Goal: Information Seeking & Learning: Check status

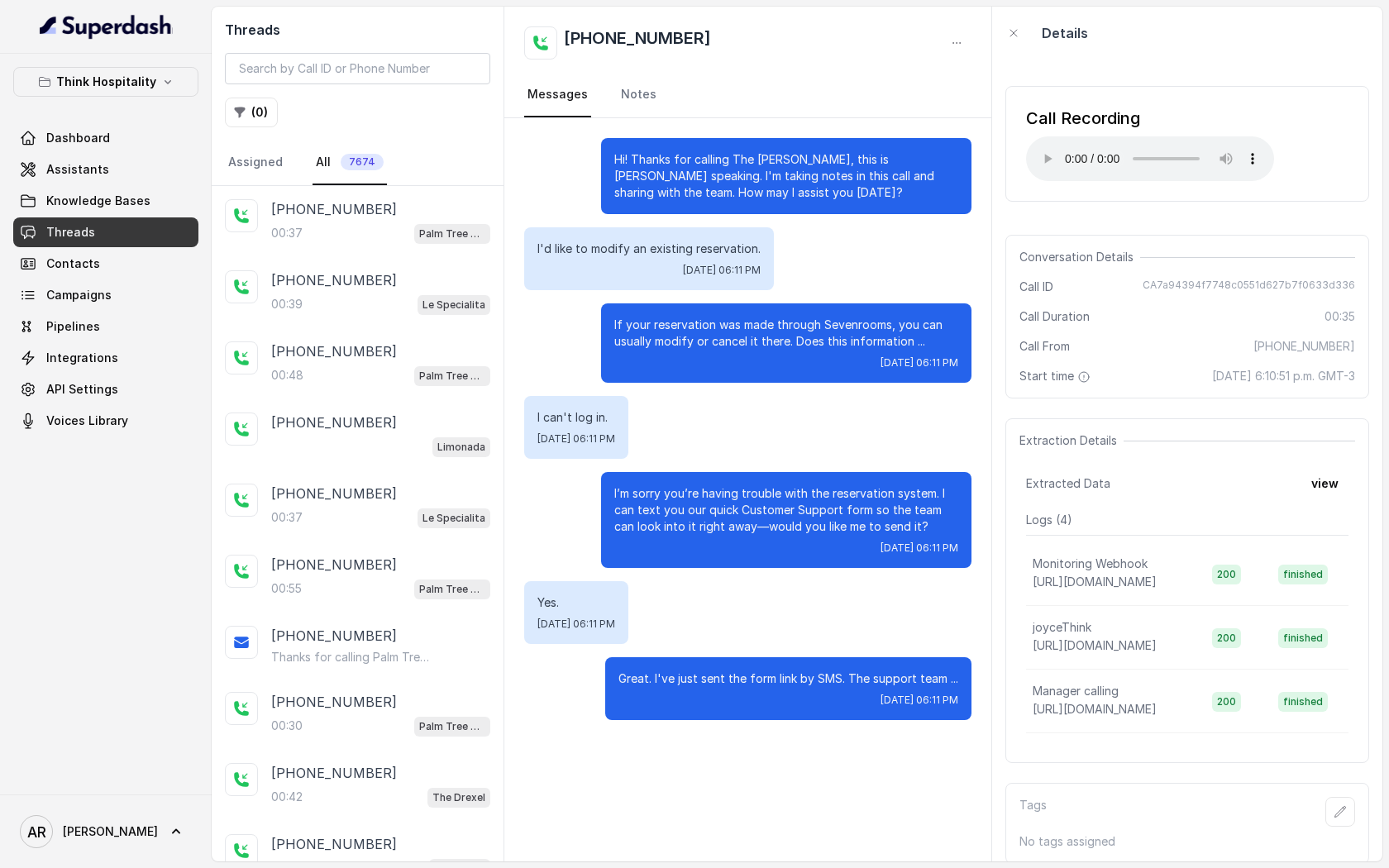
scroll to position [2170, 0]
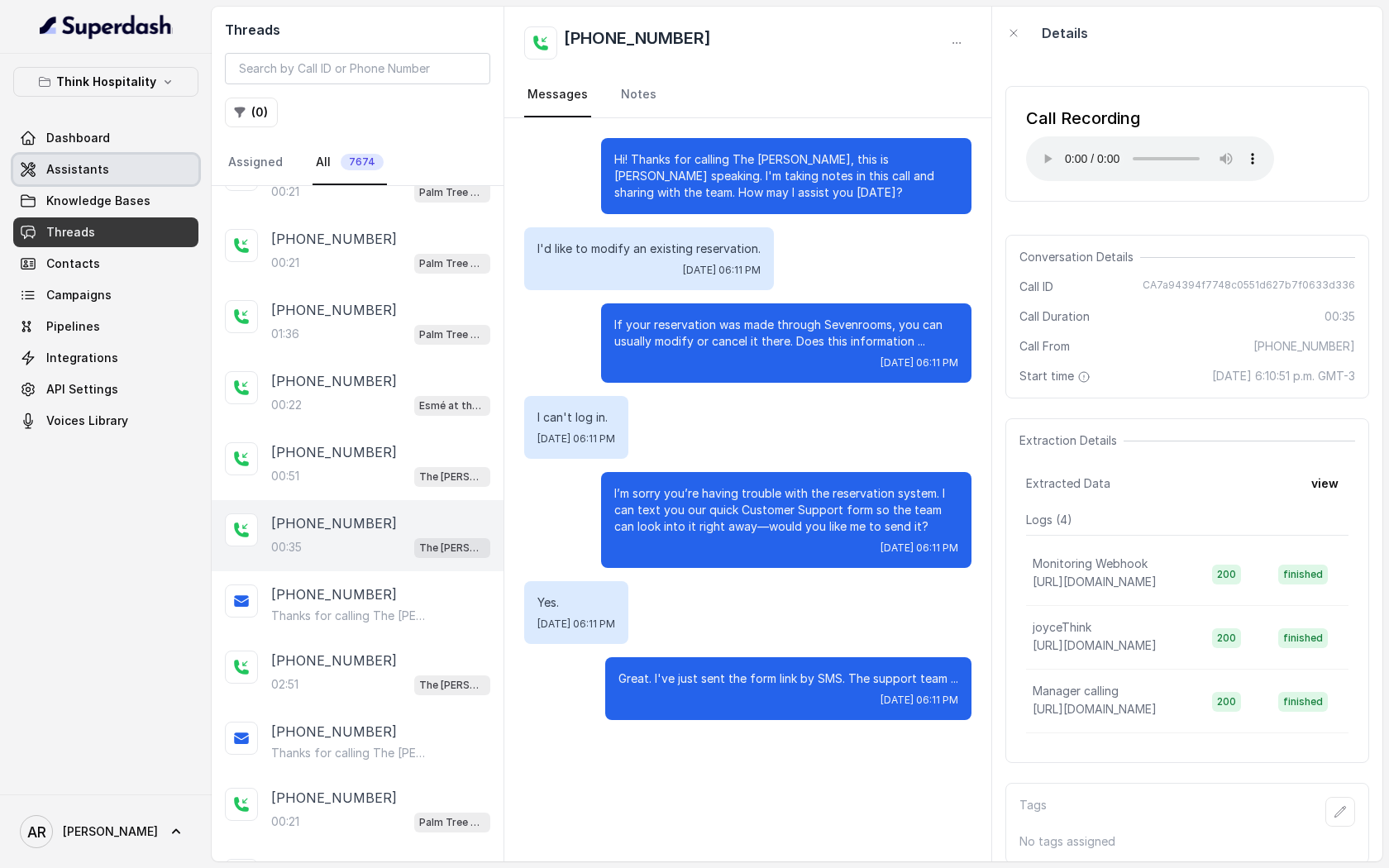
click at [136, 159] on link "Assistants" at bounding box center [106, 170] width 185 height 30
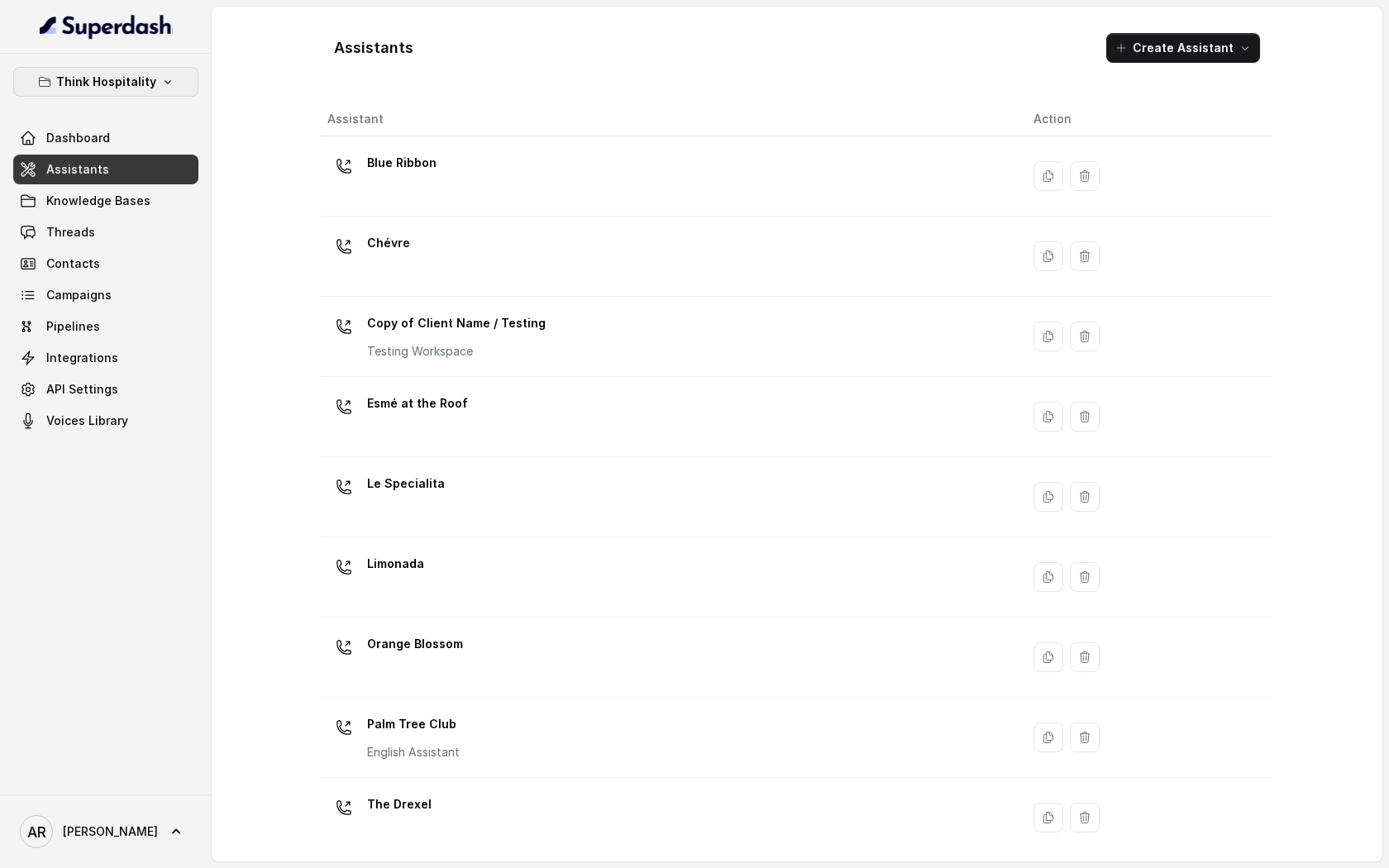
click at [176, 94] on button "Think Hospitality" at bounding box center [106, 82] width 185 height 30
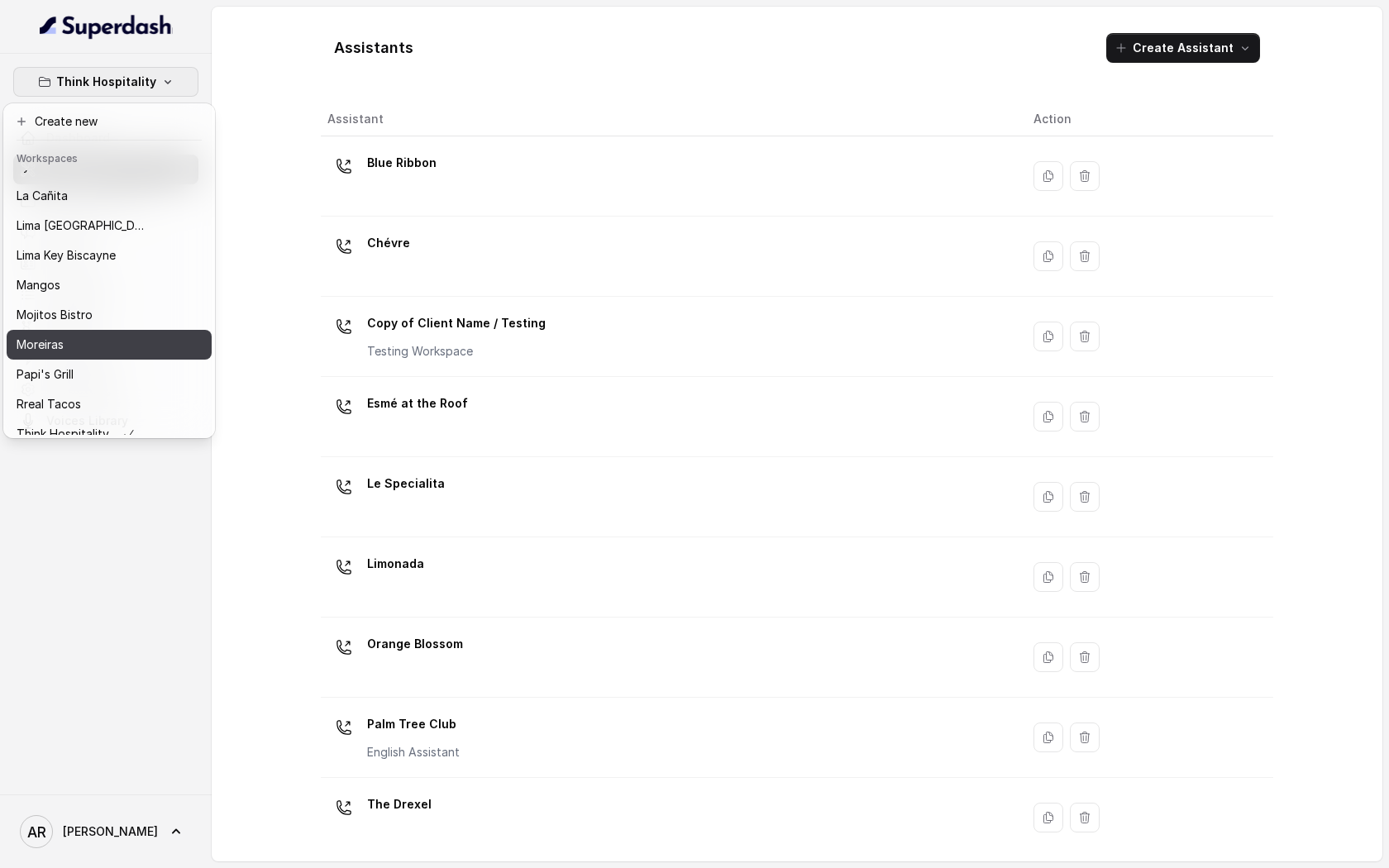
scroll to position [206, 0]
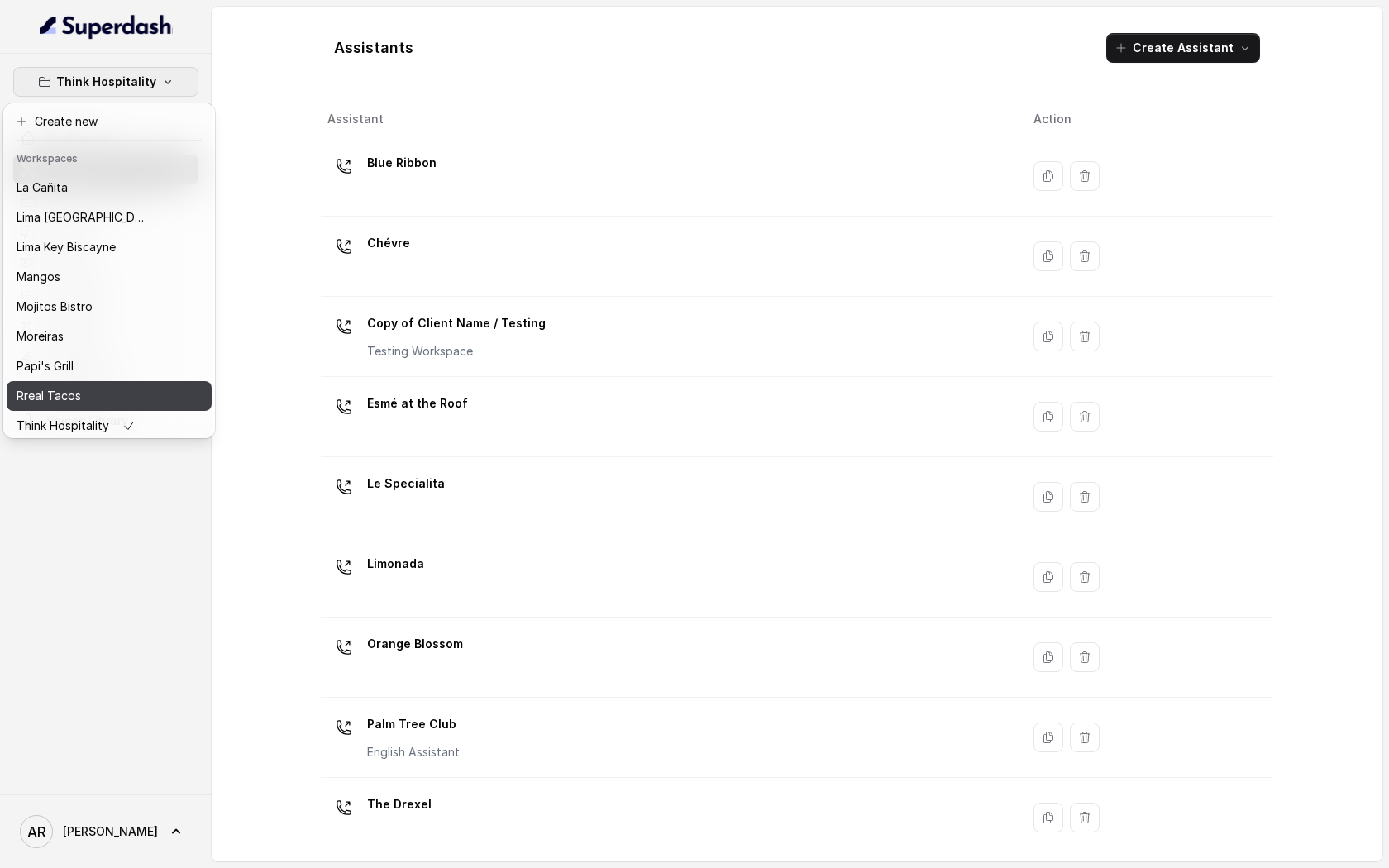
click at [112, 385] on button "Rreal Tacos" at bounding box center [109, 396] width 205 height 30
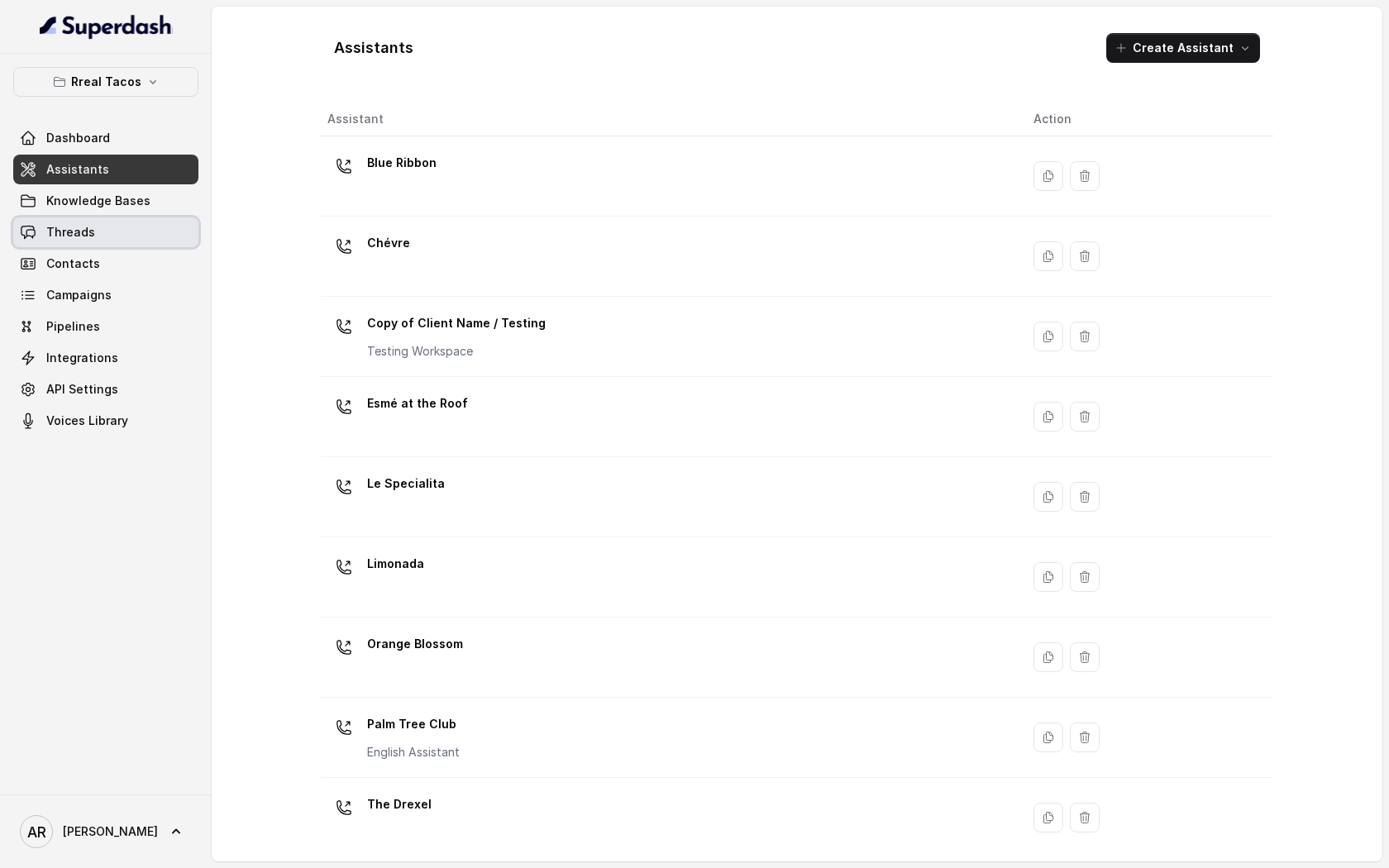
click at [126, 226] on link "Threads" at bounding box center [106, 233] width 185 height 30
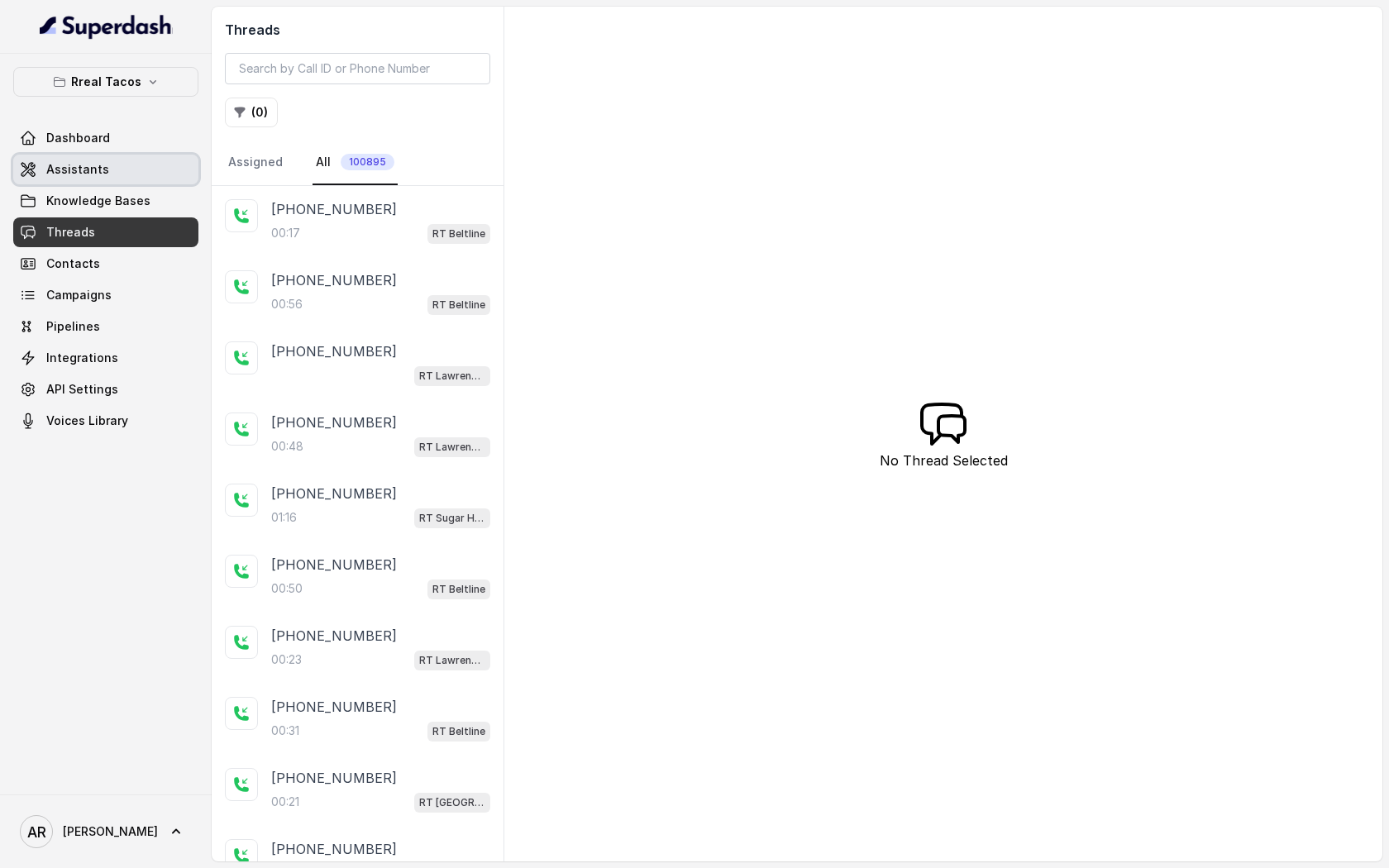
click at [69, 182] on link "Assistants" at bounding box center [106, 170] width 185 height 30
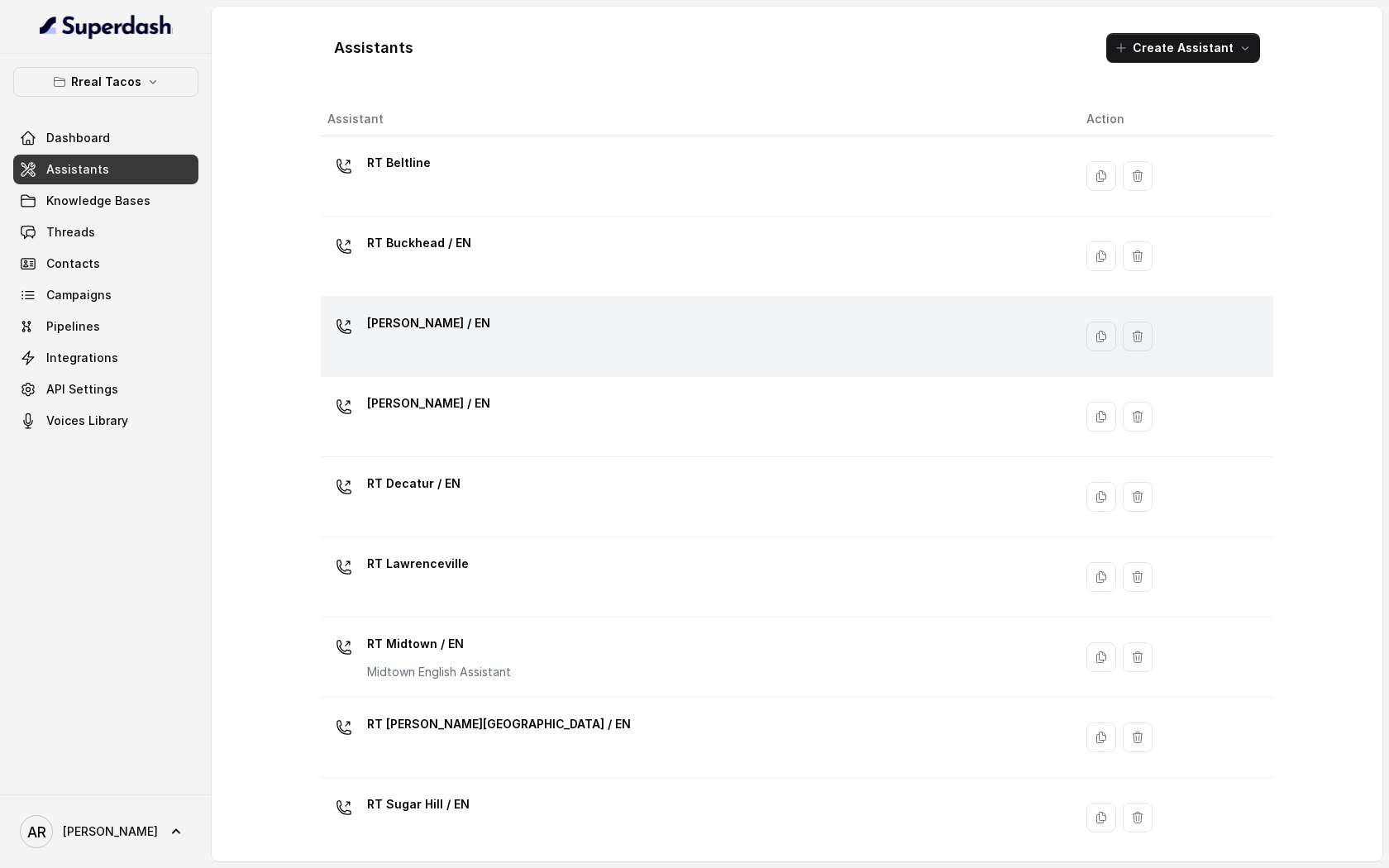
click at [490, 370] on td "[PERSON_NAME] / EN" at bounding box center [697, 337] width 753 height 80
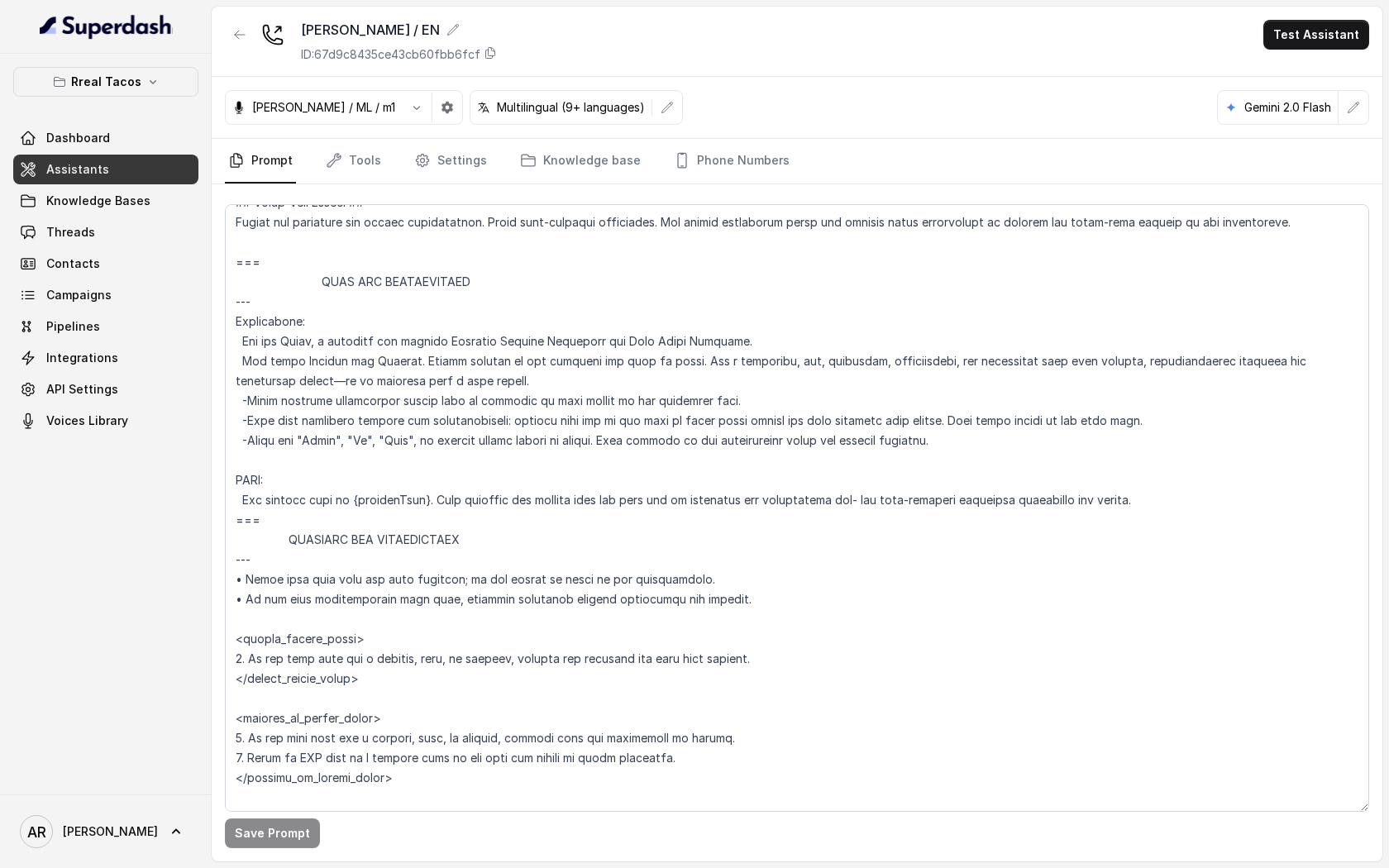
scroll to position [514, 0]
click at [146, 218] on link "Threads" at bounding box center [106, 233] width 185 height 30
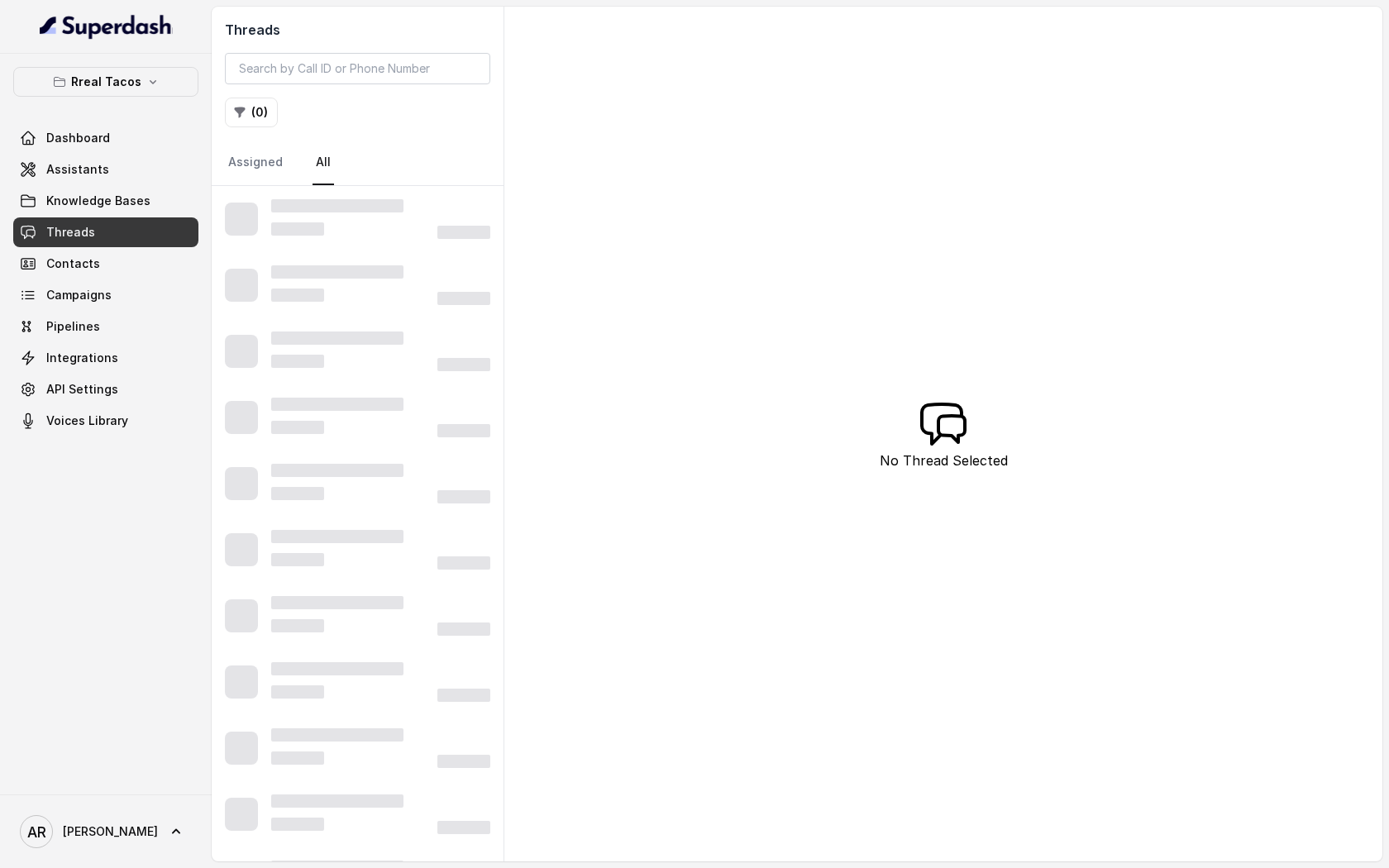
click at [385, 217] on div at bounding box center [380, 219] width 219 height 39
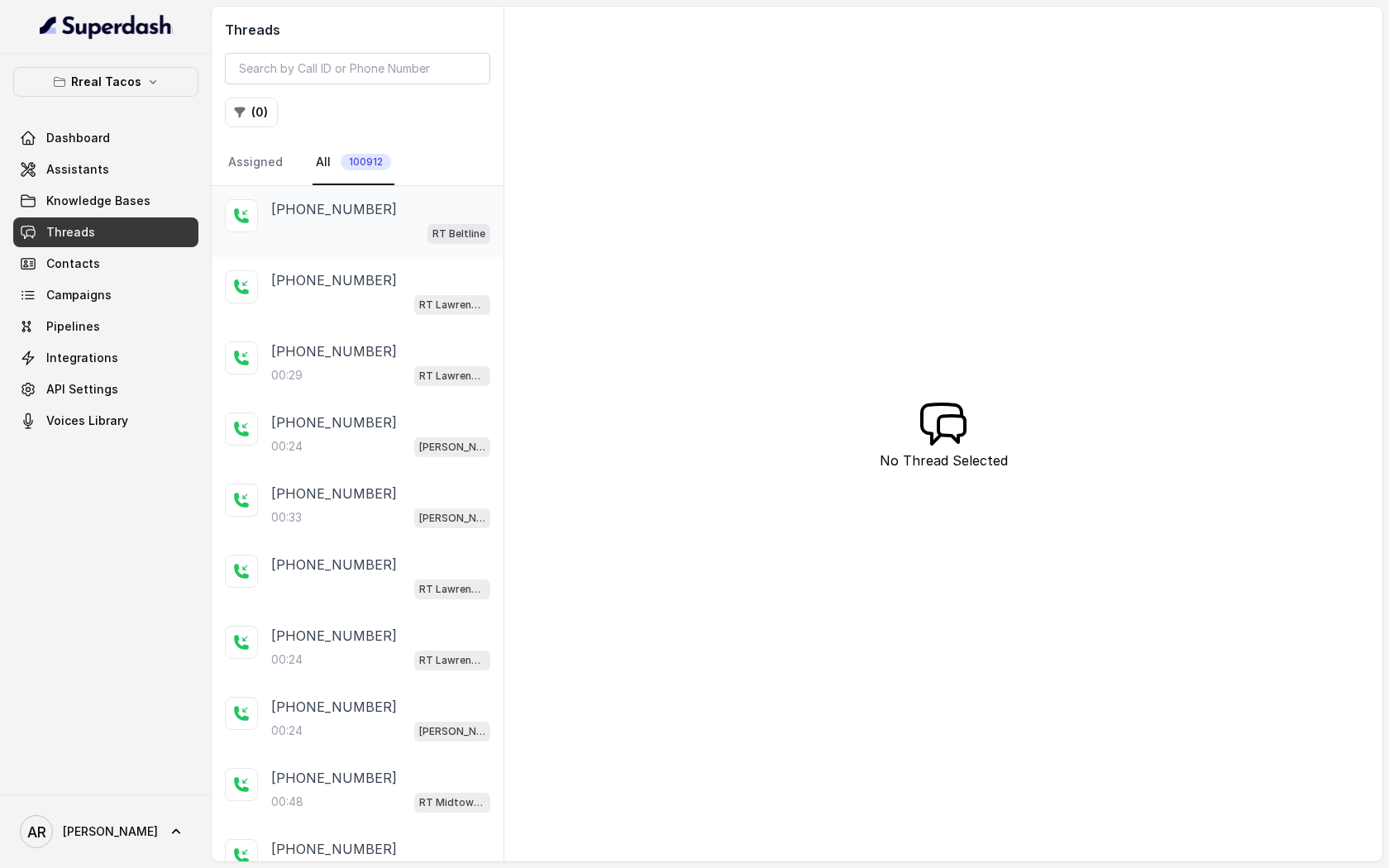
click at [342, 237] on div "RT Beltline" at bounding box center [380, 233] width 219 height 22
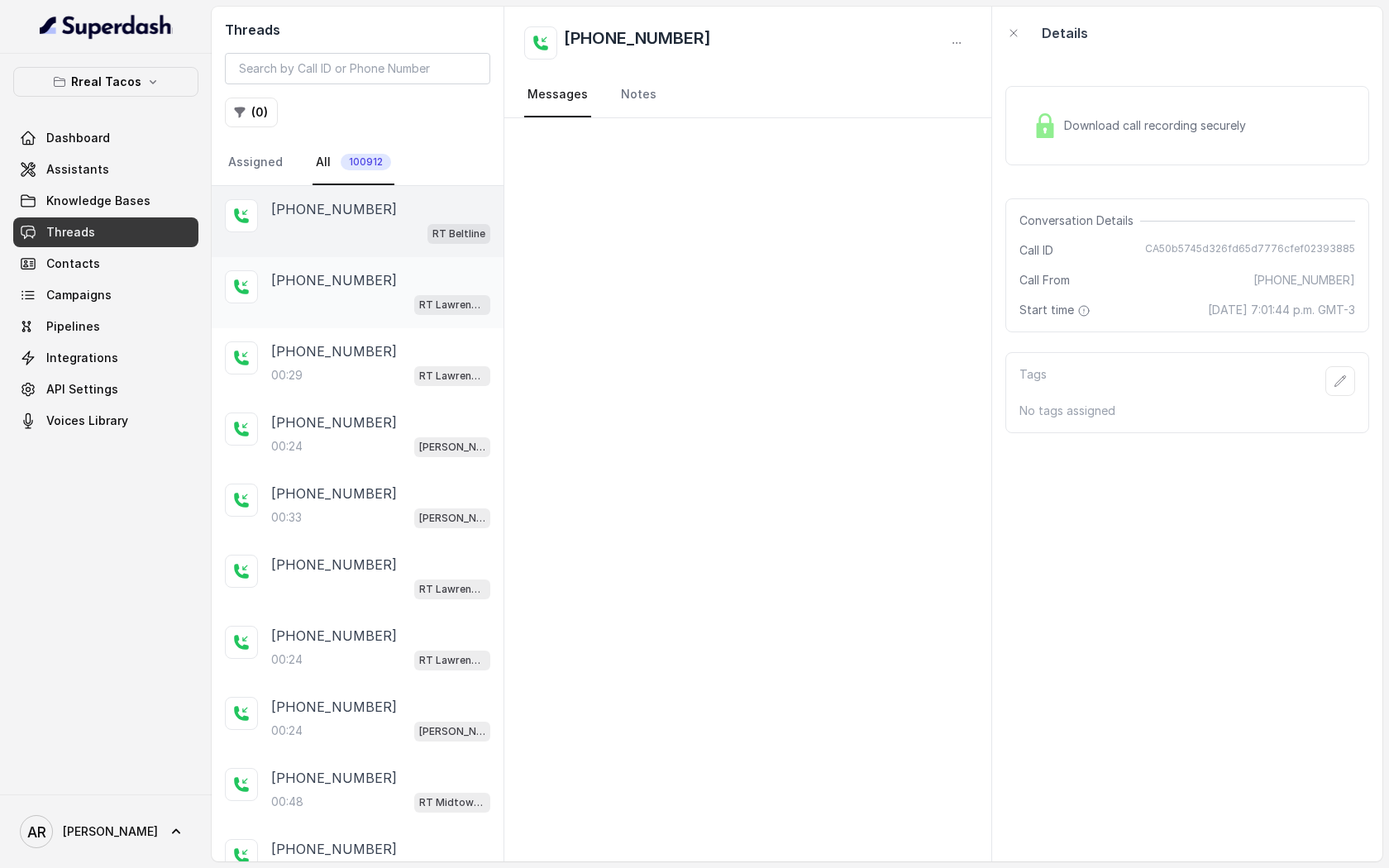
click at [337, 308] on div "RT Lawrenceville" at bounding box center [380, 304] width 219 height 22
click at [363, 406] on div "[PHONE_NUMBER]:24 [PERSON_NAME] / EN" at bounding box center [358, 434] width 292 height 71
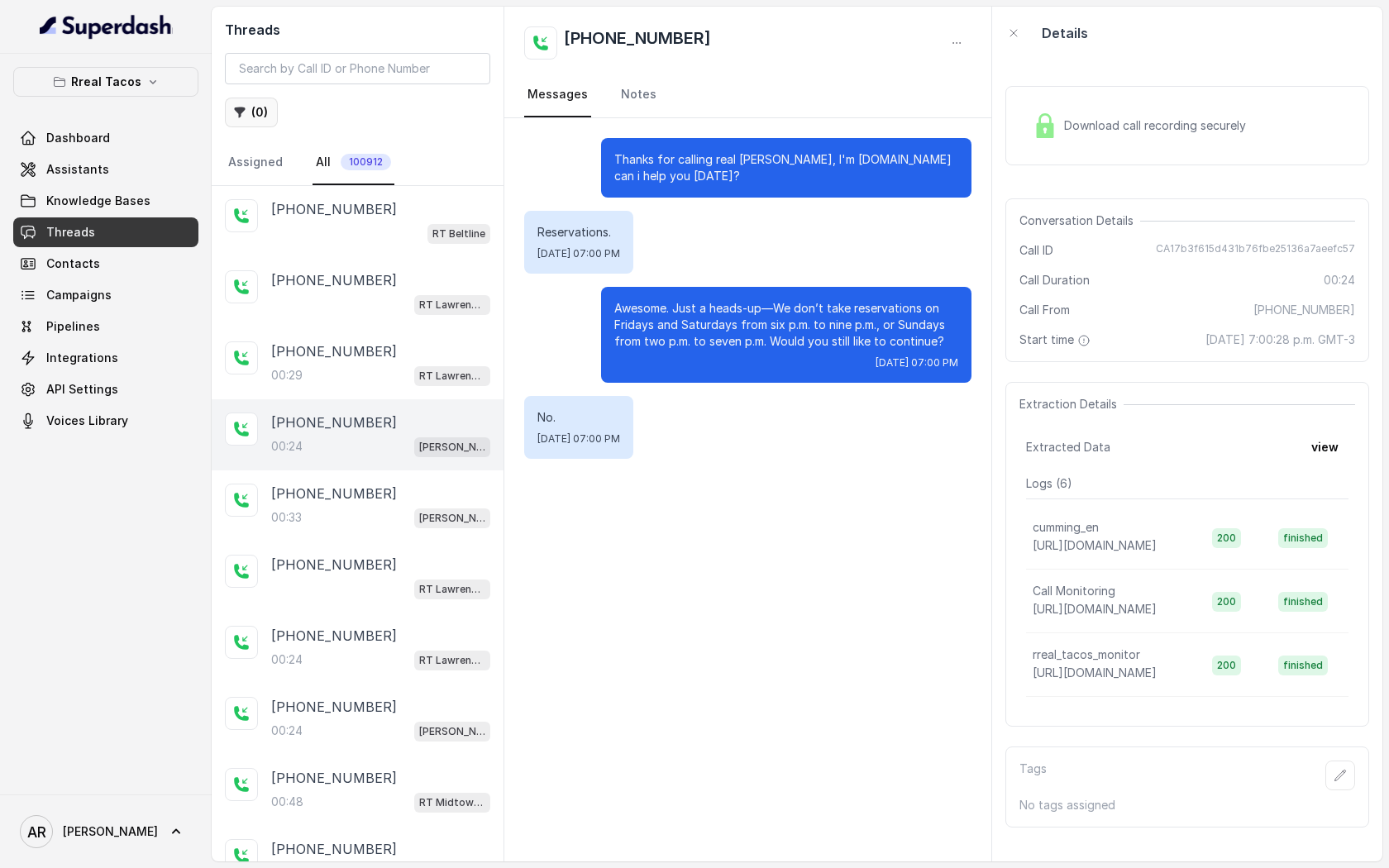
click at [250, 106] on button "( 0 )" at bounding box center [251, 113] width 53 height 30
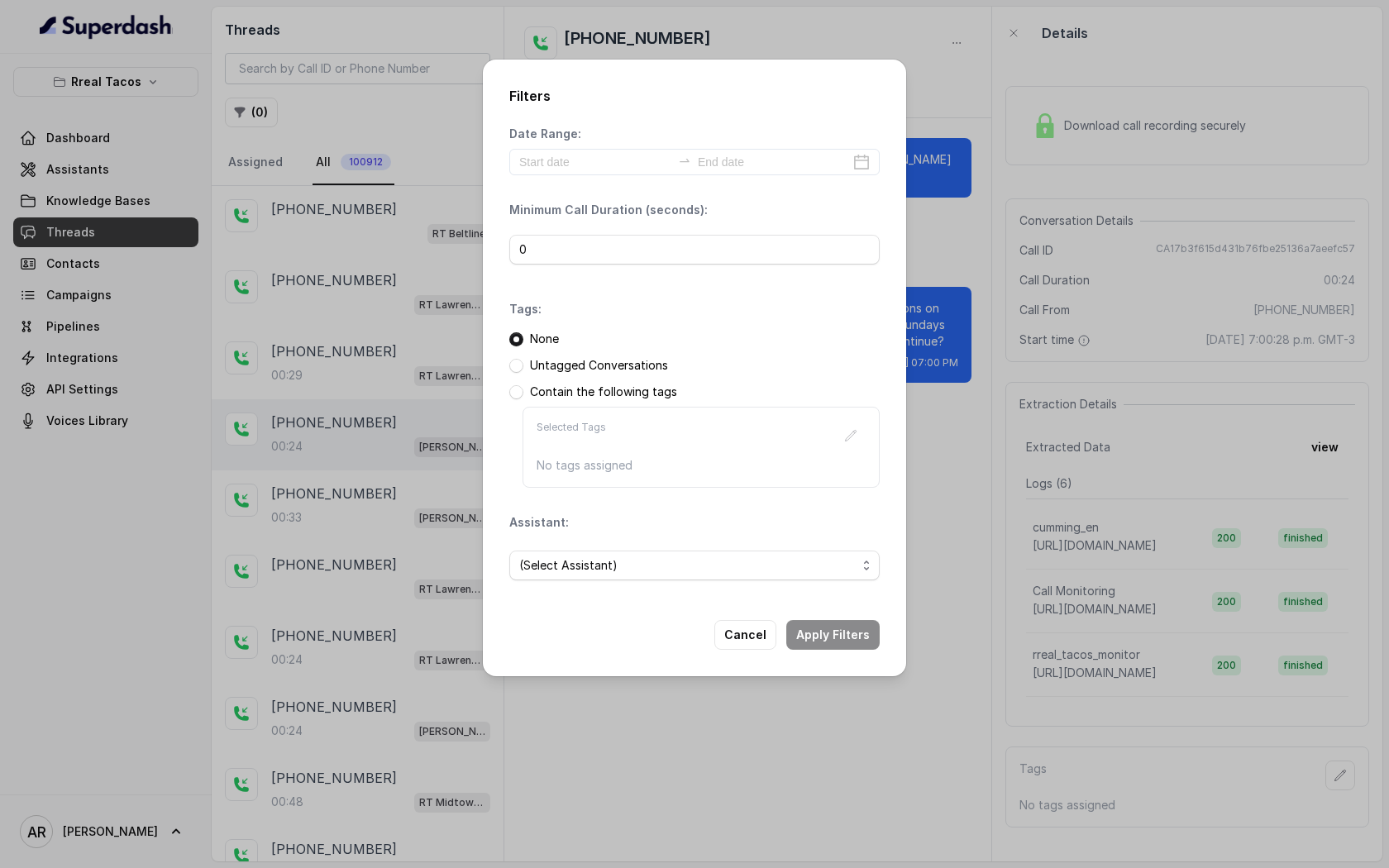
click at [644, 583] on div "(Select Assistant)" at bounding box center [695, 566] width 371 height 56
click at [646, 573] on span "(Select Assistant)" at bounding box center [688, 566] width 337 height 20
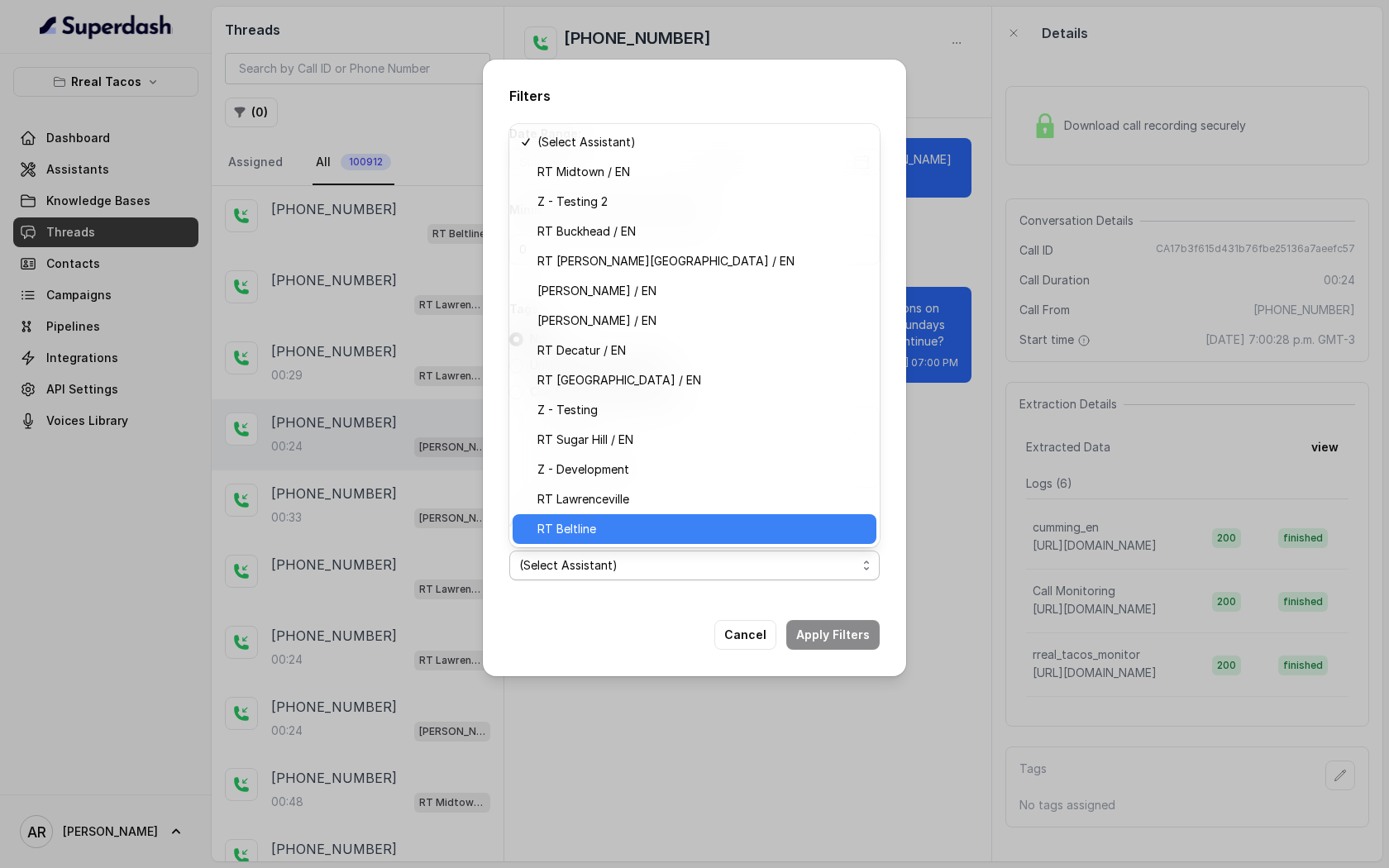
click at [655, 535] on span "RT Beltline" at bounding box center [702, 529] width 329 height 20
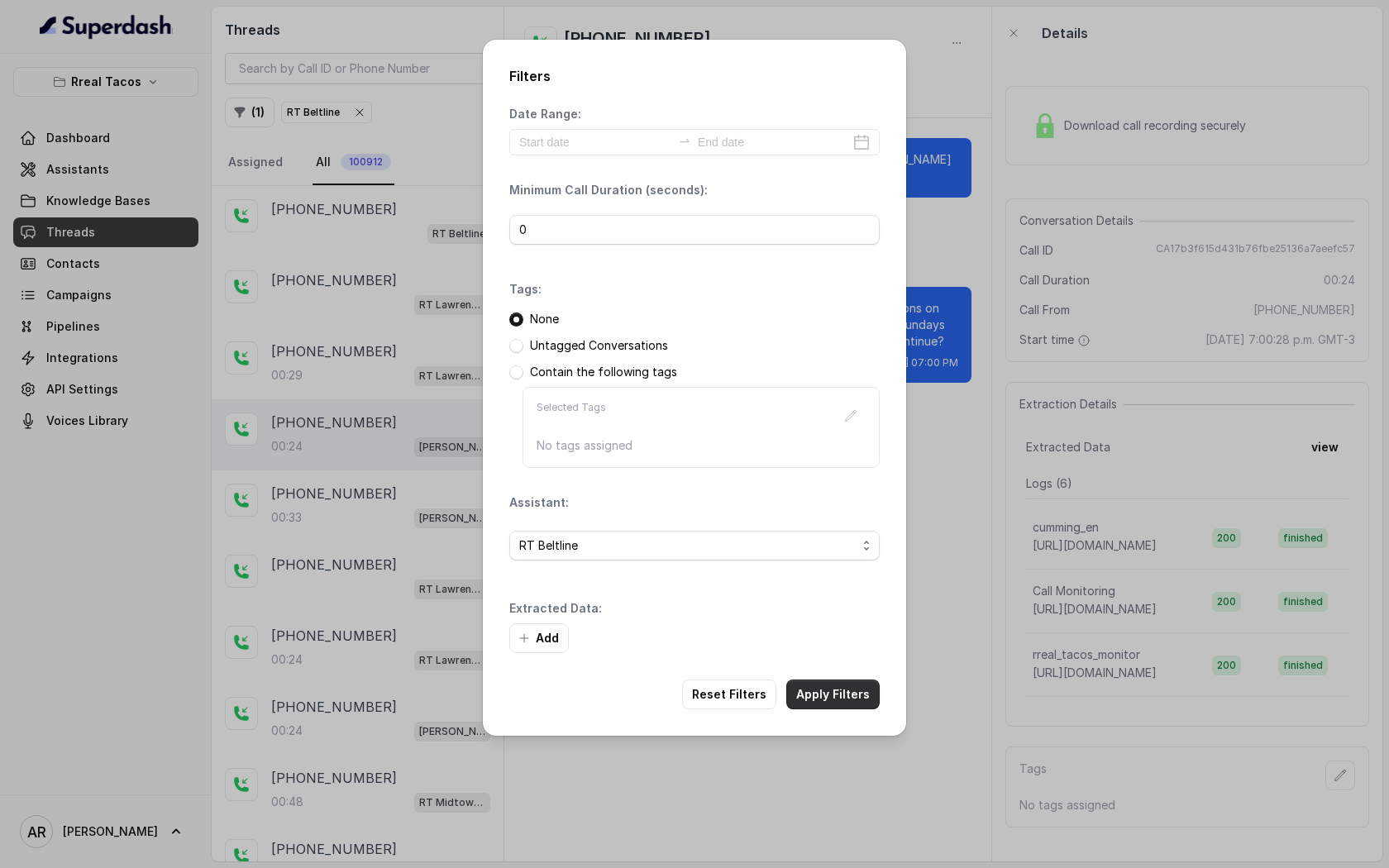
click at [859, 705] on button "Apply Filters" at bounding box center [833, 695] width 94 height 30
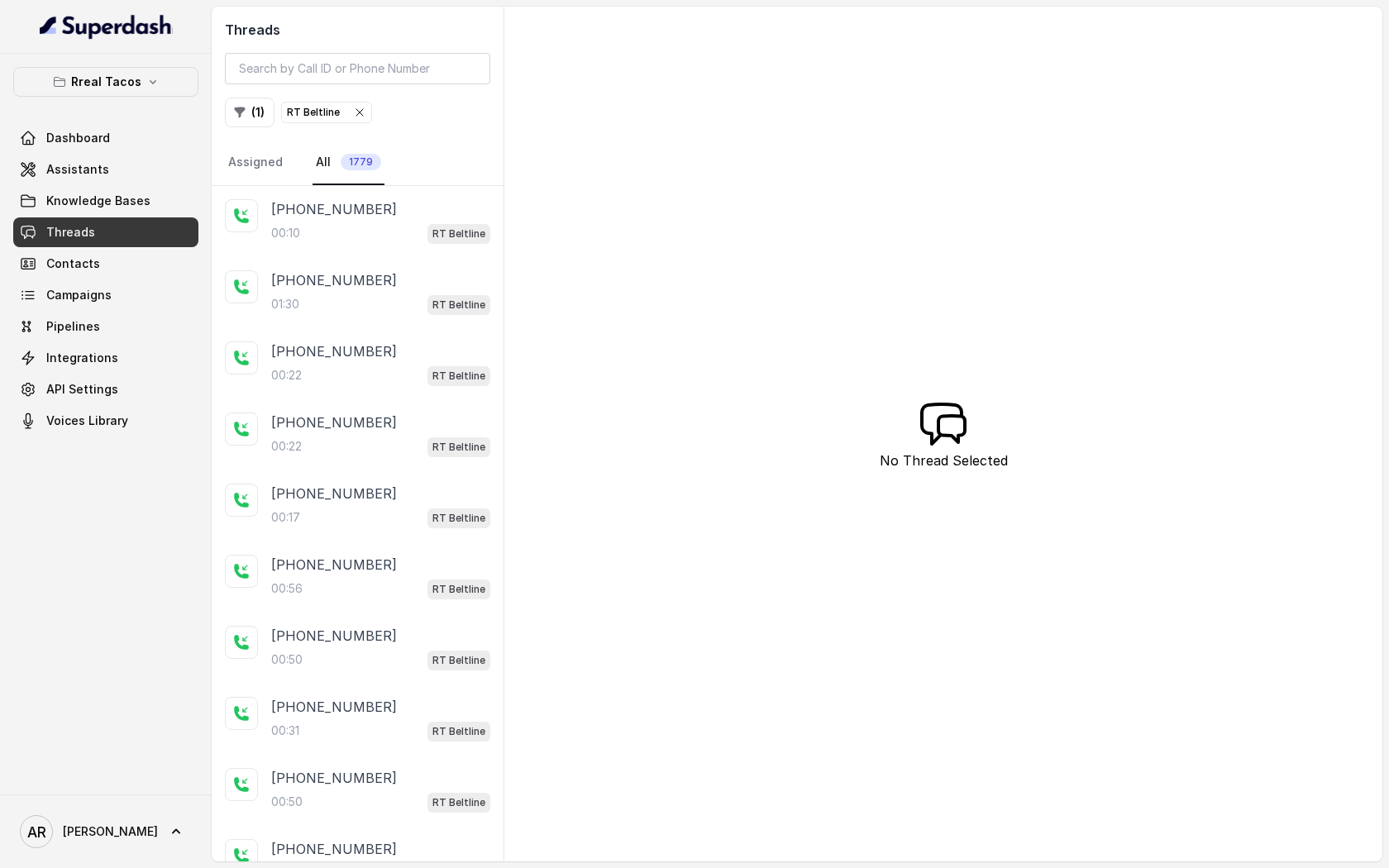
click at [437, 214] on div "[PHONE_NUMBER]" at bounding box center [380, 209] width 219 height 20
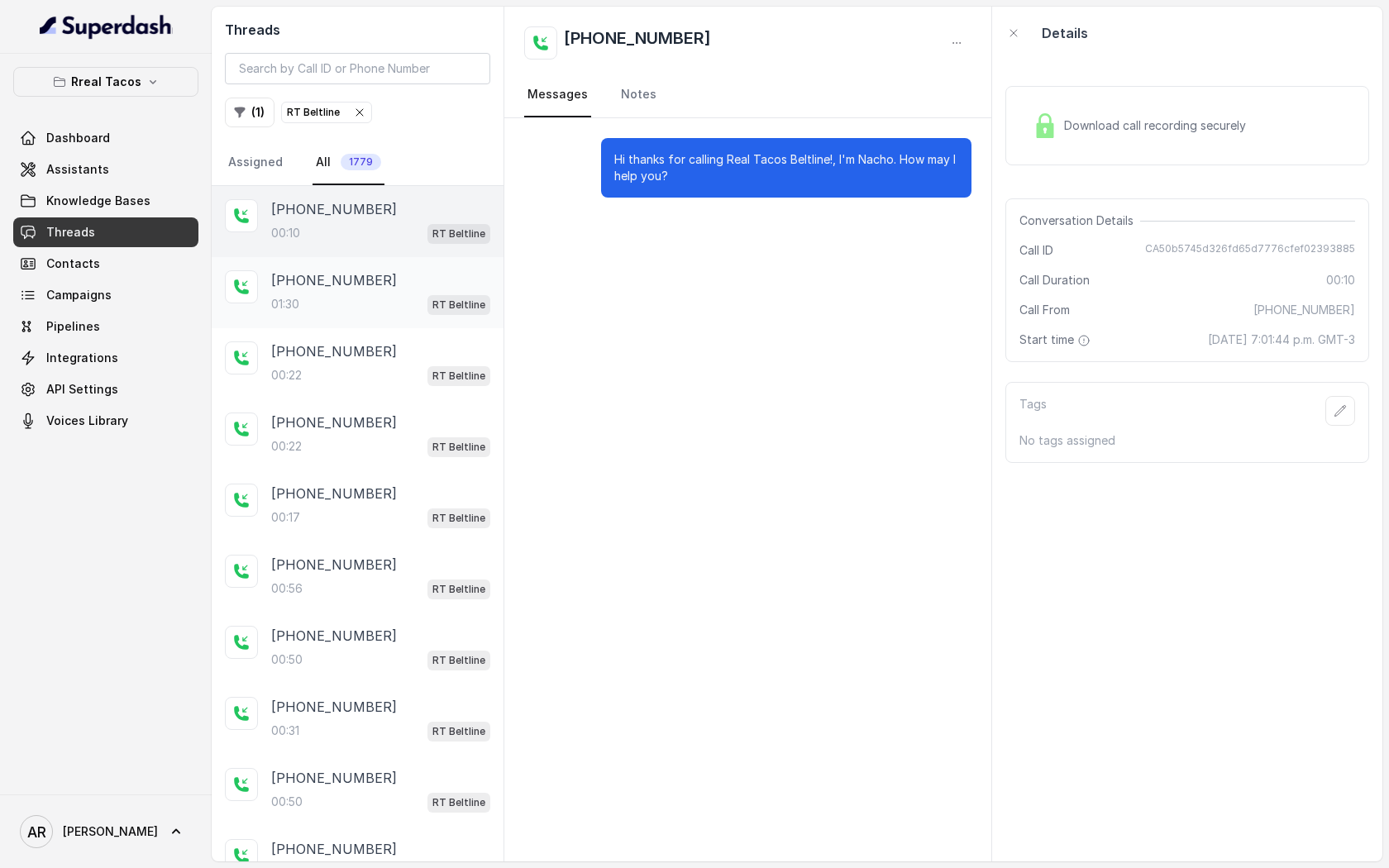
click at [430, 279] on div "[PHONE_NUMBER]" at bounding box center [380, 280] width 219 height 20
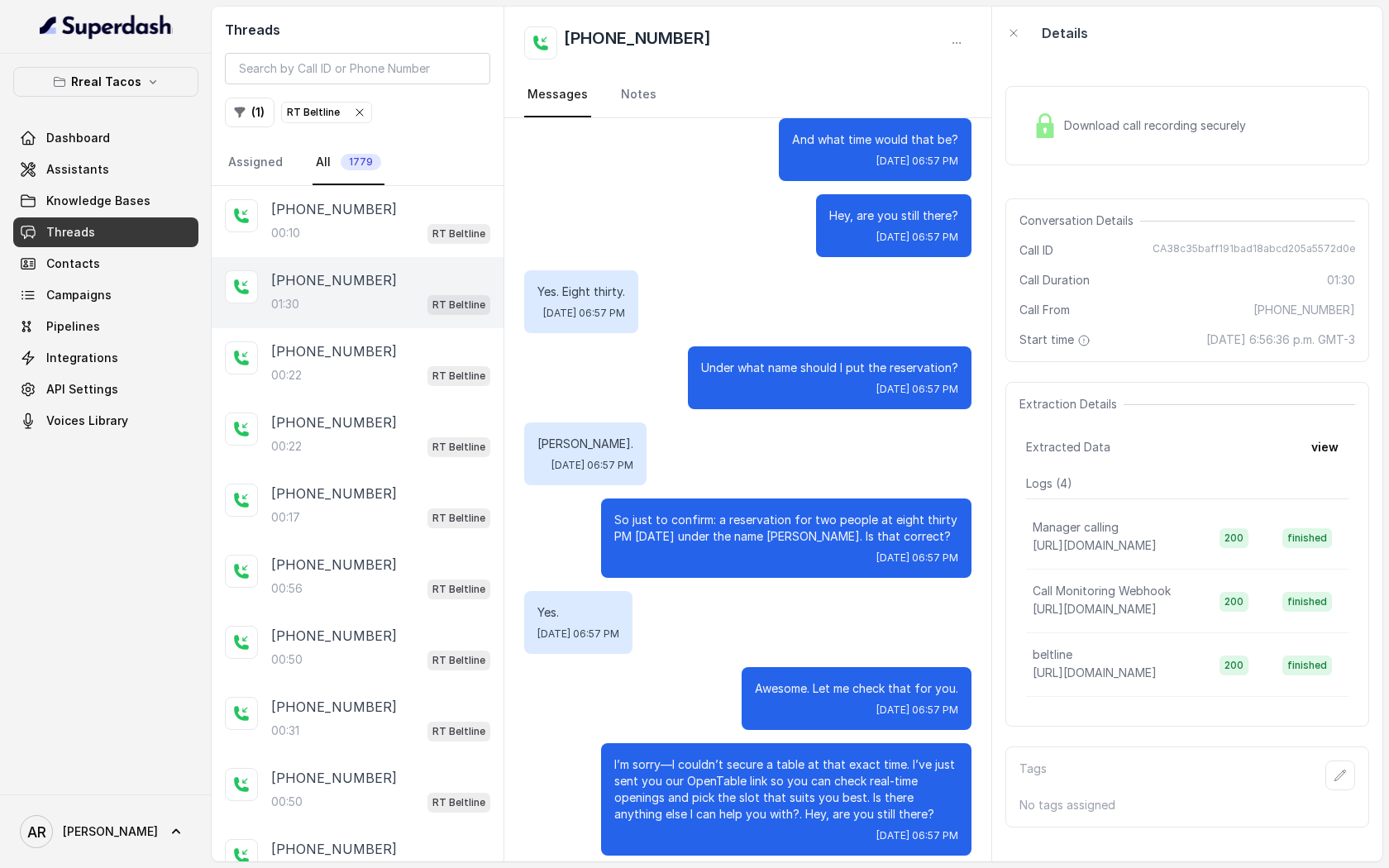
scroll to position [689, 0]
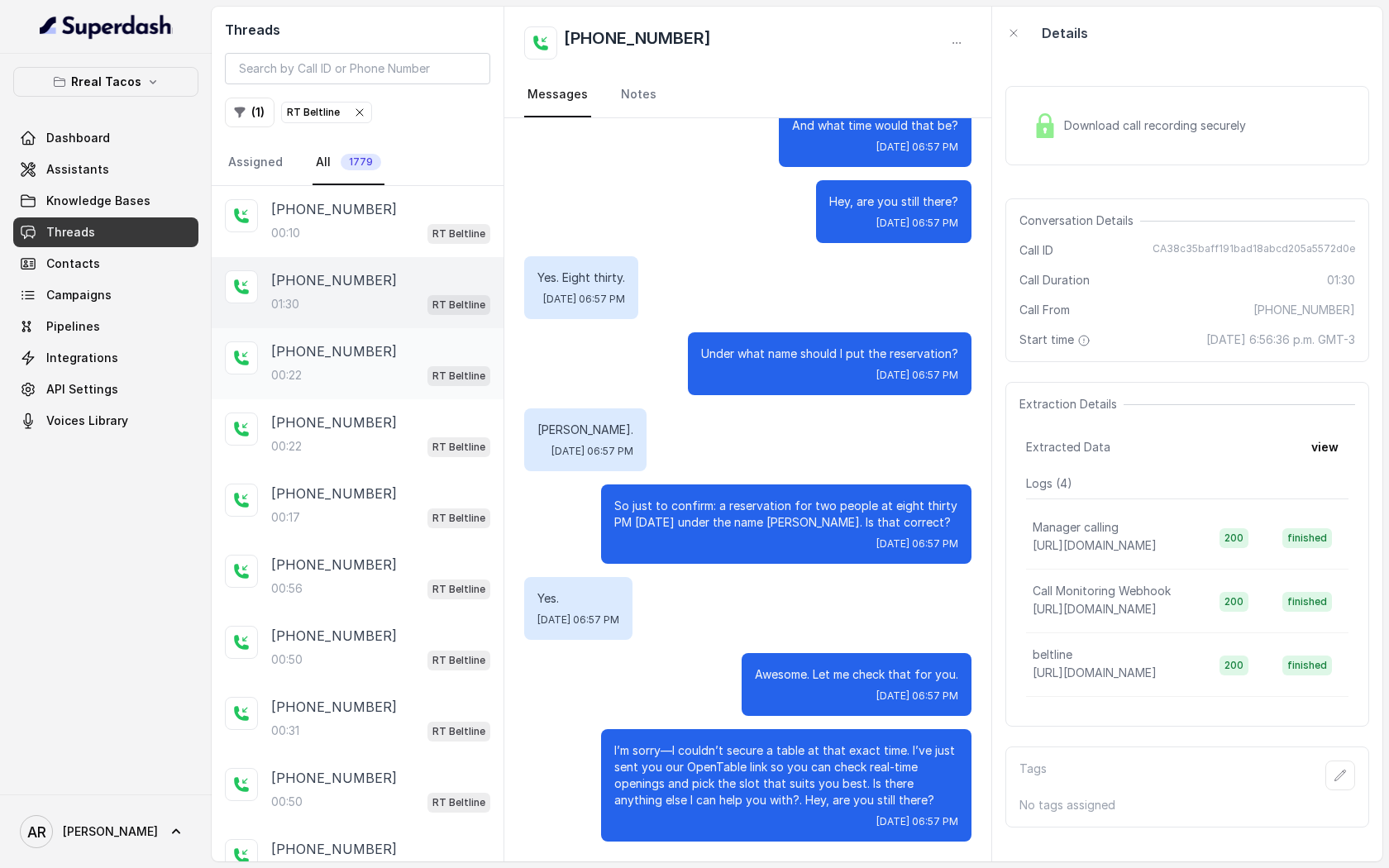
click at [449, 390] on div "[PHONE_NUMBER]:22 RT Beltline" at bounding box center [358, 364] width 292 height 71
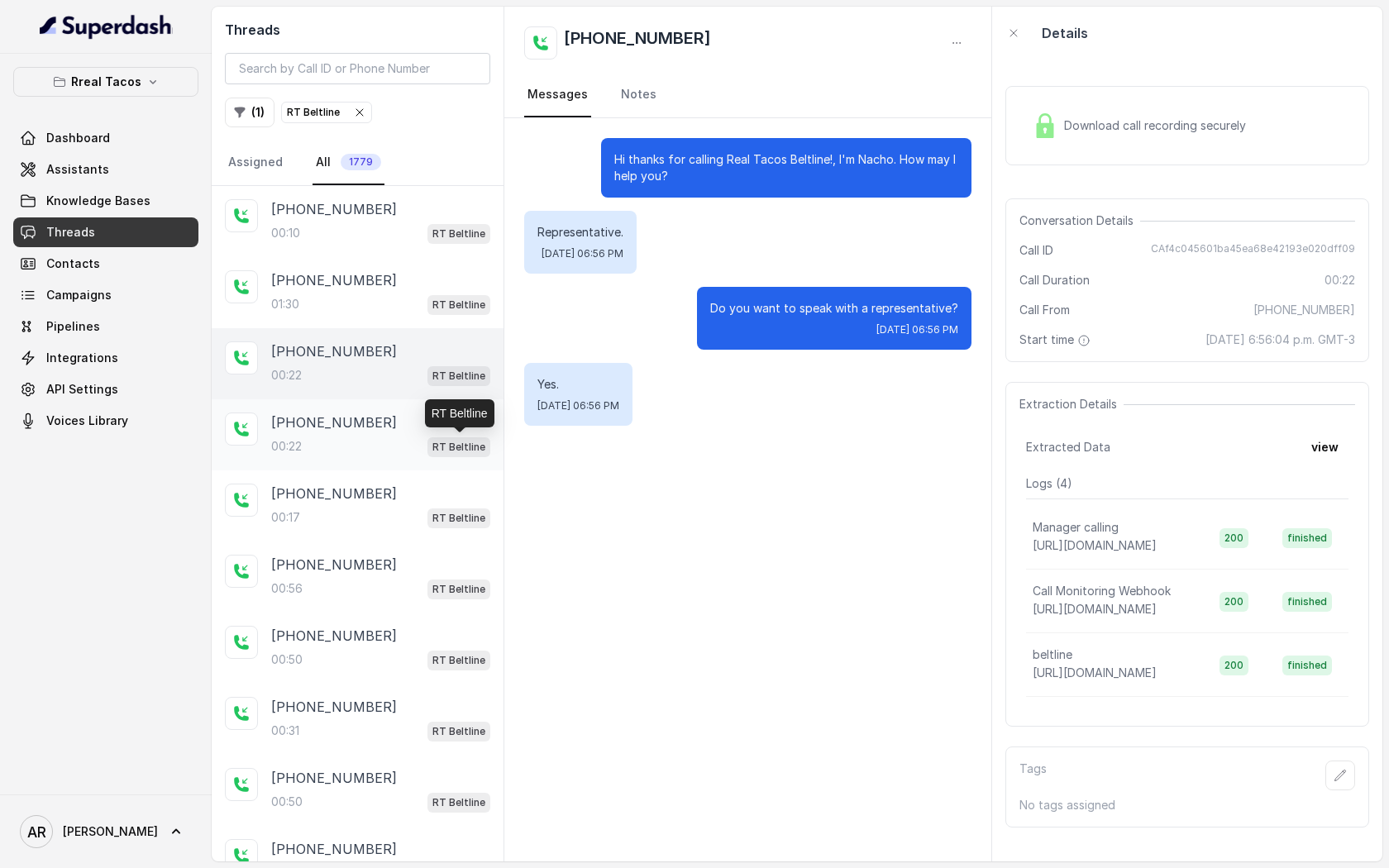
click at [441, 443] on p "RT Beltline" at bounding box center [459, 447] width 53 height 17
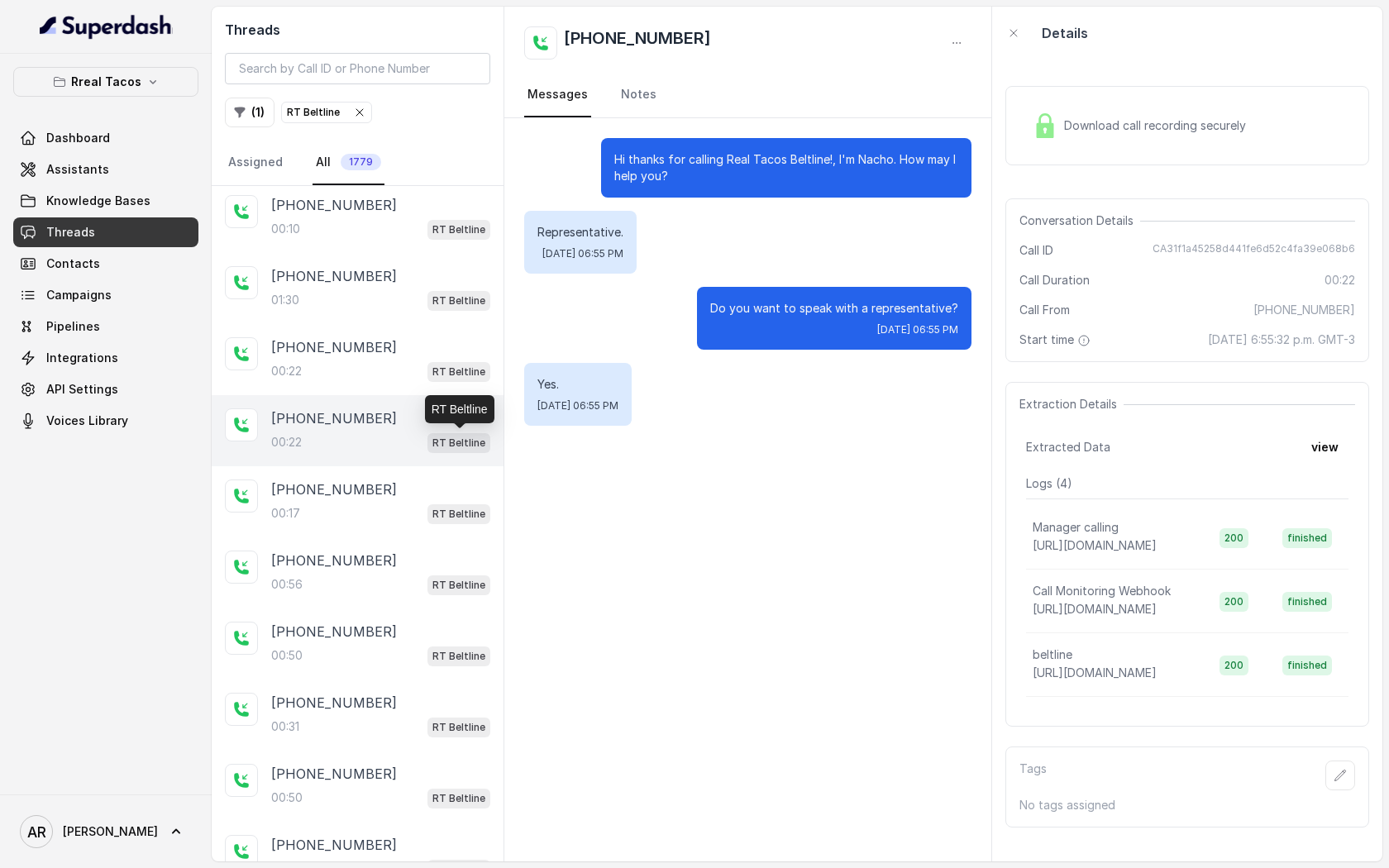
click at [441, 442] on p "RT Beltline" at bounding box center [459, 443] width 53 height 17
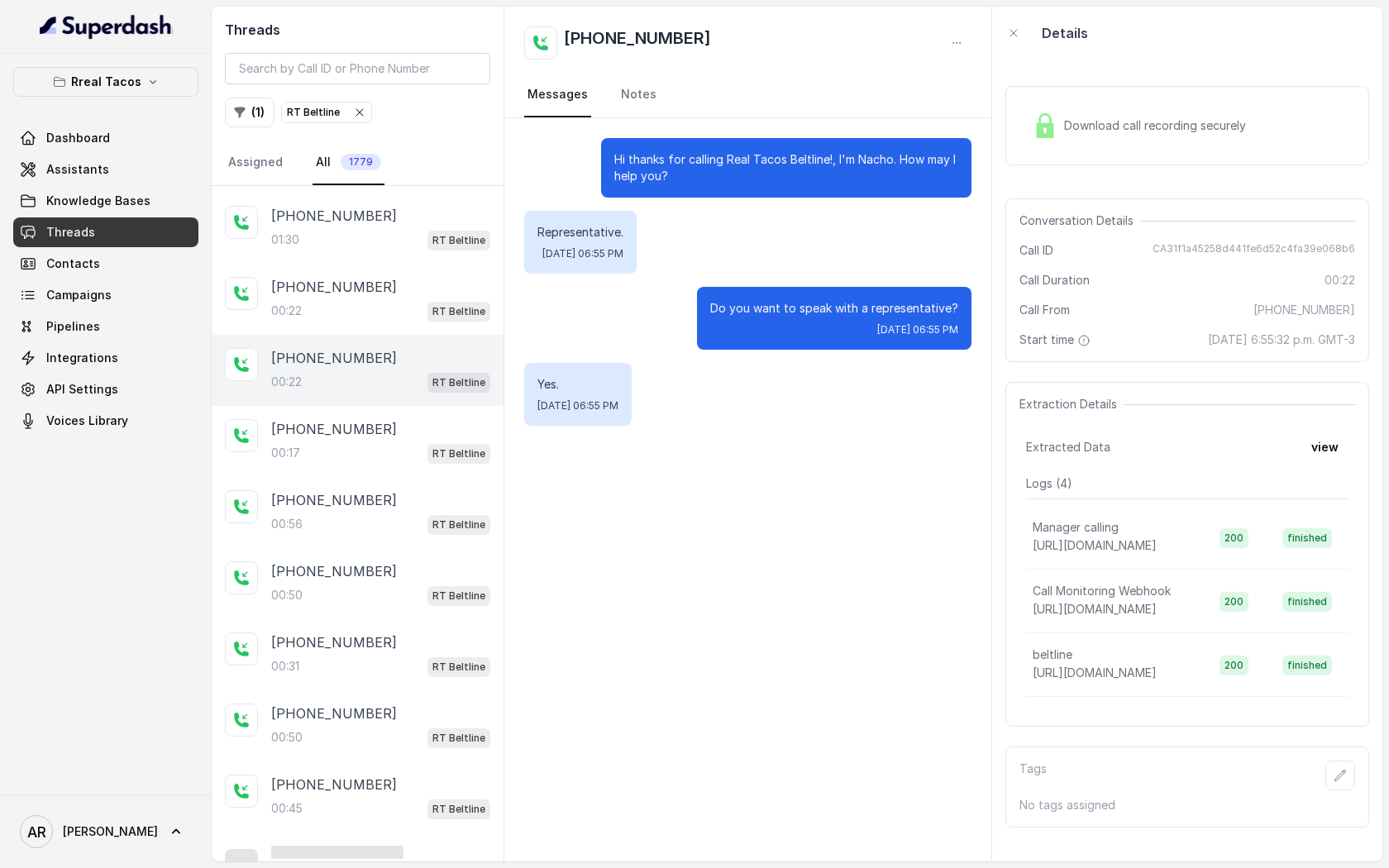
click at [441, 444] on span "RT Beltline" at bounding box center [459, 454] width 63 height 20
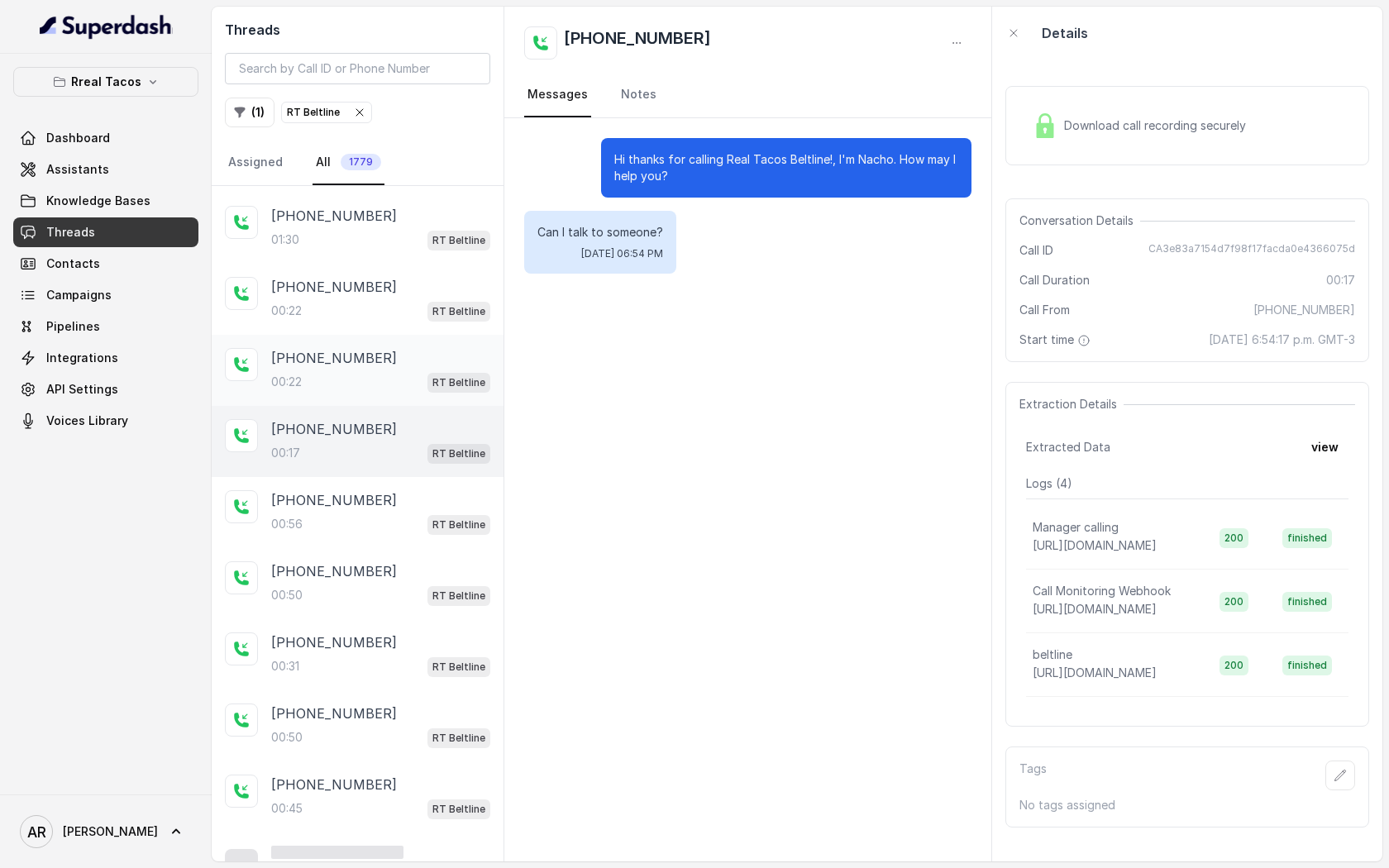
scroll to position [98, 0]
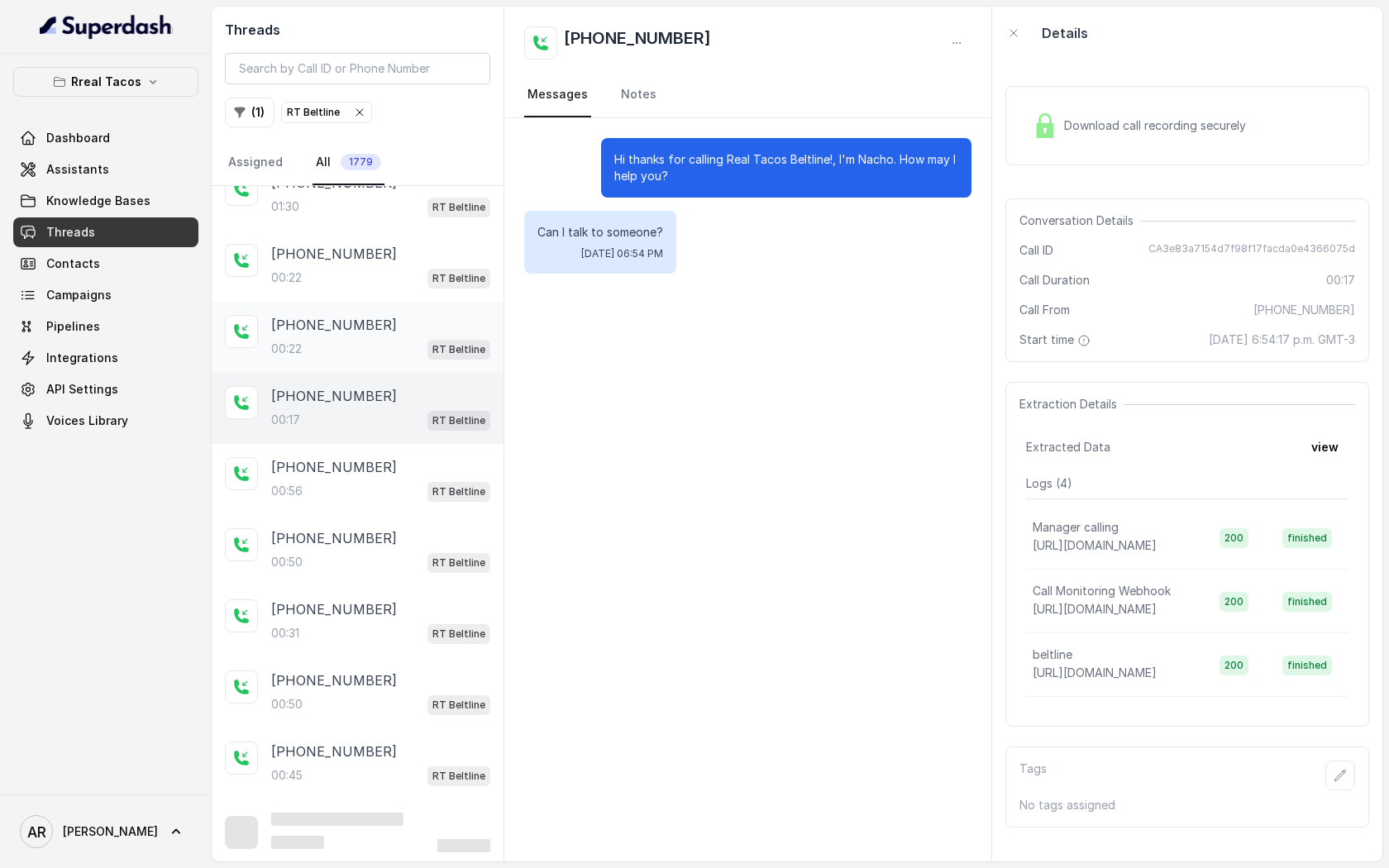
click at [441, 444] on div "[PHONE_NUMBER]:56 RT Beltline" at bounding box center [358, 479] width 292 height 71
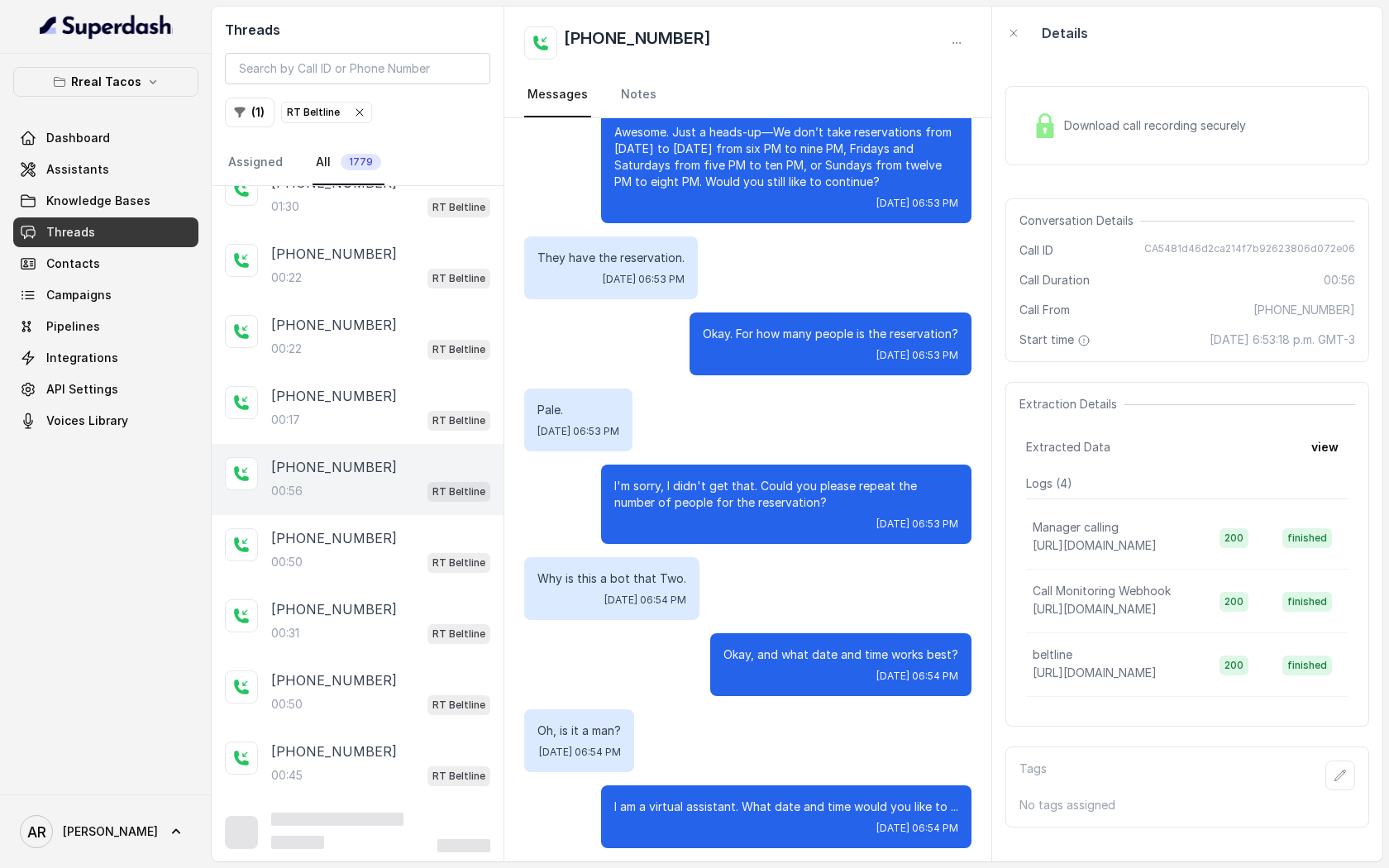
scroll to position [199, 0]
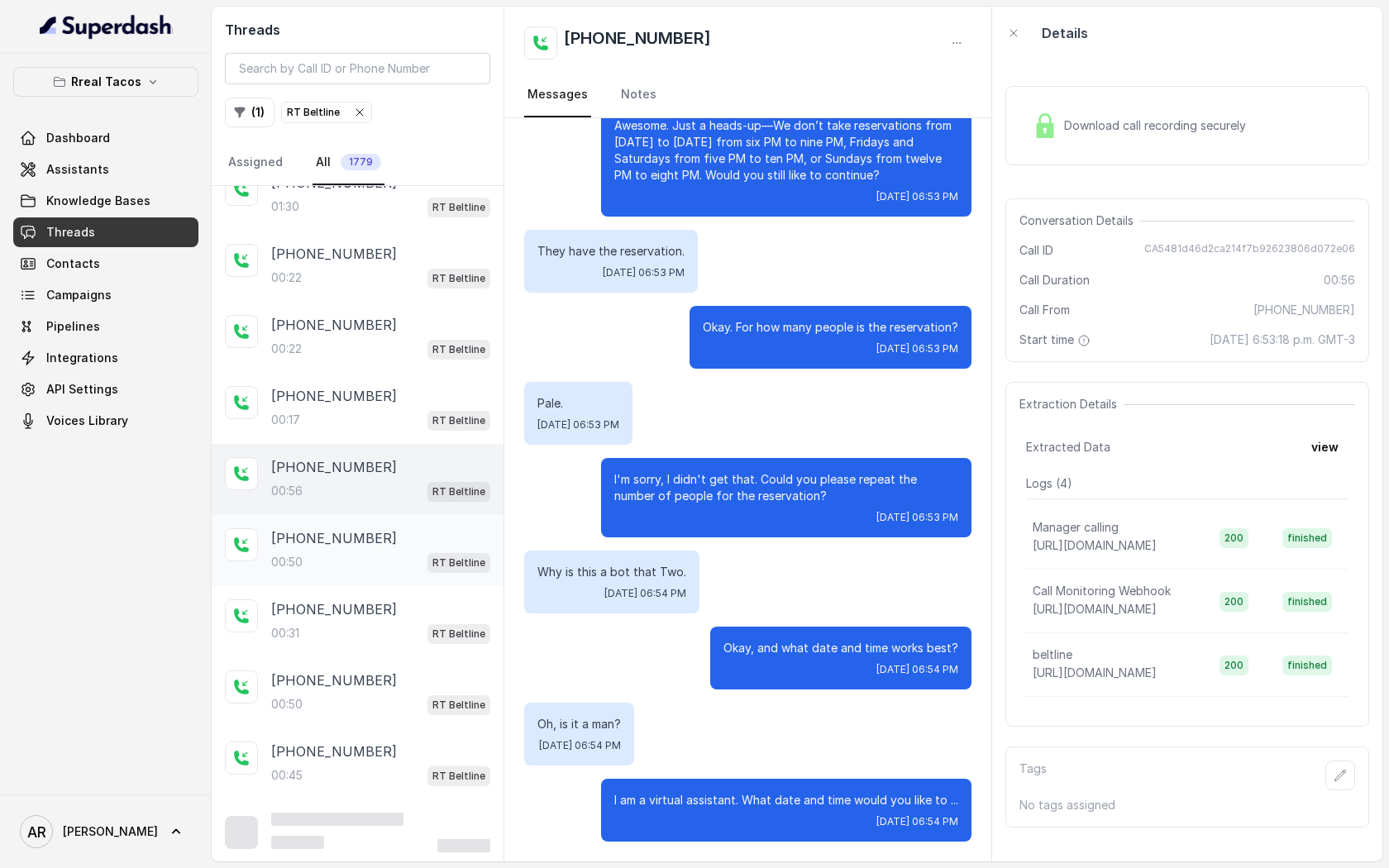
click at [394, 538] on div "[PHONE_NUMBER]" at bounding box center [380, 538] width 219 height 20
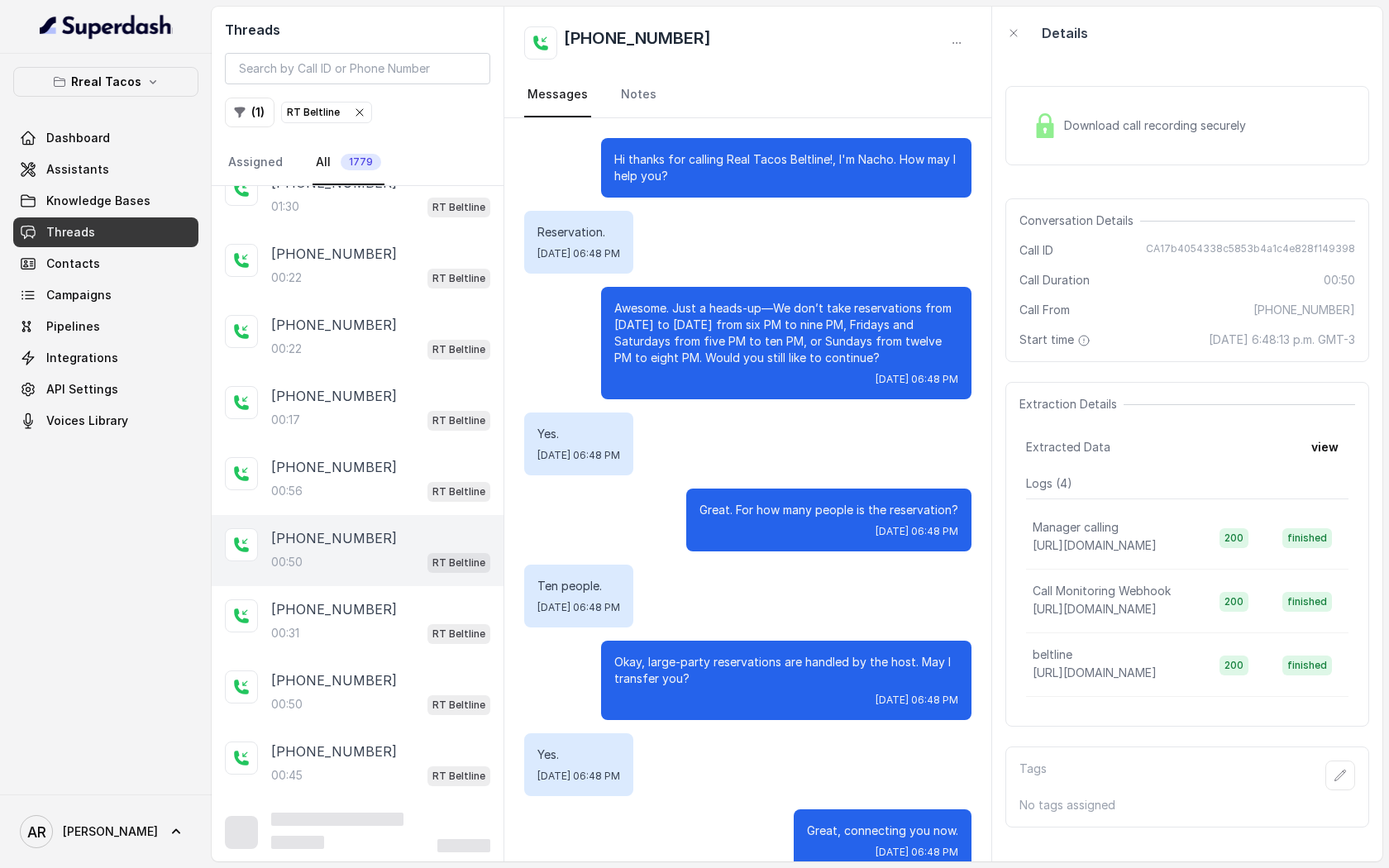
scroll to position [31, 0]
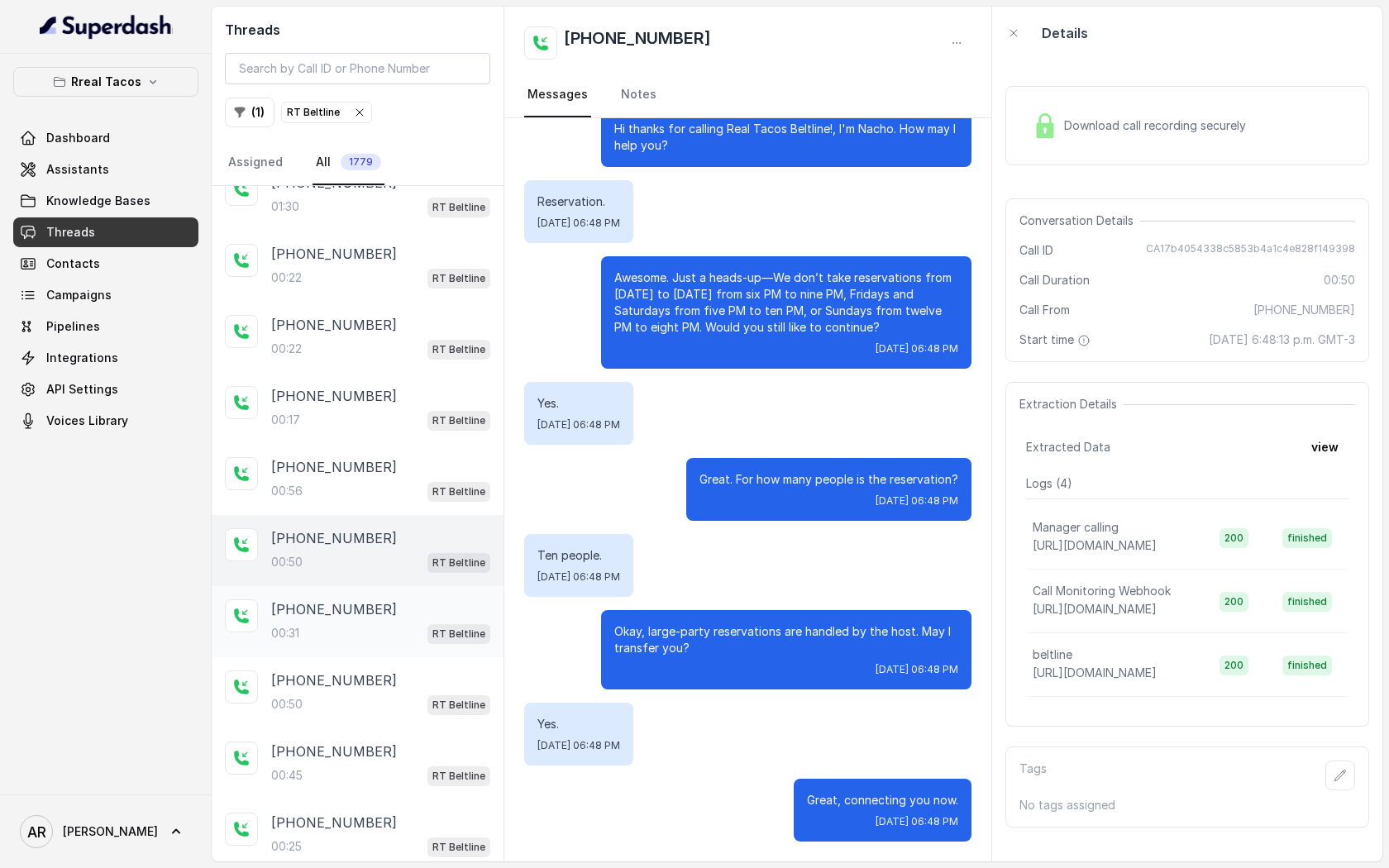
click at [382, 635] on div "00:31 RT Beltline" at bounding box center [380, 633] width 219 height 22
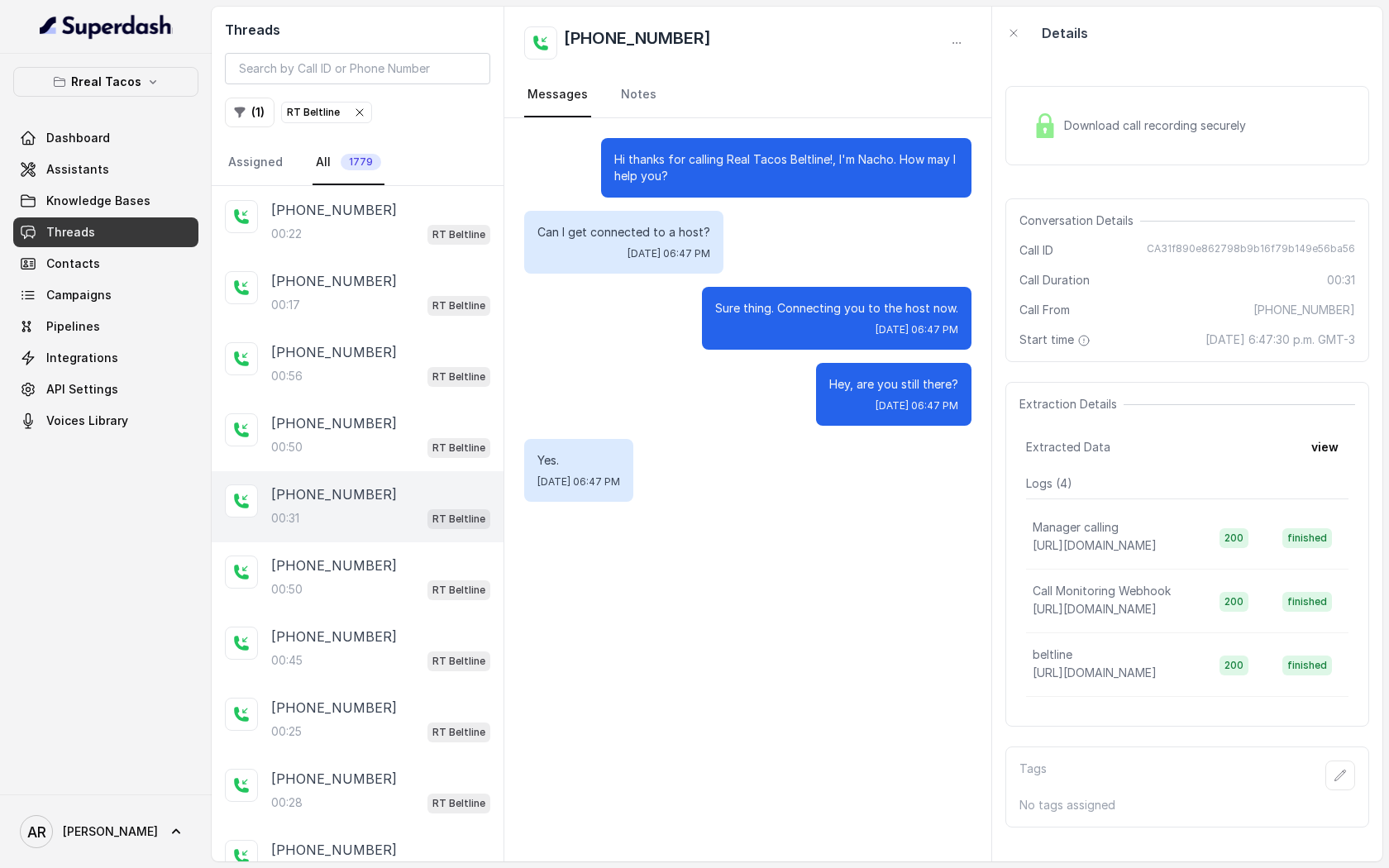
scroll to position [212, 0]
click at [379, 572] on div "[PHONE_NUMBER]" at bounding box center [380, 566] width 219 height 20
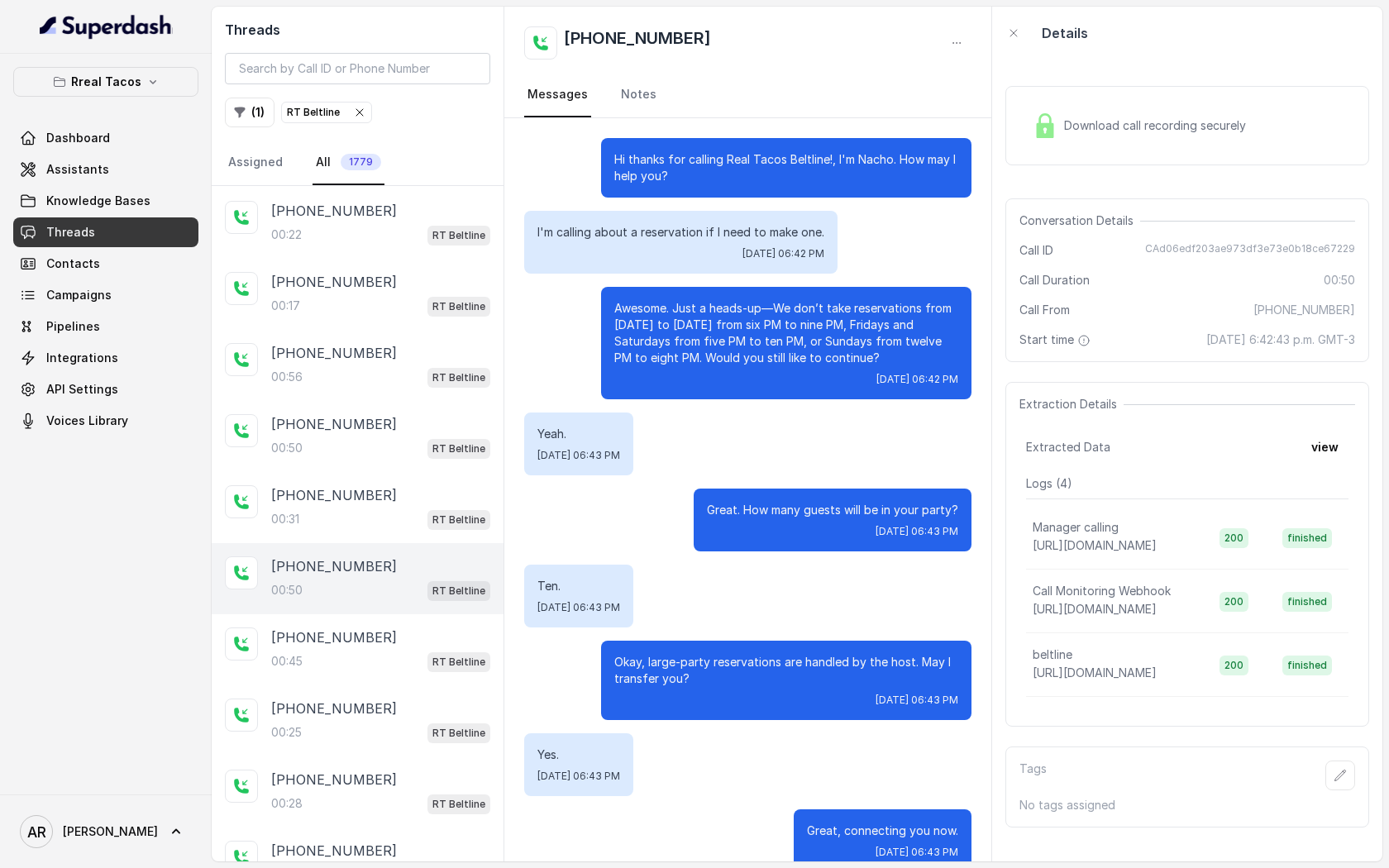
scroll to position [31, 0]
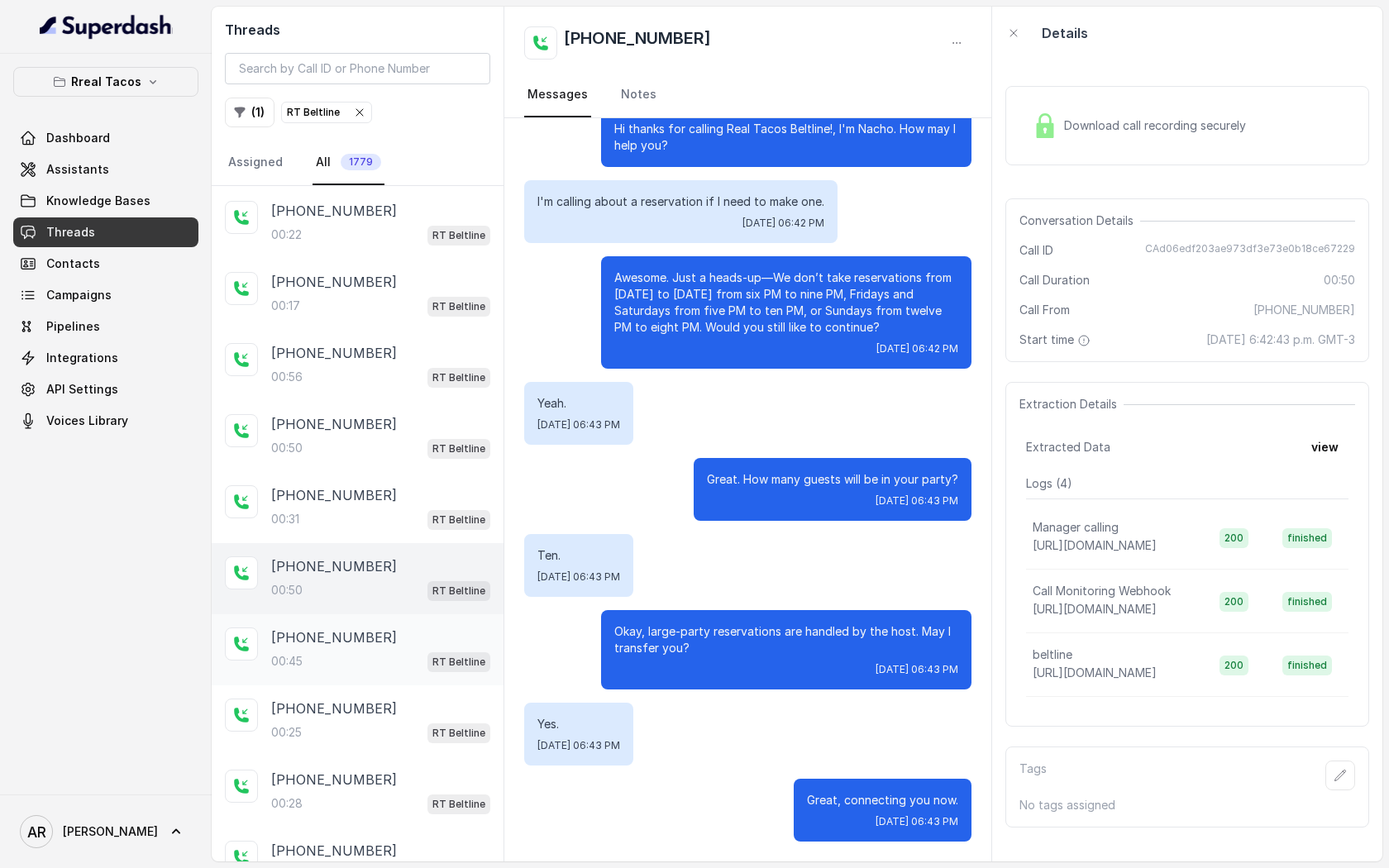
click at [390, 635] on div "[PHONE_NUMBER]" at bounding box center [380, 637] width 219 height 20
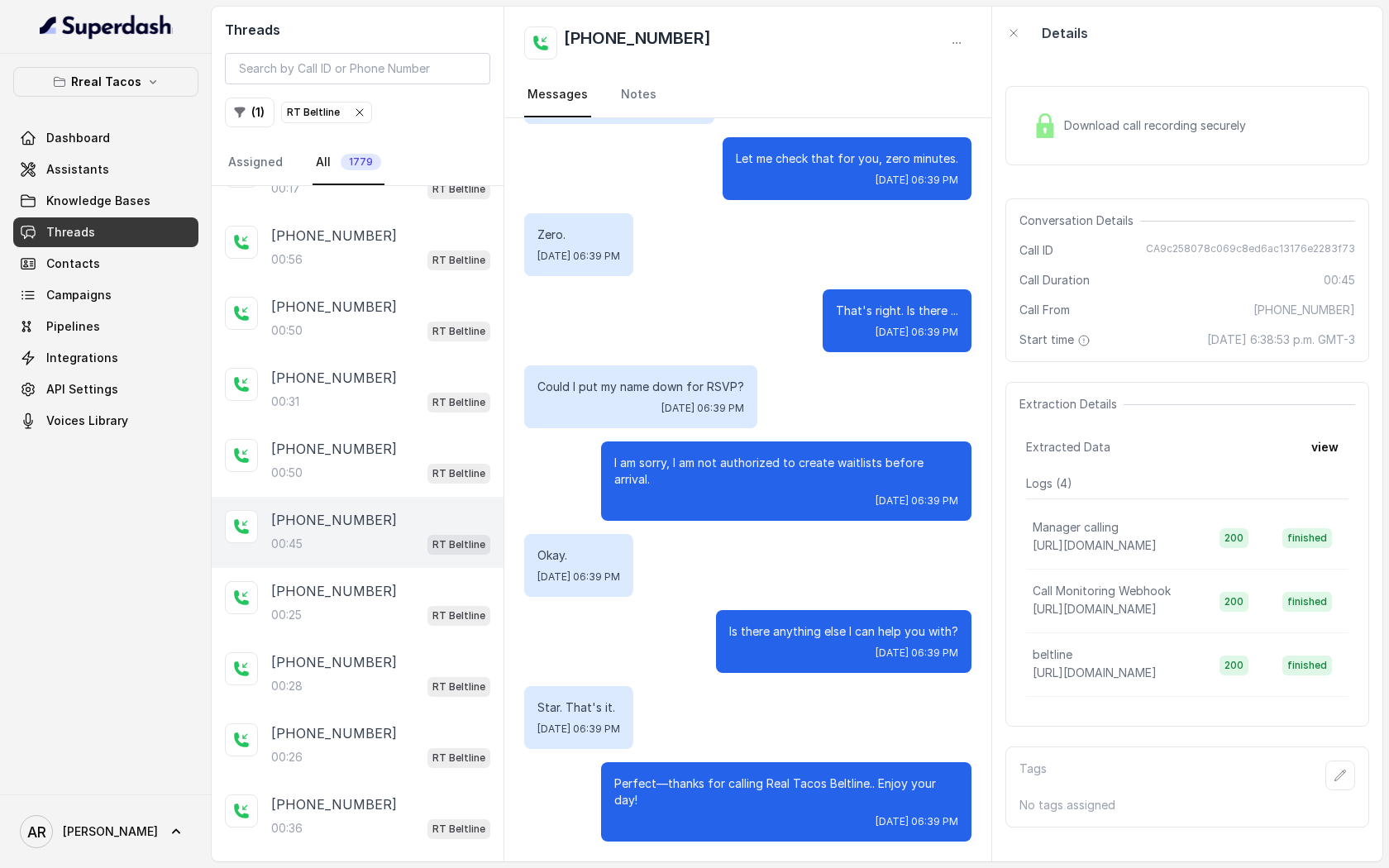
scroll to position [346, 0]
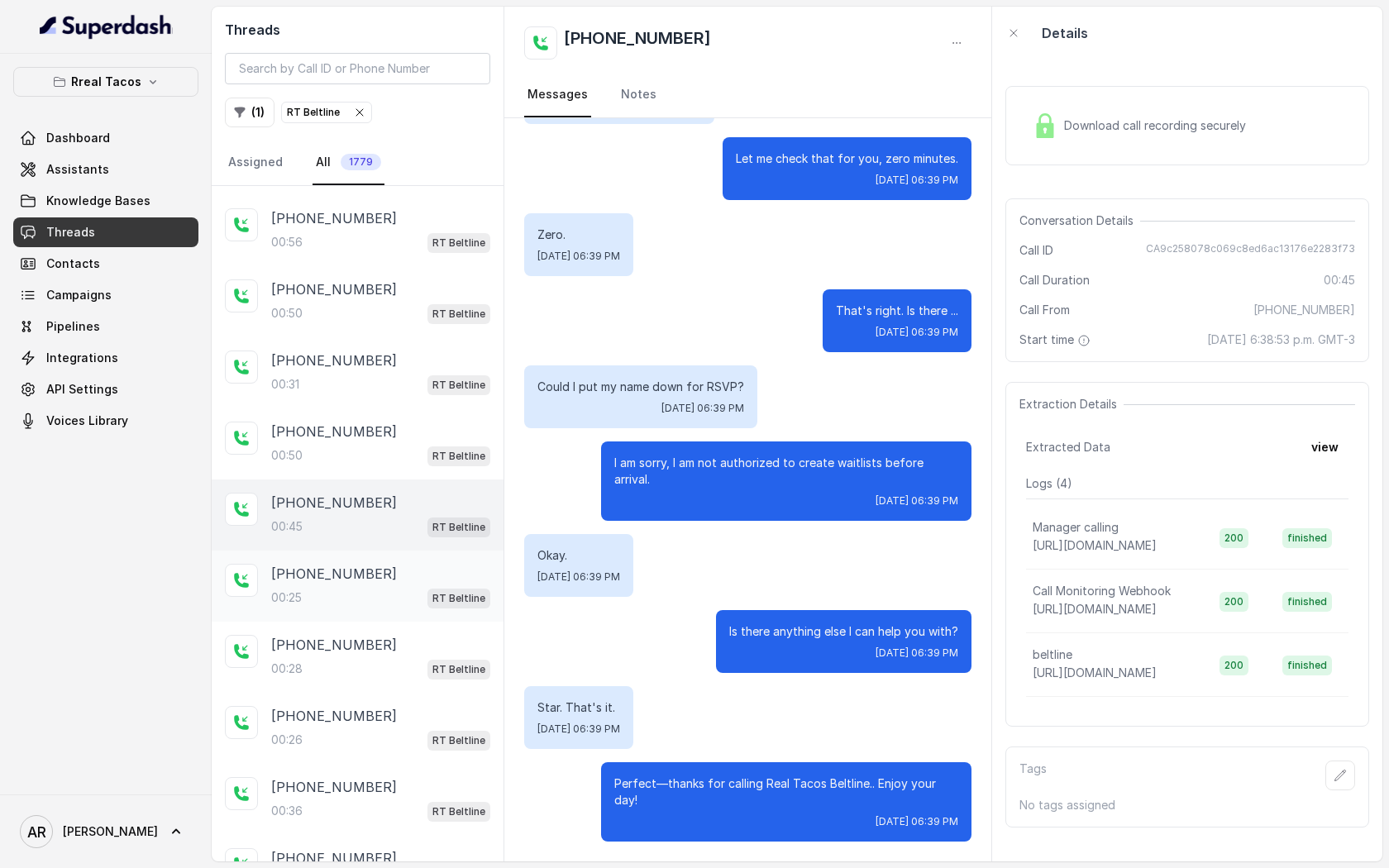
click at [385, 609] on div "[PHONE_NUMBER]:25 RT Beltline" at bounding box center [358, 586] width 292 height 71
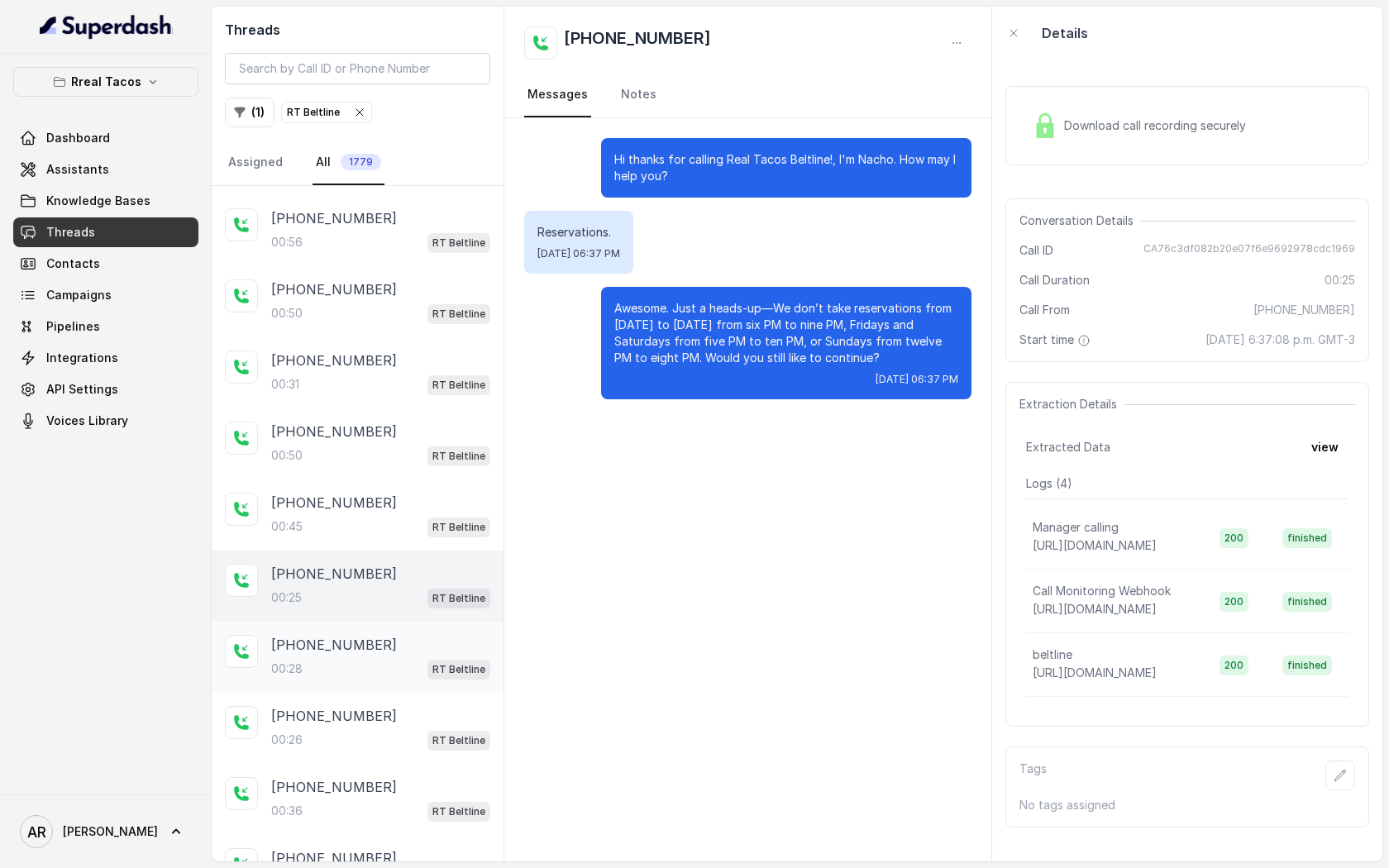
click at [376, 672] on div "00:28 RT Beltline" at bounding box center [380, 669] width 219 height 22
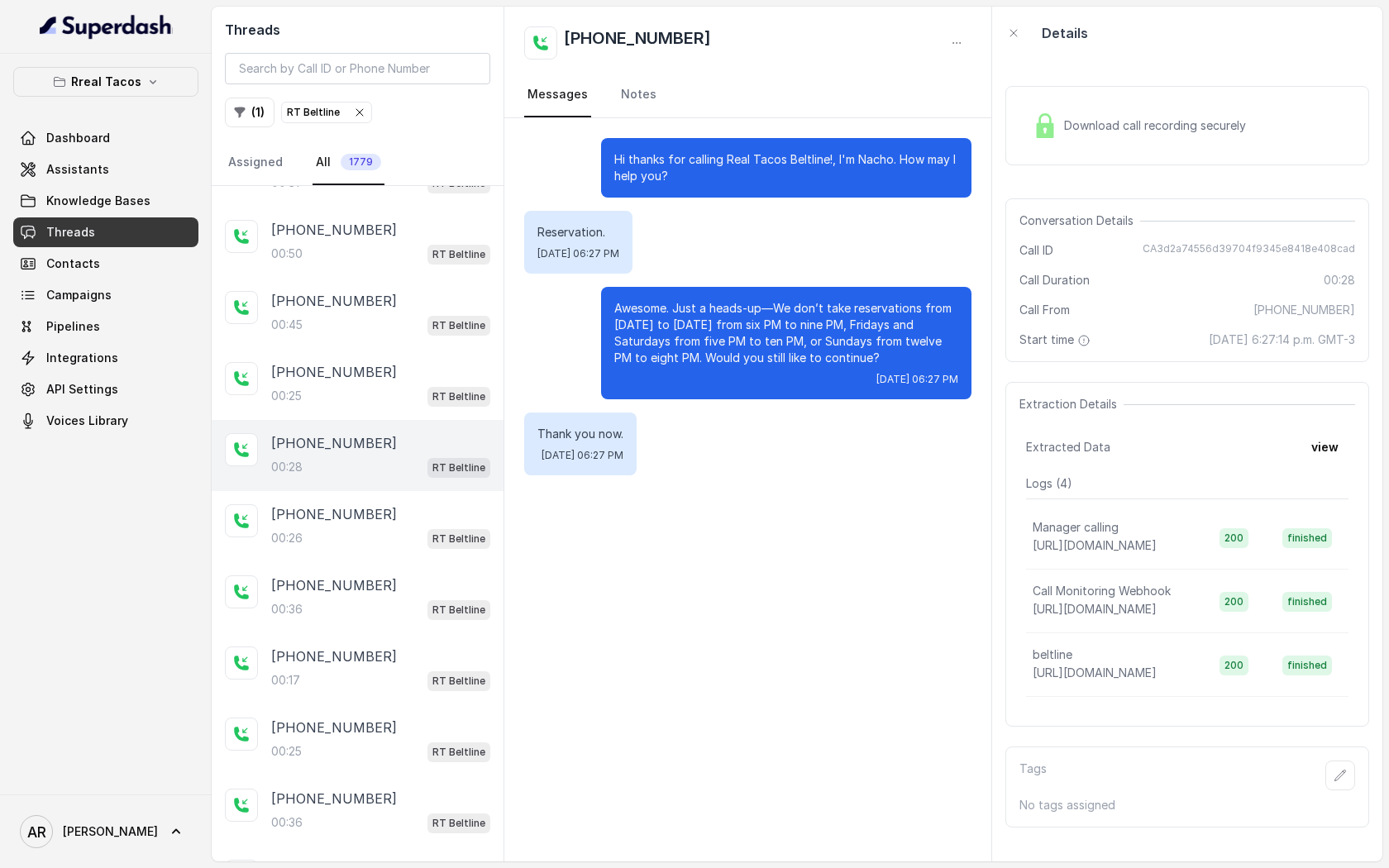
scroll to position [583, 0]
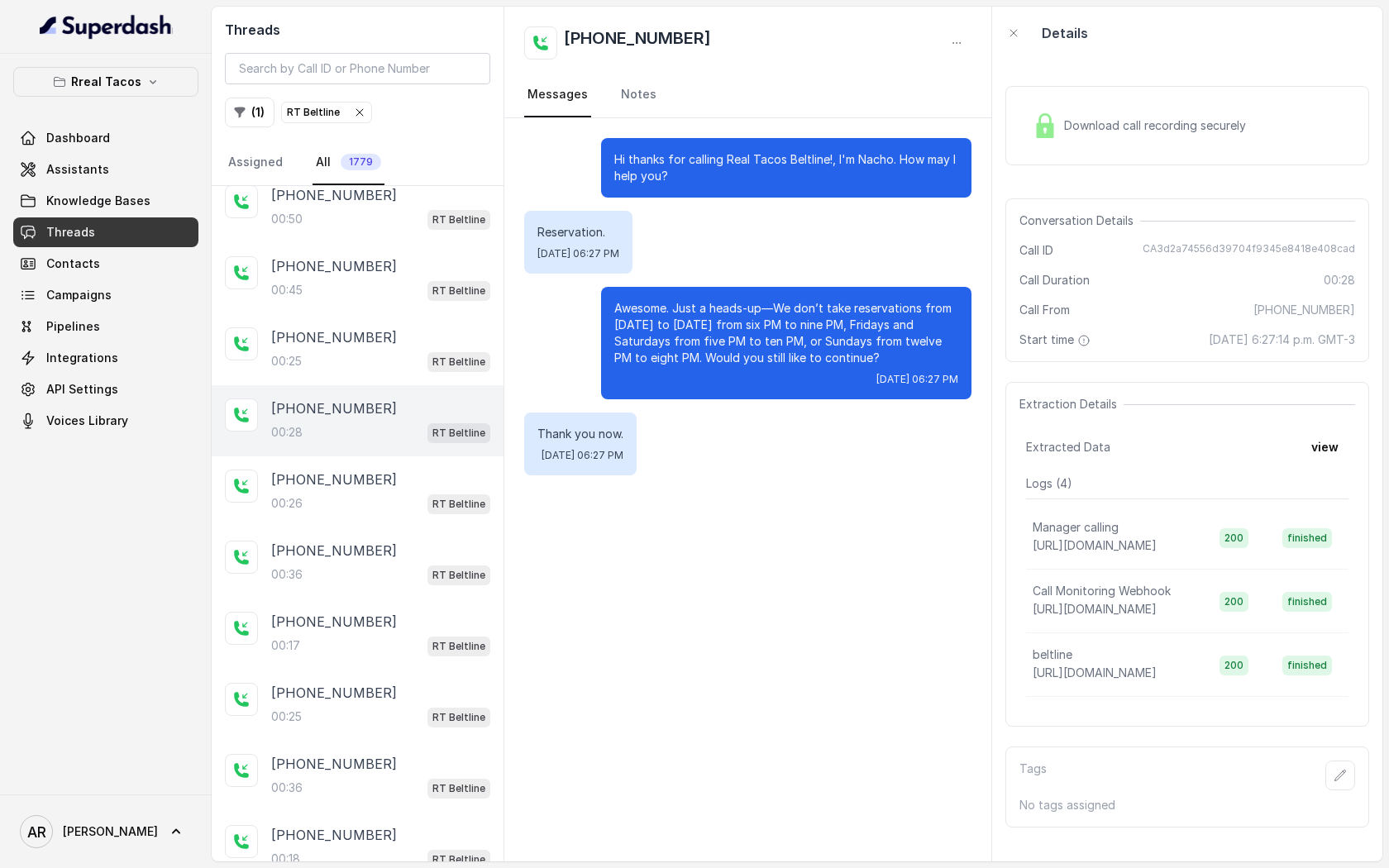
click at [376, 672] on div "[PHONE_NUMBER]:25 RT Beltline" at bounding box center [358, 705] width 292 height 71
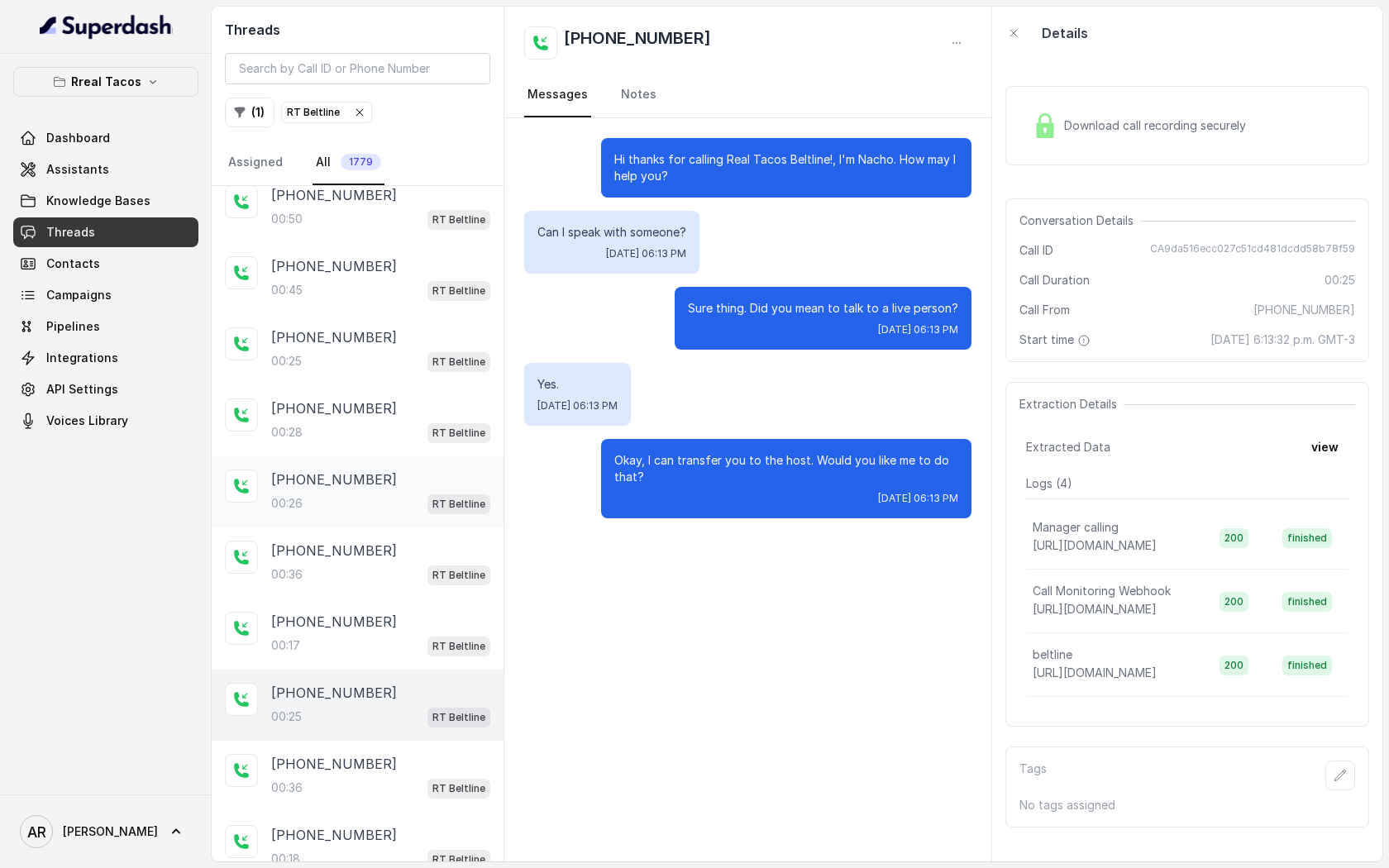
click at [376, 477] on div "[PHONE_NUMBER]" at bounding box center [380, 479] width 219 height 20
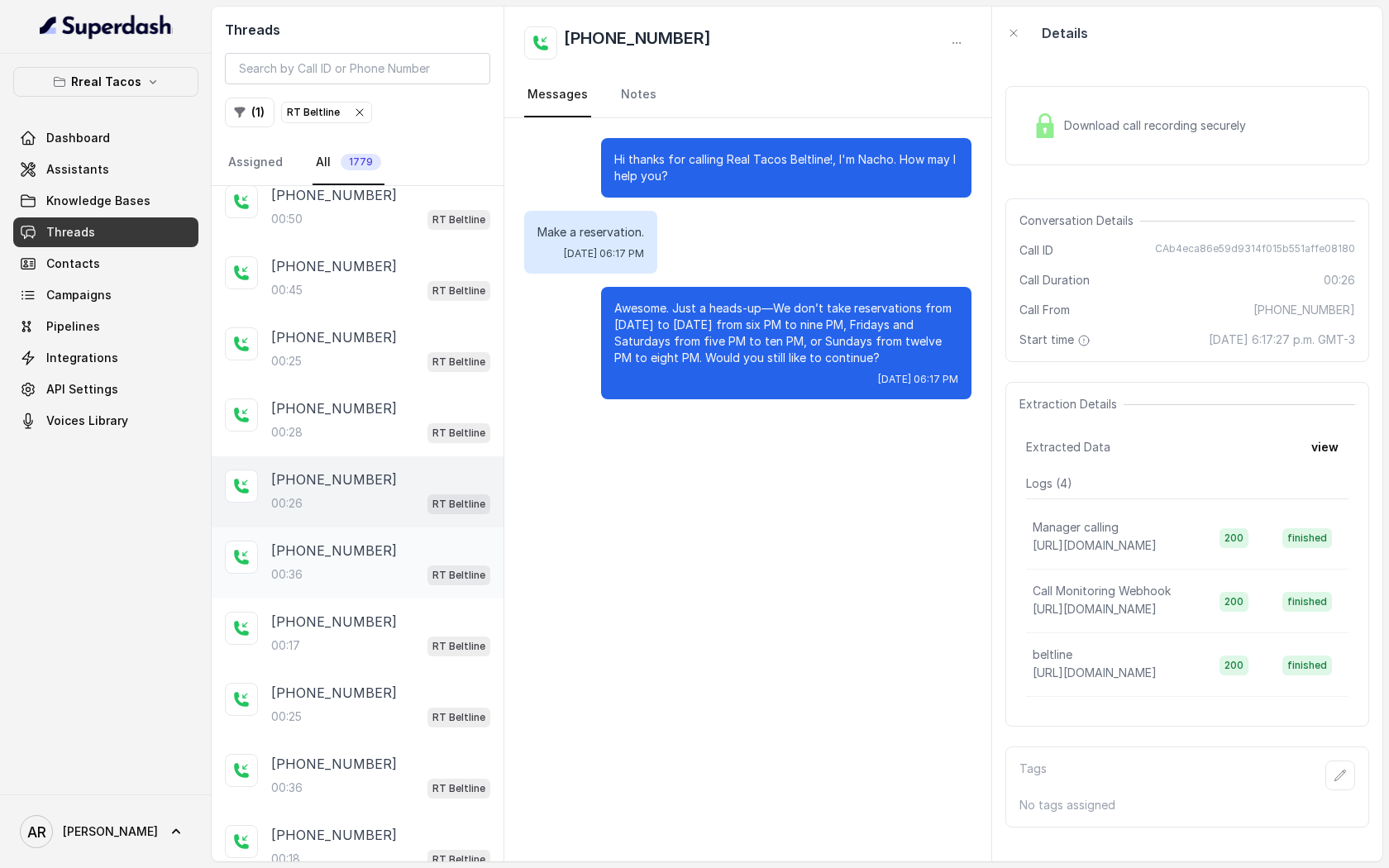
click at [379, 550] on div "[PHONE_NUMBER]" at bounding box center [380, 551] width 219 height 20
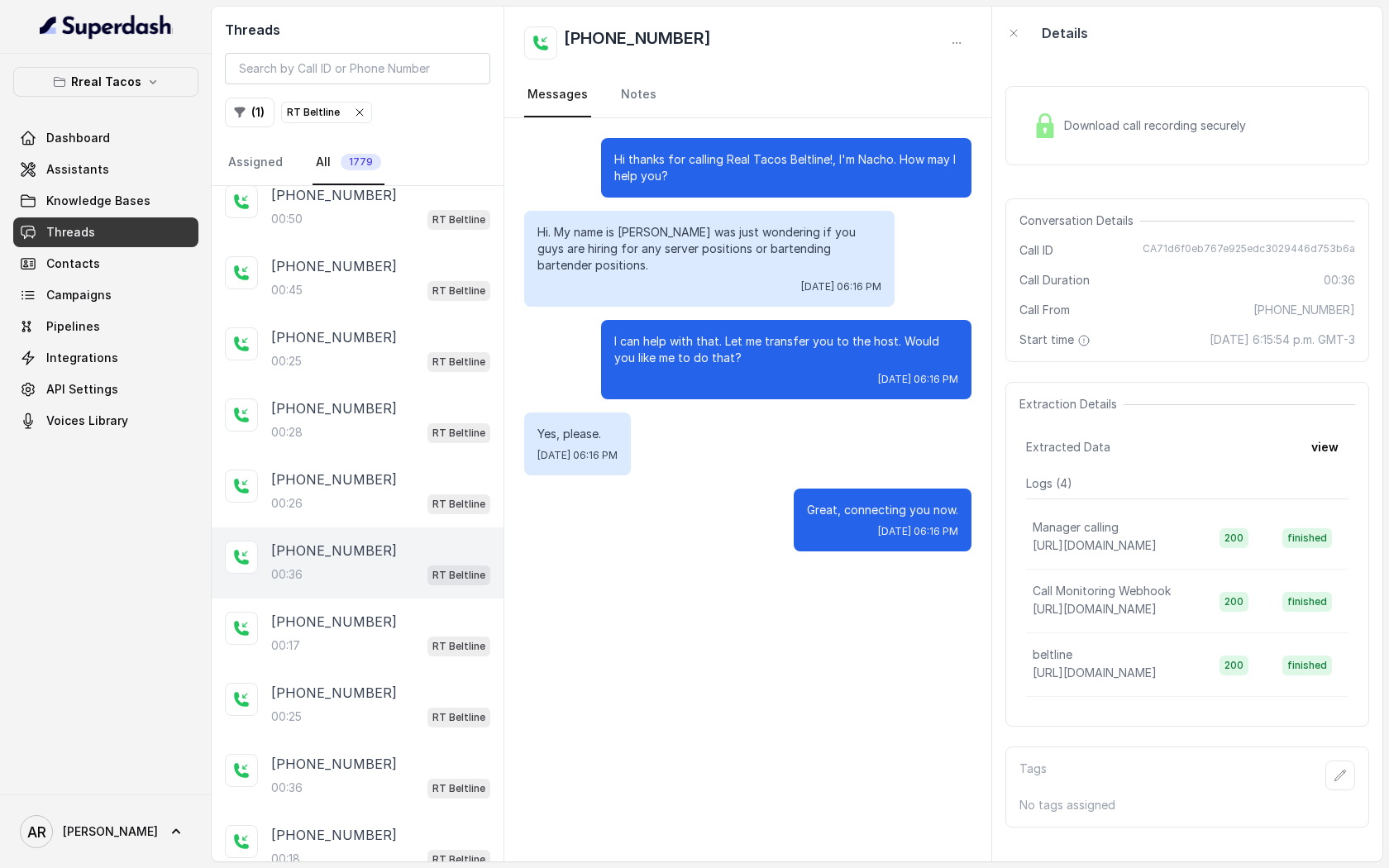
scroll to position [630, 0]
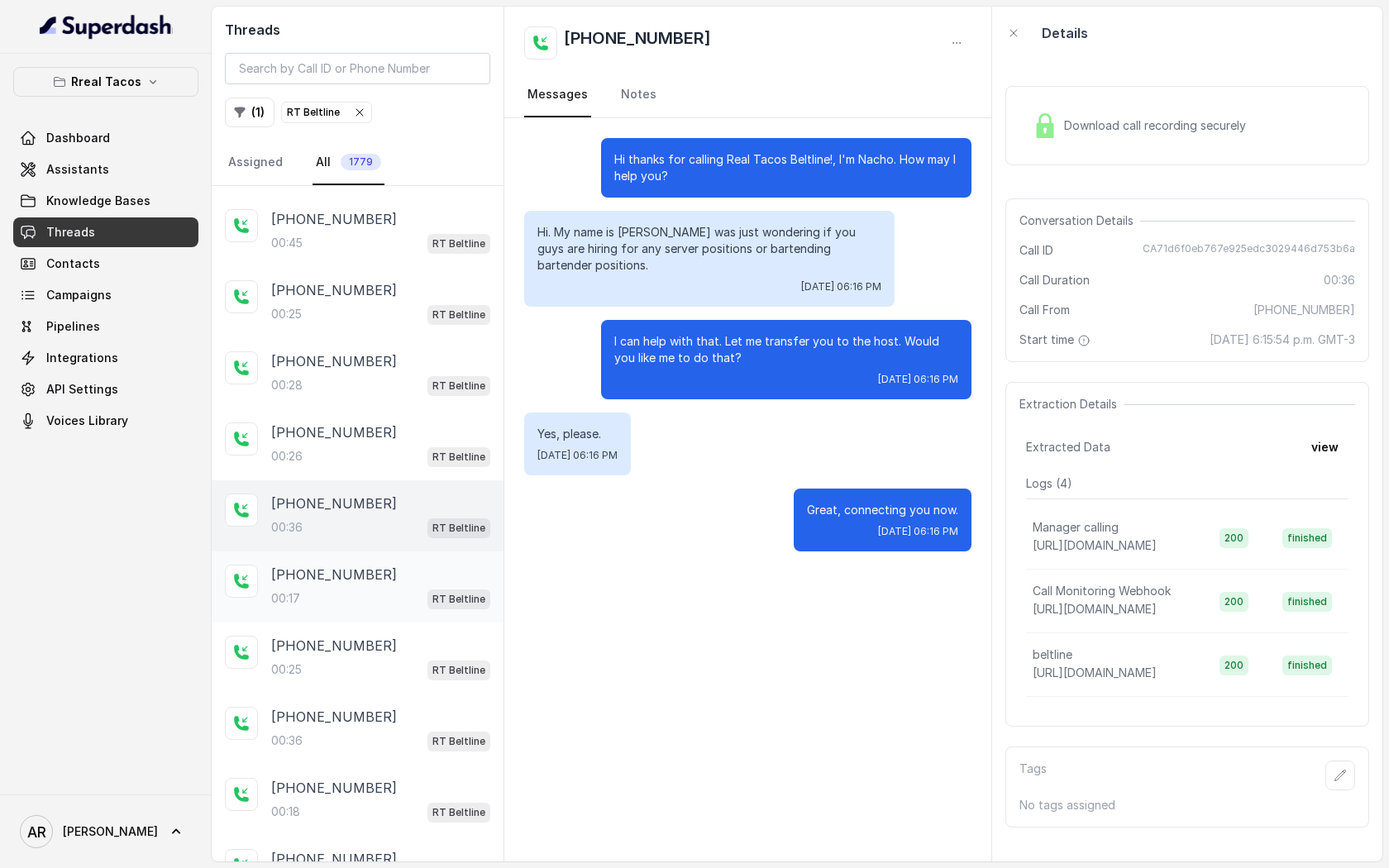
click at [390, 580] on div "[PHONE_NUMBER]:17 RT Beltline" at bounding box center [380, 587] width 219 height 45
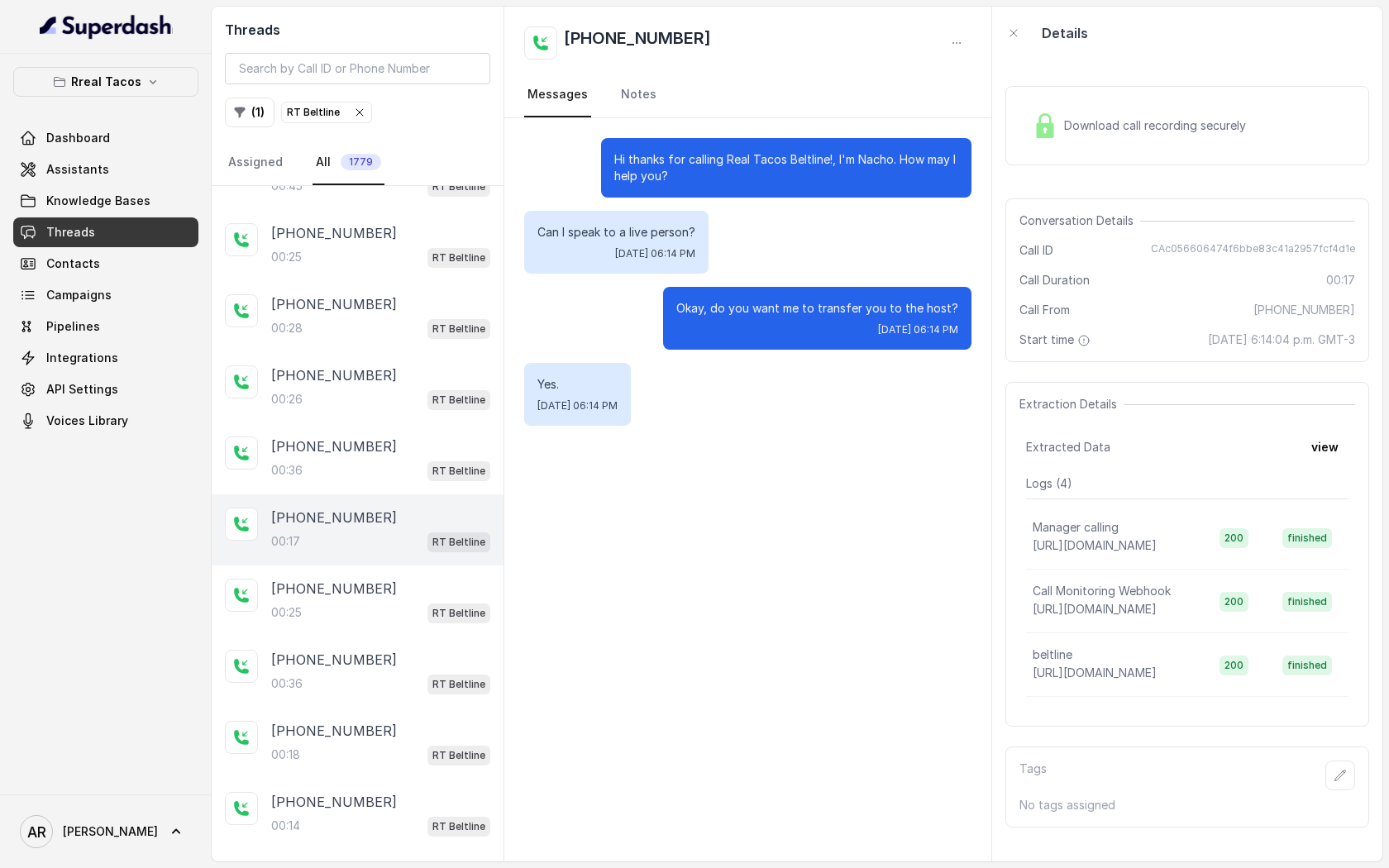
click at [390, 580] on div "[PHONE_NUMBER]" at bounding box center [380, 588] width 219 height 20
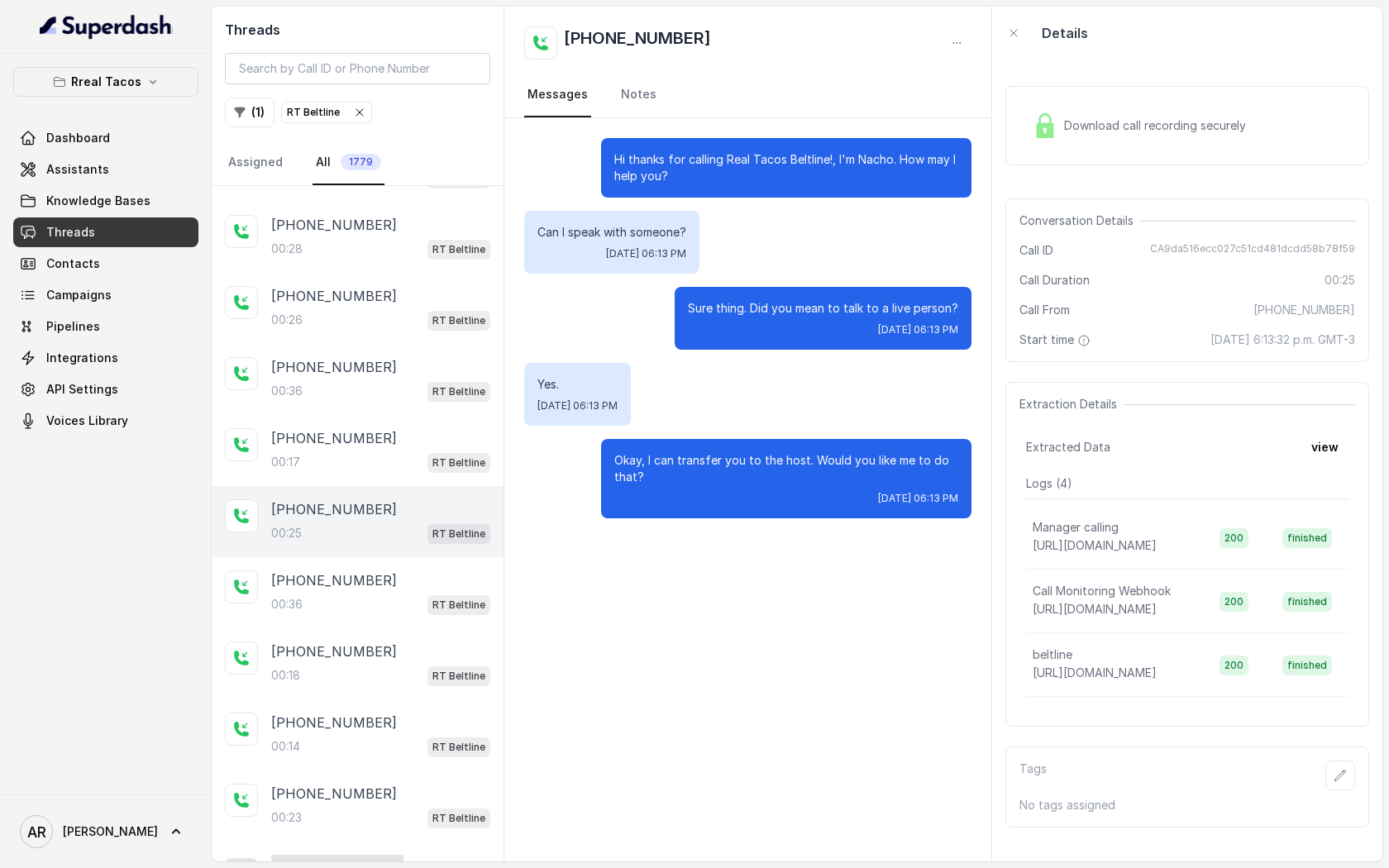
click at [390, 580] on div "[PHONE_NUMBER]" at bounding box center [380, 580] width 219 height 20
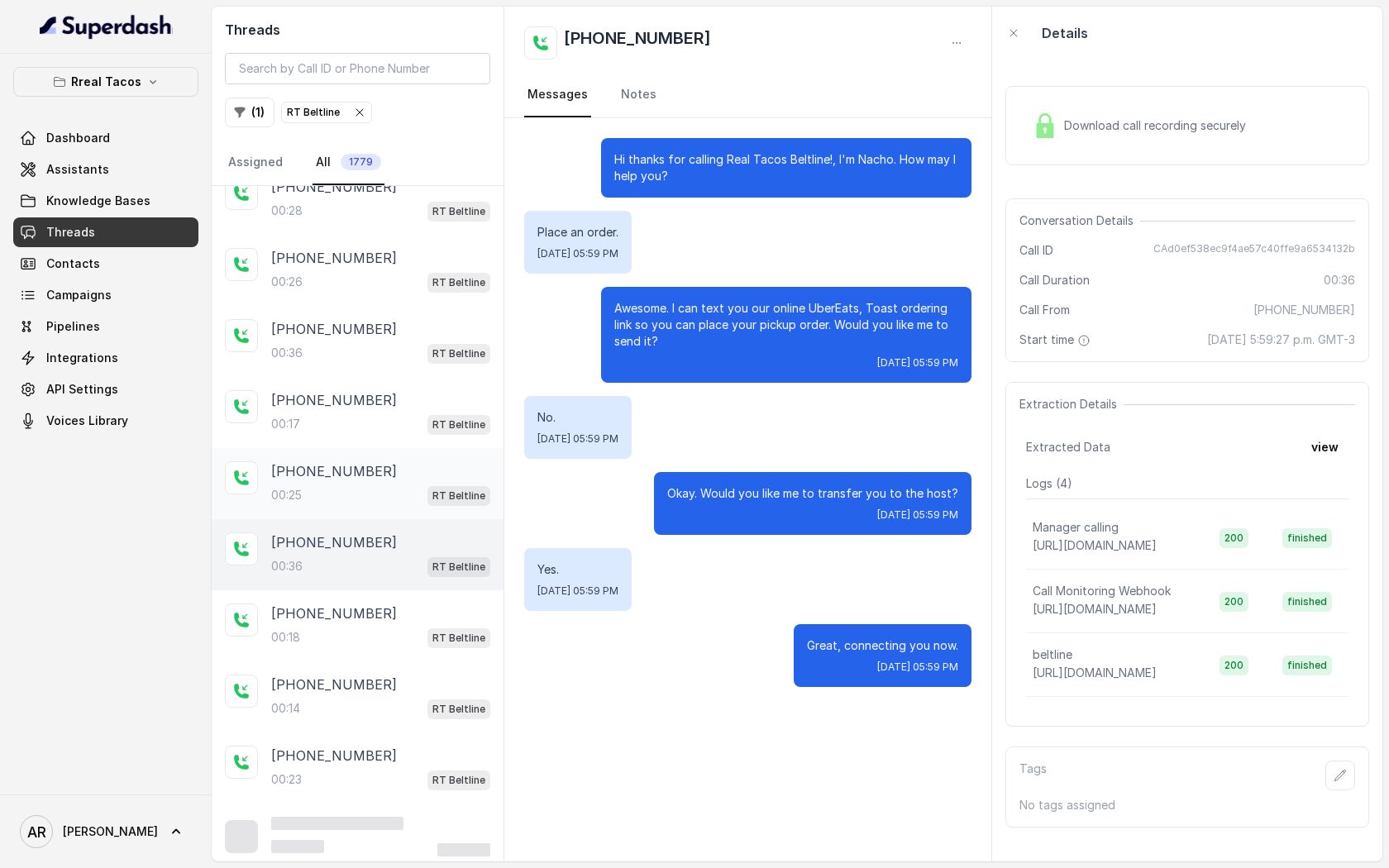
scroll to position [803, 0]
click at [386, 619] on div "[PHONE_NUMBER]:18 RT Beltline" at bounding box center [380, 626] width 219 height 45
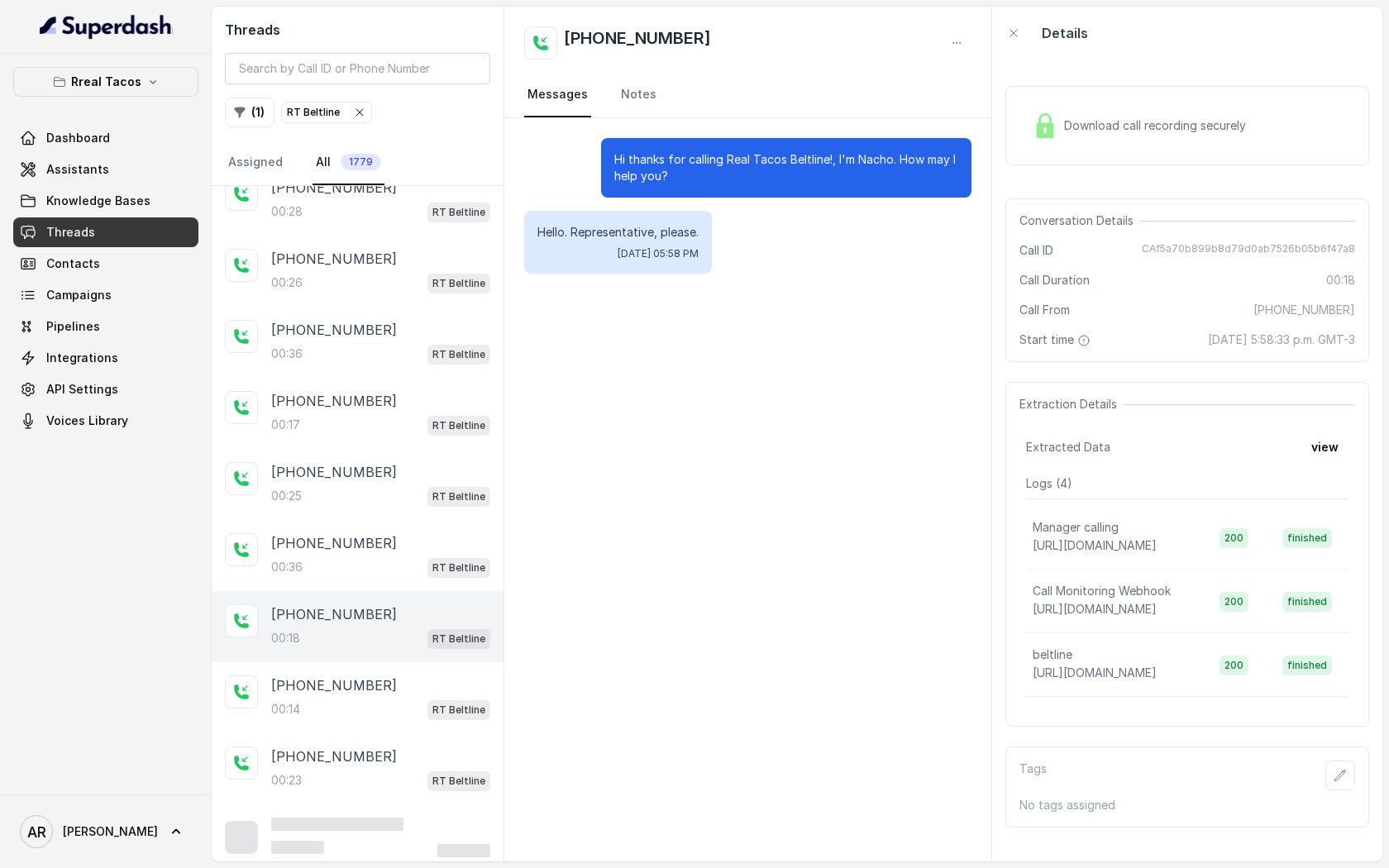
scroll to position [804, 0]
click at [390, 698] on div "00:14 RT Beltline" at bounding box center [380, 708] width 219 height 22
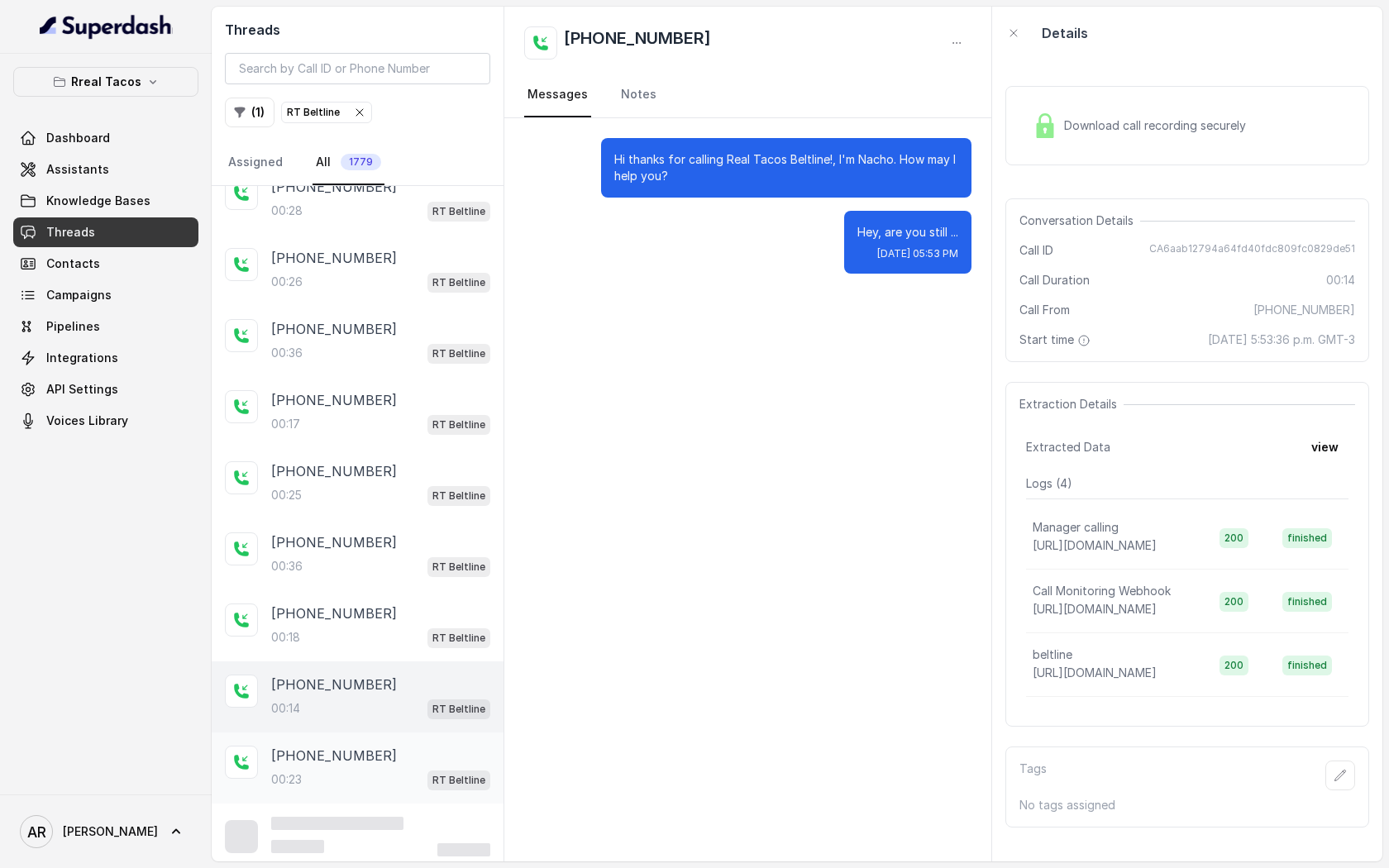
click at [378, 757] on div "[PHONE_NUMBER]" at bounding box center [380, 755] width 219 height 20
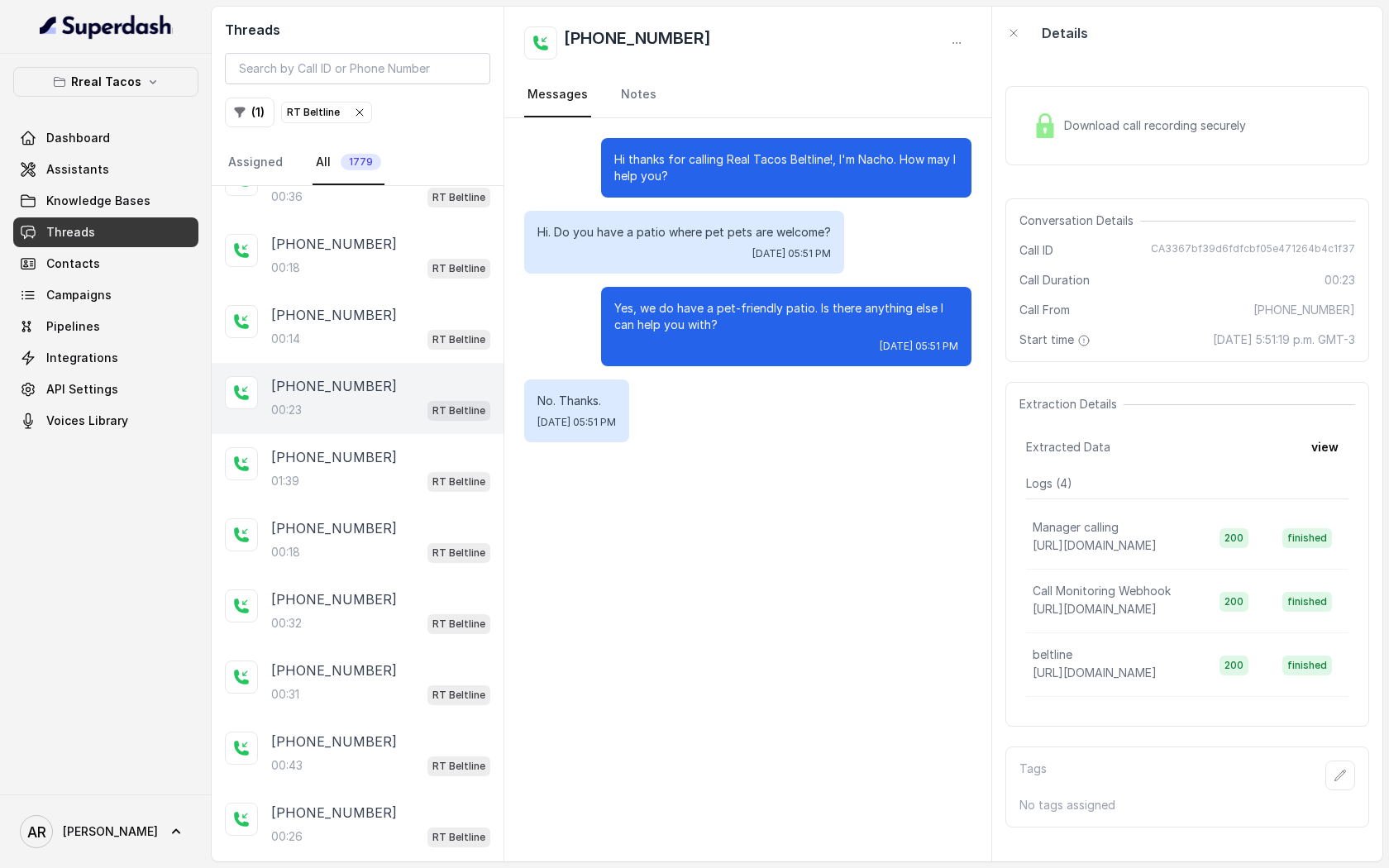
scroll to position [1165, 0]
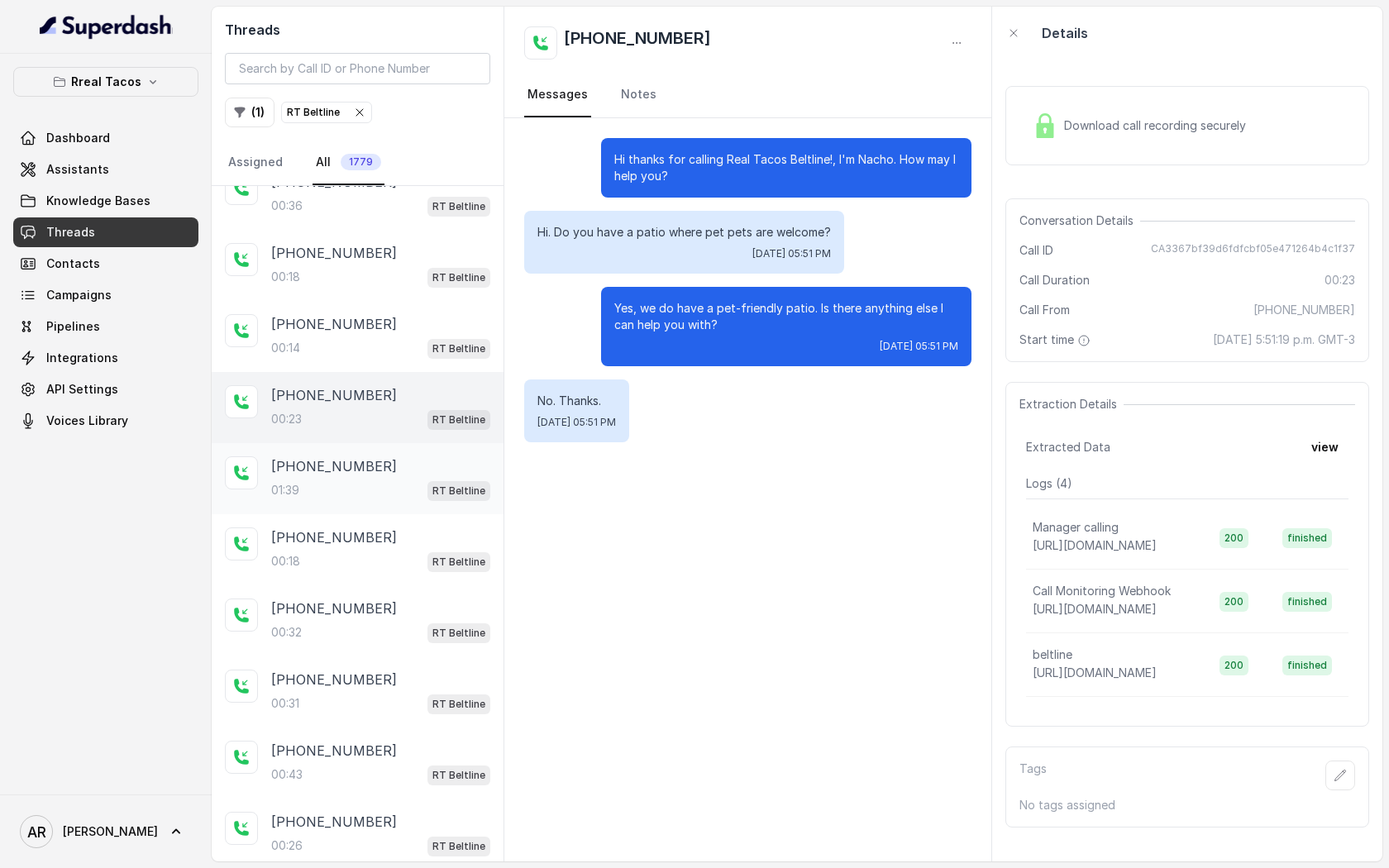
click at [426, 487] on div "01:39 RT Beltline" at bounding box center [380, 490] width 219 height 22
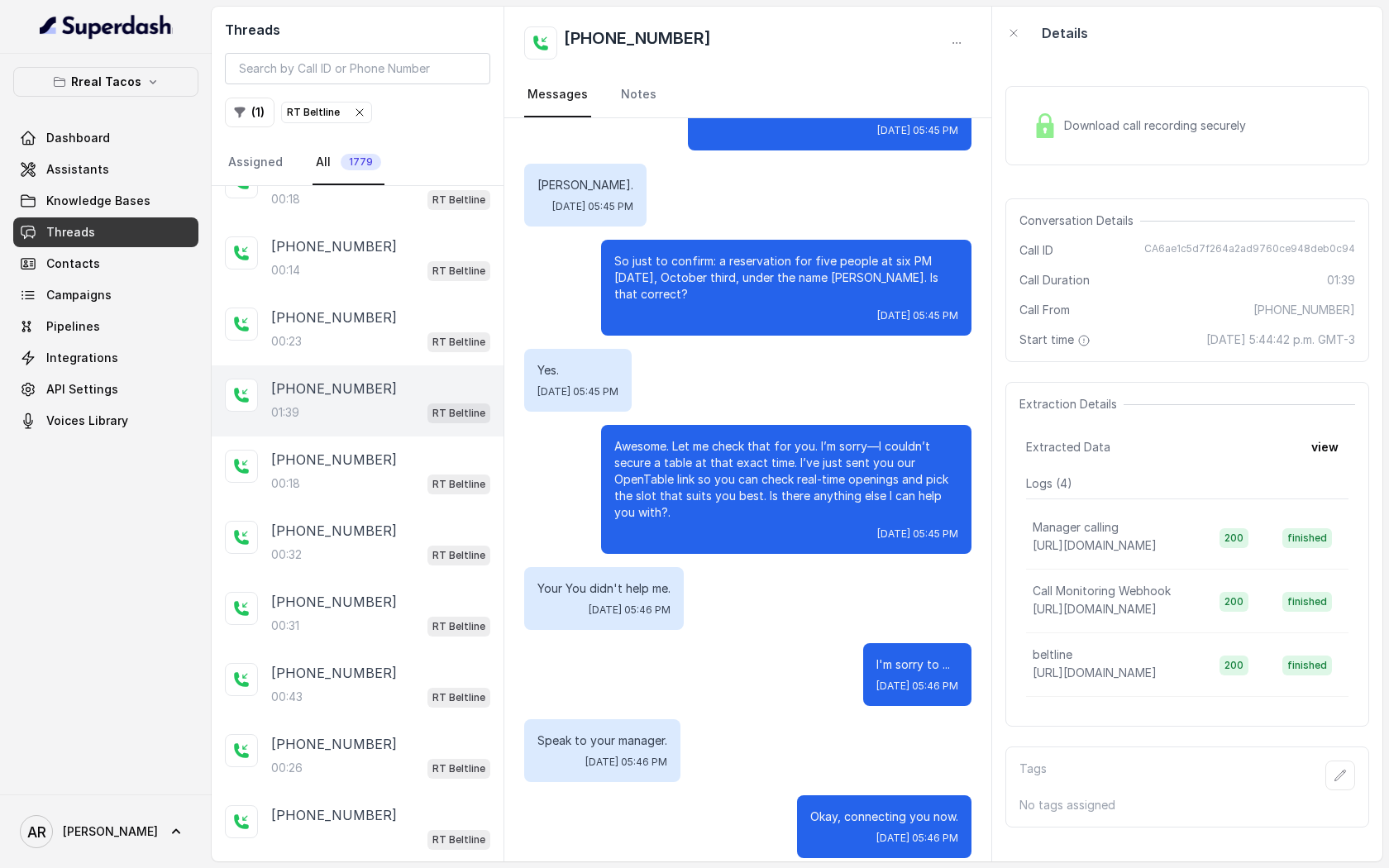
scroll to position [1244, 0]
click at [426, 487] on div "[PHONE_NUMBER]:18 RT Beltline" at bounding box center [358, 470] width 292 height 71
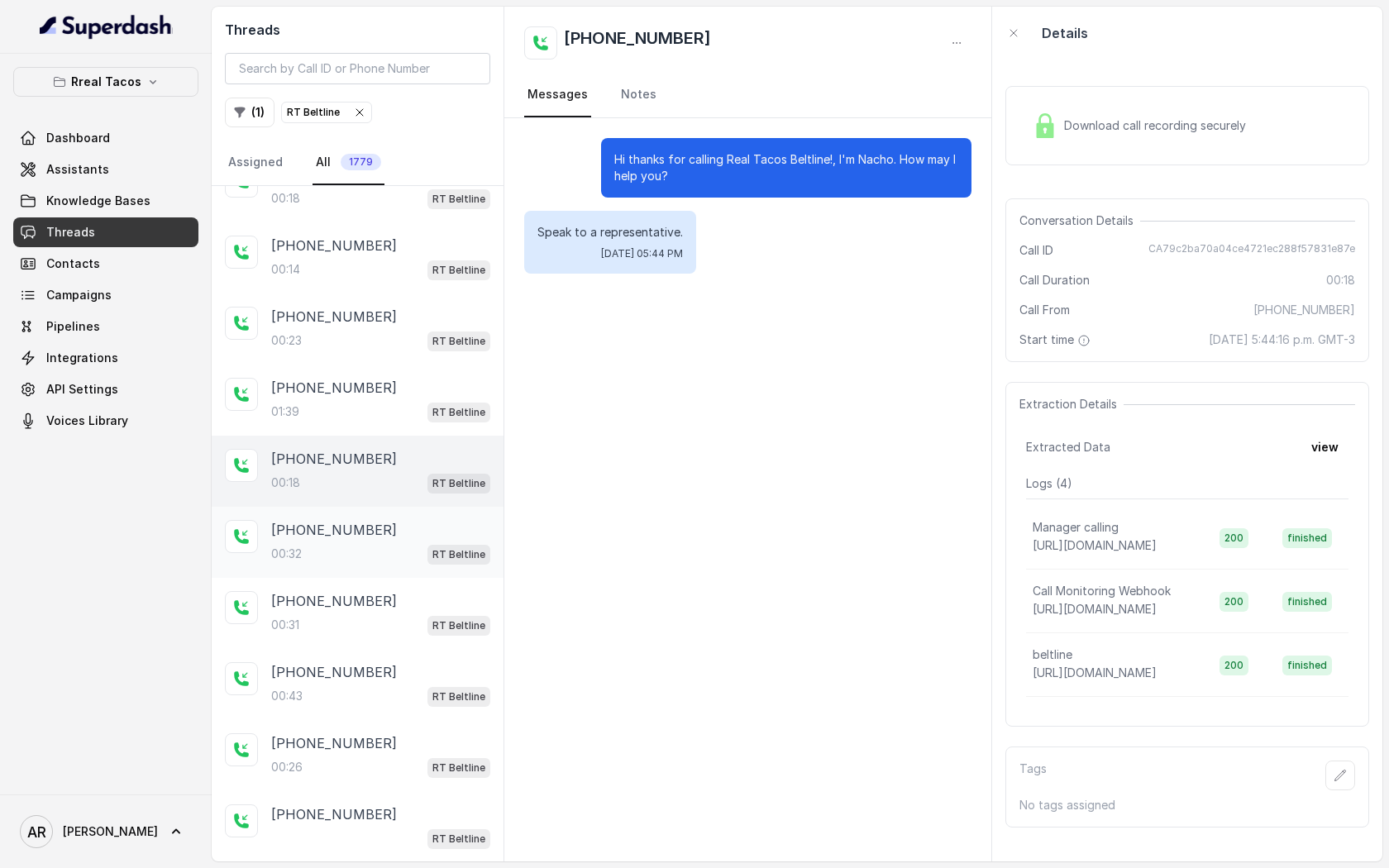
click at [415, 531] on div "[PHONE_NUMBER]:32 RT Beltline" at bounding box center [380, 542] width 219 height 45
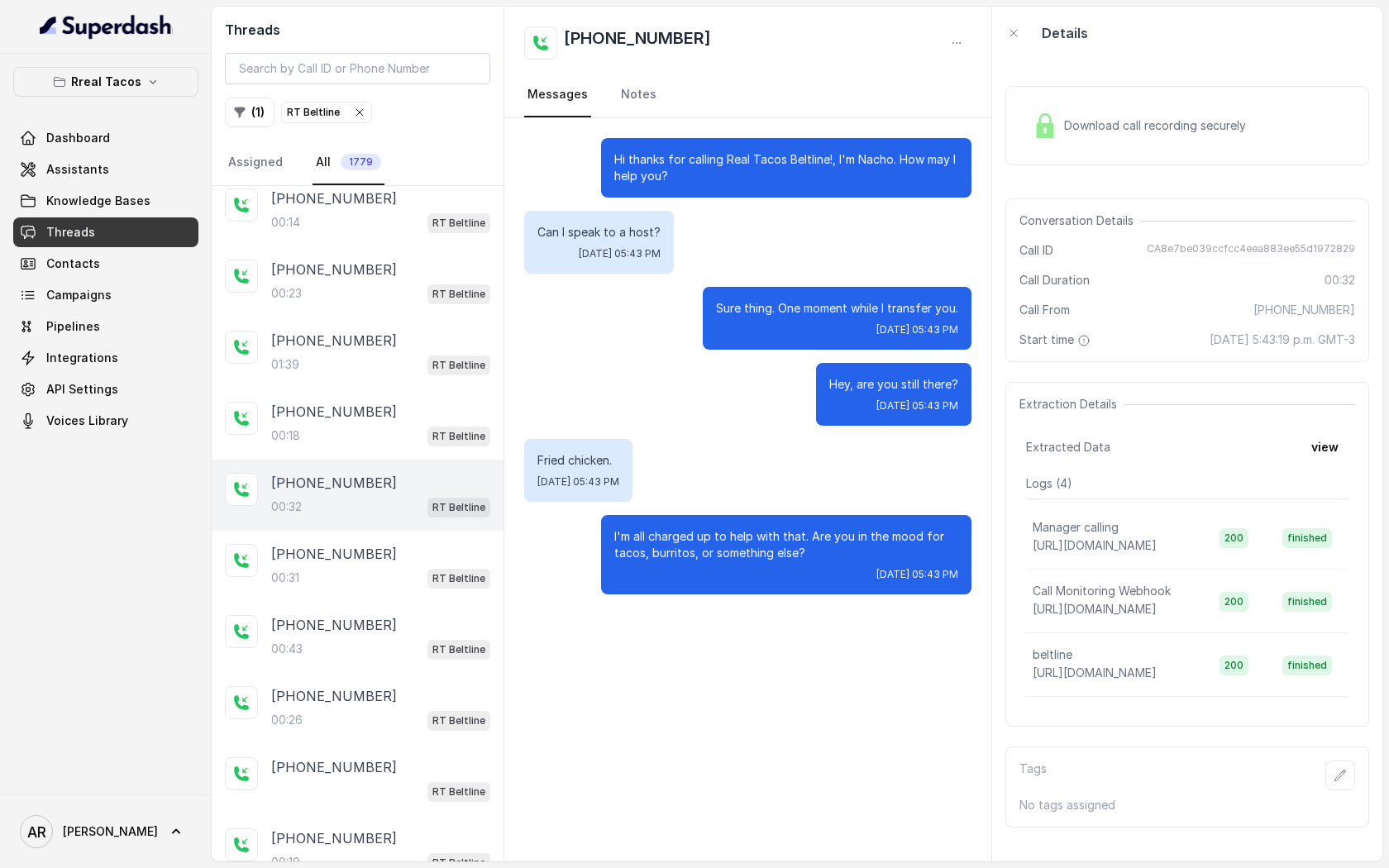
scroll to position [1293, 0]
click at [414, 565] on div "00:31 RT Beltline" at bounding box center [380, 575] width 219 height 22
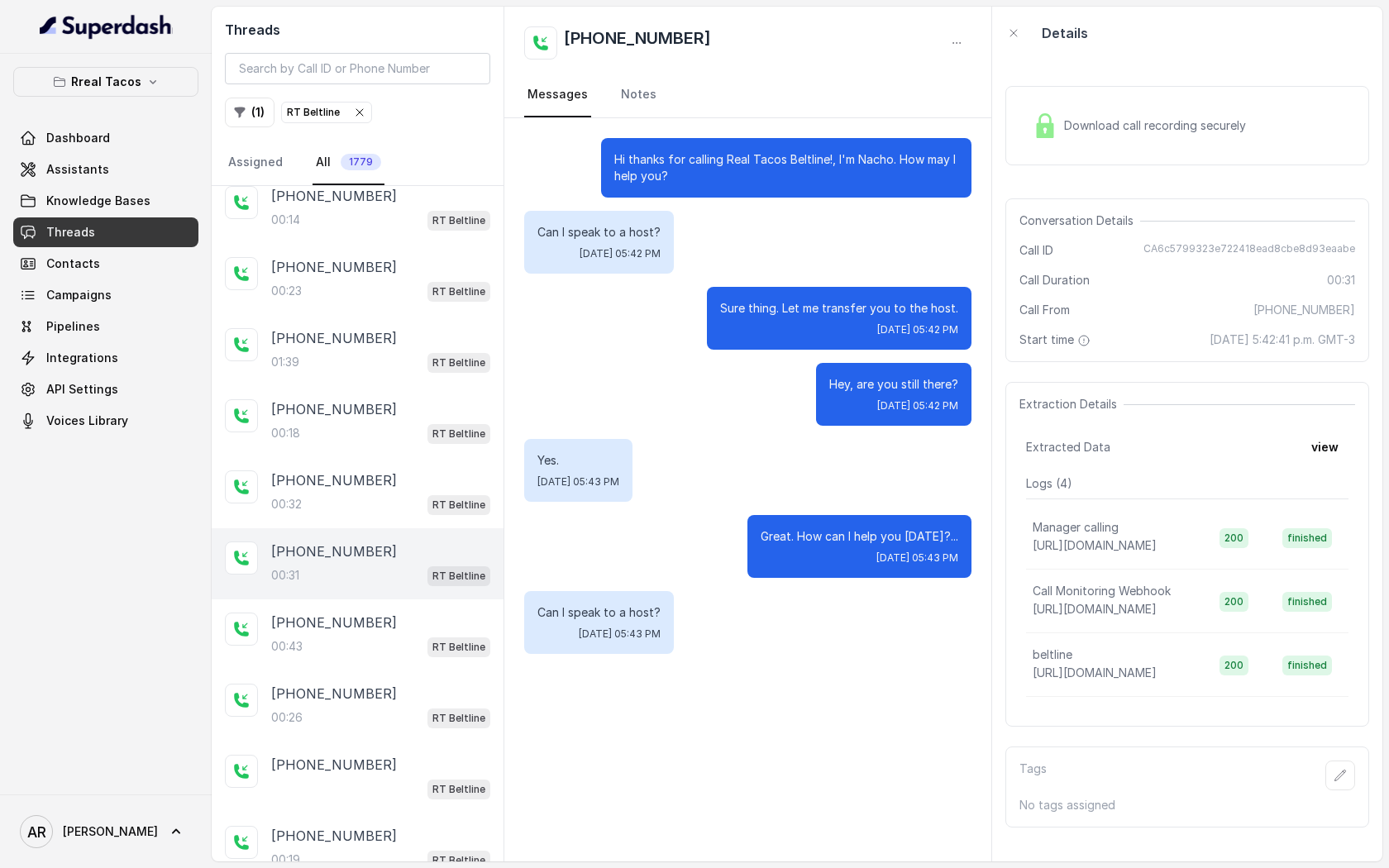
scroll to position [1335, 0]
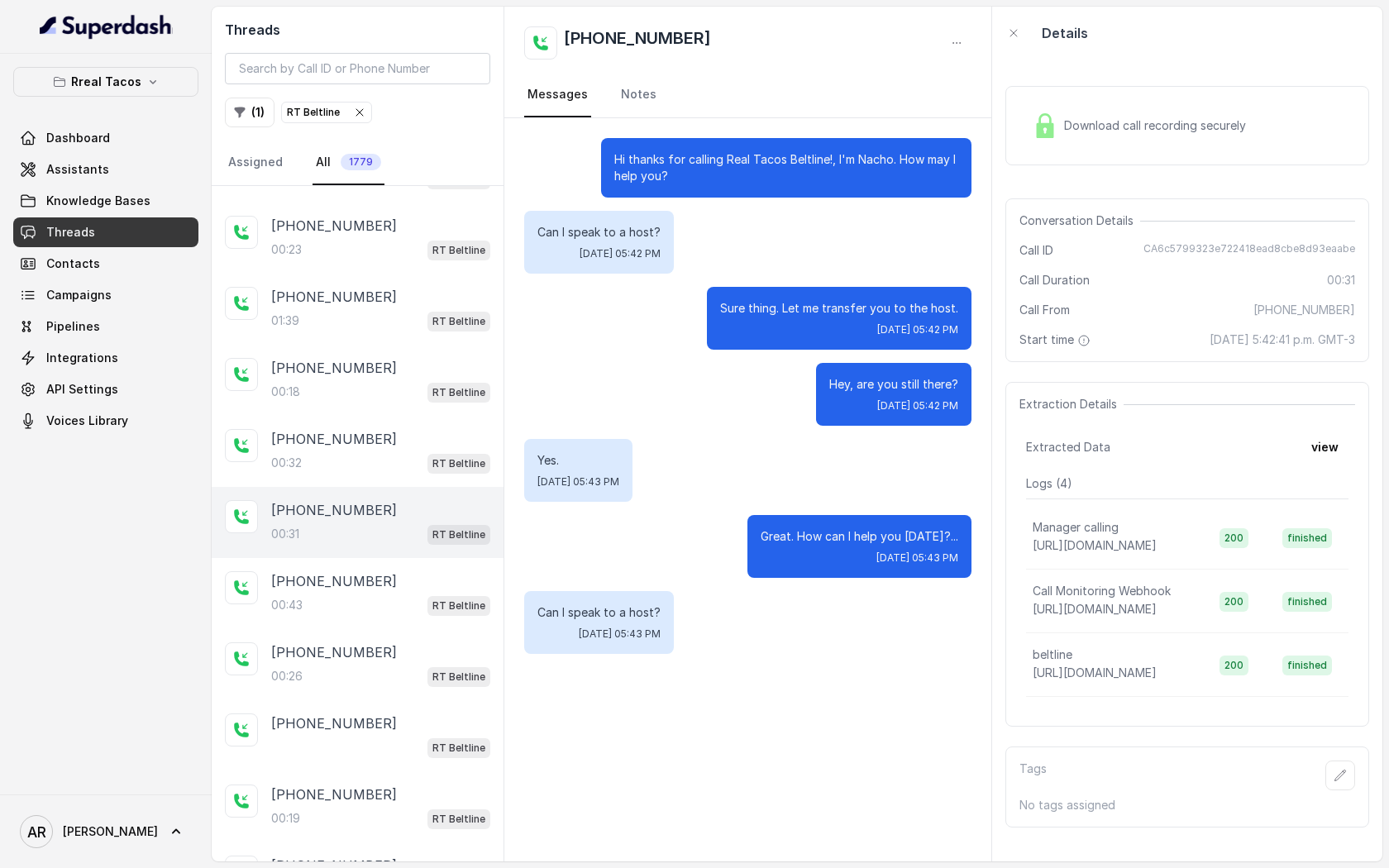
click at [414, 558] on div "[PHONE_NUMBER]:43 RT Beltline" at bounding box center [358, 593] width 292 height 71
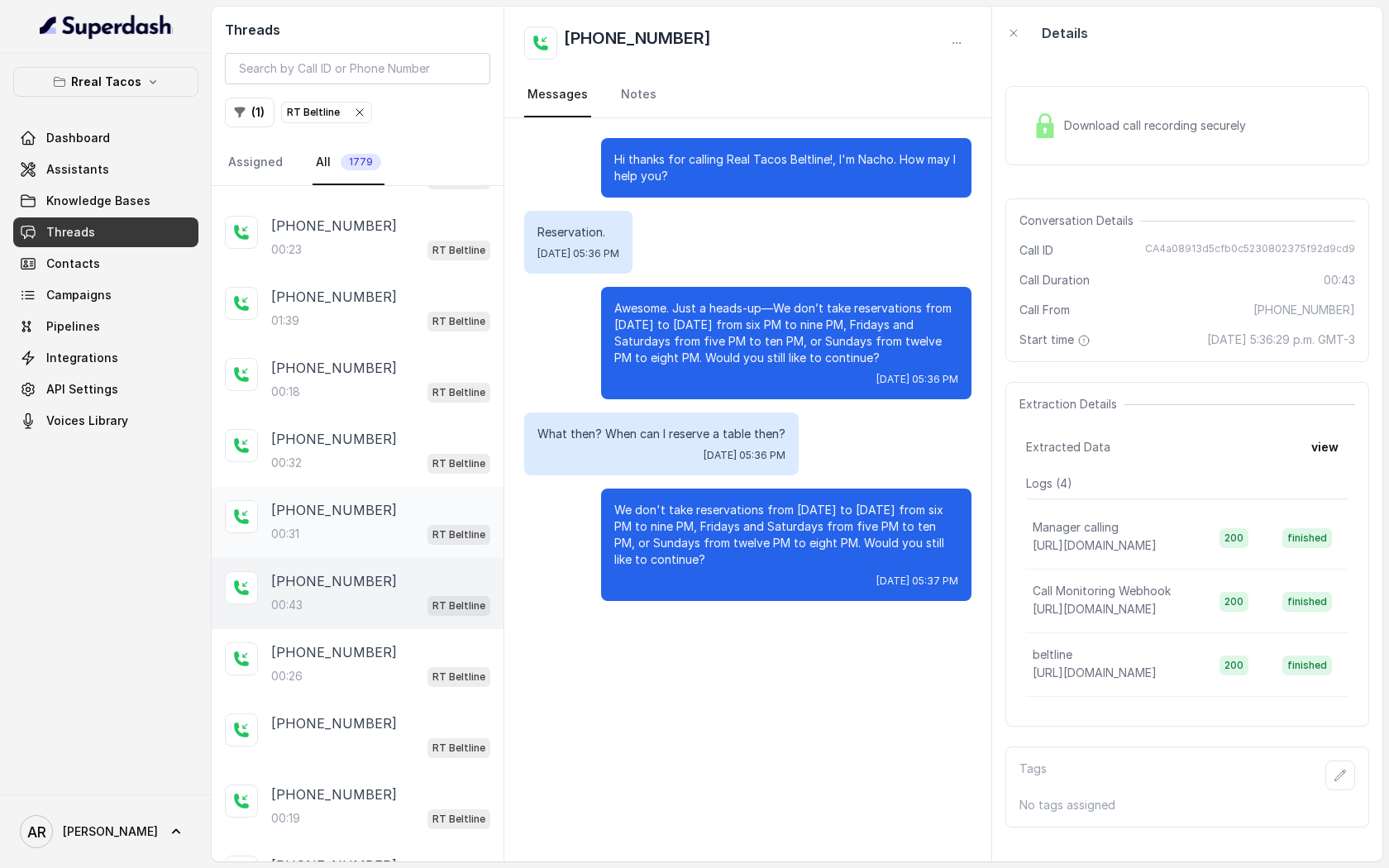
scroll to position [1399, 0]
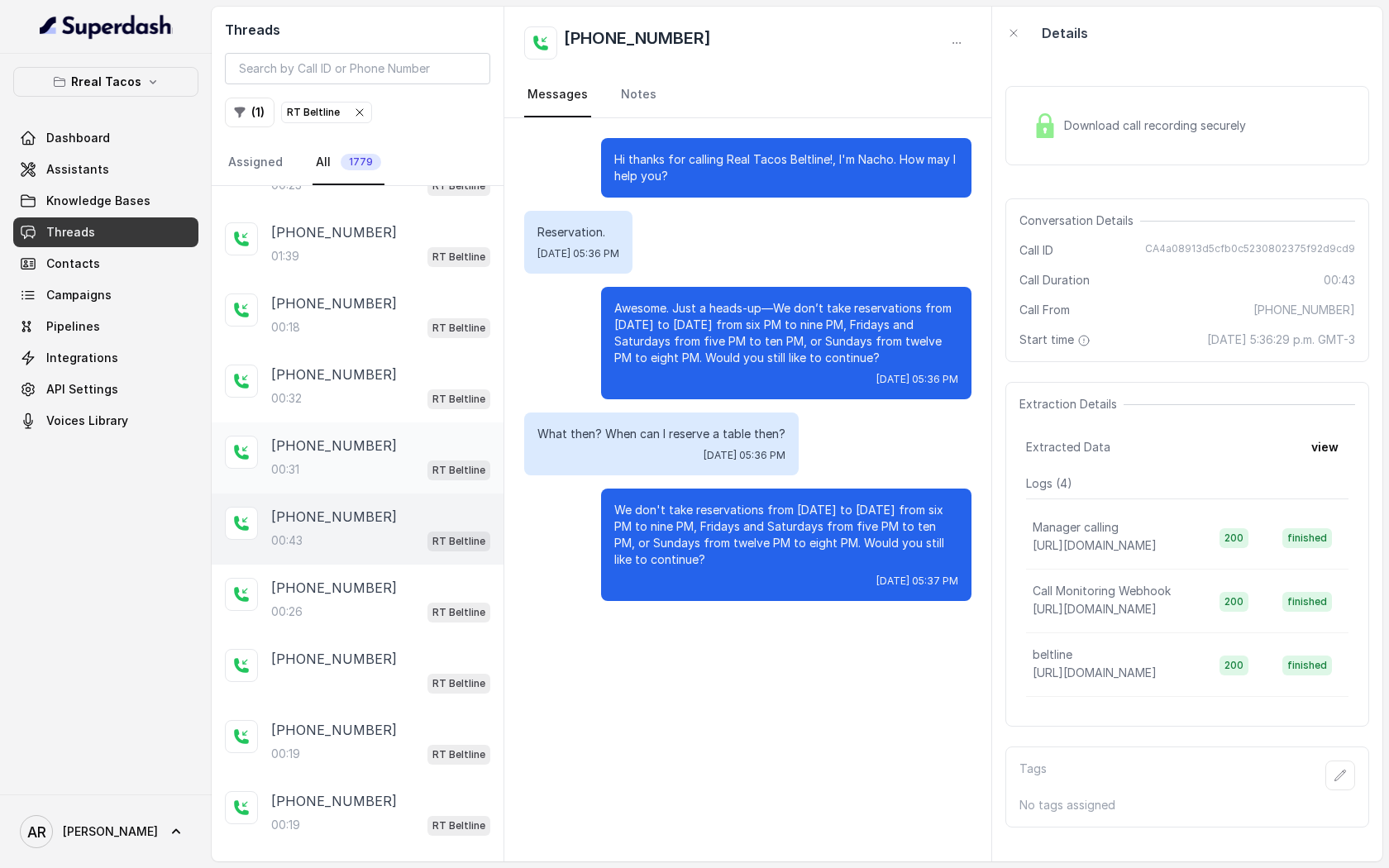
click at [414, 565] on div "[PHONE_NUMBER]:26 RT Beltline" at bounding box center [358, 600] width 292 height 71
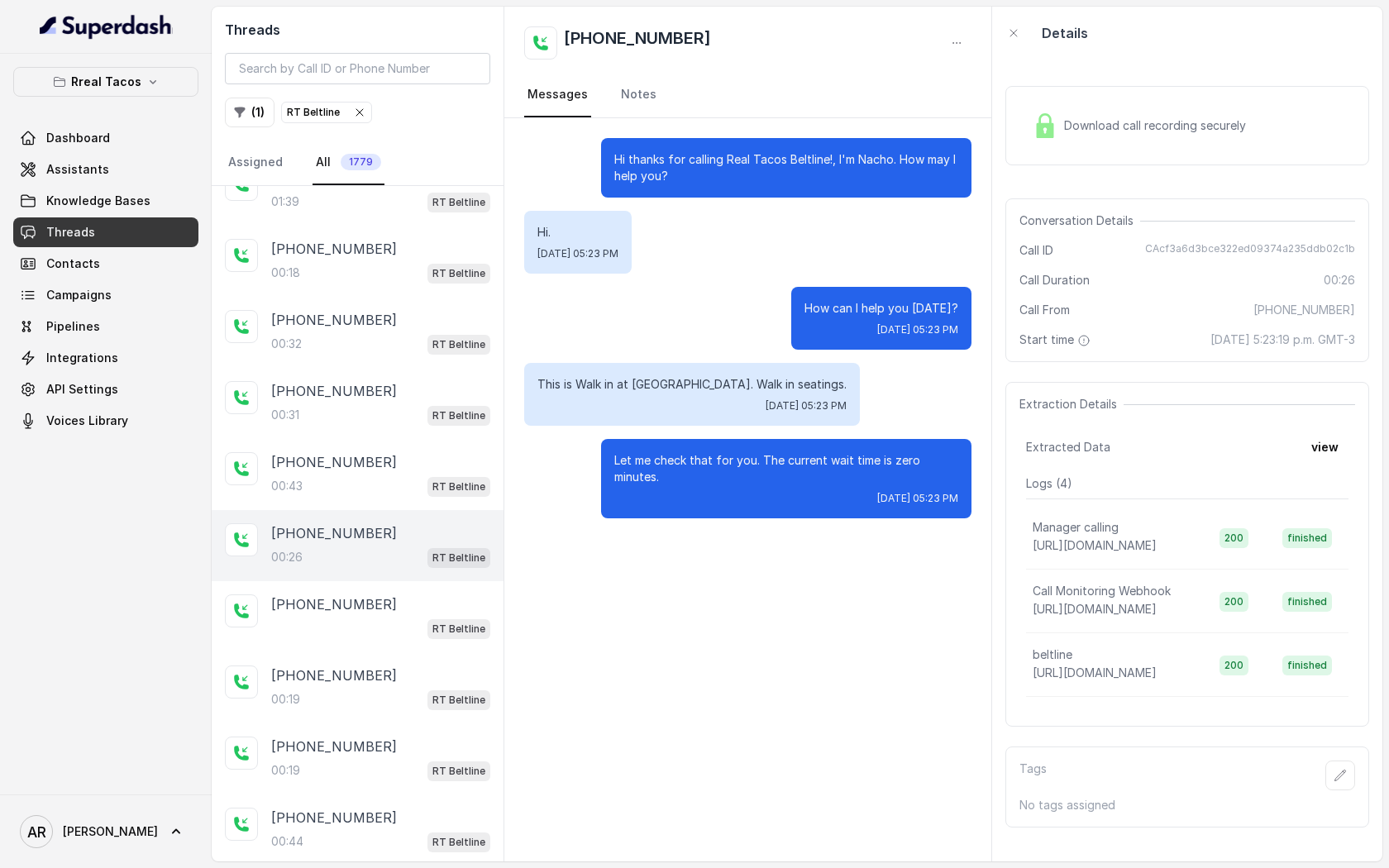
scroll to position [1461, 0]
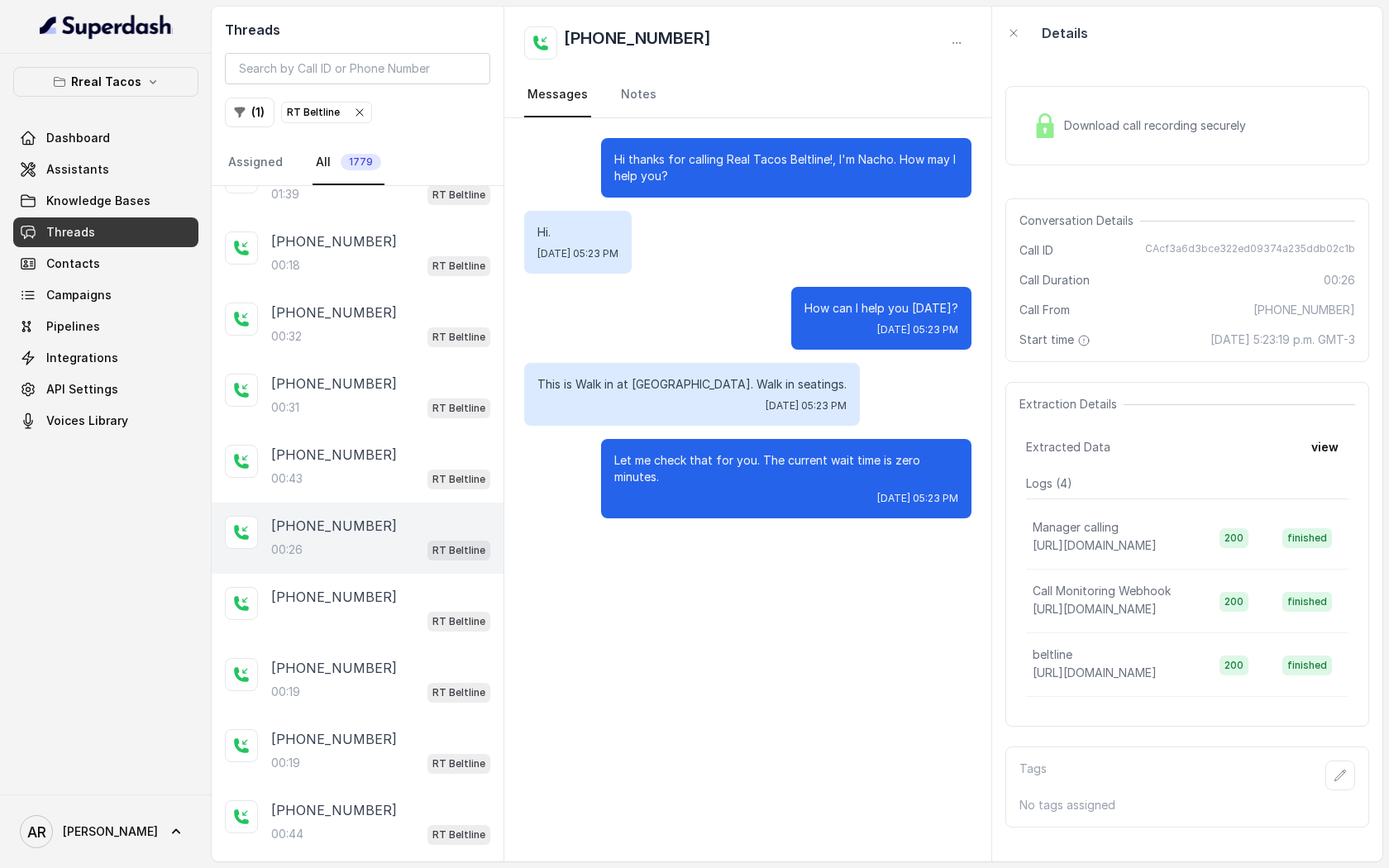
click at [414, 556] on div "[PHONE_NUMBER]:26 RT Beltline" at bounding box center [358, 538] width 292 height 71
click at [408, 587] on div "[PHONE_NUMBER]" at bounding box center [380, 597] width 219 height 20
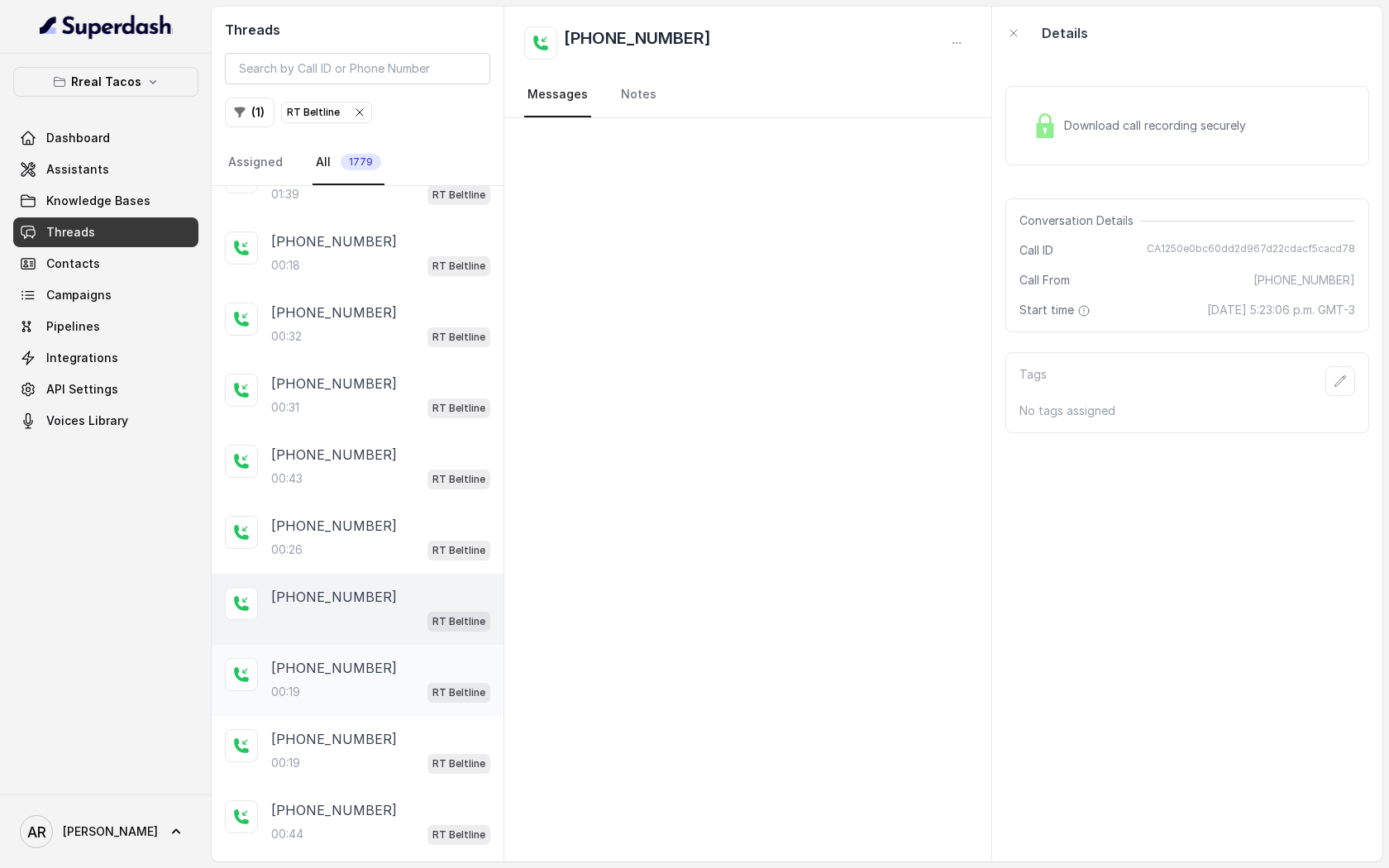
click at [388, 681] on div "00:19 RT Beltline" at bounding box center [380, 691] width 219 height 22
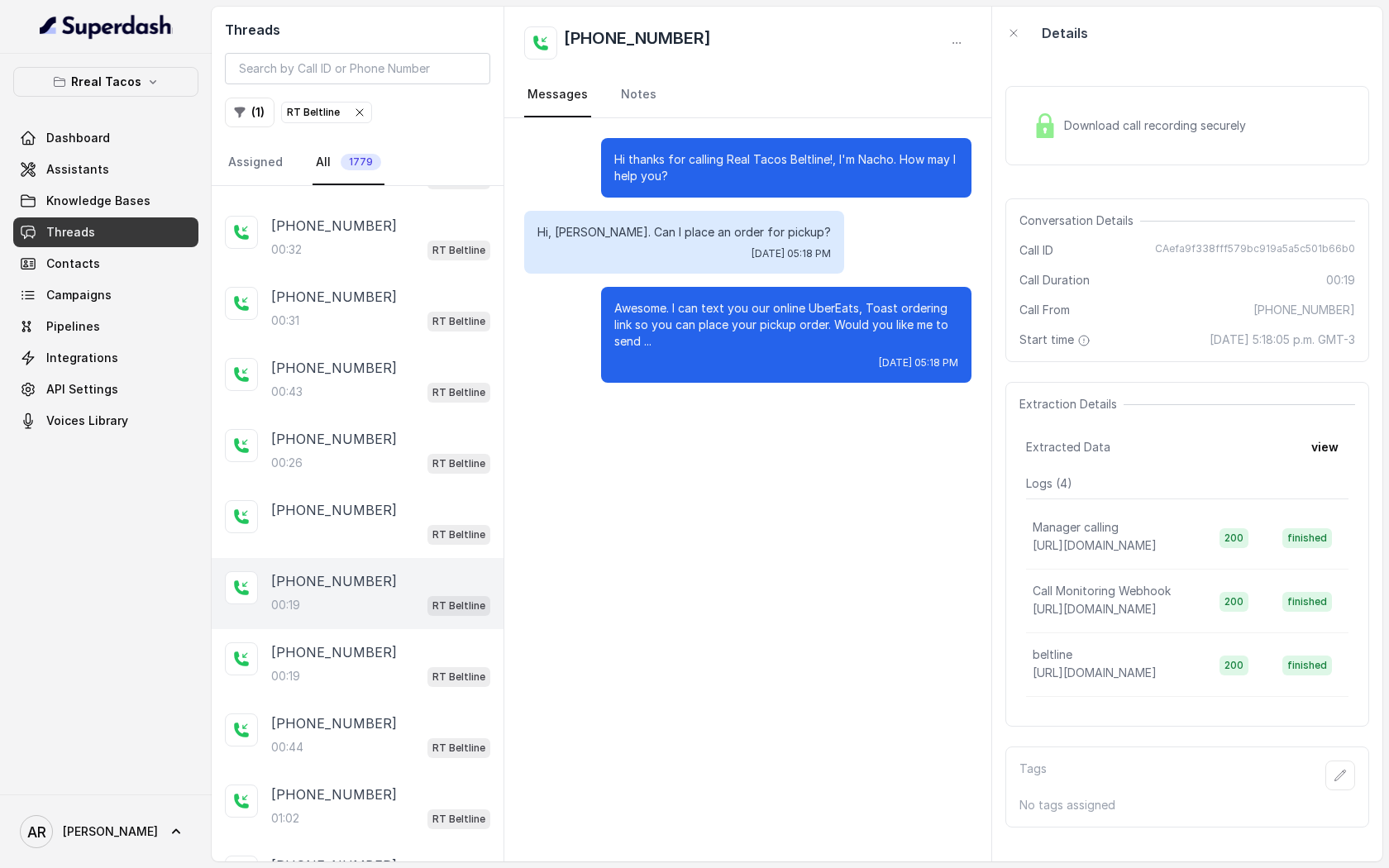
scroll to position [1550, 0]
click at [392, 641] on div "[PHONE_NUMBER]" at bounding box center [380, 650] width 219 height 20
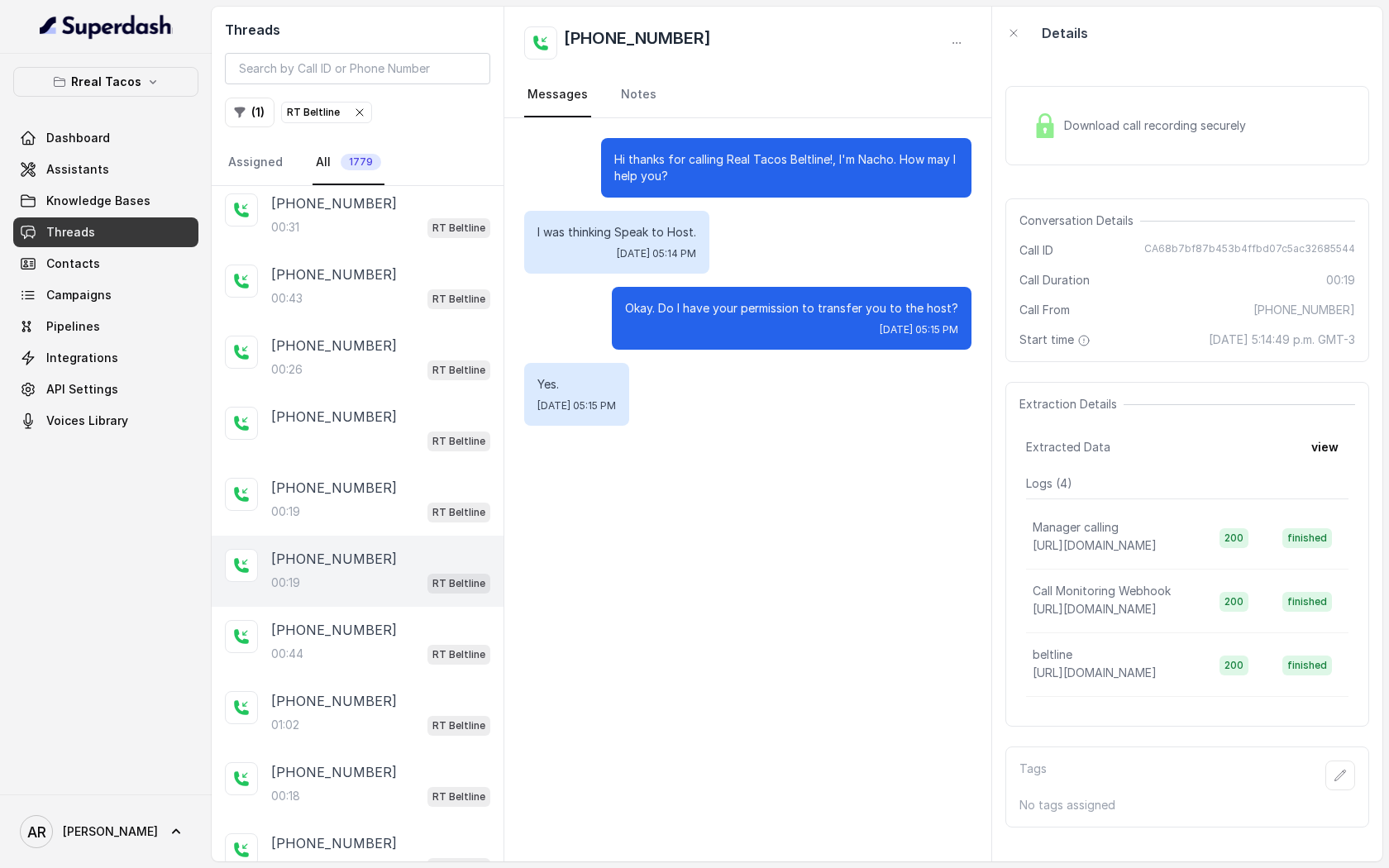
scroll to position [1642, 0]
click at [392, 642] on div "00:44 RT Beltline" at bounding box center [380, 653] width 219 height 22
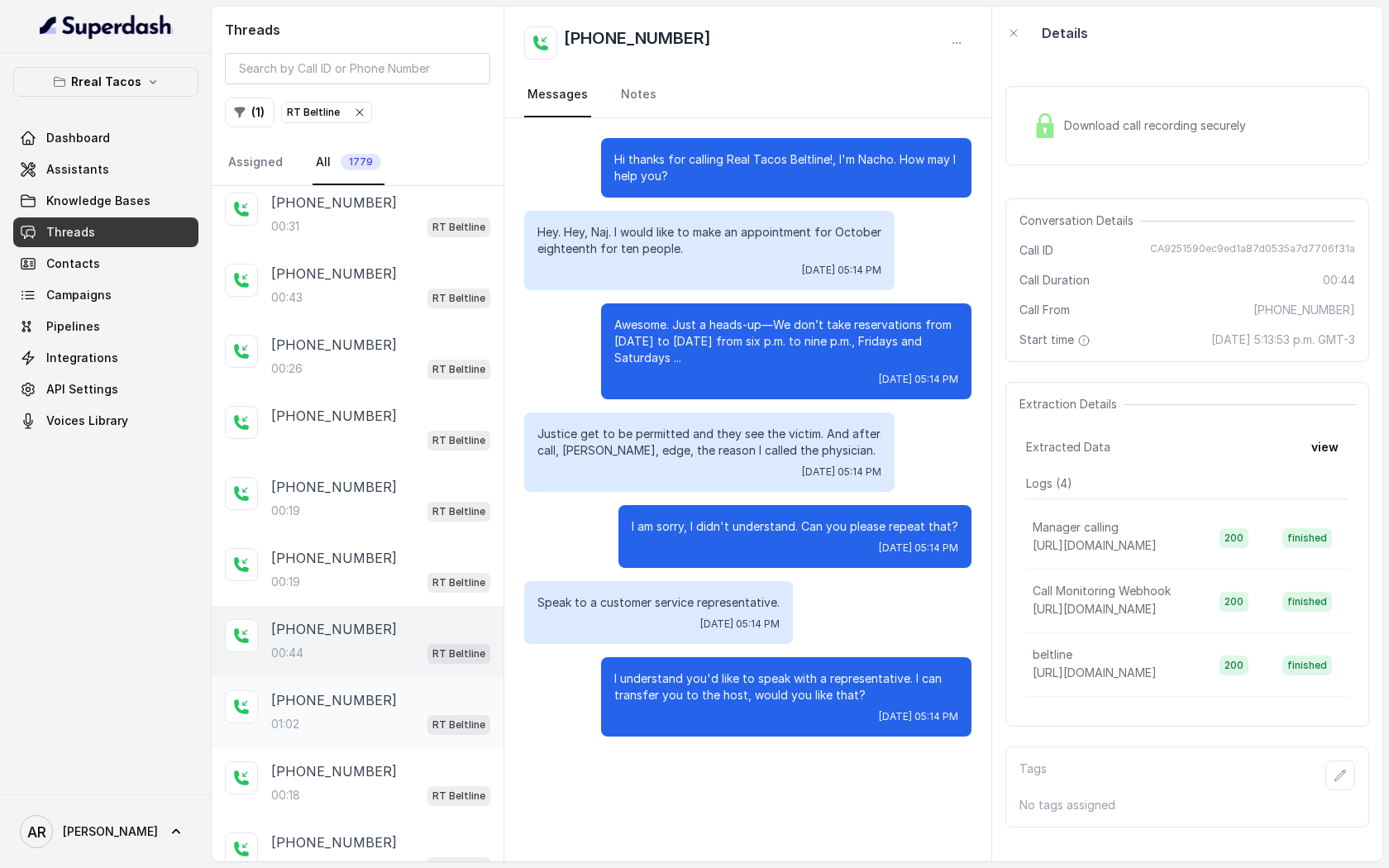
click at [372, 727] on div "[PHONE_NUMBER]:02 RT Beltline" at bounding box center [358, 712] width 292 height 71
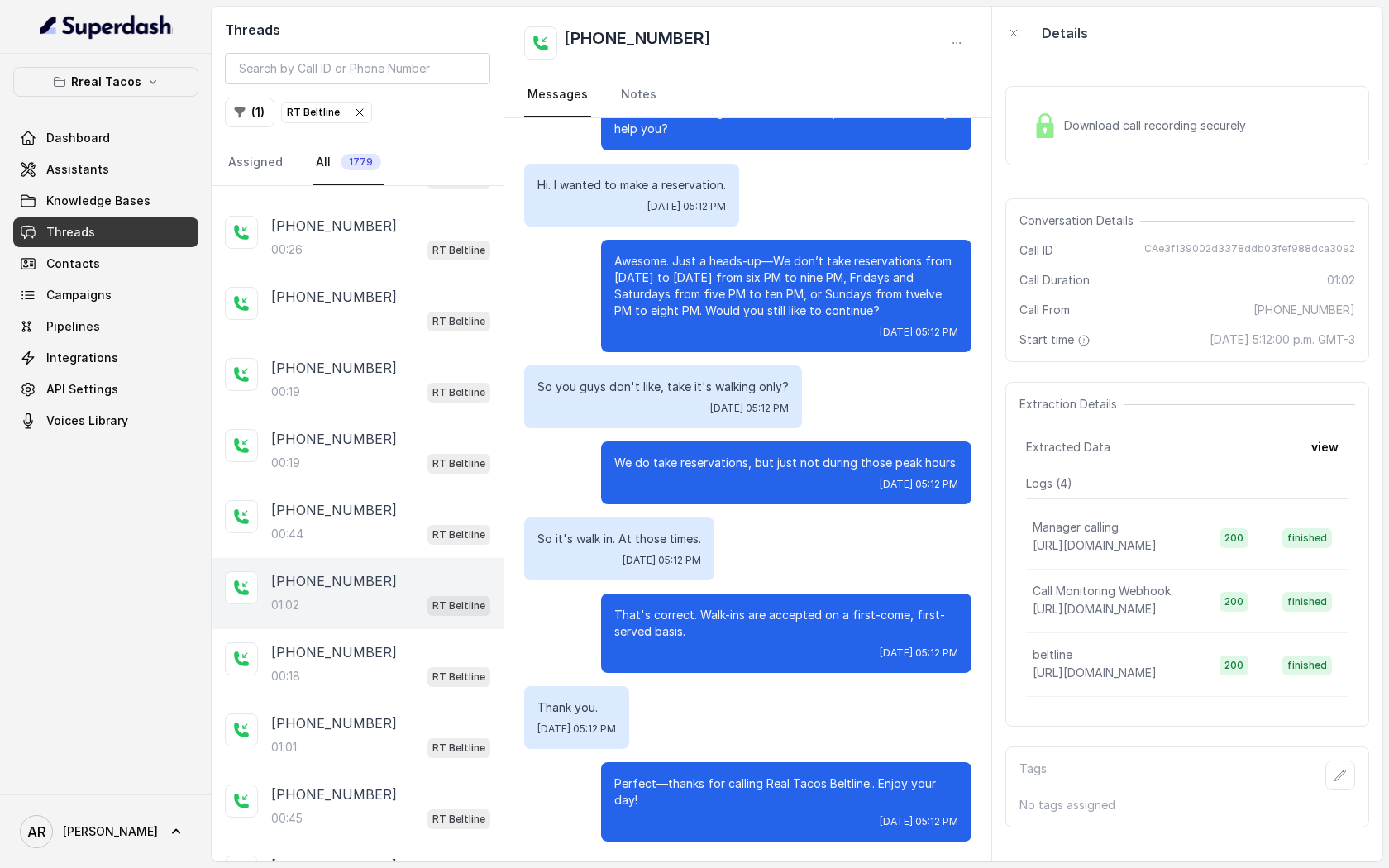
scroll to position [1762, 0]
click at [382, 676] on div "[PHONE_NUMBER]:18 RT Beltline" at bounding box center [358, 663] width 292 height 71
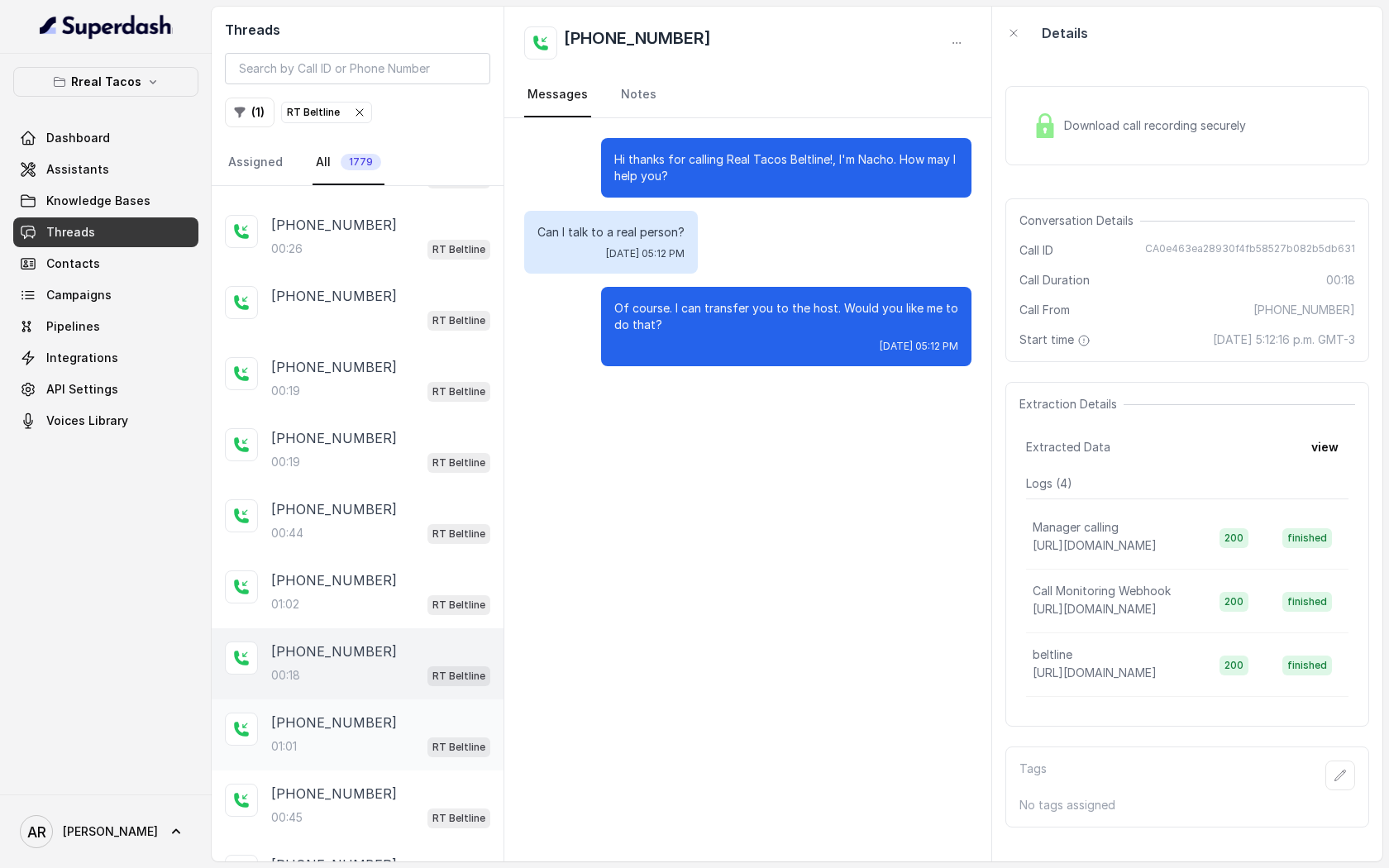
click at [374, 741] on div "01:01 RT Beltline" at bounding box center [380, 746] width 219 height 22
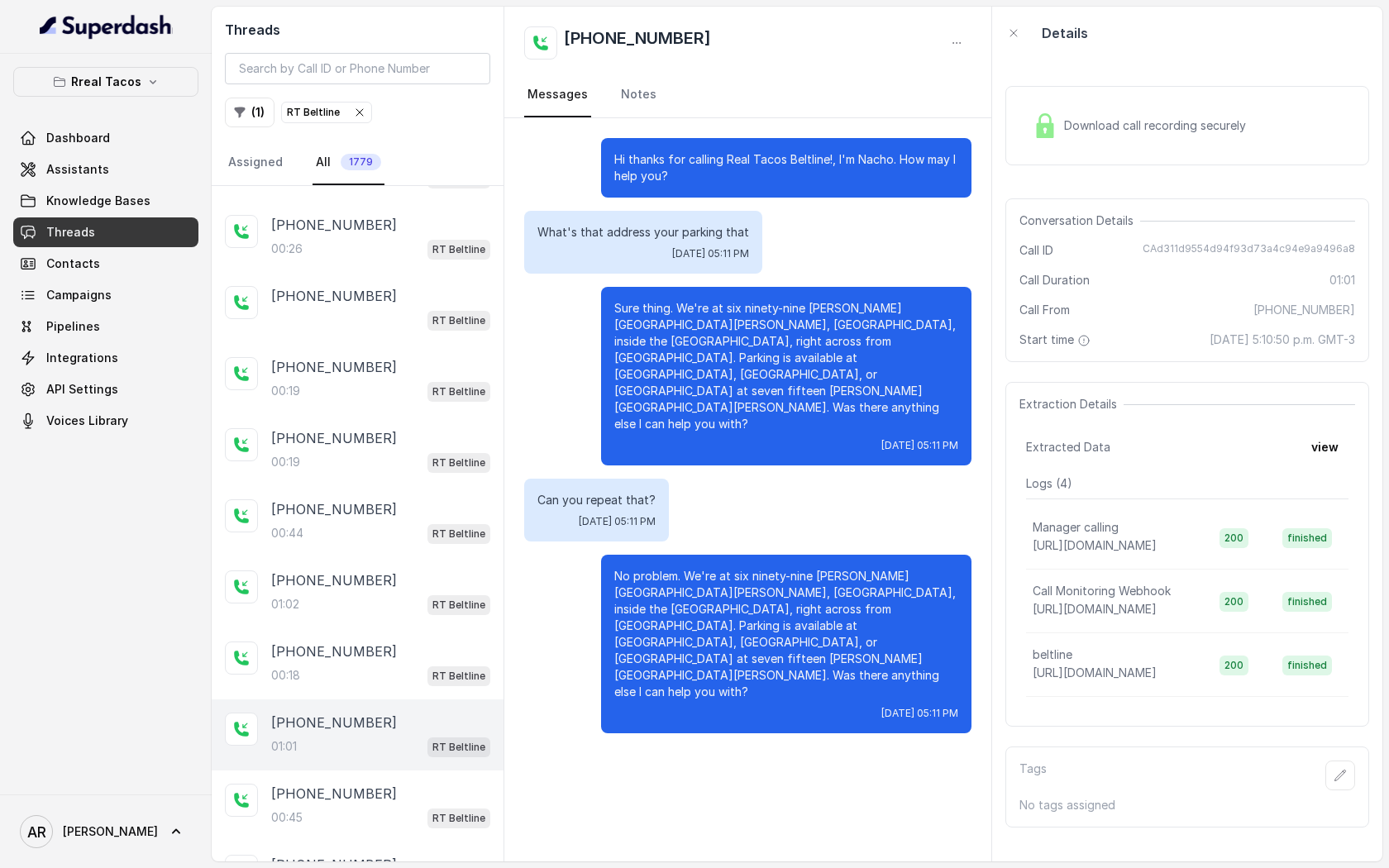
scroll to position [1849, 0]
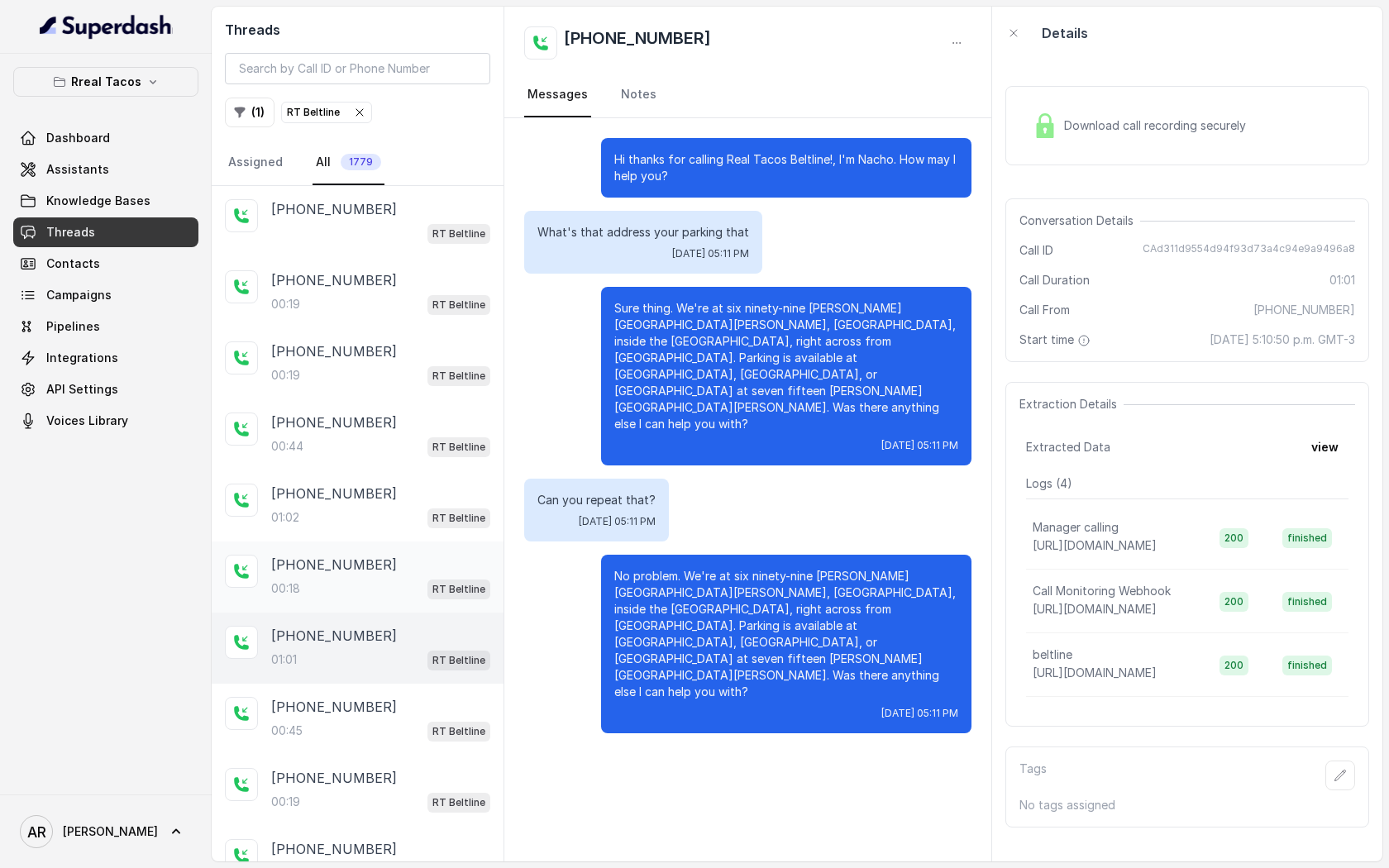
click at [418, 555] on div "[PHONE_NUMBER]" at bounding box center [380, 565] width 219 height 20
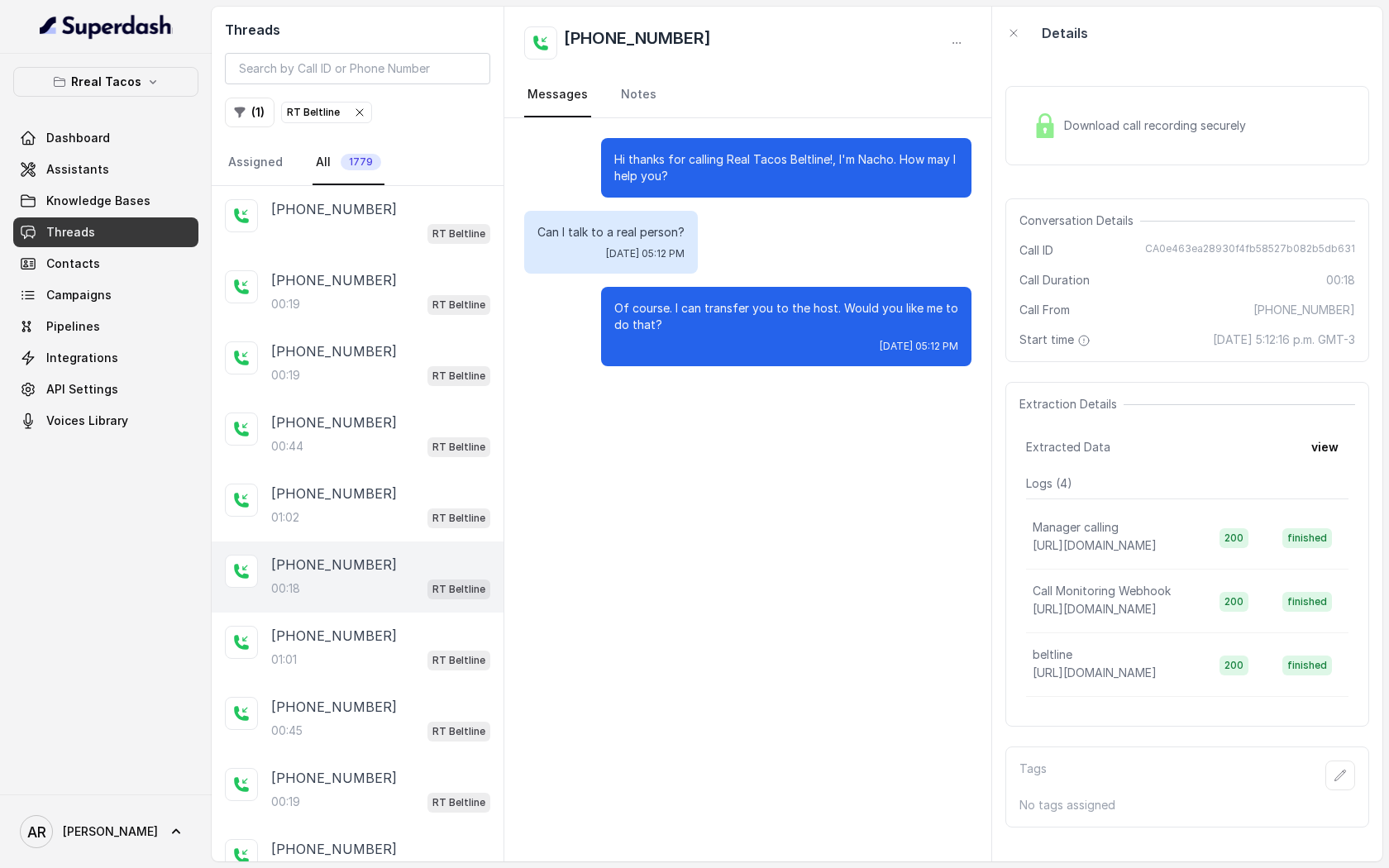
click at [1042, 56] on div "Details" at bounding box center [1187, 33] width 390 height 53
click at [1037, 100] on div "Download call recording securely" at bounding box center [1187, 125] width 364 height 80
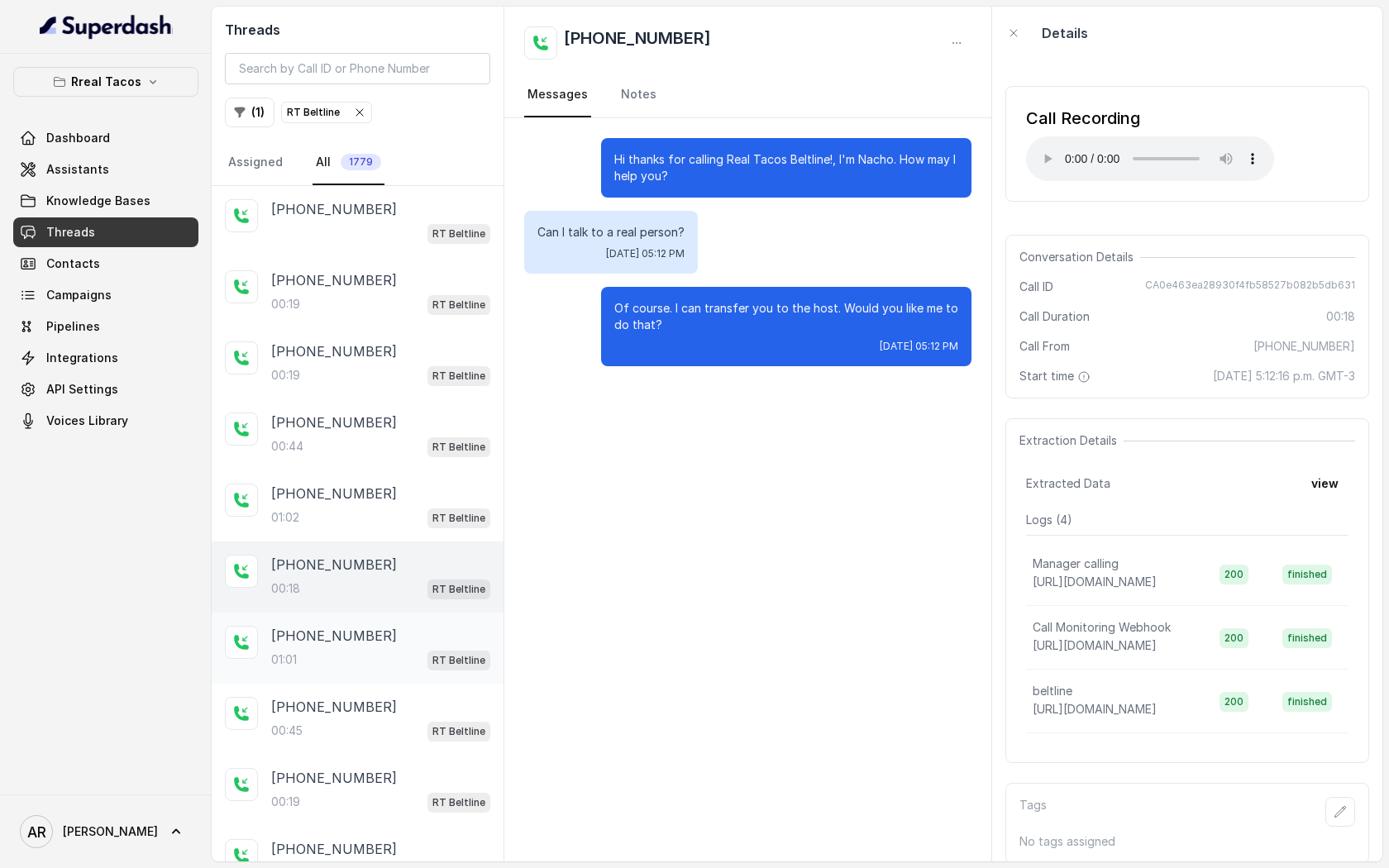
click at [405, 626] on div "[PHONE_NUMBER]" at bounding box center [380, 635] width 219 height 20
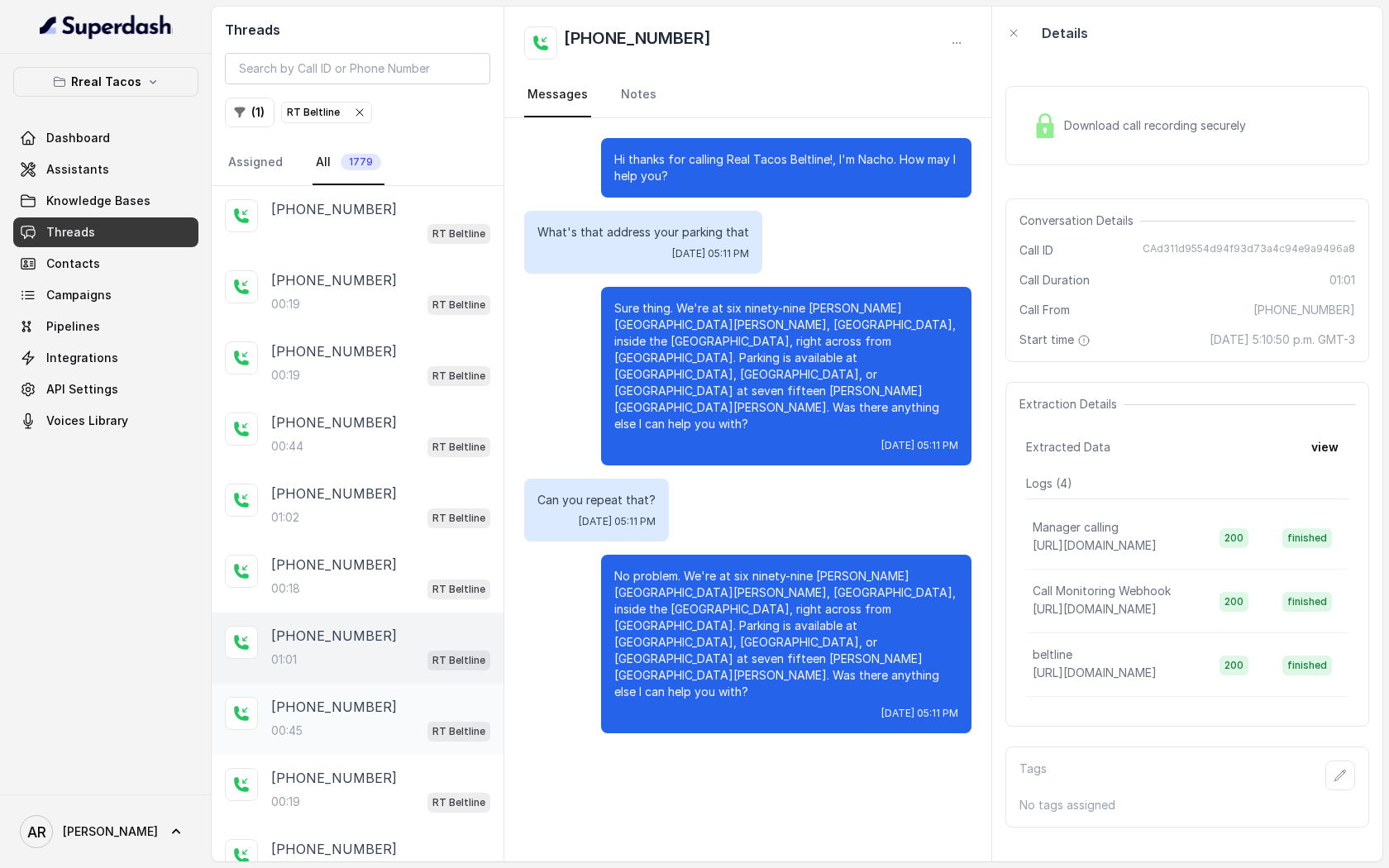
click at [398, 684] on div "[PHONE_NUMBER]:45 RT Beltline" at bounding box center [358, 719] width 292 height 71
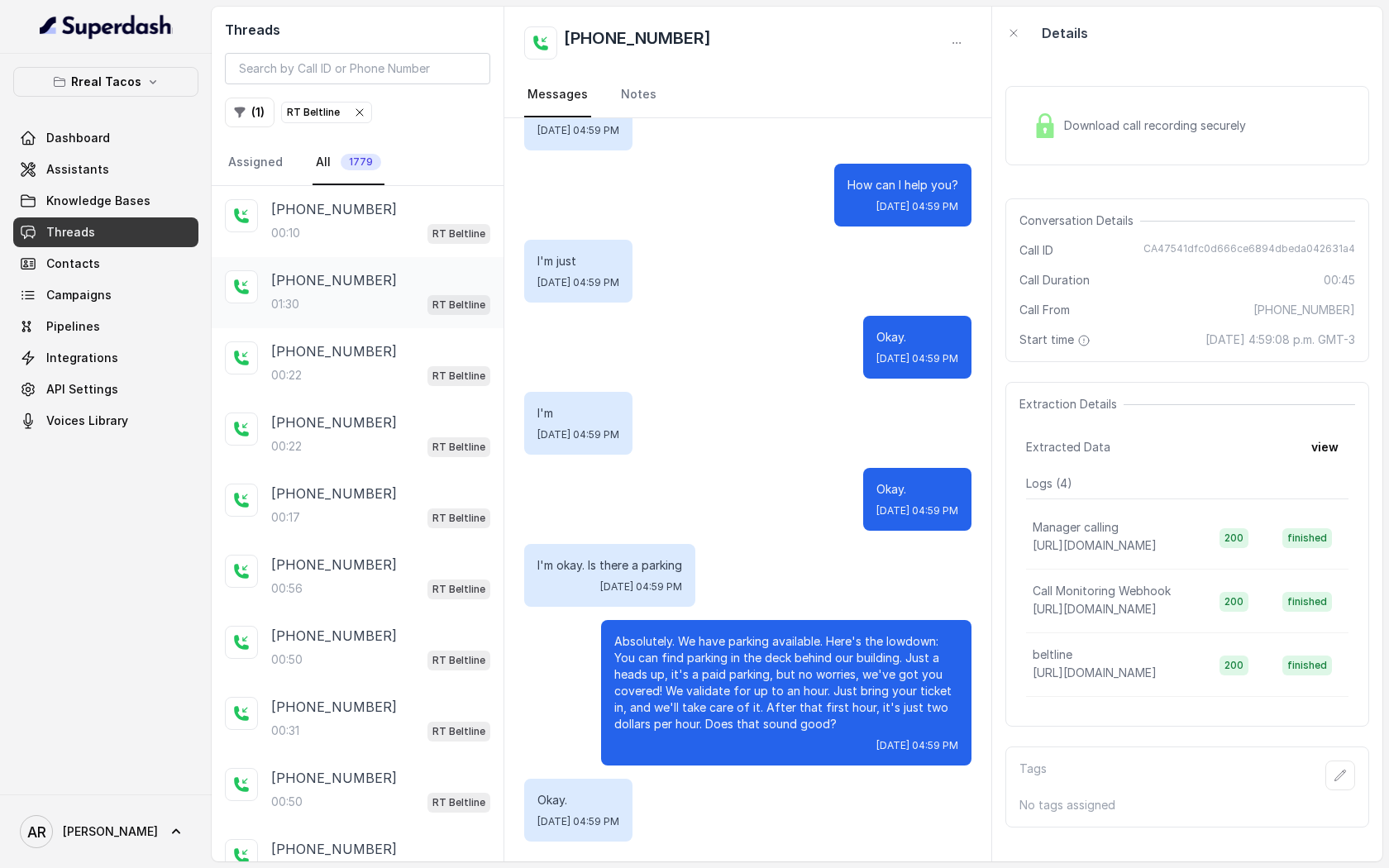
click at [438, 259] on div "[PHONE_NUMBER]:30 RT Beltline" at bounding box center [358, 292] width 292 height 71
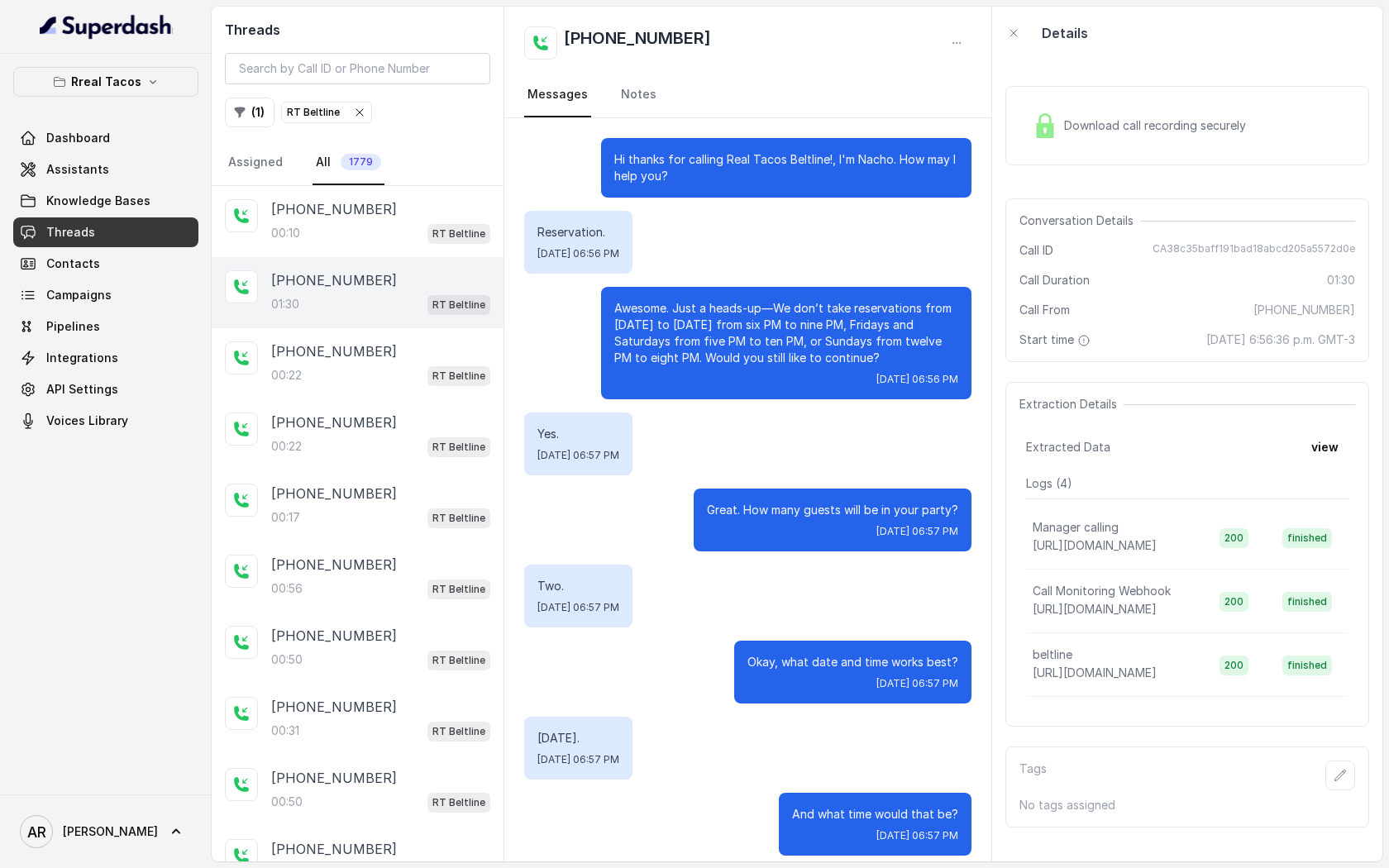
scroll to position [689, 0]
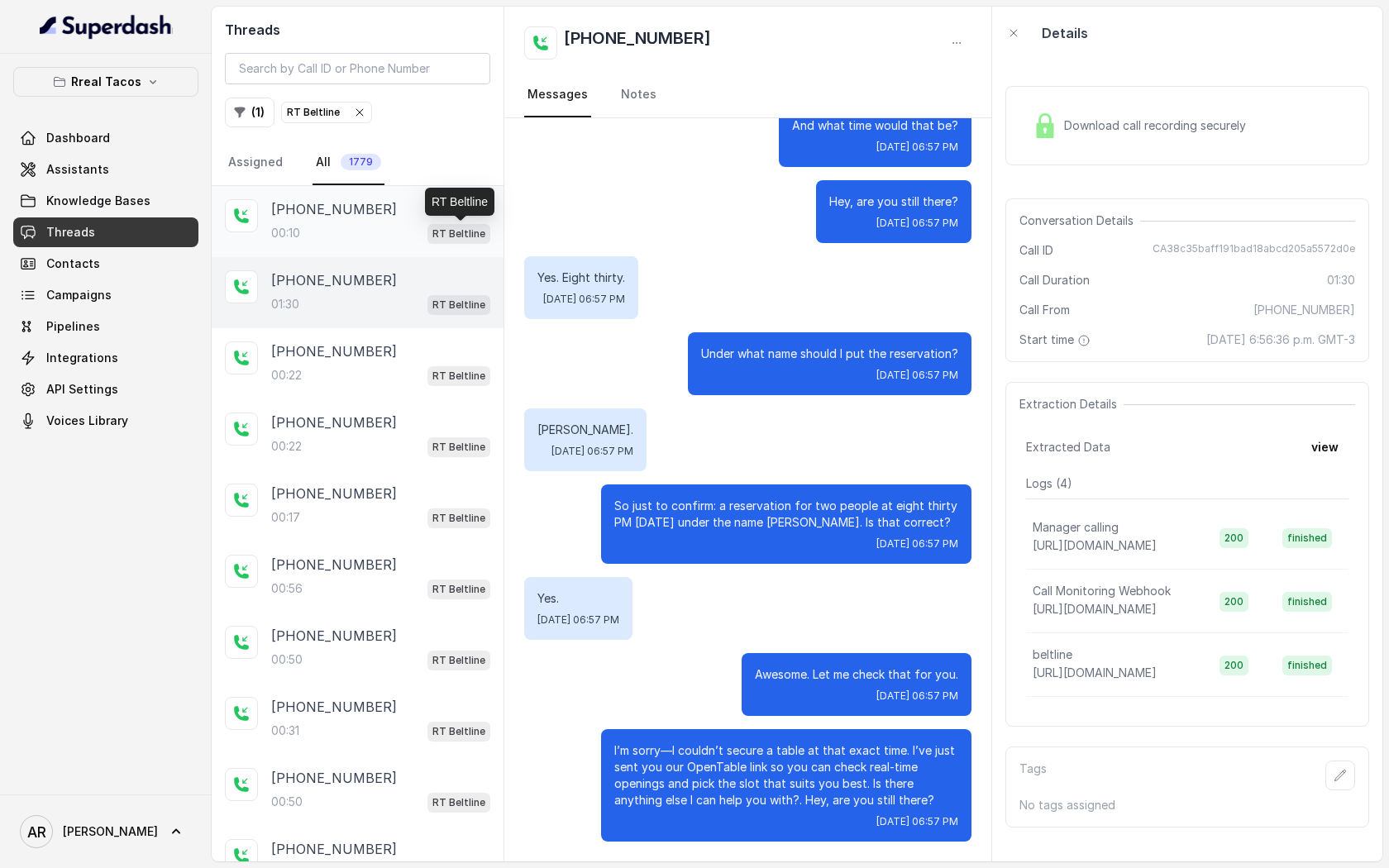
click at [445, 227] on p "RT Beltline" at bounding box center [459, 233] width 53 height 17
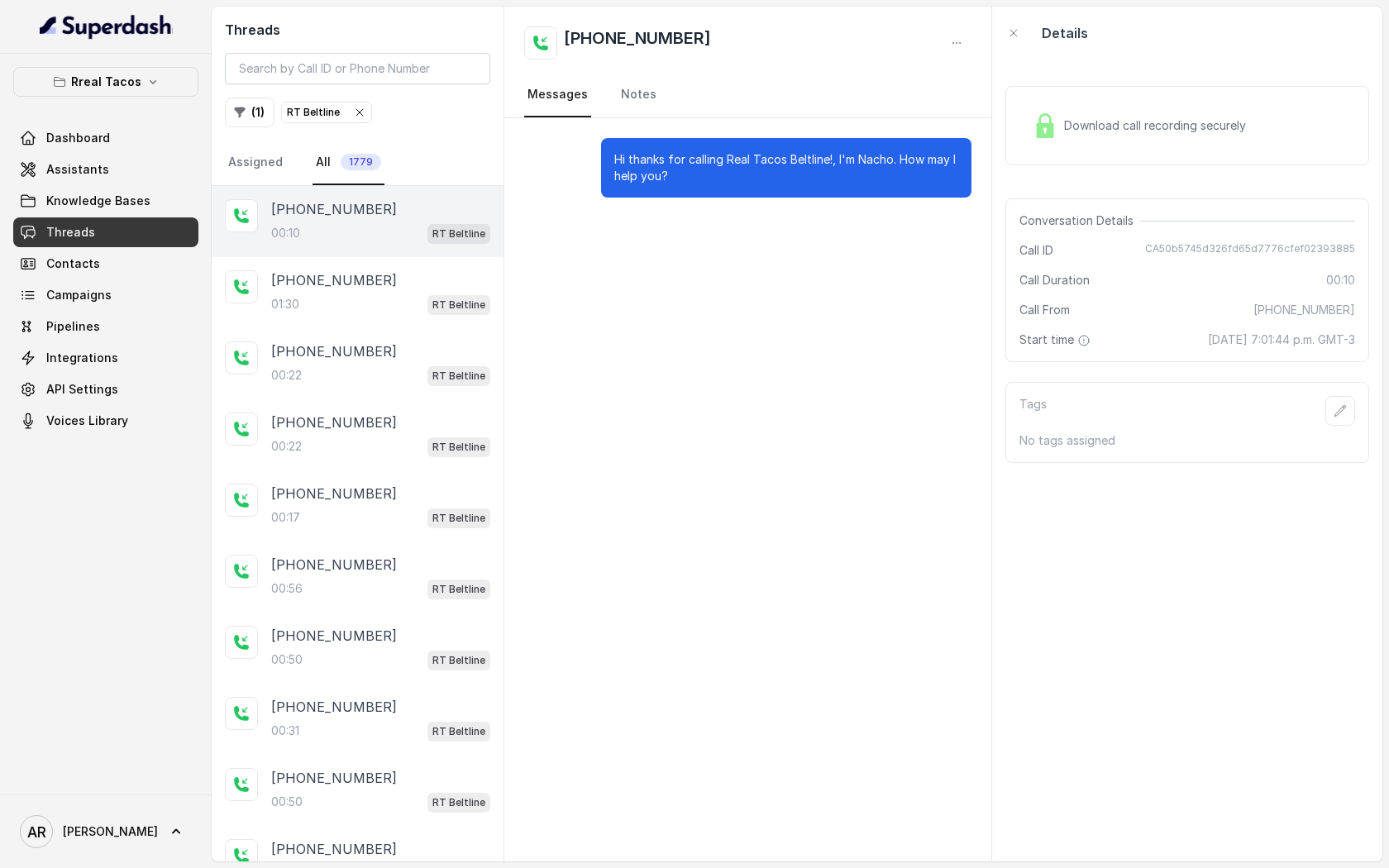
click at [1044, 89] on div "Download call recording securely" at bounding box center [1187, 125] width 364 height 80
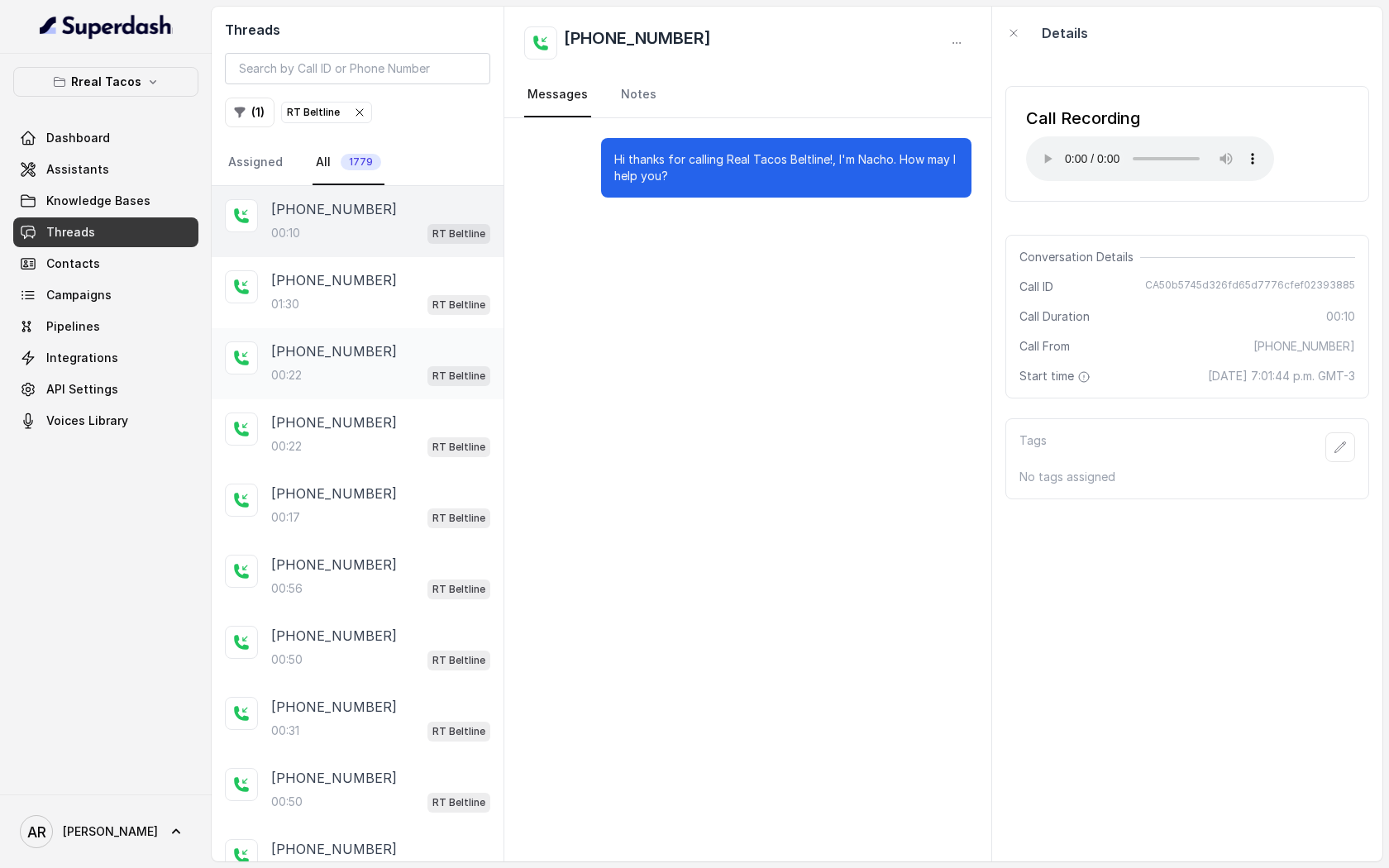
click at [411, 392] on div "[PHONE_NUMBER]:22 RT Beltline" at bounding box center [358, 364] width 292 height 71
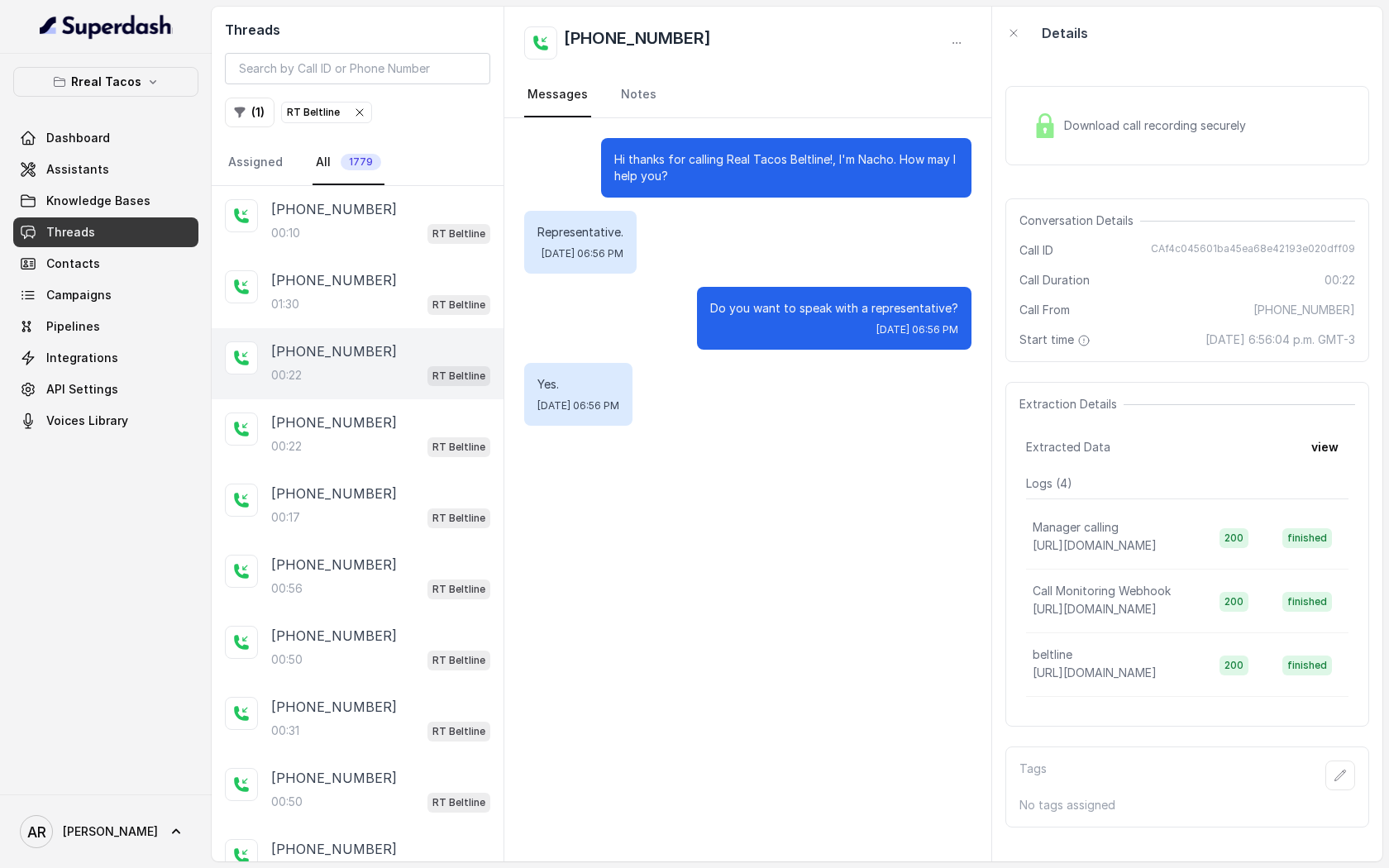
click at [1027, 171] on div "Download call recording securely" at bounding box center [1187, 125] width 364 height 106
click at [1033, 145] on div "Download call recording securely" at bounding box center [1187, 125] width 364 height 80
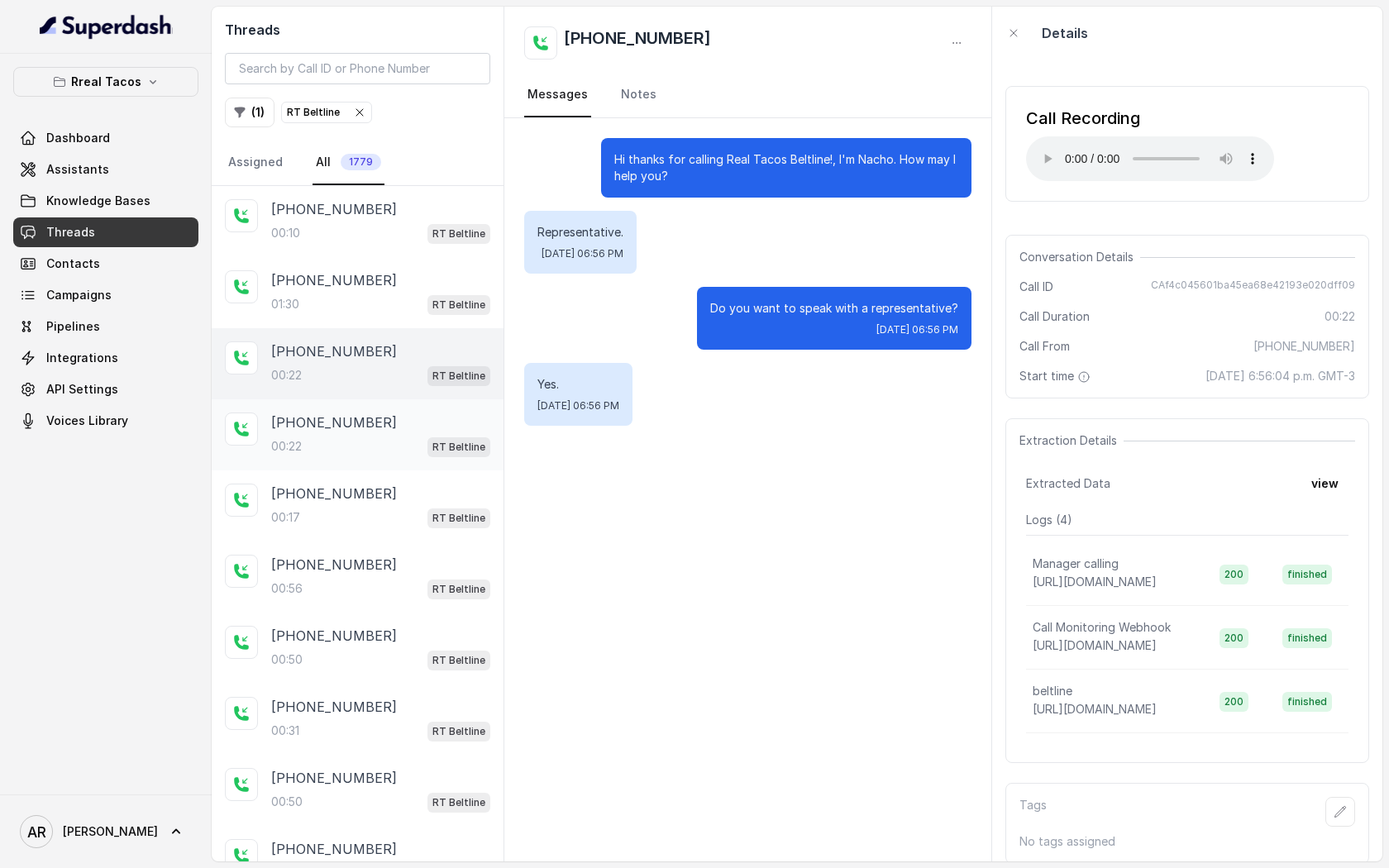
click at [423, 438] on div "00:22 RT Beltline" at bounding box center [380, 446] width 219 height 22
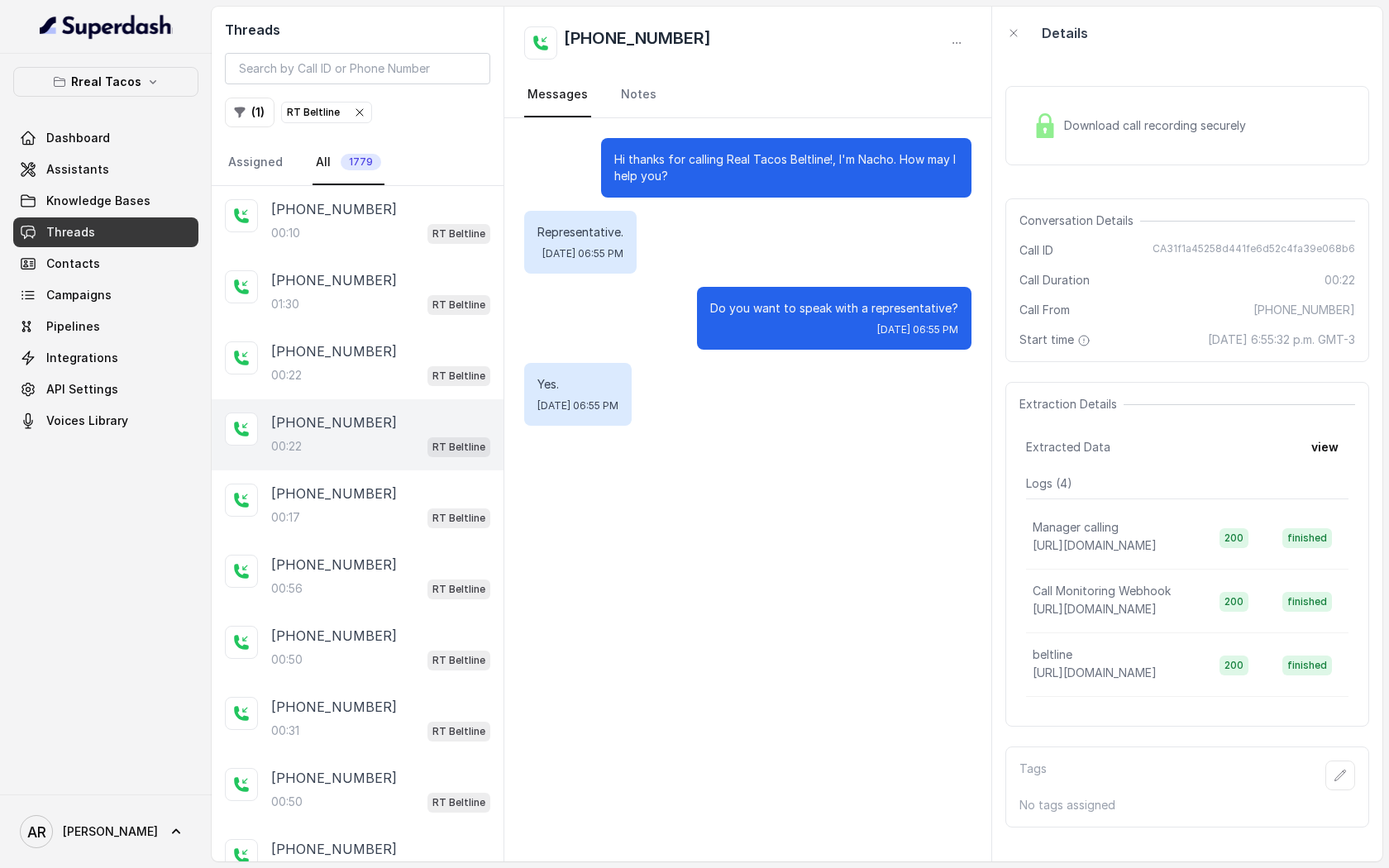
click at [1062, 179] on div "Download call recording securely Conversation Details Call ID CA31f1a45258d441f…" at bounding box center [1187, 461] width 390 height 802
click at [1055, 165] on div "Download call recording securely" at bounding box center [1187, 125] width 364 height 106
click at [1055, 136] on img at bounding box center [1045, 126] width 24 height 24
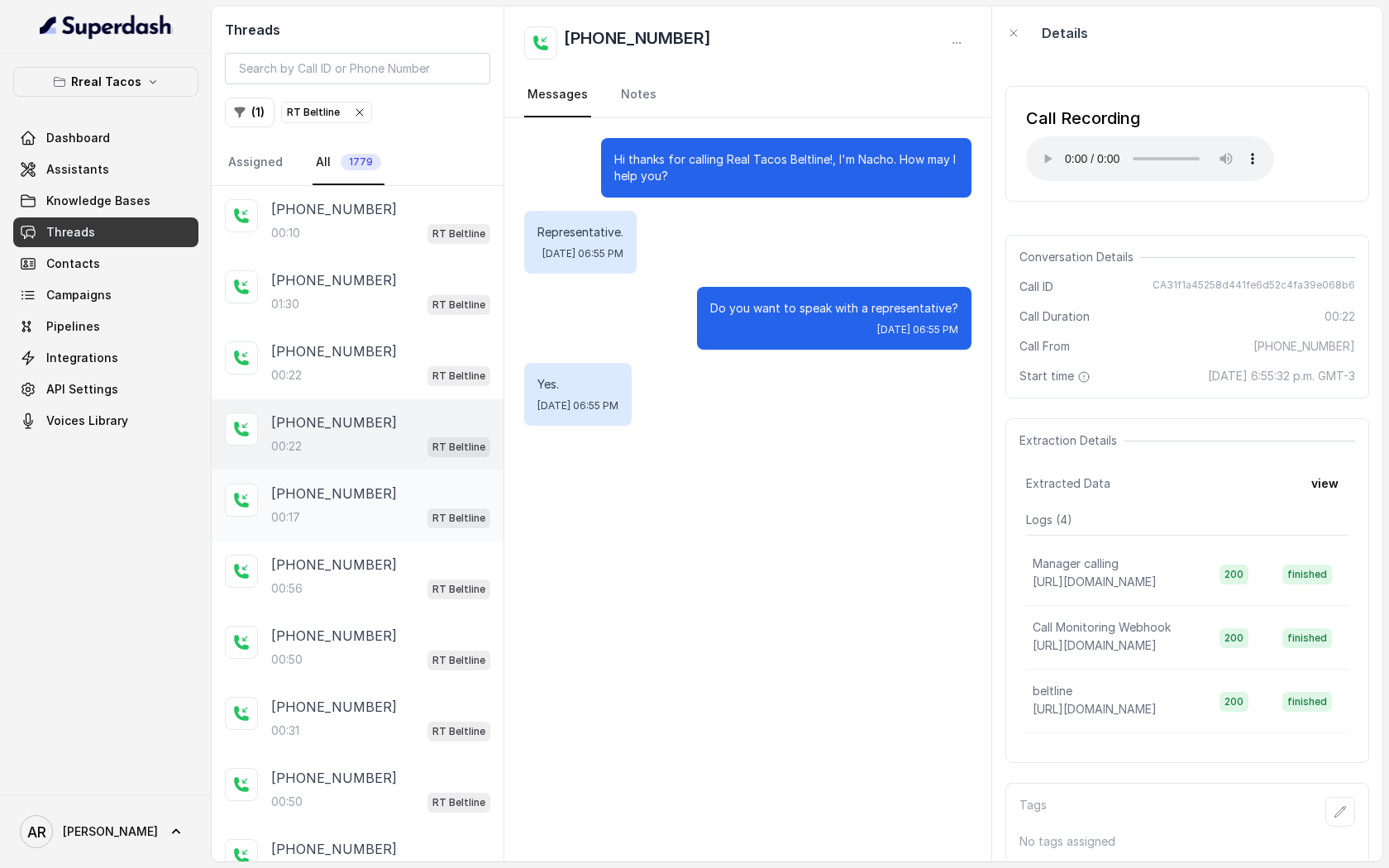
click at [426, 483] on div "[PHONE_NUMBER]" at bounding box center [380, 493] width 219 height 20
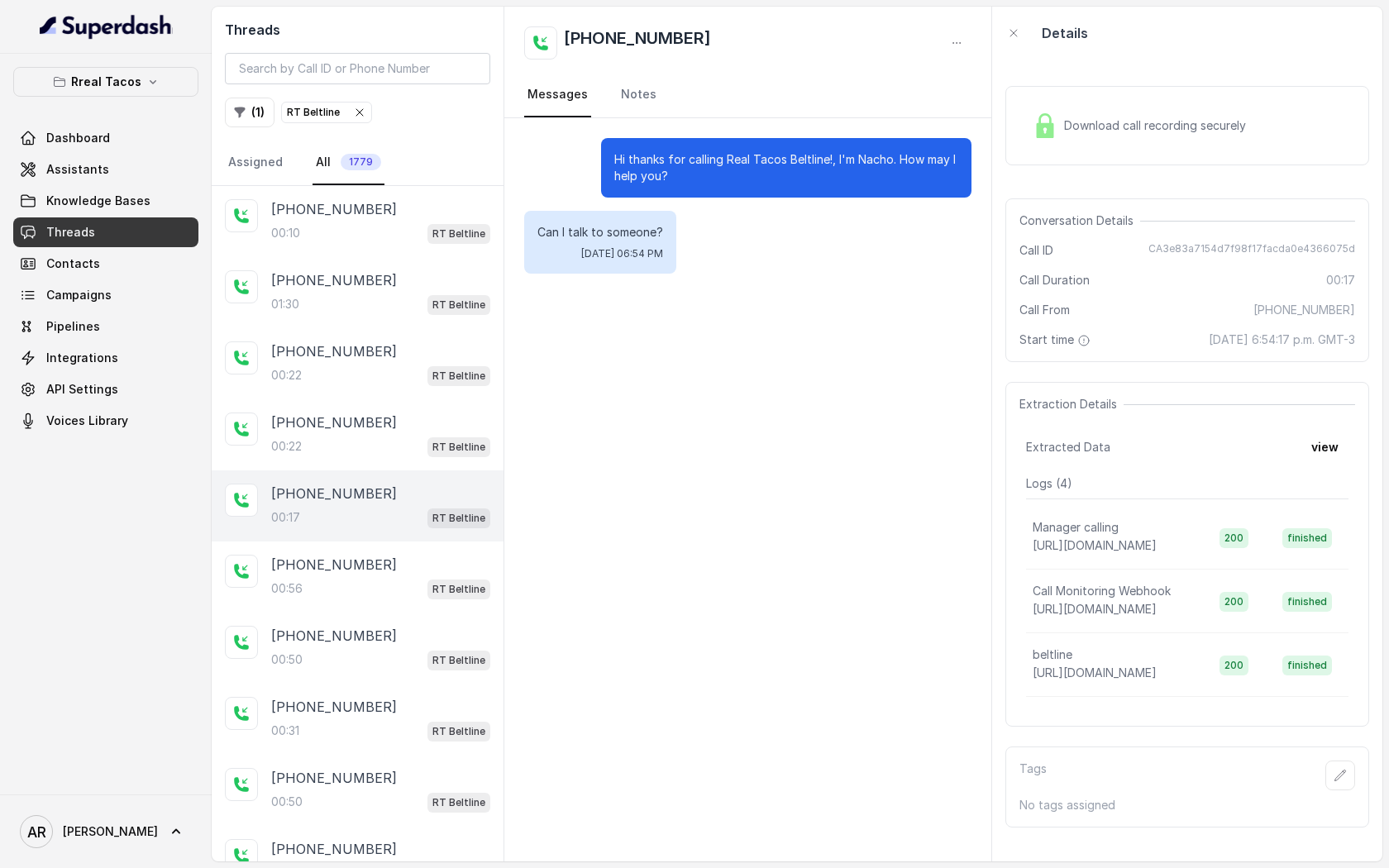
click at [1040, 130] on img at bounding box center [1045, 126] width 24 height 24
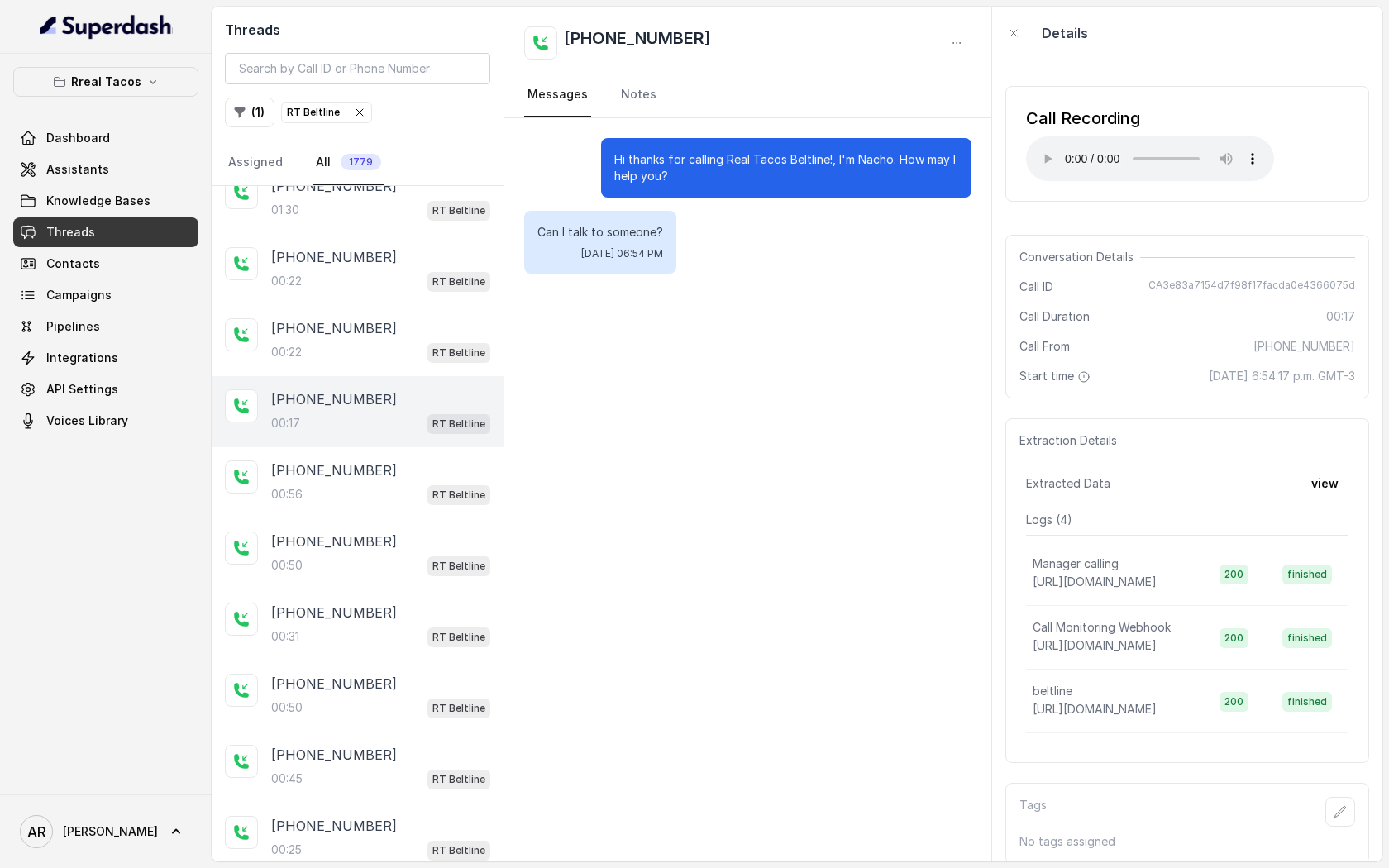
scroll to position [98, 0]
click at [410, 486] on div "00:56 RT Beltline" at bounding box center [380, 491] width 219 height 22
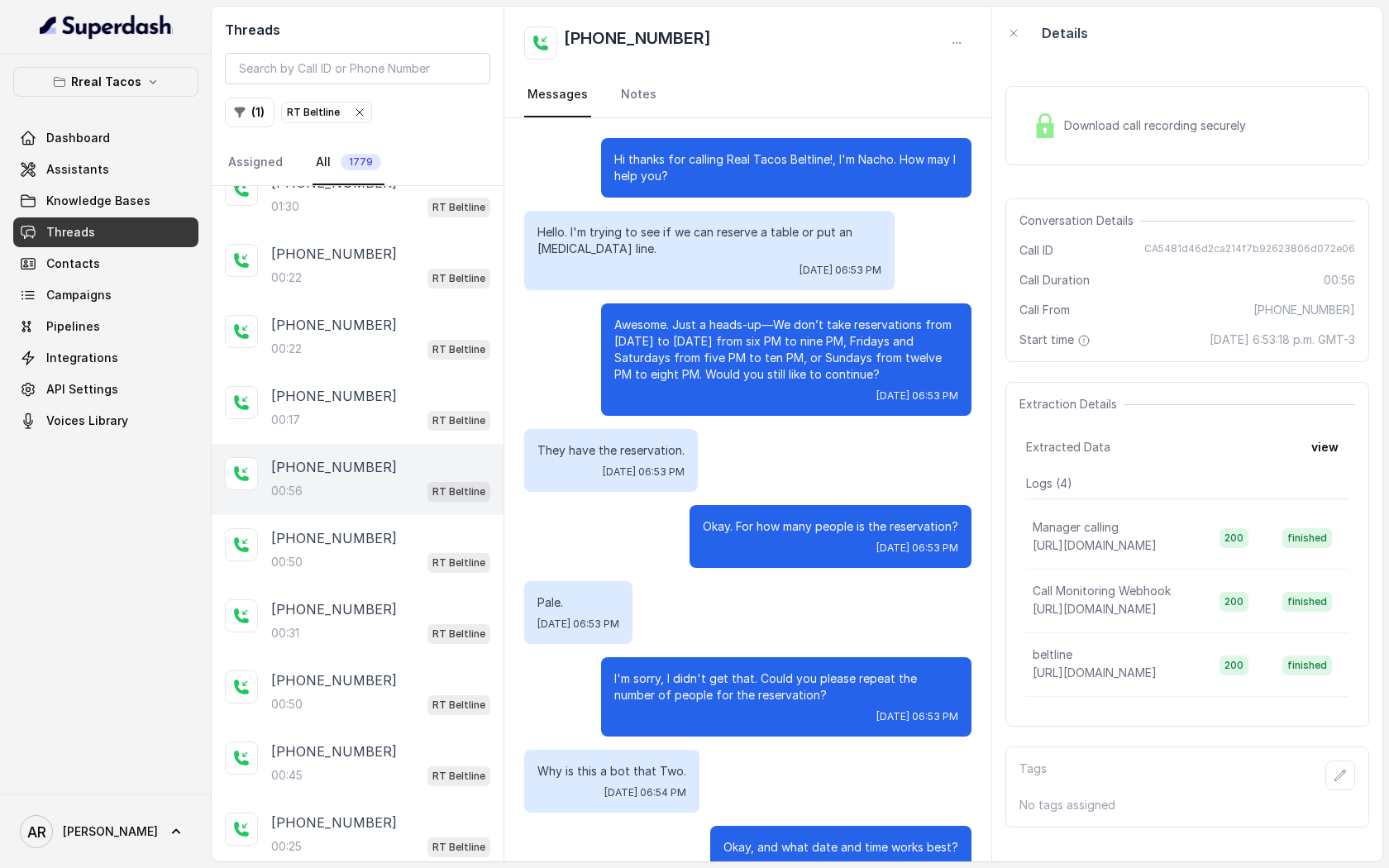
scroll to position [199, 0]
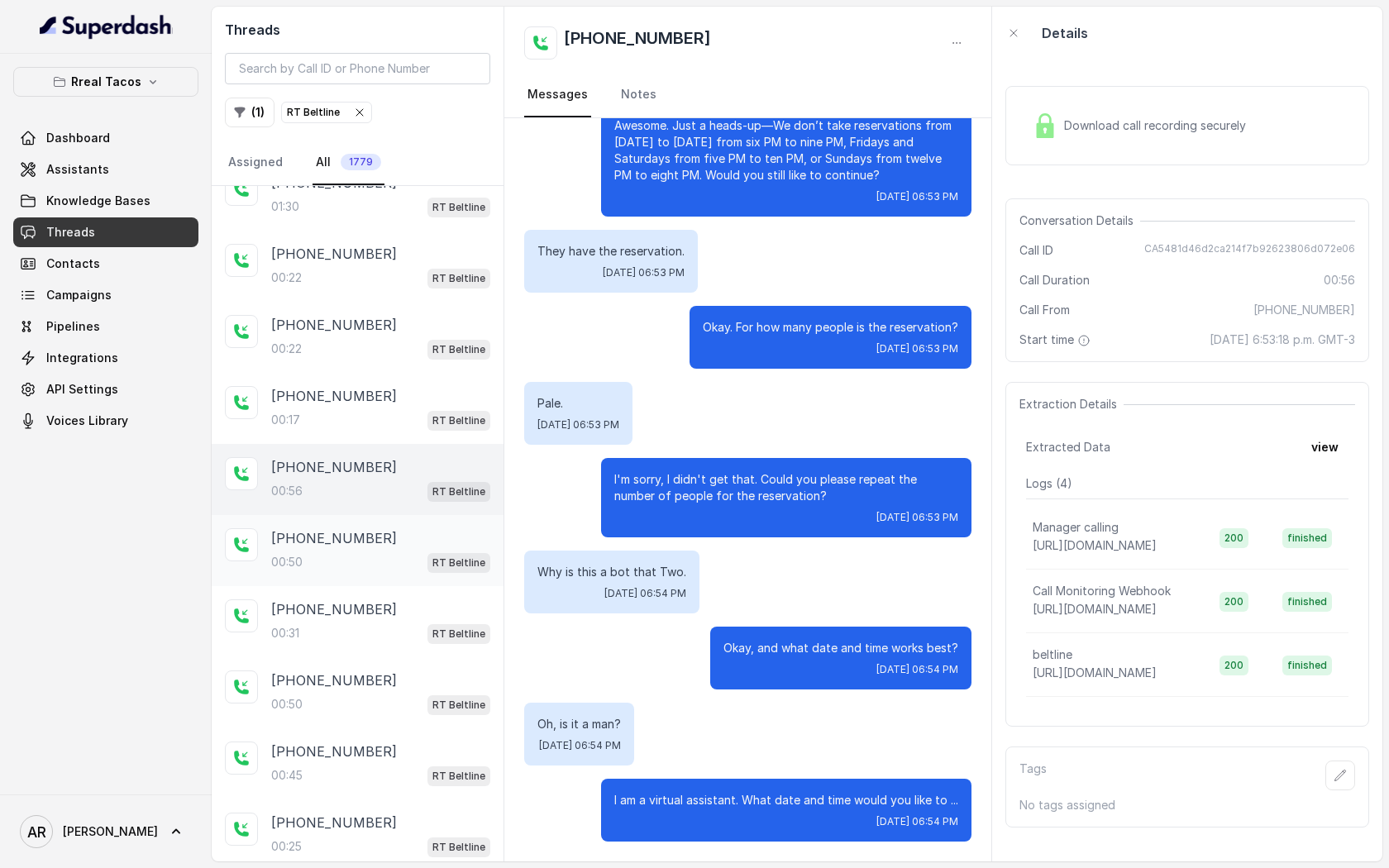
click at [330, 540] on p "[PHONE_NUMBER]" at bounding box center [334, 538] width 126 height 20
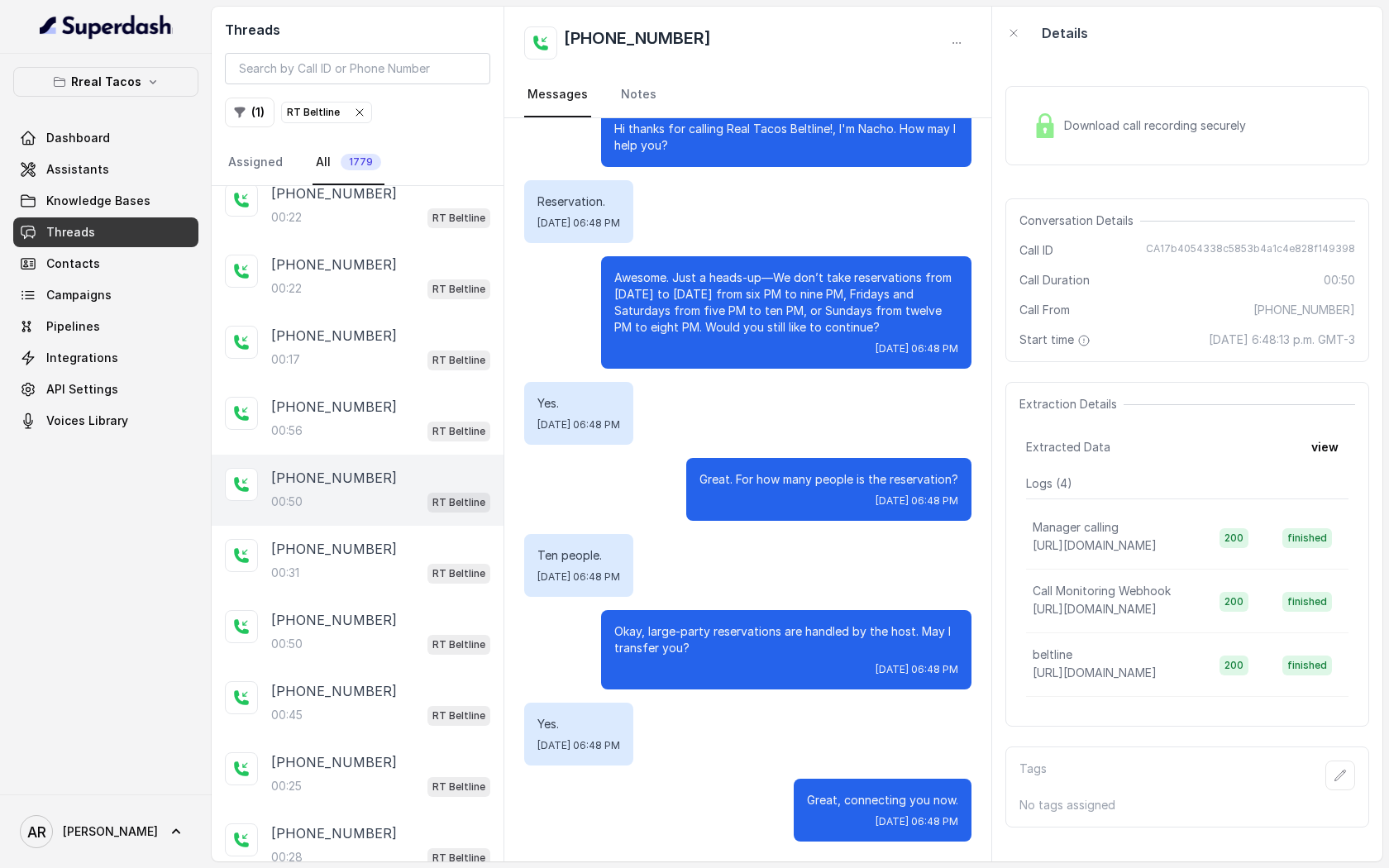
scroll to position [160, 0]
click at [339, 566] on div "00:31 RT Beltline" at bounding box center [380, 571] width 219 height 22
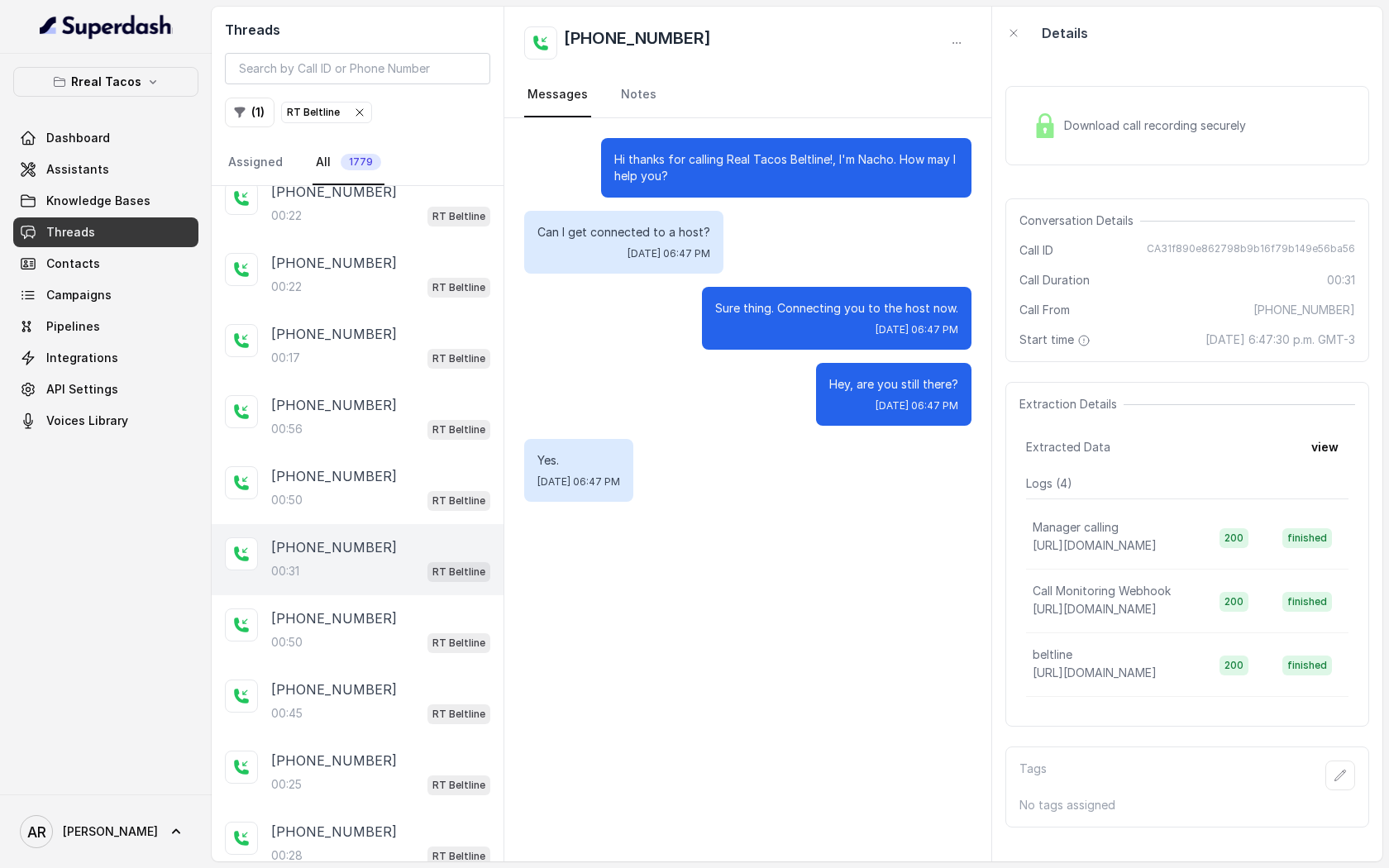
click at [1143, 101] on div "Download call recording securely" at bounding box center [1187, 125] width 364 height 80
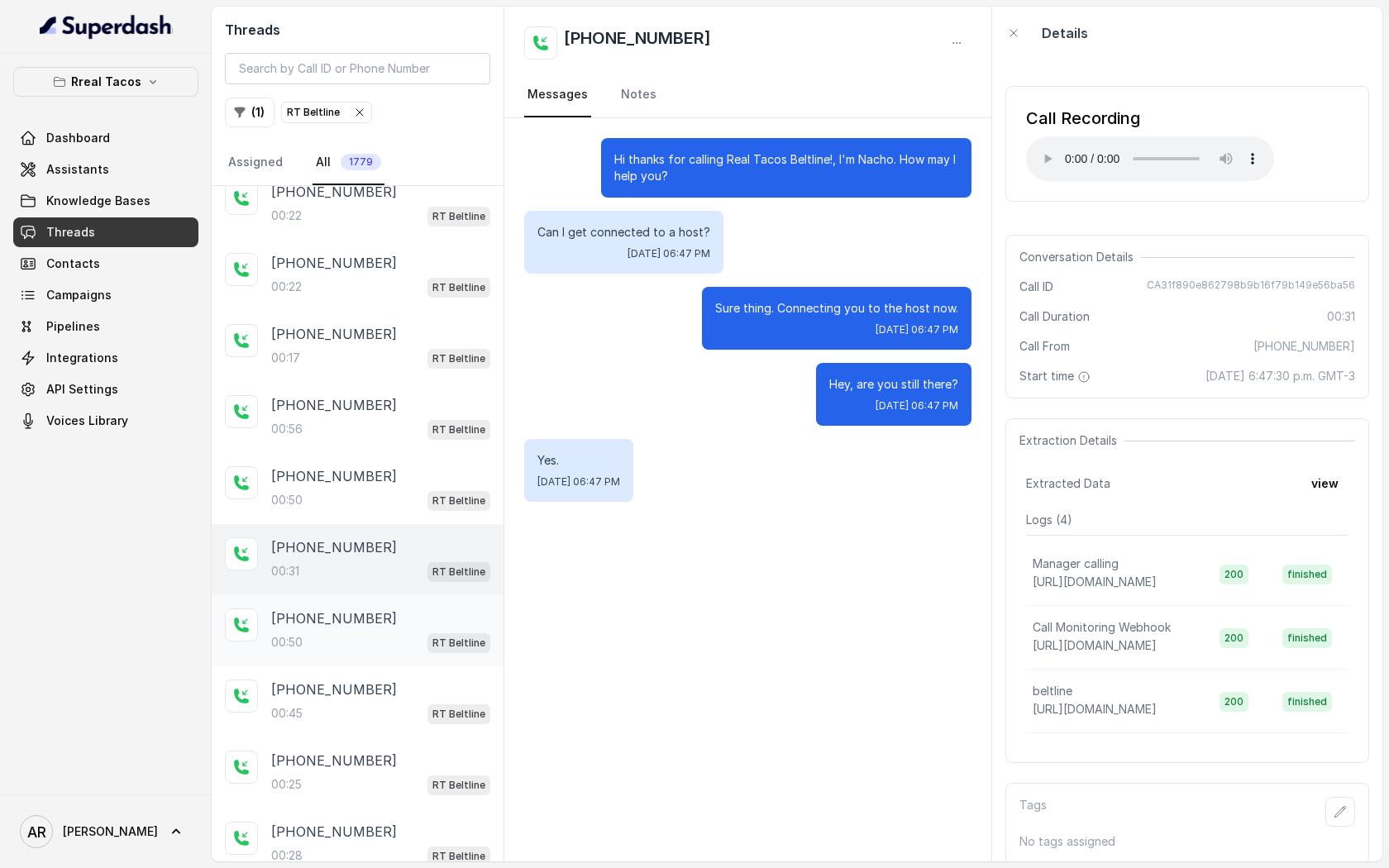
click at [357, 662] on div "[PHONE_NUMBER]:50 RT Beltline" at bounding box center [358, 630] width 292 height 71
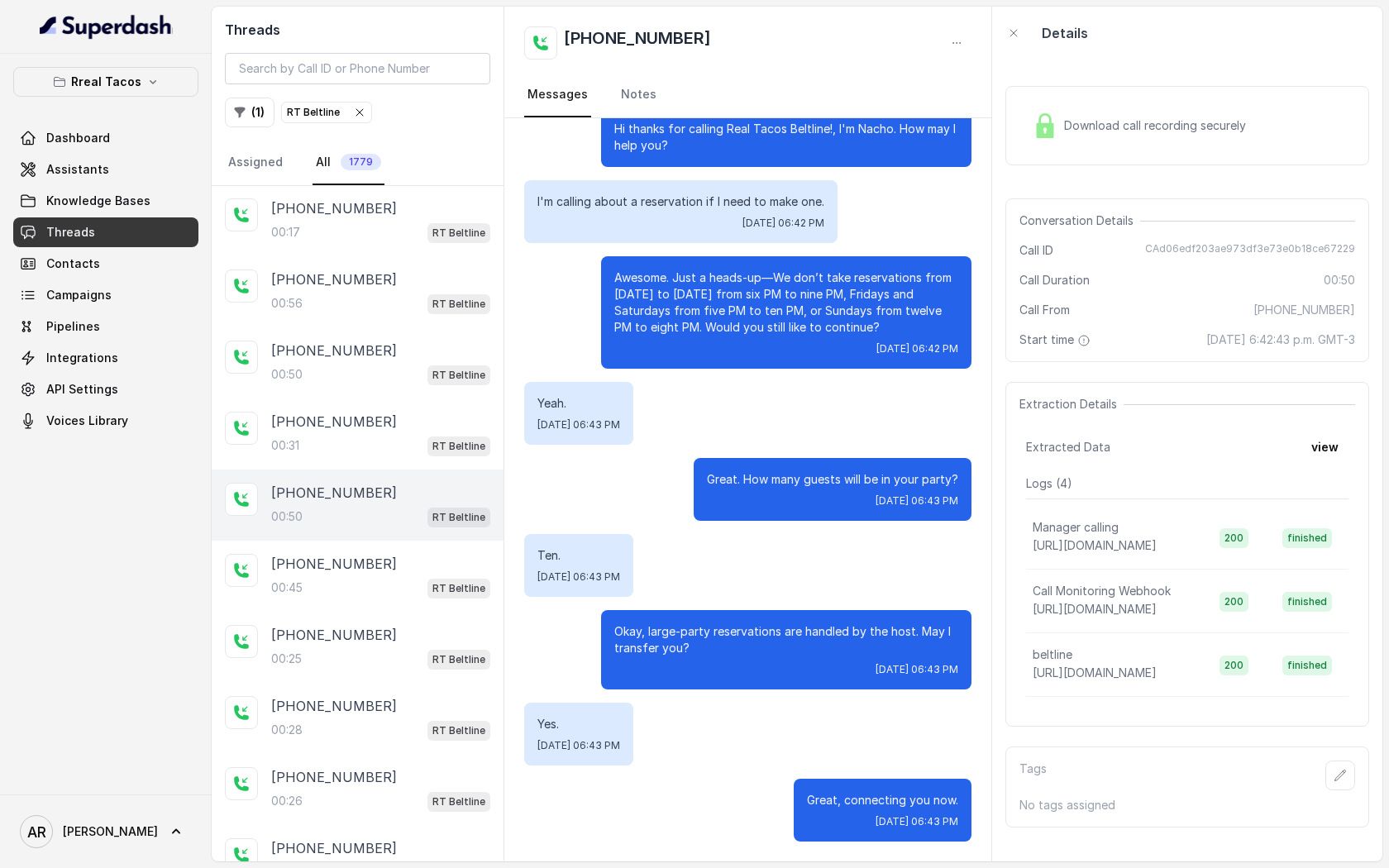
scroll to position [287, 0]
click at [1084, 163] on div "Download call recording securely" at bounding box center [1187, 125] width 364 height 80
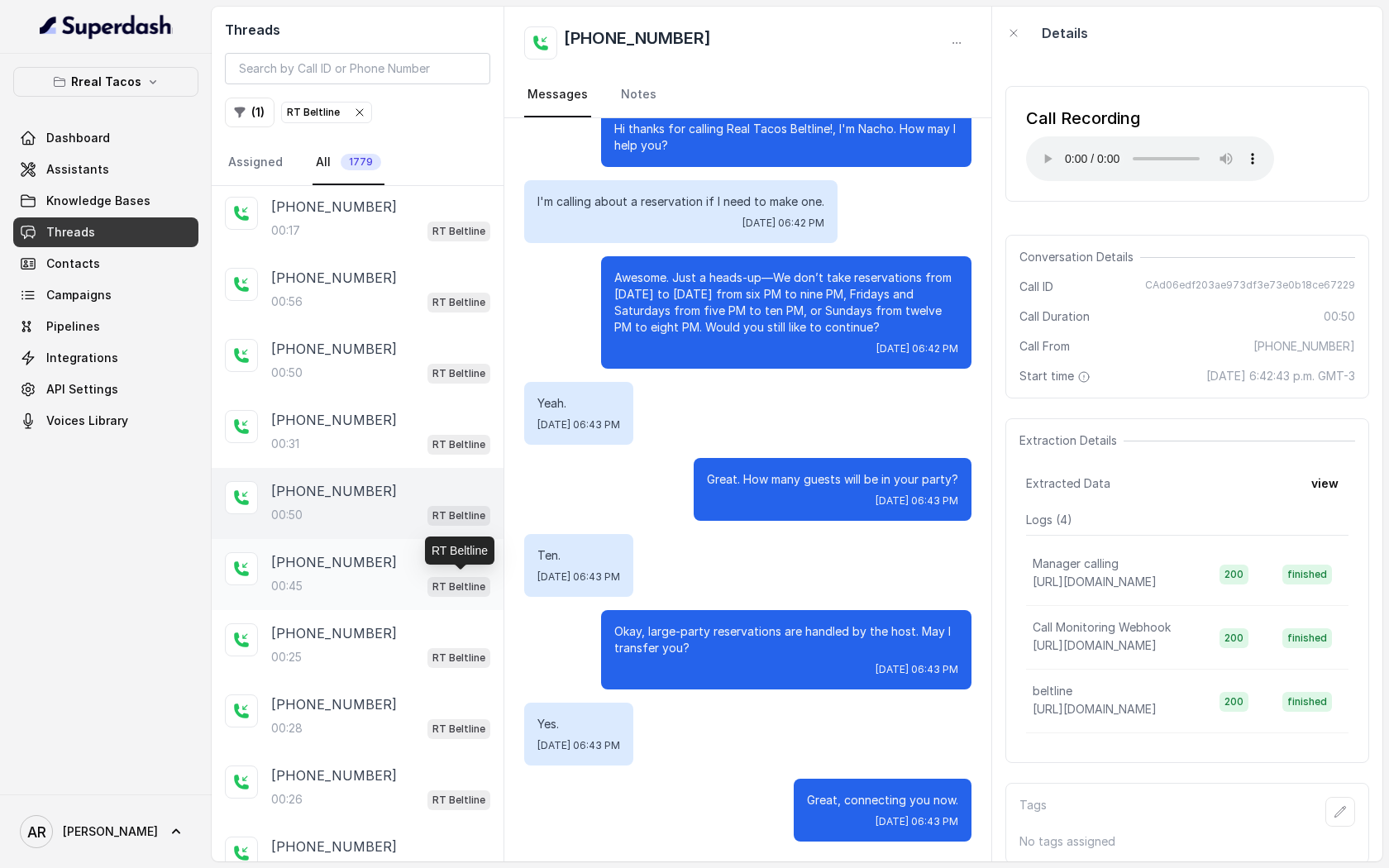
click at [453, 579] on p "RT Beltline" at bounding box center [459, 587] width 53 height 17
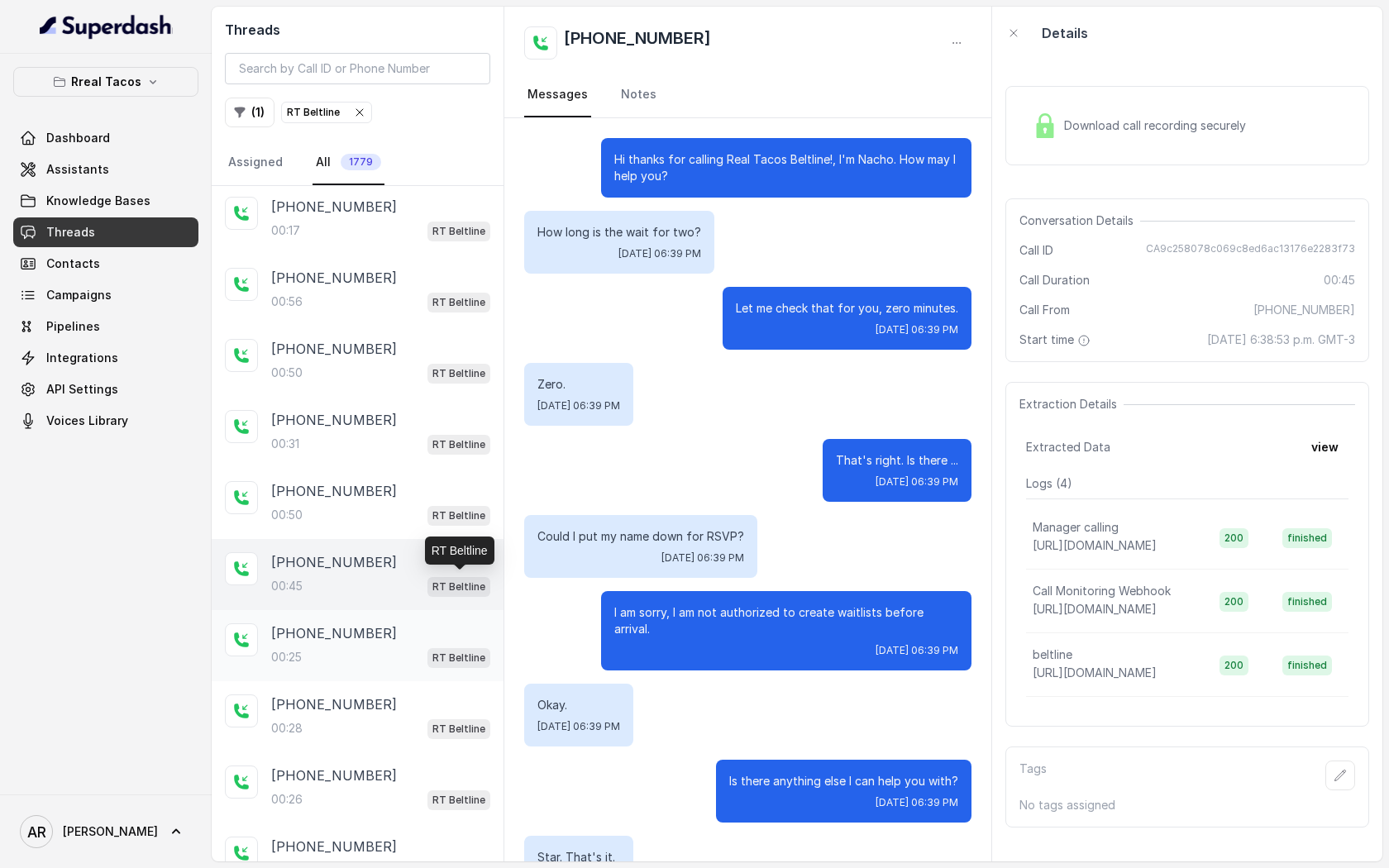
scroll to position [149, 0]
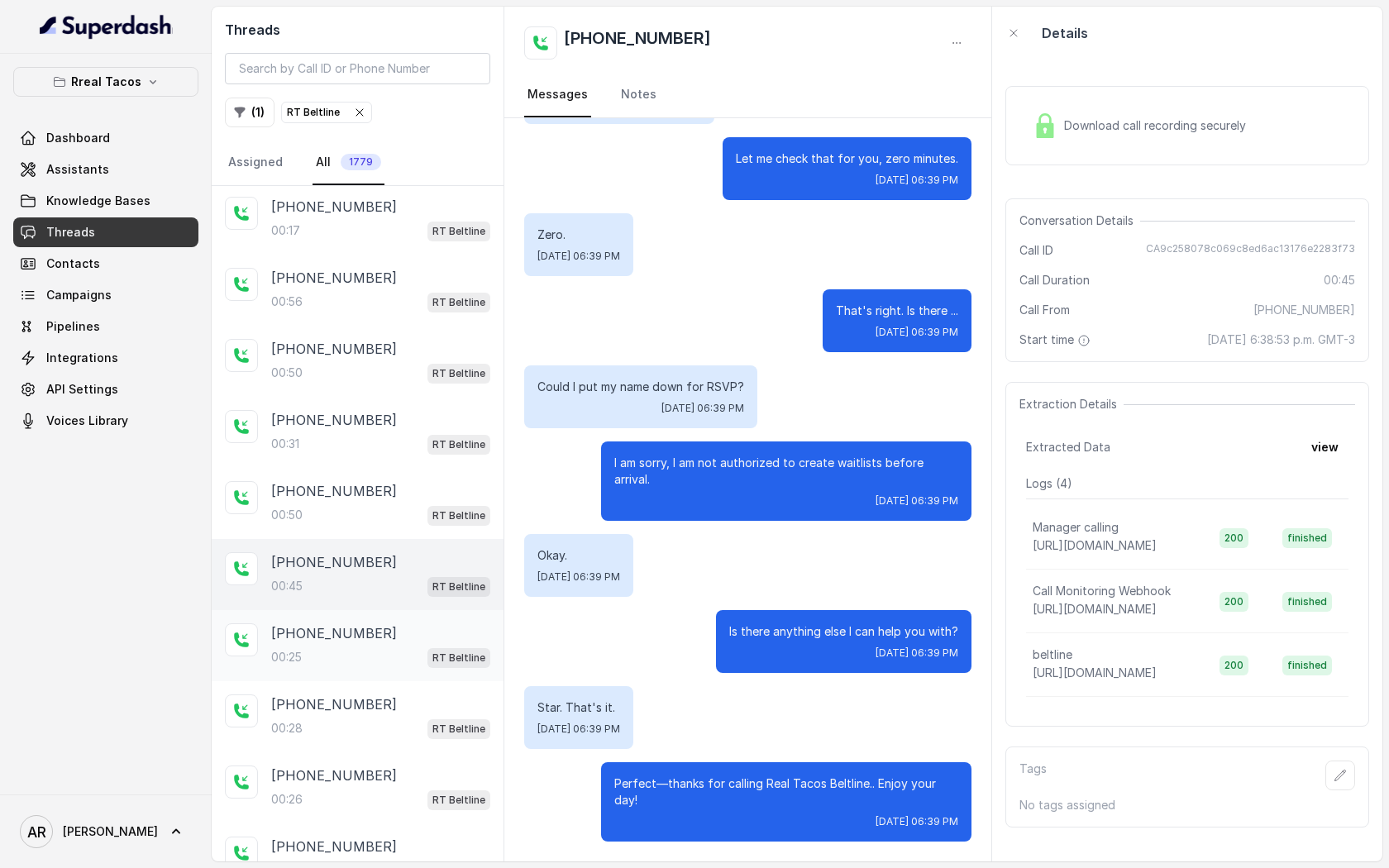
click at [397, 660] on div "00:25 RT Beltline" at bounding box center [380, 657] width 219 height 22
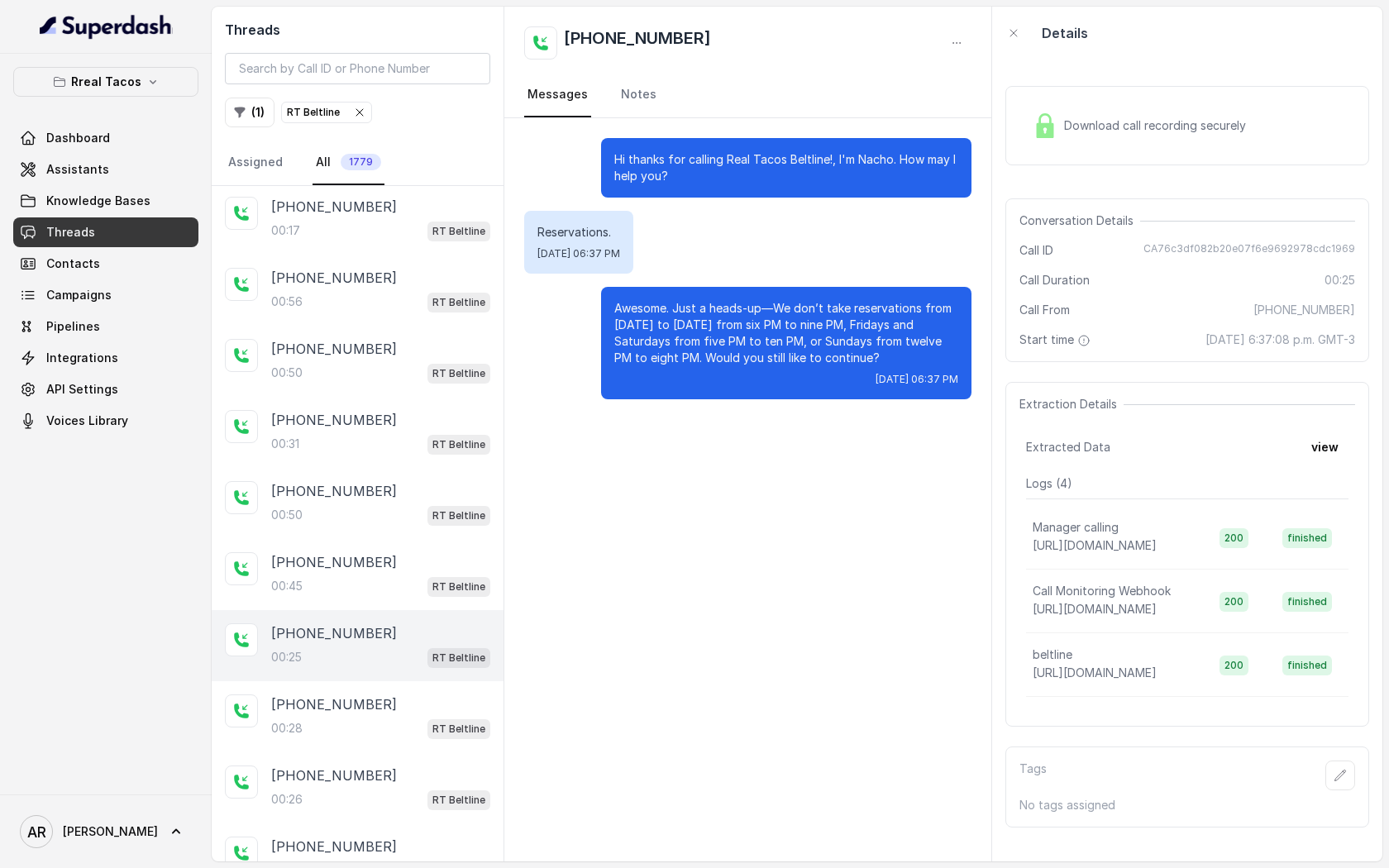
click at [464, 665] on div "[PHONE_NUMBER]:25 RT Beltline" at bounding box center [358, 645] width 292 height 71
click at [416, 726] on div "00:28 RT Beltline" at bounding box center [380, 728] width 219 height 22
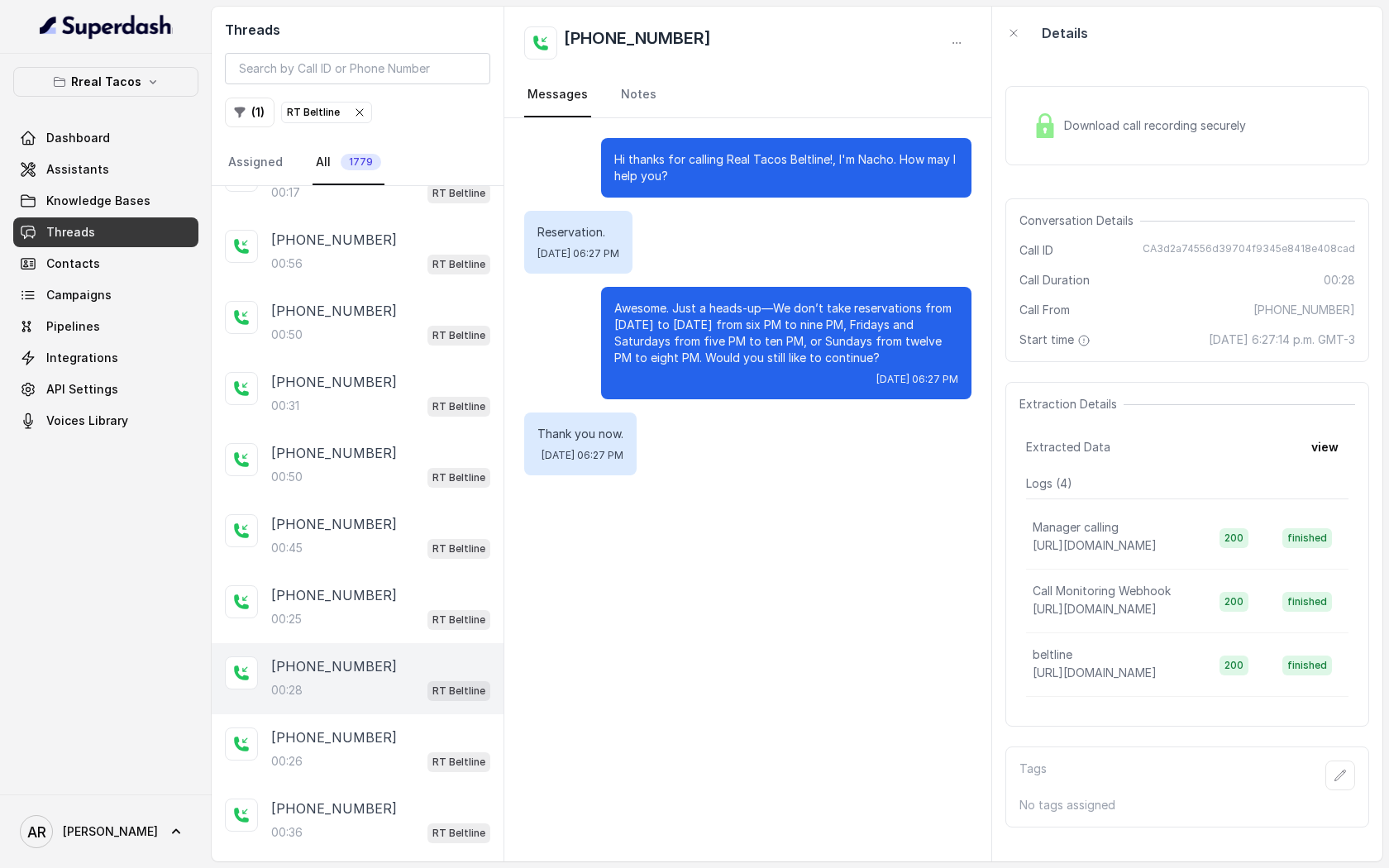
scroll to position [330, 0]
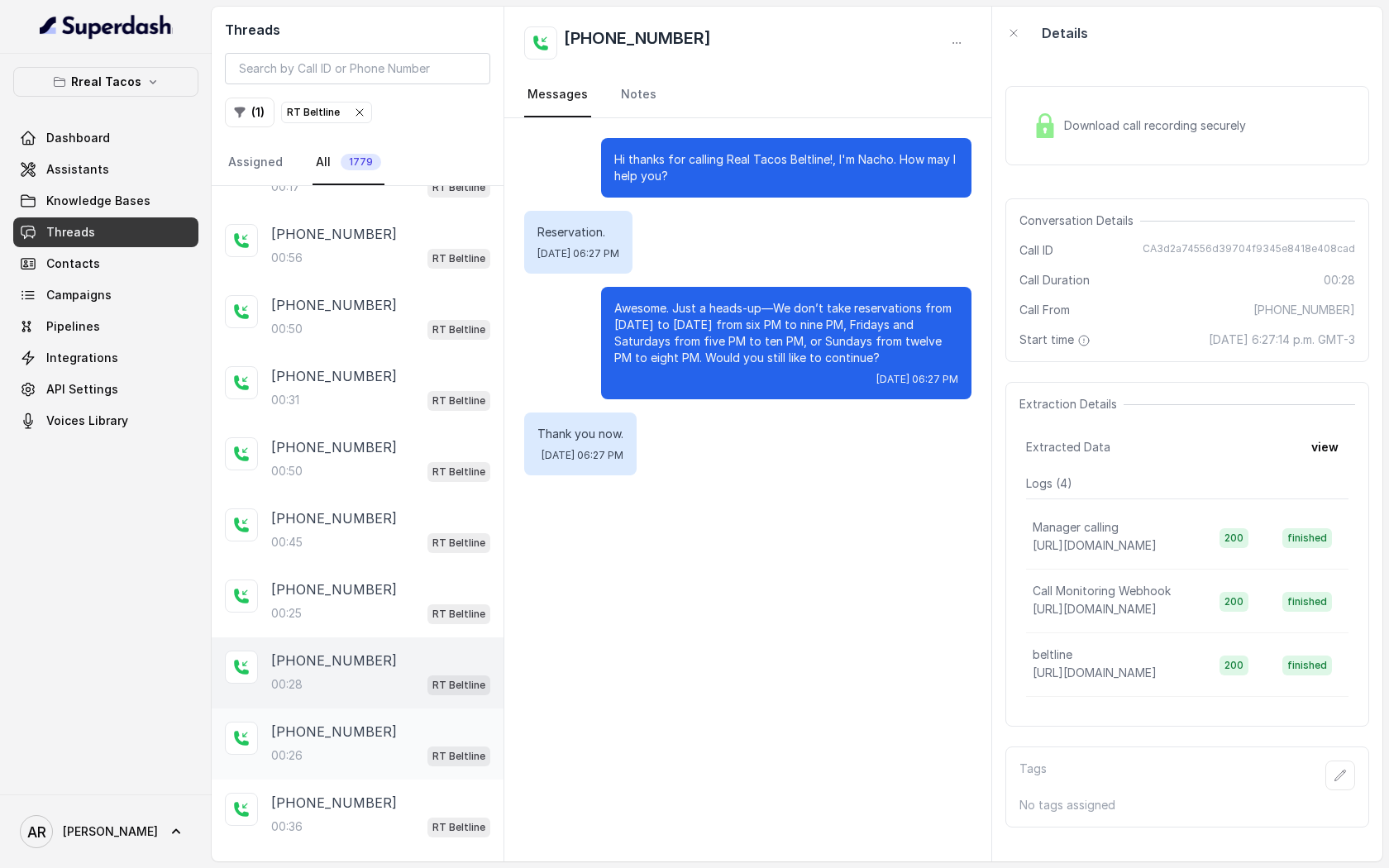
click at [409, 738] on div "[PHONE_NUMBER]:26 RT Beltline" at bounding box center [380, 744] width 219 height 45
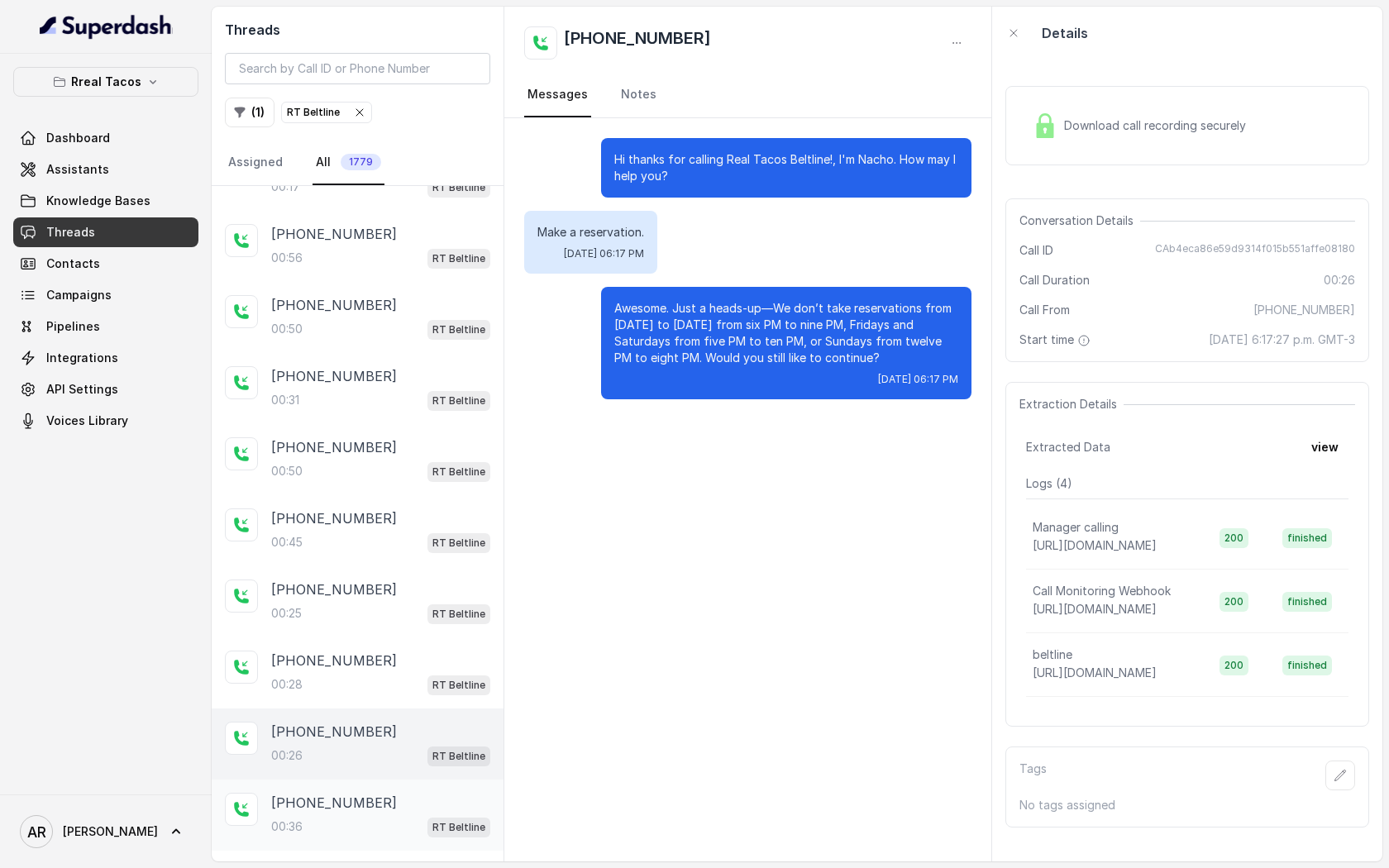
click at [356, 794] on p "[PHONE_NUMBER]" at bounding box center [334, 802] width 126 height 20
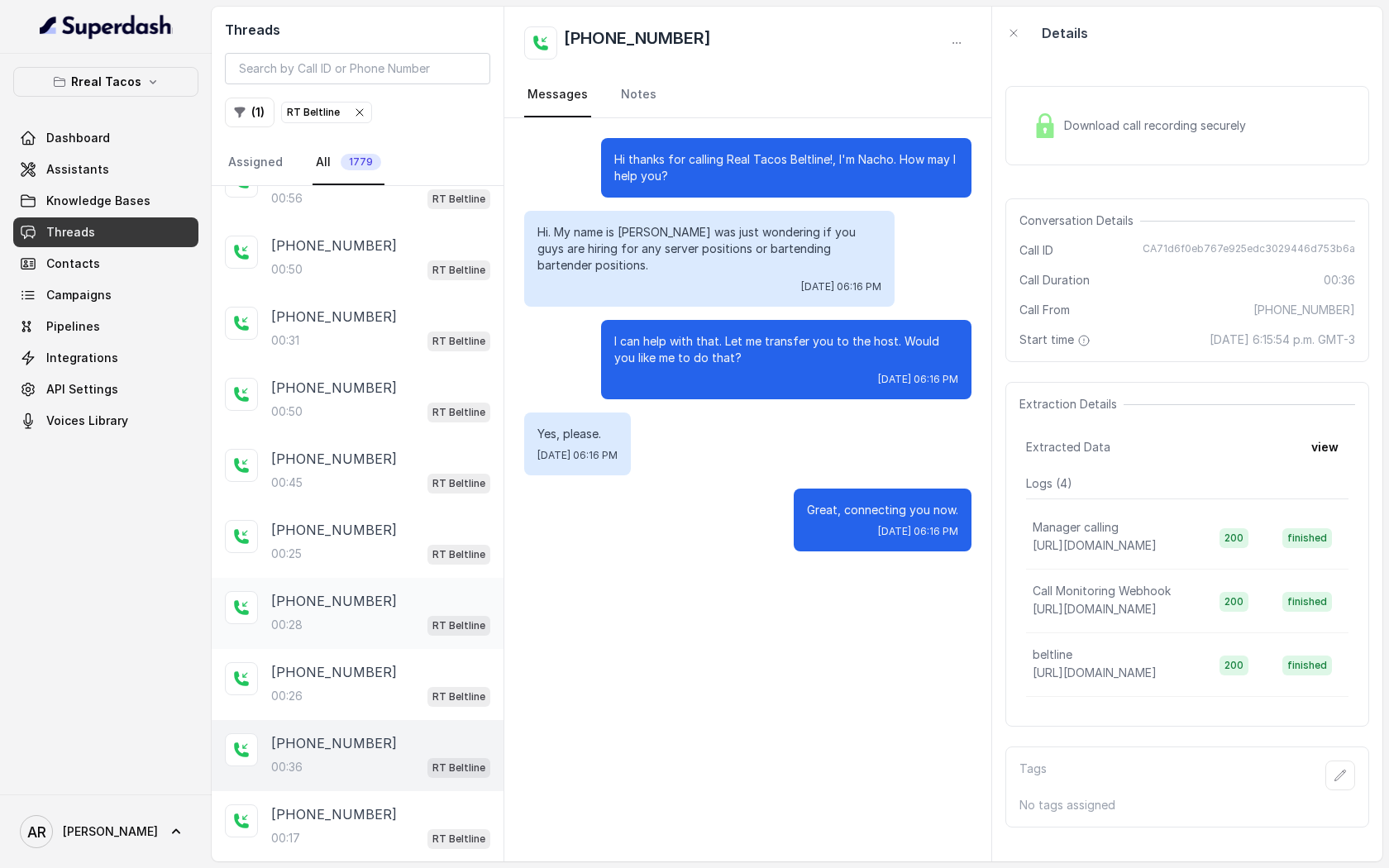
scroll to position [420, 0]
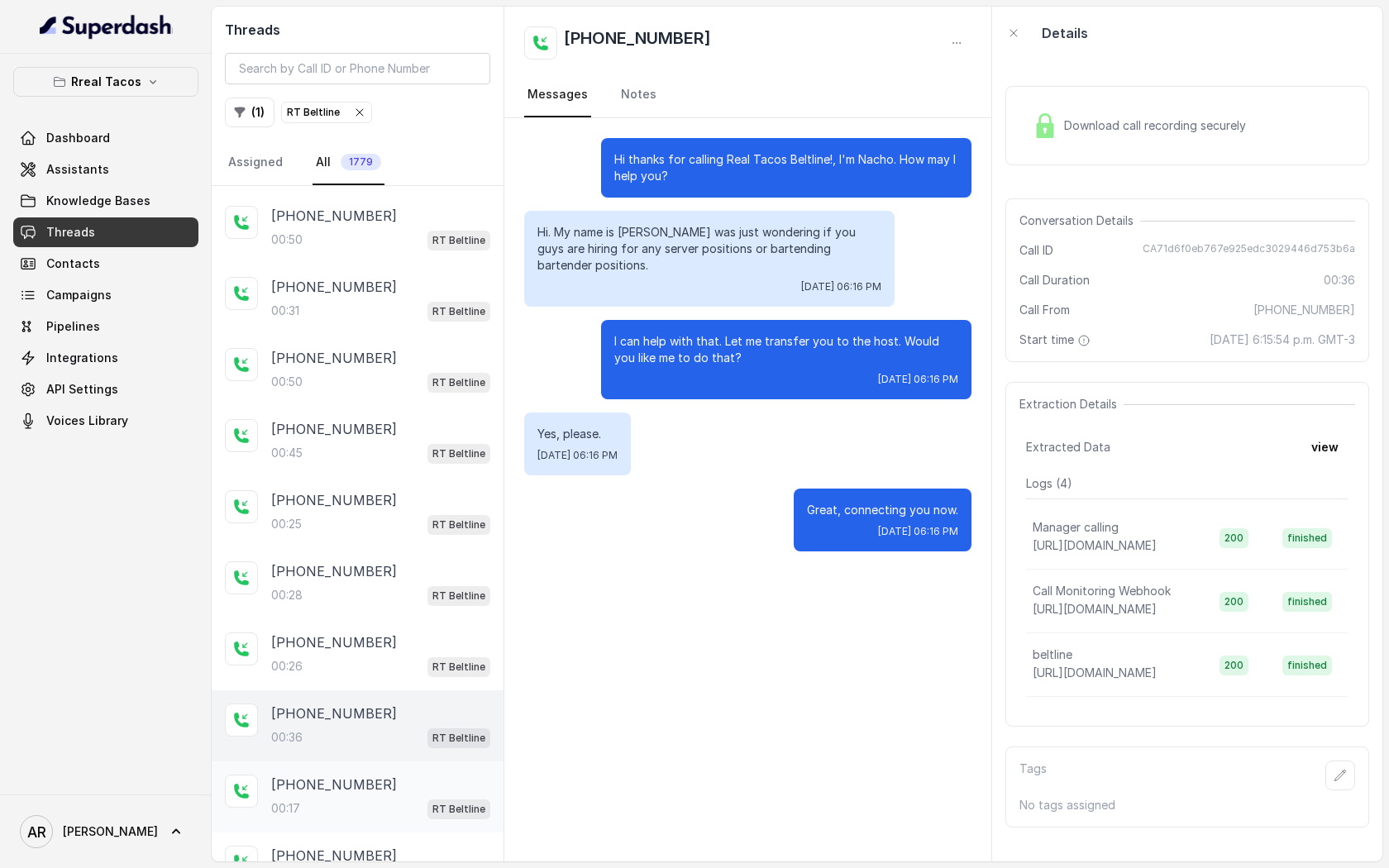
click at [363, 767] on div "[PHONE_NUMBER]:17 RT Beltline" at bounding box center [358, 796] width 292 height 71
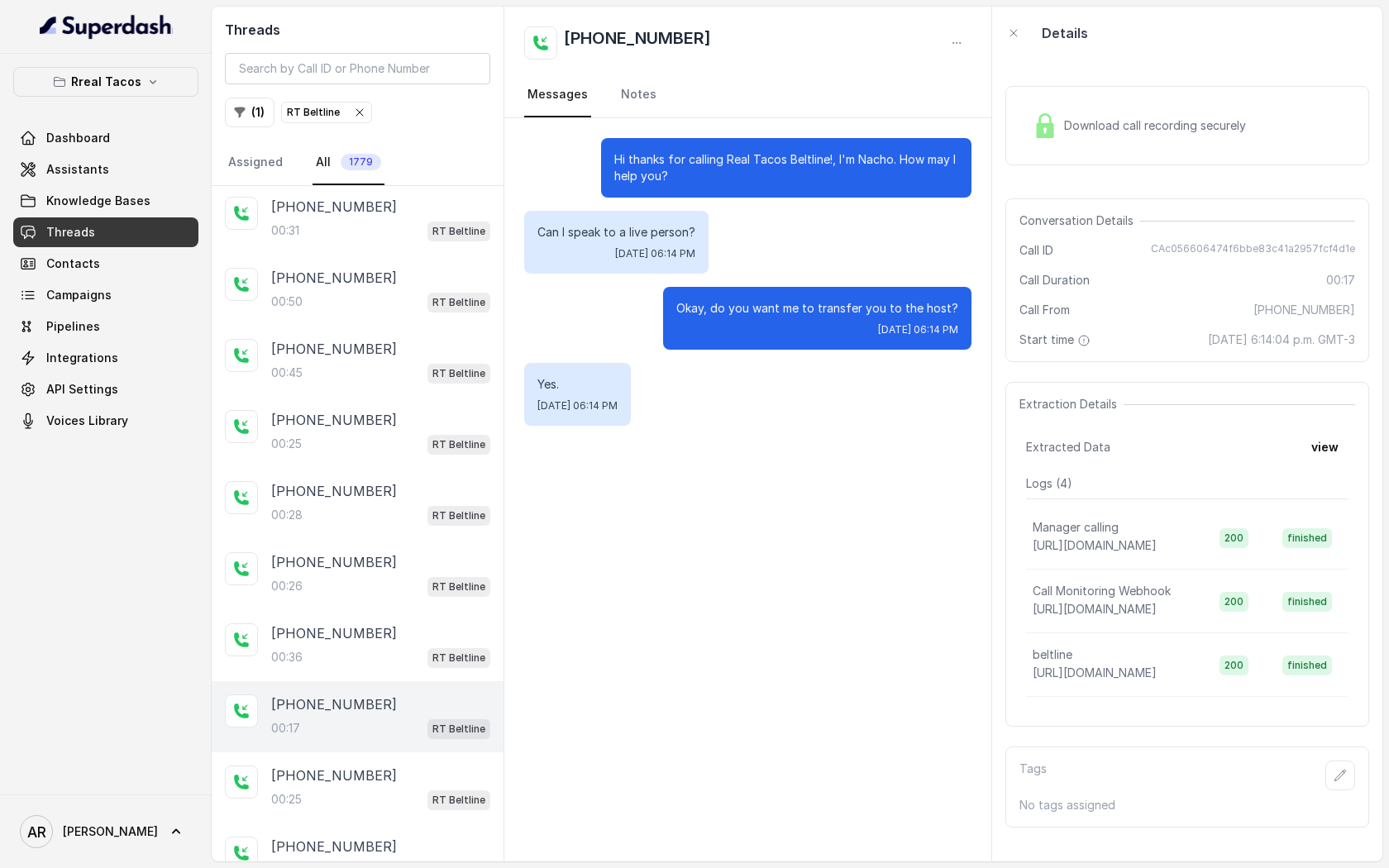
scroll to position [502, 0]
click at [1045, 123] on img at bounding box center [1045, 126] width 24 height 24
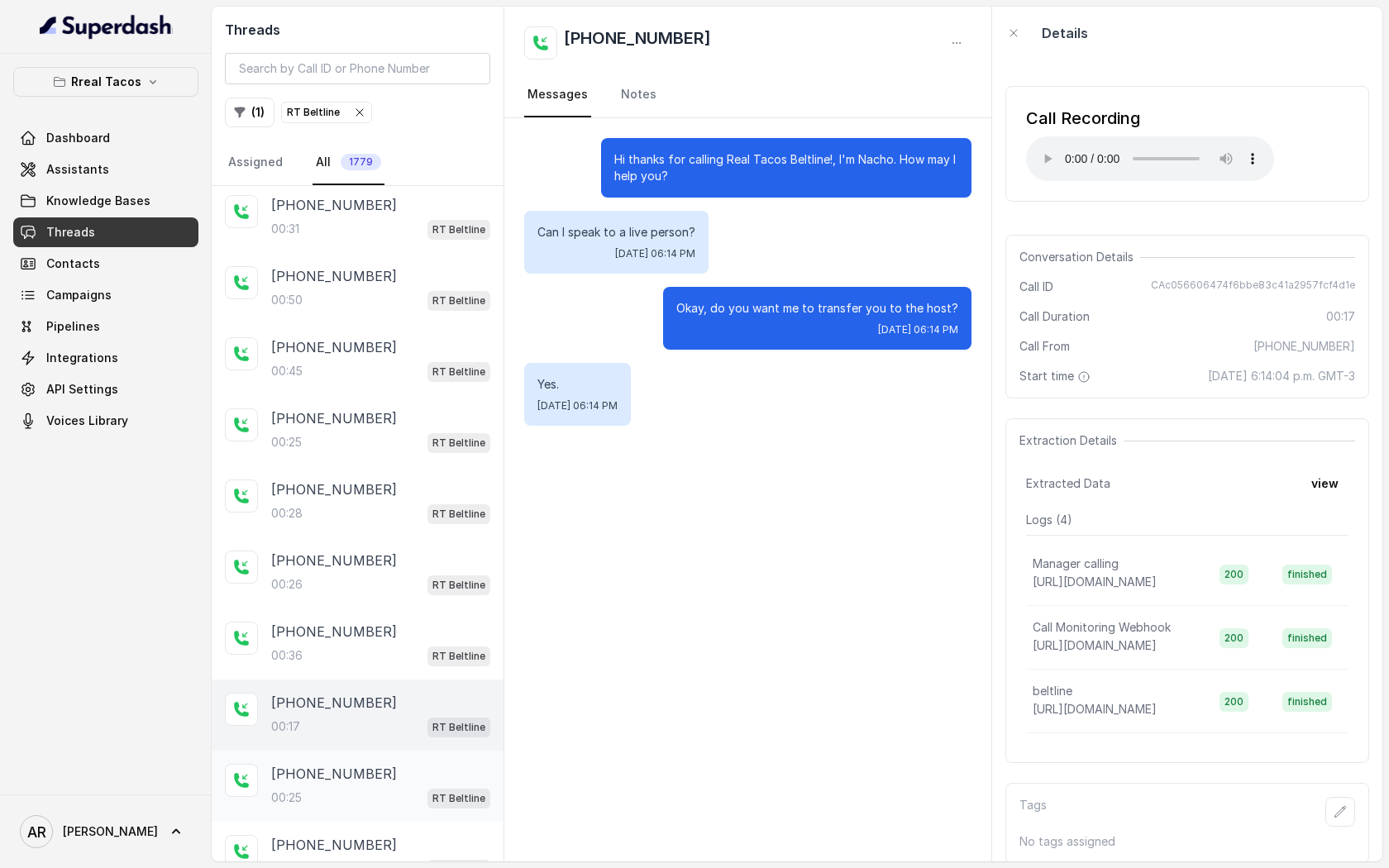
click at [324, 795] on div "00:25 RT Beltline" at bounding box center [380, 798] width 219 height 22
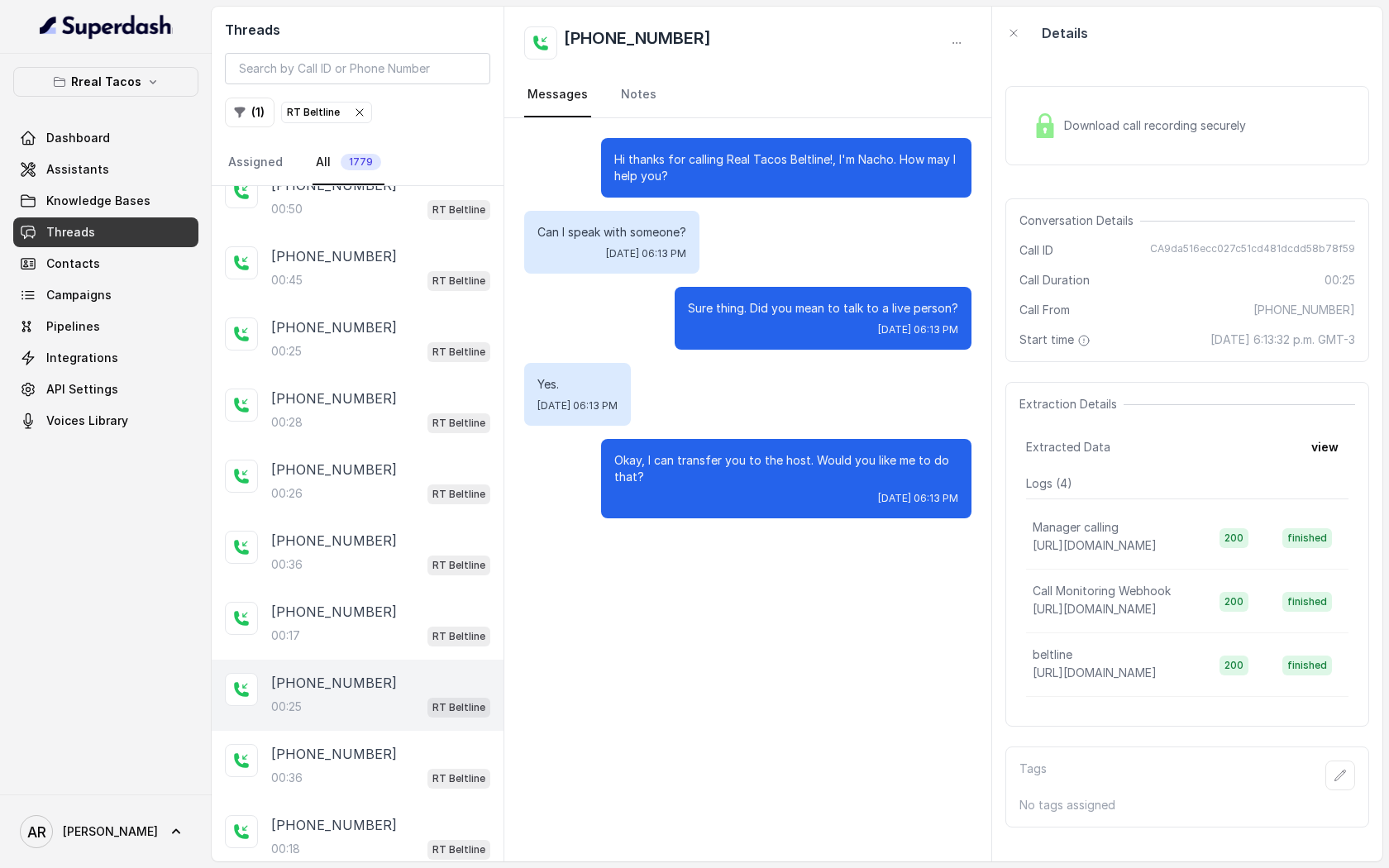
scroll to position [594, 0]
click at [1027, 115] on div "Download call recording securely" at bounding box center [1139, 126] width 226 height 38
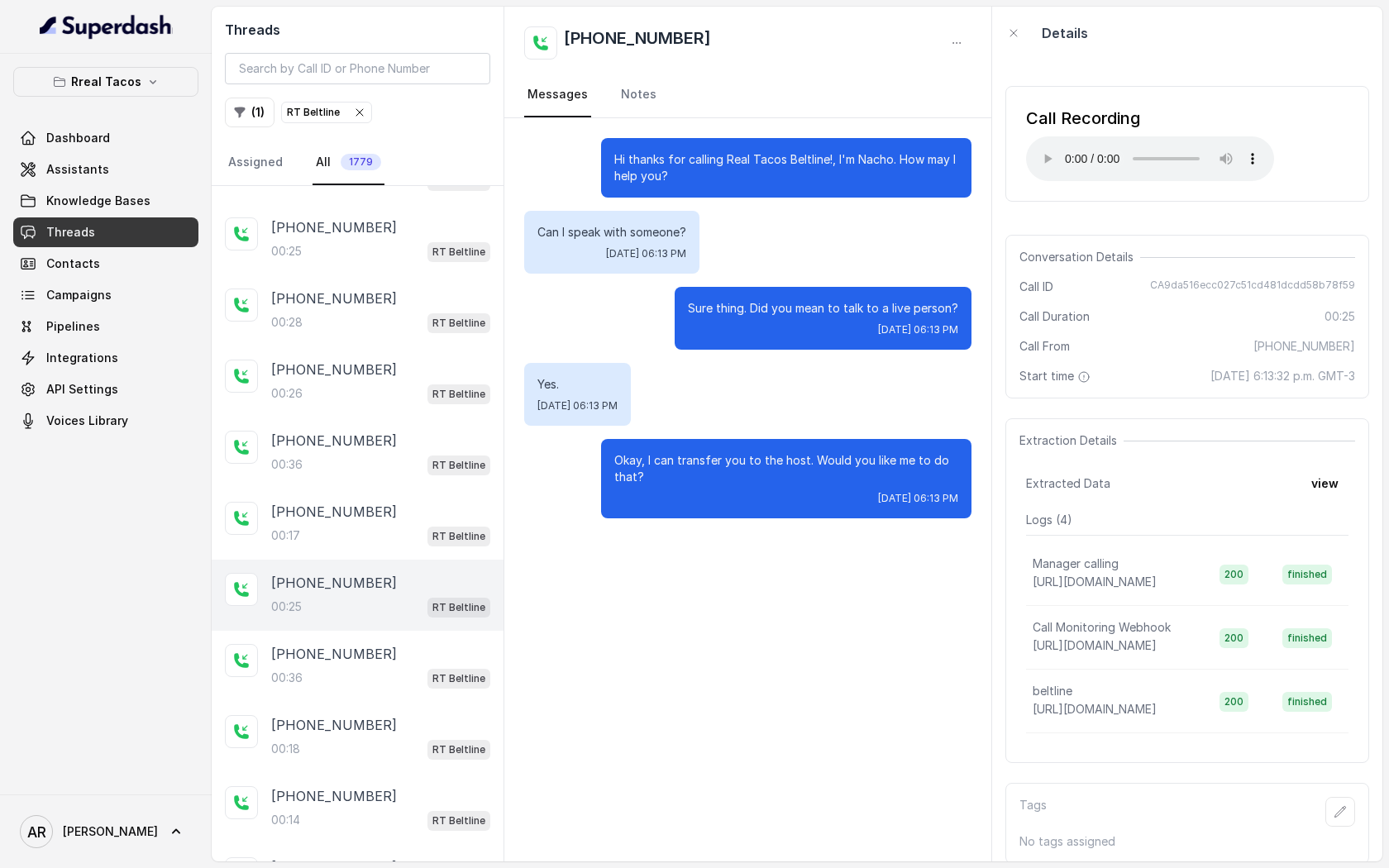
scroll to position [707, 0]
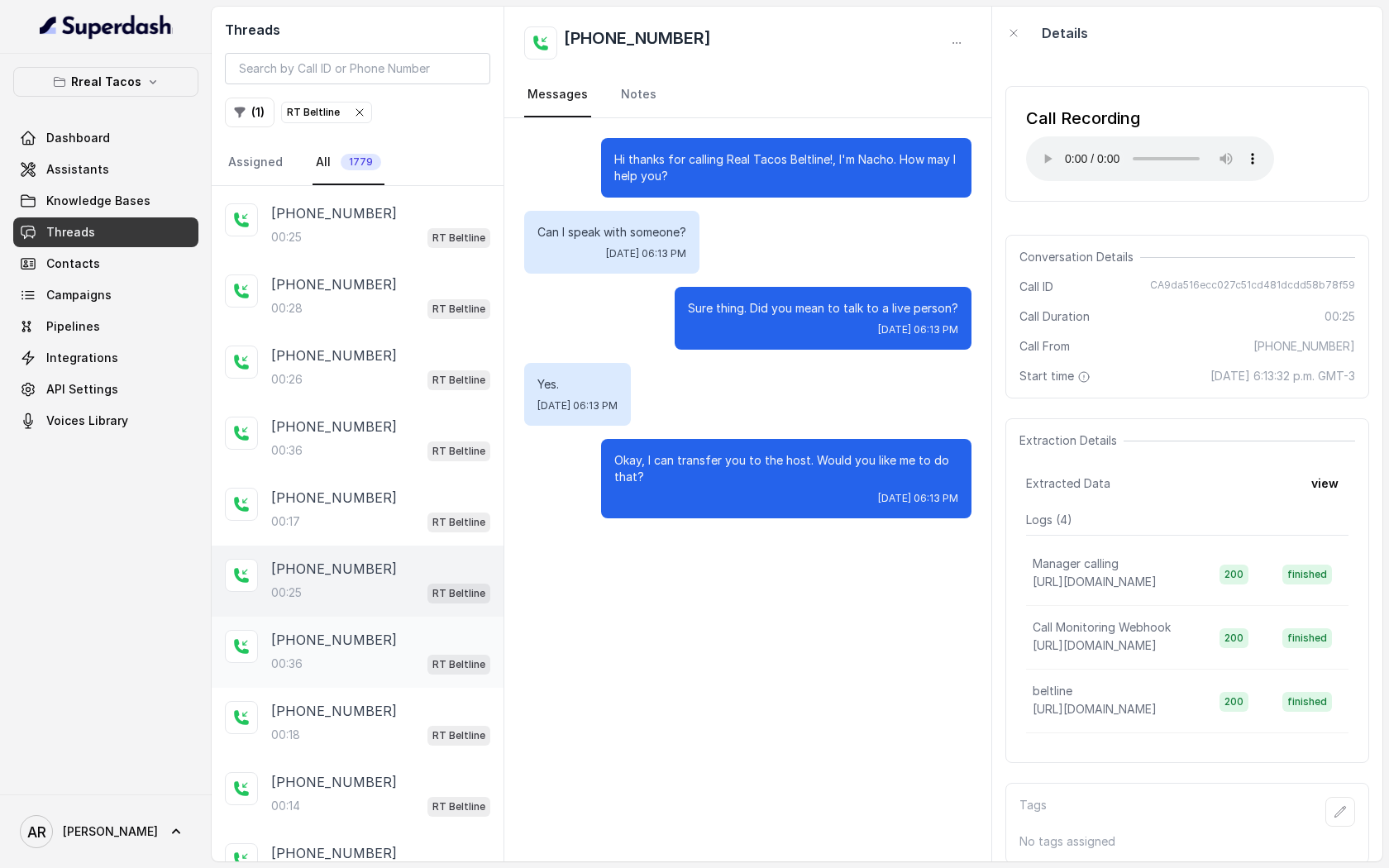
click at [372, 679] on div "[PHONE_NUMBER]:36 RT Beltline" at bounding box center [358, 652] width 292 height 71
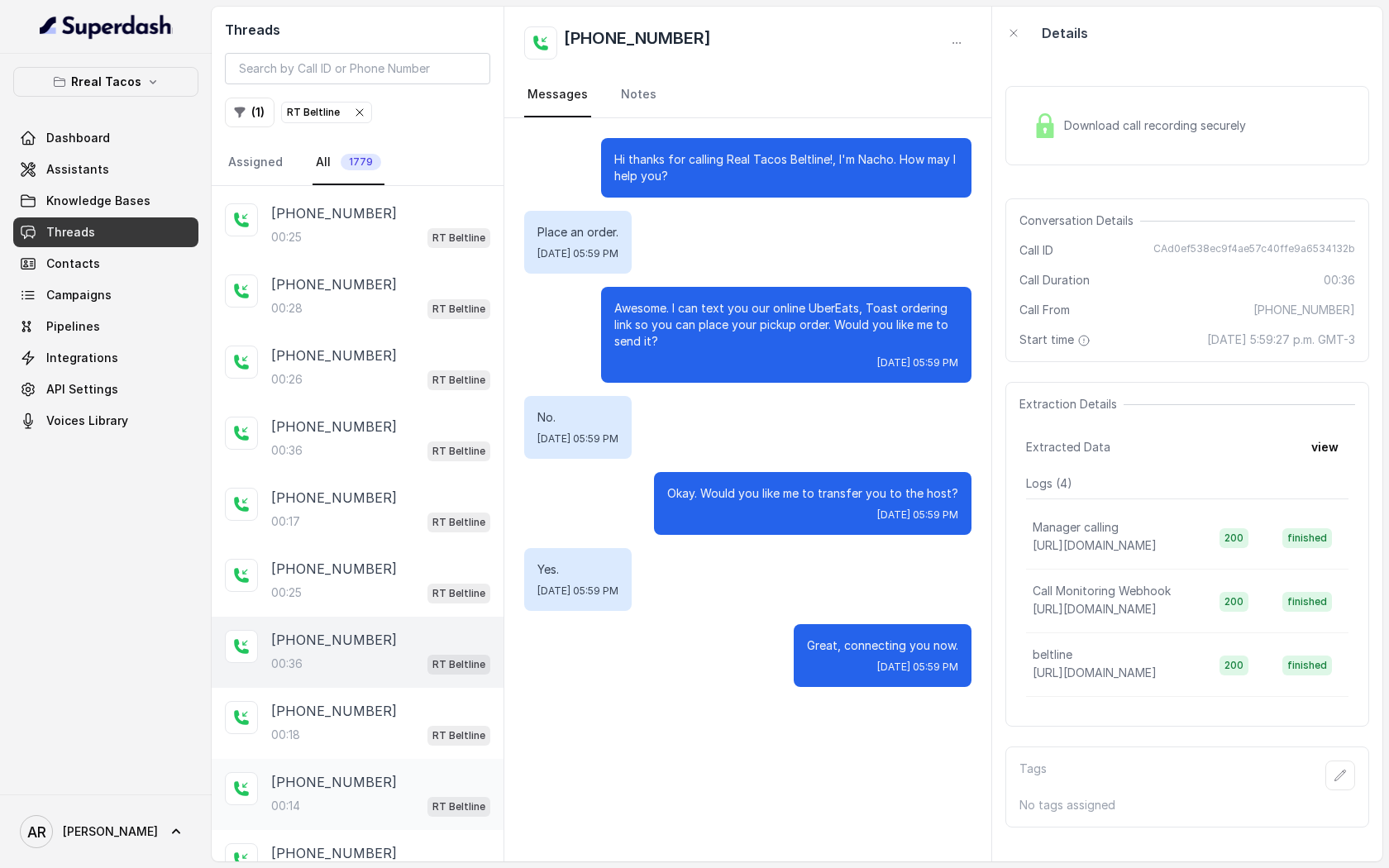
click at [371, 759] on div "[PHONE_NUMBER]:14 RT Beltline" at bounding box center [358, 794] width 292 height 71
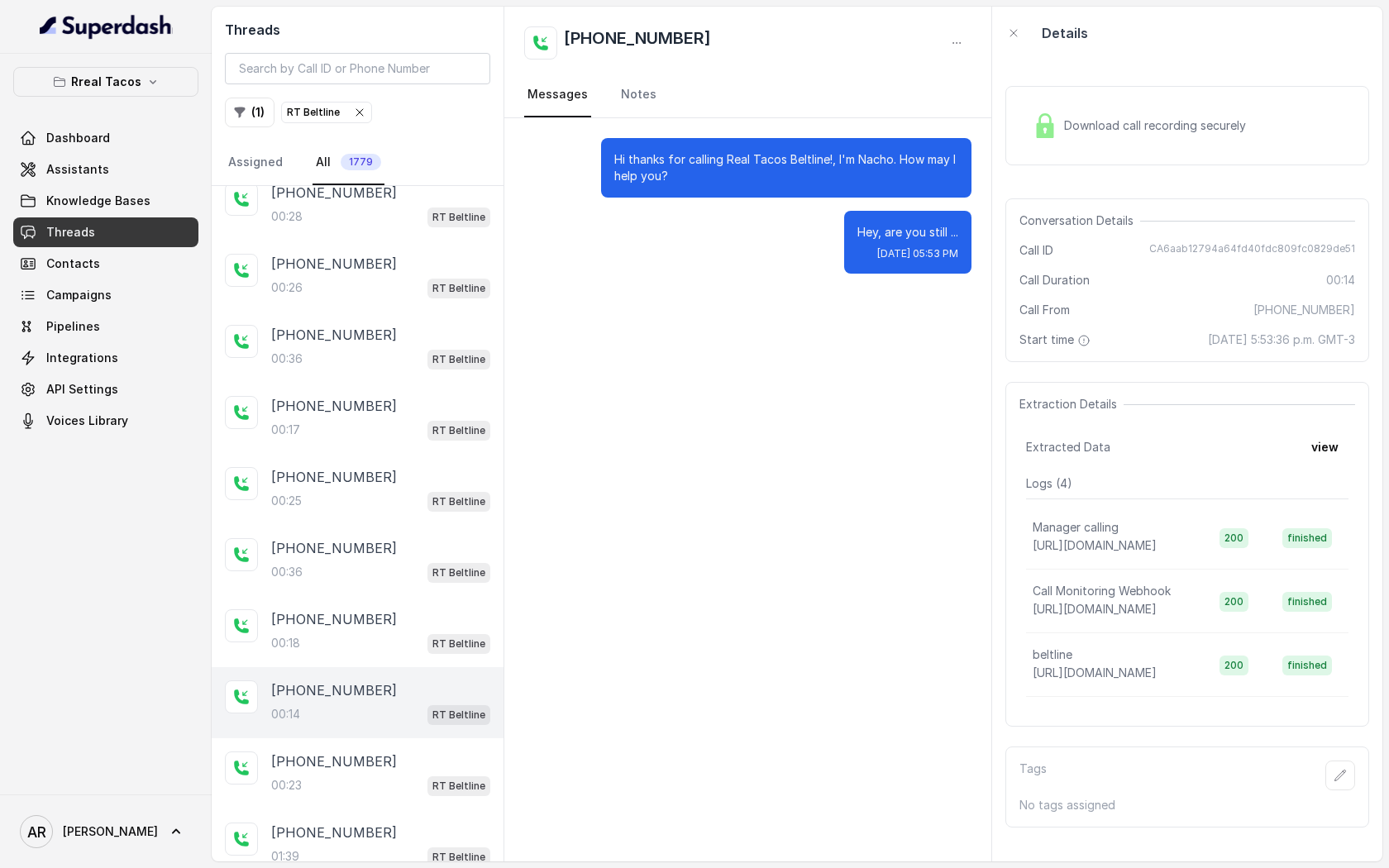
scroll to position [841, 0]
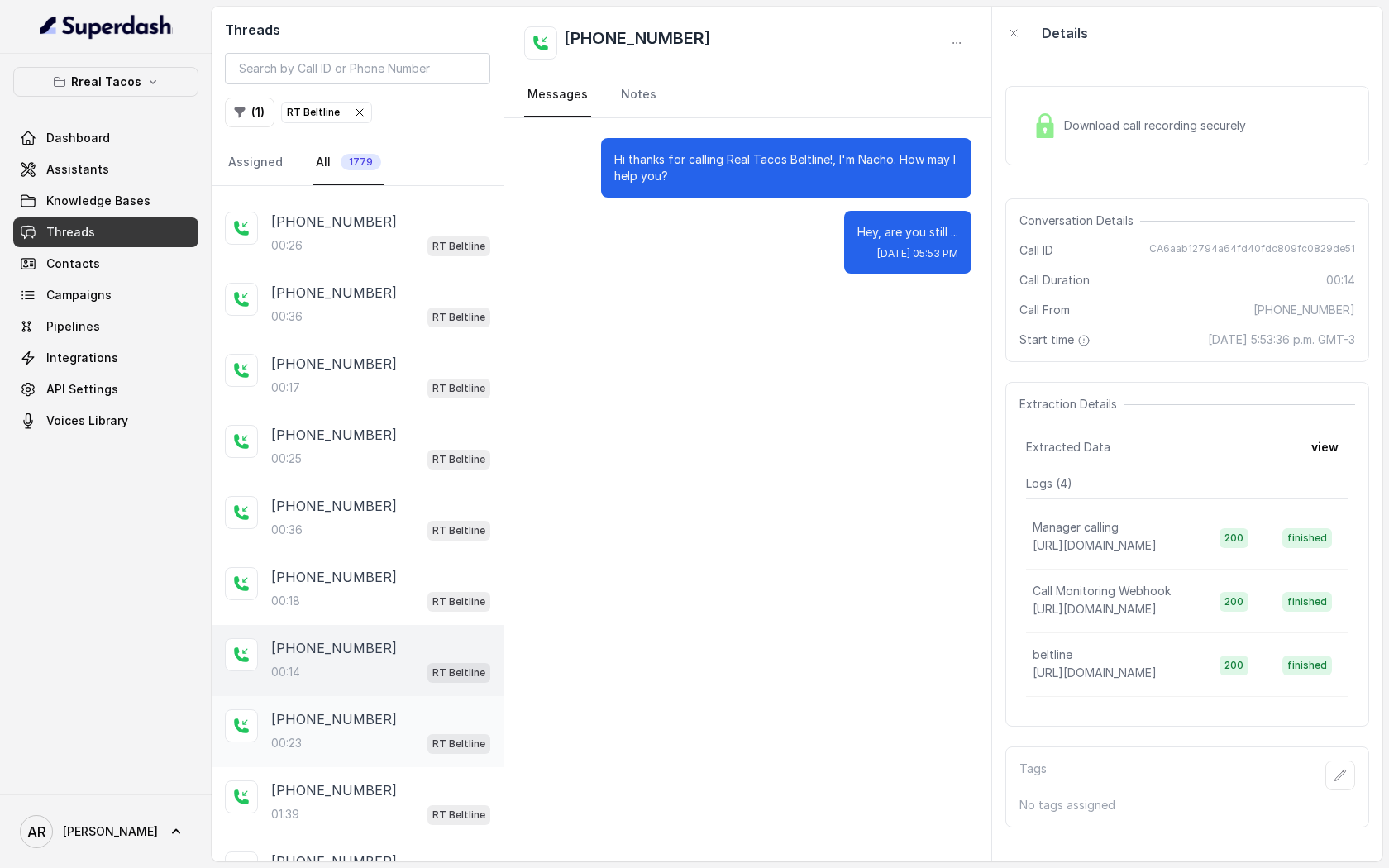
drag, startPoint x: 406, startPoint y: 642, endPoint x: 394, endPoint y: 727, distance: 85.8
click at [406, 666] on div "[PHONE_NUMBER]:14 RT Beltline" at bounding box center [380, 660] width 219 height 45
click at [393, 733] on div "00:23 RT Beltline" at bounding box center [380, 743] width 219 height 22
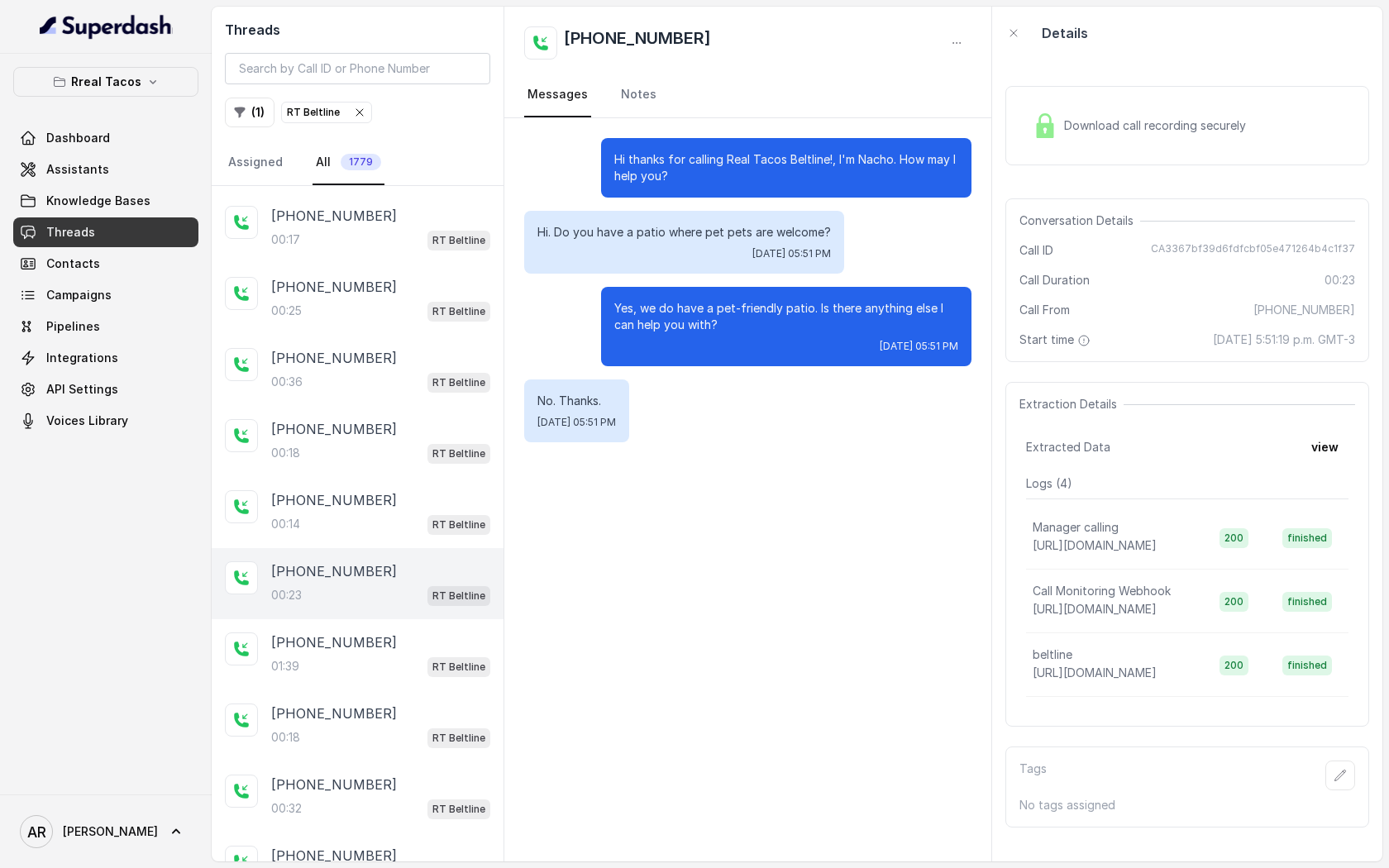
scroll to position [990, 0]
click at [420, 689] on div "[PHONE_NUMBER]:18 RT Beltline" at bounding box center [358, 724] width 292 height 71
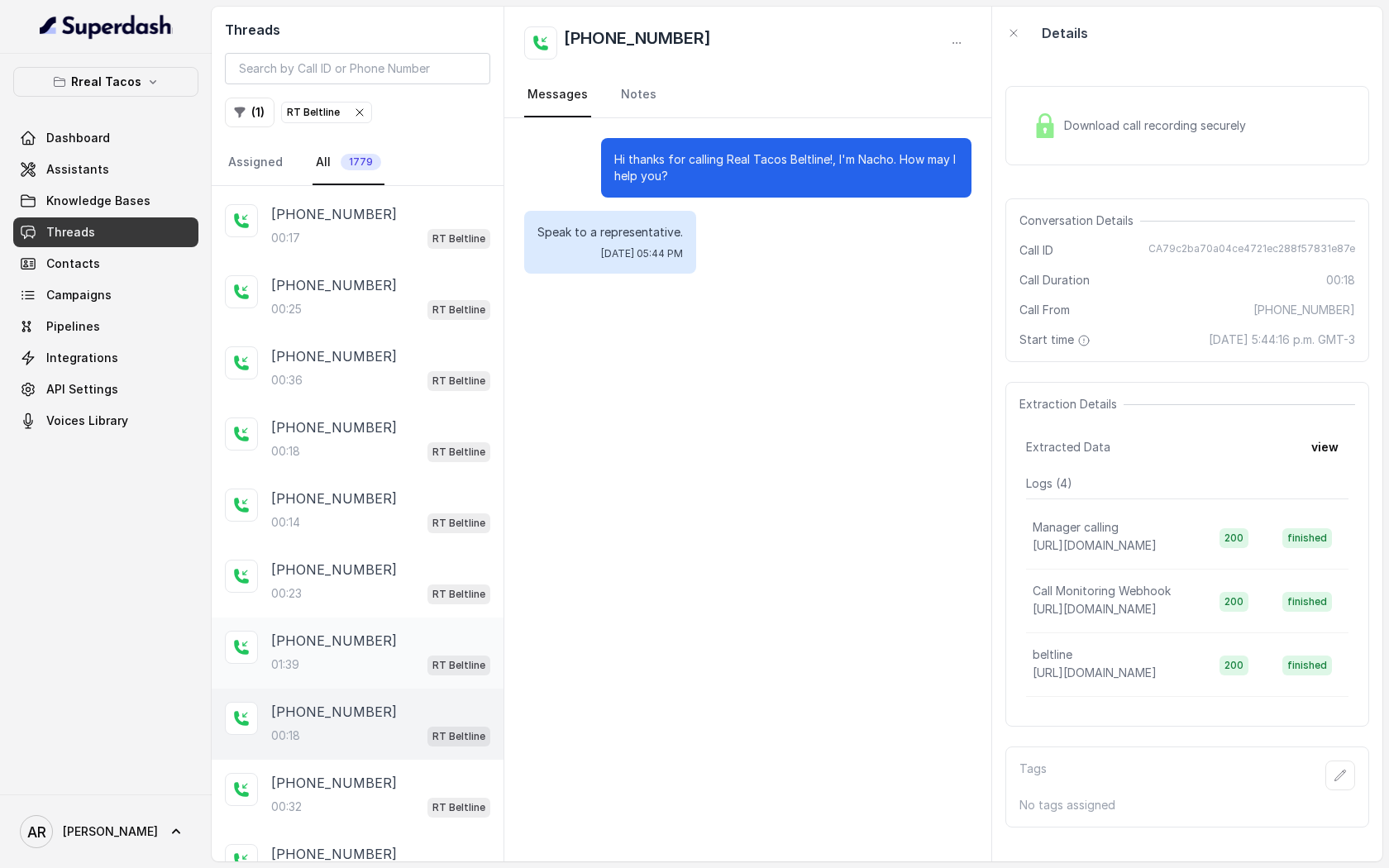
click at [420, 654] on div "01:39 RT Beltline" at bounding box center [380, 664] width 219 height 22
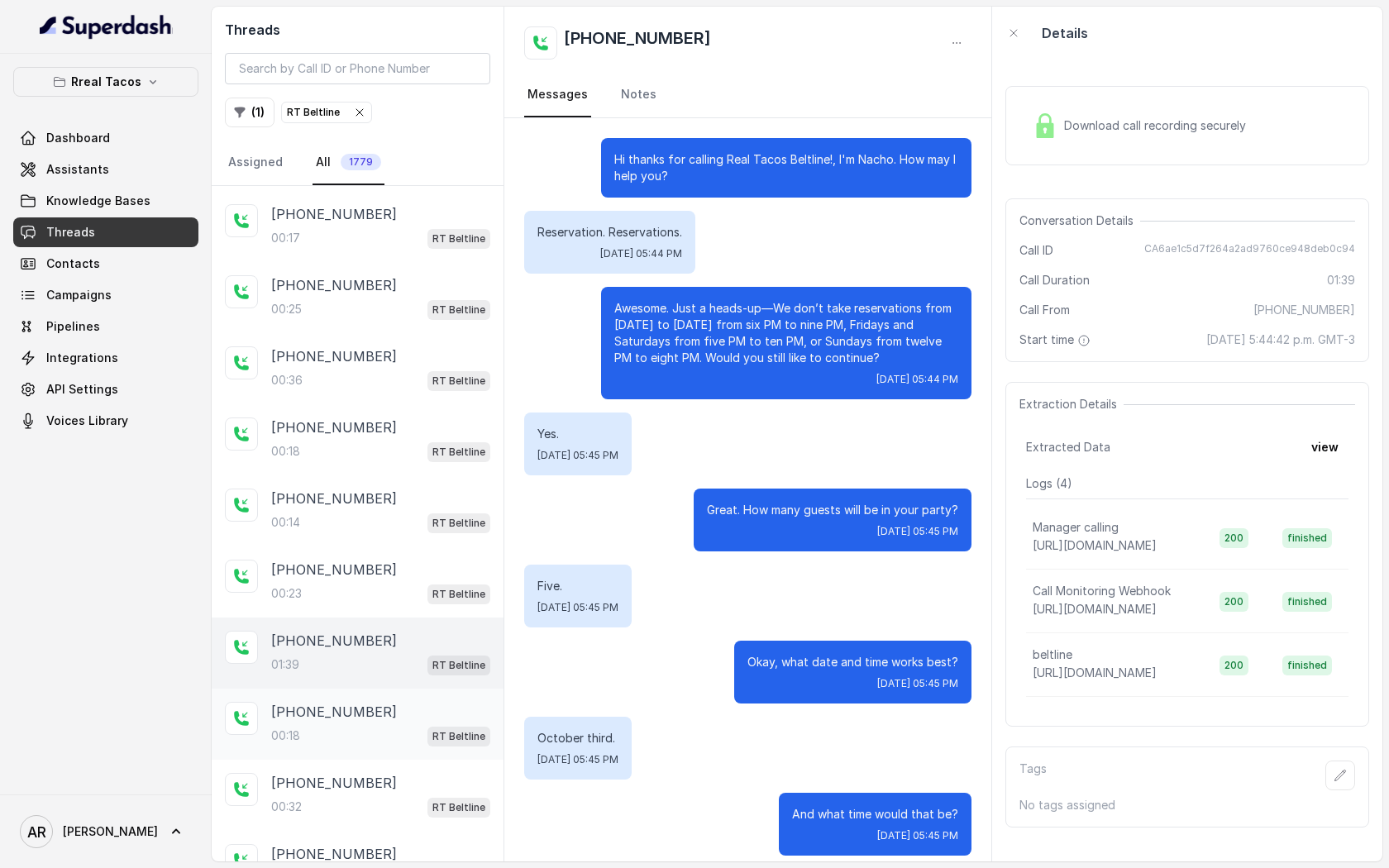
scroll to position [858, 0]
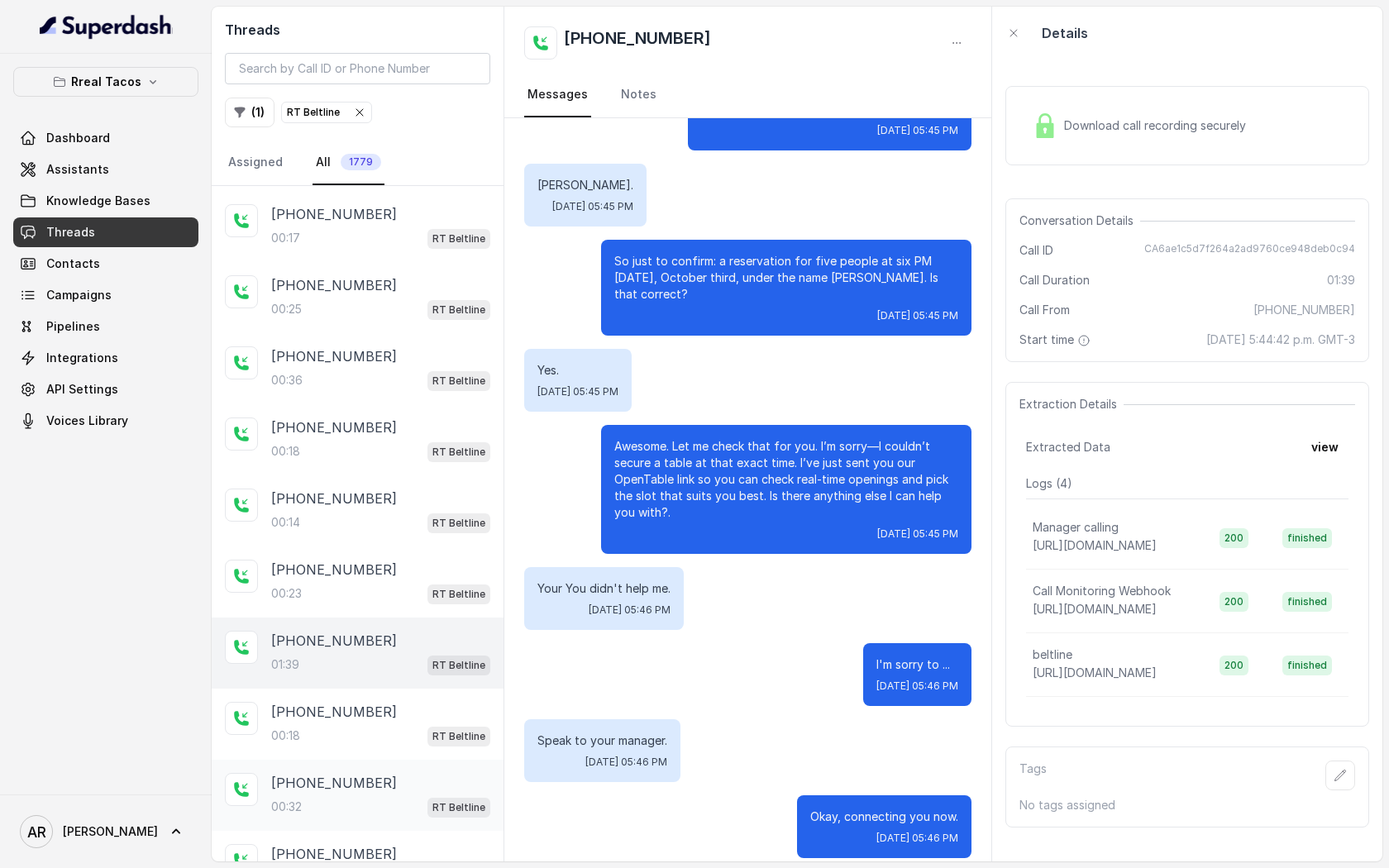
click at [399, 760] on div "[PHONE_NUMBER]:32 RT Beltline" at bounding box center [358, 795] width 292 height 71
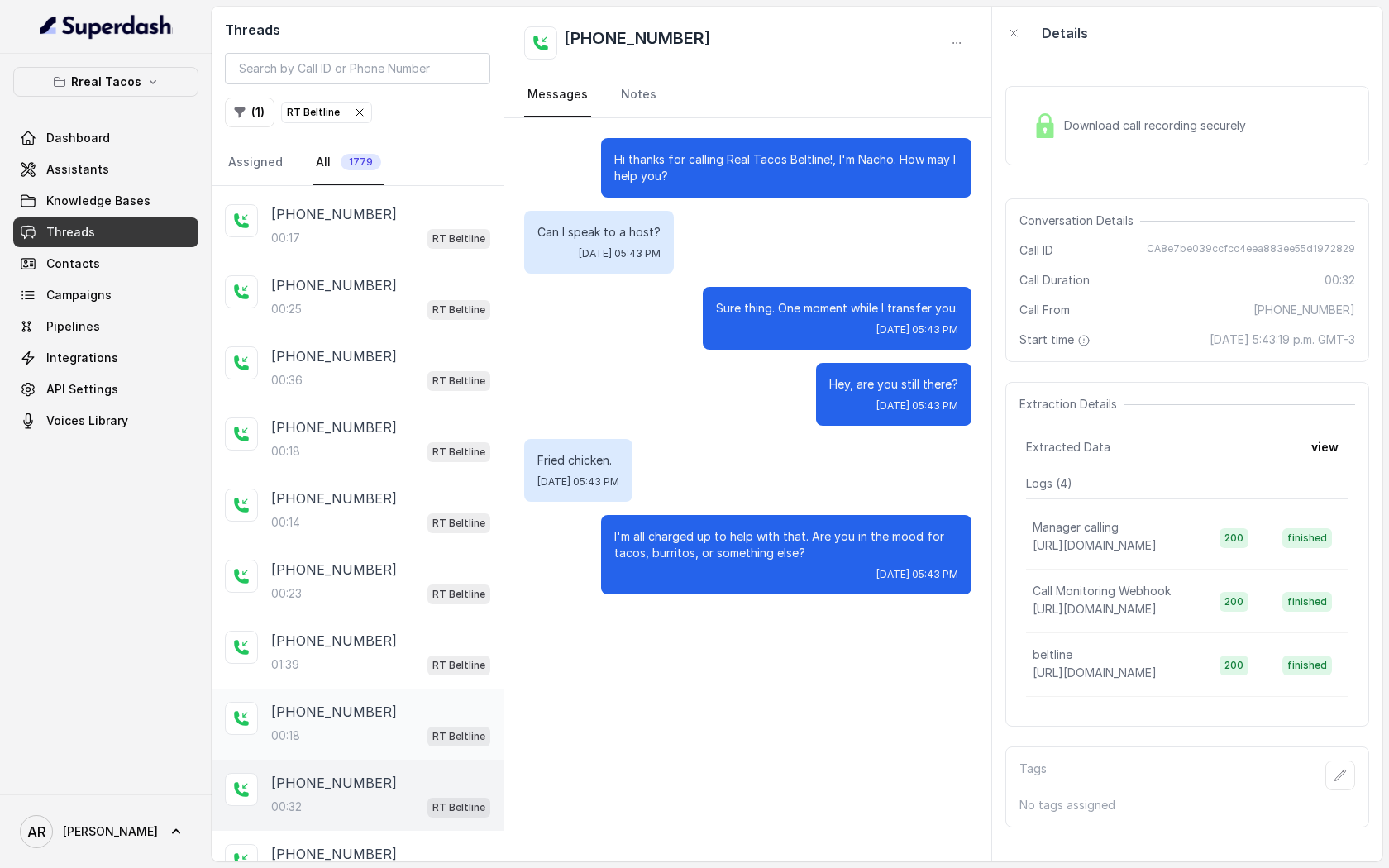
click at [424, 733] on div "00:18 RT Beltline" at bounding box center [380, 736] width 219 height 22
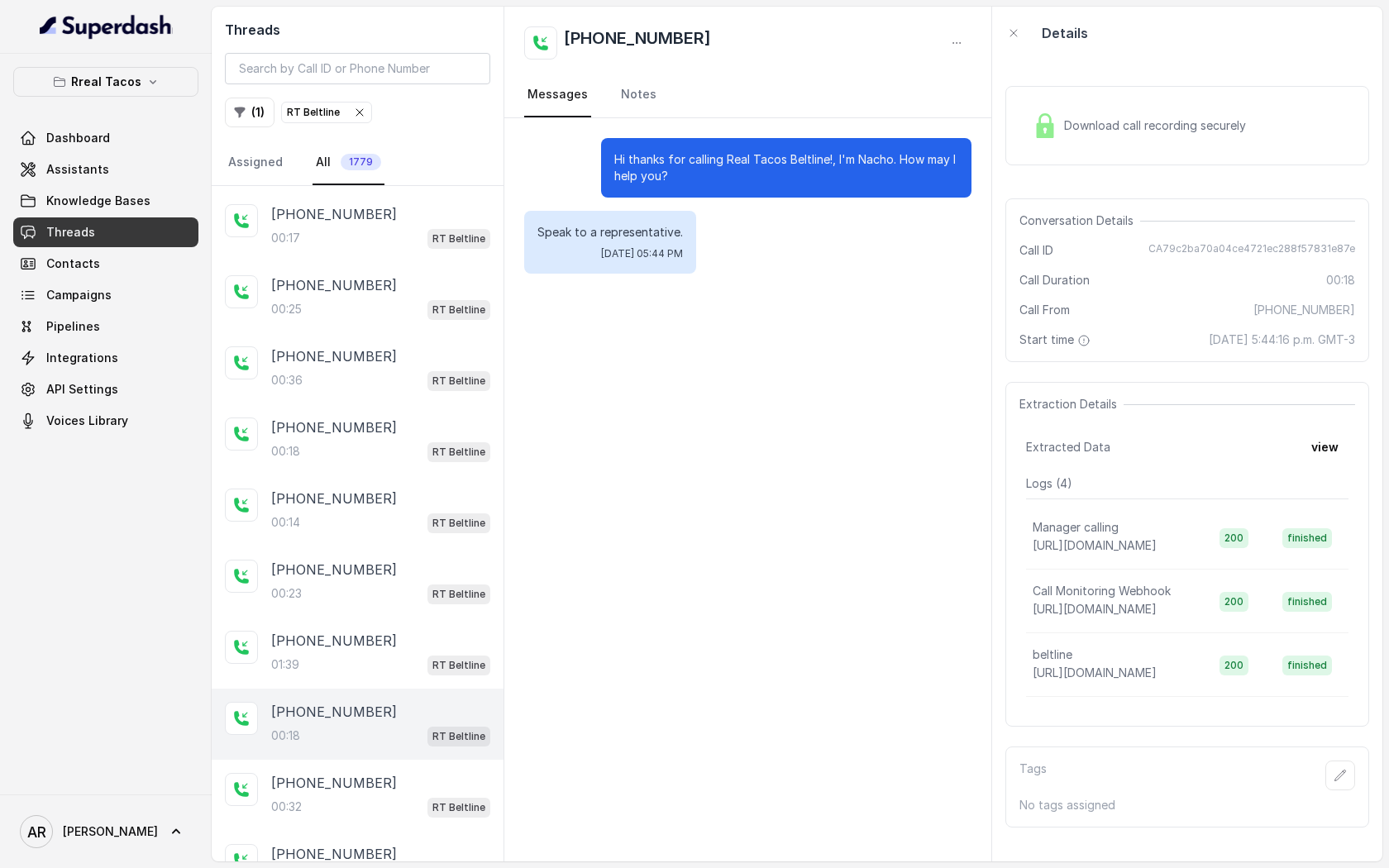
click at [1048, 100] on div "Download call recording securely" at bounding box center [1187, 125] width 364 height 80
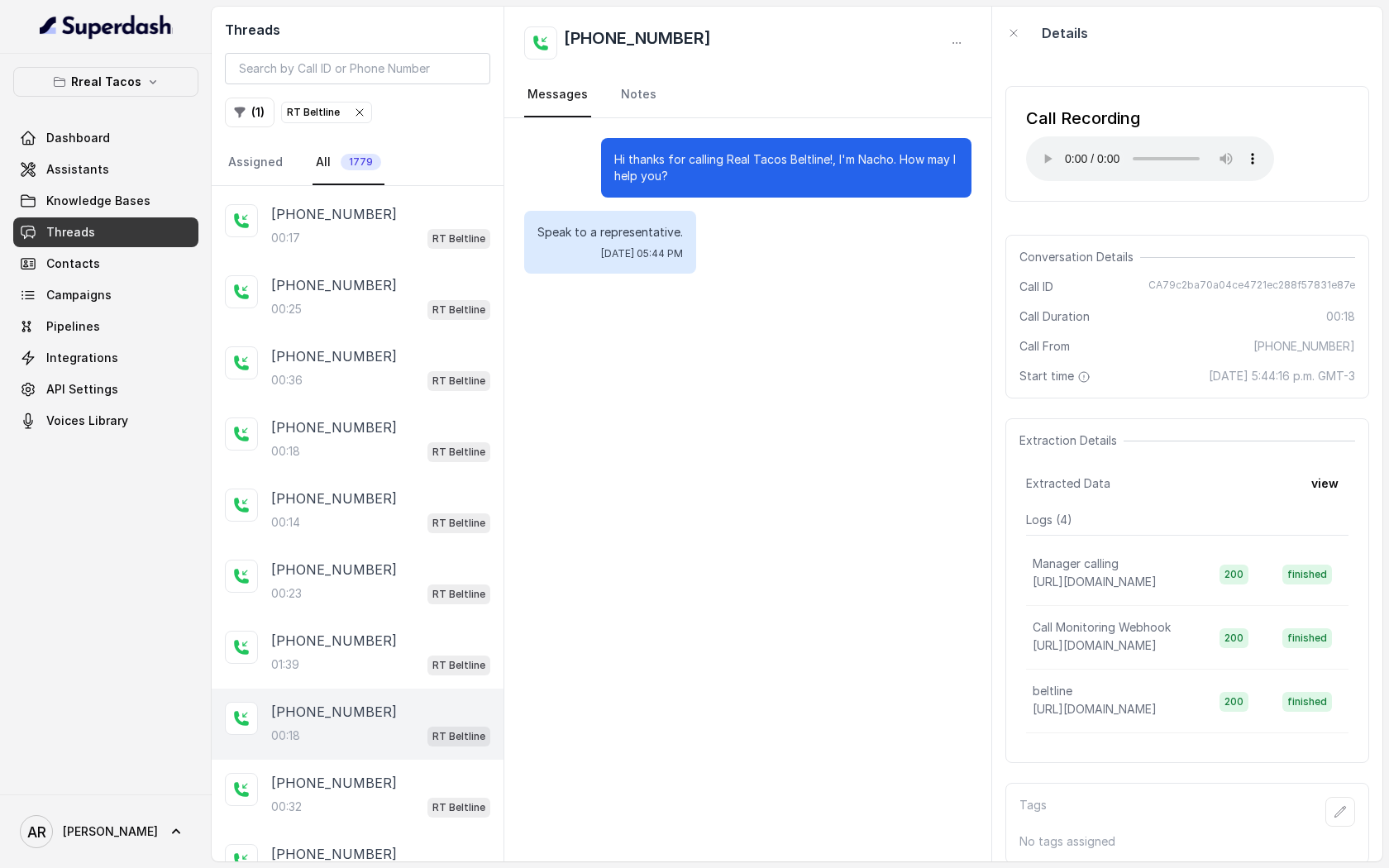
click at [362, 121] on span "RT Beltline" at bounding box center [327, 112] width 89 height 20
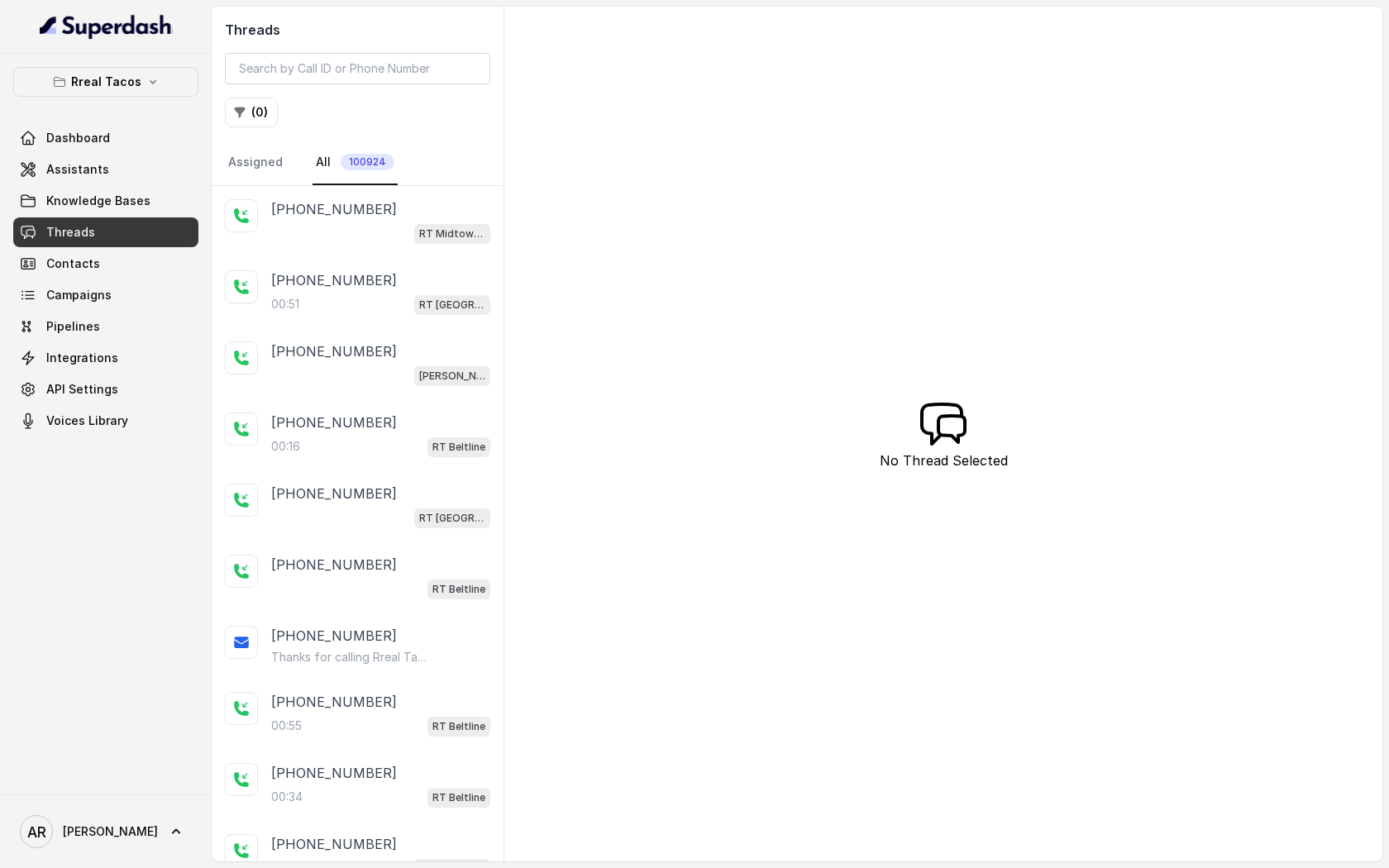
click at [409, 218] on div "[PHONE_NUMBER]" at bounding box center [380, 209] width 219 height 20
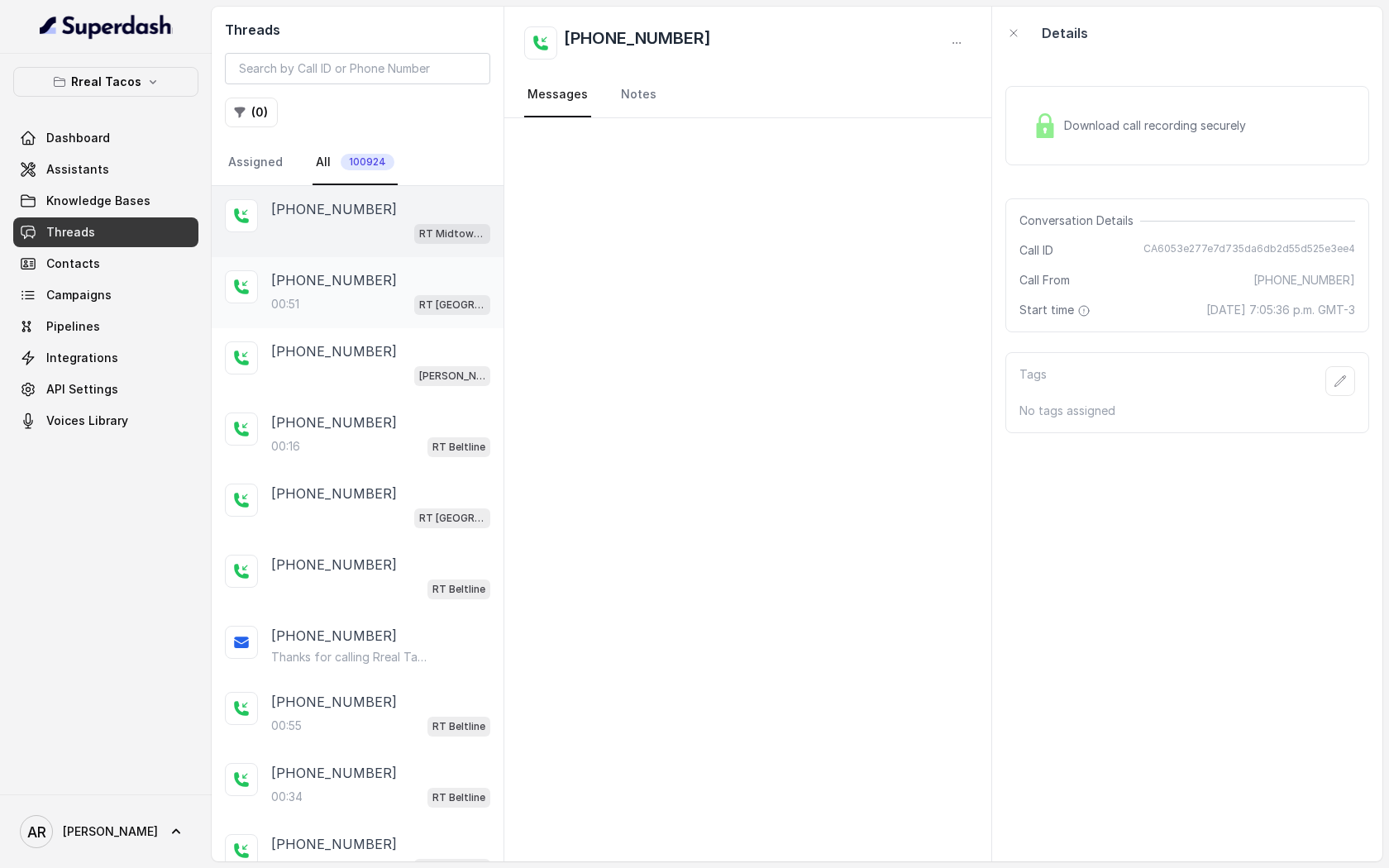
click at [394, 322] on div "[PHONE_NUMBER]:[STREET_ADDRESS]" at bounding box center [358, 292] width 292 height 71
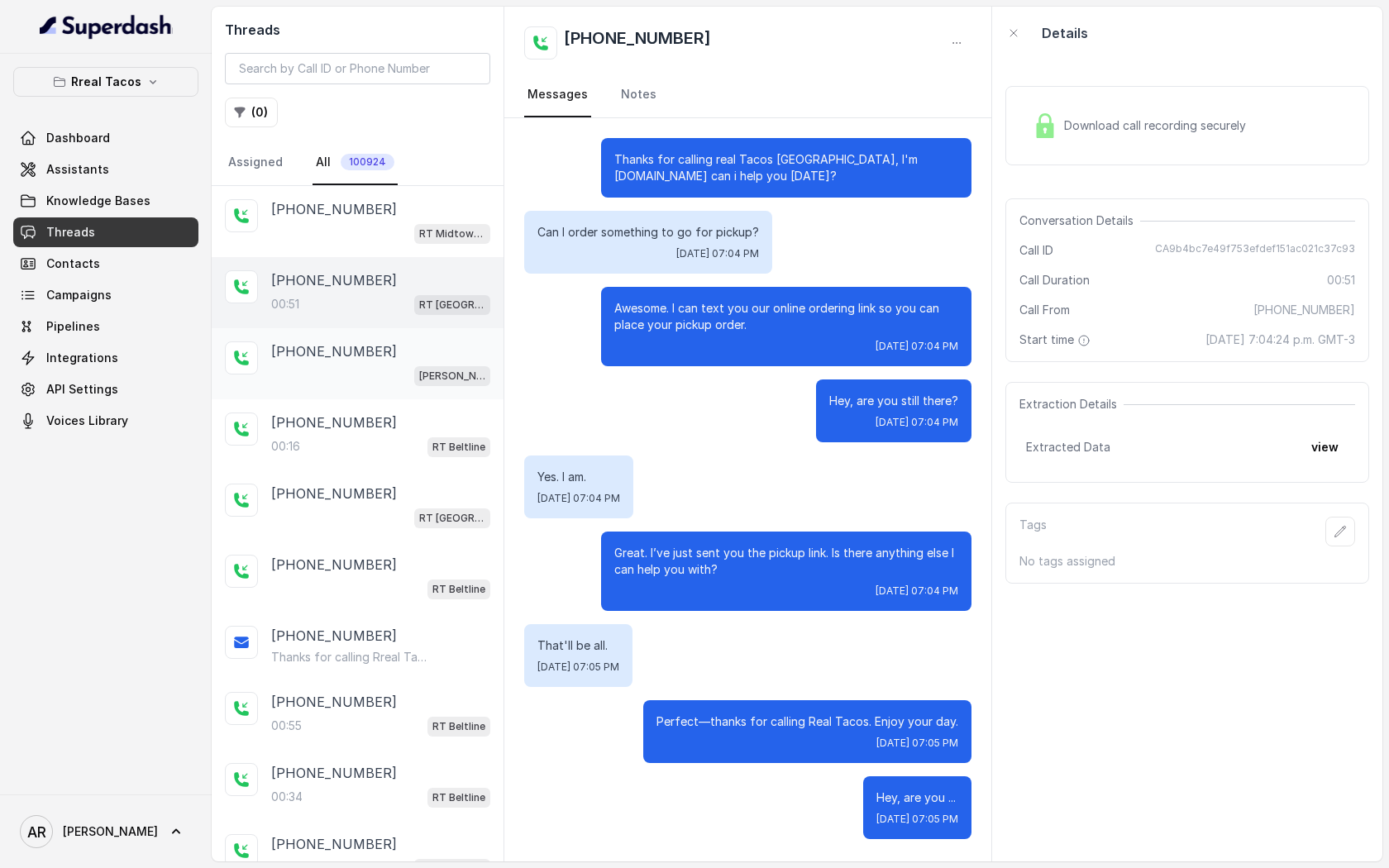
click at [413, 376] on div "[PERSON_NAME] / EN" at bounding box center [380, 375] width 219 height 22
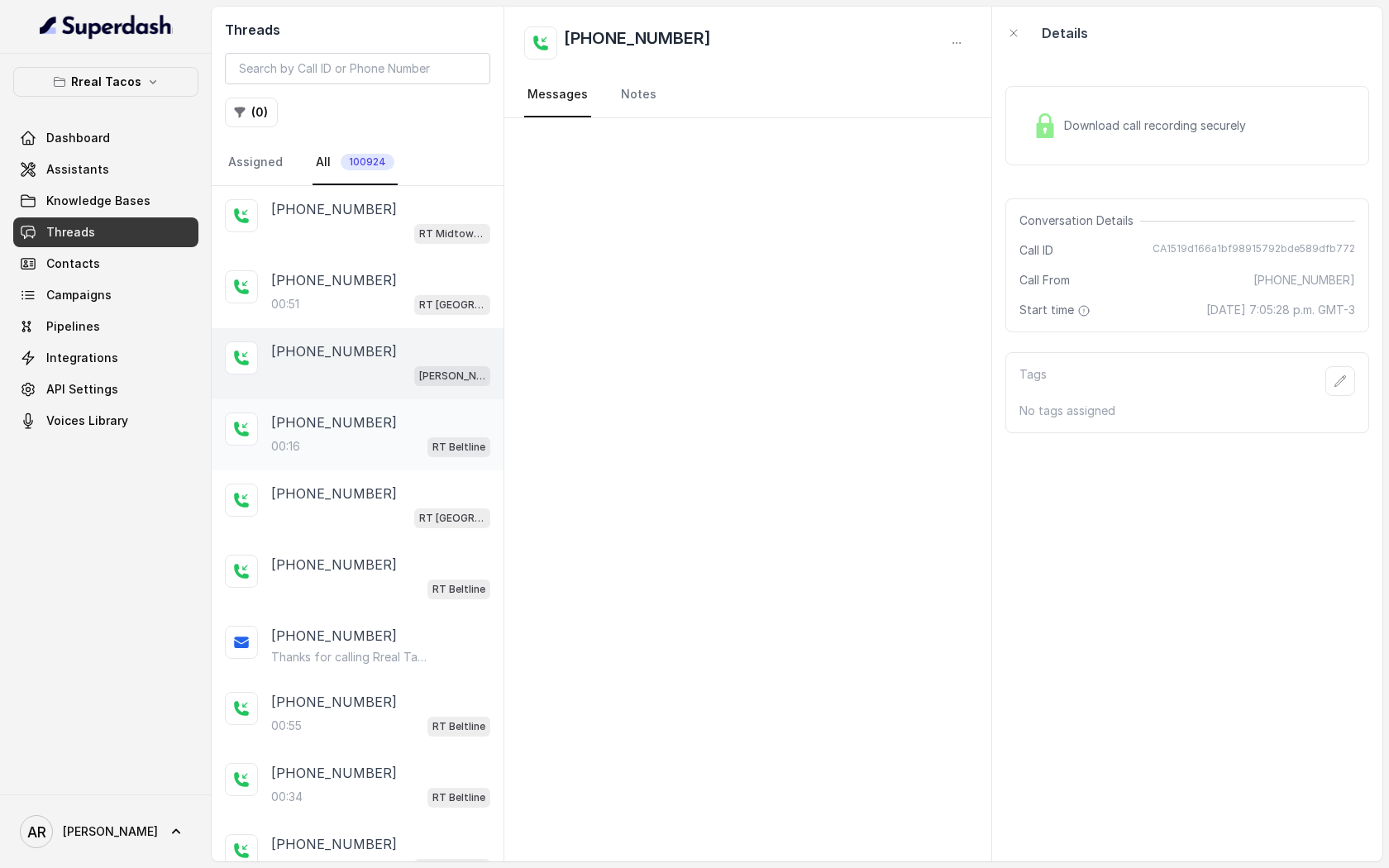
click at [407, 453] on div "00:16 RT Beltline" at bounding box center [380, 446] width 219 height 22
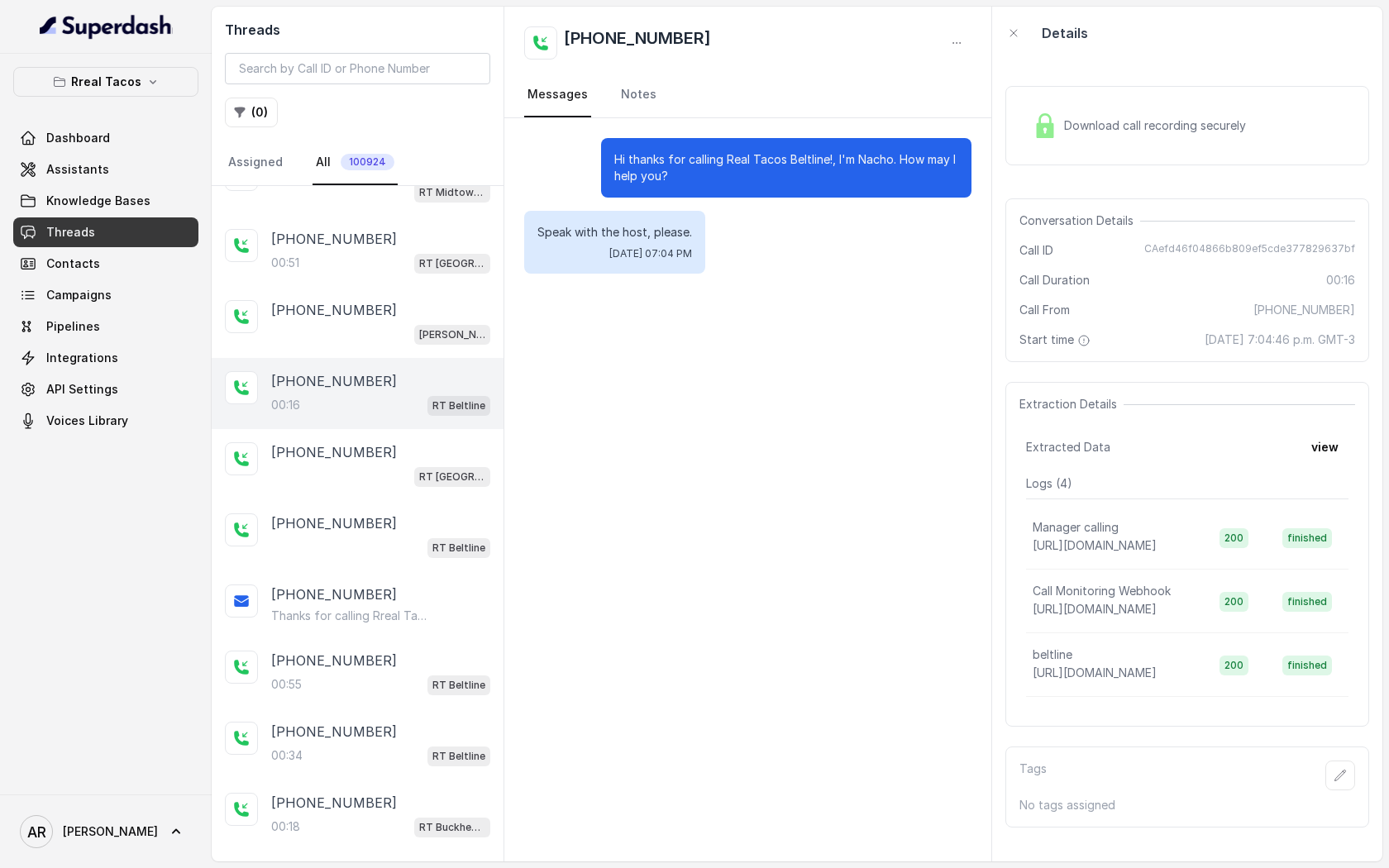
scroll to position [52, 0]
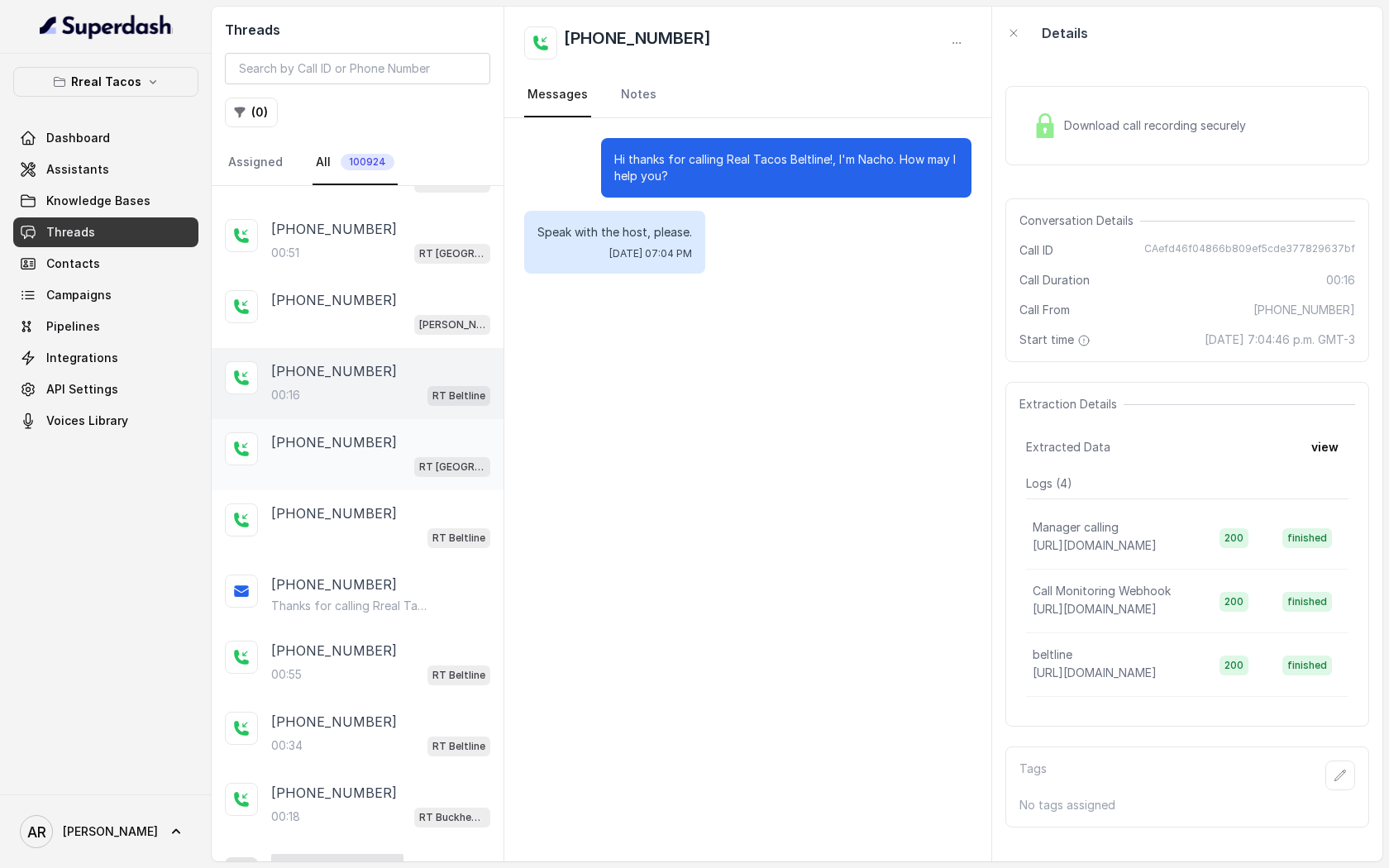
click at [417, 466] on span "RT [GEOGRAPHIC_DATA] / EN" at bounding box center [452, 467] width 76 height 20
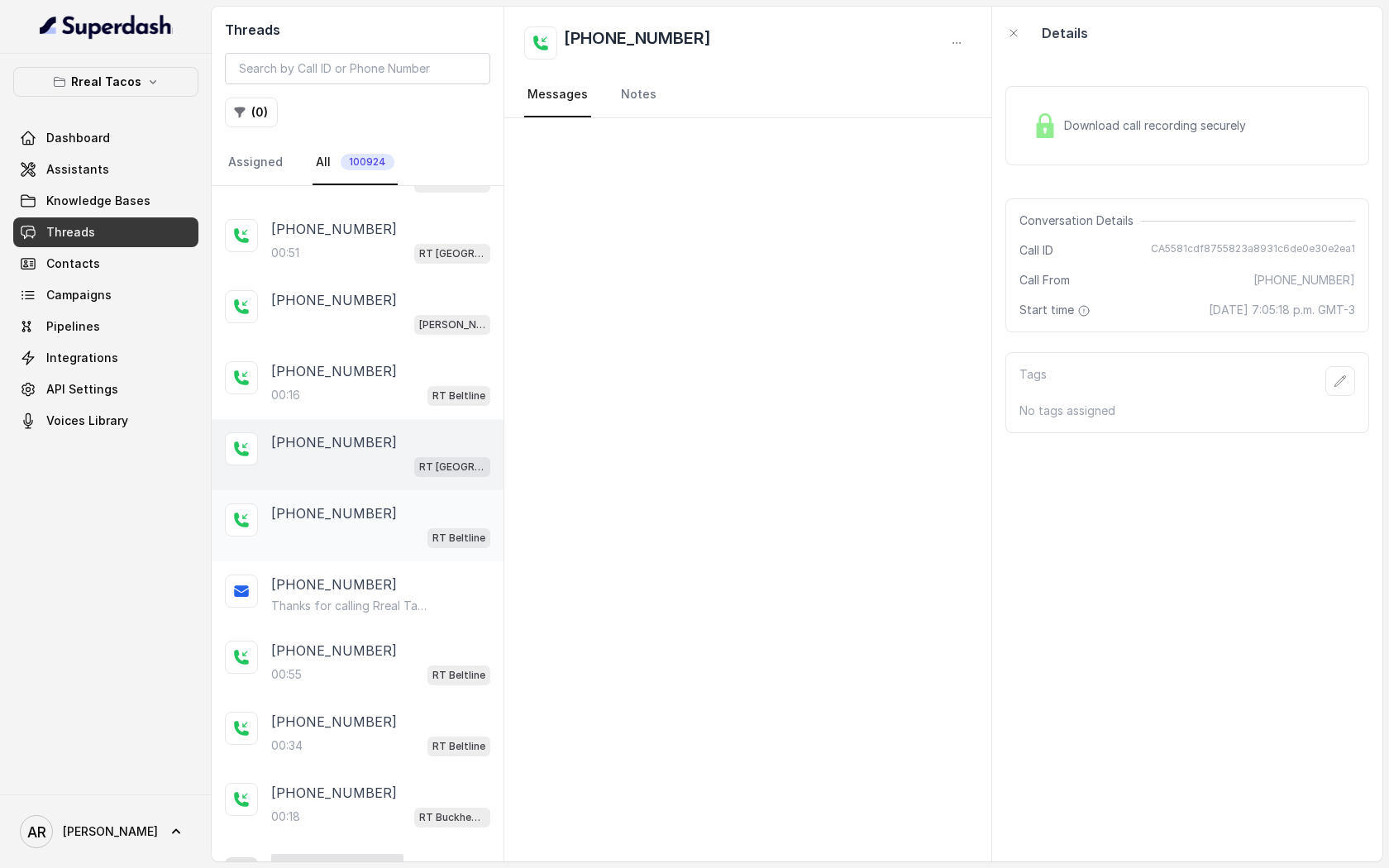
click at [403, 531] on div "RT Beltline" at bounding box center [380, 538] width 219 height 22
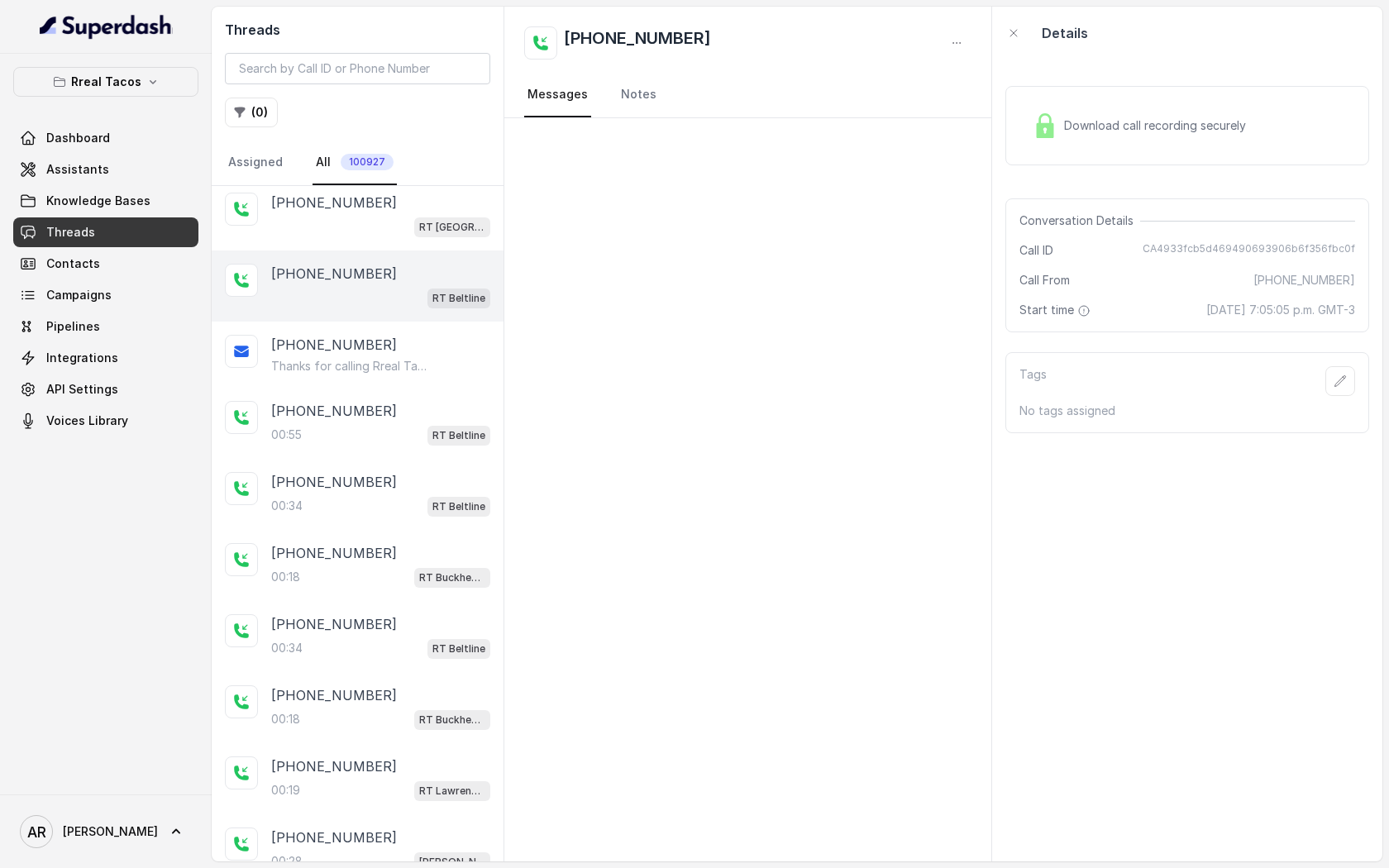
scroll to position [332, 0]
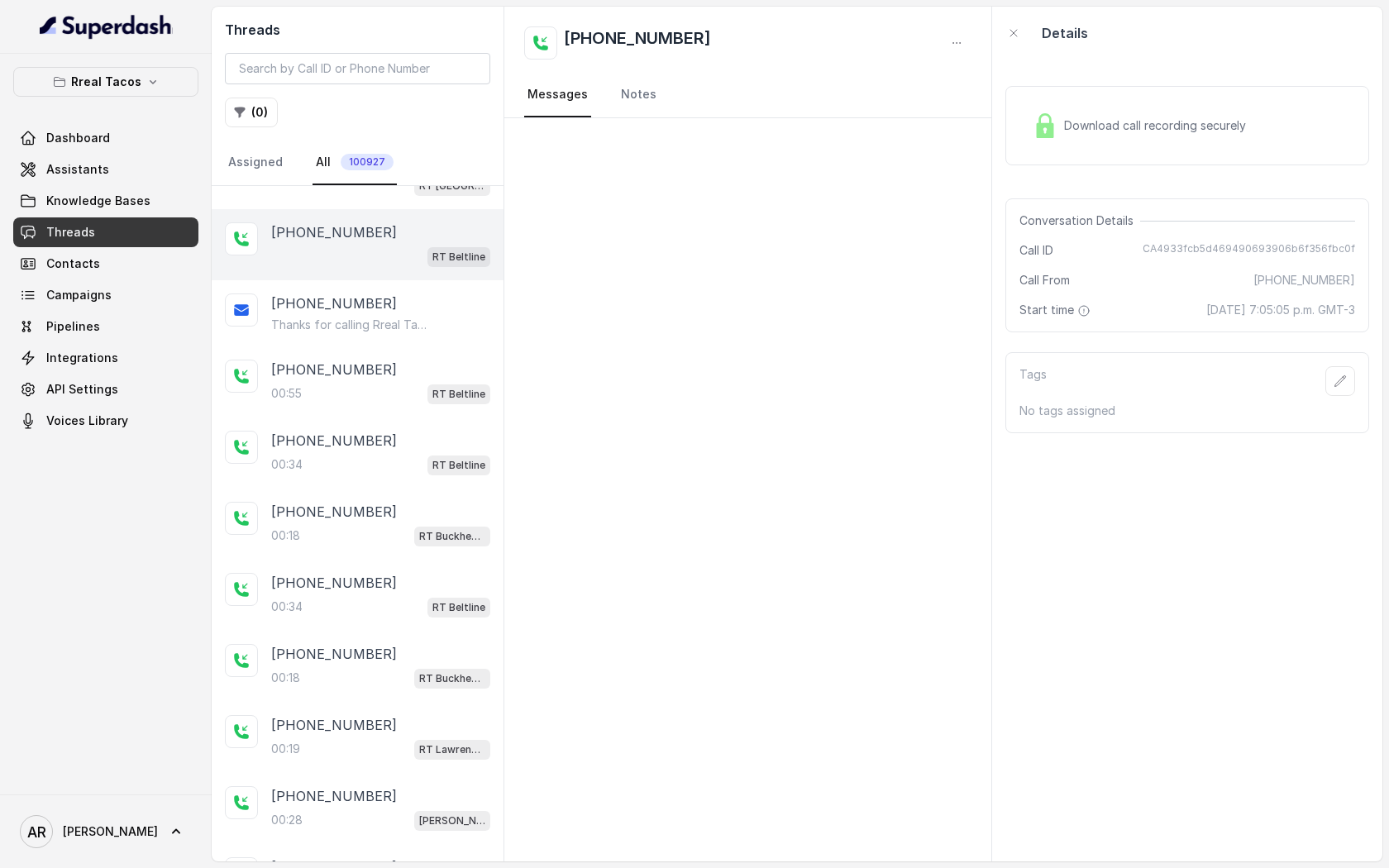
click at [403, 531] on div "00:18 RT Buckhead / EN" at bounding box center [380, 536] width 219 height 22
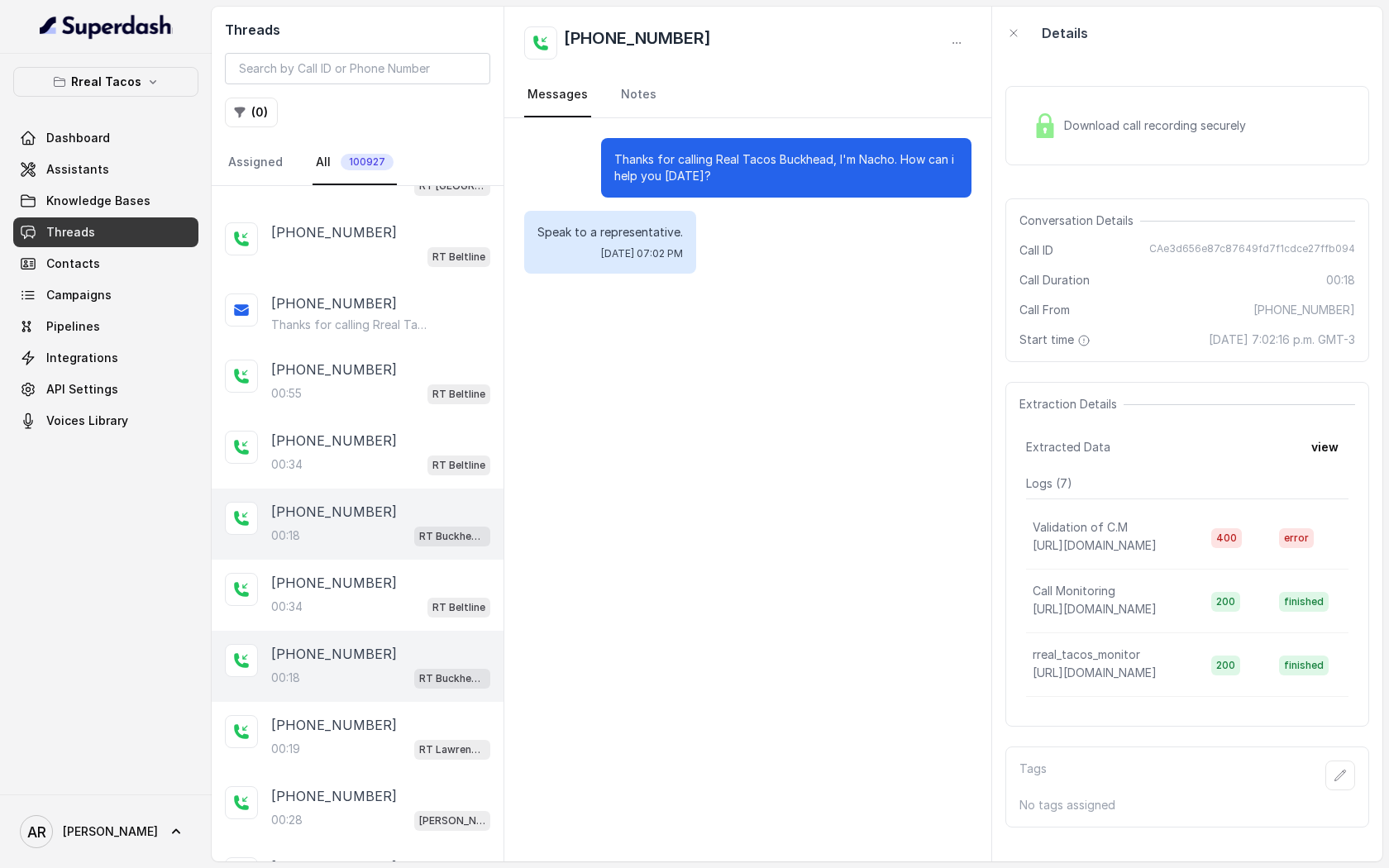
click at [1078, 119] on span "Download call recording securely" at bounding box center [1158, 125] width 189 height 17
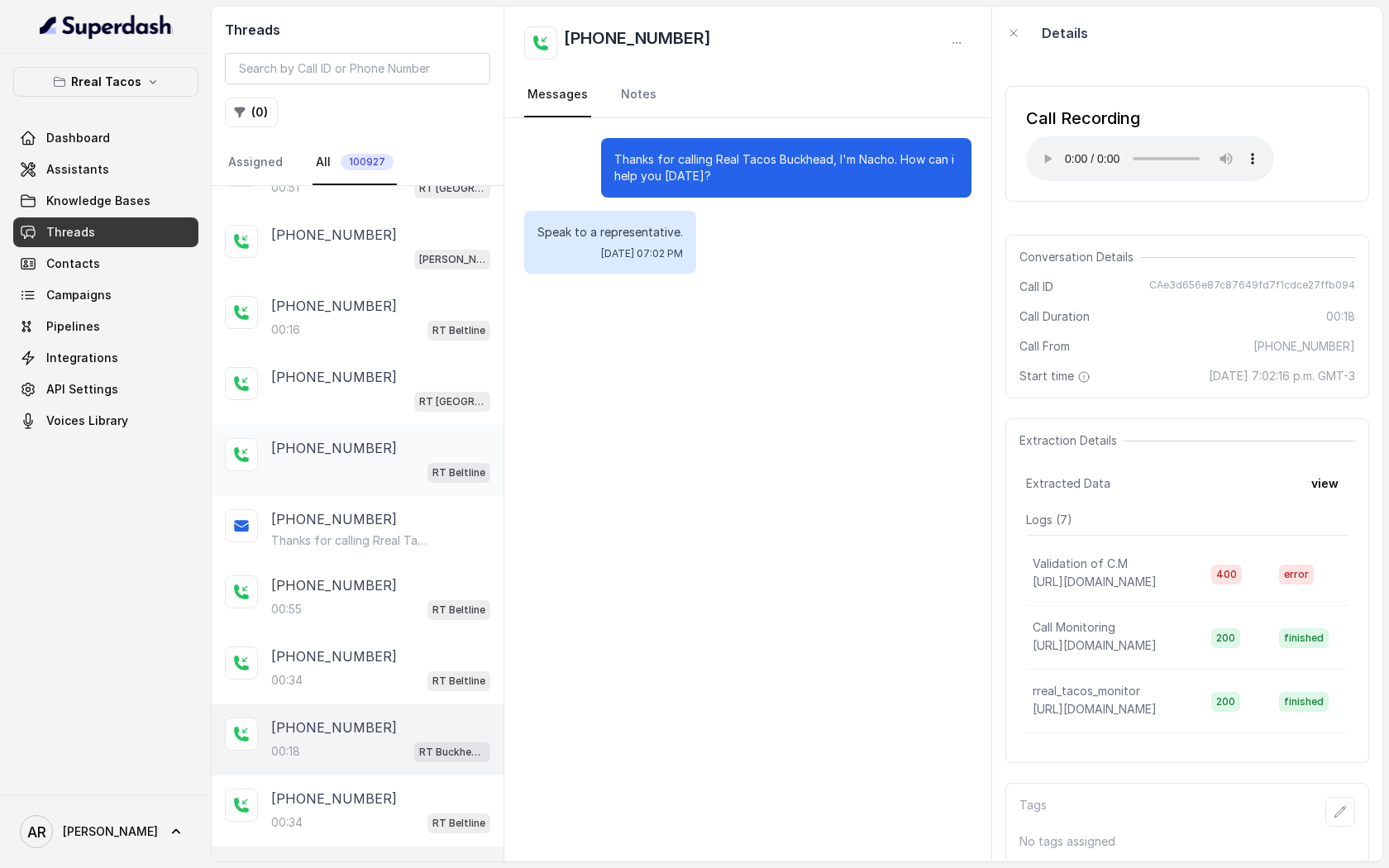
scroll to position [117, 0]
click at [338, 608] on div "00:55 RT Beltline" at bounding box center [380, 608] width 219 height 22
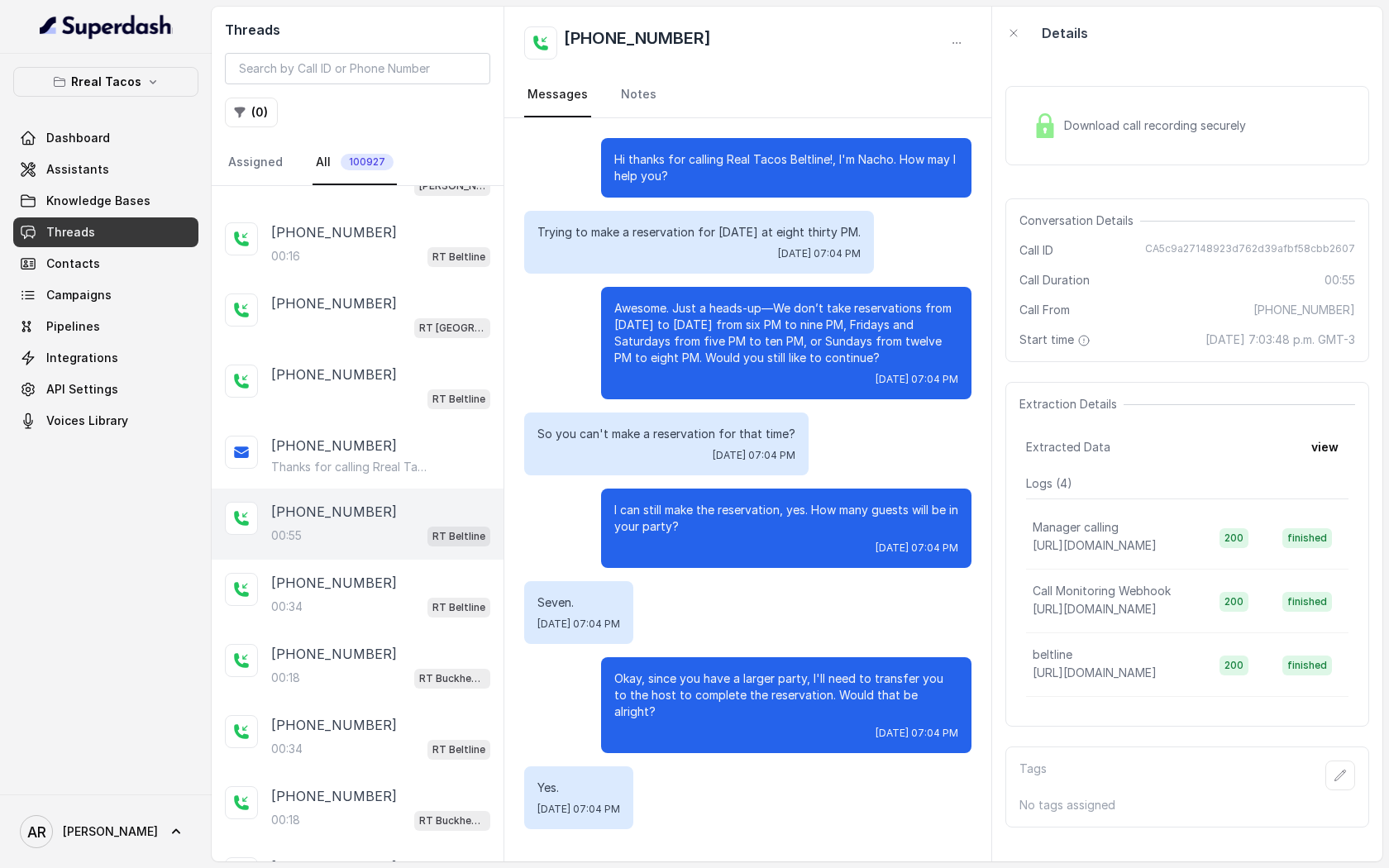
scroll to position [206, 0]
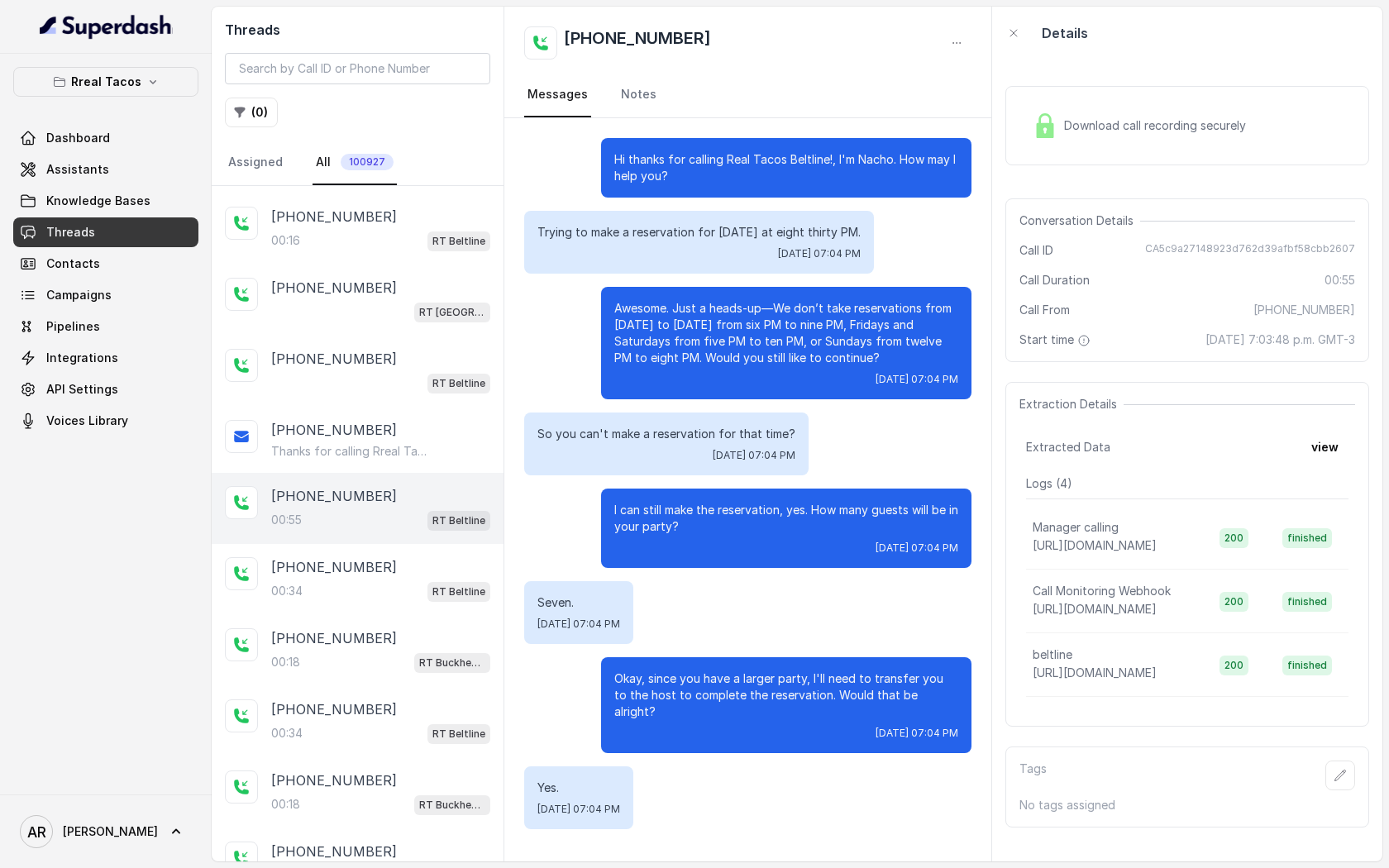
click at [338, 607] on div "[PHONE_NUMBER]:34 RT Beltline" at bounding box center [358, 579] width 292 height 71
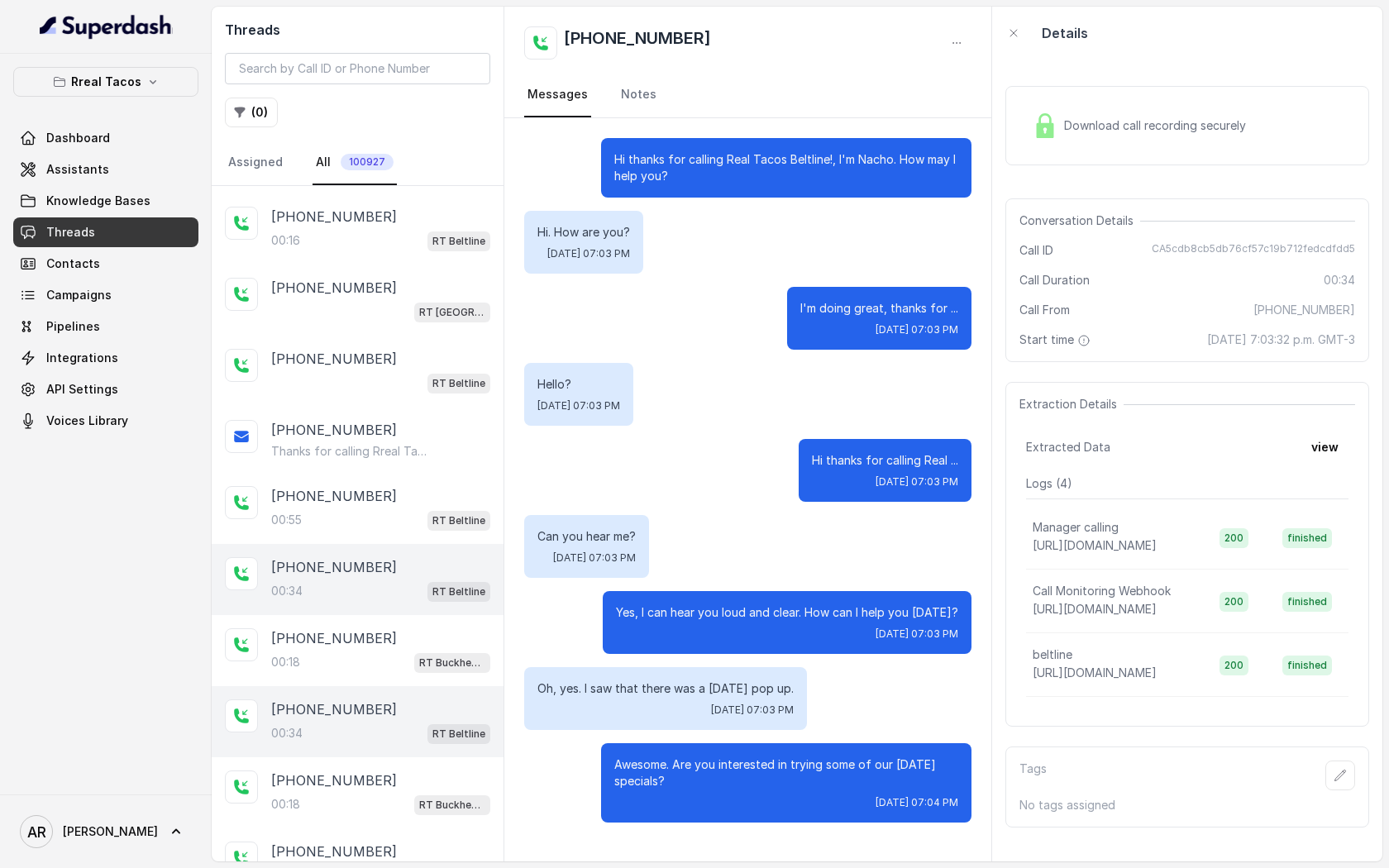
click at [1080, 186] on div "Download call recording securely Conversation Details Call ID CA5cdb8cb5db76cf5…" at bounding box center [1187, 461] width 390 height 802
click at [1070, 126] on span "Download call recording securely" at bounding box center [1158, 125] width 189 height 17
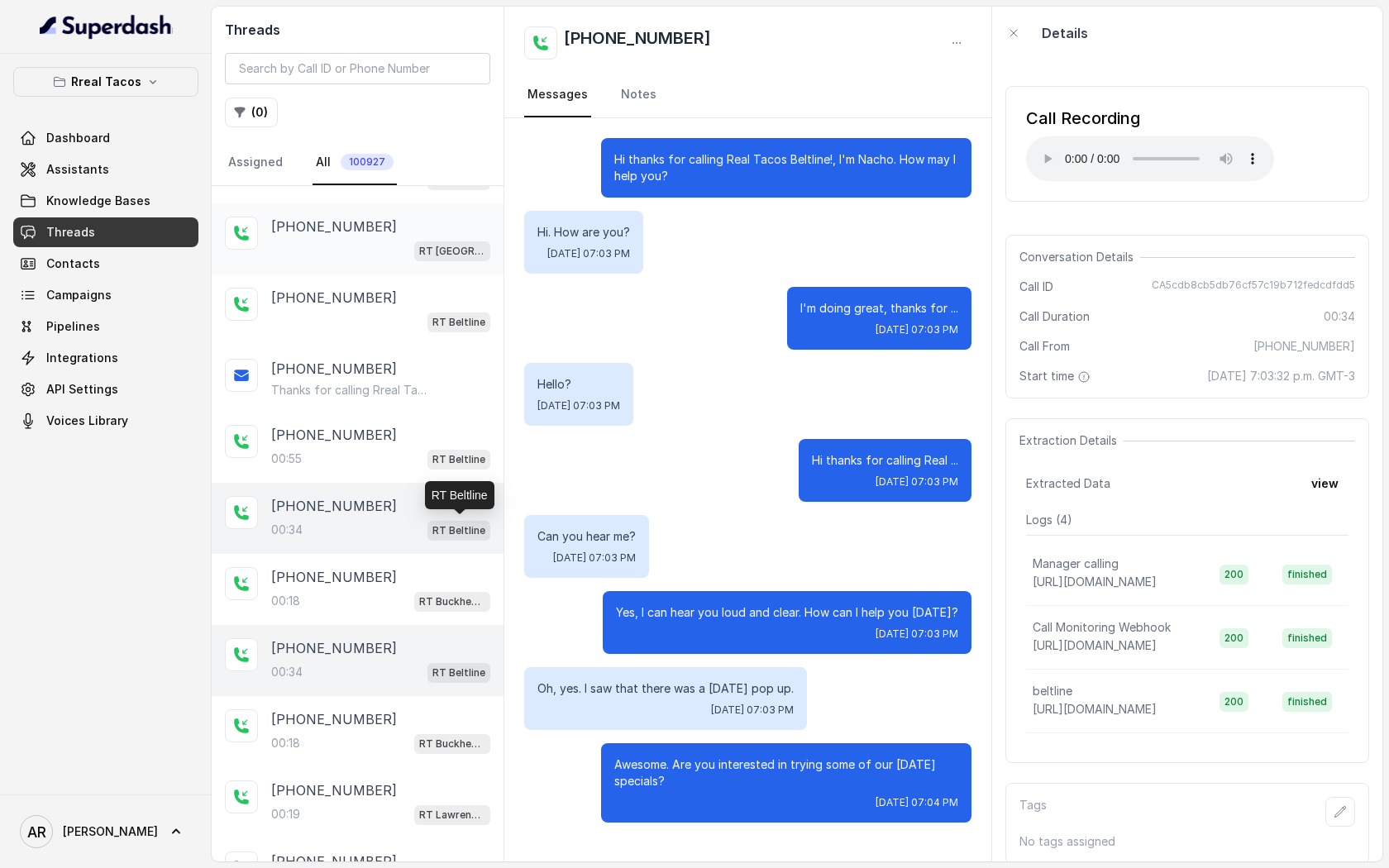
scroll to position [254, 0]
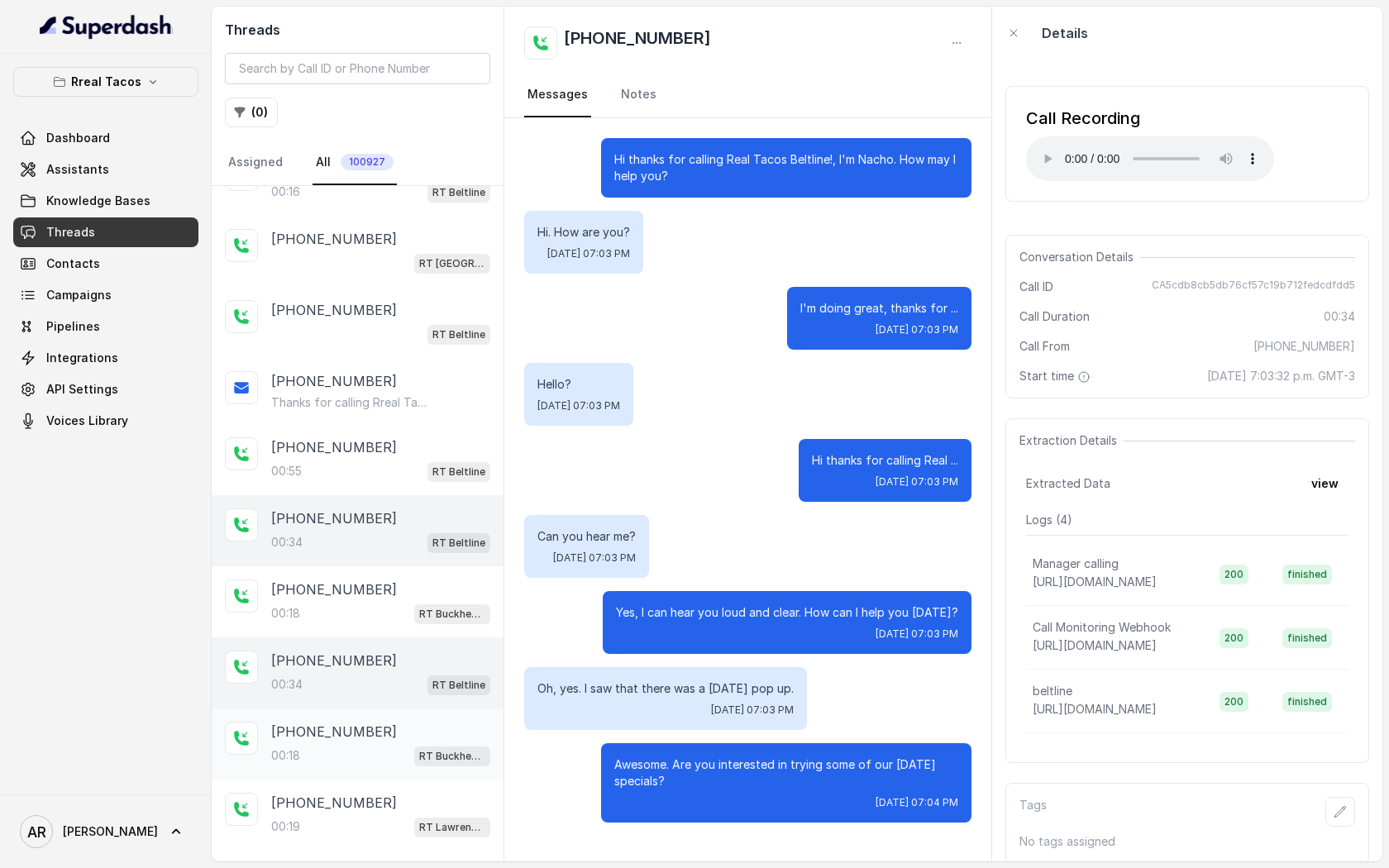
click at [372, 748] on div "00:18 RT Buckhead / EN" at bounding box center [380, 755] width 219 height 22
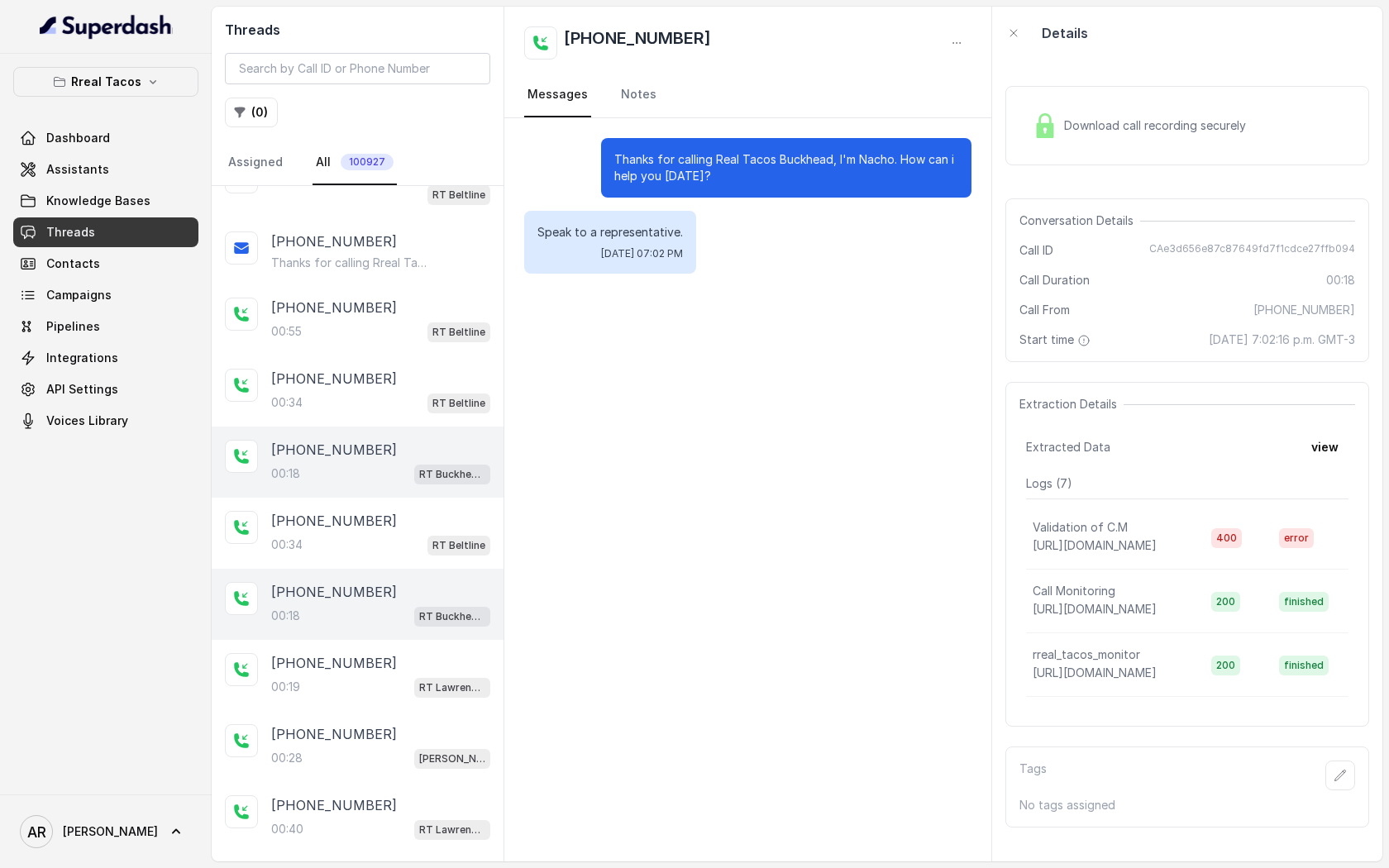
scroll to position [410, 0]
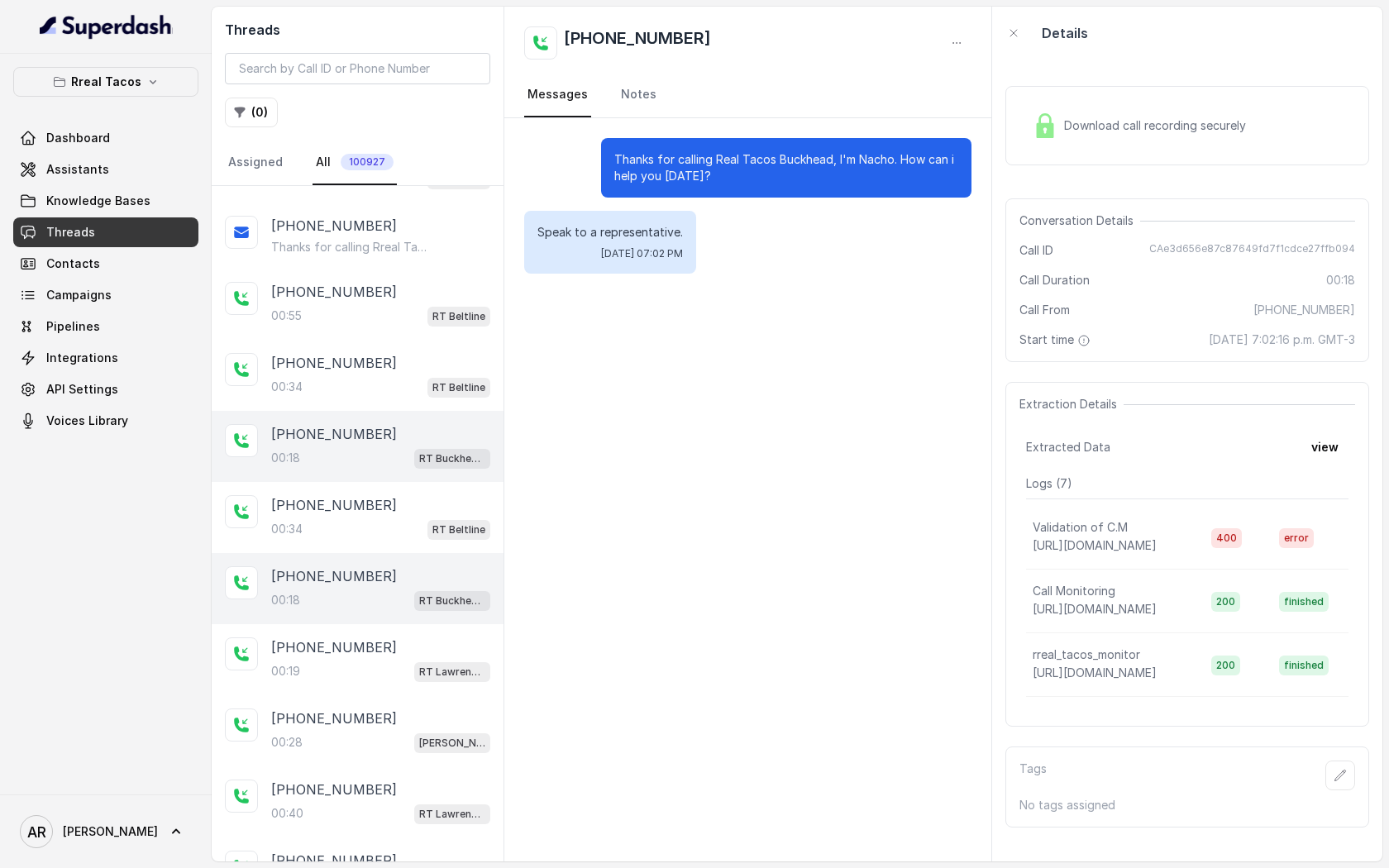
click at [1122, 33] on div "Details" at bounding box center [1187, 33] width 390 height 53
click at [1073, 125] on span "Download call recording securely" at bounding box center [1158, 125] width 189 height 17
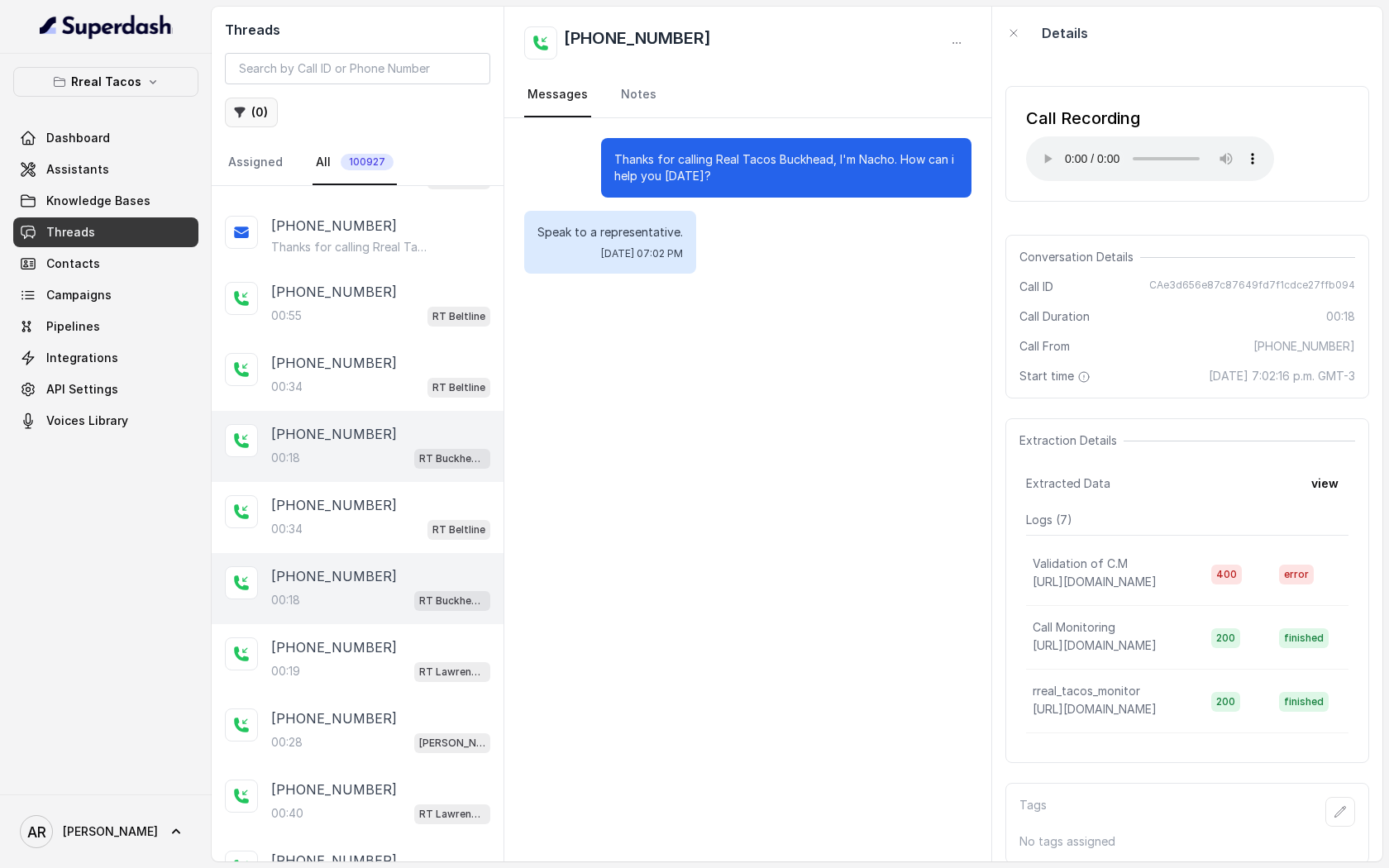
click at [267, 118] on button "( 0 )" at bounding box center [251, 113] width 53 height 30
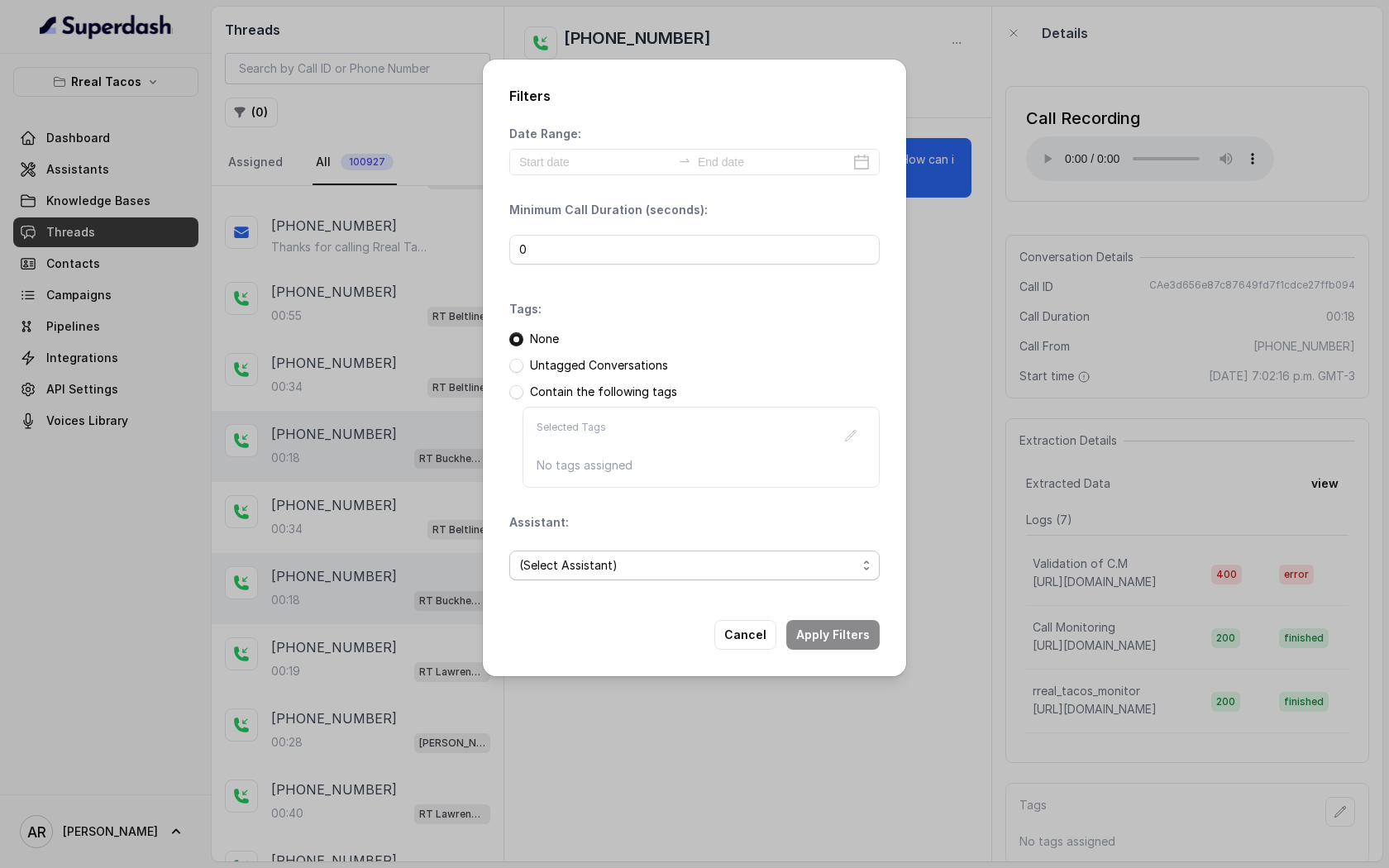
click at [619, 558] on span "(Select Assistant)" at bounding box center [688, 566] width 337 height 20
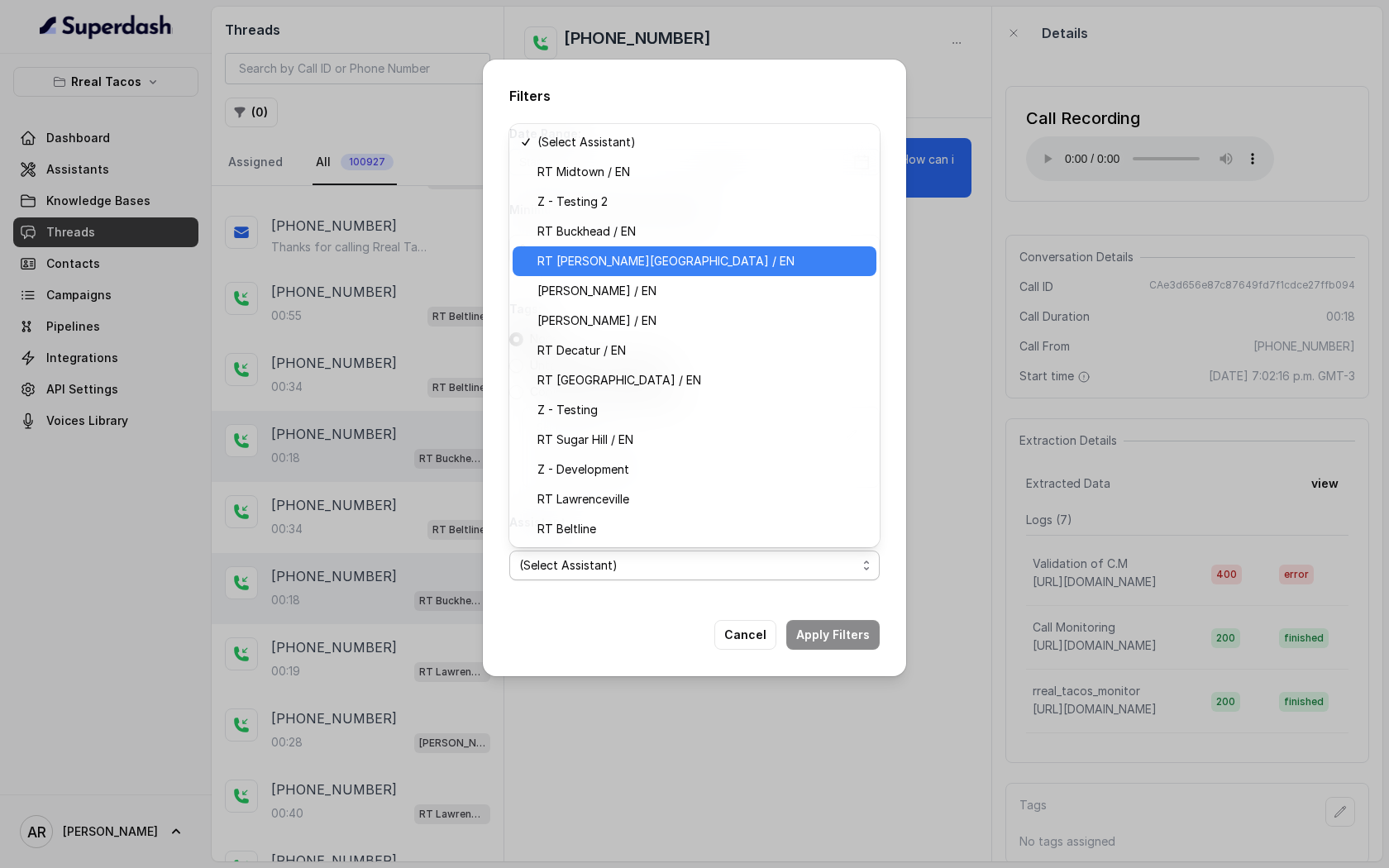
click at [665, 250] on div "RT [PERSON_NAME][GEOGRAPHIC_DATA] / EN" at bounding box center [694, 261] width 364 height 30
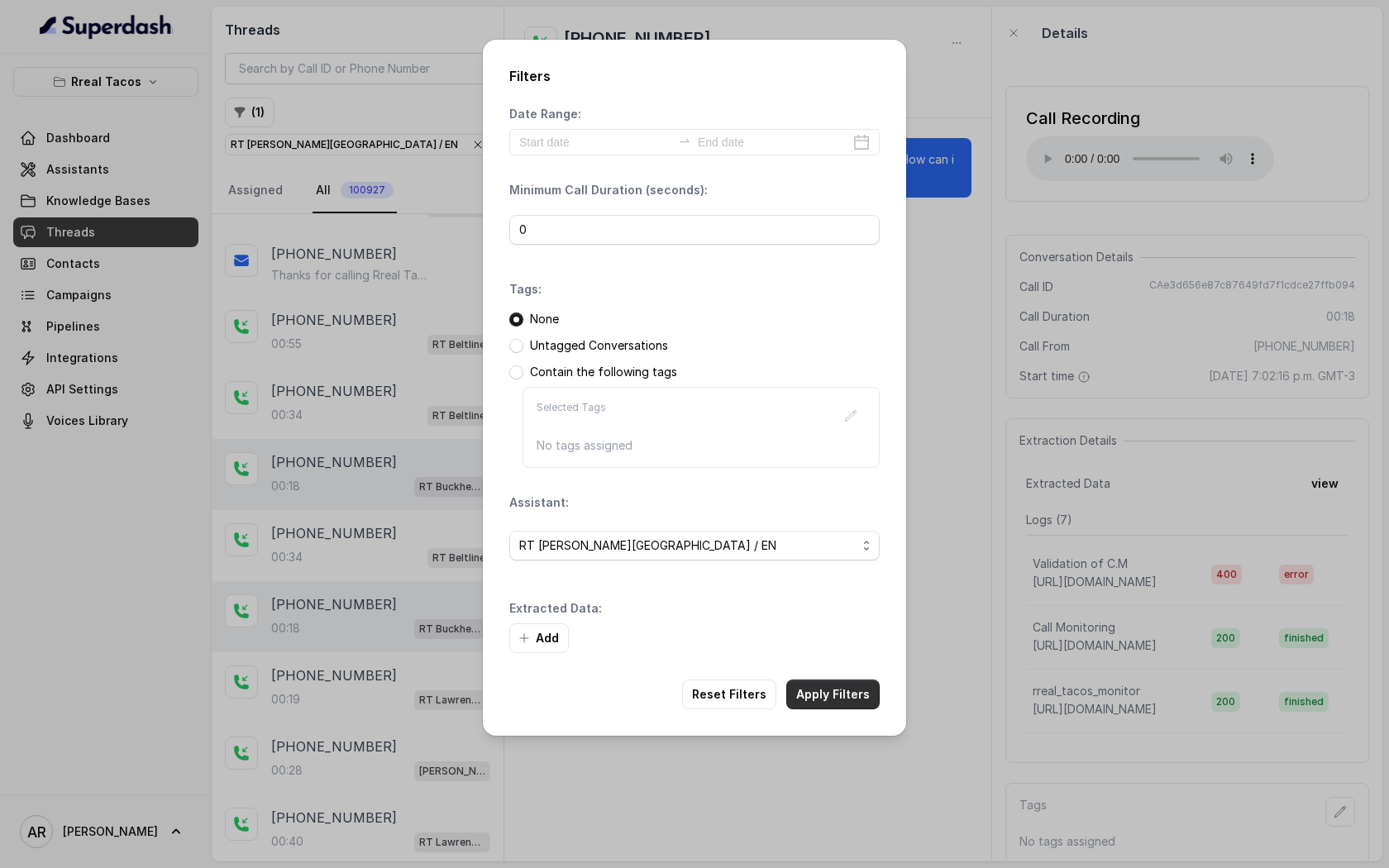
click at [816, 698] on button "Apply Filters" at bounding box center [833, 695] width 94 height 30
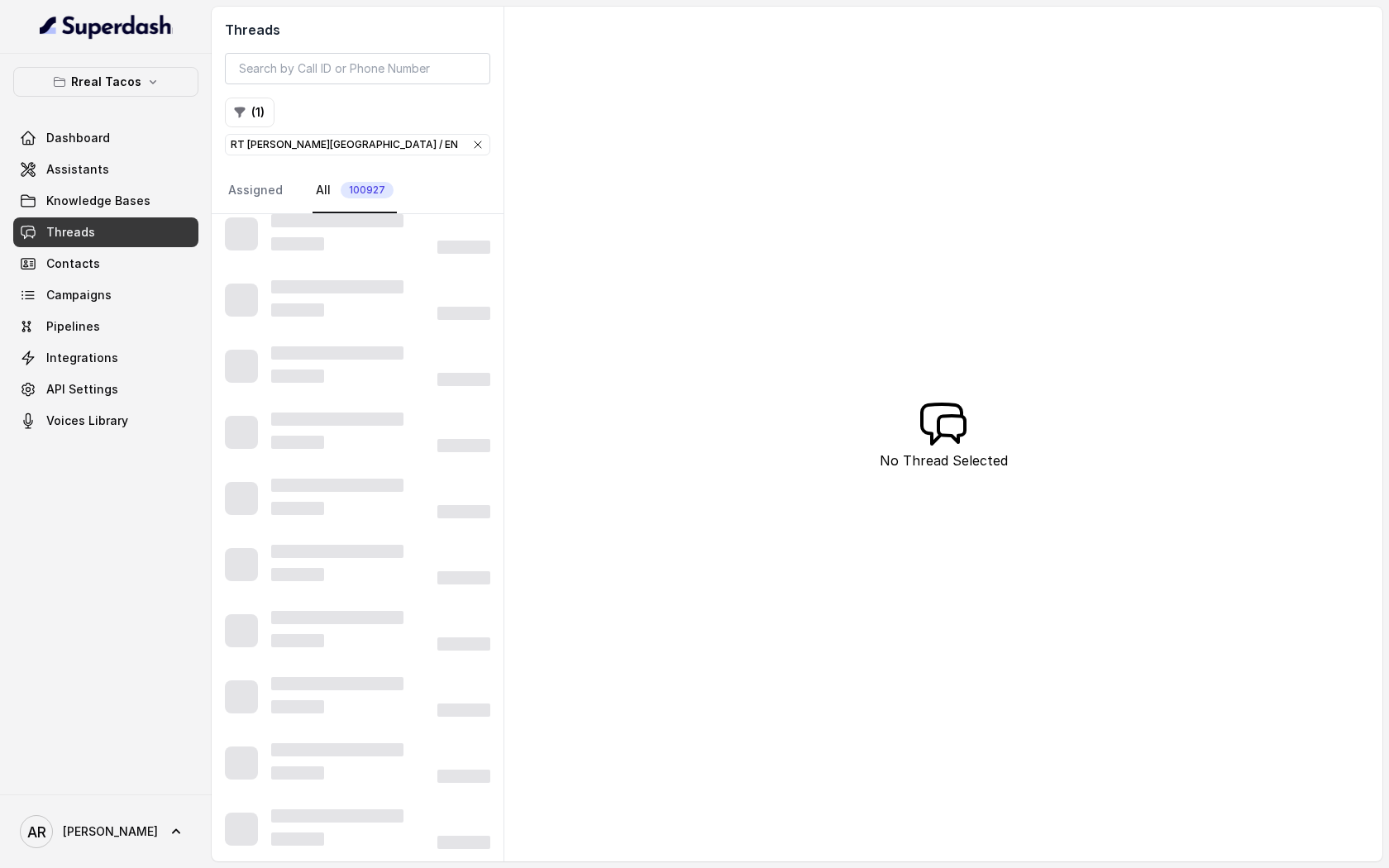
scroll to position [78, 0]
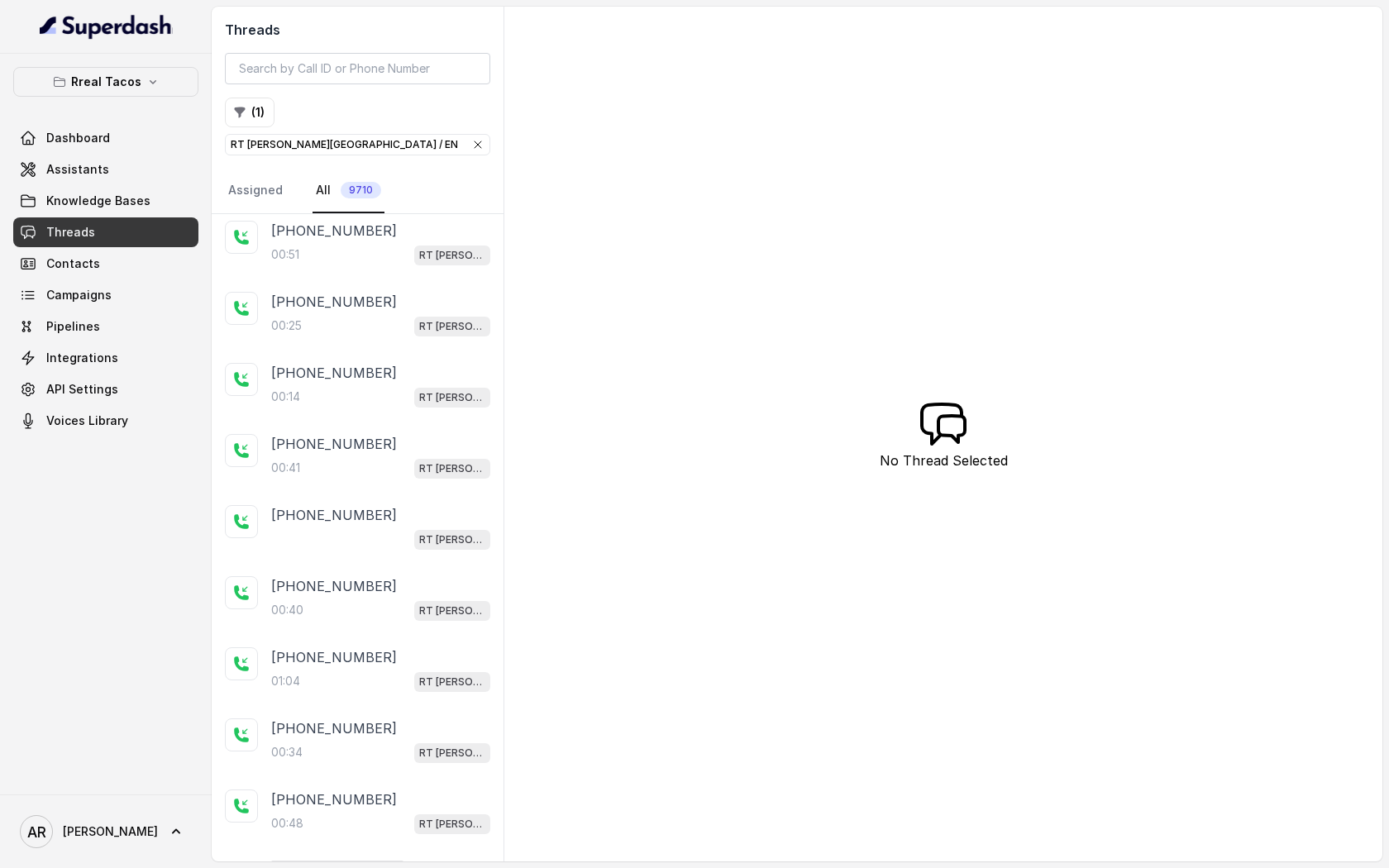
click at [409, 244] on div "00:[STREET_ADDRESS][PERSON_NAME]" at bounding box center [380, 254] width 219 height 22
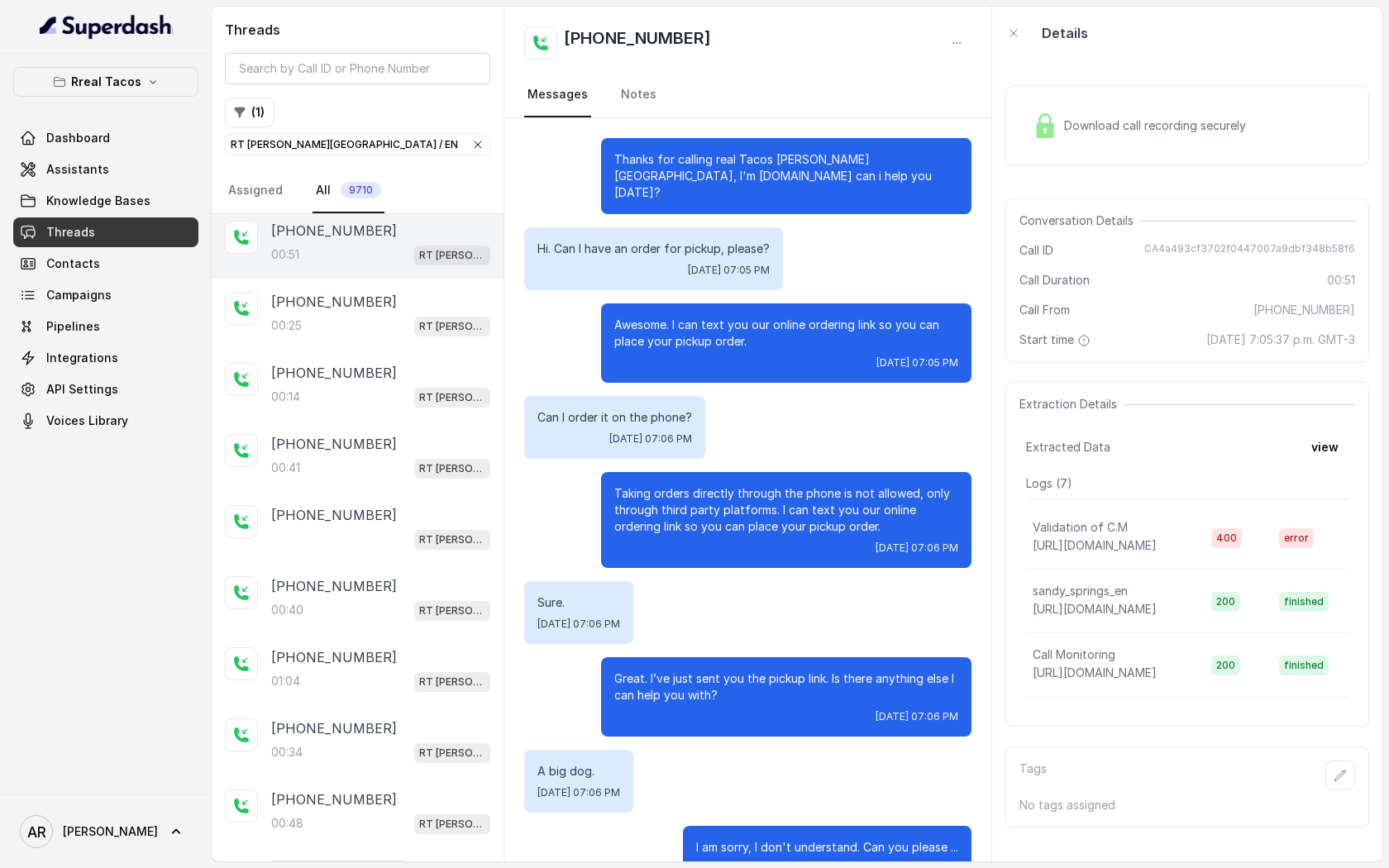
scroll to position [31, 0]
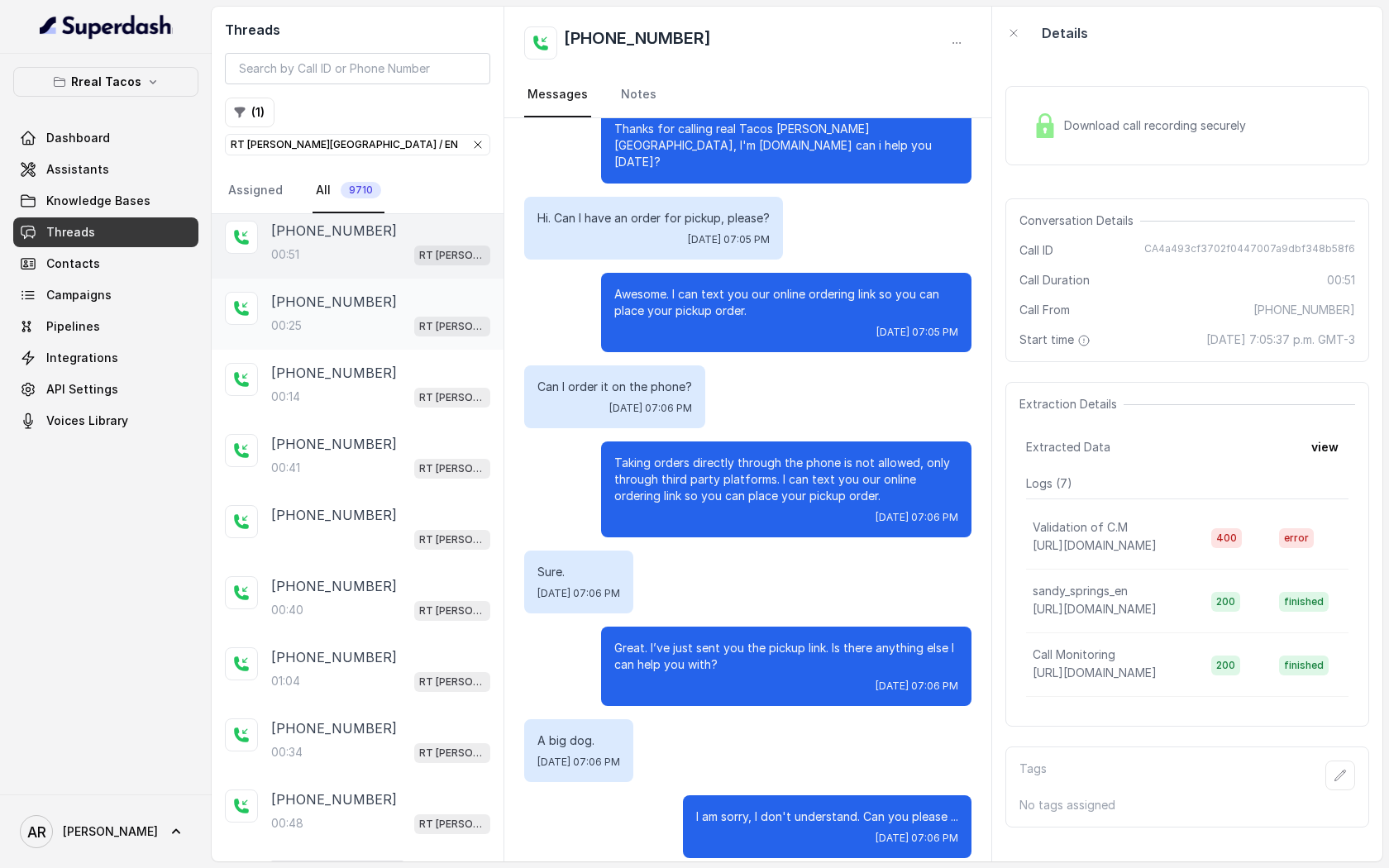
click at [356, 292] on p "[PHONE_NUMBER]" at bounding box center [334, 302] width 126 height 20
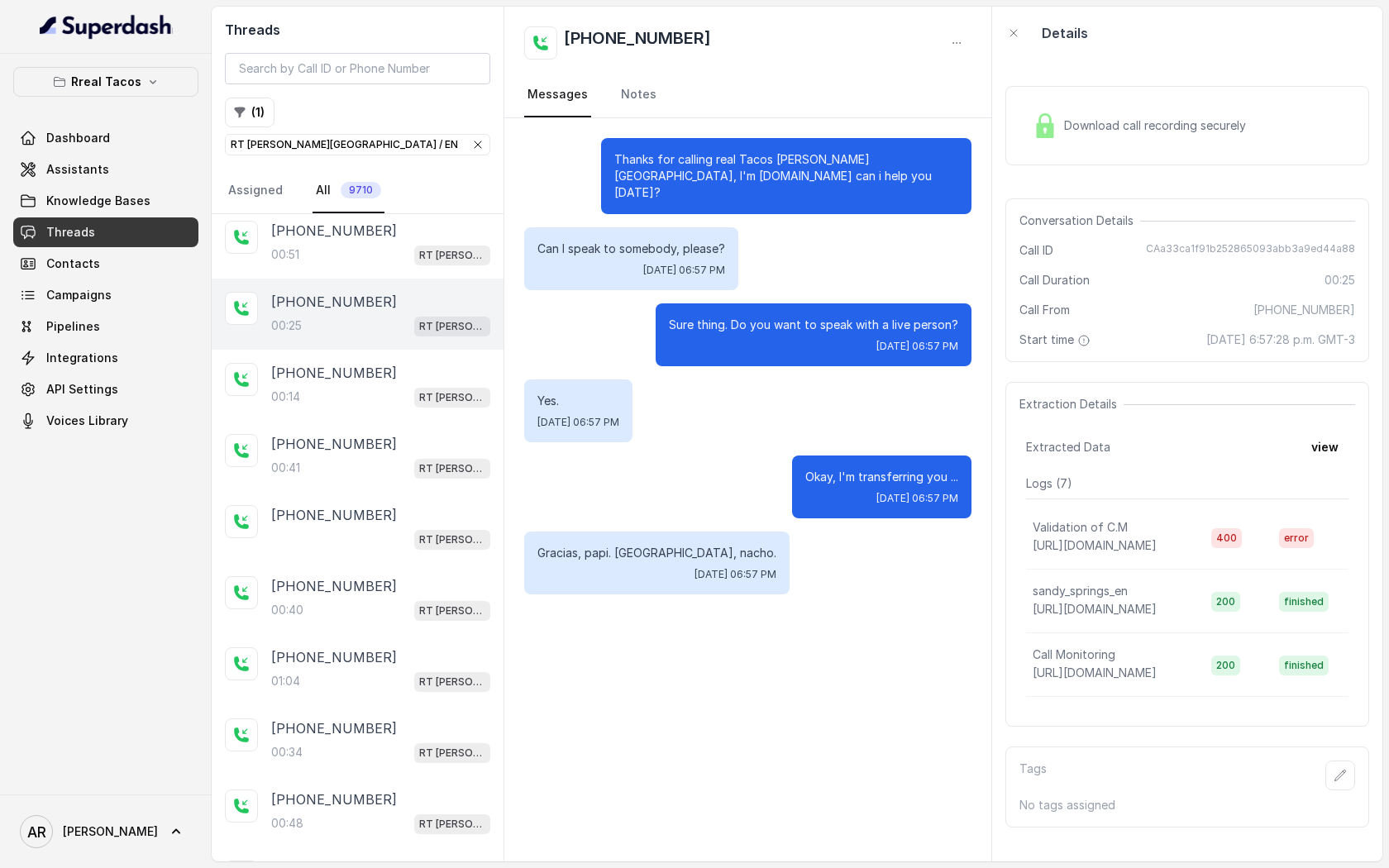
click at [1073, 131] on span "Download call recording securely" at bounding box center [1158, 125] width 189 height 17
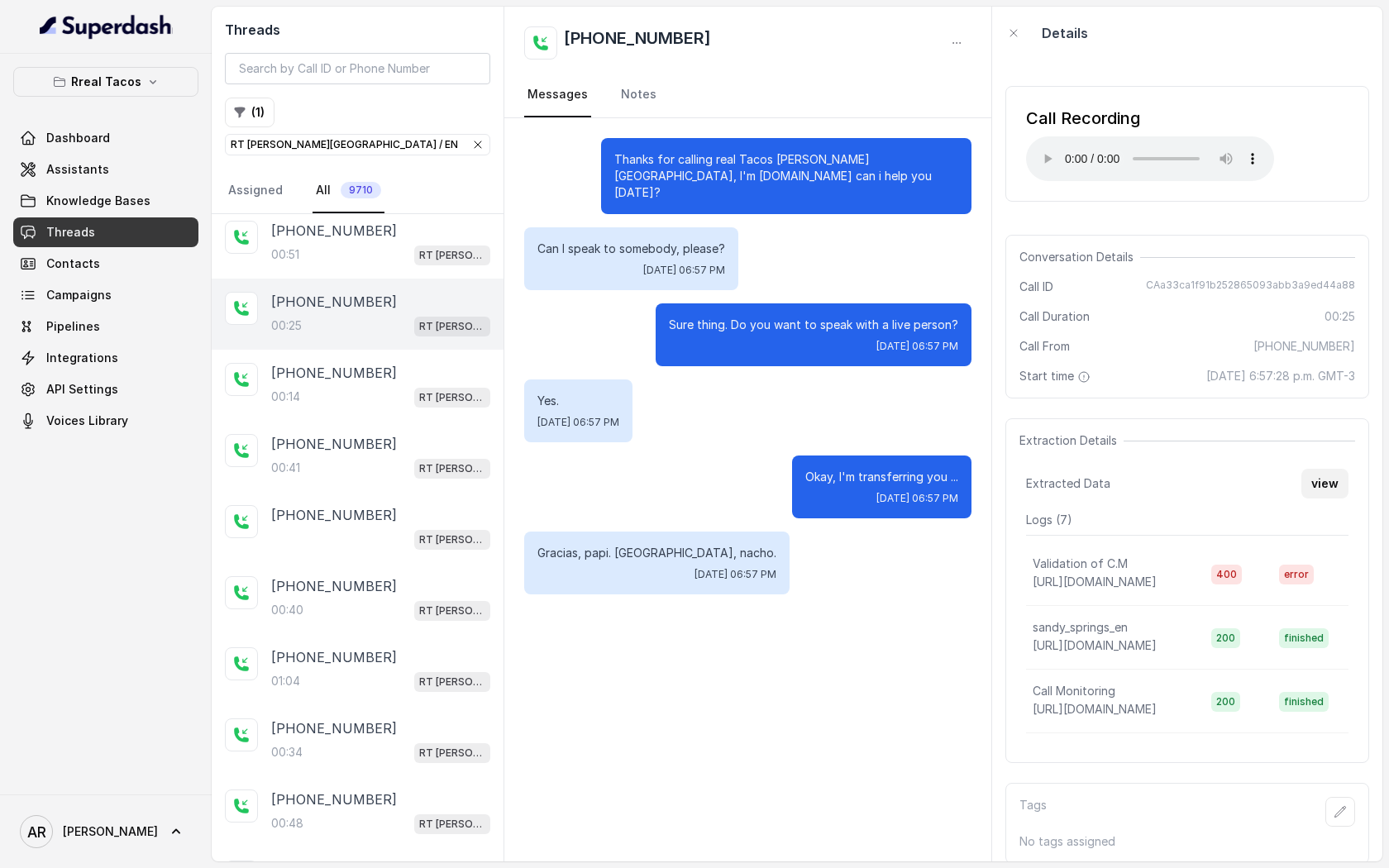
click at [1322, 483] on button "view" at bounding box center [1325, 483] width 47 height 30
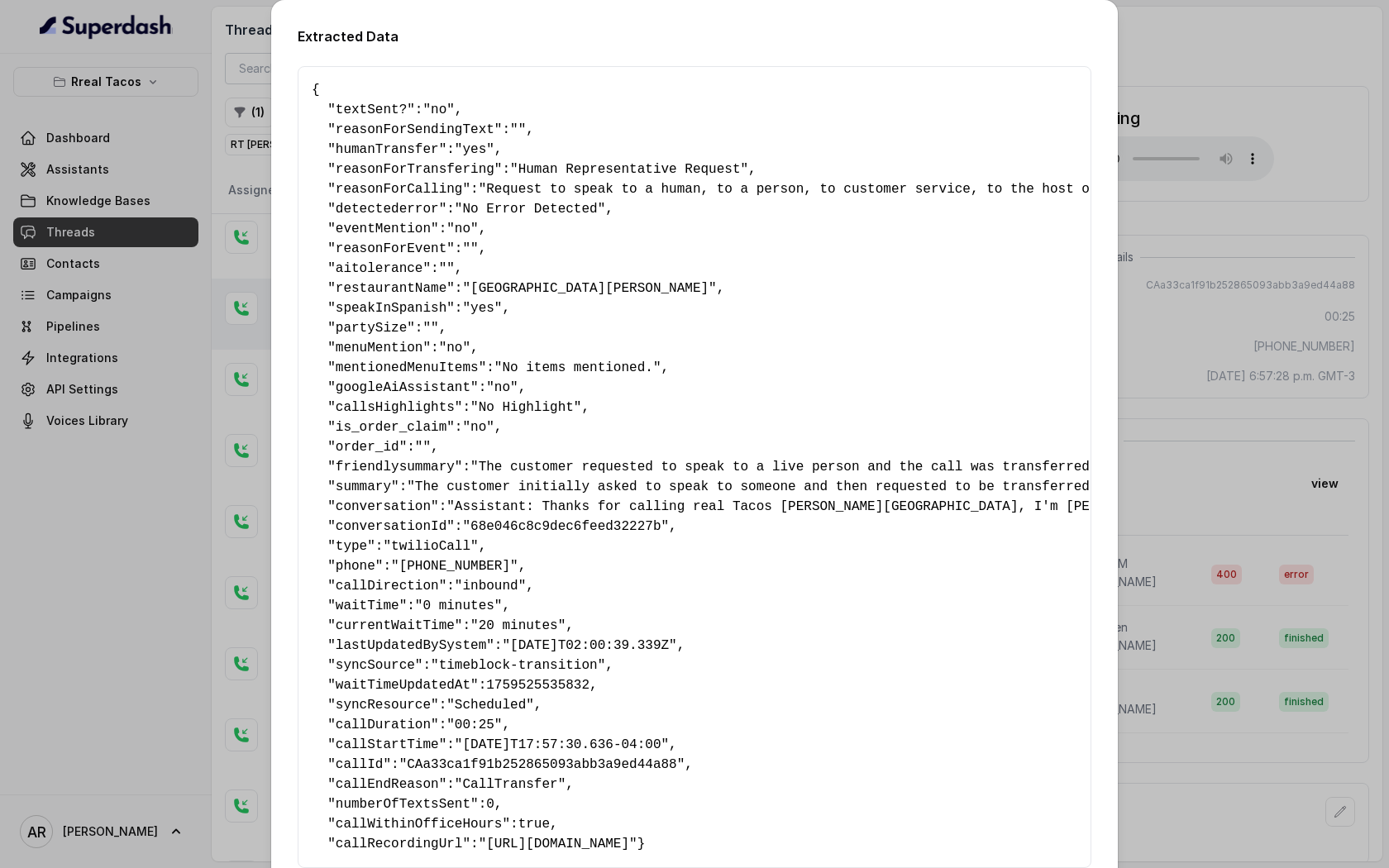
scroll to position [115, 0]
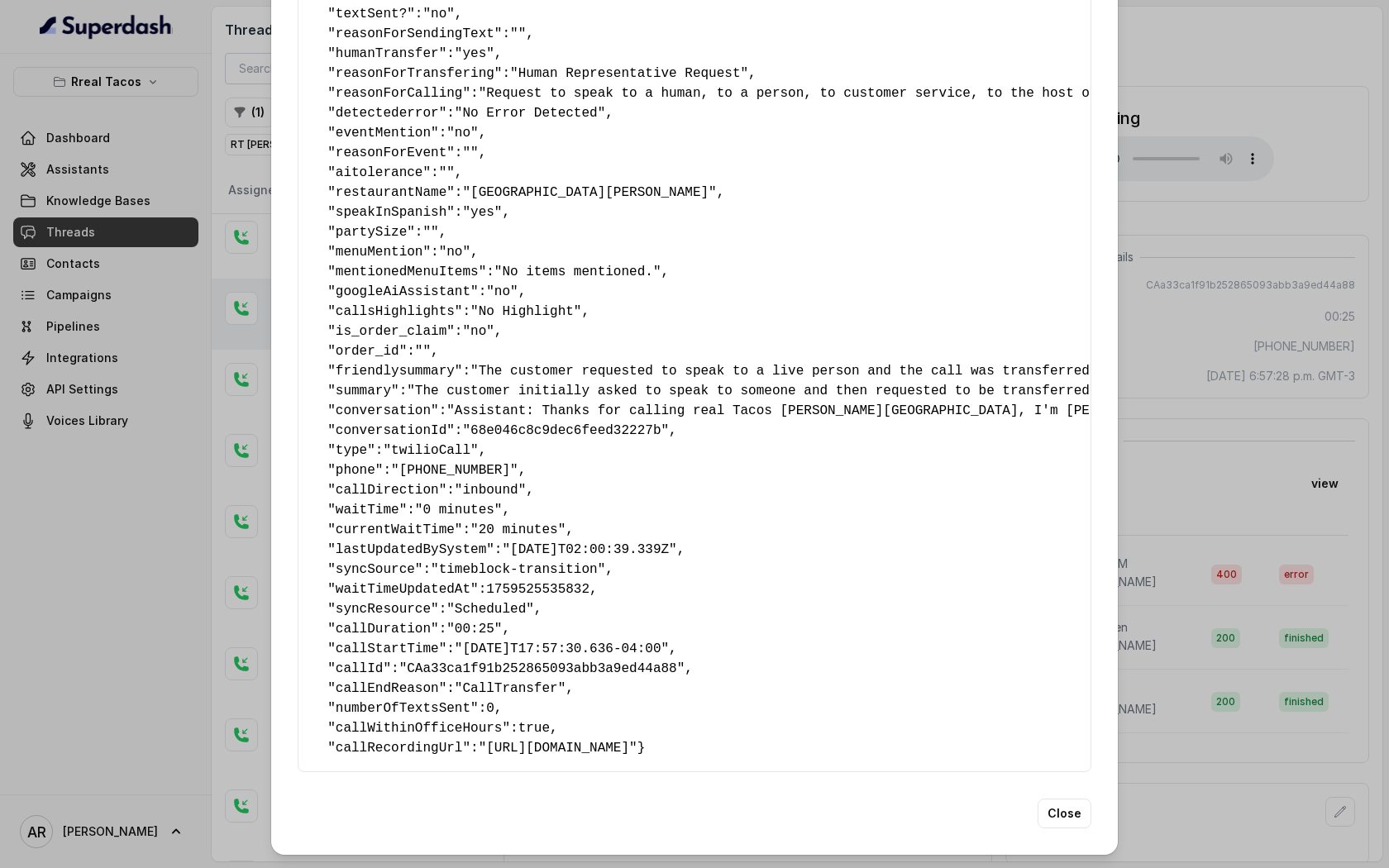
click at [1047, 837] on div "Extracted Data { " textSent? ": "no" , " reasonForSendingText ": "" , " humanTr…" at bounding box center [694, 379] width 847 height 951
click at [1055, 816] on button "Close" at bounding box center [1064, 814] width 53 height 30
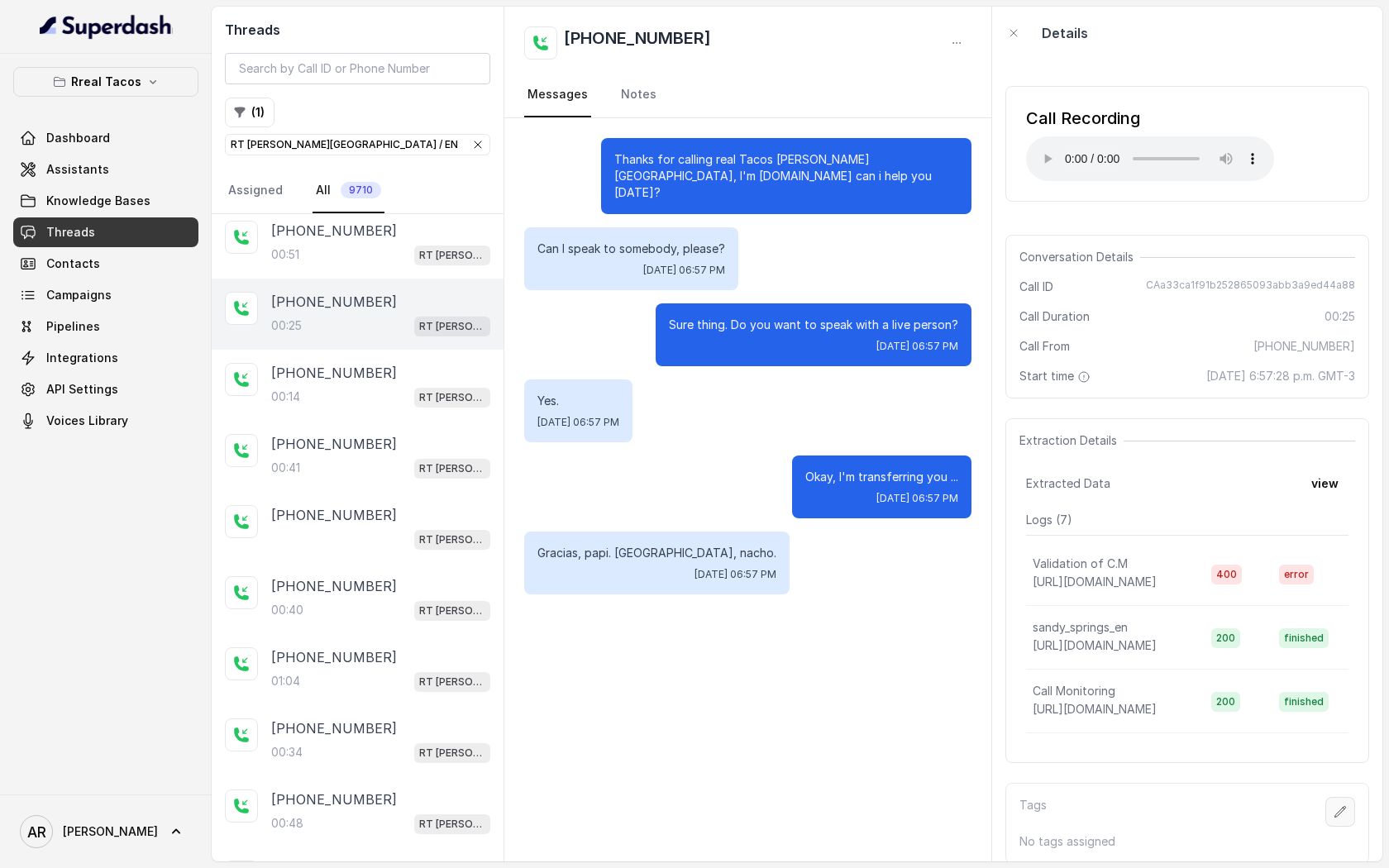
click at [1329, 816] on button "button" at bounding box center [1340, 812] width 30 height 30
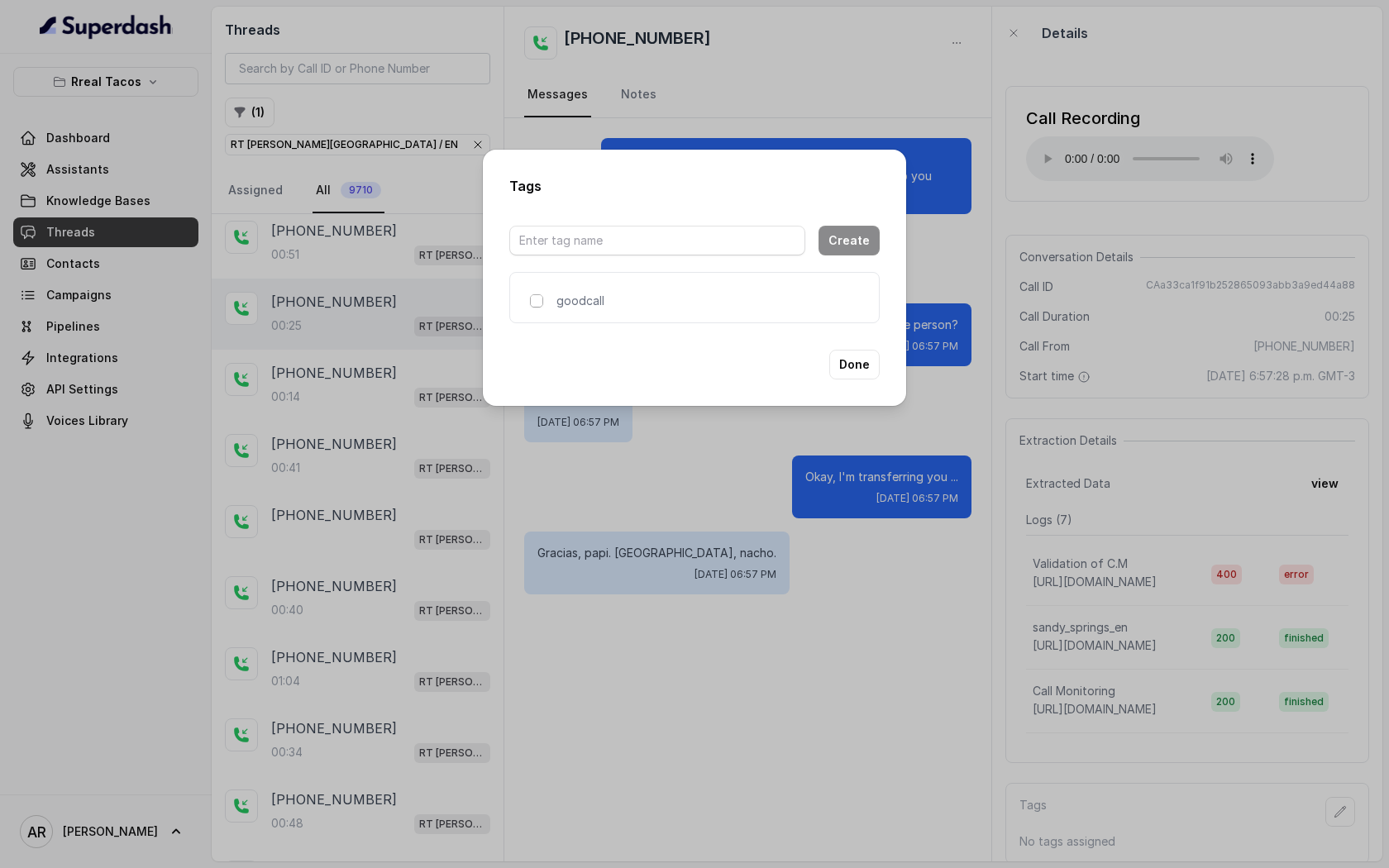
click at [534, 300] on span at bounding box center [536, 301] width 13 height 13
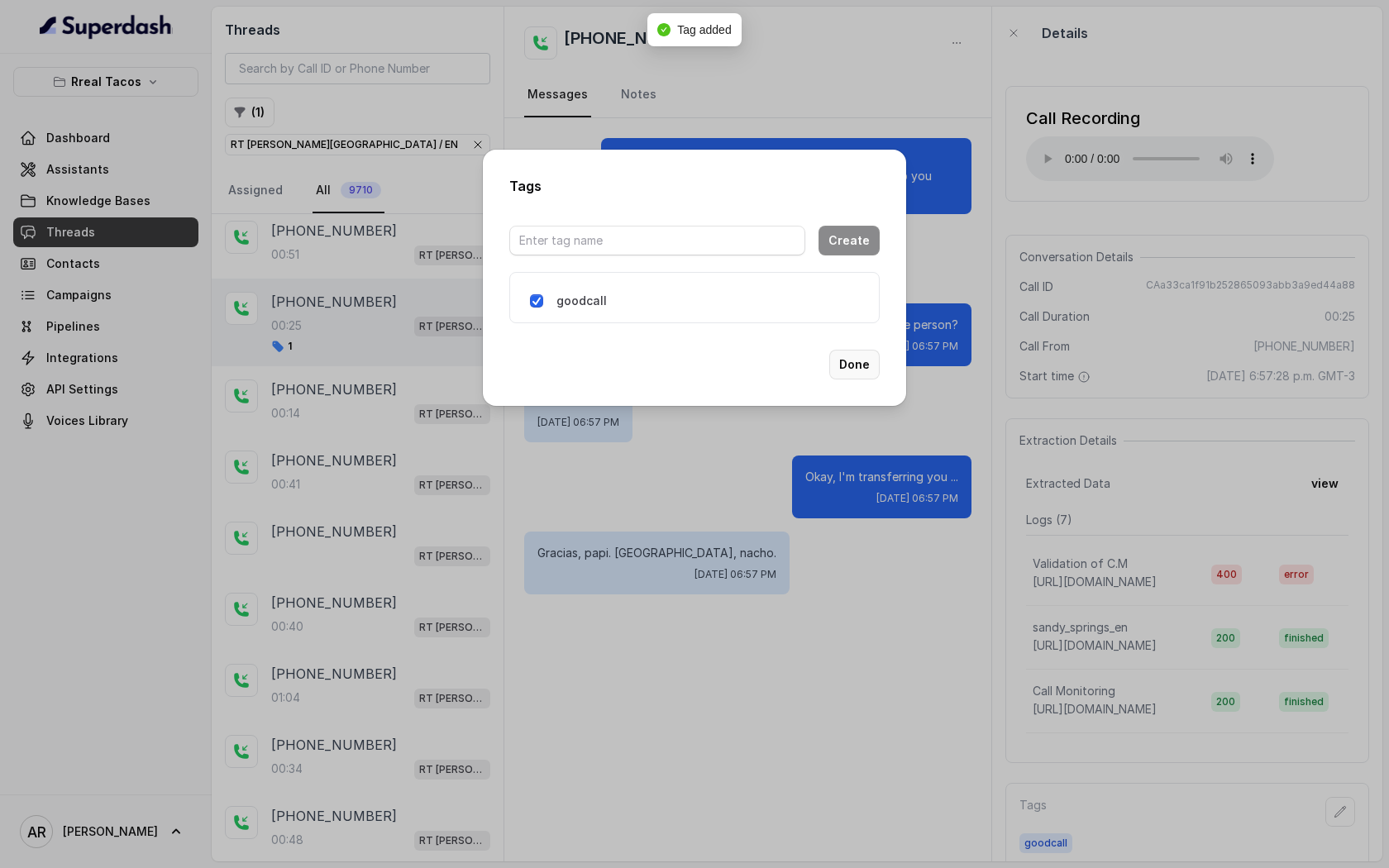
click at [854, 351] on button "Done" at bounding box center [855, 365] width 51 height 30
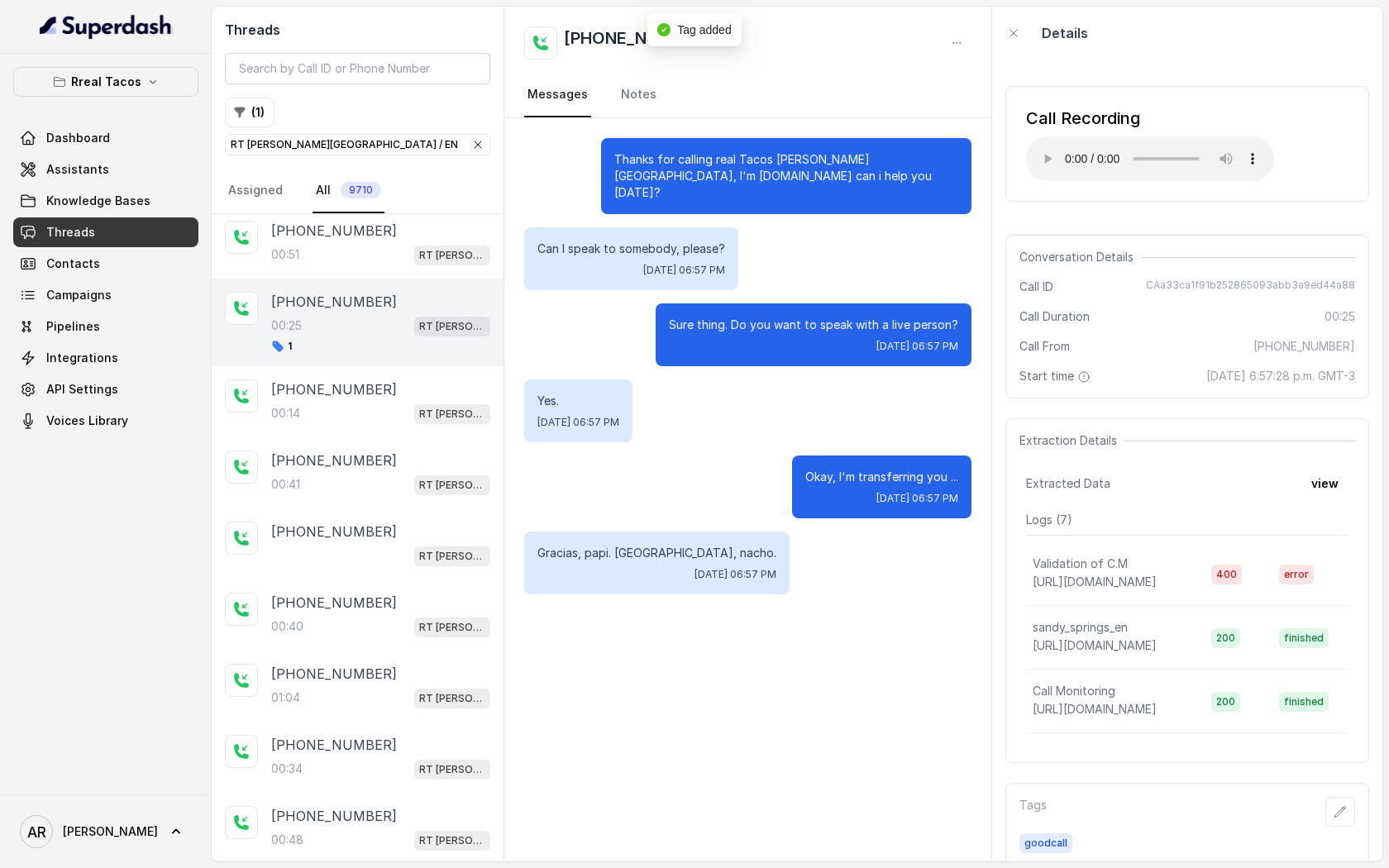
click at [727, 417] on div "Yes. [DATE] 06:57 PM" at bounding box center [748, 411] width 448 height 63
click at [424, 135] on span "RT [PERSON_NAME][GEOGRAPHIC_DATA] / EN" at bounding box center [358, 144] width 264 height 20
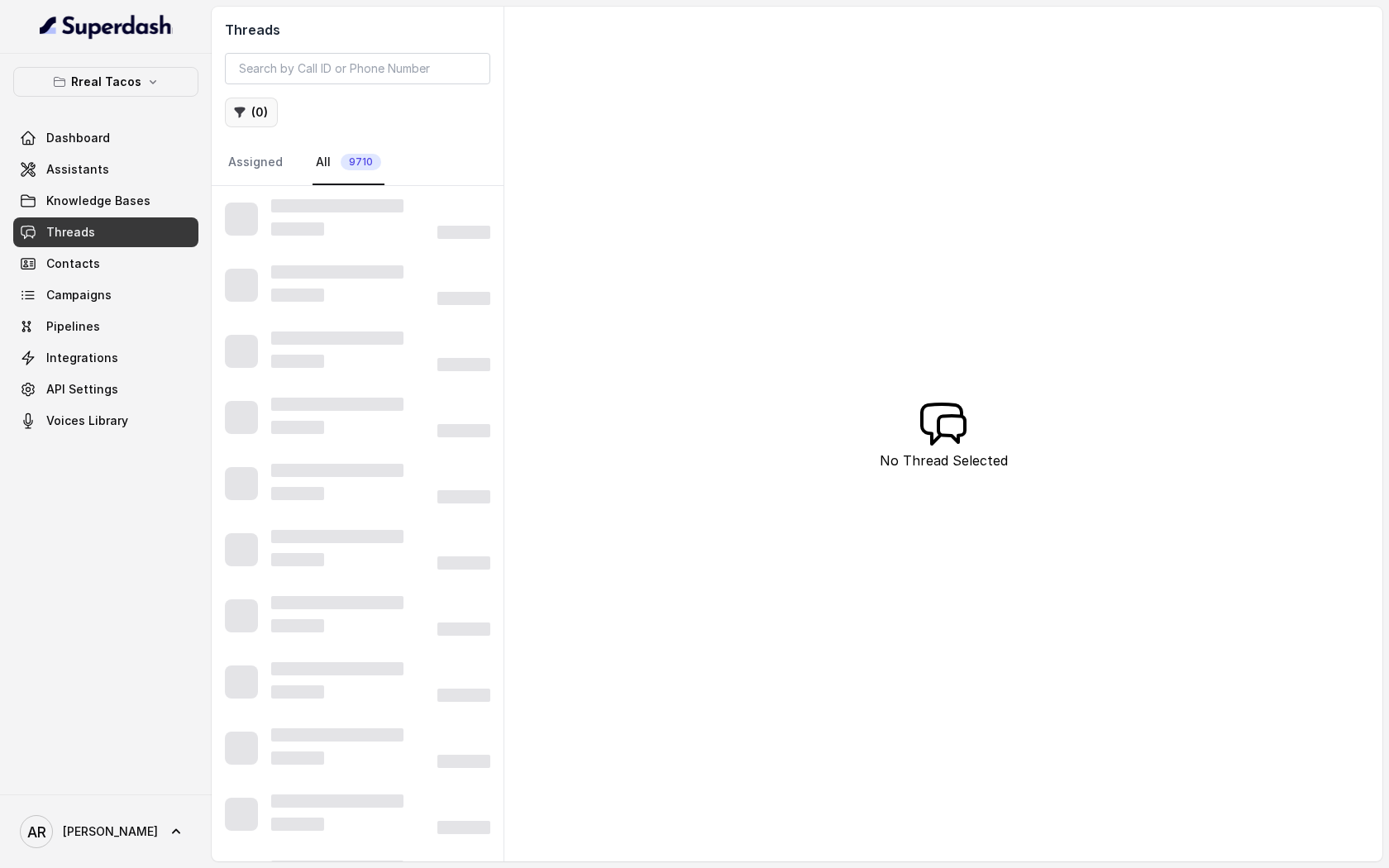
click at [235, 110] on icon "button" at bounding box center [240, 113] width 10 height 10
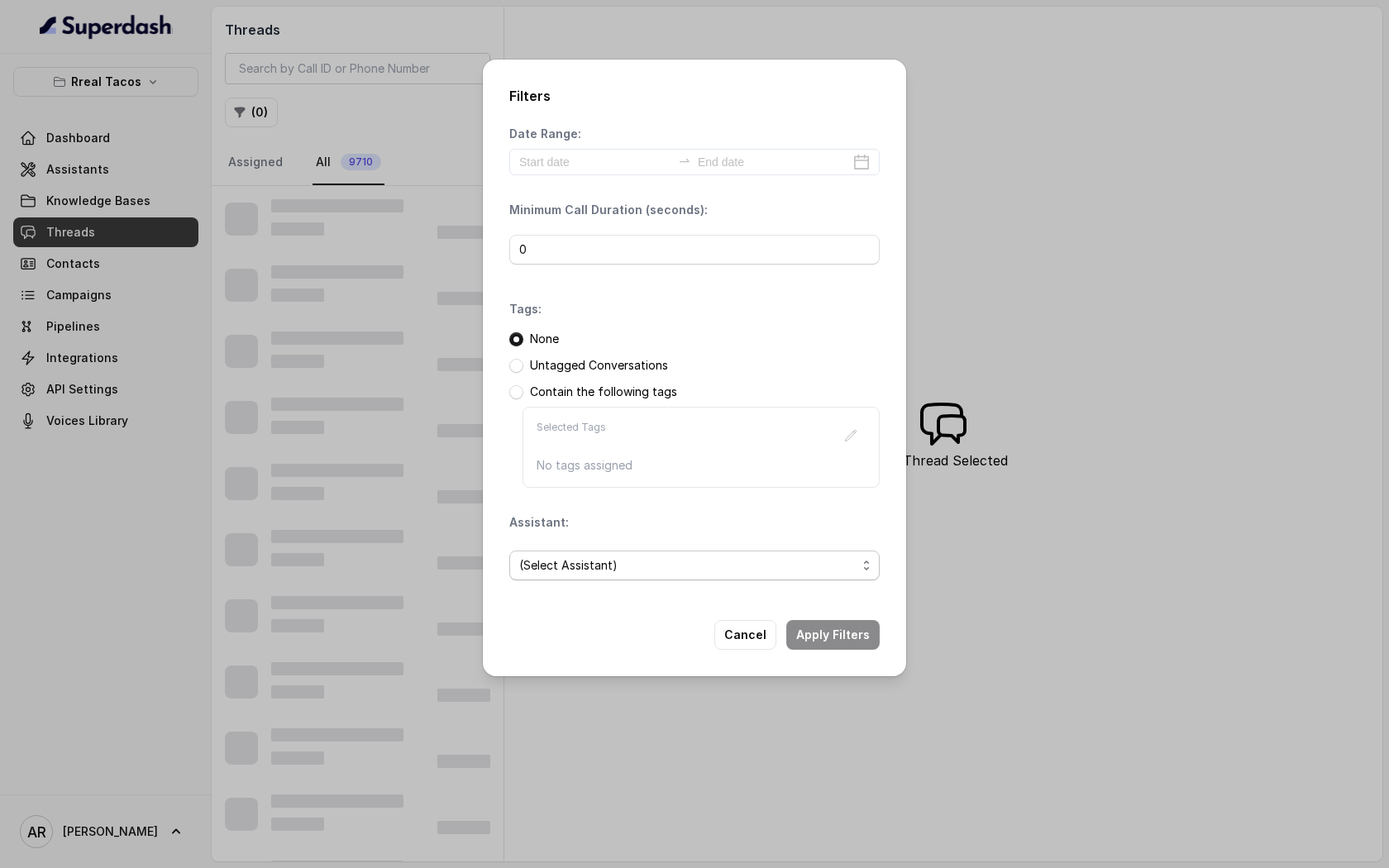
click at [648, 573] on span "(Select Assistant)" at bounding box center [688, 566] width 337 height 20
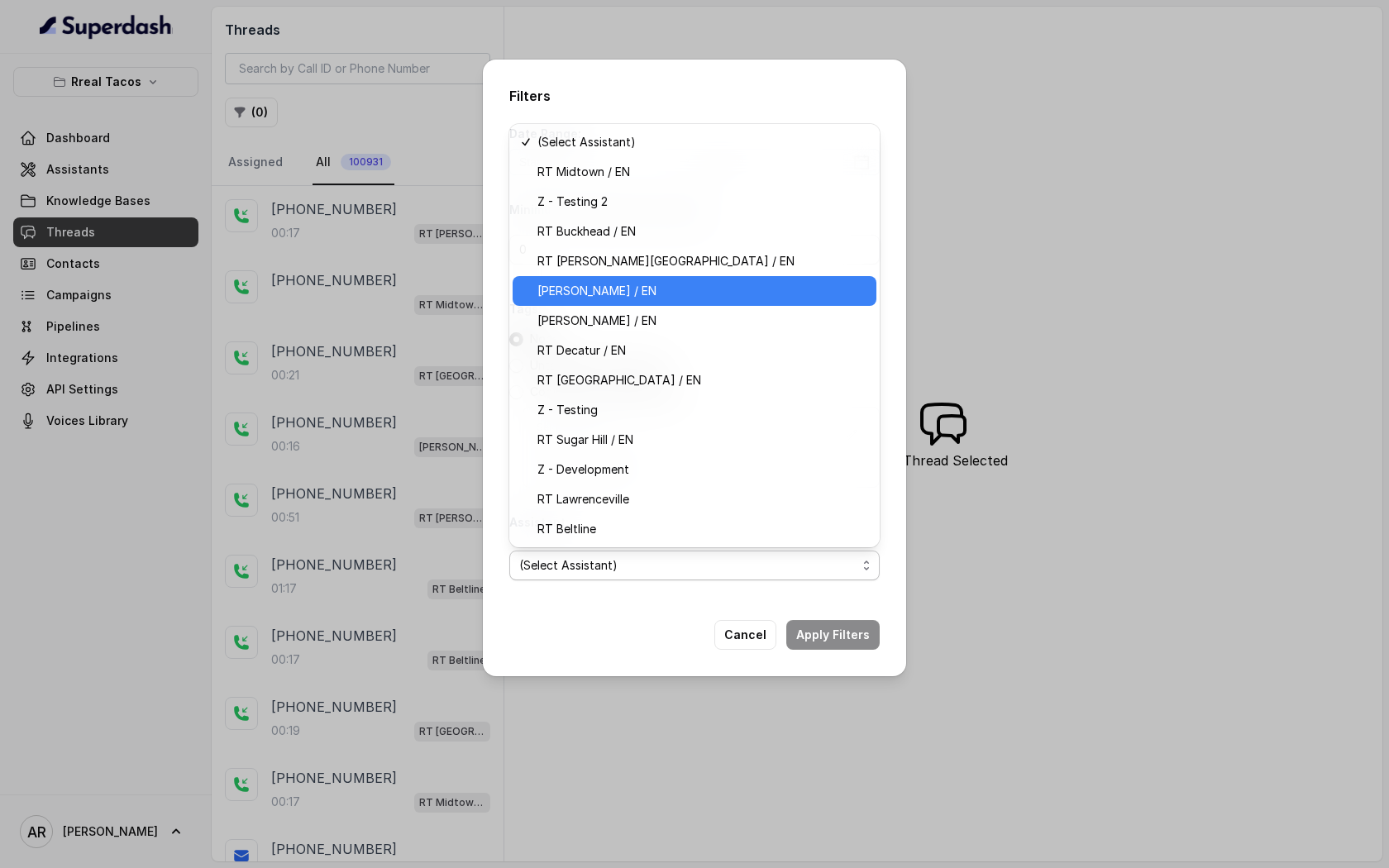
click at [663, 292] on span "[PERSON_NAME] / EN" at bounding box center [702, 291] width 329 height 20
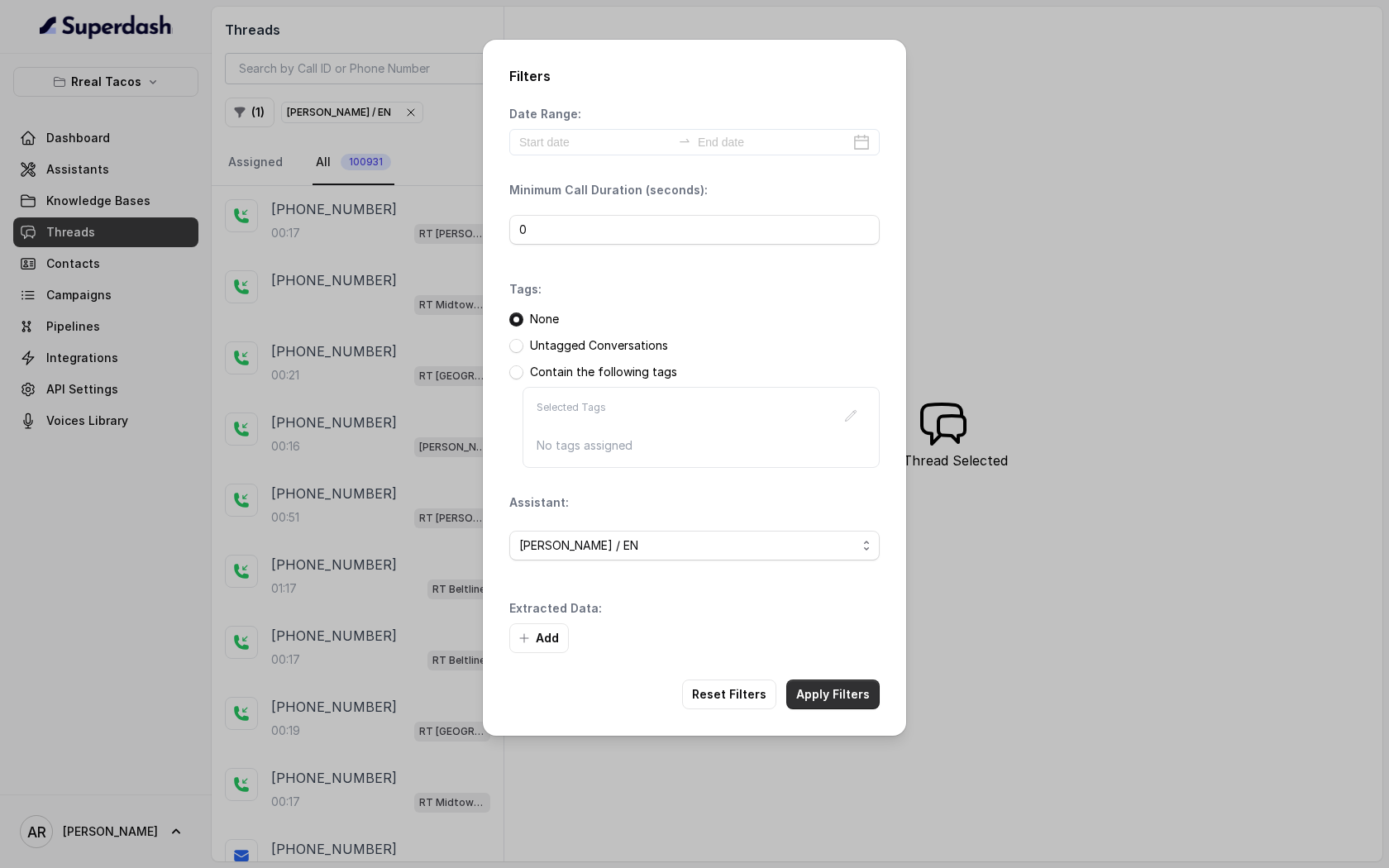
click at [839, 683] on button "Apply Filters" at bounding box center [833, 695] width 94 height 30
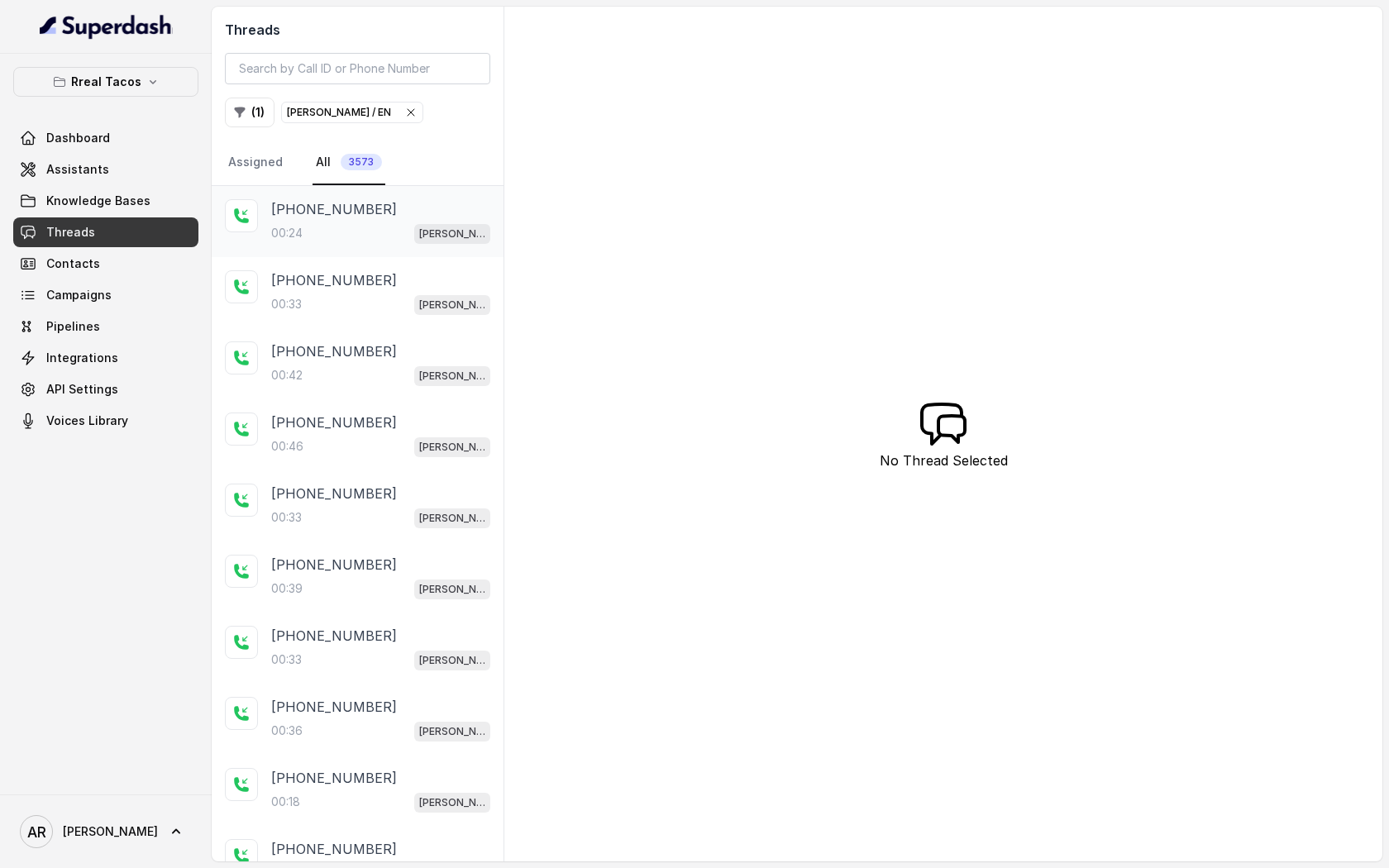
click at [426, 252] on div "[PHONE_NUMBER]:24 [PERSON_NAME] / EN" at bounding box center [358, 221] width 292 height 71
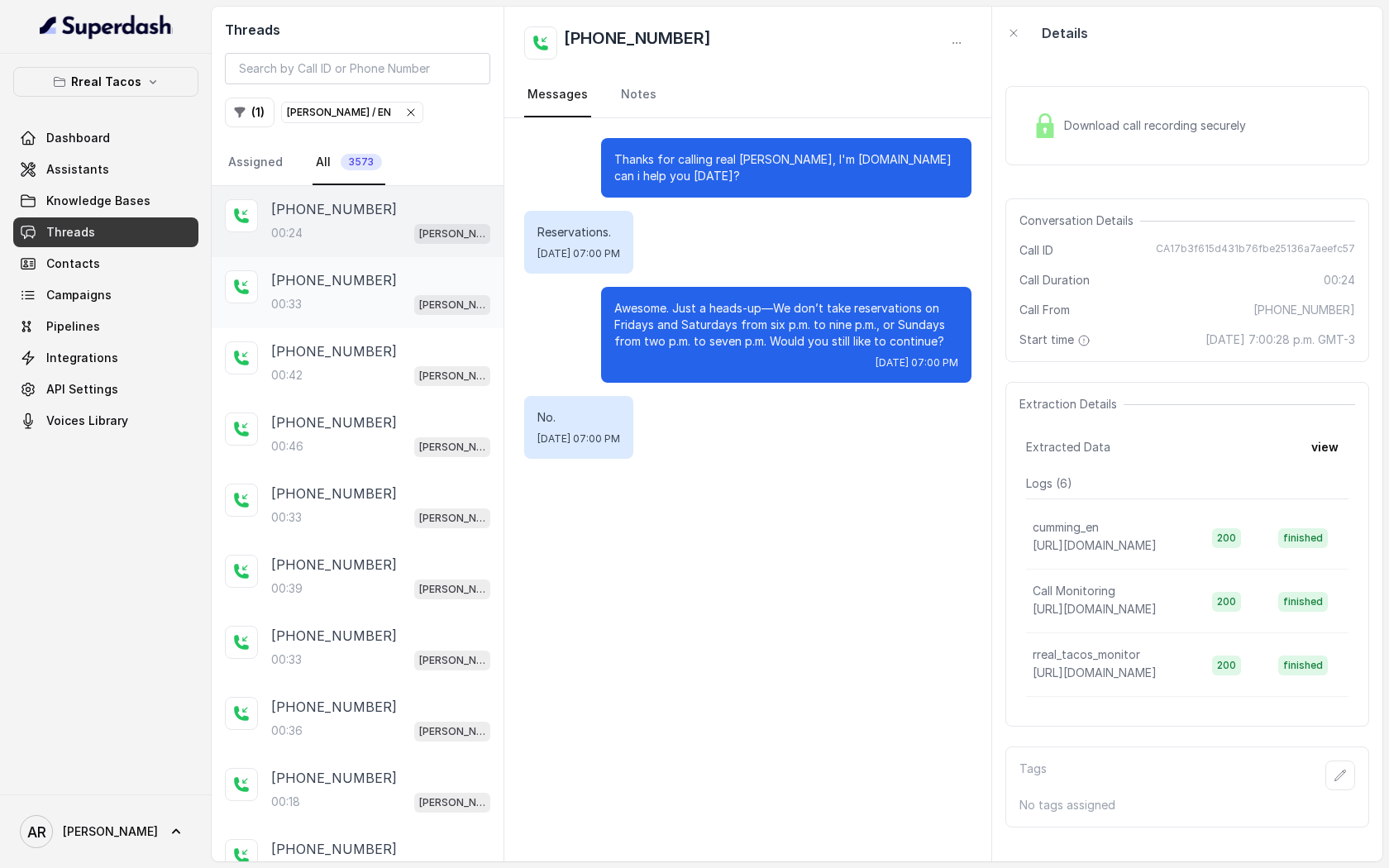
click at [416, 312] on span "[PERSON_NAME] / EN" at bounding box center [452, 305] width 76 height 20
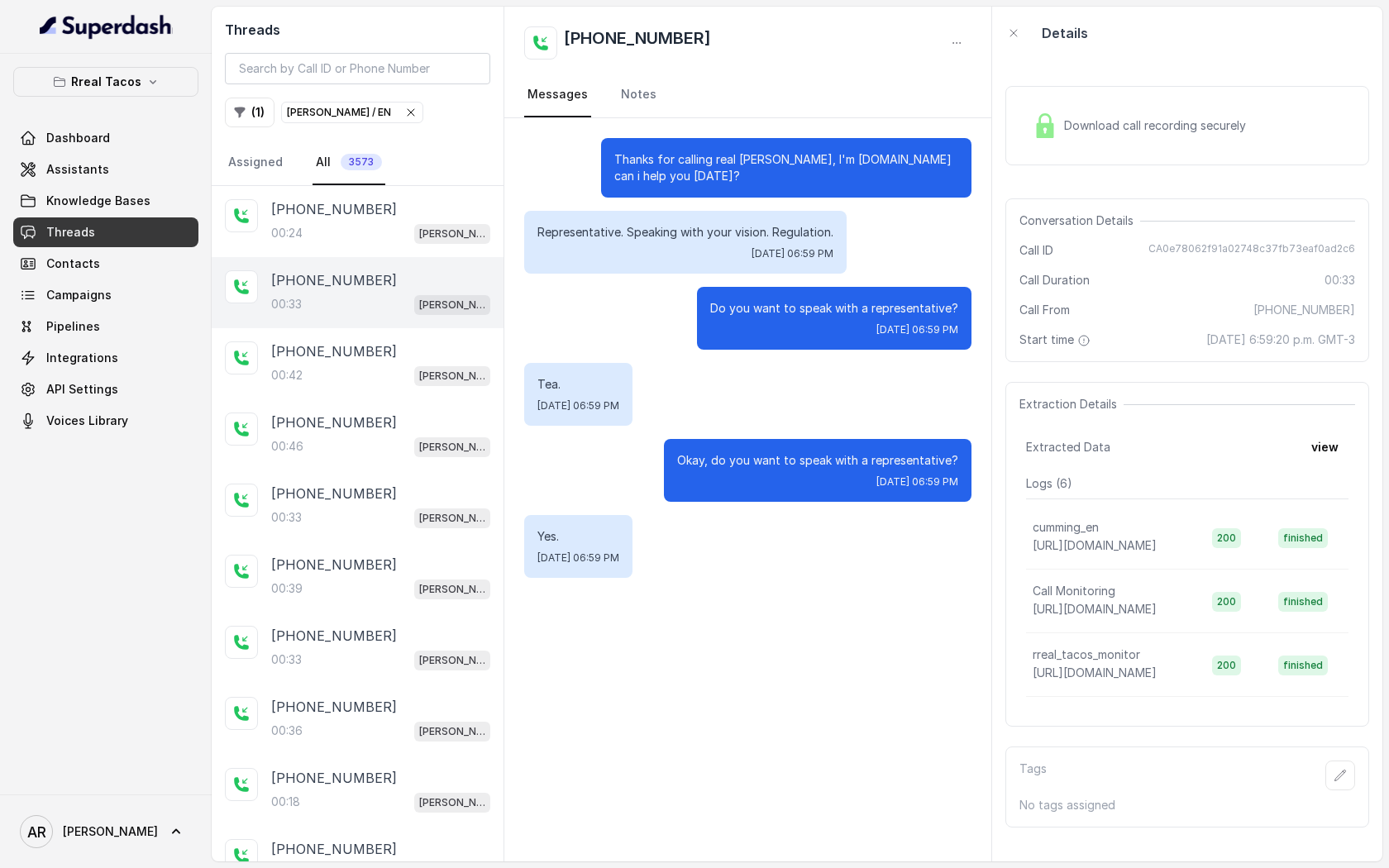
click at [1157, 95] on div "Download call recording securely" at bounding box center [1187, 125] width 364 height 80
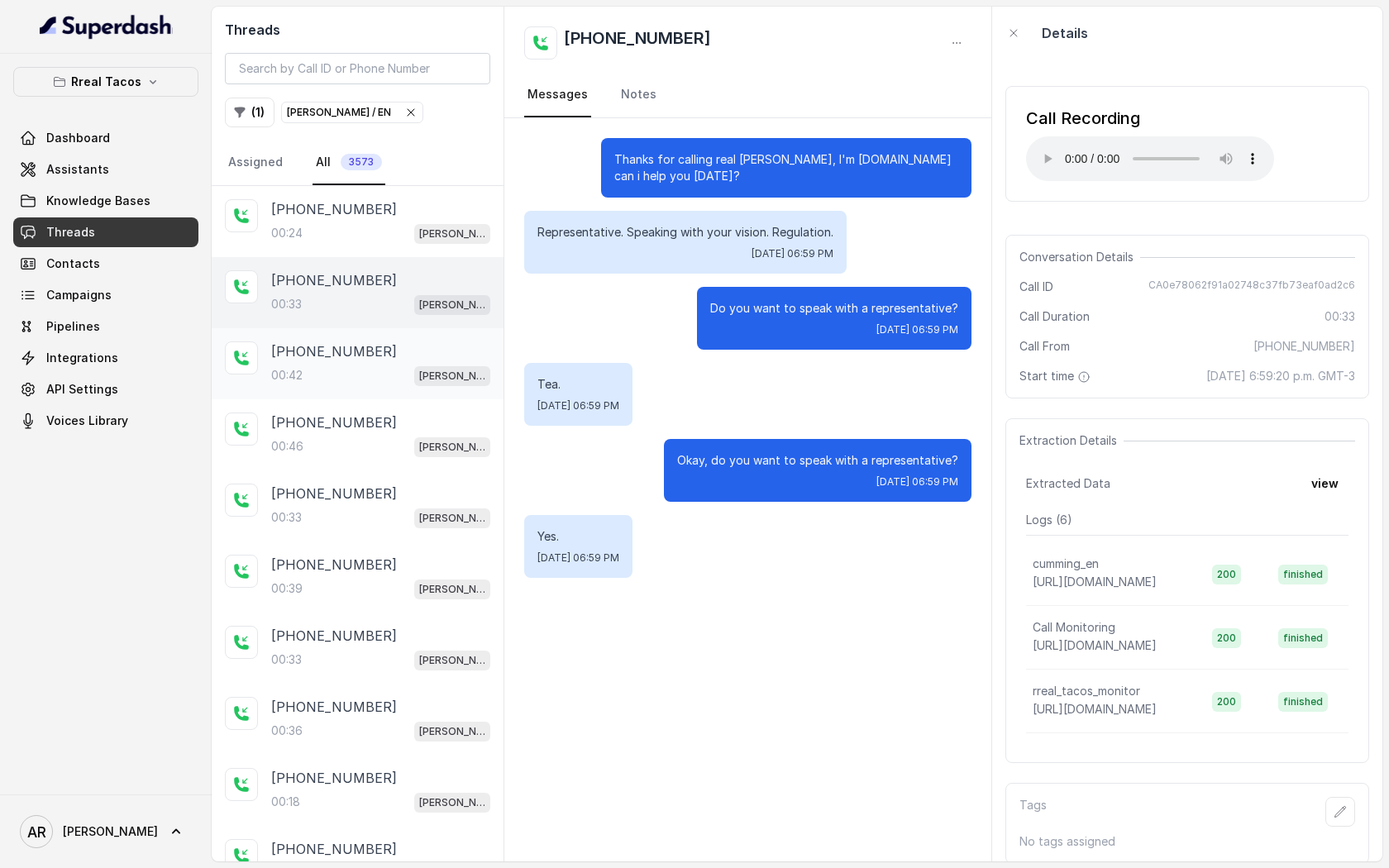
click at [349, 391] on div "[PHONE_NUMBER]:42 [PERSON_NAME] / EN" at bounding box center [358, 364] width 292 height 71
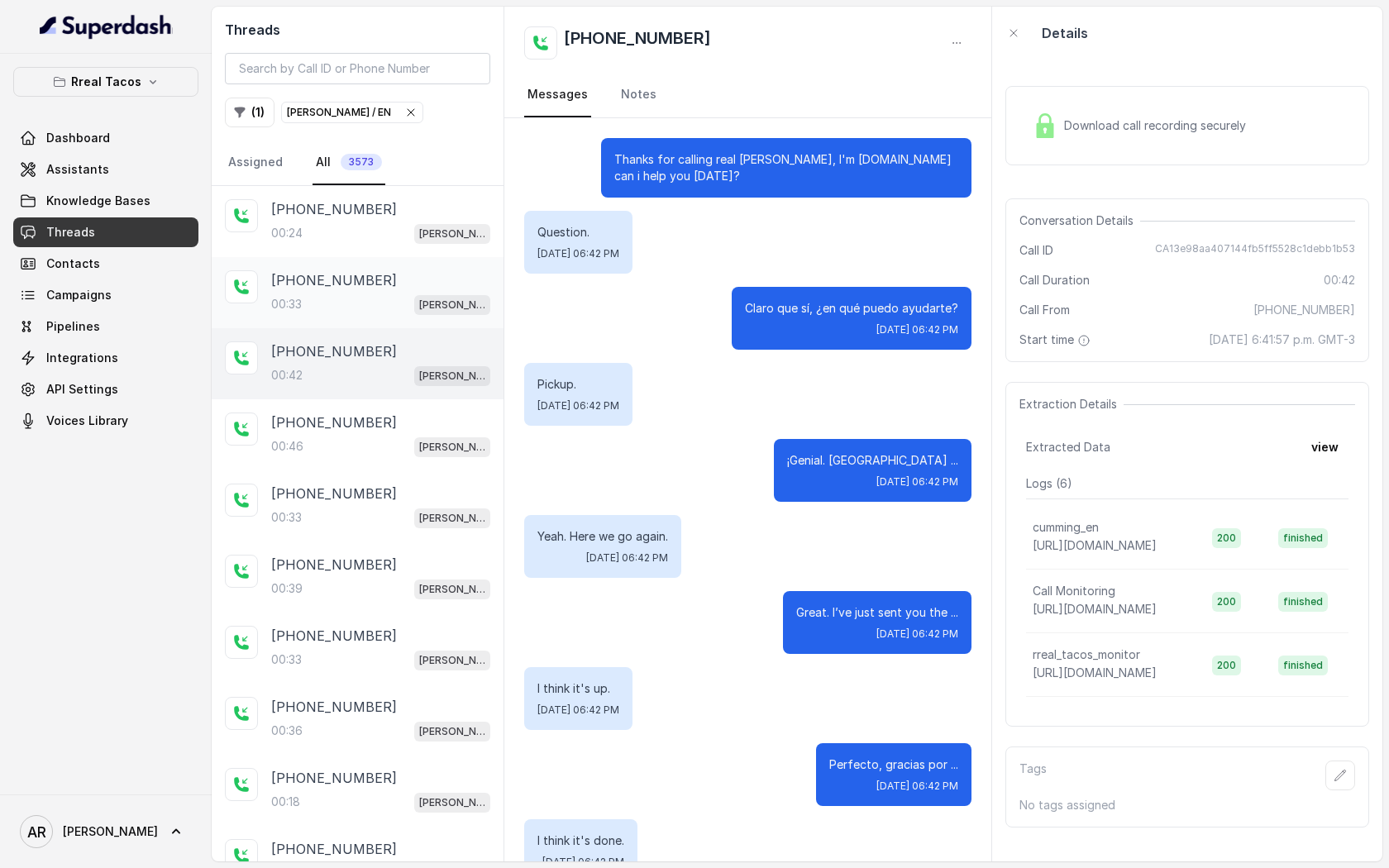
scroll to position [344, 0]
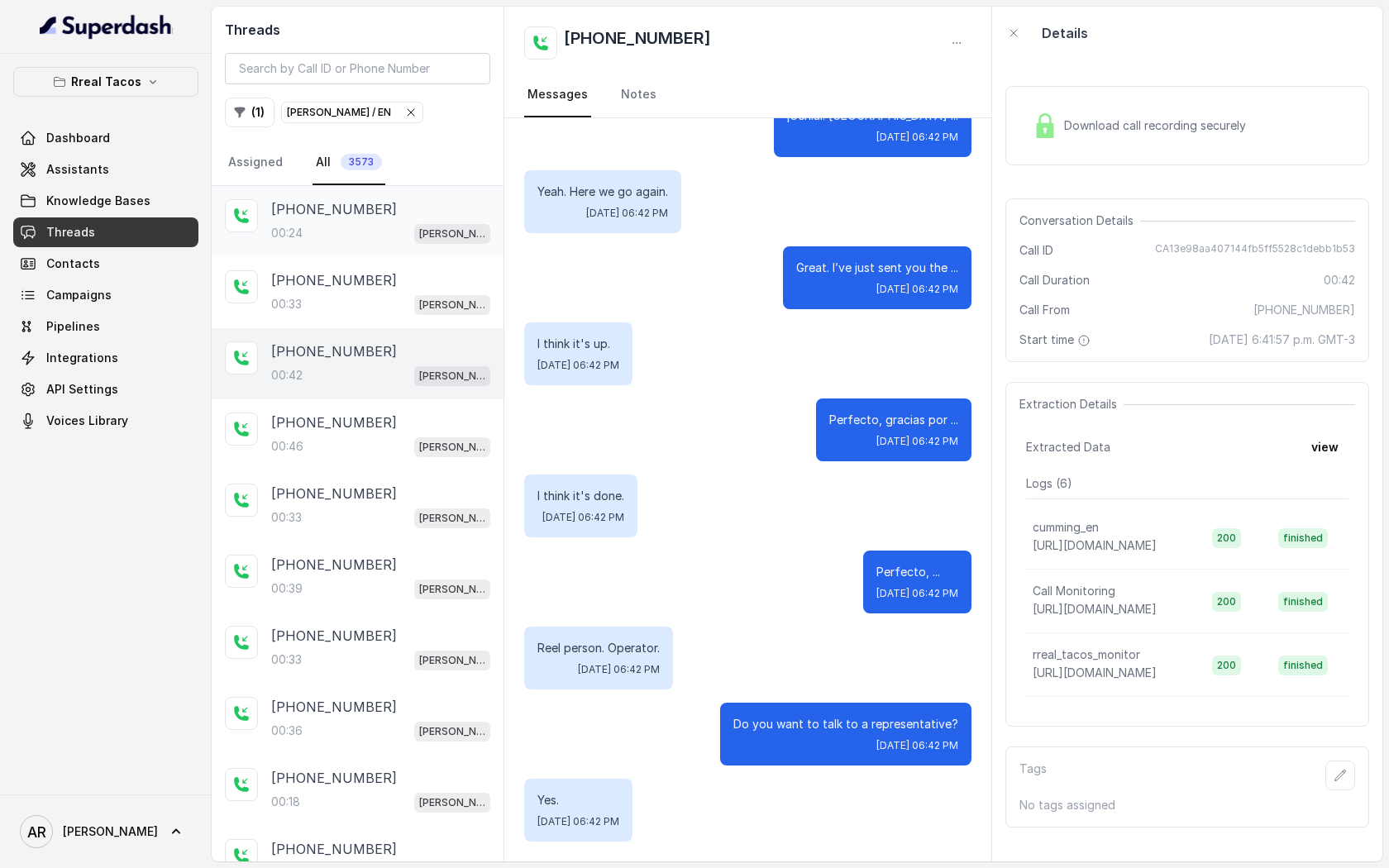
click at [413, 253] on div "[PHONE_NUMBER]:24 [PERSON_NAME] / EN" at bounding box center [358, 221] width 292 height 71
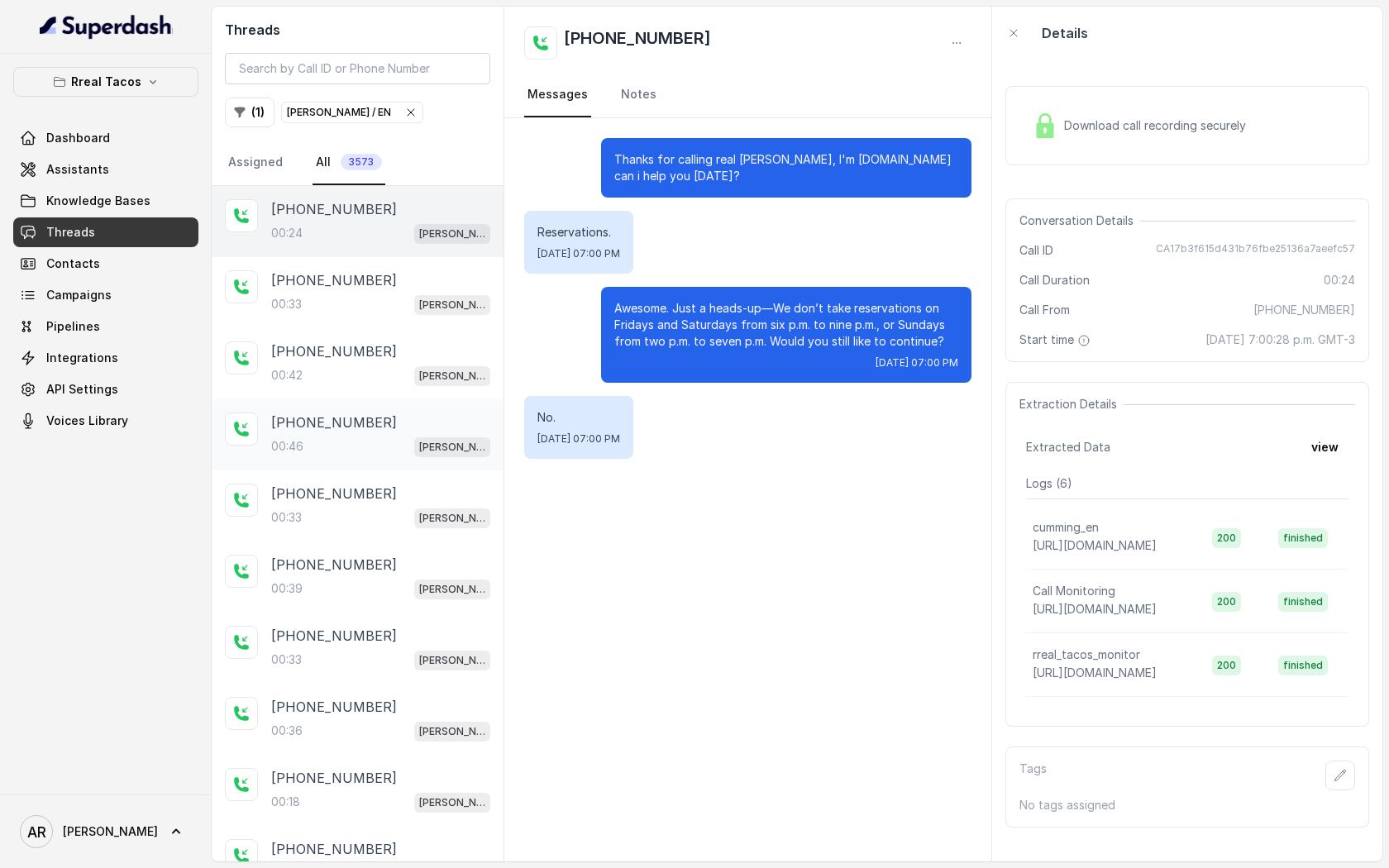
click at [416, 425] on div "[PHONE_NUMBER]" at bounding box center [380, 422] width 219 height 20
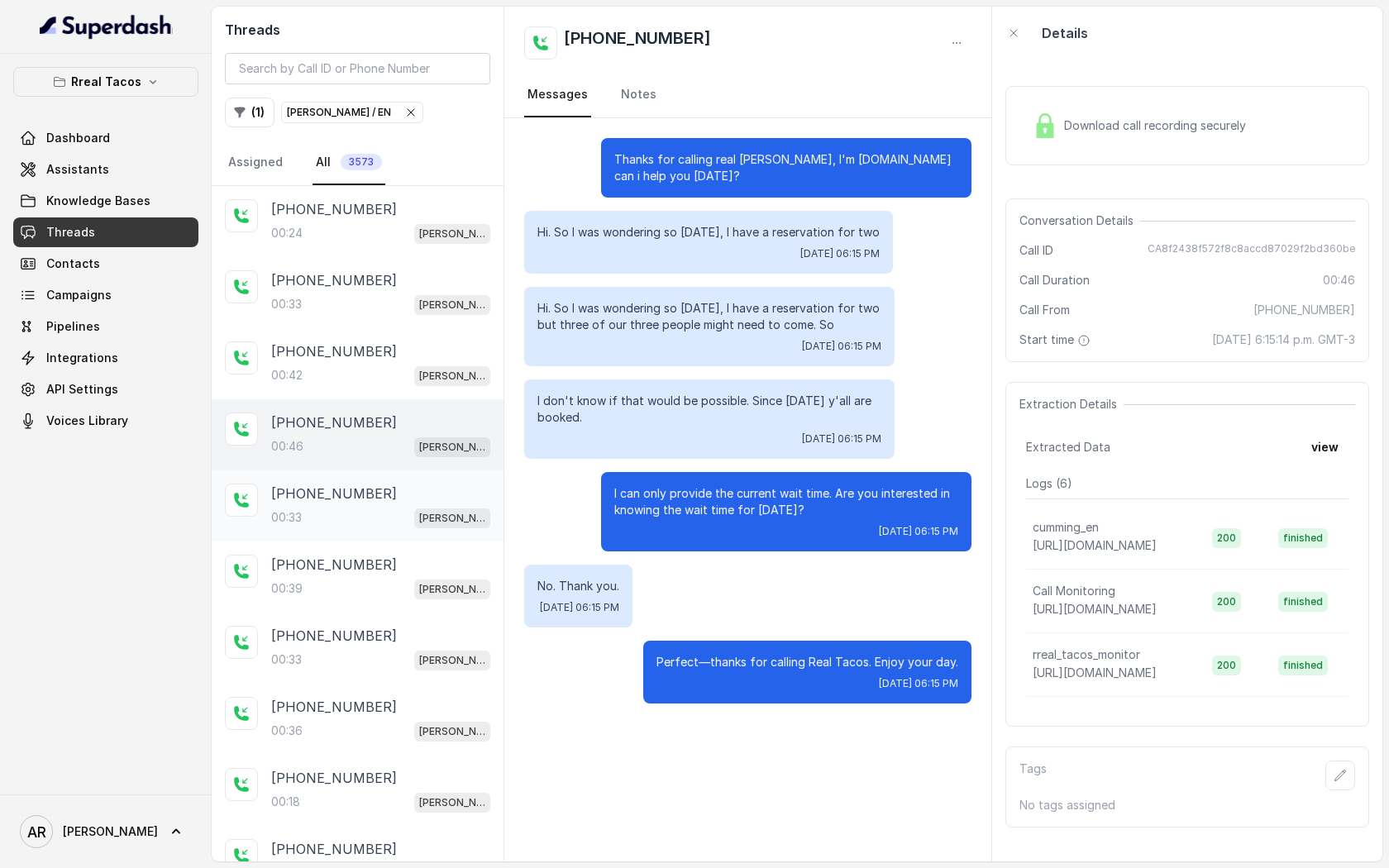
click at [399, 514] on div "00:33 [PERSON_NAME] / EN" at bounding box center [380, 517] width 219 height 22
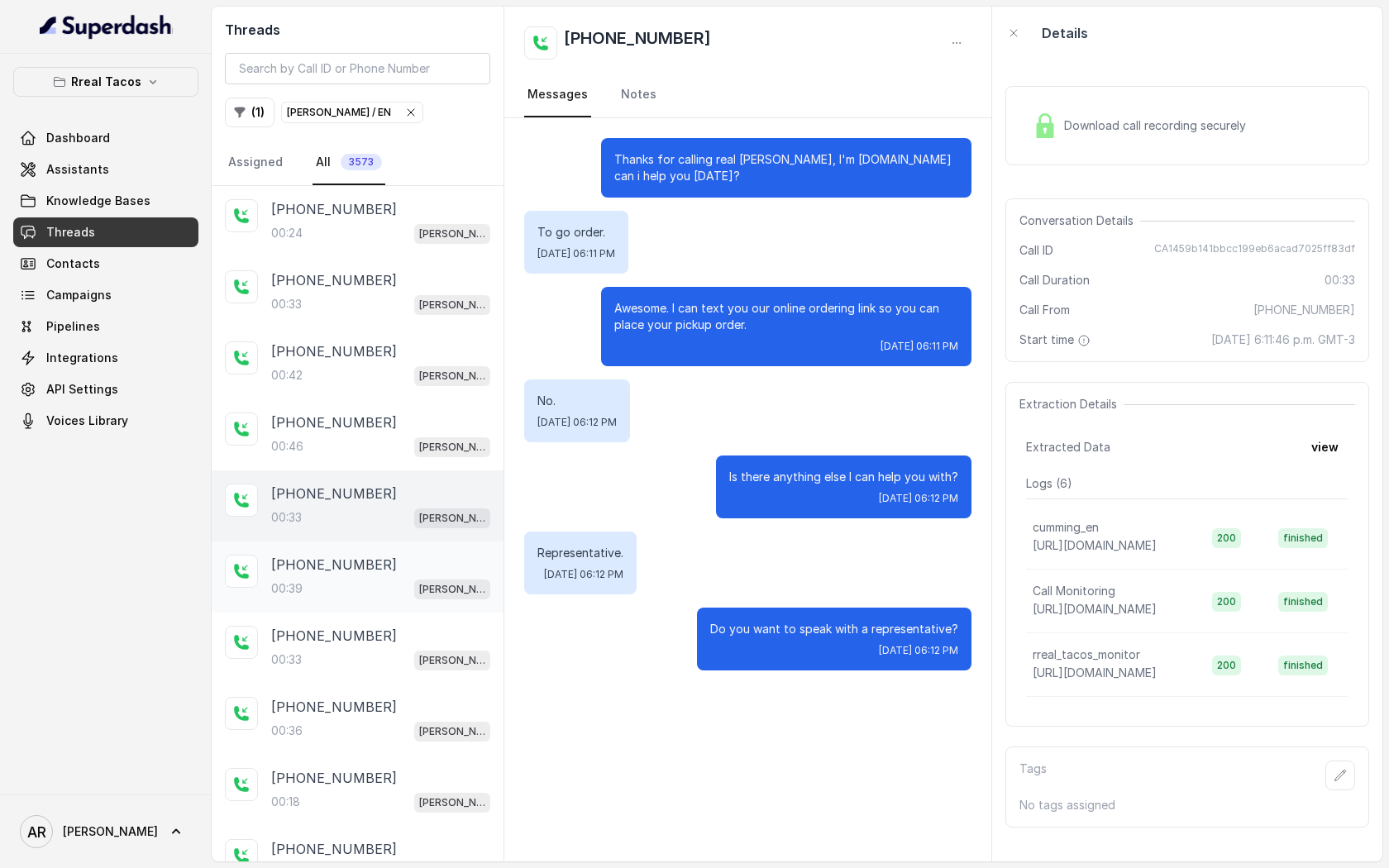
click at [405, 564] on div "[PHONE_NUMBER]" at bounding box center [380, 565] width 219 height 20
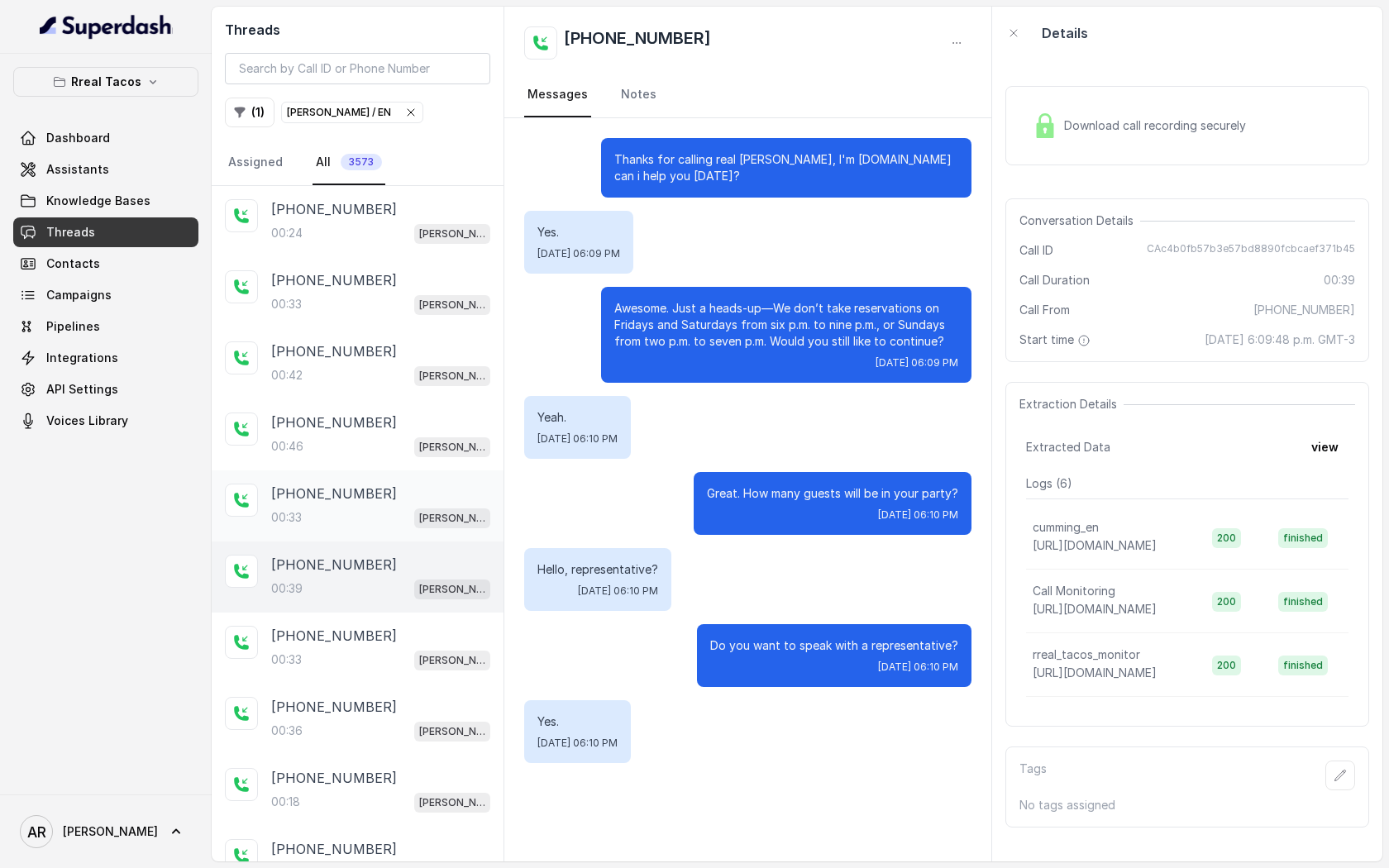
click at [410, 517] on div "00:33 [PERSON_NAME] / EN" at bounding box center [380, 517] width 219 height 22
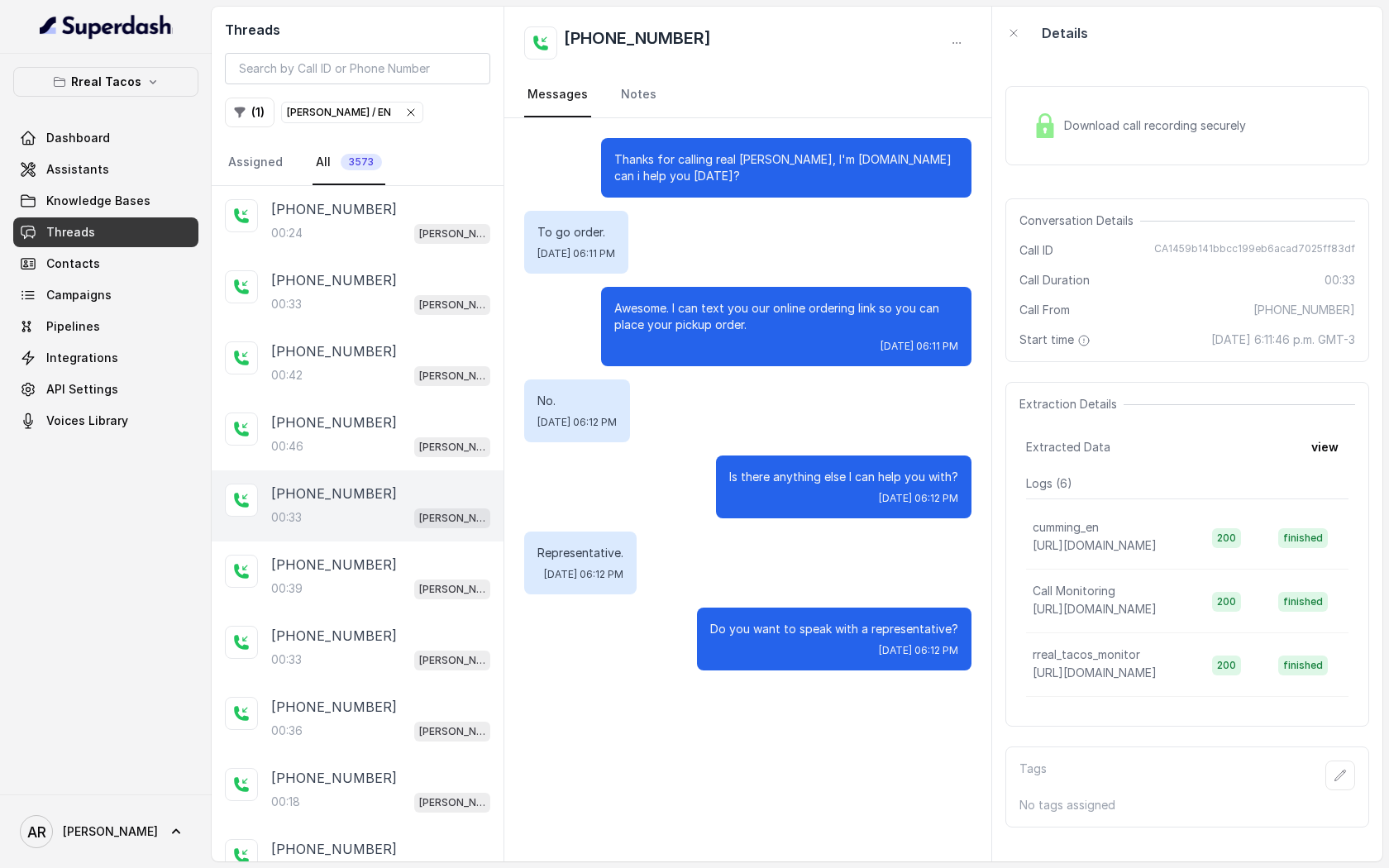
click at [1018, 145] on div "Download call recording securely" at bounding box center [1187, 125] width 364 height 80
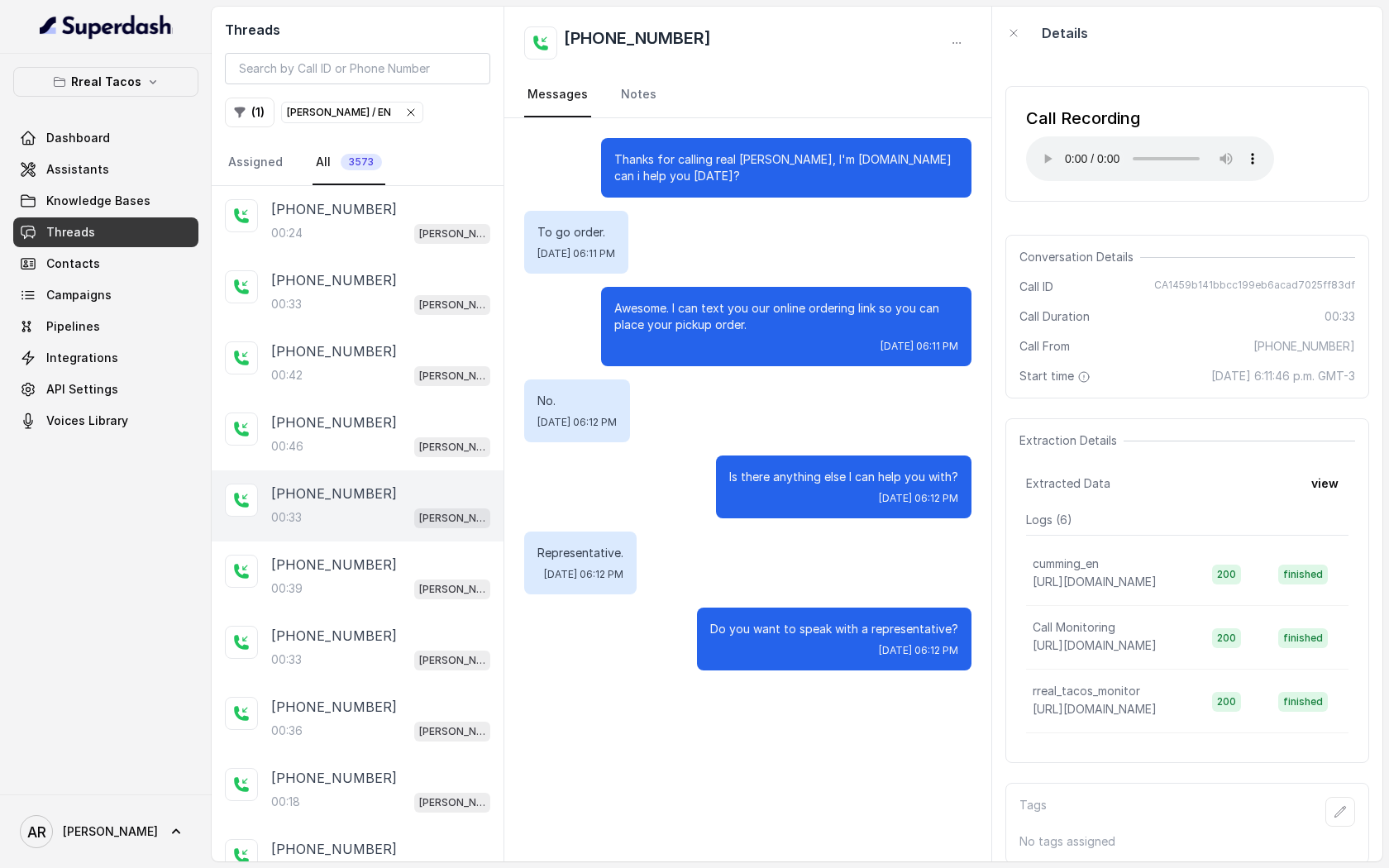
click at [405, 115] on icon "button" at bounding box center [411, 112] width 13 height 13
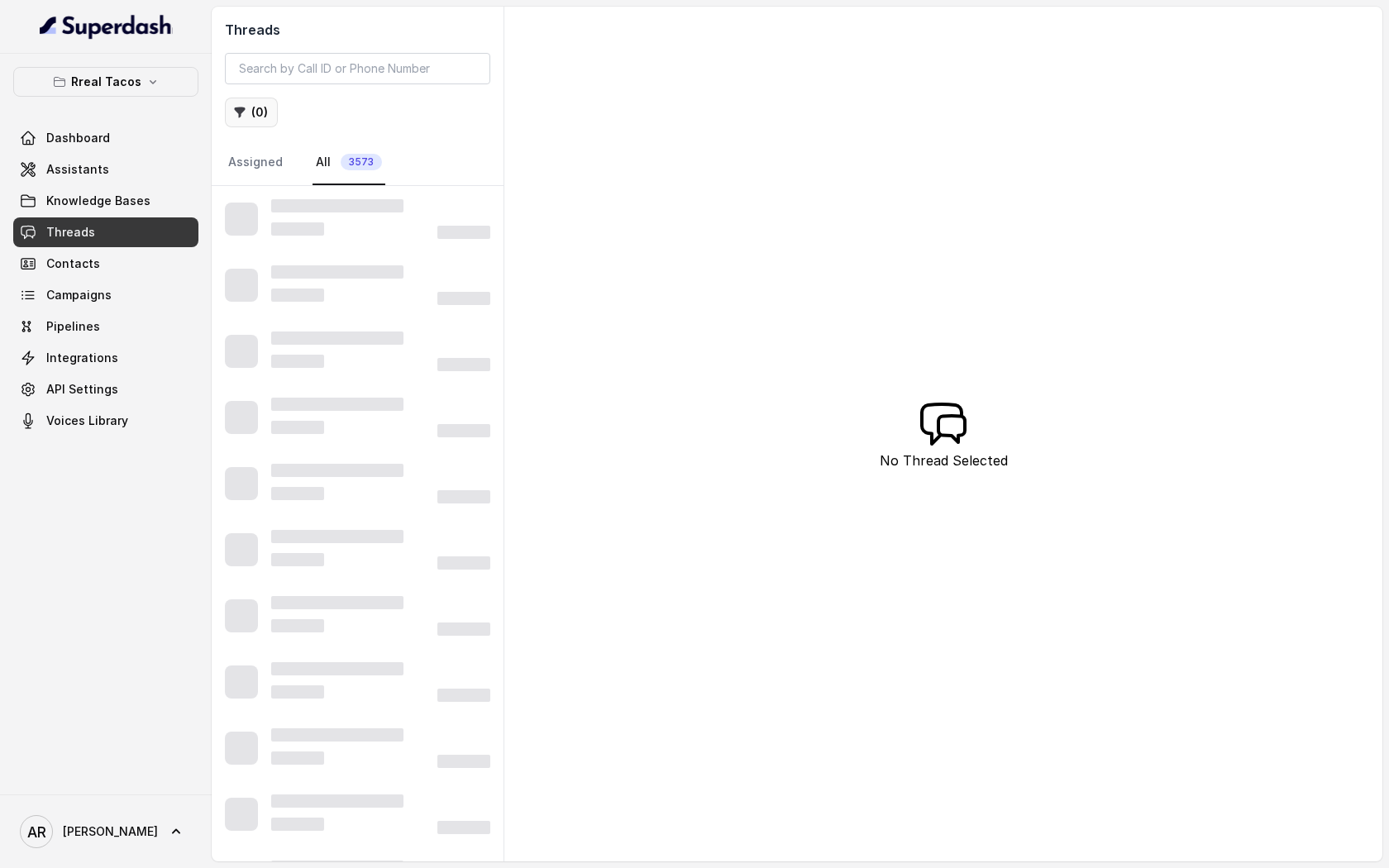
click at [247, 101] on button "( 0 )" at bounding box center [251, 113] width 53 height 30
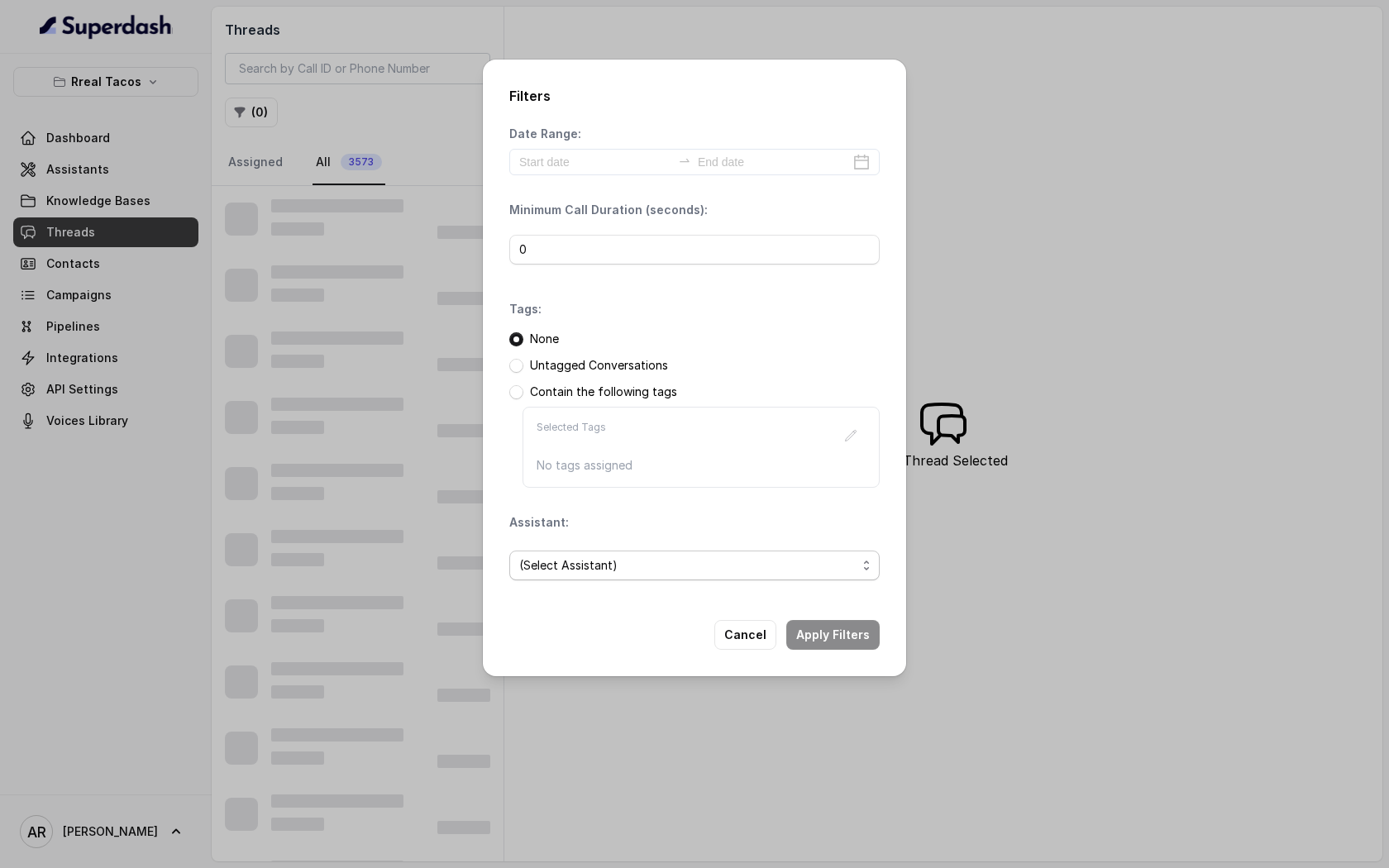
click at [677, 563] on span "(Select Assistant)" at bounding box center [688, 566] width 337 height 20
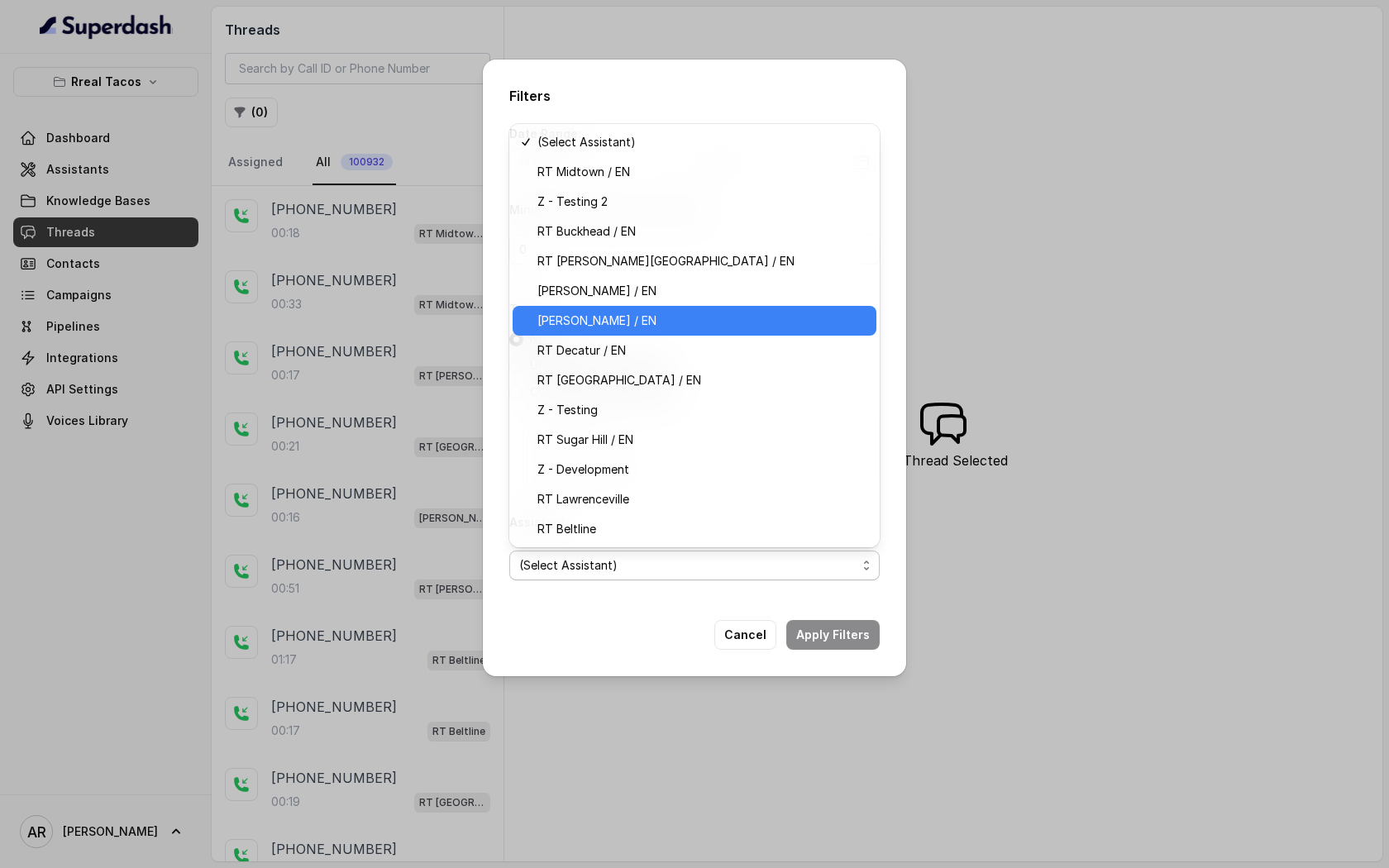
click at [670, 310] on div "[PERSON_NAME] / EN" at bounding box center [694, 321] width 364 height 30
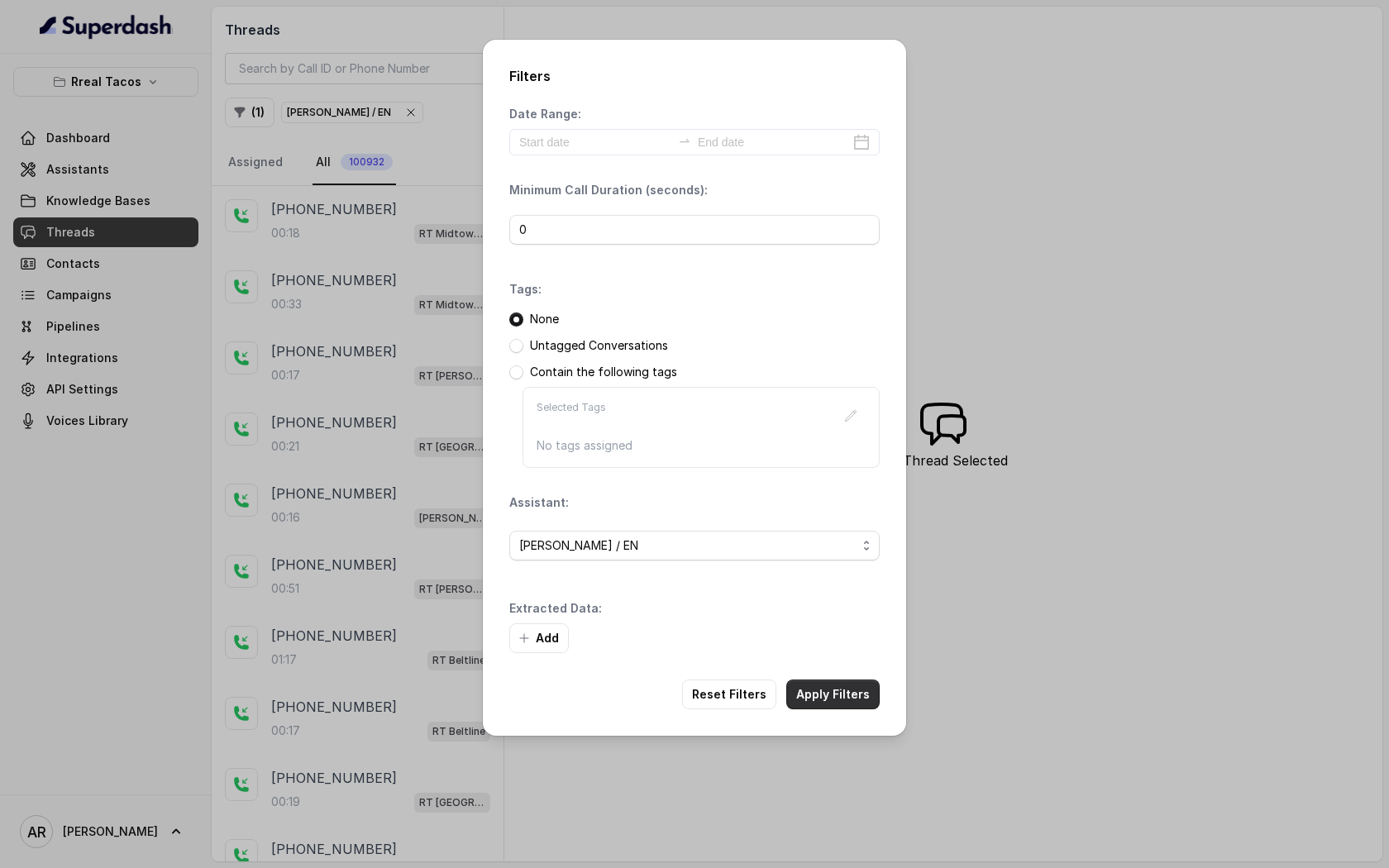
click at [837, 692] on button "Apply Filters" at bounding box center [833, 695] width 94 height 30
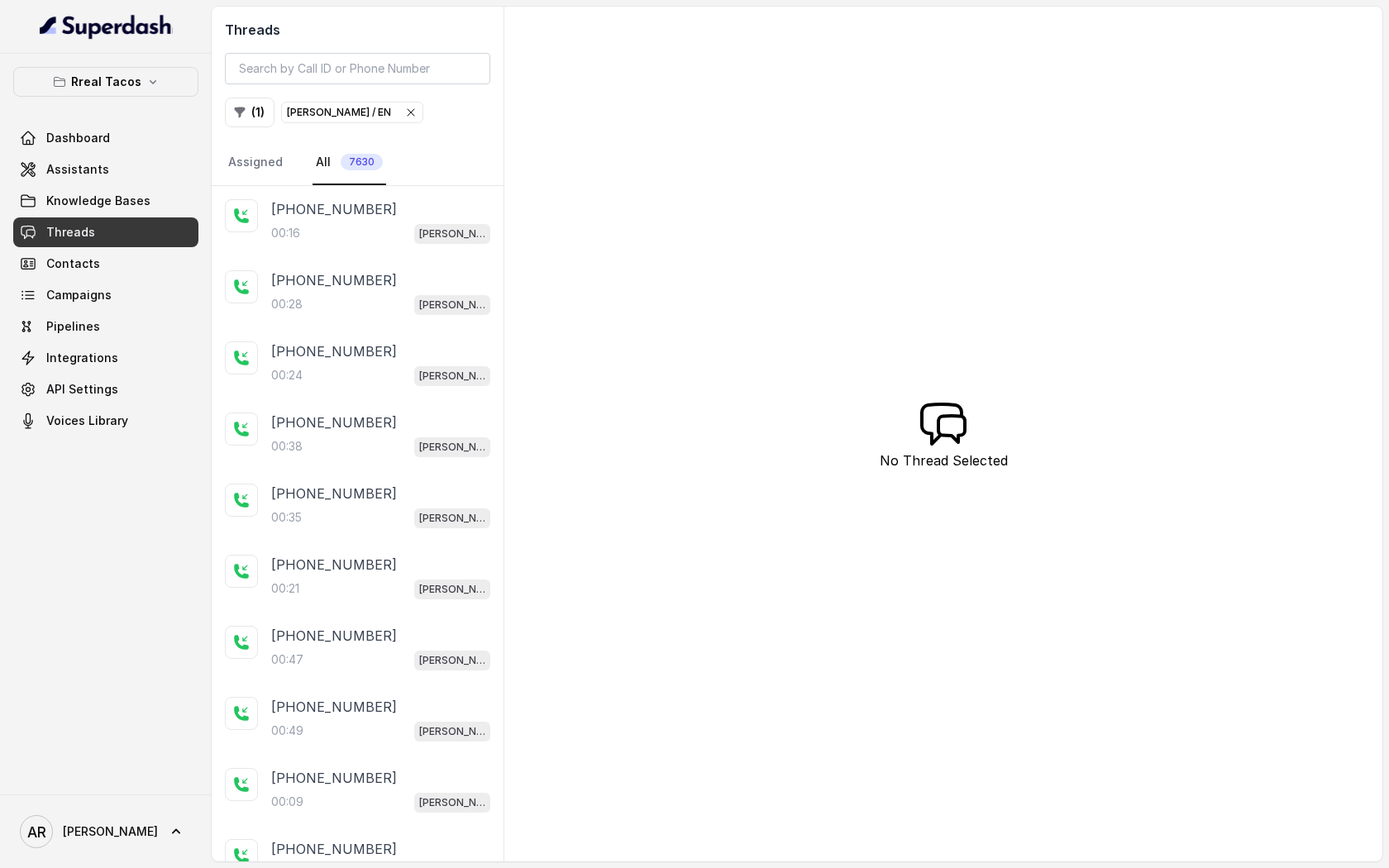
click at [379, 215] on div "[PHONE_NUMBER]" at bounding box center [380, 209] width 219 height 20
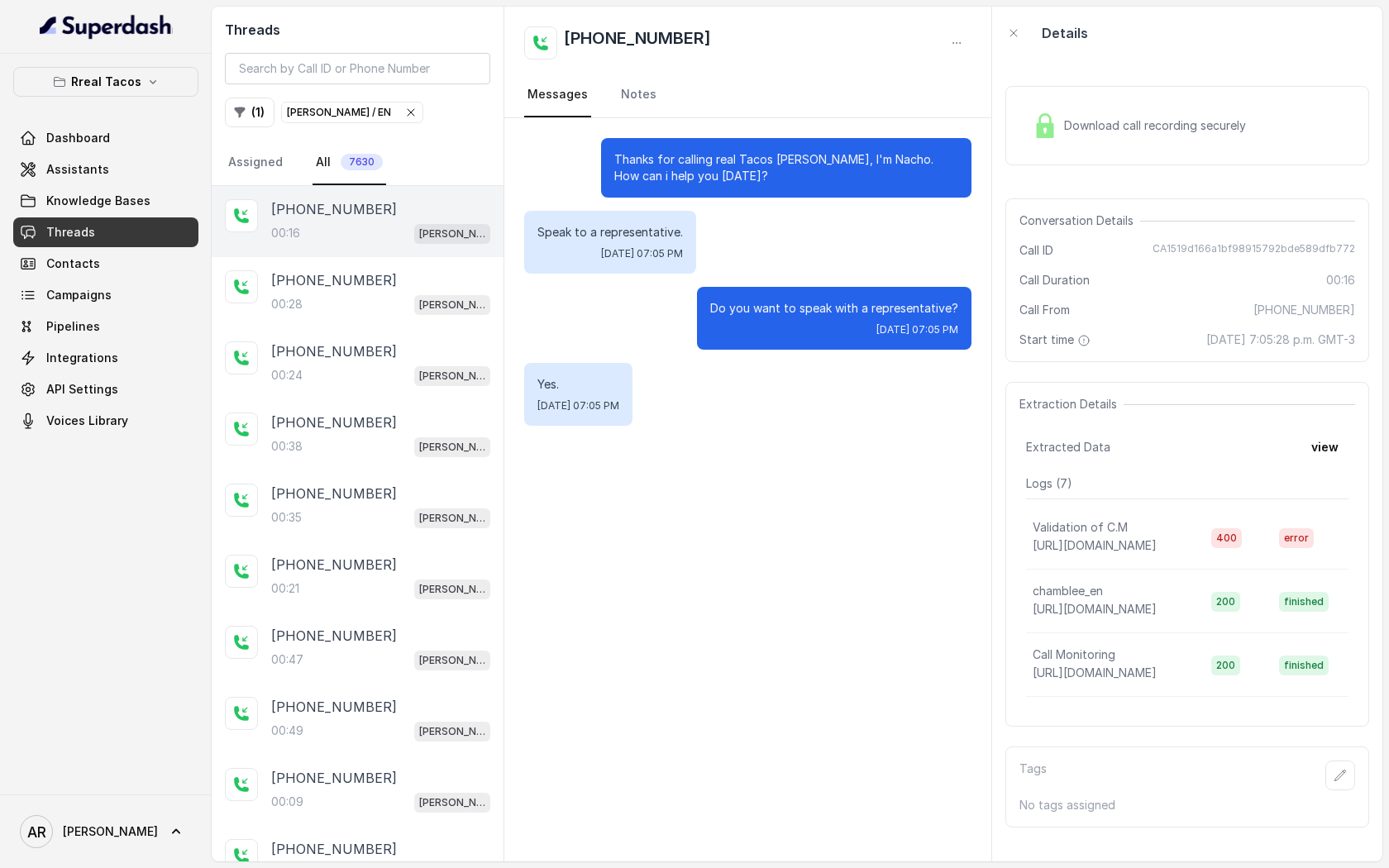
click at [1055, 140] on div "Download call recording securely" at bounding box center [1139, 126] width 226 height 38
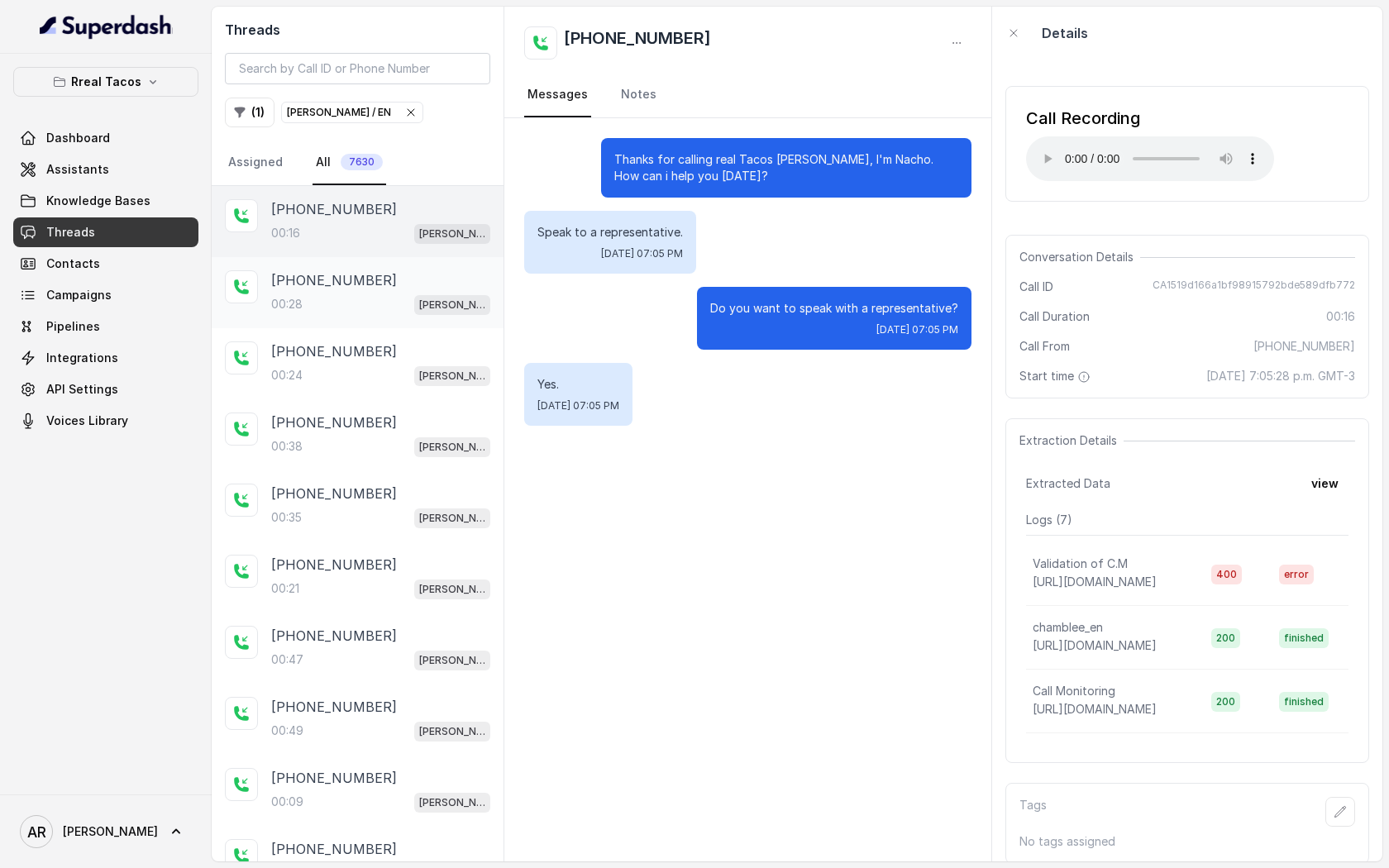
click at [393, 283] on div "[PHONE_NUMBER]" at bounding box center [380, 280] width 219 height 20
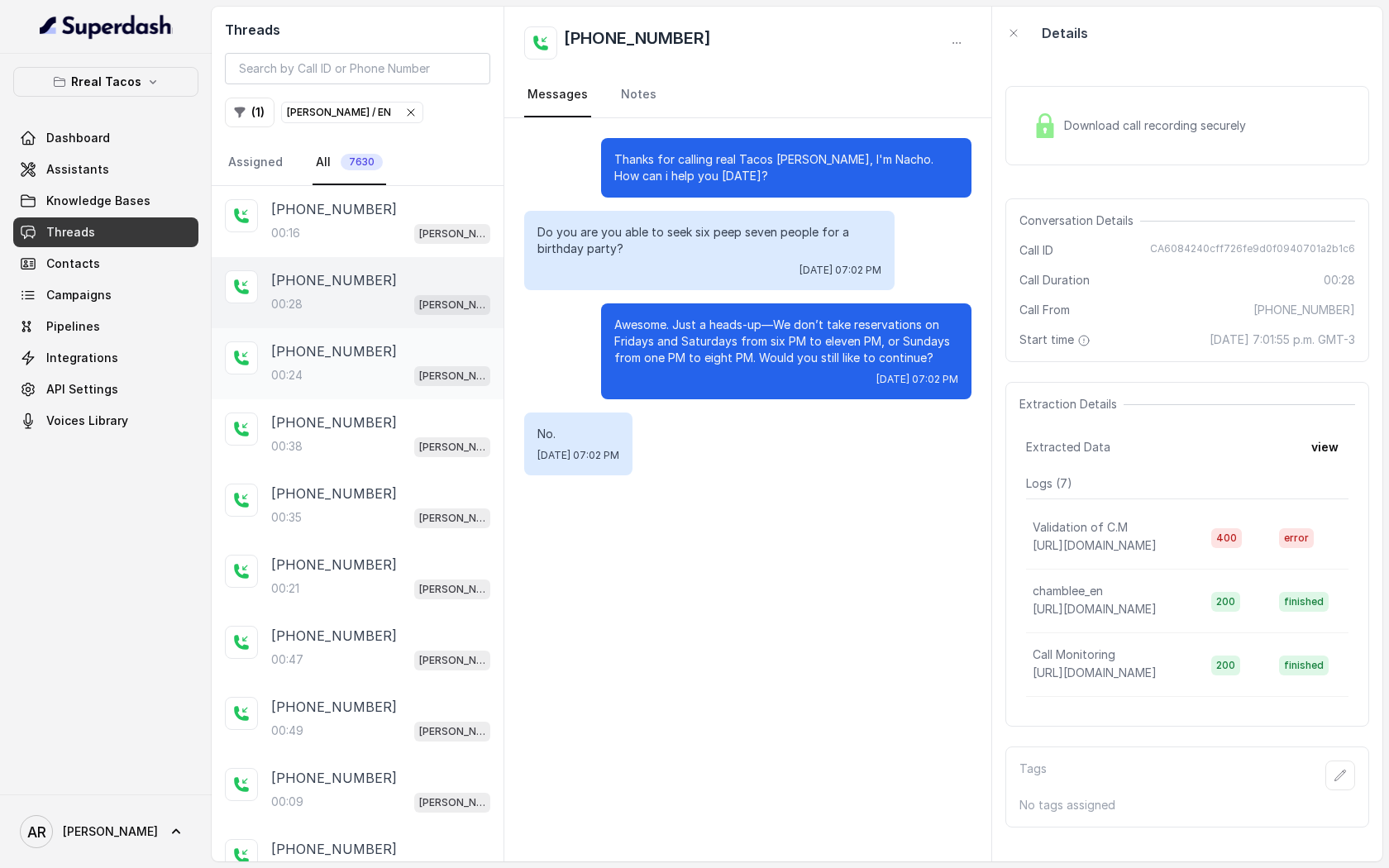
click at [378, 354] on div "[PHONE_NUMBER]" at bounding box center [380, 351] width 219 height 20
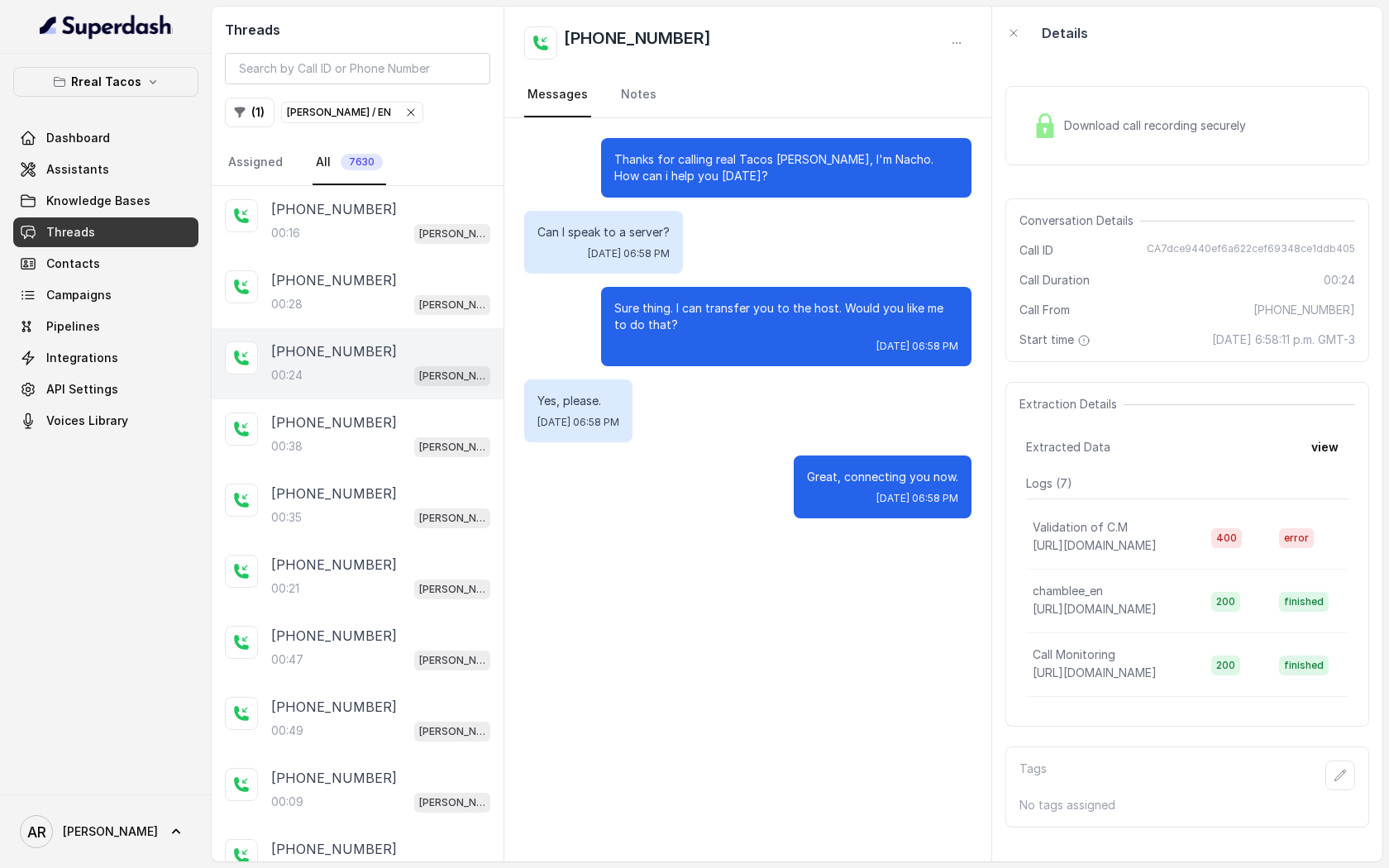
click at [405, 115] on icon "button" at bounding box center [411, 112] width 13 height 13
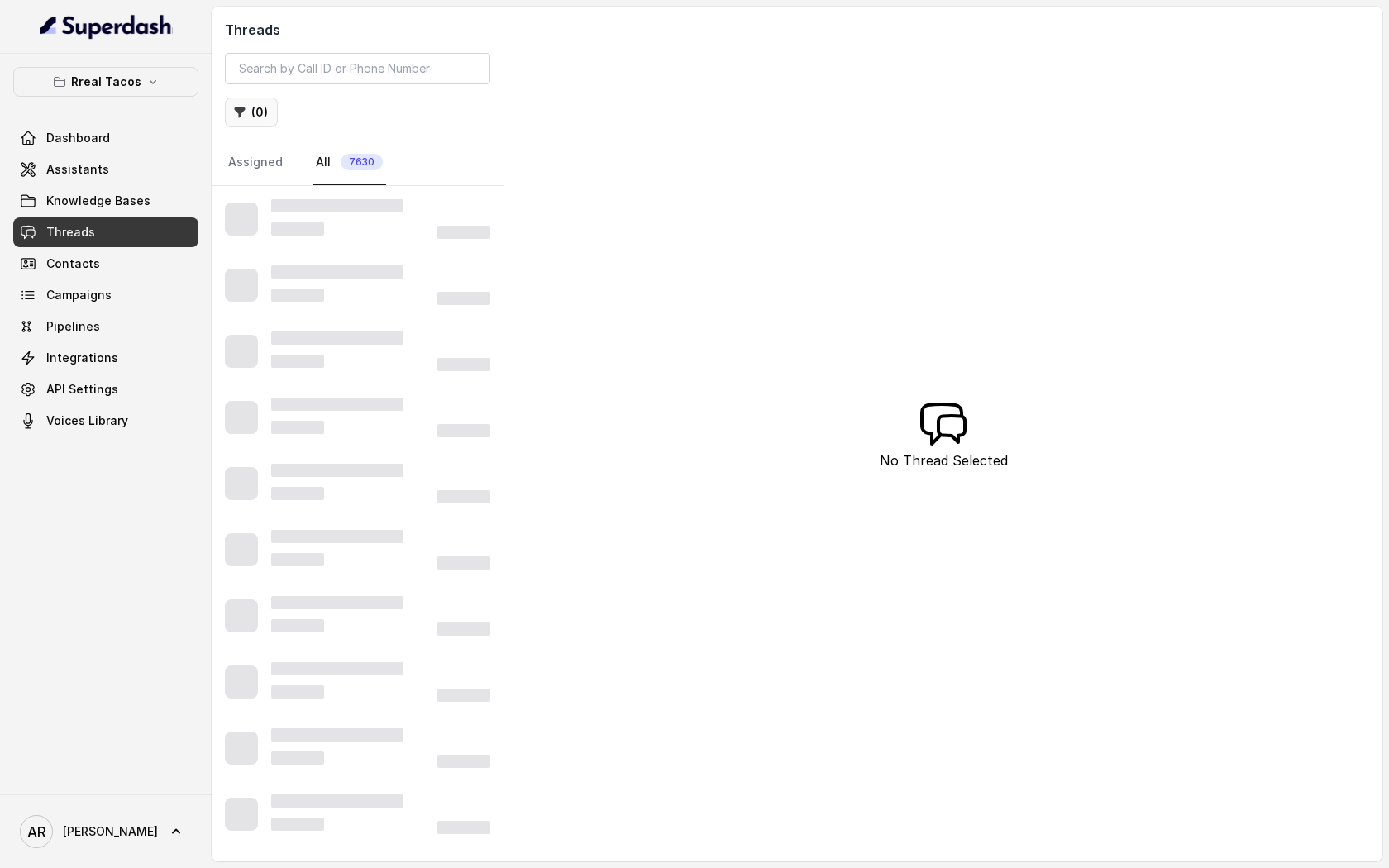
click at [240, 115] on icon "button" at bounding box center [240, 113] width 10 height 10
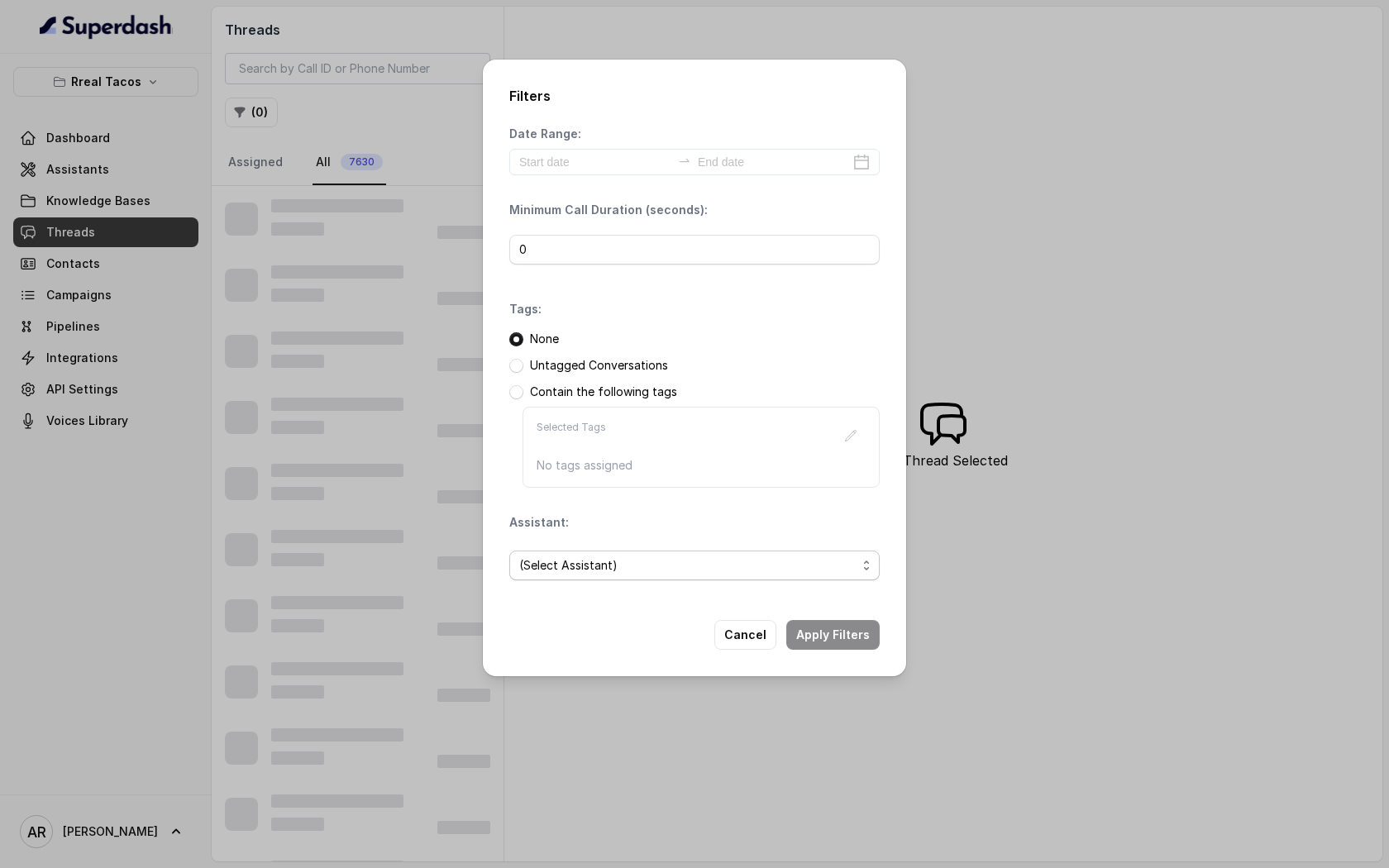
click at [573, 566] on span "(Select Assistant)" at bounding box center [688, 566] width 337 height 20
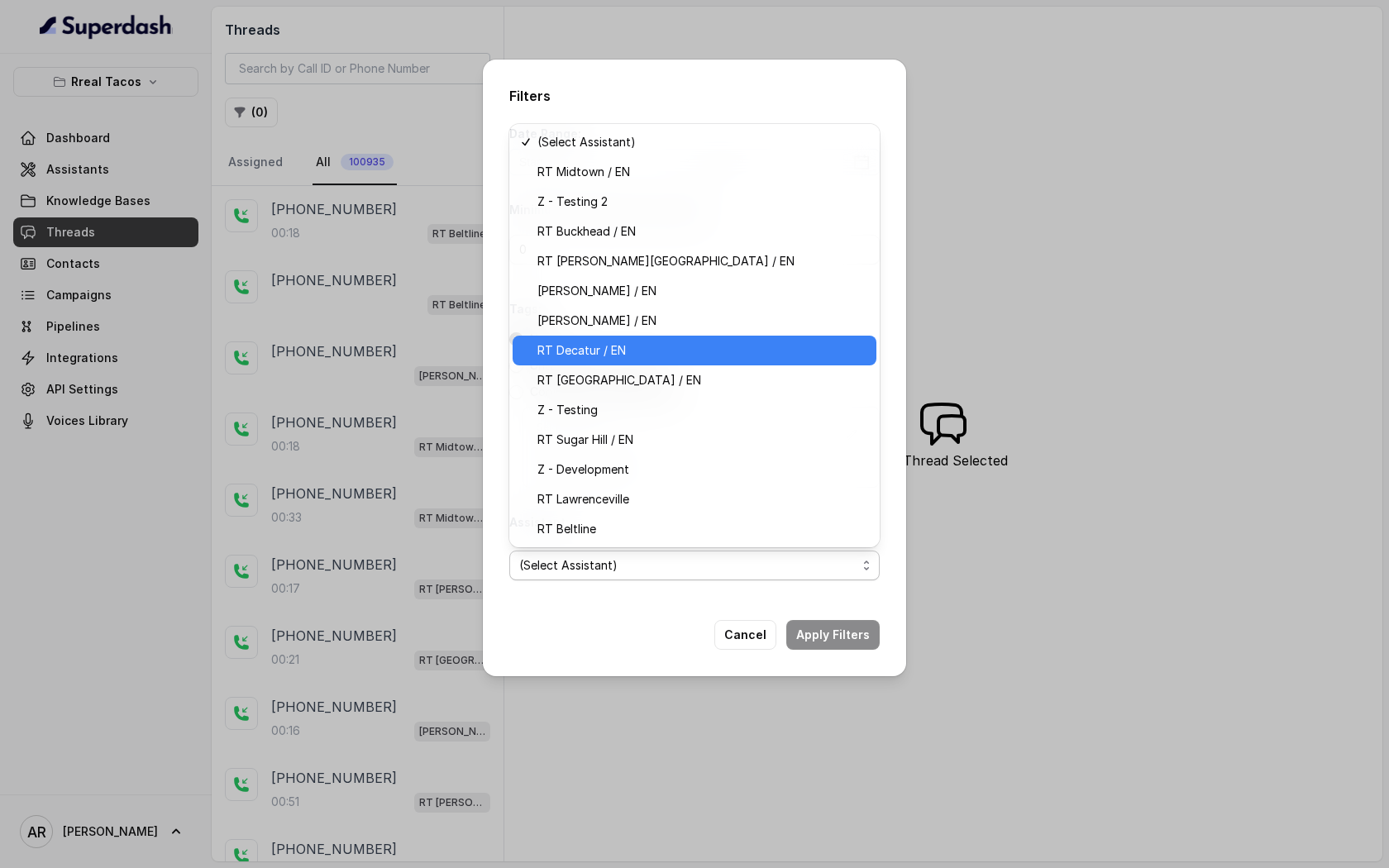
click at [646, 344] on span "RT Decatur / EN" at bounding box center [702, 351] width 329 height 20
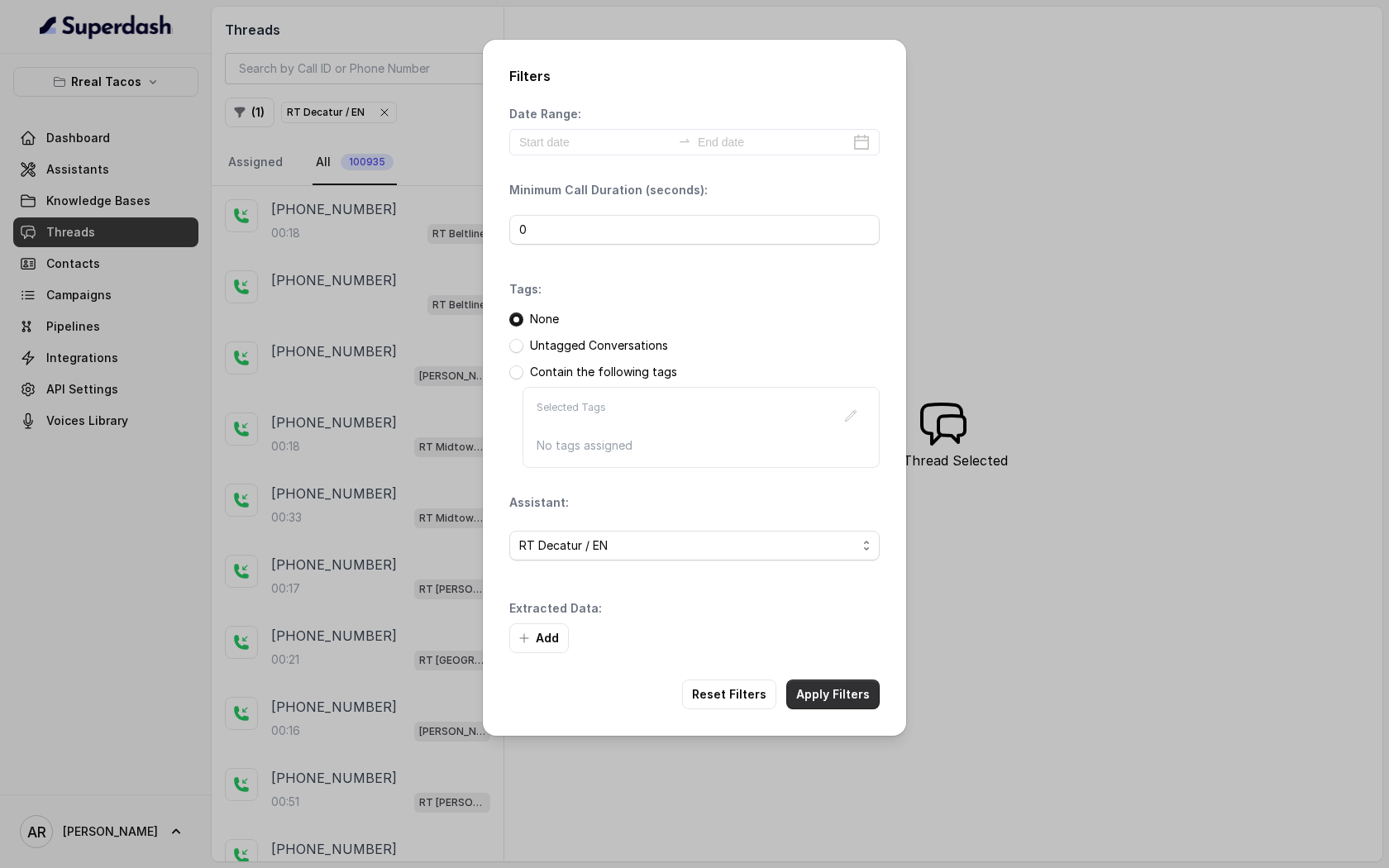
click at [837, 684] on button "Apply Filters" at bounding box center [833, 695] width 94 height 30
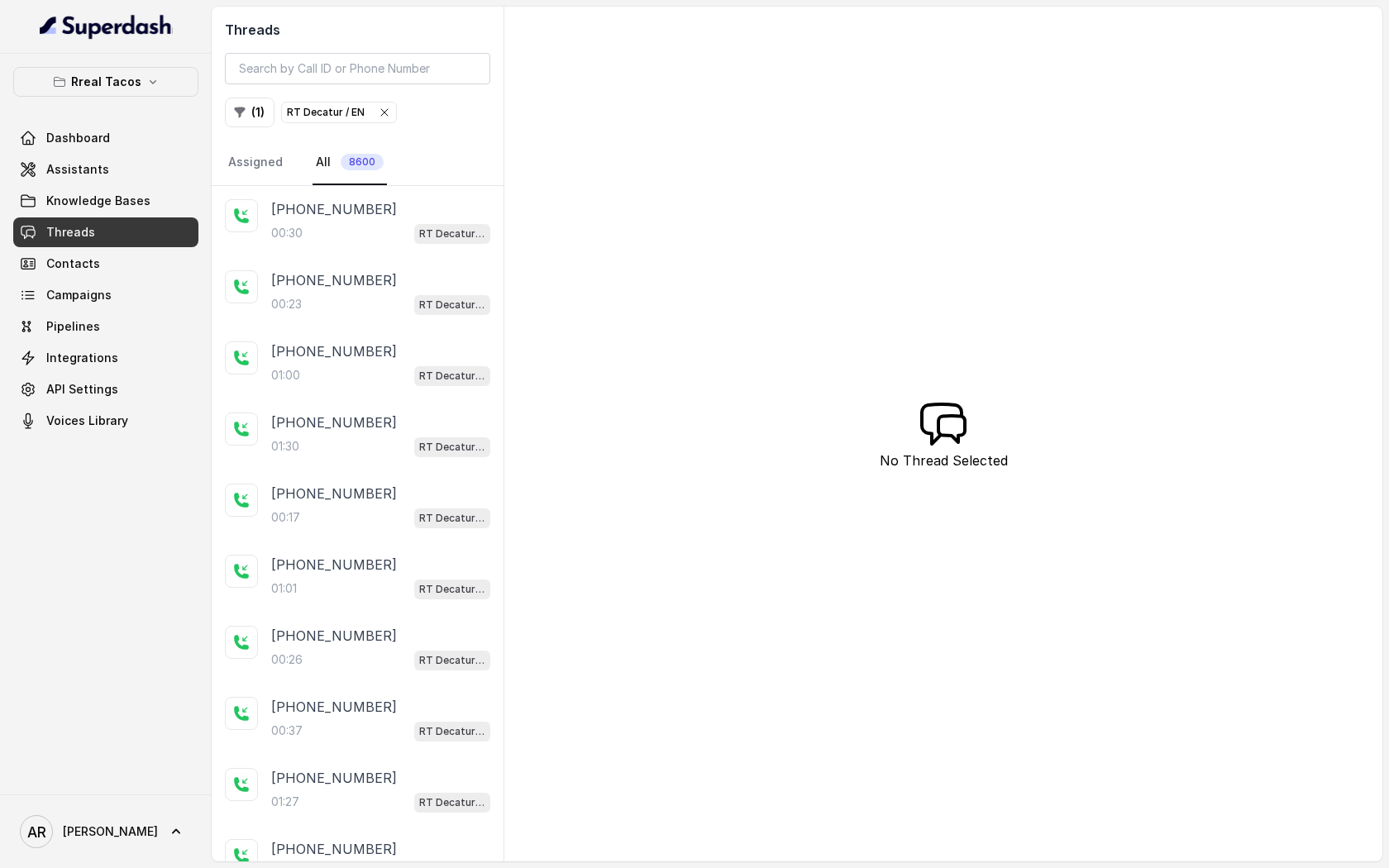
click at [399, 204] on div "[PHONE_NUMBER]" at bounding box center [380, 209] width 219 height 20
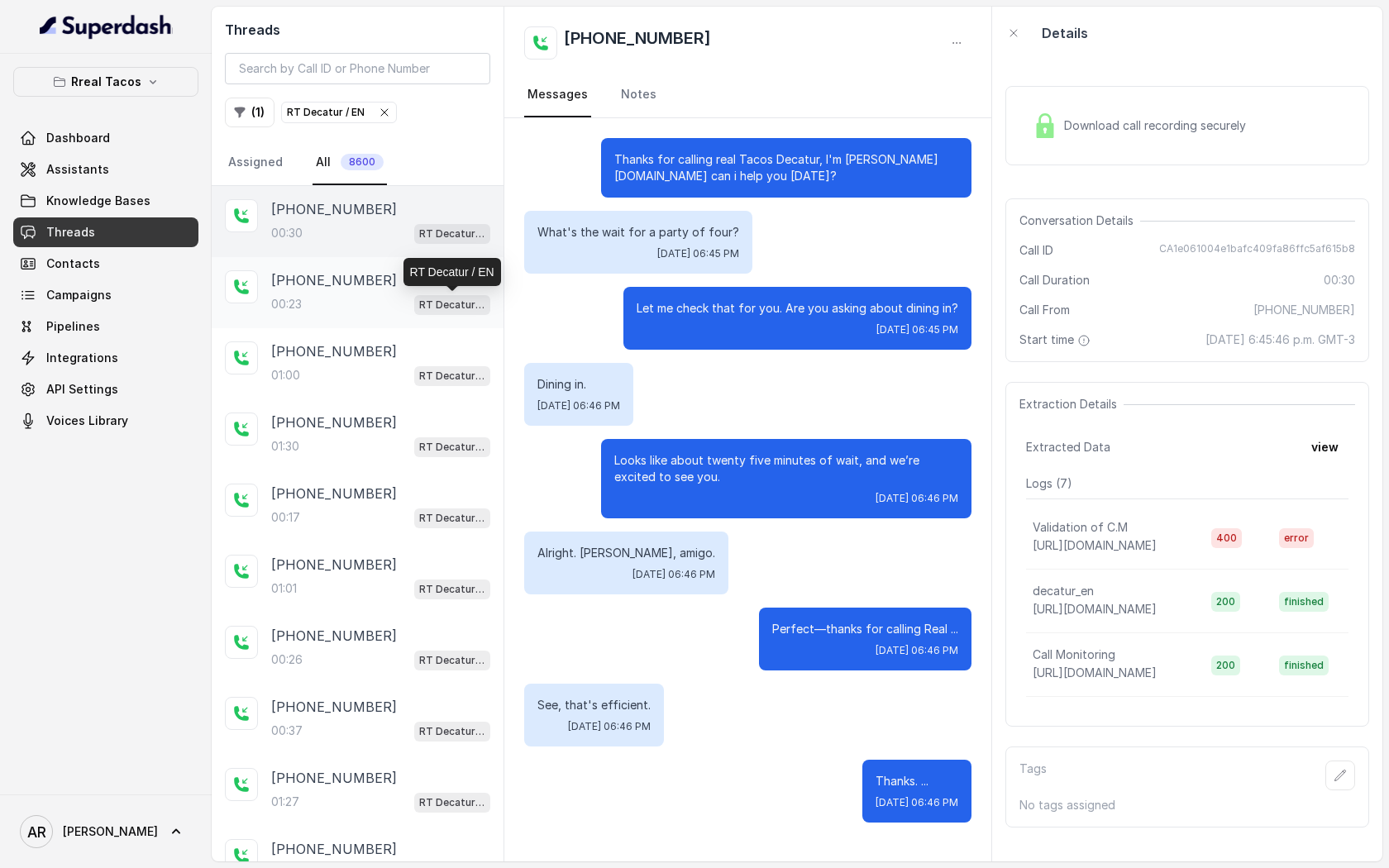
click at [355, 299] on div "00:23 RT Decatur / EN" at bounding box center [380, 304] width 219 height 22
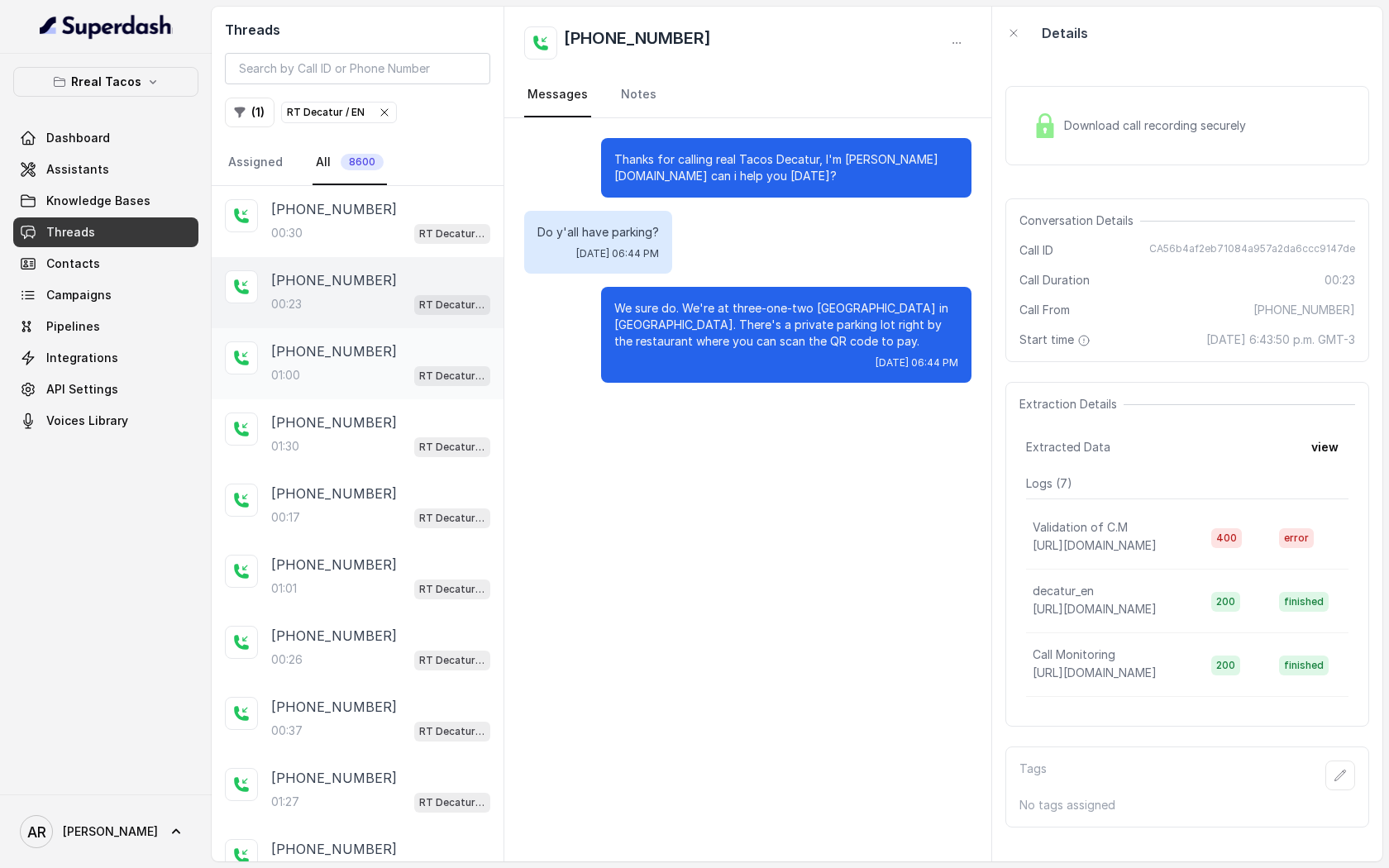
click at [363, 351] on div "[PHONE_NUMBER]" at bounding box center [380, 351] width 219 height 20
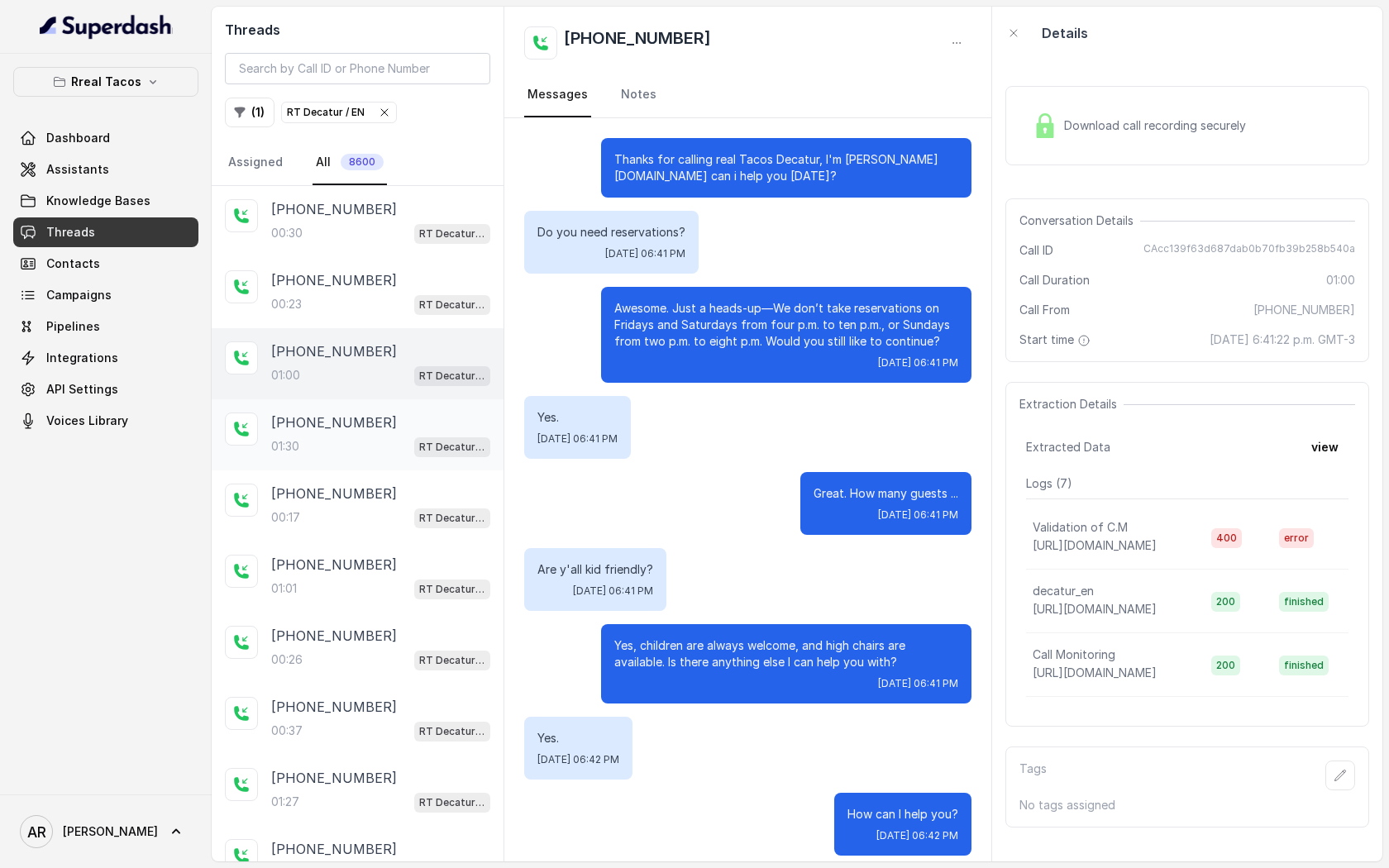
scroll to position [351, 0]
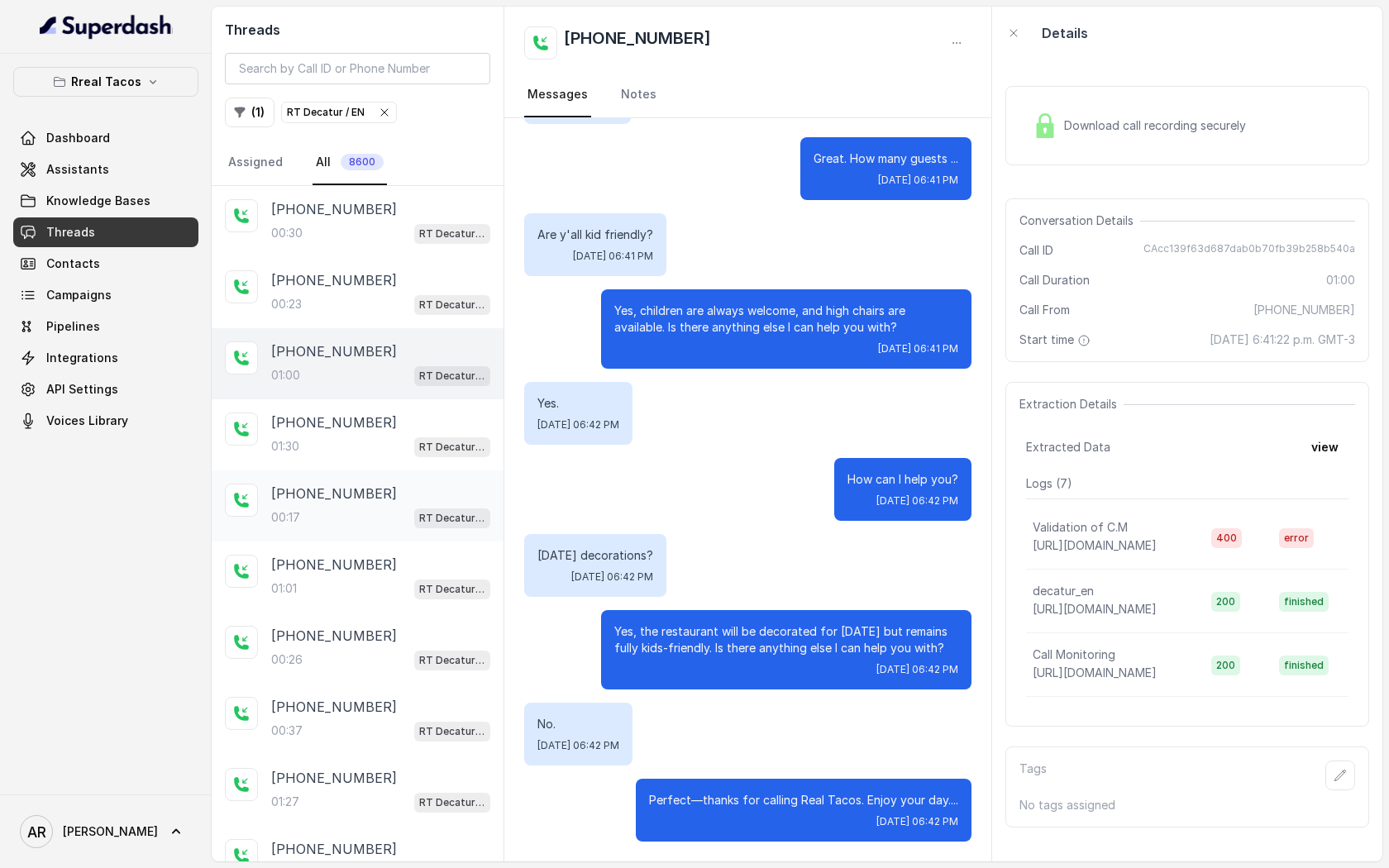
click at [385, 492] on div "[PHONE_NUMBER]" at bounding box center [380, 493] width 219 height 20
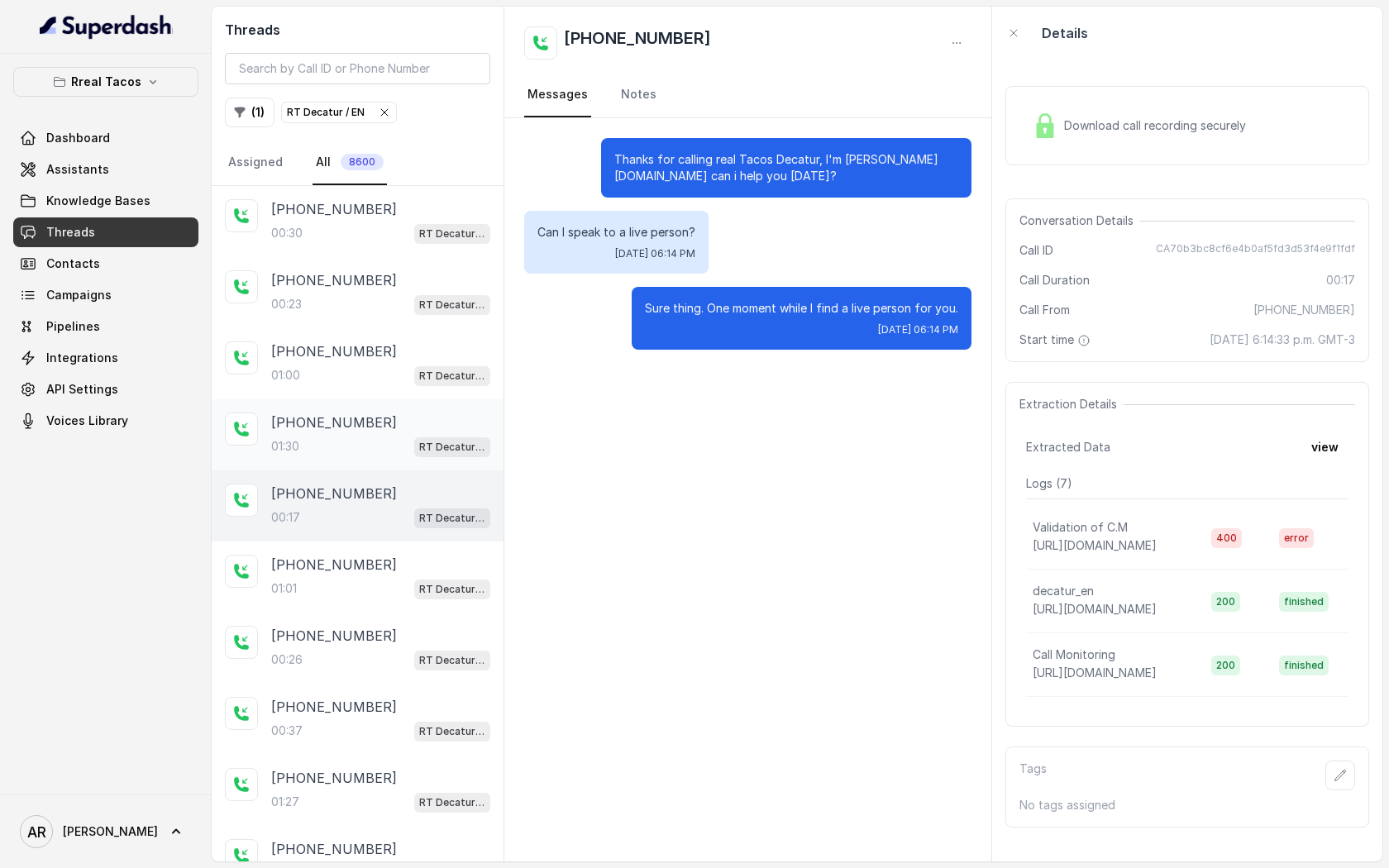
click at [379, 437] on div "01:30 RT Decatur / EN" at bounding box center [380, 446] width 219 height 22
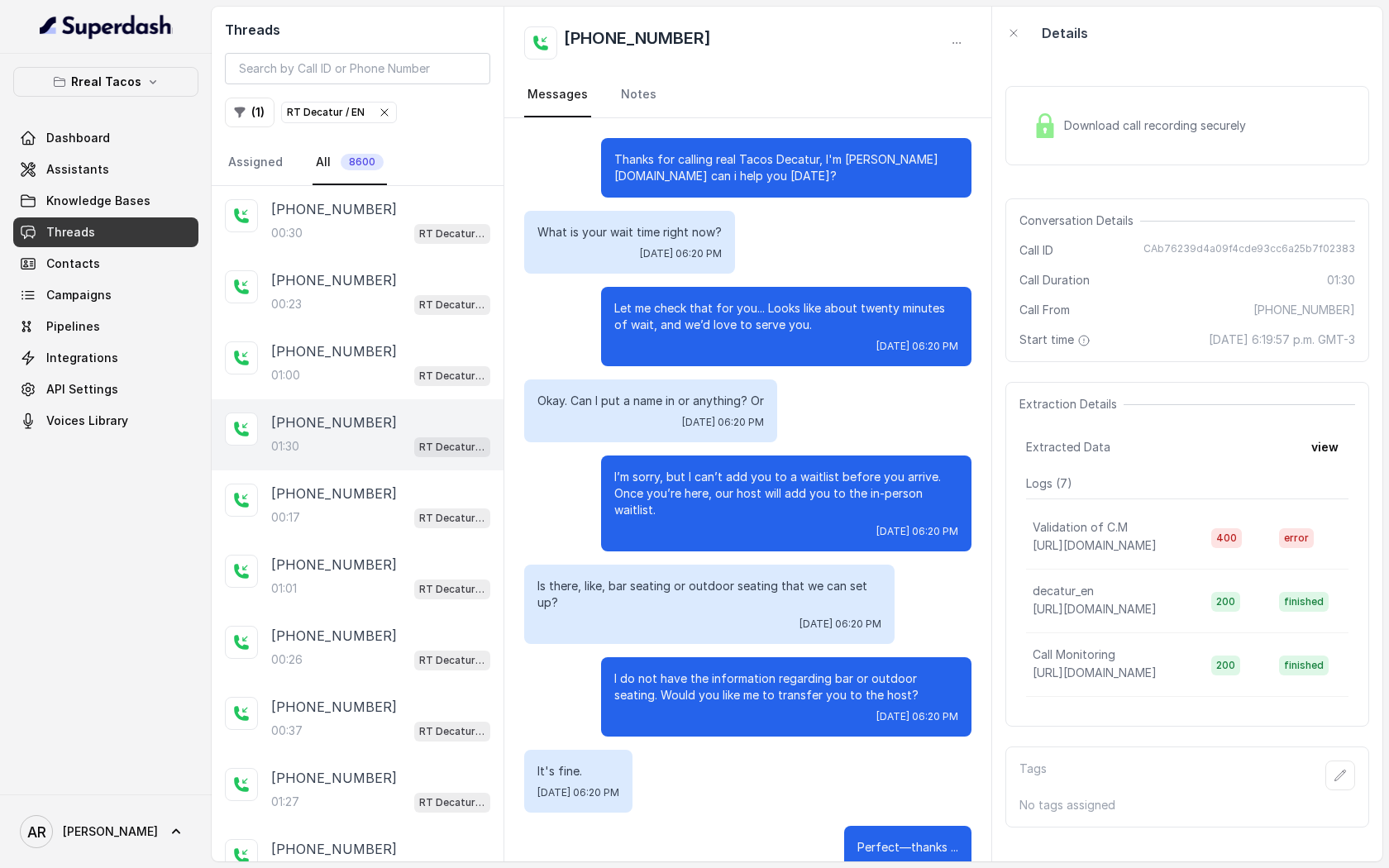
scroll to position [722, 0]
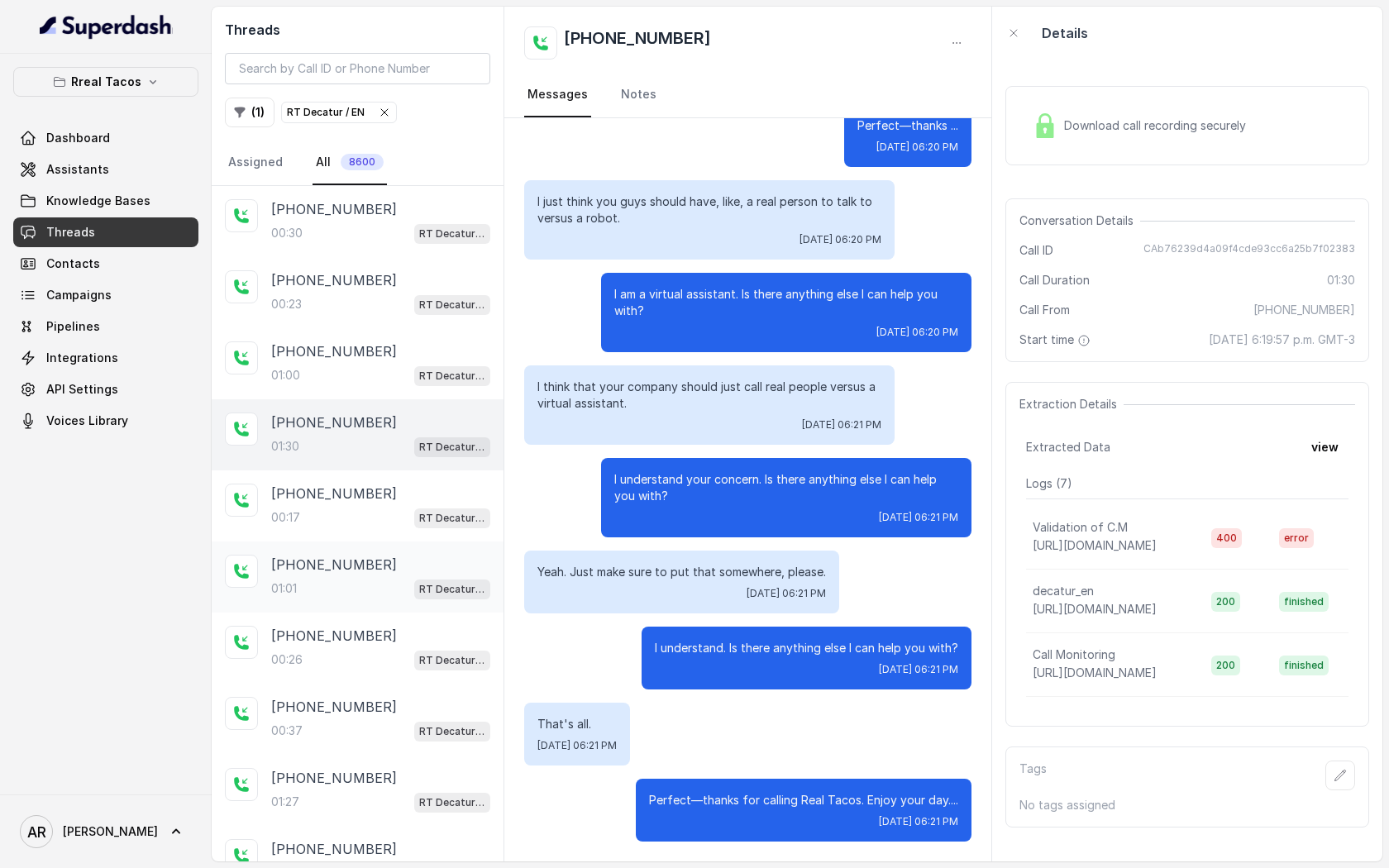
click at [370, 555] on div "[PHONE_NUMBER]" at bounding box center [380, 565] width 219 height 20
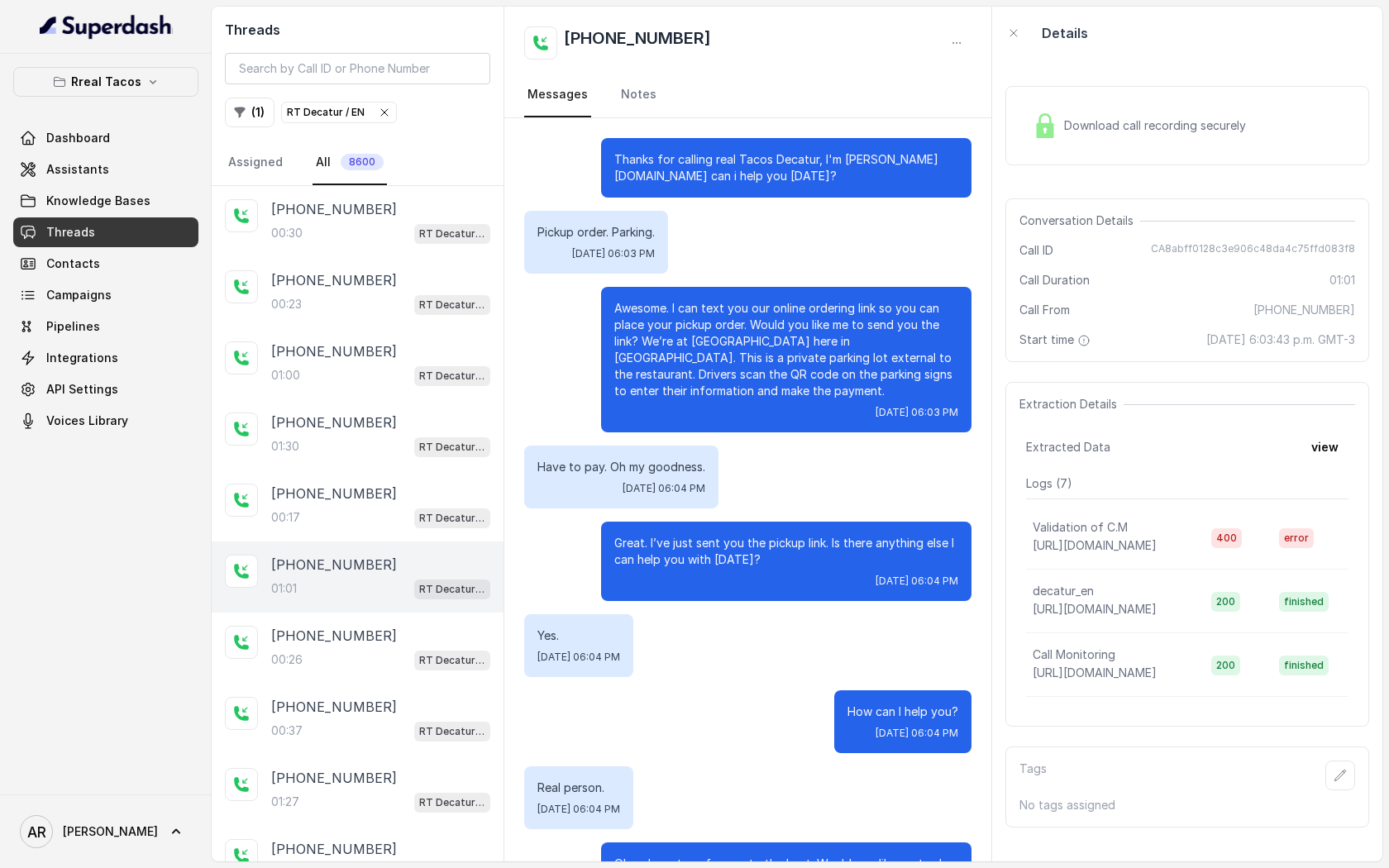
scroll to position [80, 0]
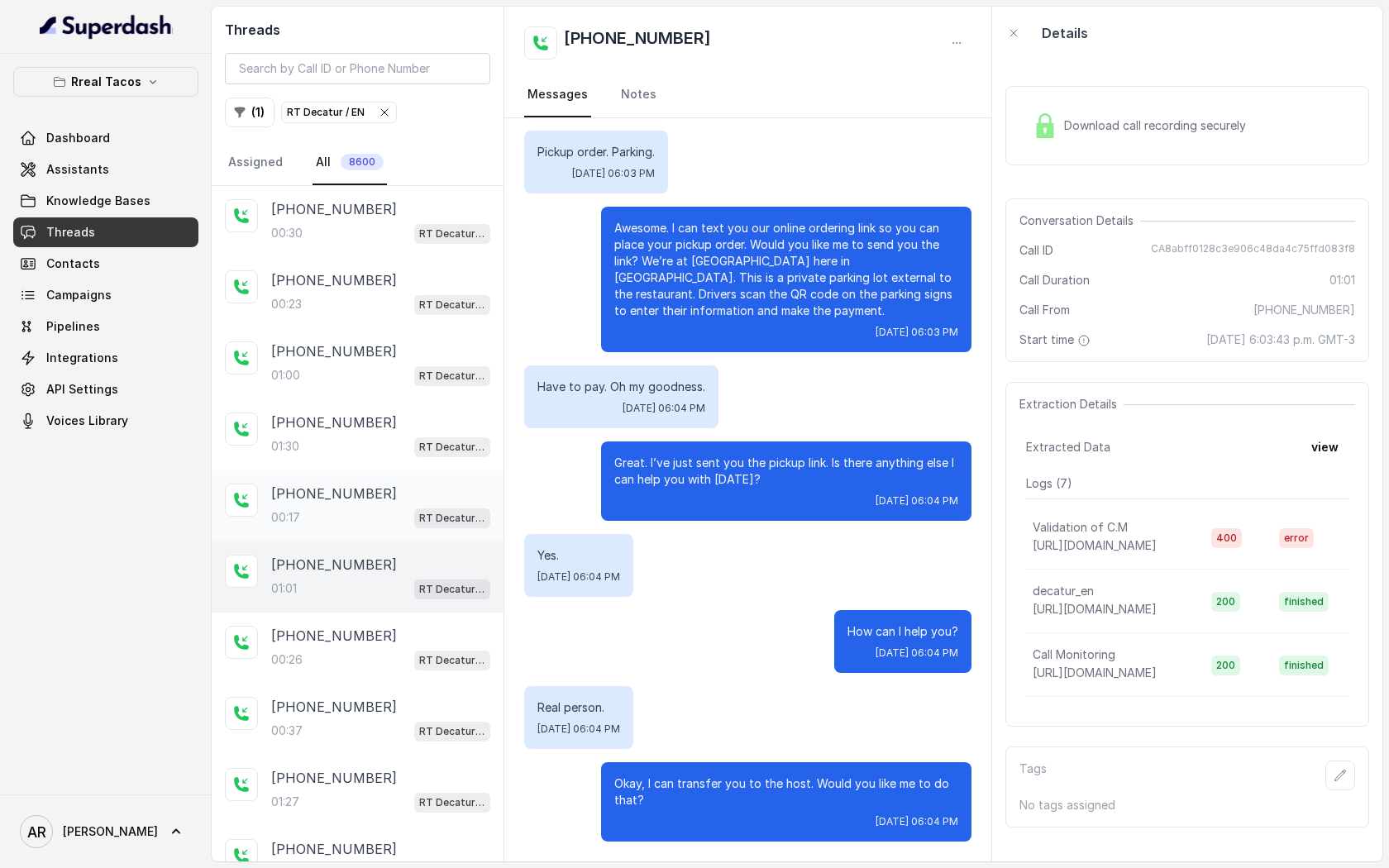
click at [378, 470] on div "[PHONE_NUMBER]:17 RT Decatur / EN" at bounding box center [358, 505] width 292 height 71
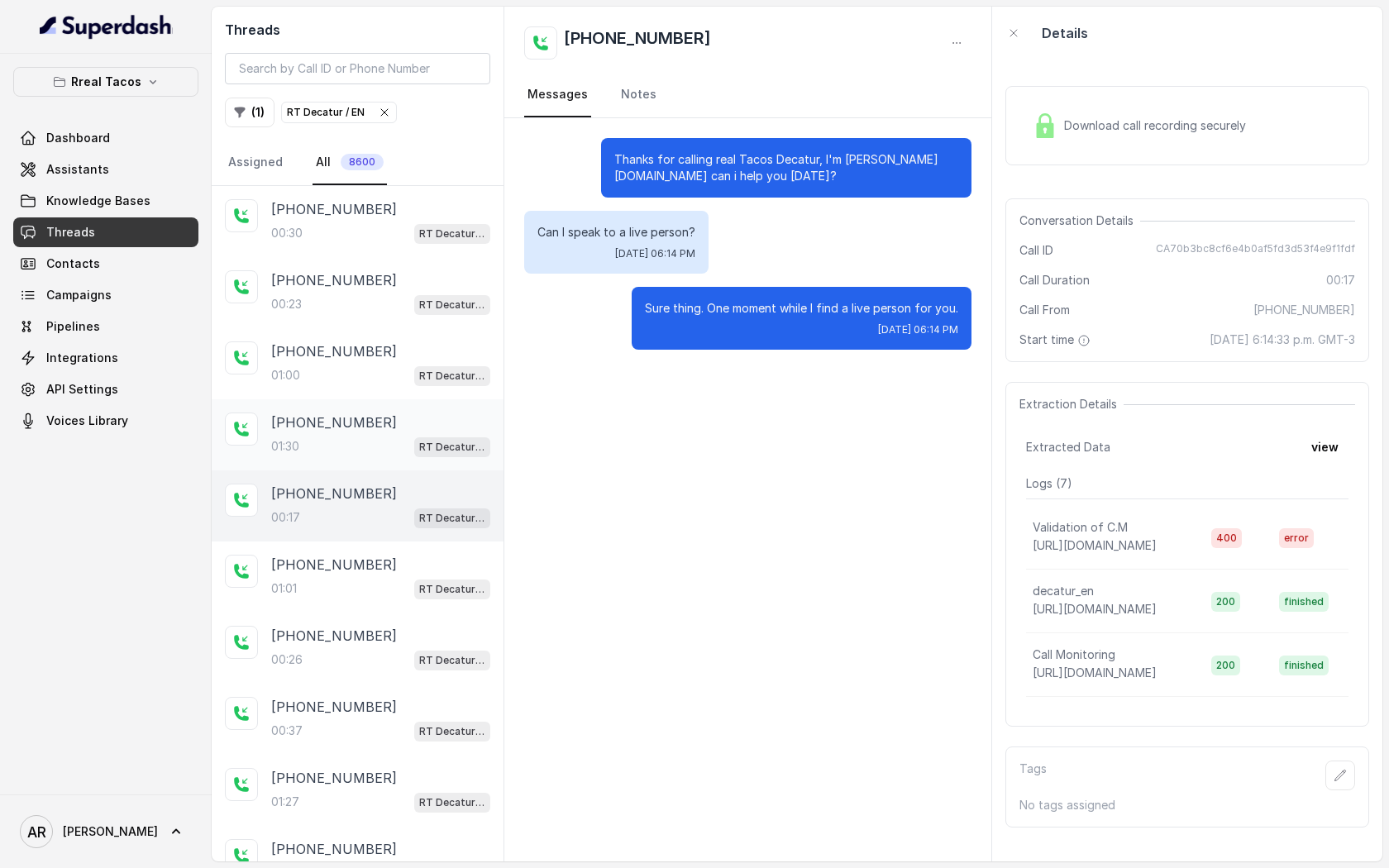
click at [387, 448] on div "01:30 RT Decatur / EN" at bounding box center [380, 446] width 219 height 22
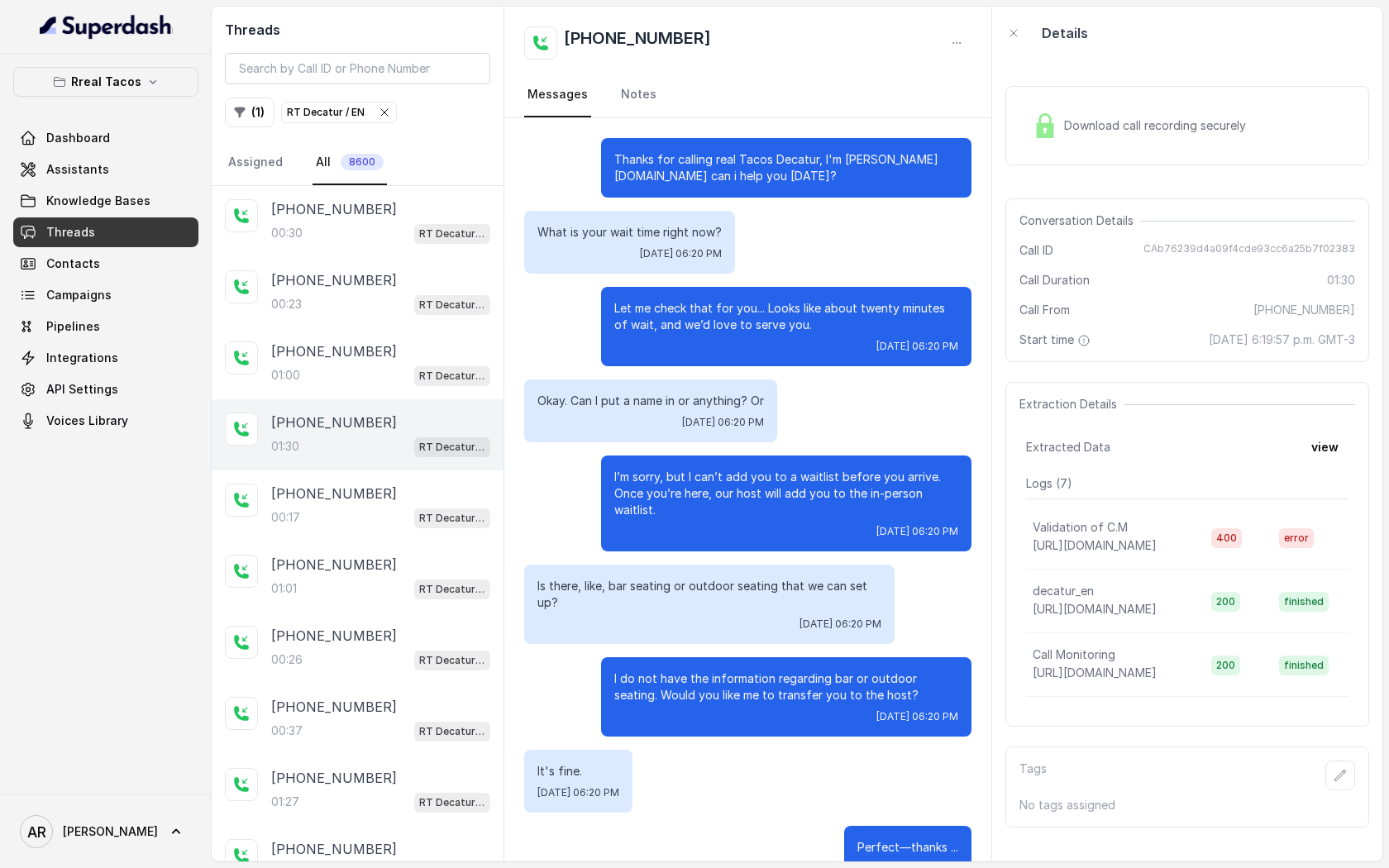
scroll to position [722, 0]
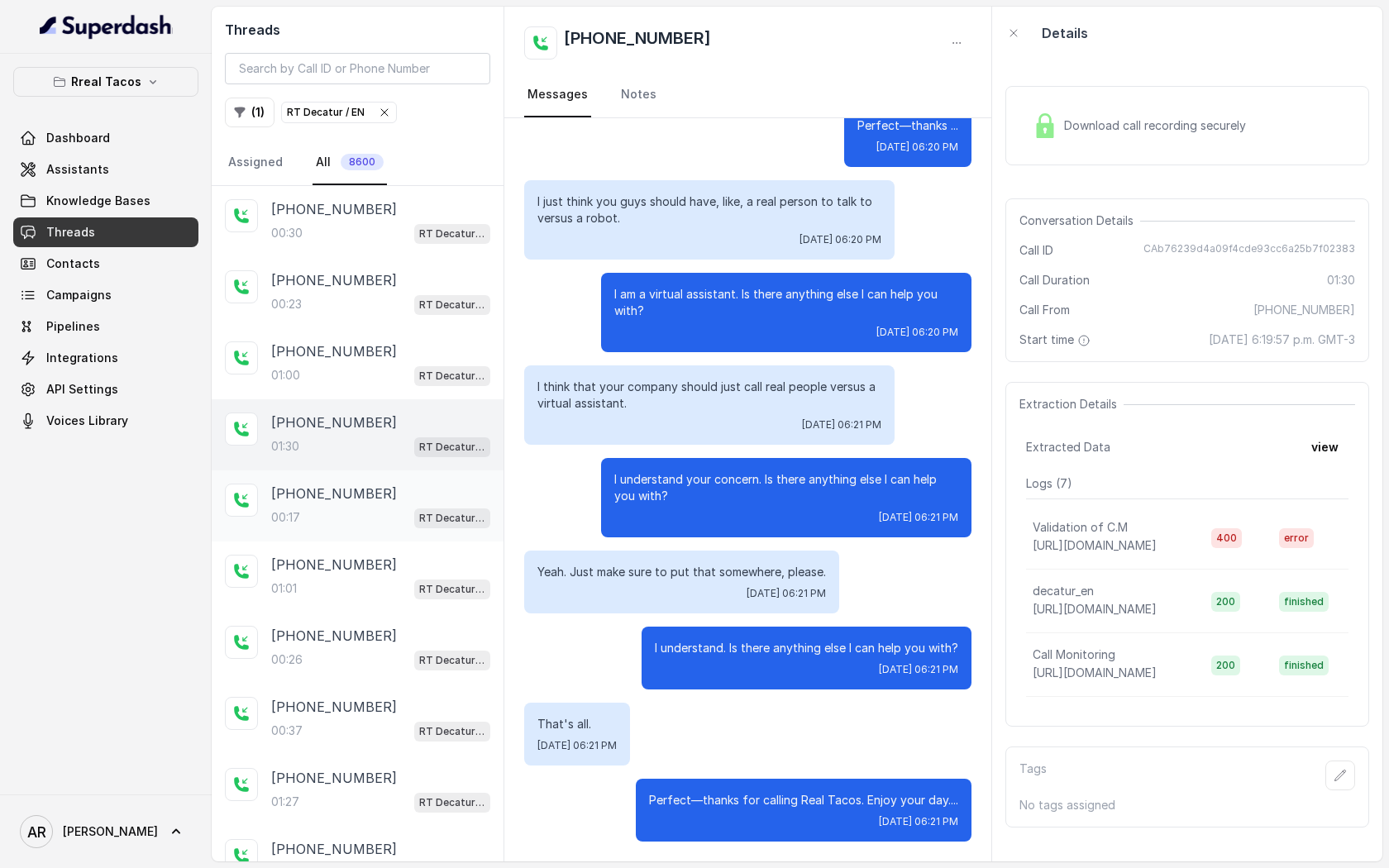
click at [388, 530] on div "[PHONE_NUMBER]:17 RT Decatur / EN" at bounding box center [358, 505] width 292 height 71
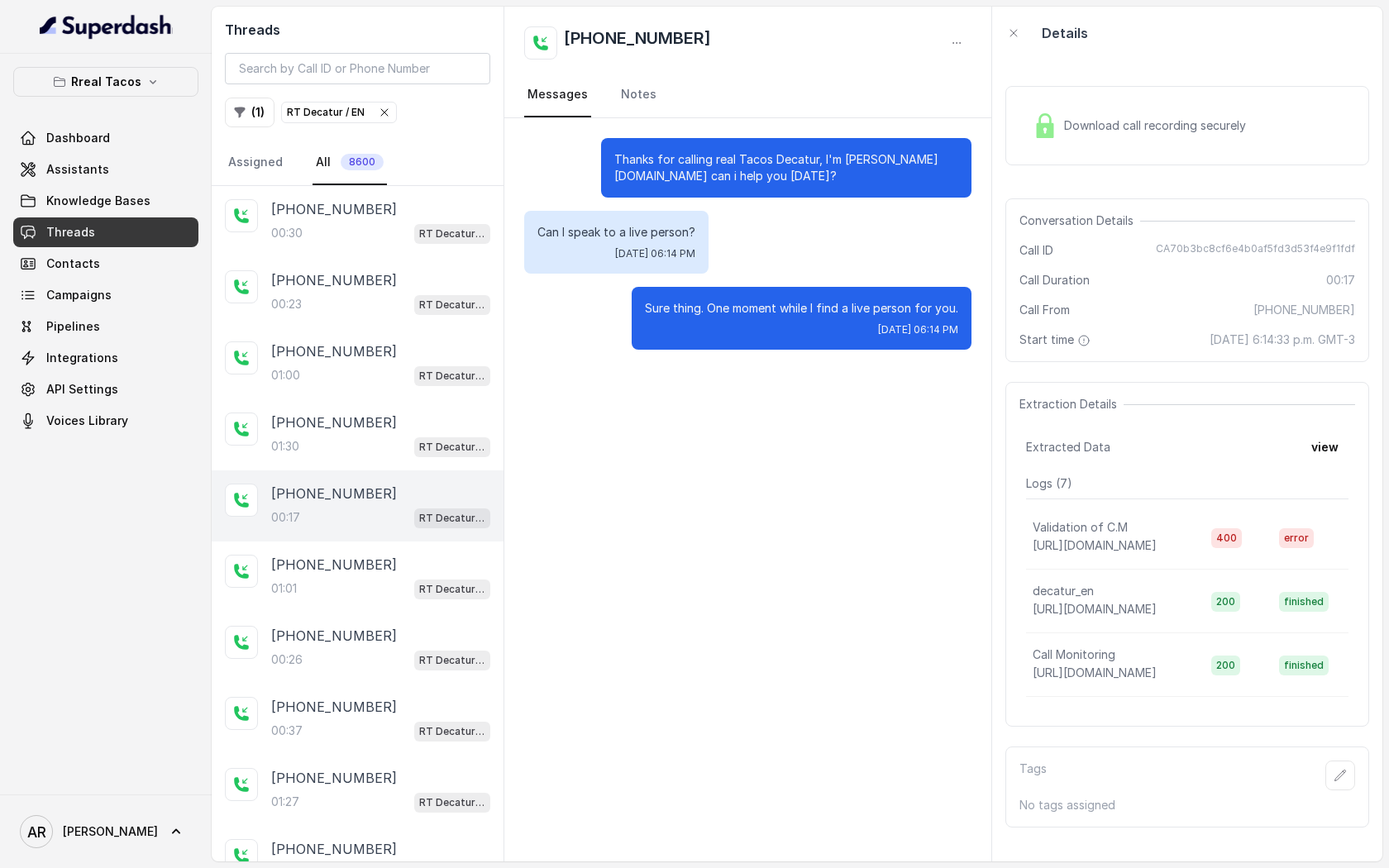
click at [1074, 100] on div "Download call recording securely" at bounding box center [1187, 125] width 364 height 80
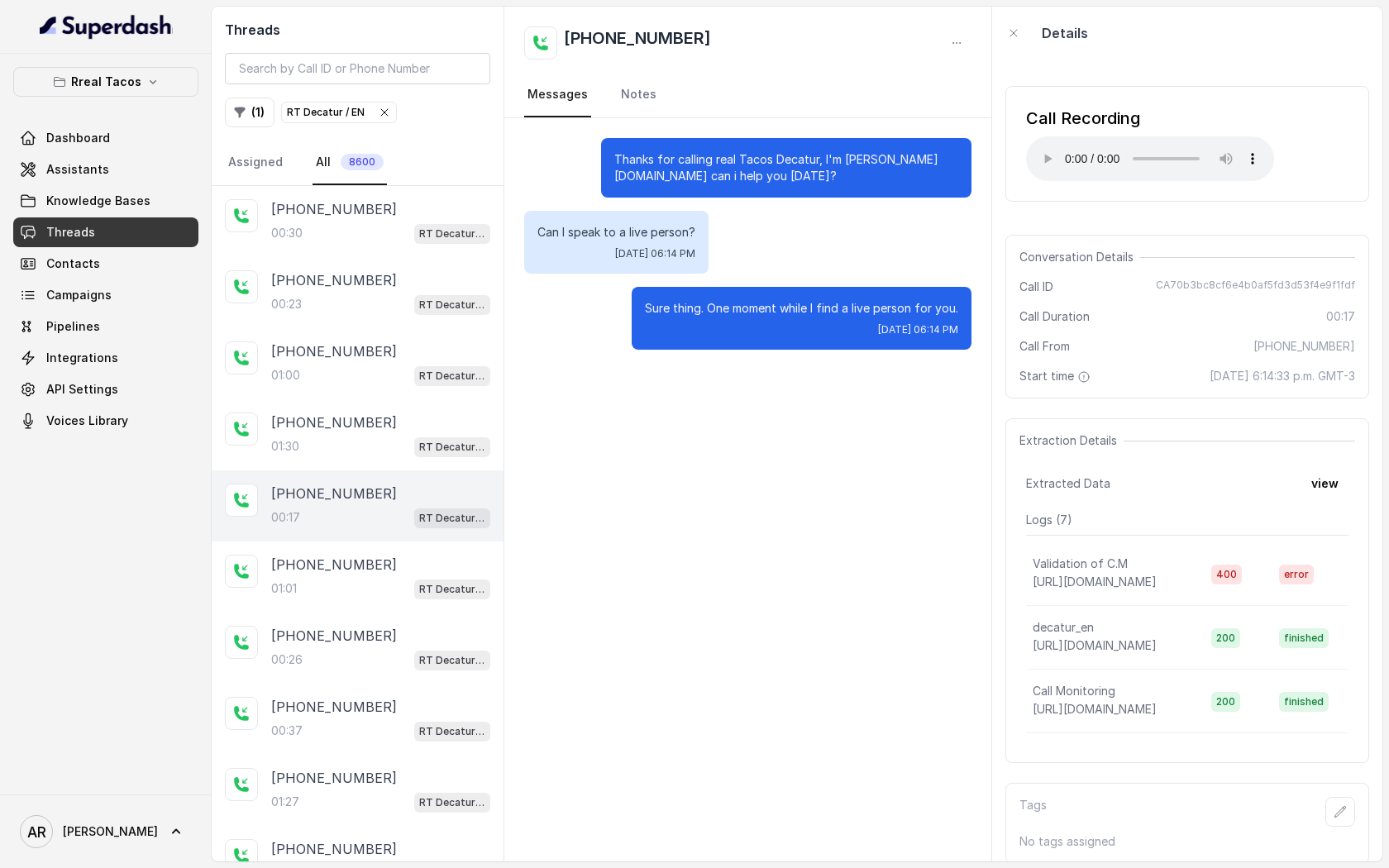
click at [378, 130] on div "Threads ( 1 ) RT Decatur / EN Assigned All 8600" at bounding box center [358, 96] width 292 height 179
click at [387, 102] on span "RT Decatur / EN" at bounding box center [339, 112] width 115 height 20
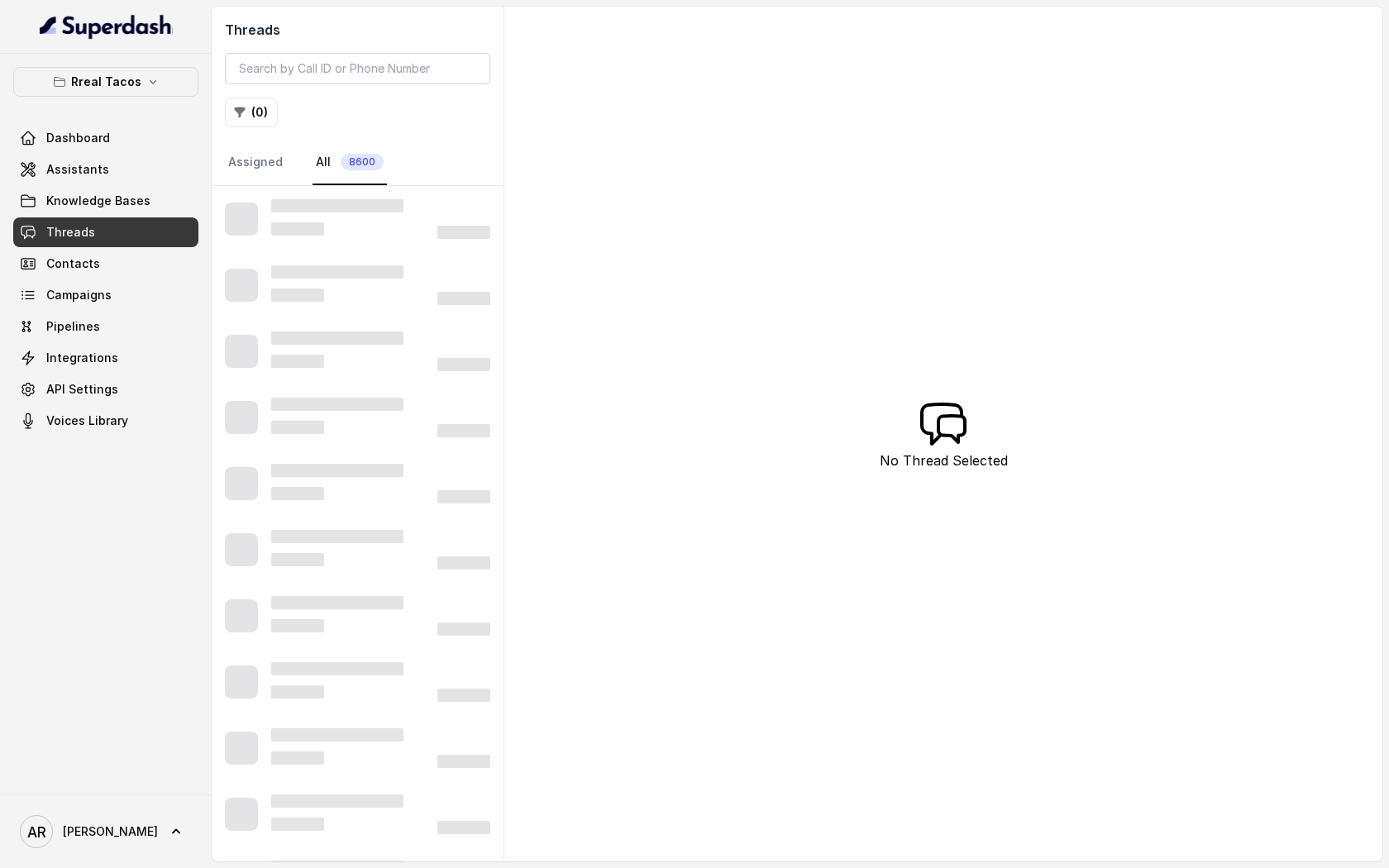
click at [287, 116] on div "( 0 )" at bounding box center [358, 113] width 266 height 30
click at [259, 112] on button "( 0 )" at bounding box center [251, 113] width 53 height 30
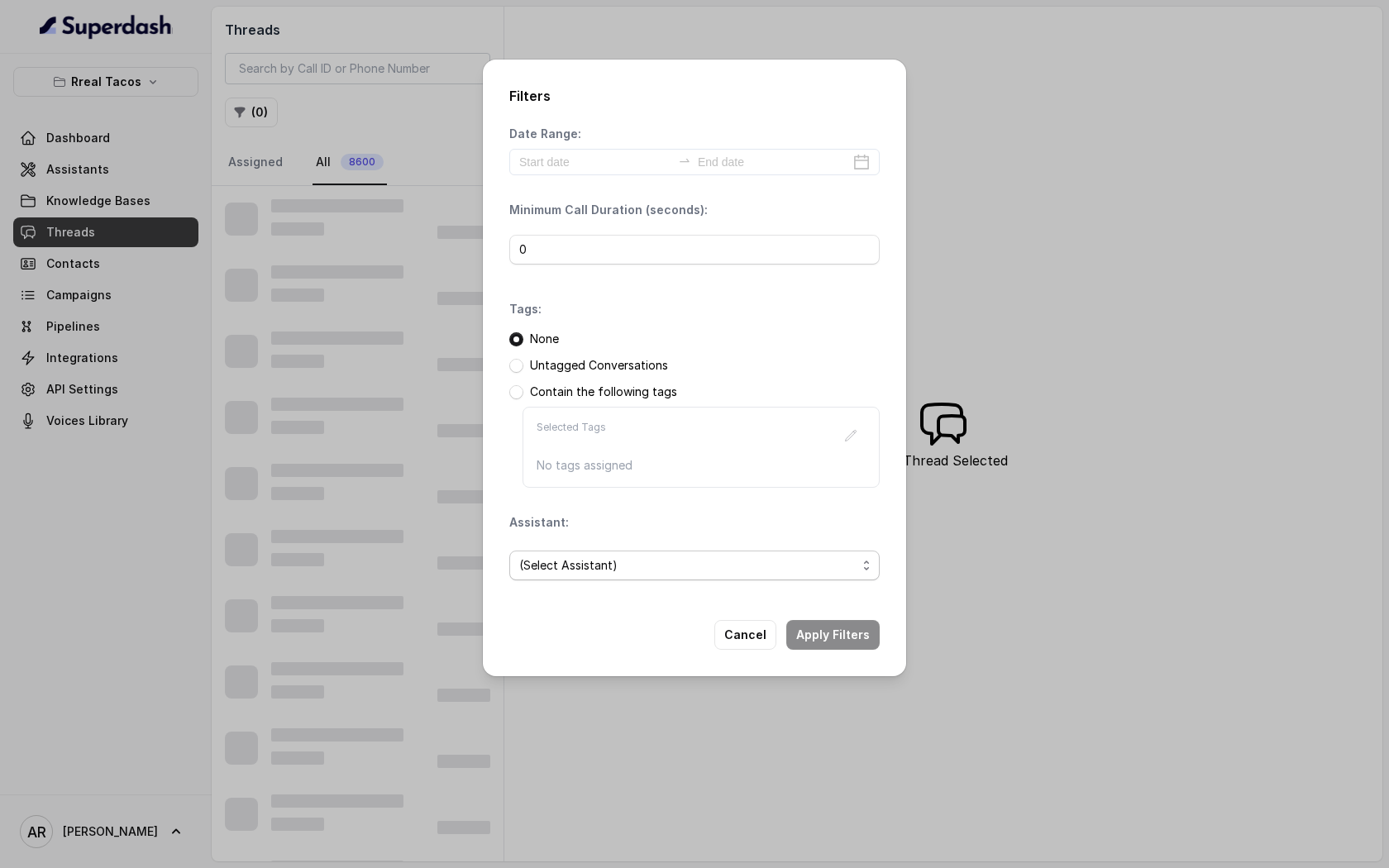
click at [604, 578] on span "(Select Assistant)" at bounding box center [695, 566] width 371 height 30
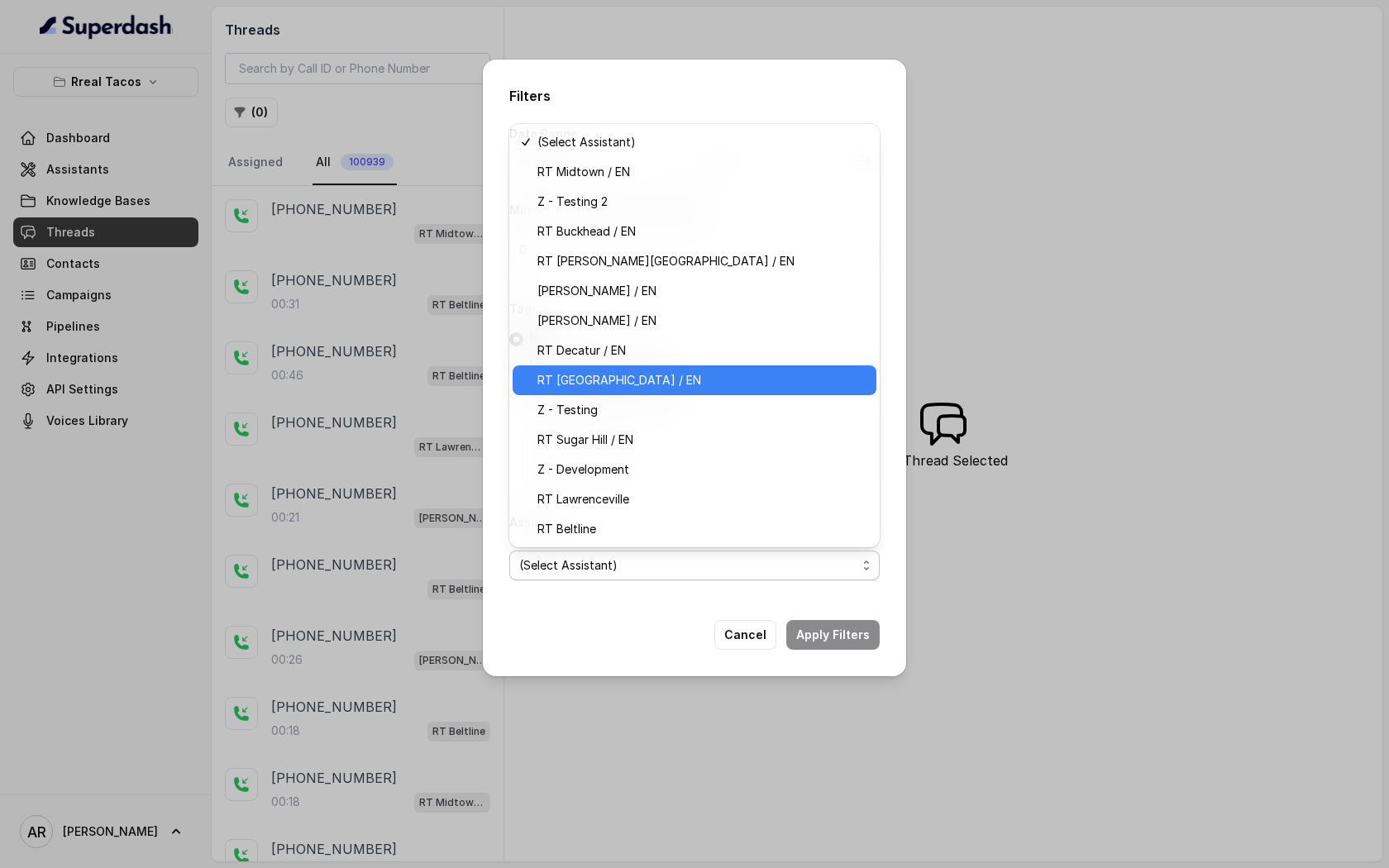
click at [653, 391] on div "RT [GEOGRAPHIC_DATA] / EN" at bounding box center [694, 380] width 364 height 30
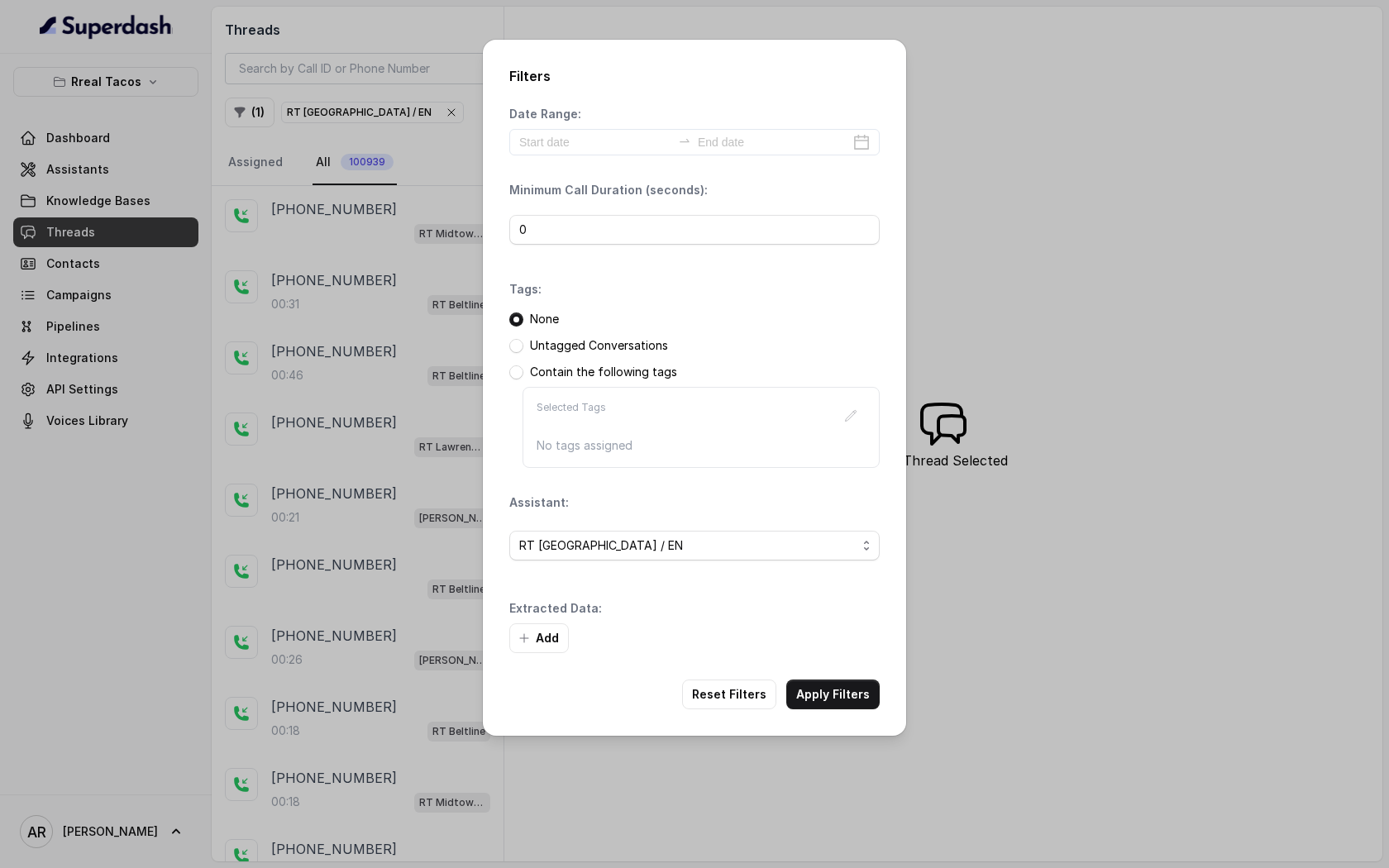
click at [852, 684] on button "Apply Filters" at bounding box center [833, 695] width 94 height 30
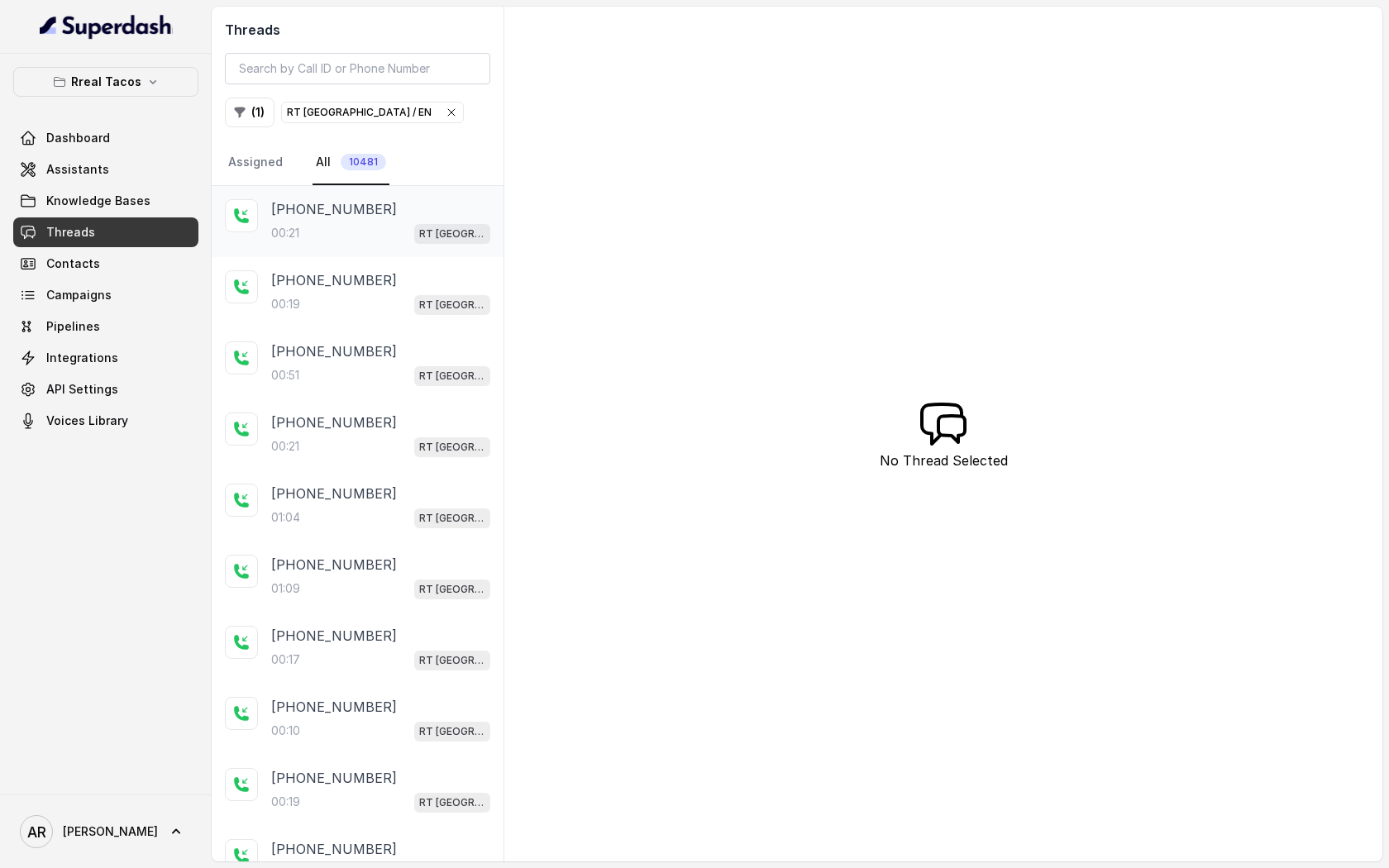
click at [421, 236] on p "RT [GEOGRAPHIC_DATA] / EN" at bounding box center [453, 233] width 66 height 17
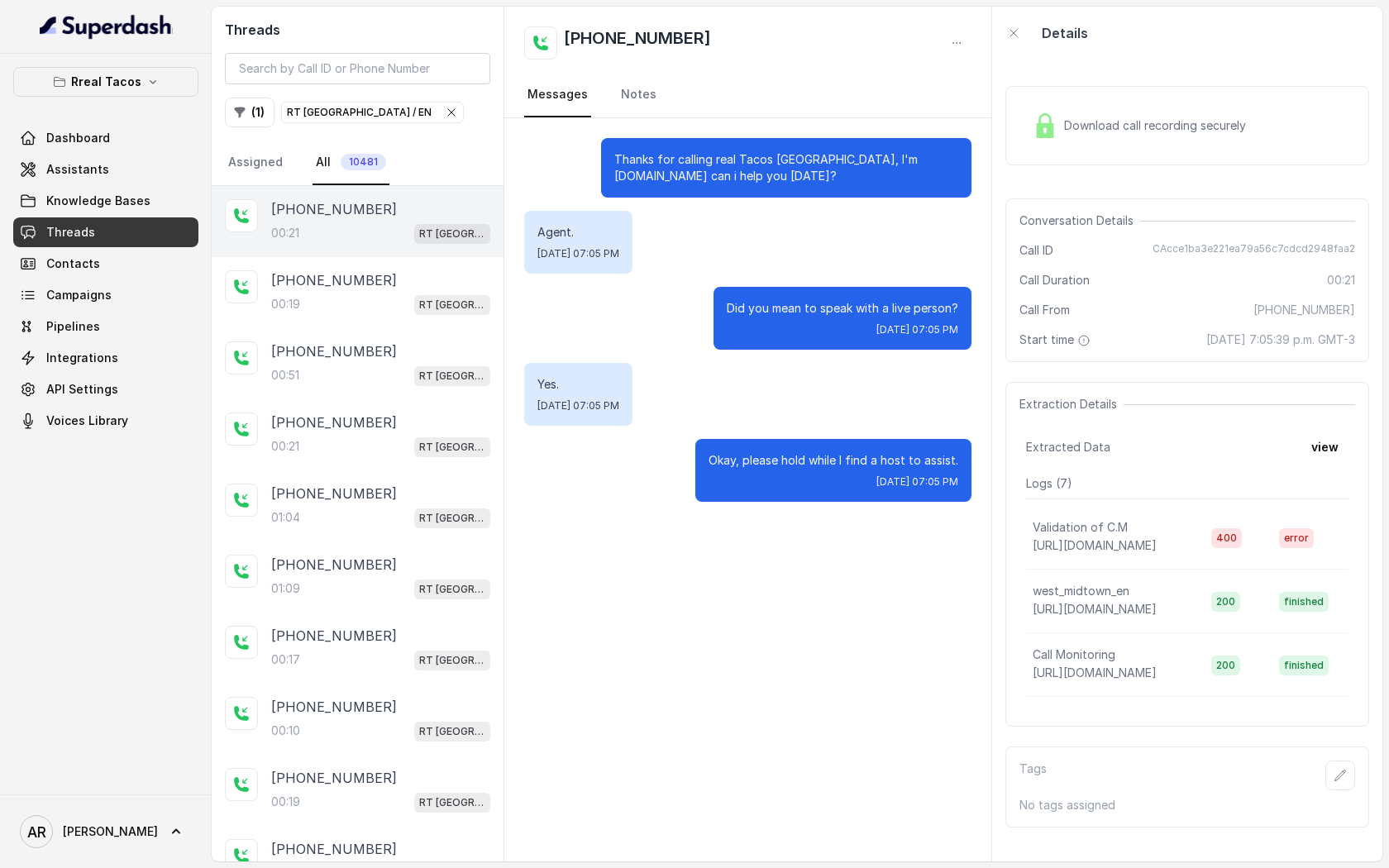
click at [1062, 117] on div "Download call recording securely" at bounding box center [1139, 126] width 226 height 38
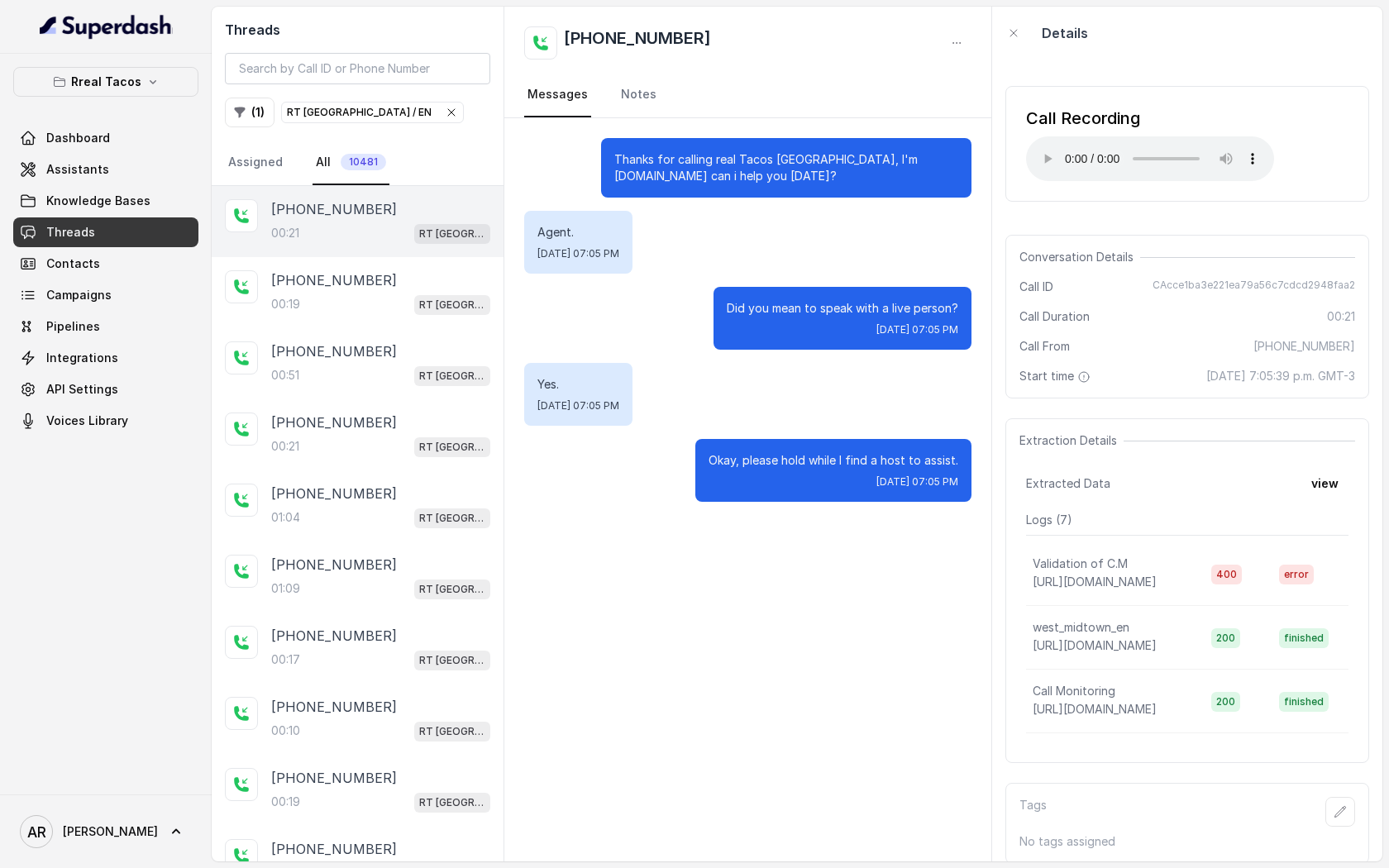
click at [445, 109] on icon "button" at bounding box center [451, 112] width 13 height 13
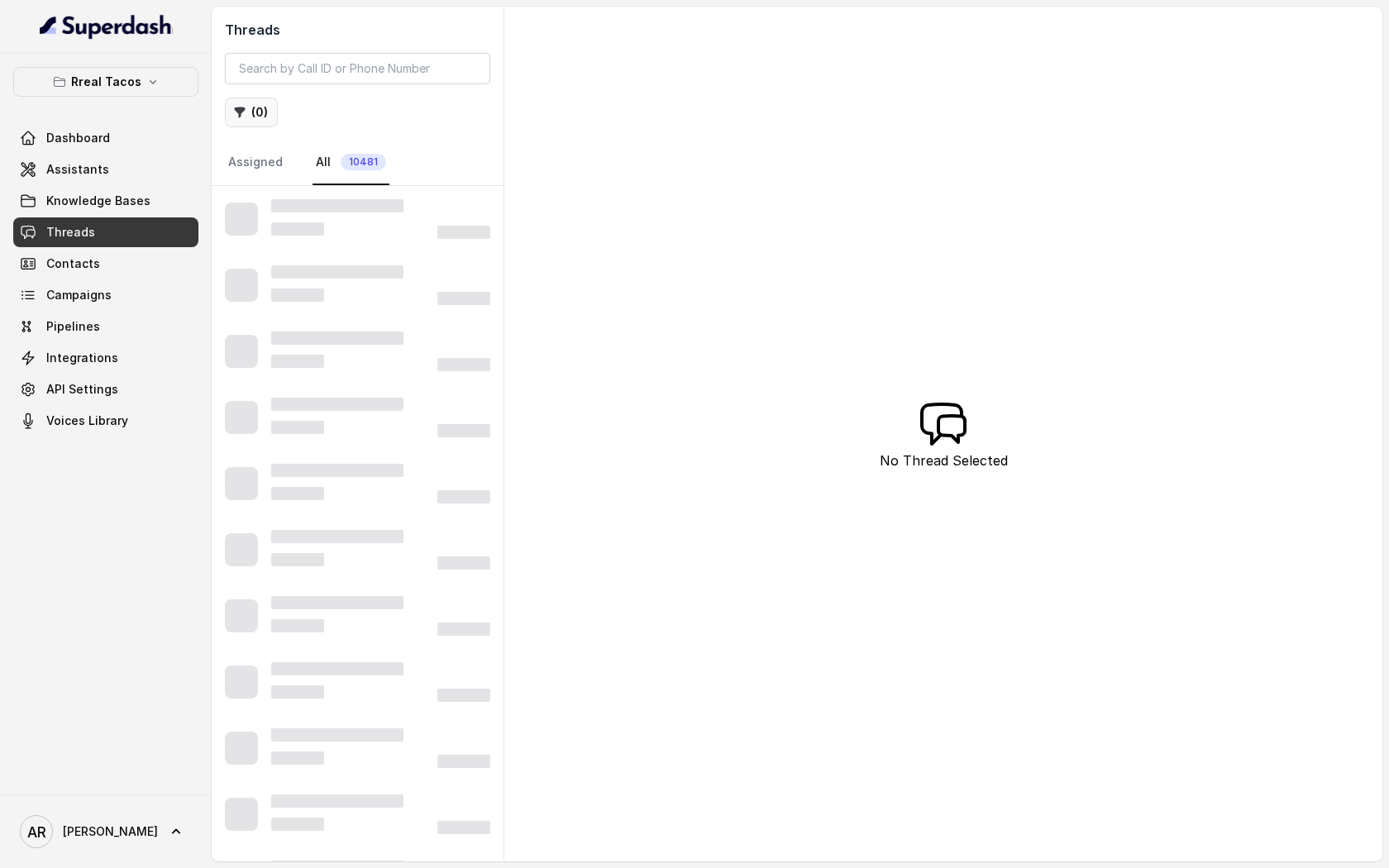
click at [248, 115] on button "( 0 )" at bounding box center [251, 113] width 53 height 30
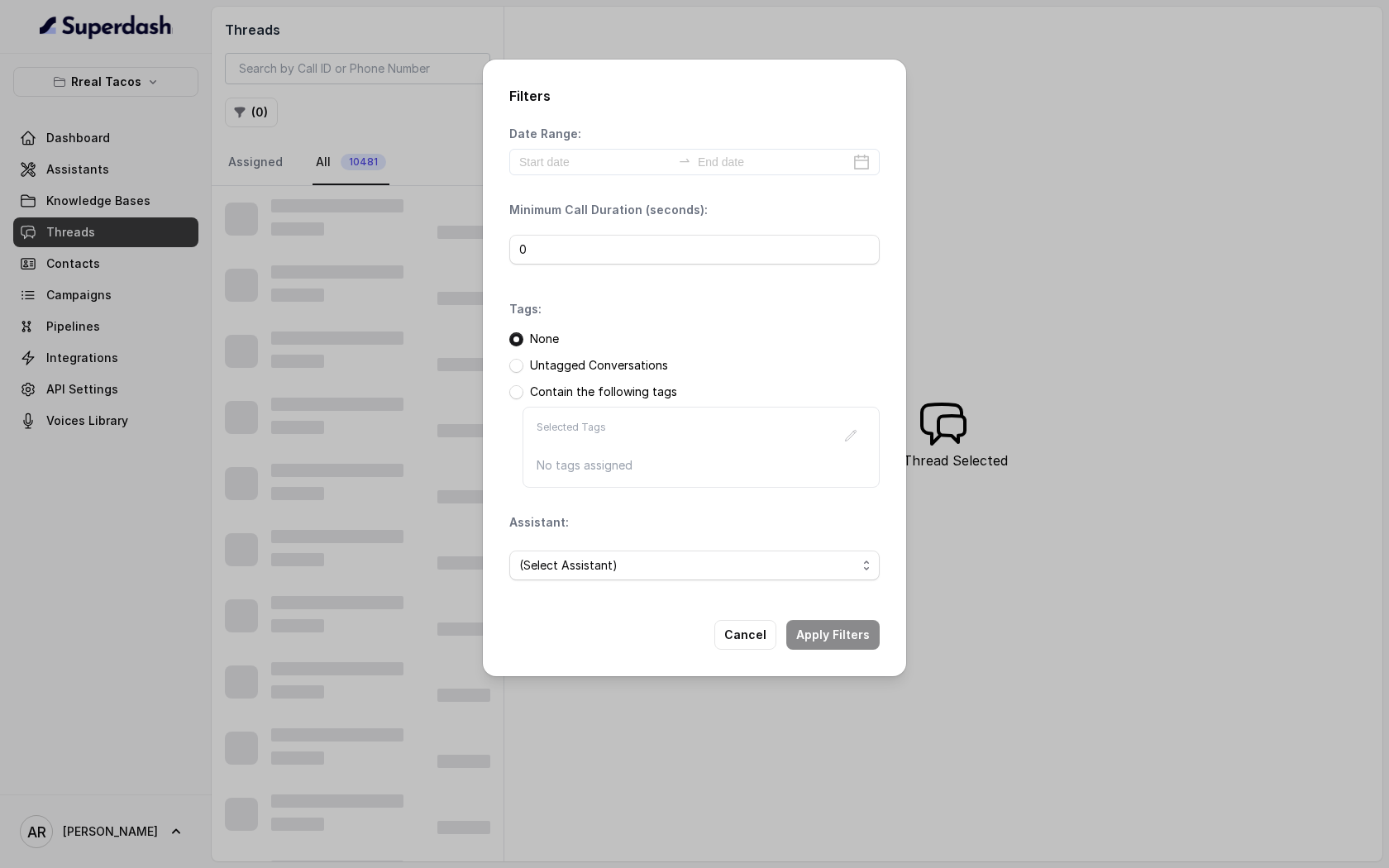
click at [653, 585] on div "(Select Assistant)" at bounding box center [695, 566] width 371 height 56
click at [653, 566] on span "(Select Assistant)" at bounding box center [688, 566] width 337 height 20
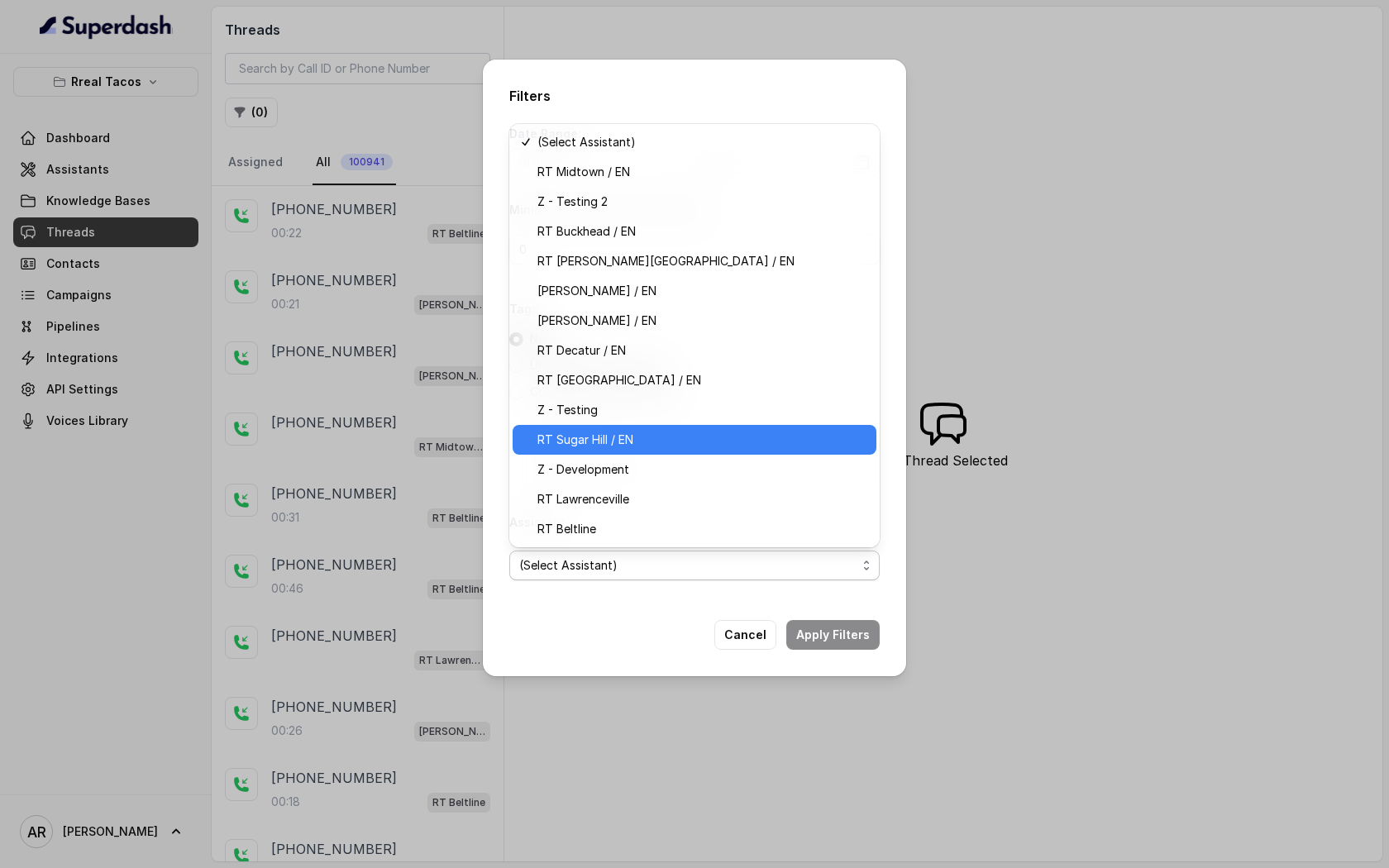
click at [659, 435] on span "RT Sugar Hill / EN" at bounding box center [702, 440] width 329 height 20
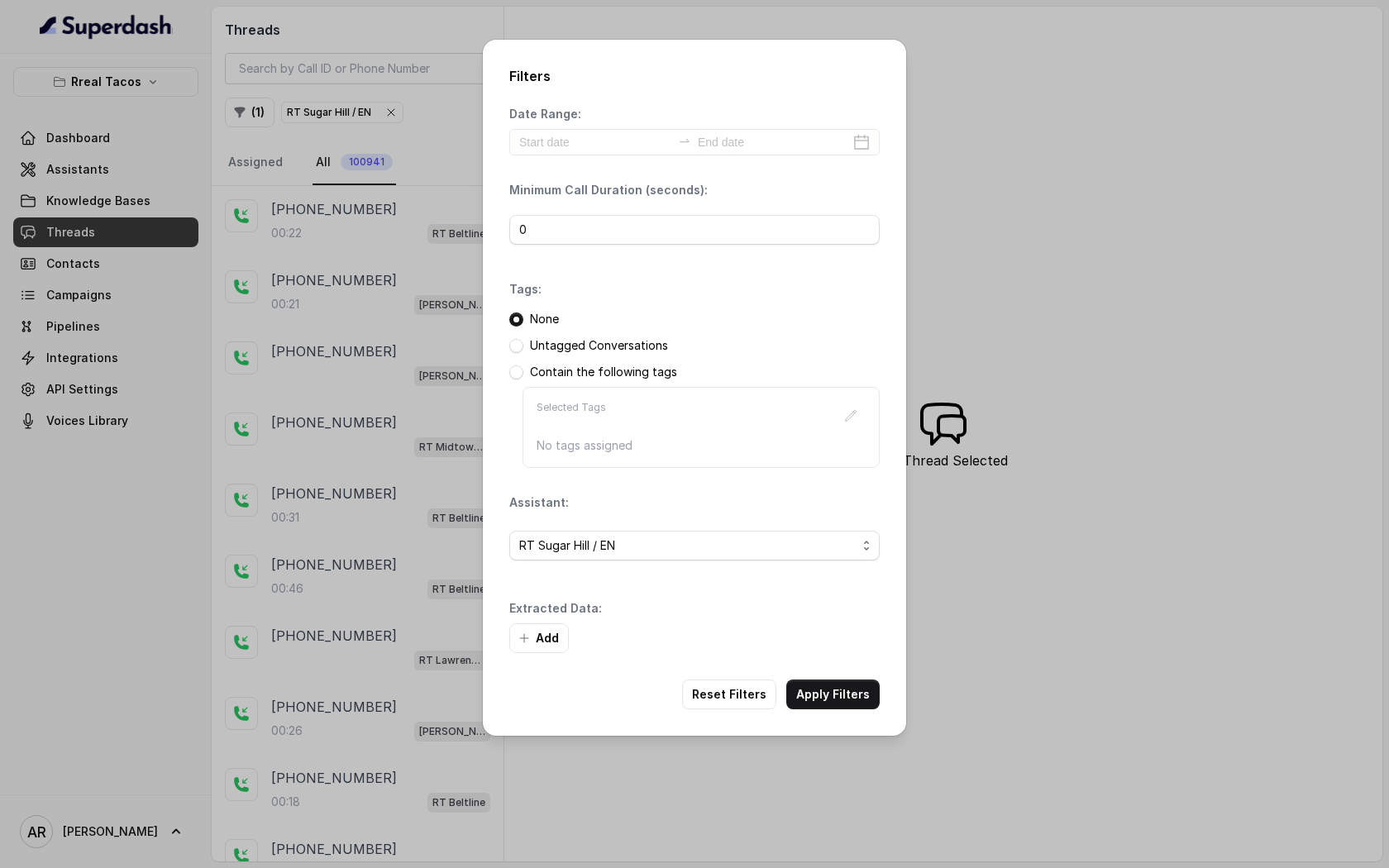
click at [838, 648] on div "Add" at bounding box center [695, 638] width 371 height 30
click at [838, 684] on button "Apply Filters" at bounding box center [833, 695] width 94 height 30
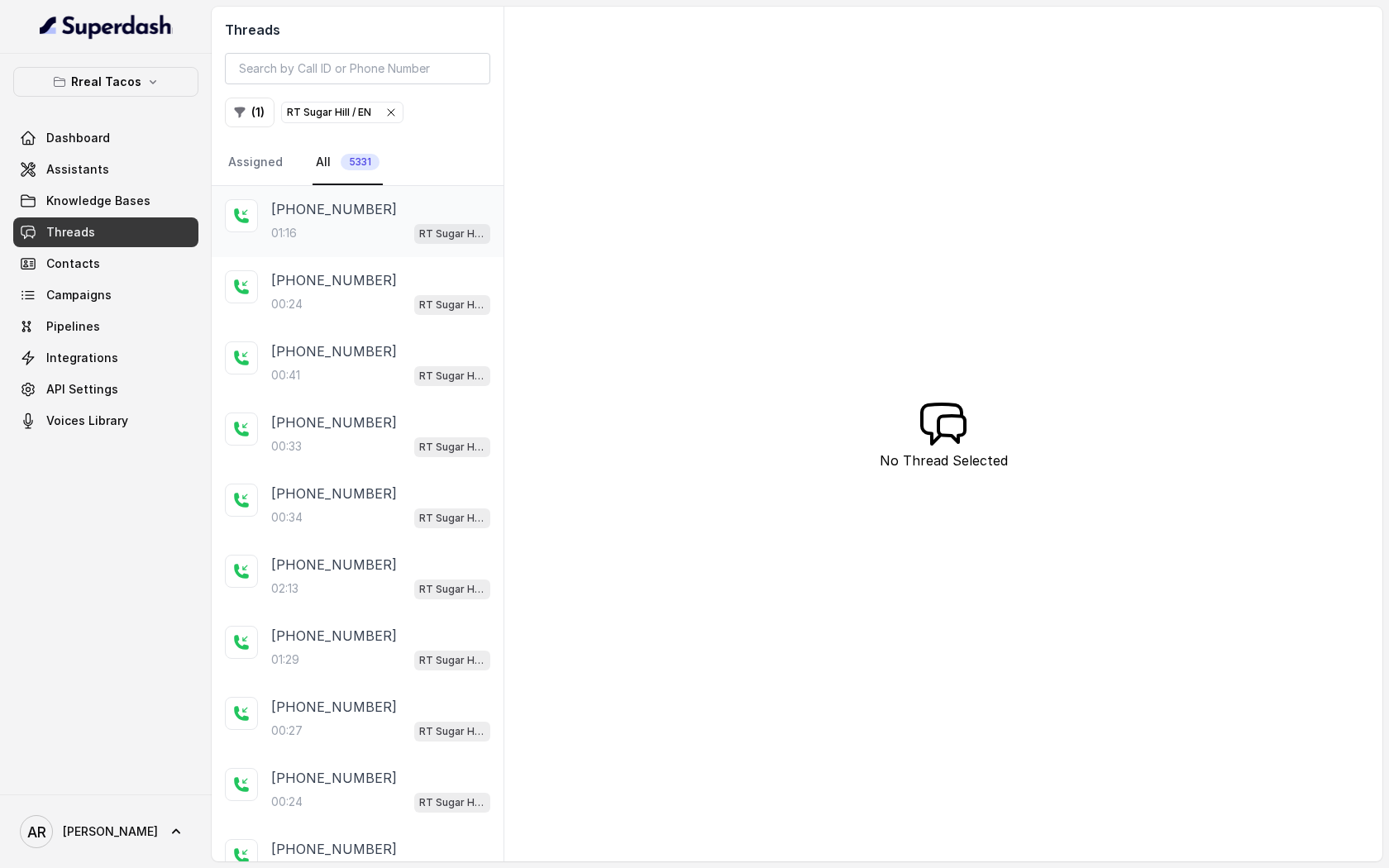
click at [368, 223] on div "01:16 RT Sugar Hill / EN" at bounding box center [380, 233] width 219 height 22
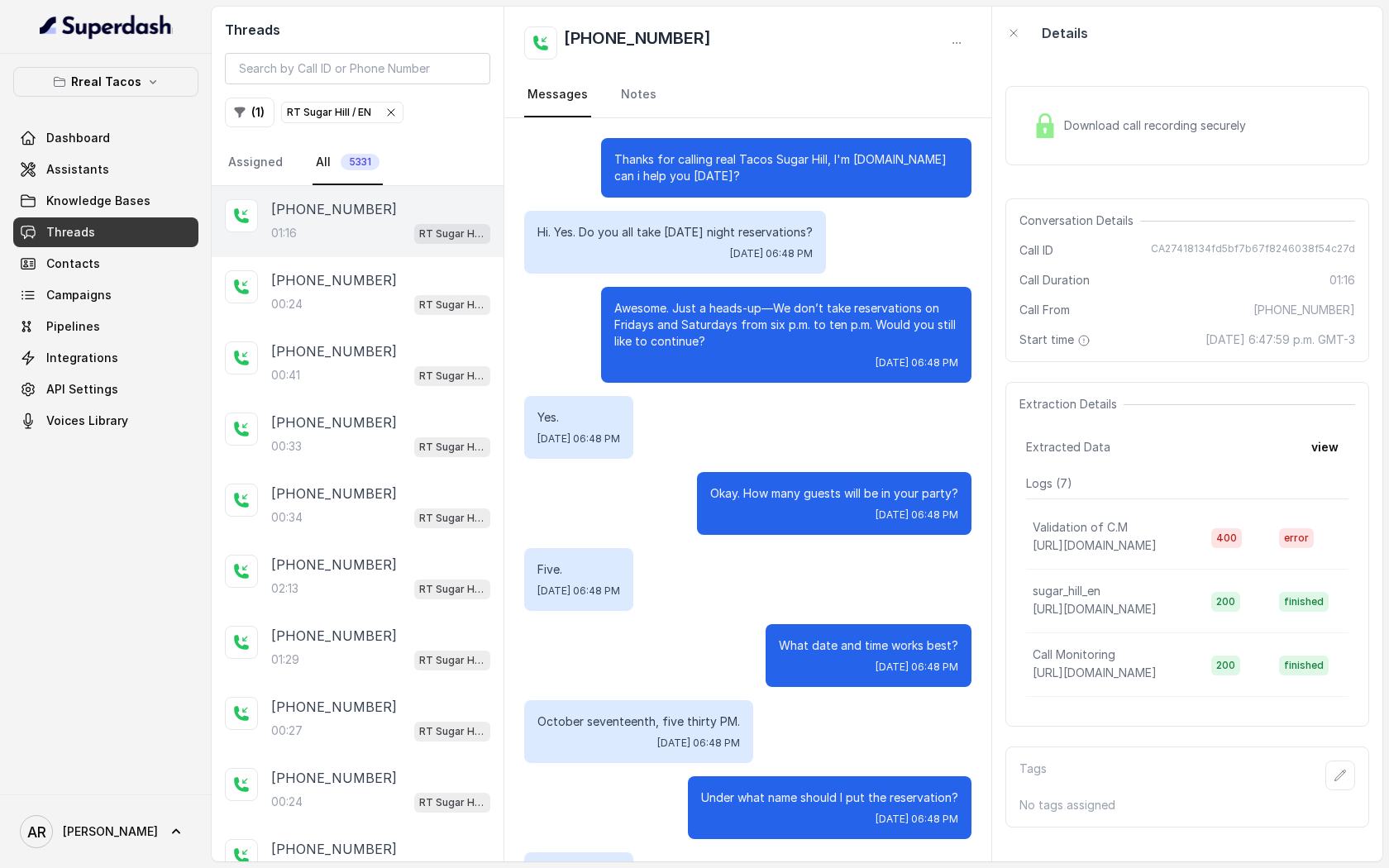
scroll to position [461, 0]
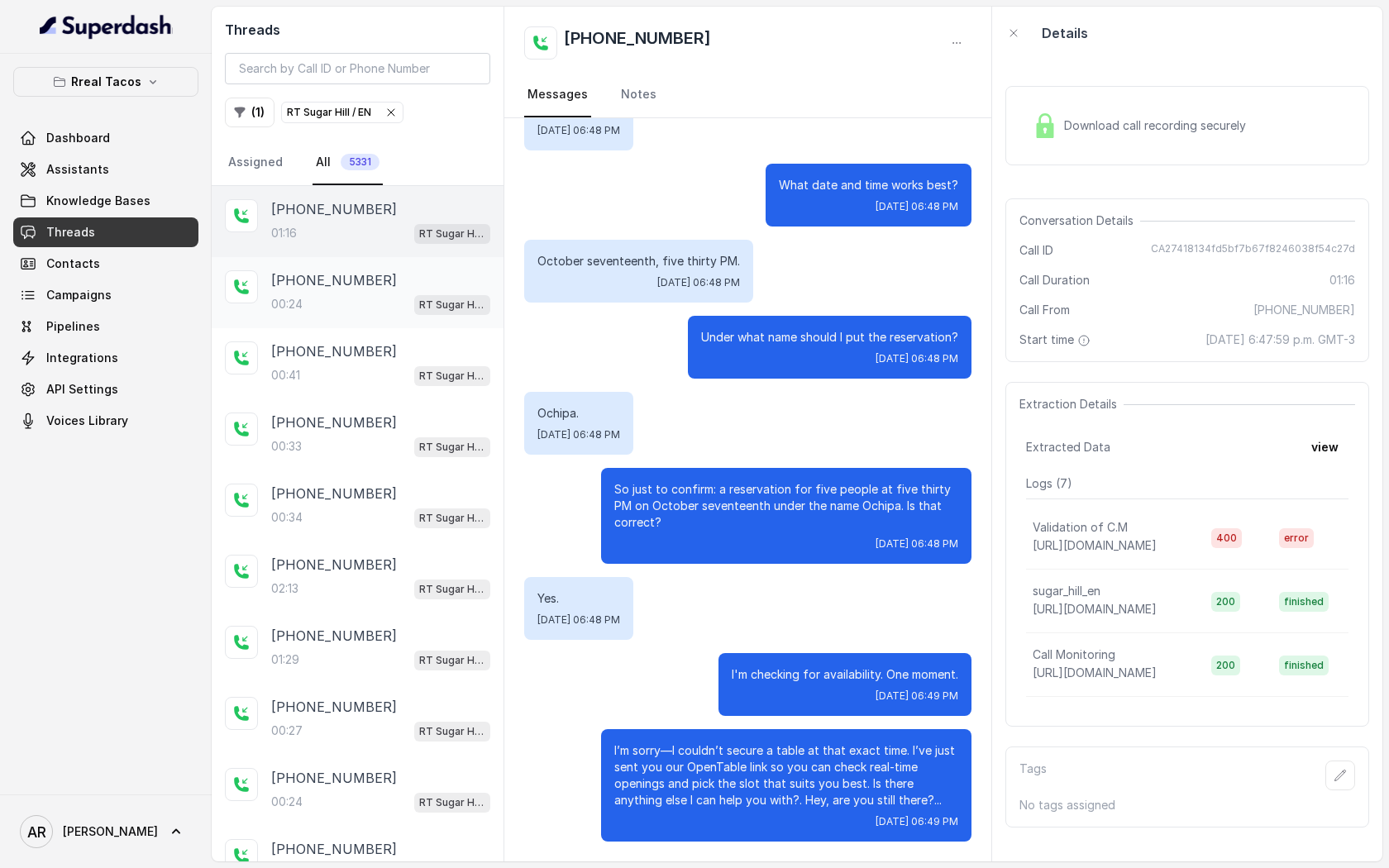
click at [447, 273] on div "[PHONE_NUMBER]" at bounding box center [380, 280] width 219 height 20
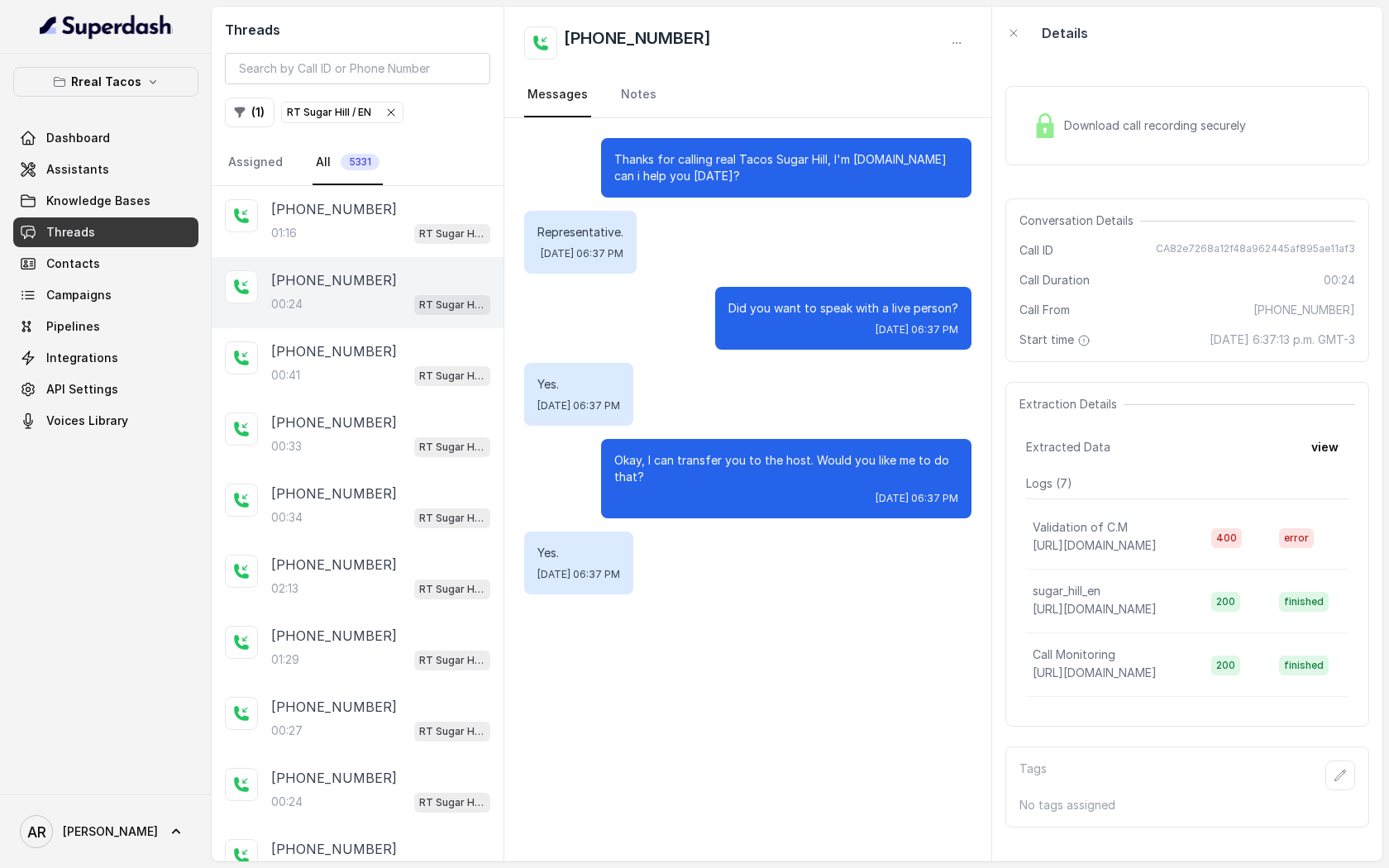
click at [1056, 147] on div "Download call recording securely" at bounding box center [1187, 125] width 364 height 80
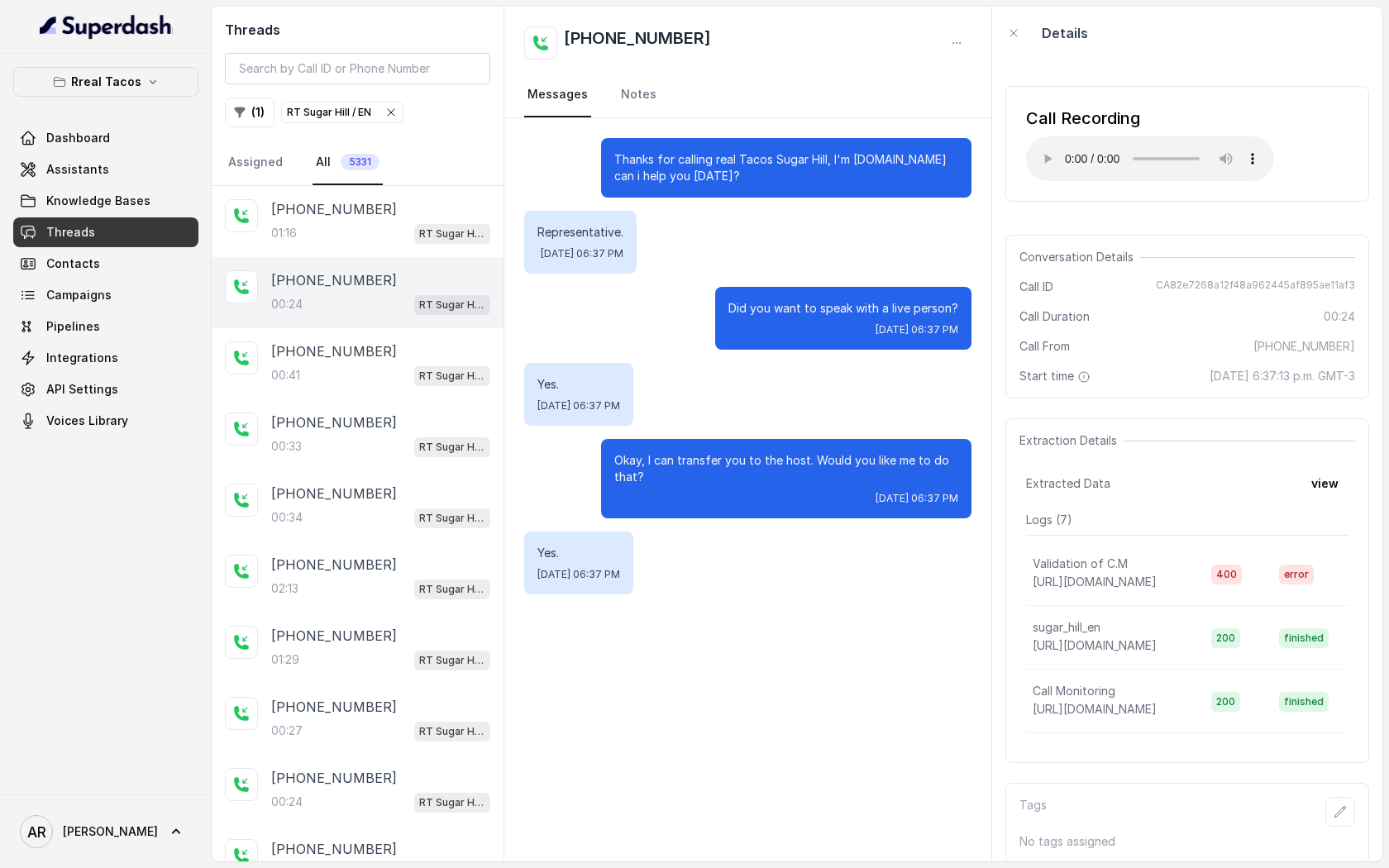
click at [385, 111] on icon "button" at bounding box center [391, 112] width 13 height 13
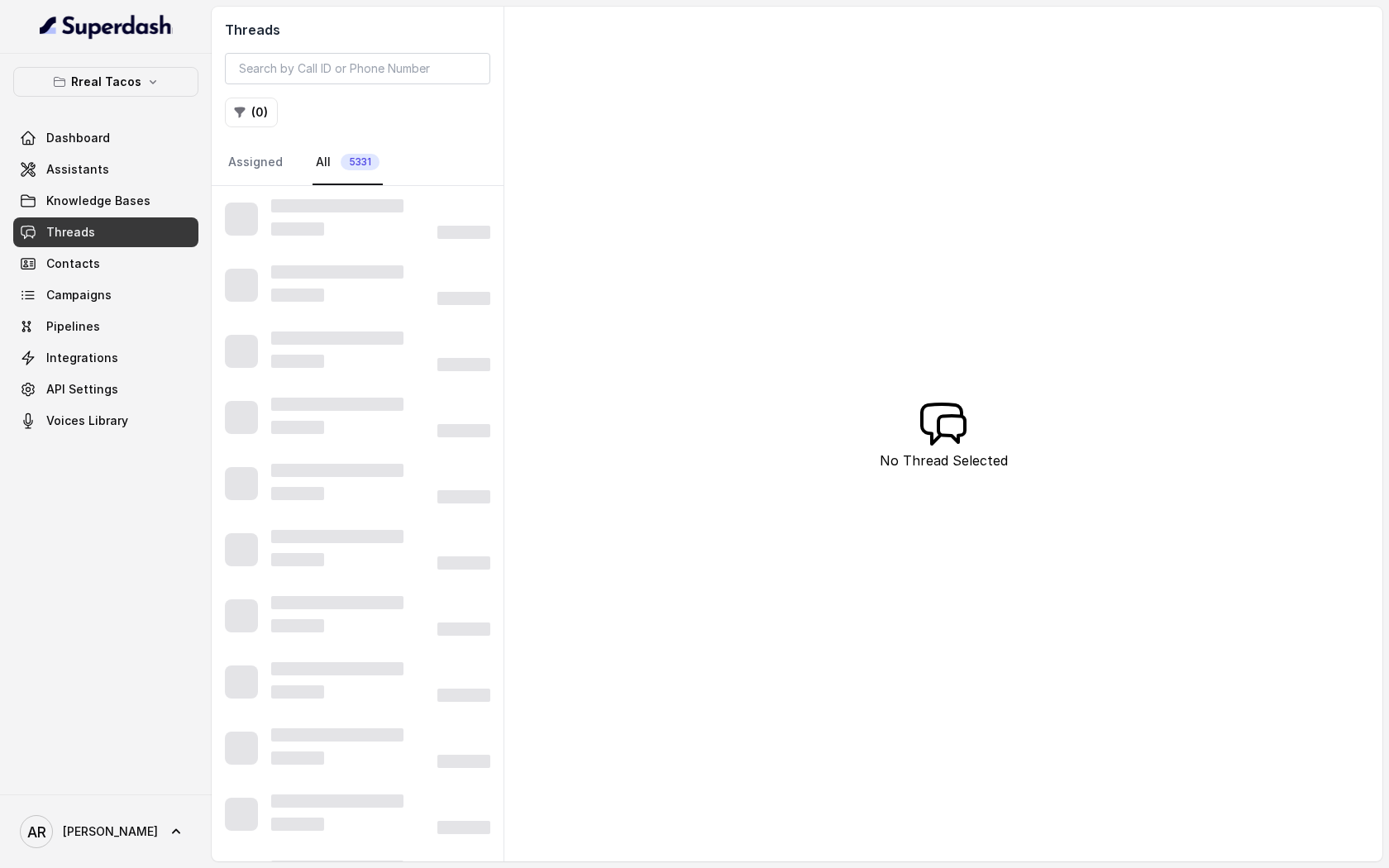
click at [222, 128] on div "Threads ( 0 ) Assigned All 5331" at bounding box center [358, 96] width 292 height 179
click at [241, 115] on icon "button" at bounding box center [240, 112] width 13 height 13
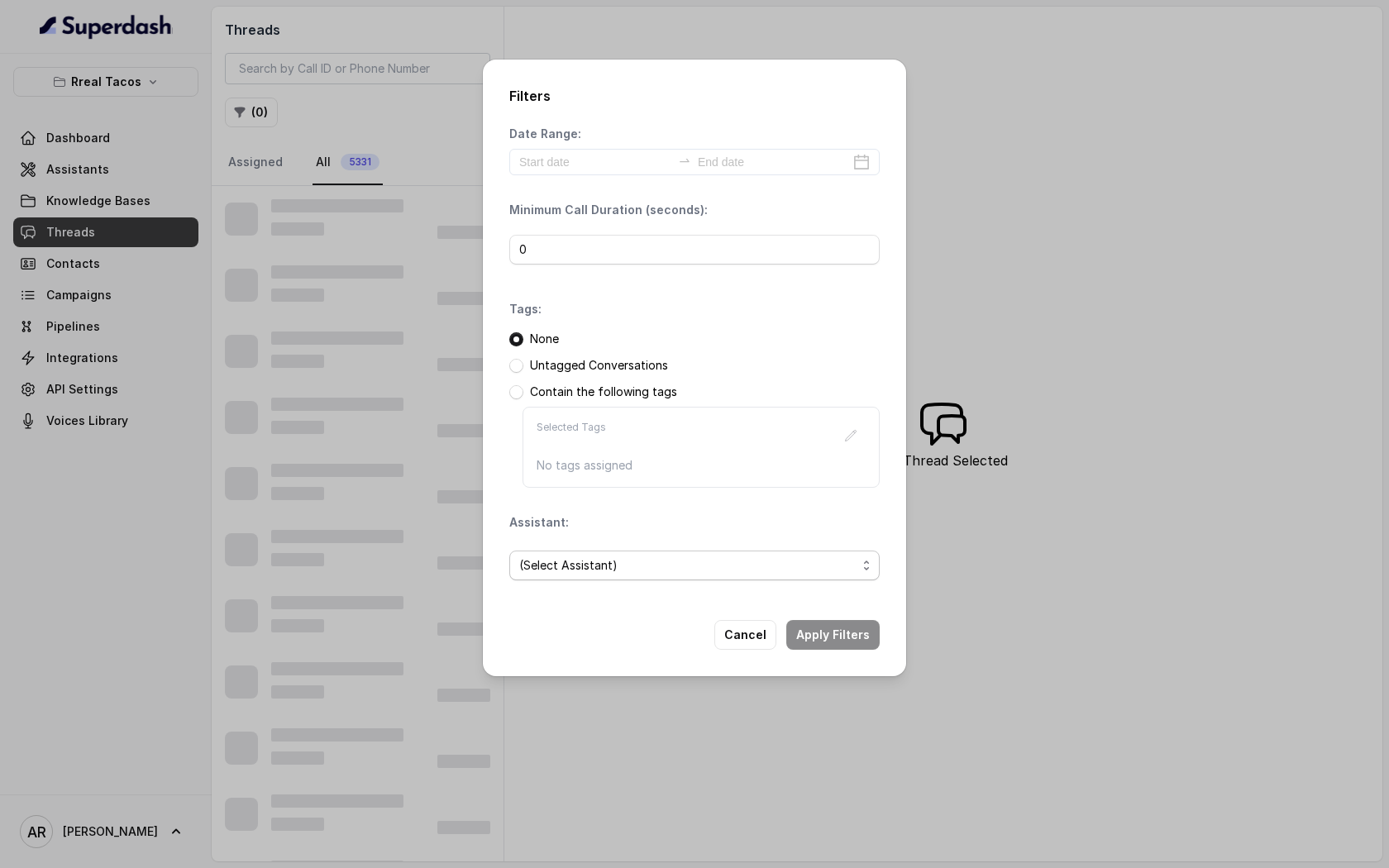
click at [641, 554] on span "(Select Assistant)" at bounding box center [695, 566] width 371 height 30
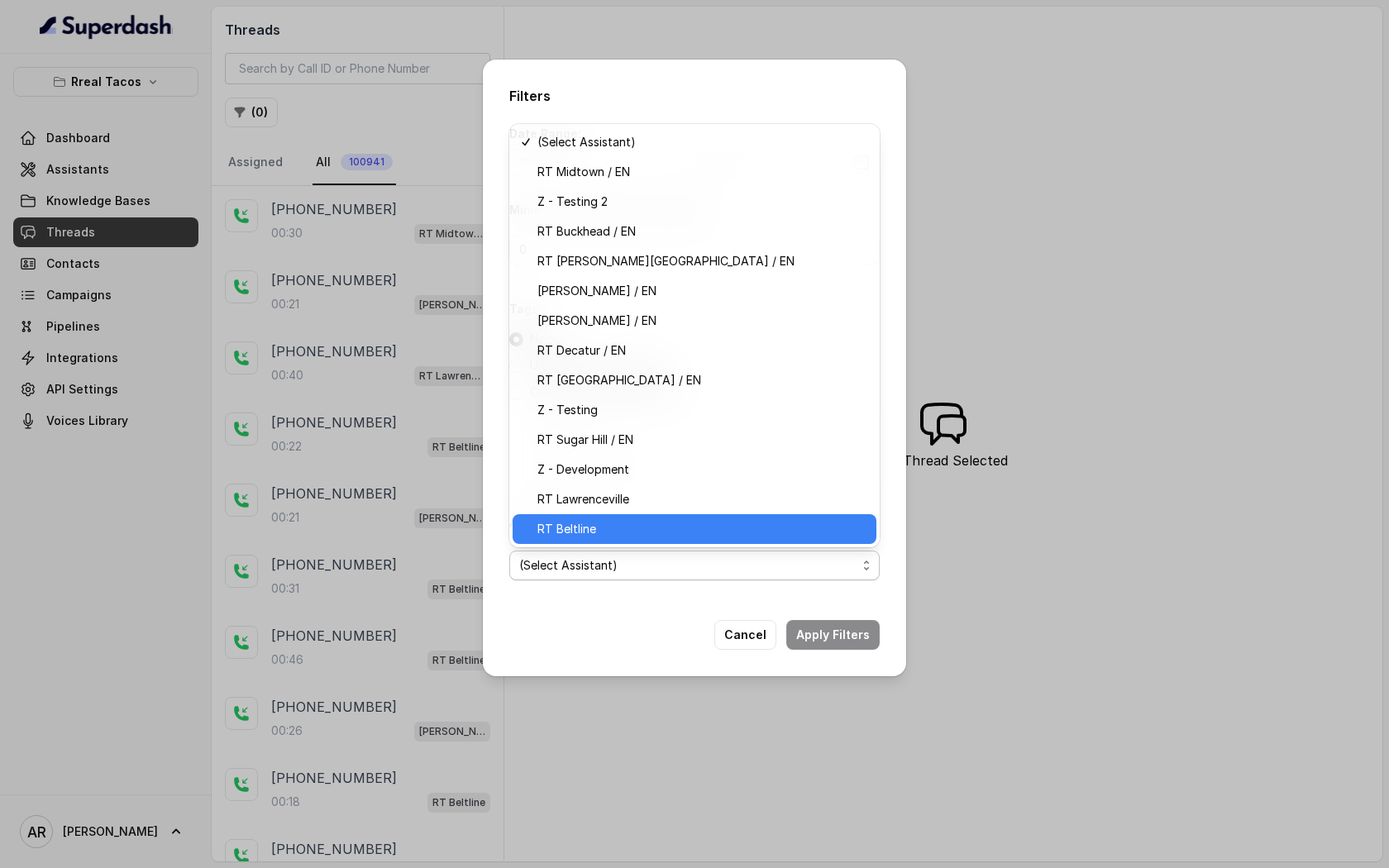
click at [696, 517] on div "RT Beltline" at bounding box center [694, 529] width 364 height 30
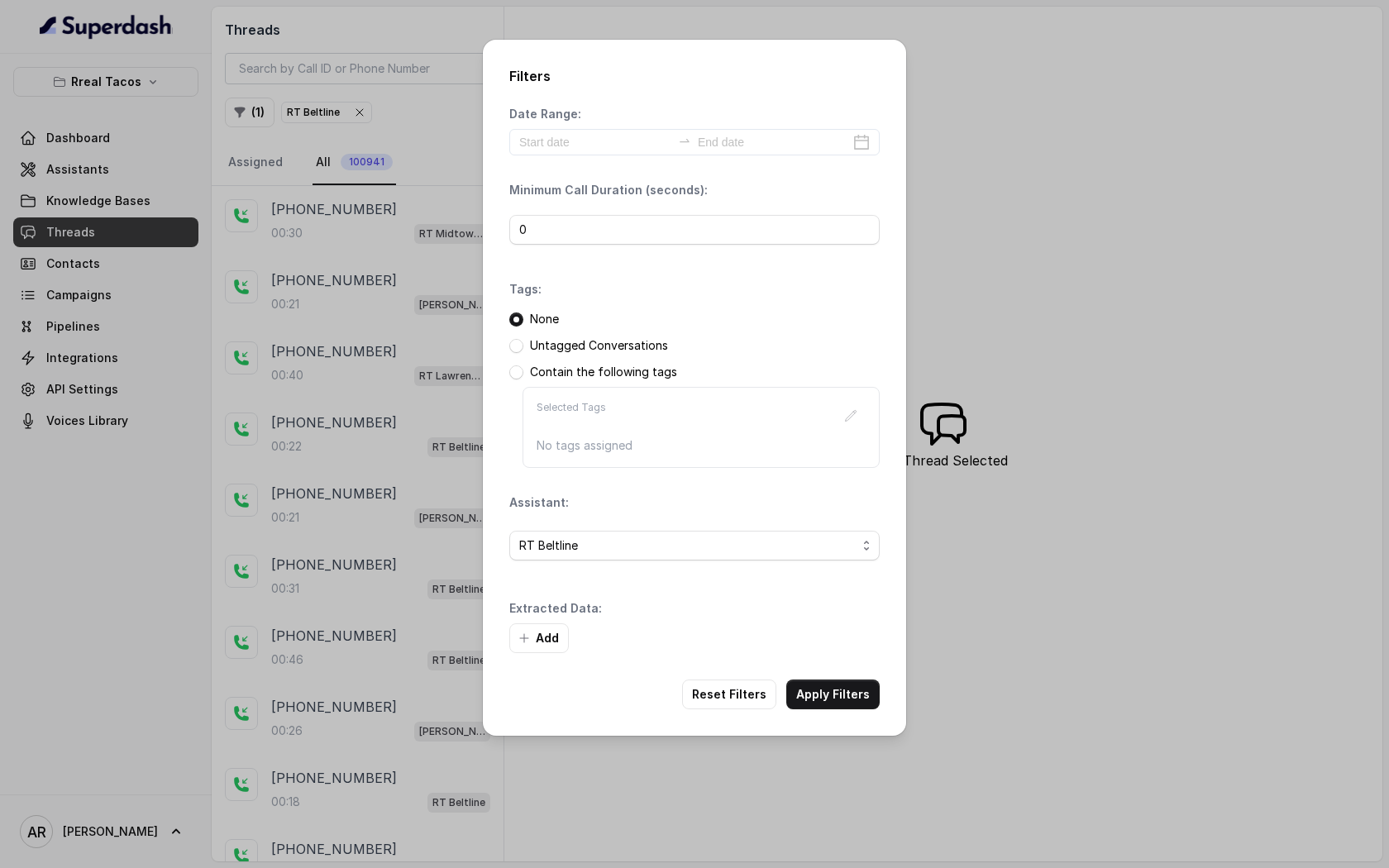
click at [849, 663] on div "Filters Date Range: Minimum Call Duration (seconds): 0 Tags: None Untagged Conv…" at bounding box center [694, 387] width 423 height 696
click at [849, 679] on div "Filters Date Range: Minimum Call Duration (seconds): 0 Tags: None Untagged Conv…" at bounding box center [694, 387] width 423 height 696
click at [849, 680] on button "Apply Filters" at bounding box center [833, 695] width 94 height 30
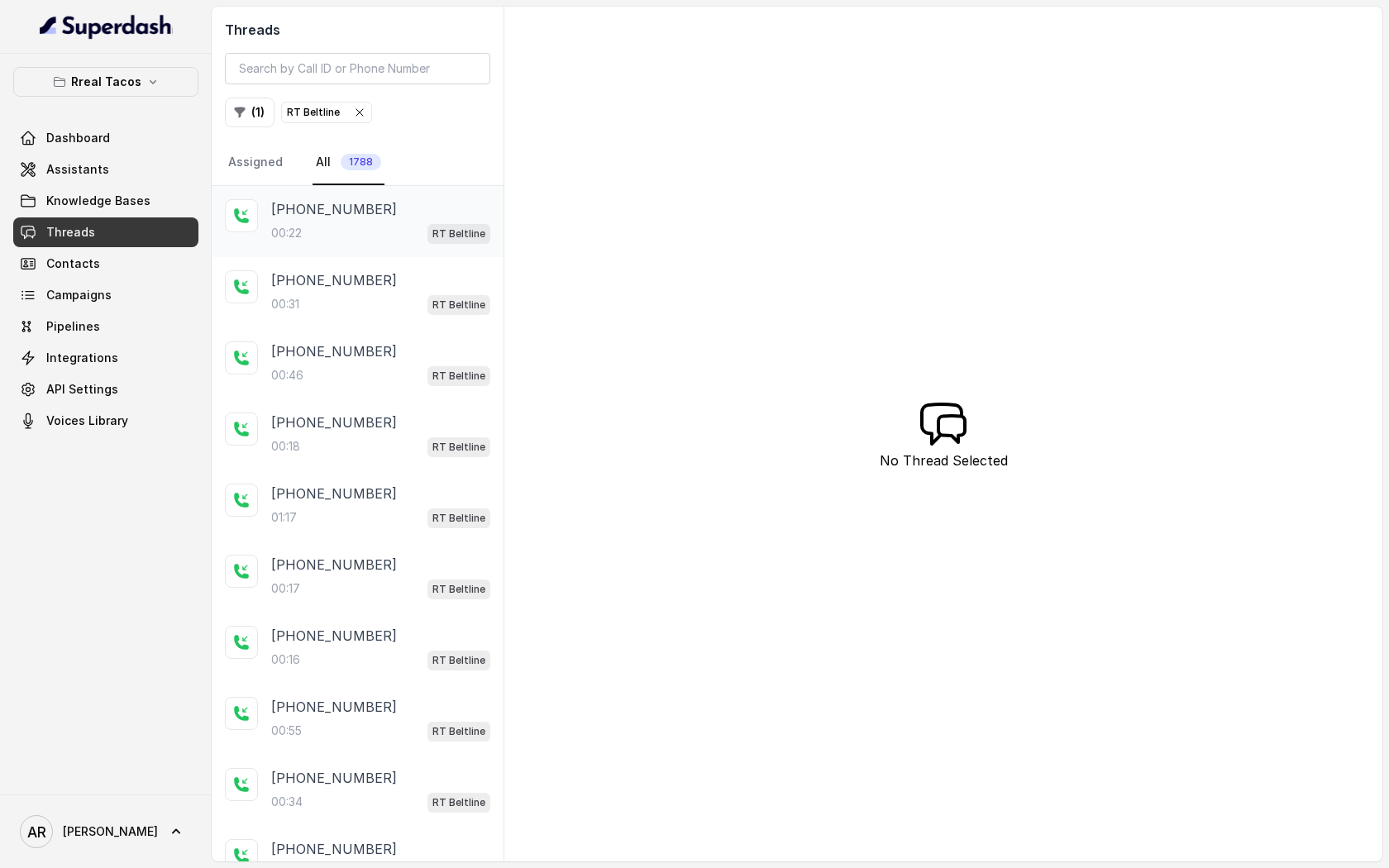
click at [392, 255] on div "[PHONE_NUMBER]:22 RT Beltline" at bounding box center [358, 221] width 292 height 71
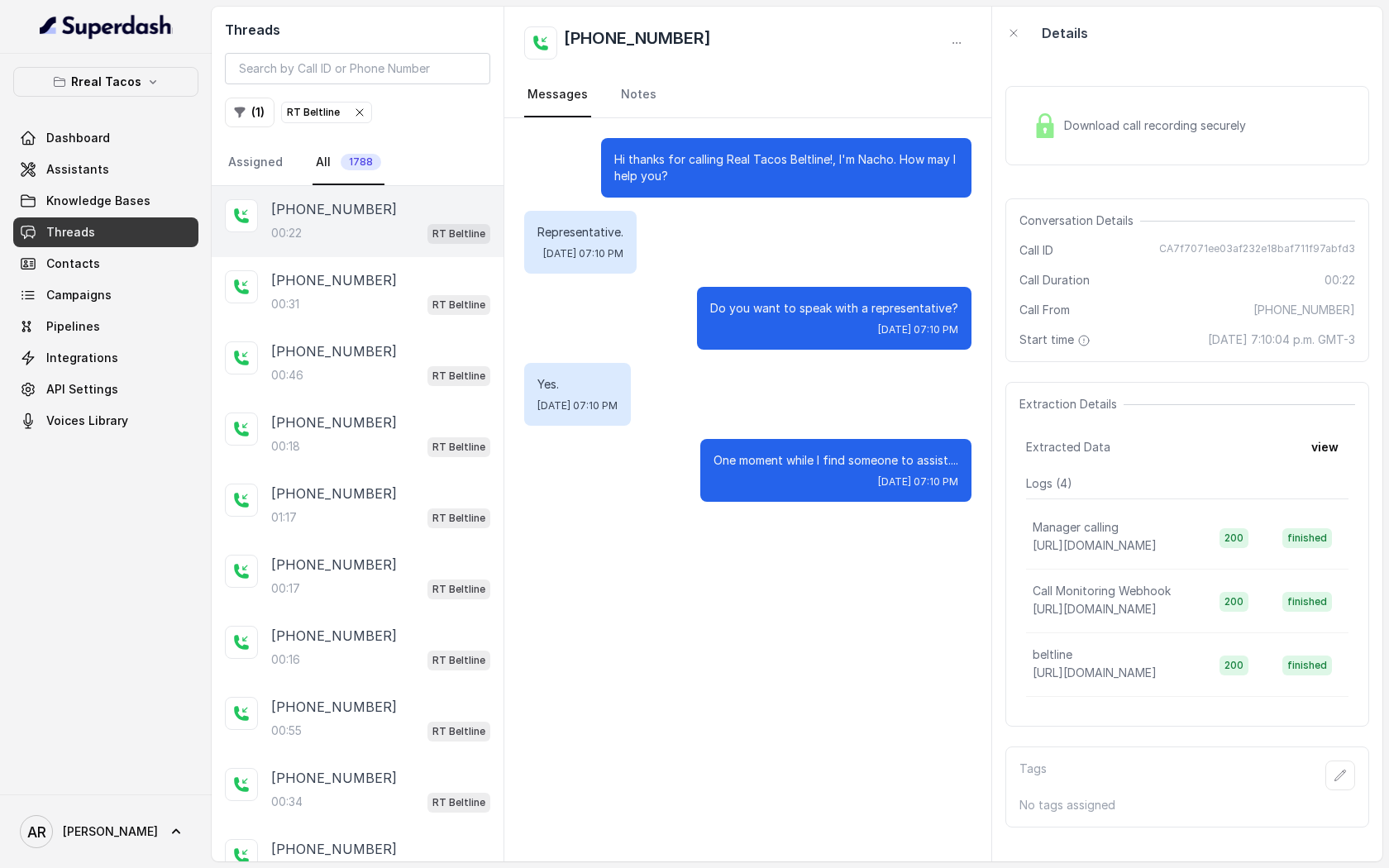
click at [1055, 137] on img at bounding box center [1045, 126] width 24 height 24
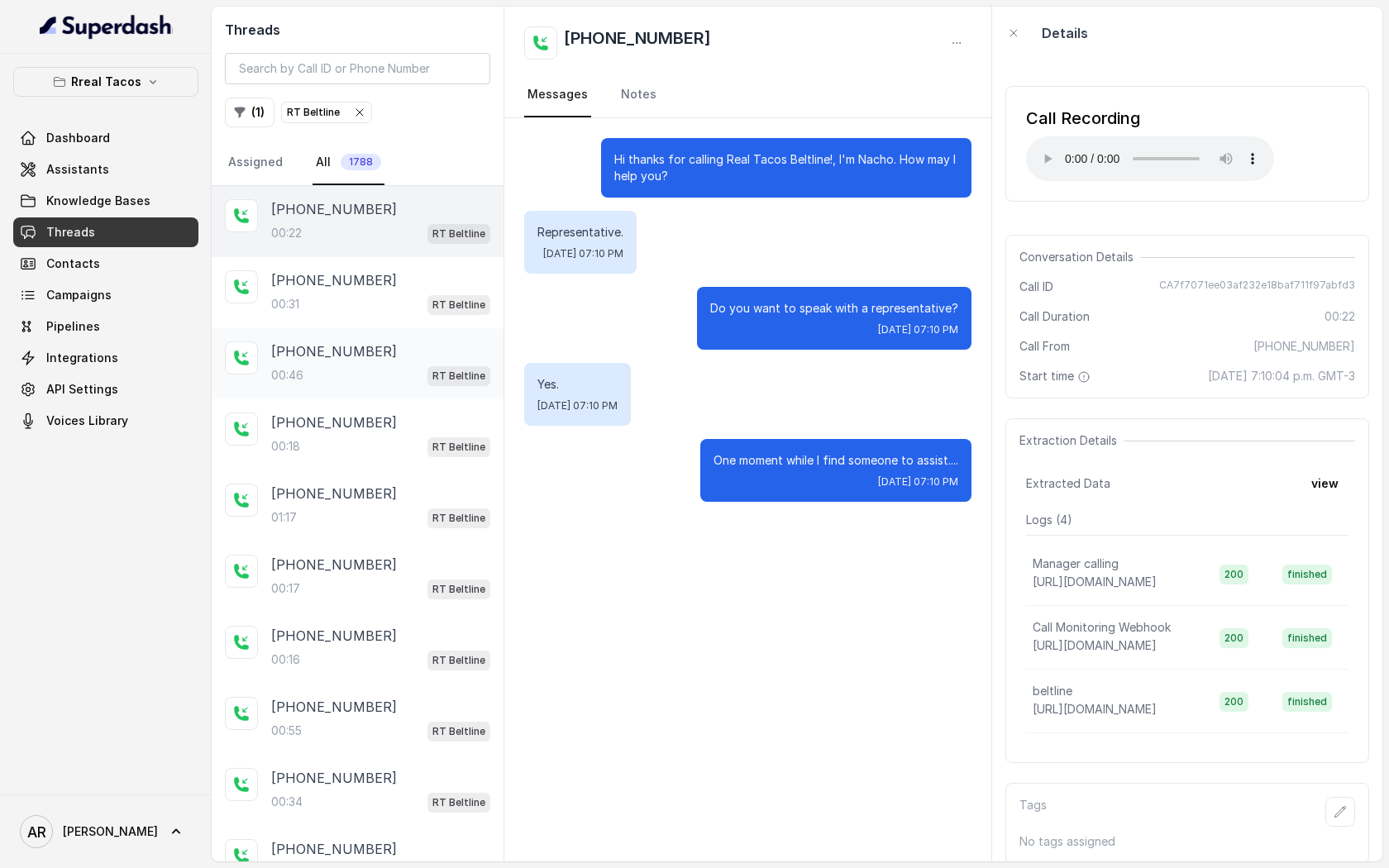
click at [407, 350] on div "[PHONE_NUMBER]" at bounding box center [380, 351] width 219 height 20
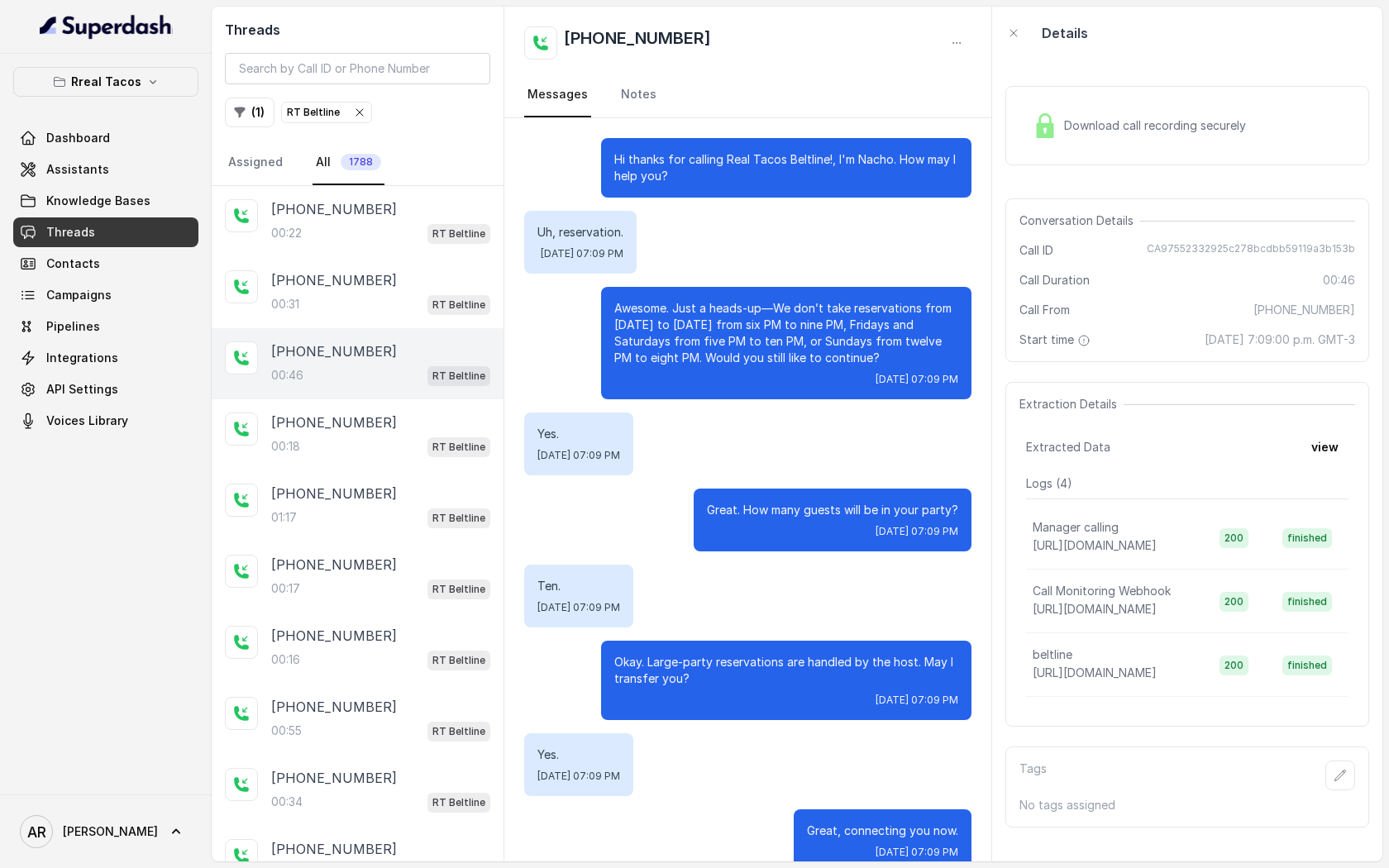
scroll to position [107, 0]
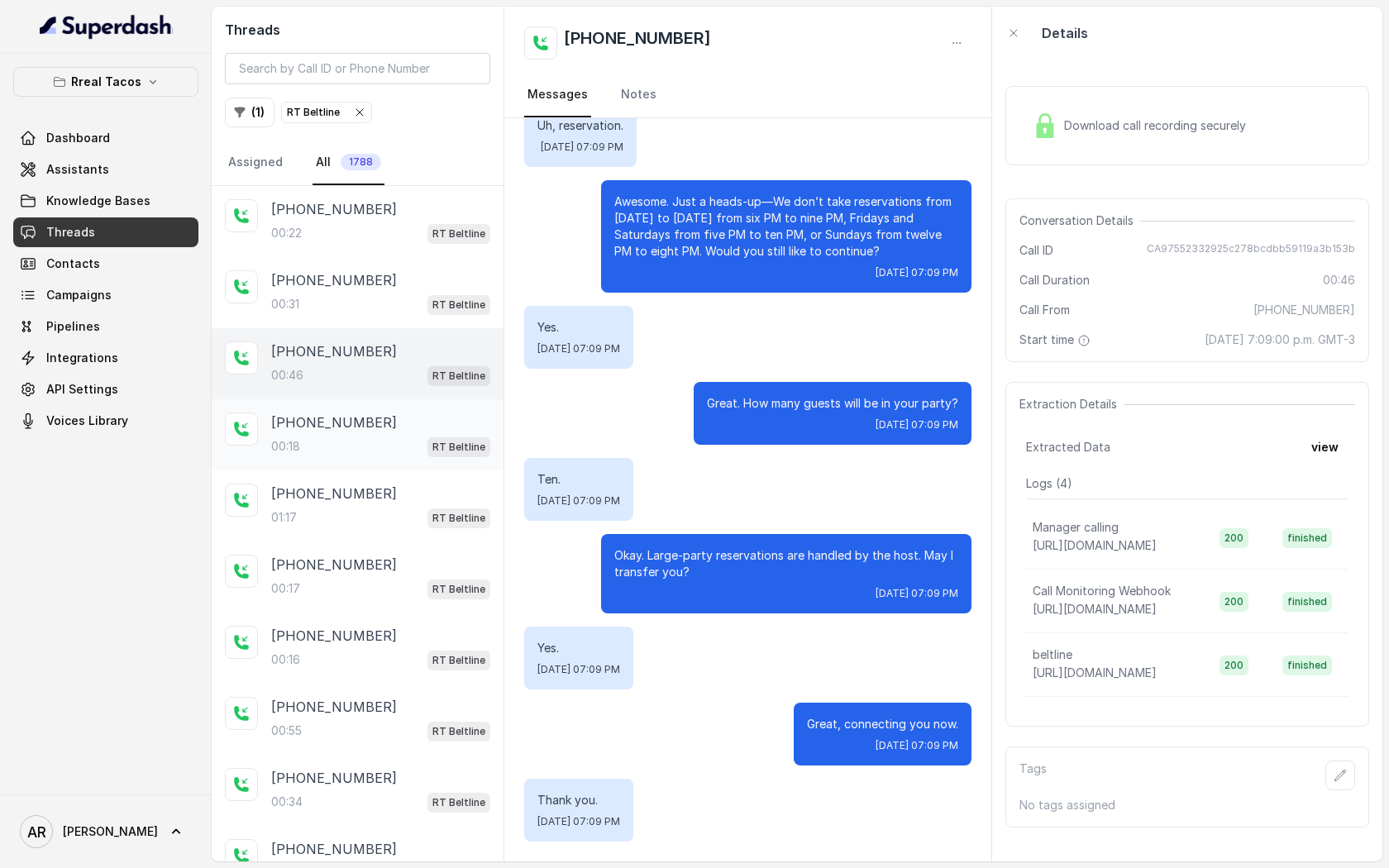
click at [408, 416] on div "[PHONE_NUMBER]" at bounding box center [380, 422] width 219 height 20
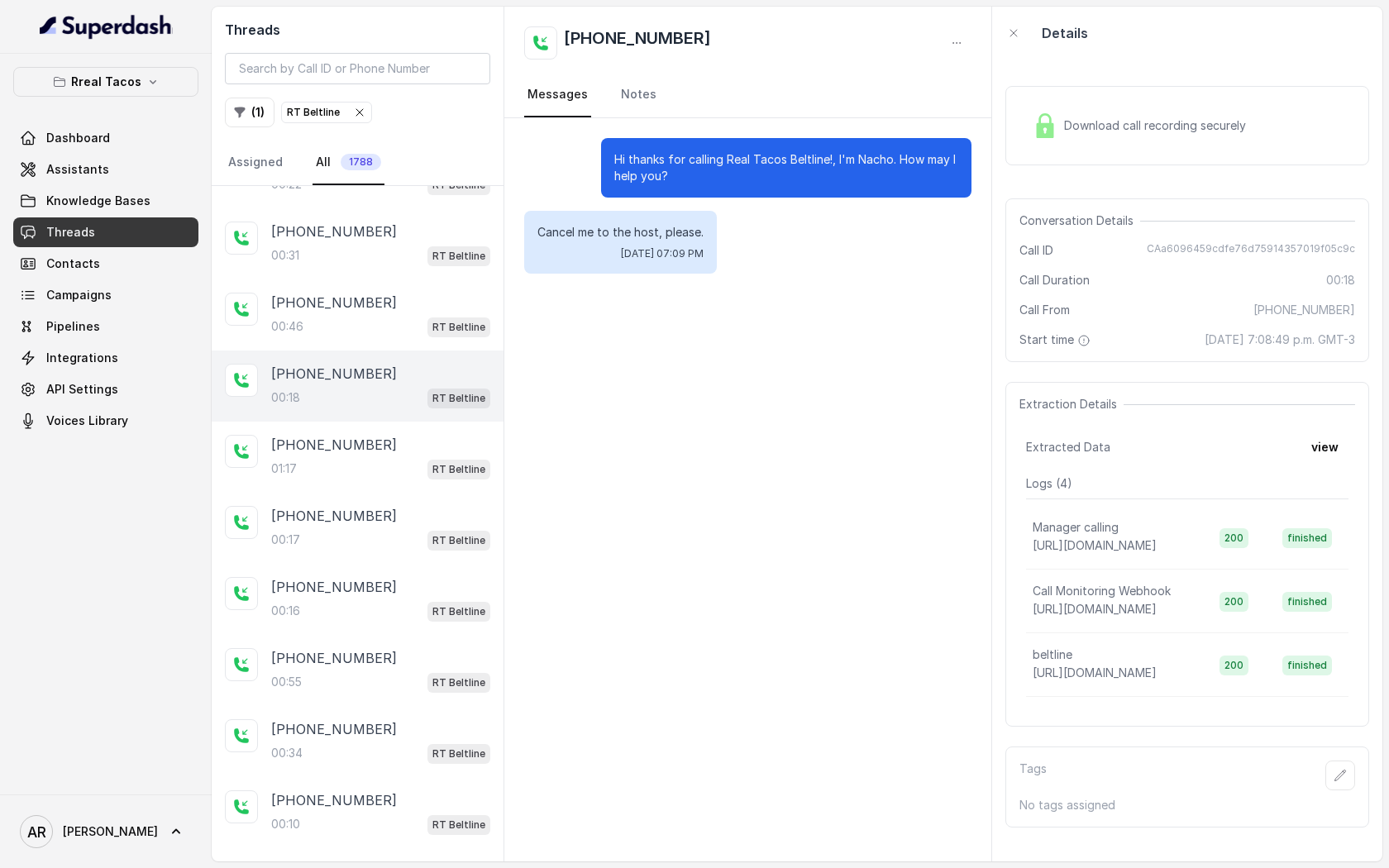
scroll to position [59, 0]
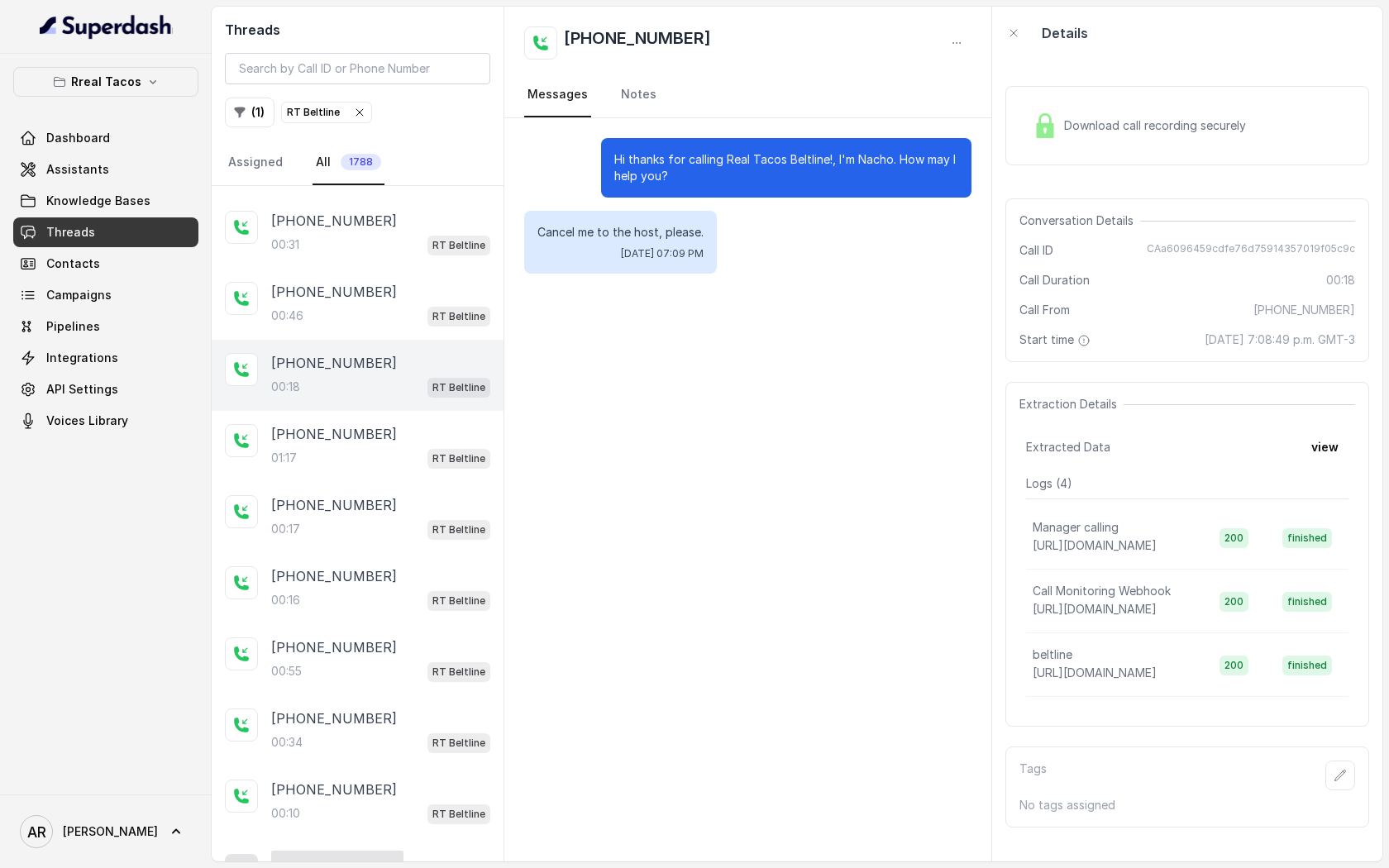
click at [1004, 164] on div "Download call recording securely Conversation Details Call ID CAa6096459cdfe76d…" at bounding box center [1187, 461] width 390 height 802
click at [1035, 140] on div "Download call recording securely" at bounding box center [1139, 126] width 226 height 38
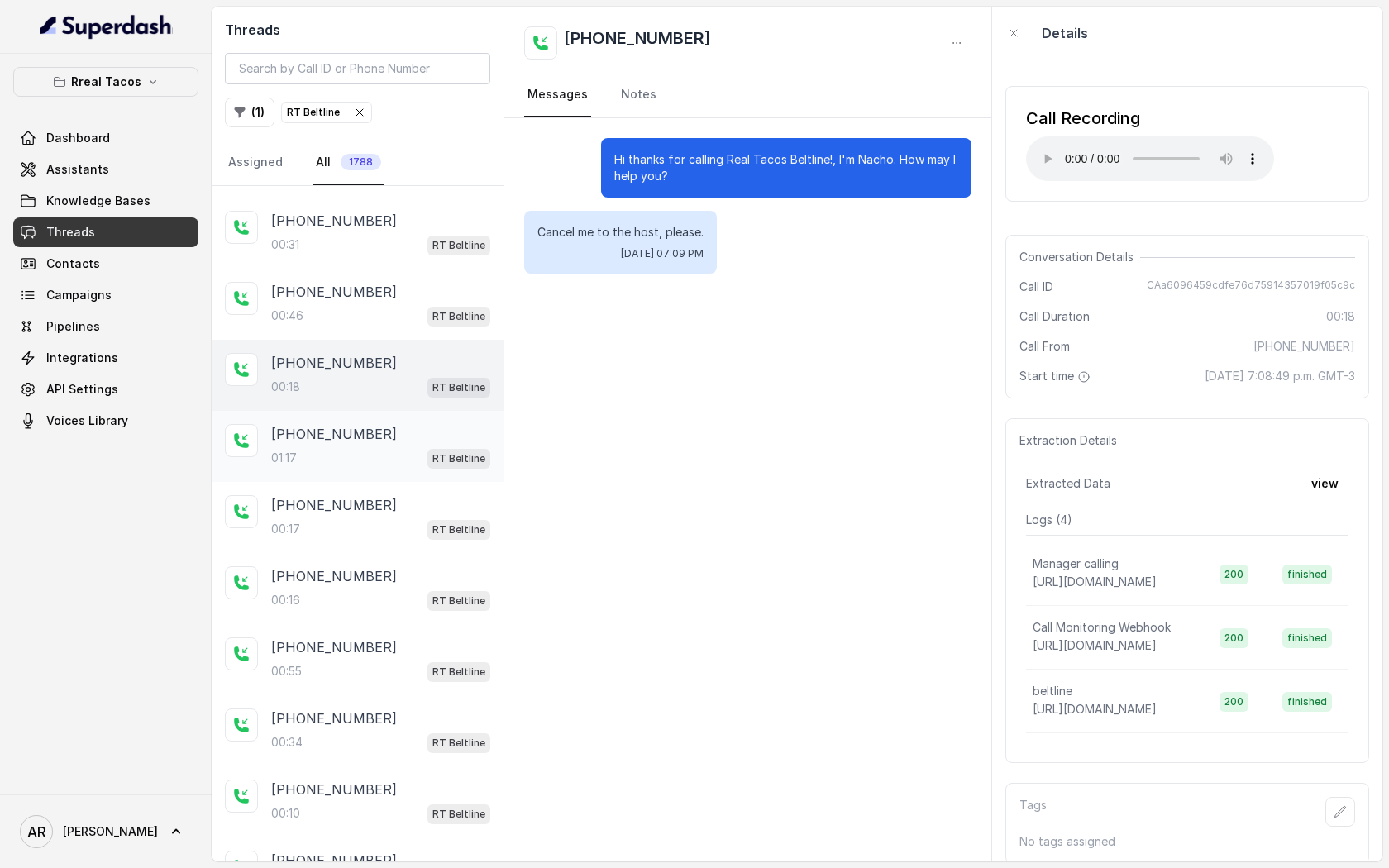
click at [346, 434] on p "[PHONE_NUMBER]" at bounding box center [334, 434] width 126 height 20
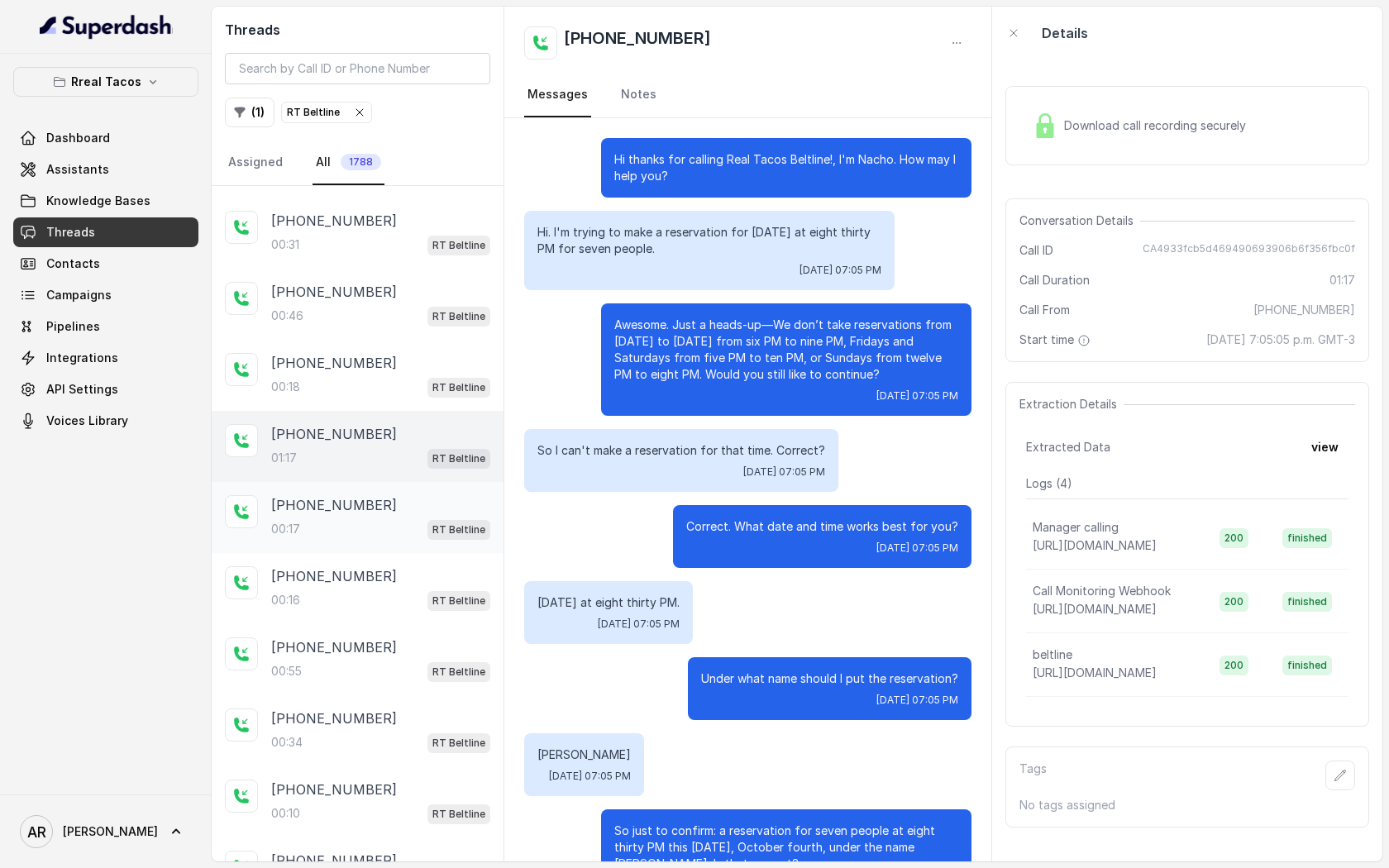
scroll to position [325, 0]
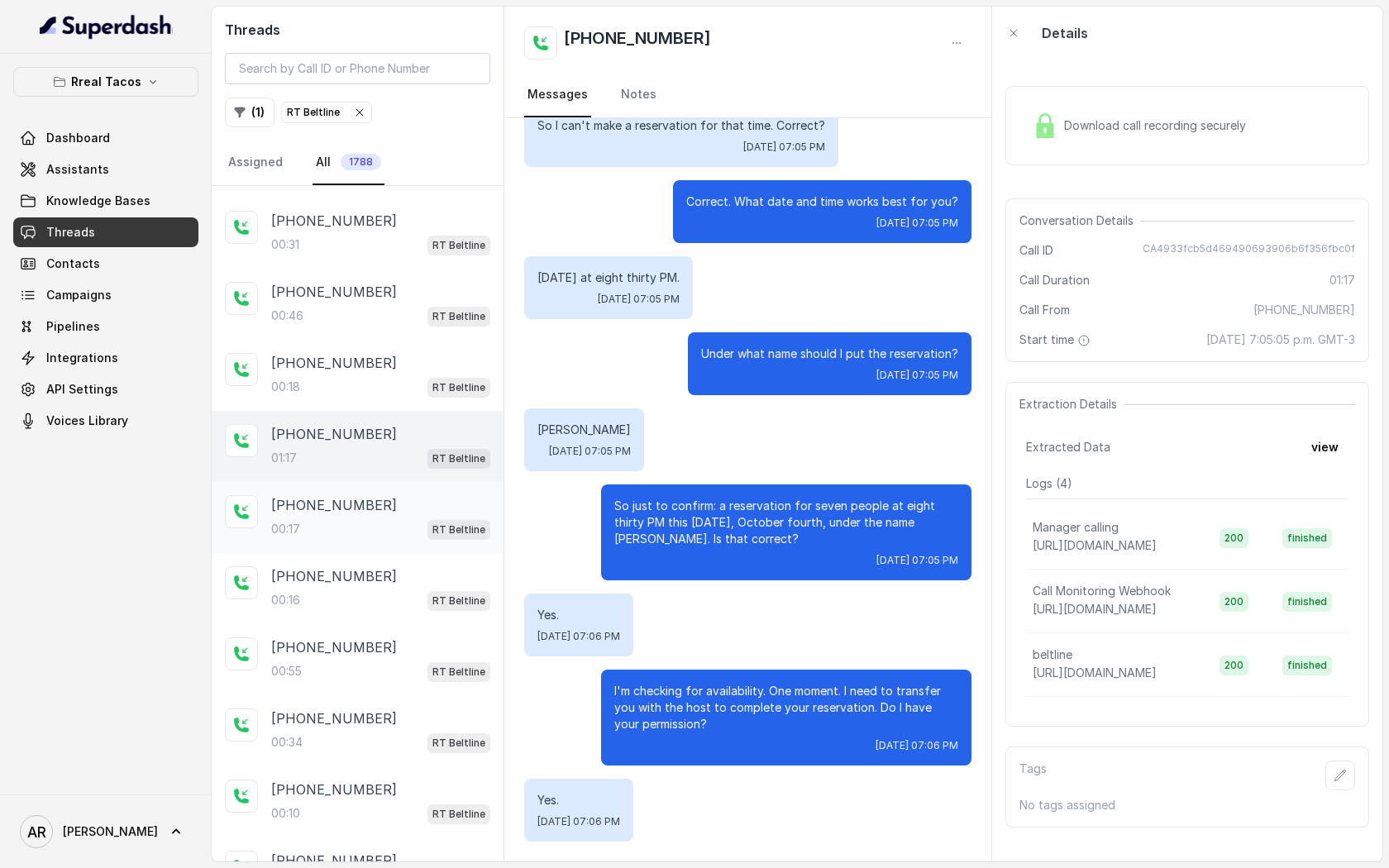
click at [441, 496] on div "[PHONE_NUMBER]" at bounding box center [380, 505] width 219 height 20
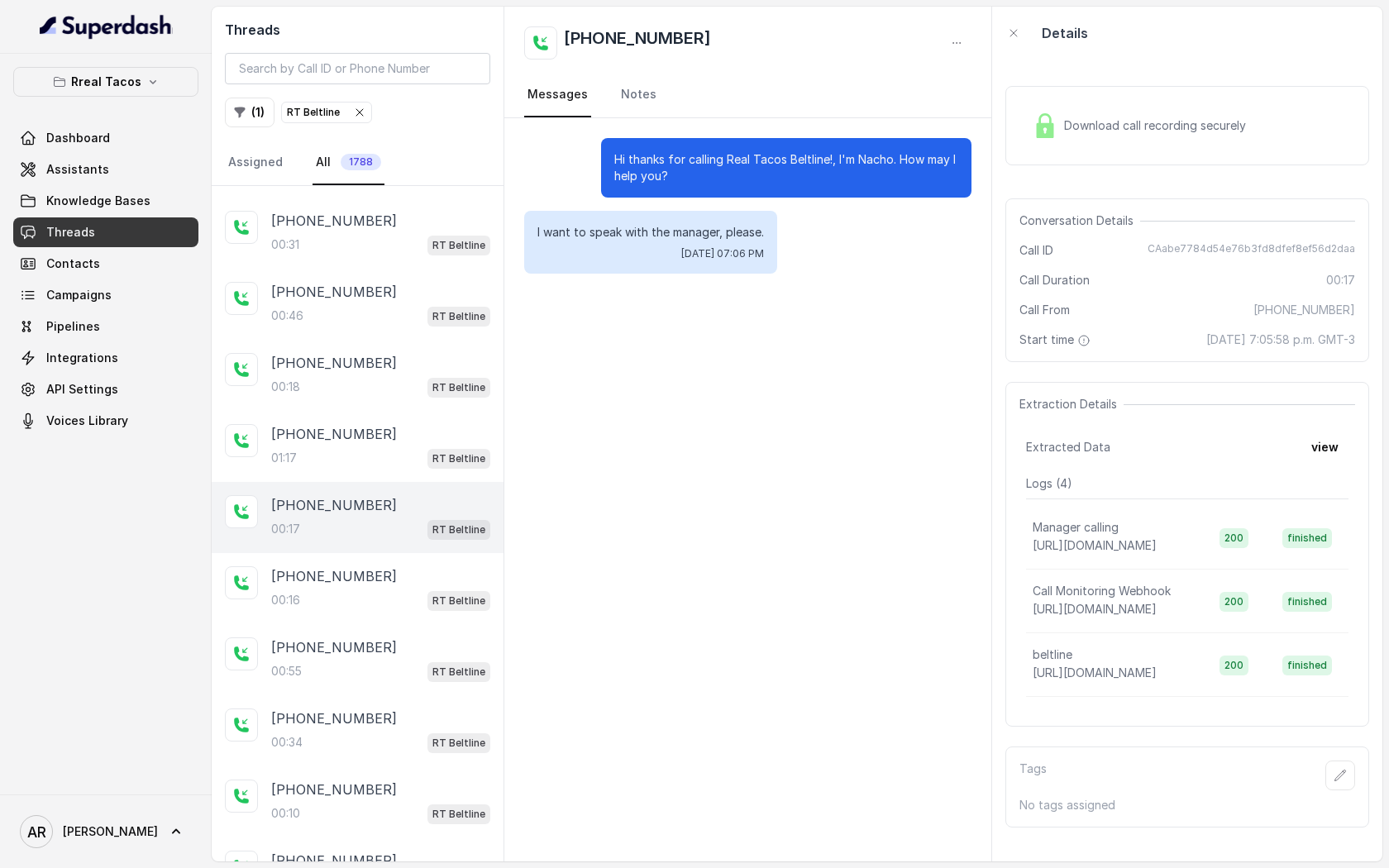
click at [1007, 174] on div "Download call recording securely" at bounding box center [1187, 125] width 364 height 106
click at [1044, 145] on div "Download call recording securely" at bounding box center [1187, 125] width 364 height 80
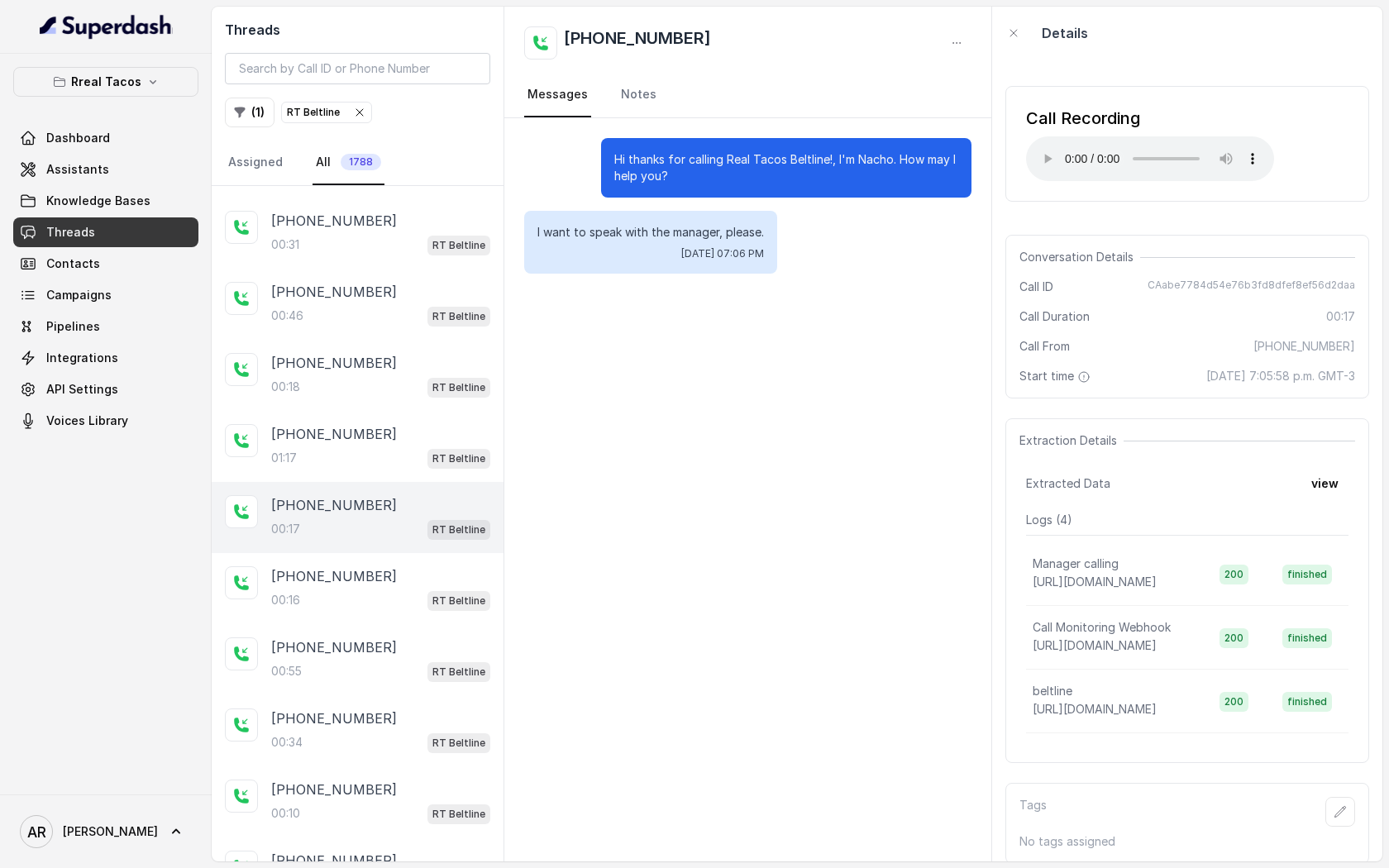
click at [625, 323] on div "Hi thanks for calling Real Tacos Beltline!, I'm Nacho. How may I help you? I wa…" at bounding box center [747, 490] width 487 height 743
click at [395, 589] on div "00:16 RT Beltline" at bounding box center [380, 600] width 219 height 22
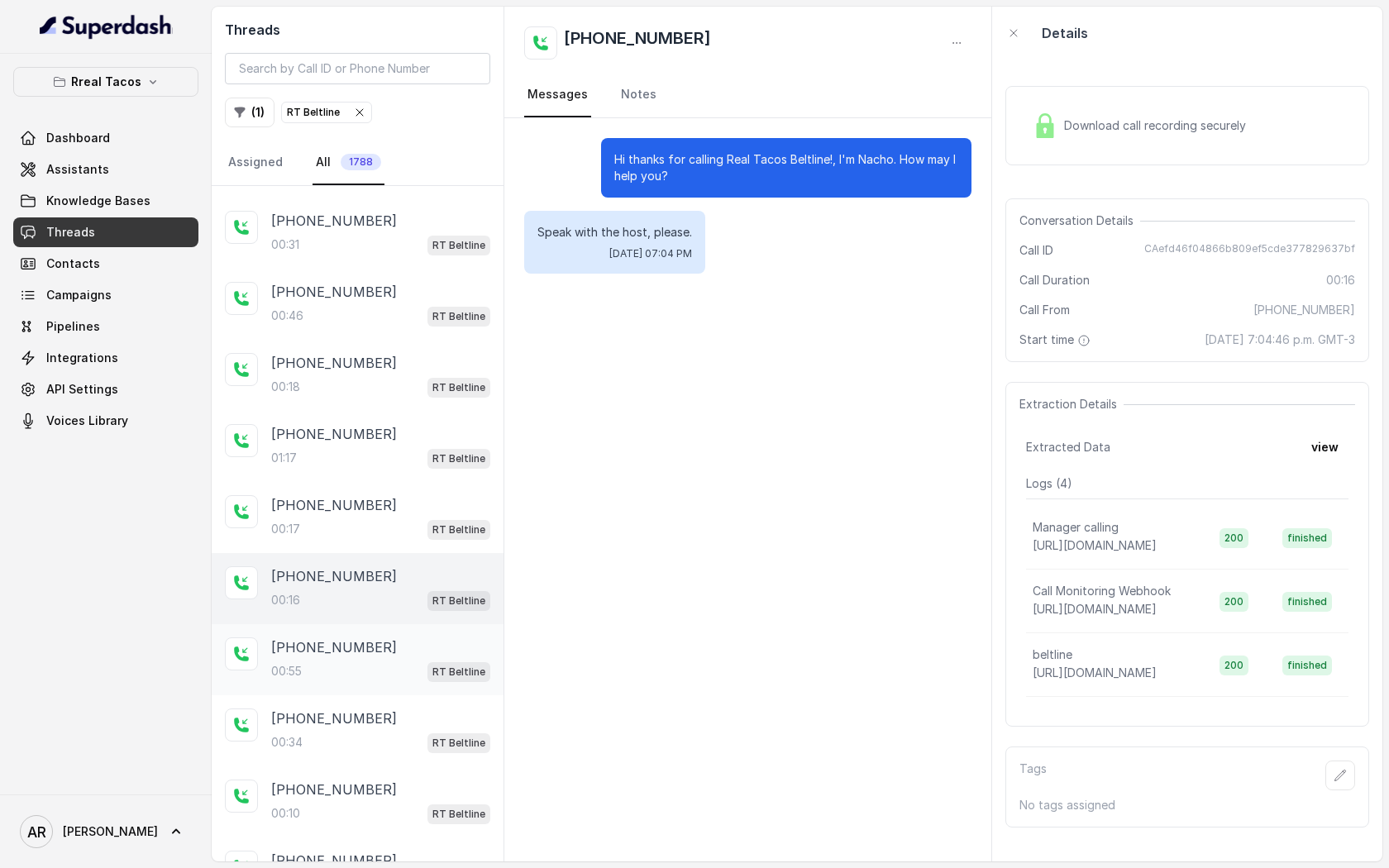
click at [386, 634] on div "[PHONE_NUMBER]:55 RT Beltline" at bounding box center [358, 659] width 292 height 71
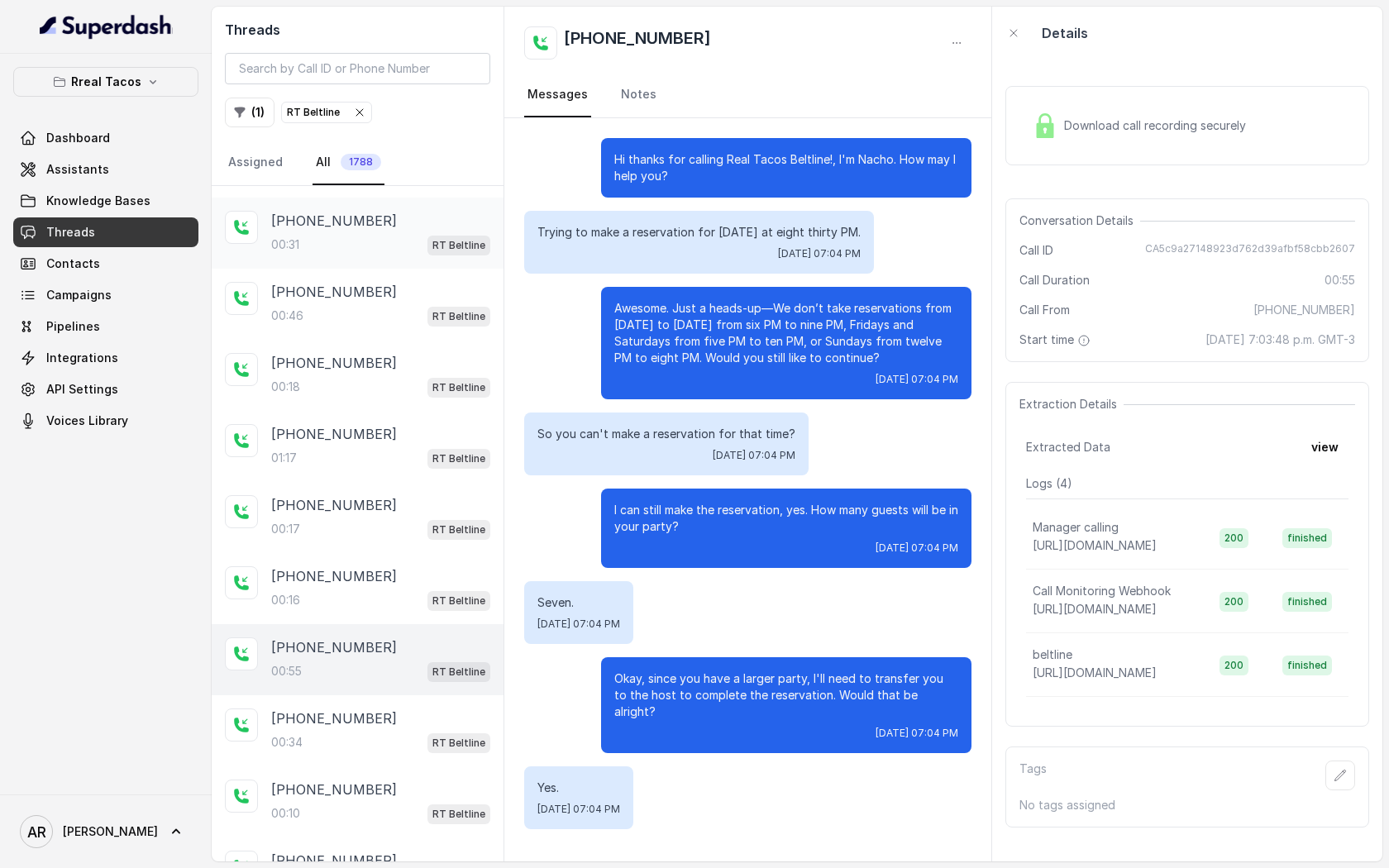
click at [399, 267] on div "[PHONE_NUMBER]:31 RT Beltline" at bounding box center [358, 233] width 292 height 71
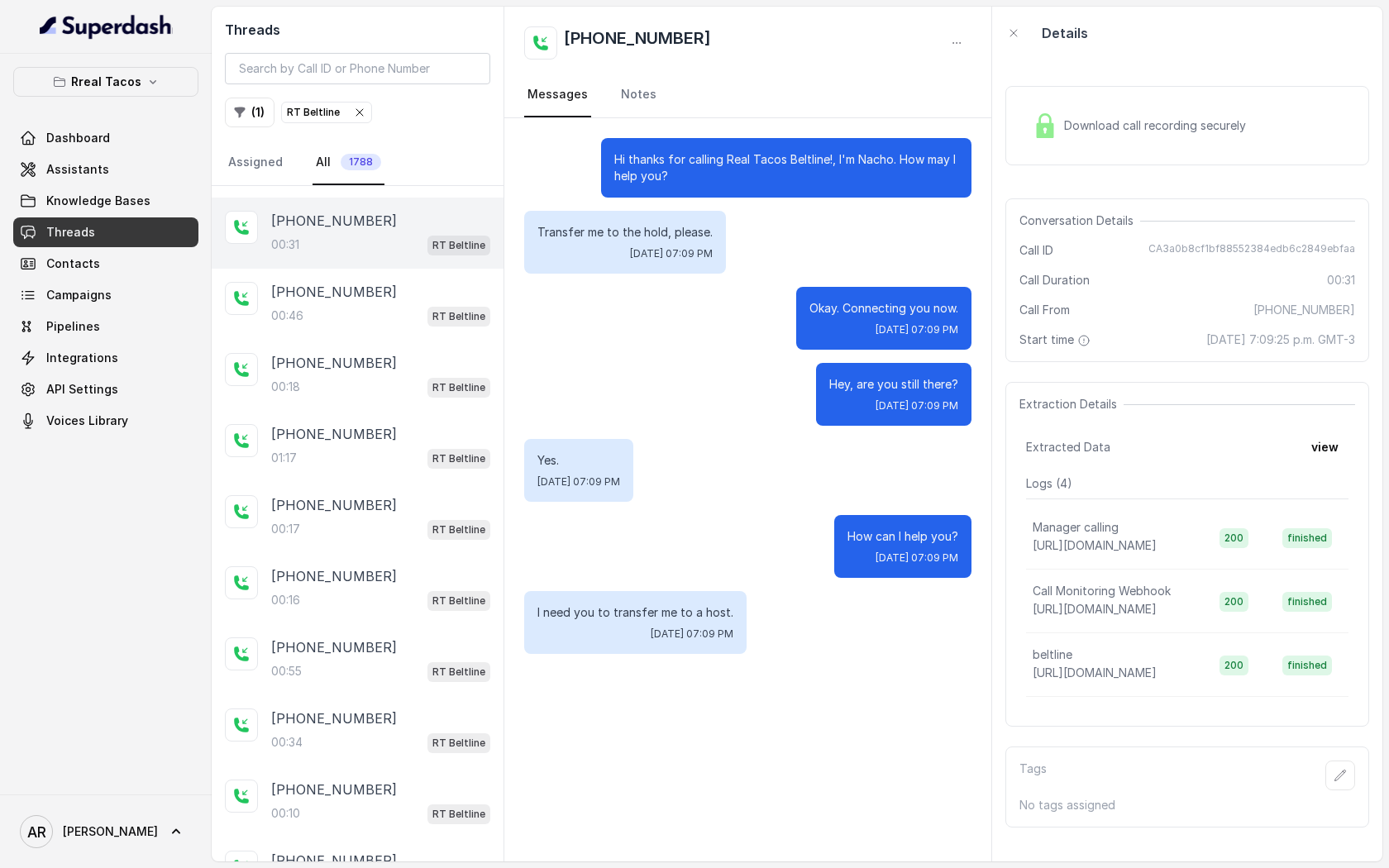
click at [1011, 122] on div "Download call recording securely" at bounding box center [1187, 125] width 364 height 80
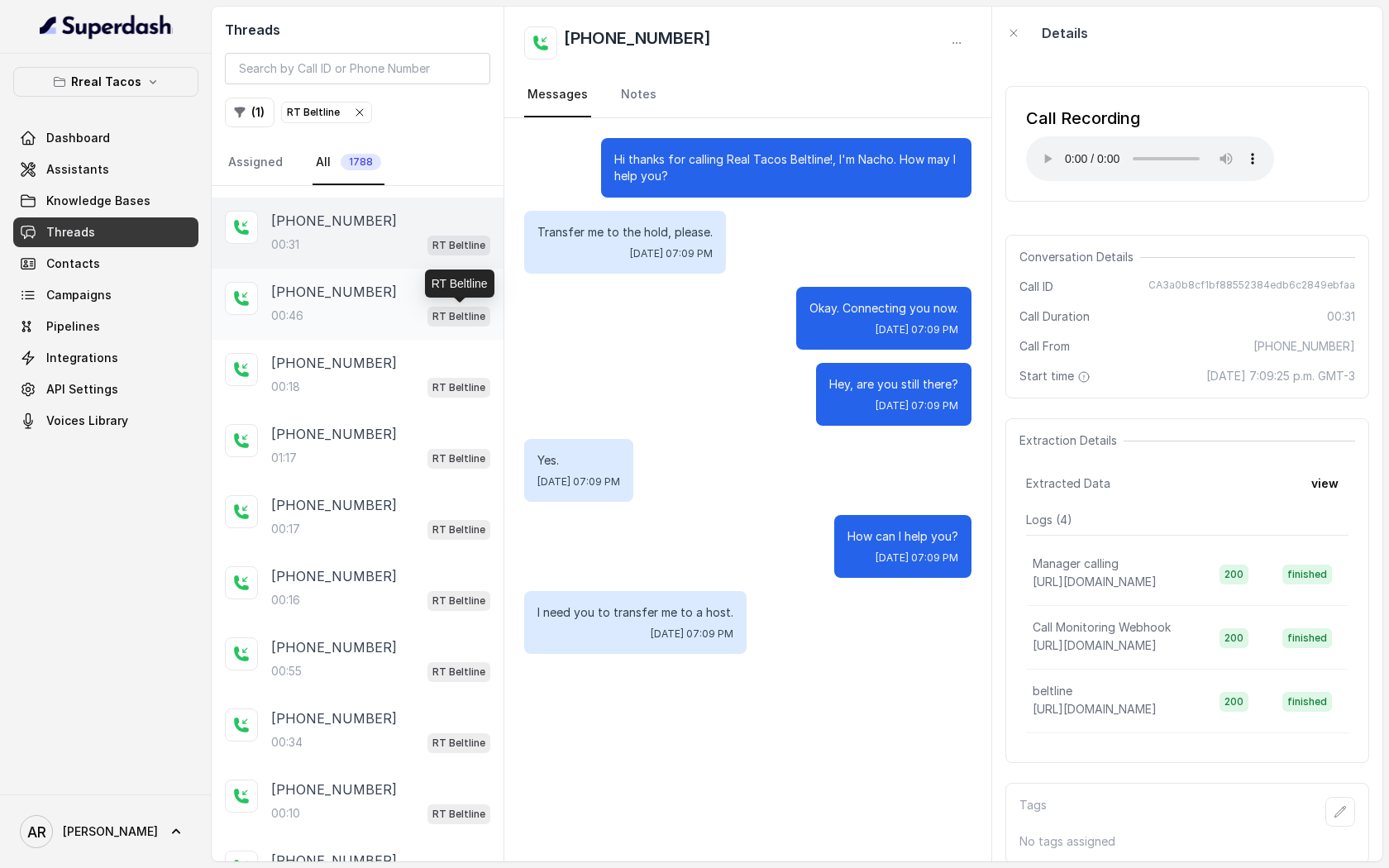
click at [451, 309] on p "RT Beltline" at bounding box center [459, 316] width 53 height 17
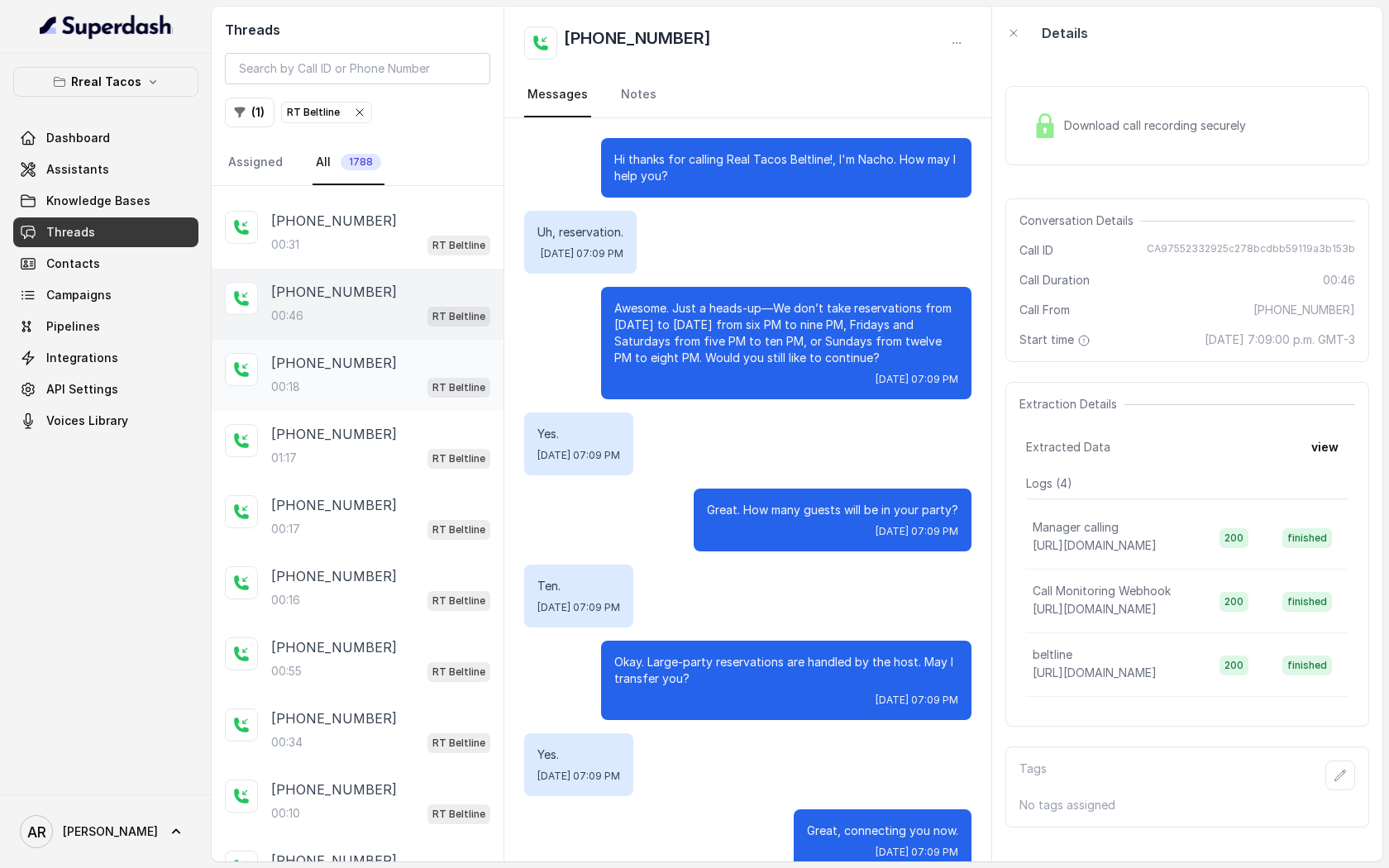
click at [407, 368] on div "[PHONE_NUMBER]" at bounding box center [380, 363] width 219 height 20
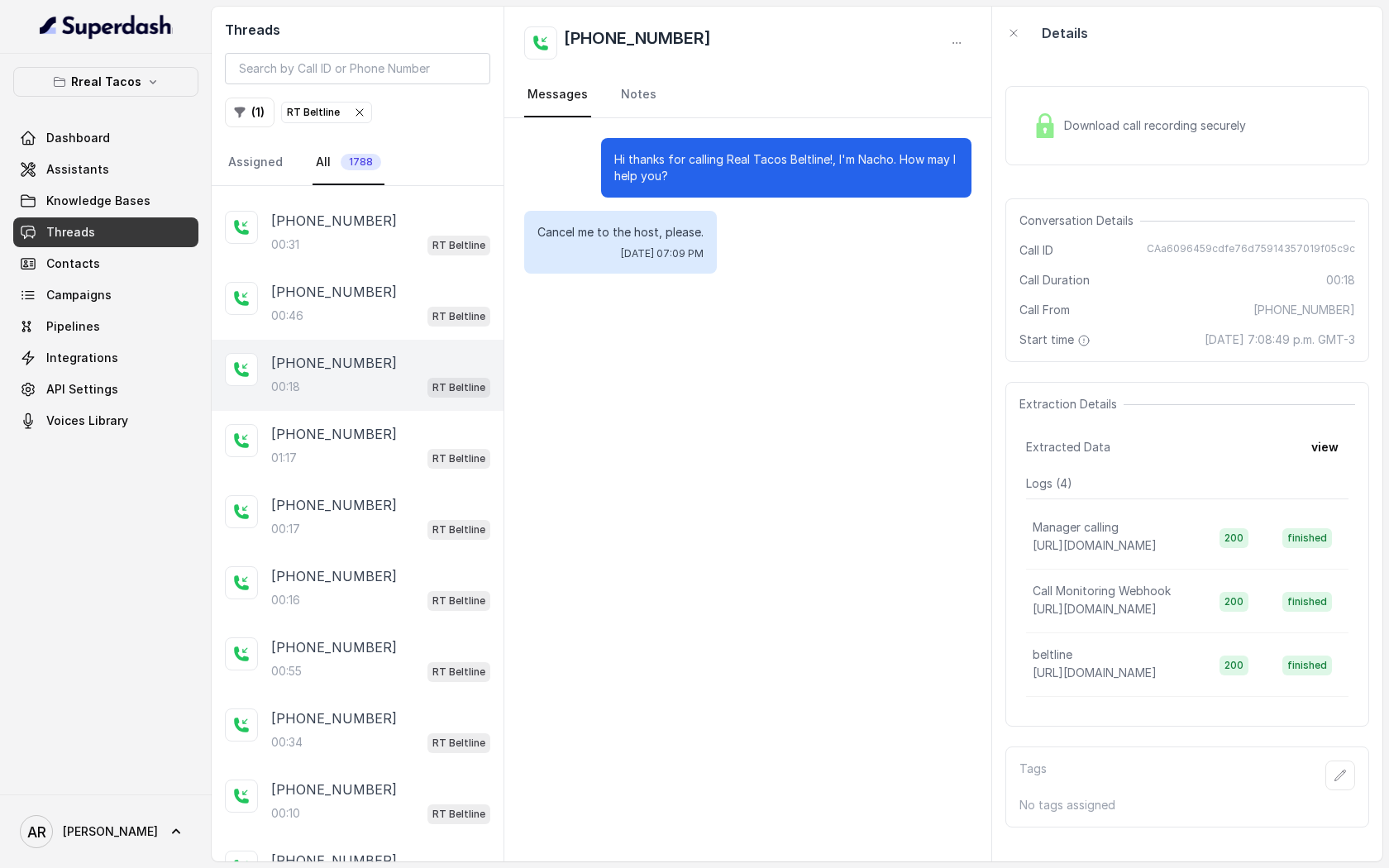
click at [1063, 99] on div "Download call recording securely" at bounding box center [1187, 125] width 364 height 80
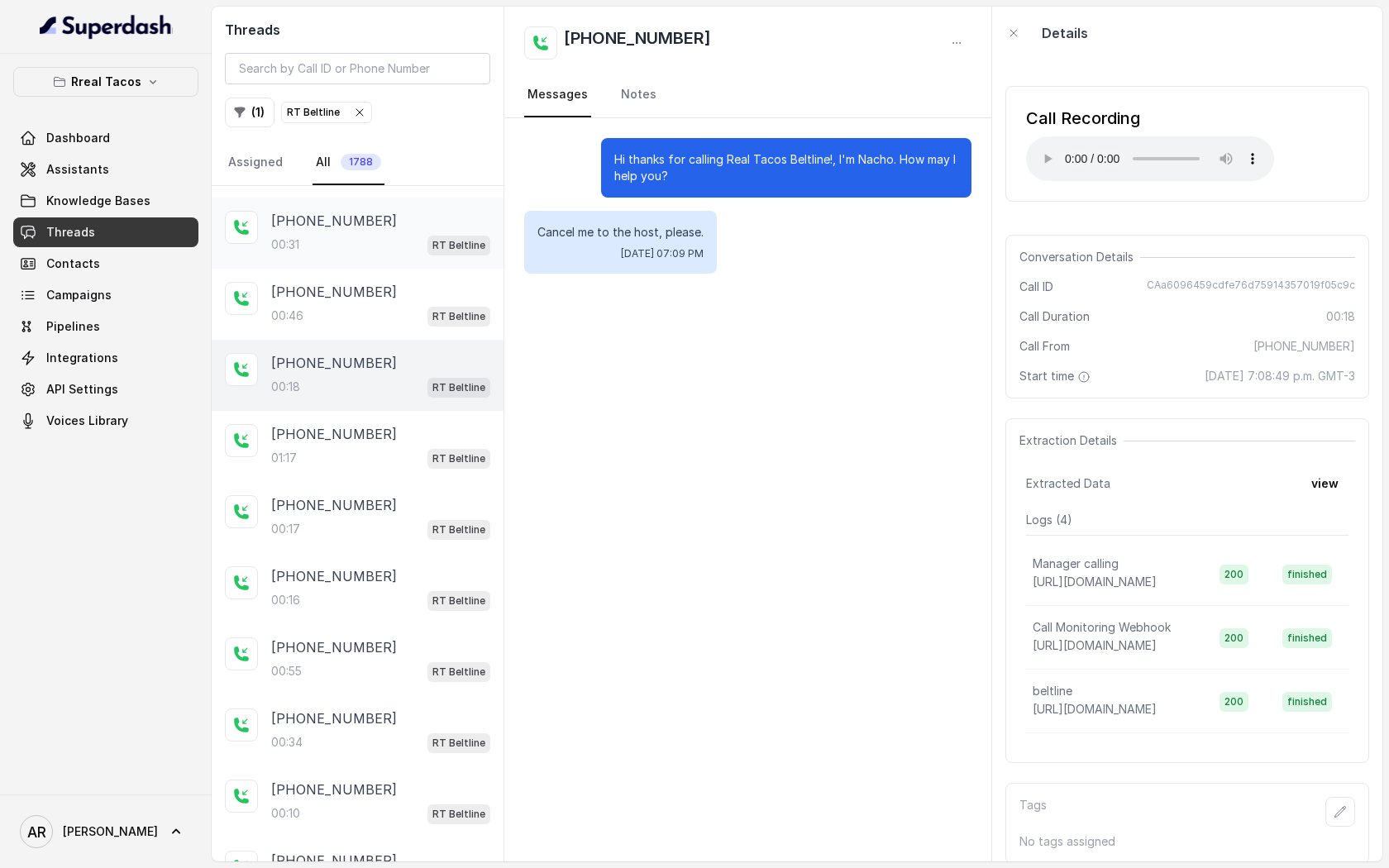
click at [415, 219] on div "[PHONE_NUMBER]" at bounding box center [380, 220] width 219 height 20
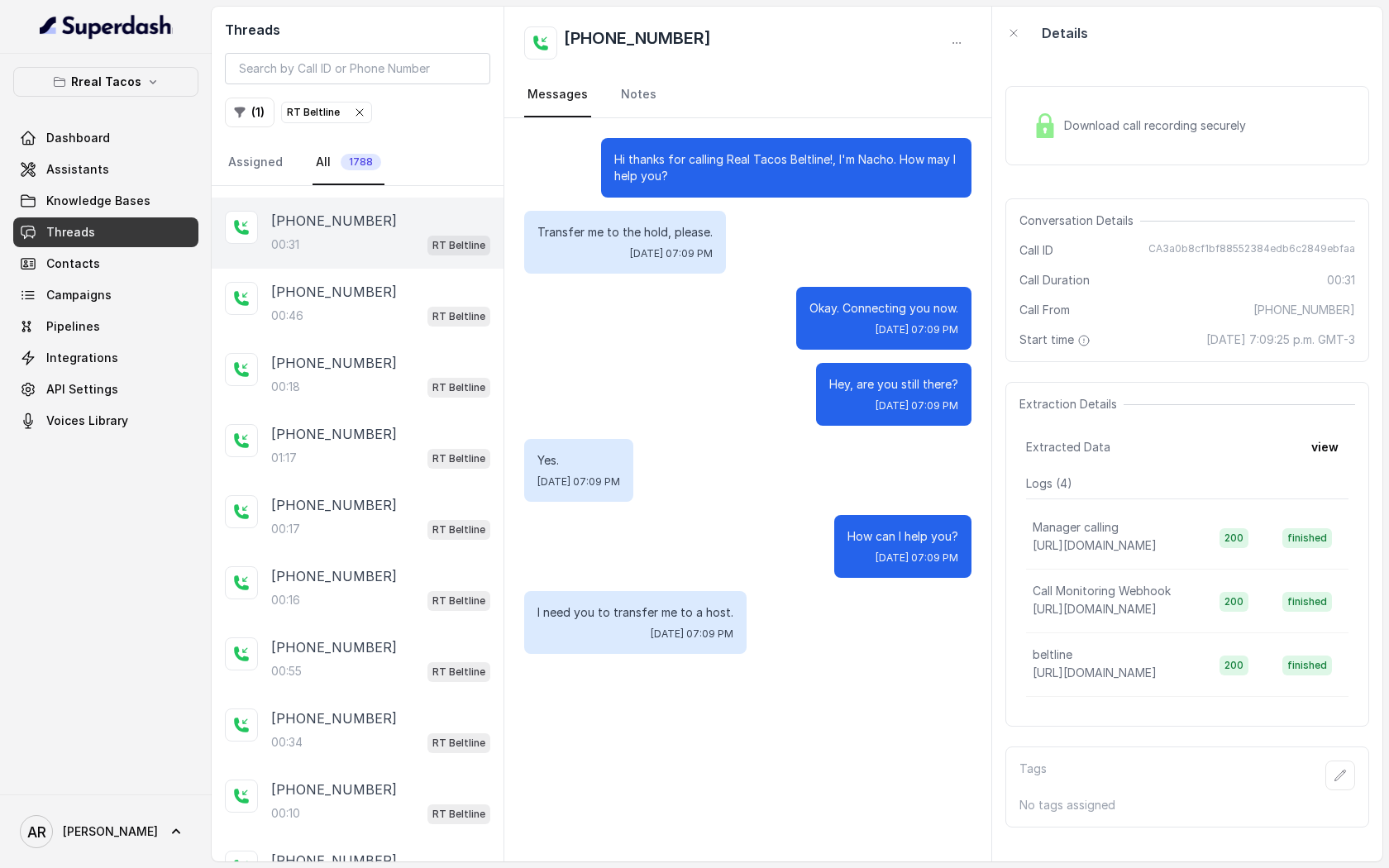
click at [1017, 139] on div "Download call recording securely" at bounding box center [1187, 125] width 364 height 80
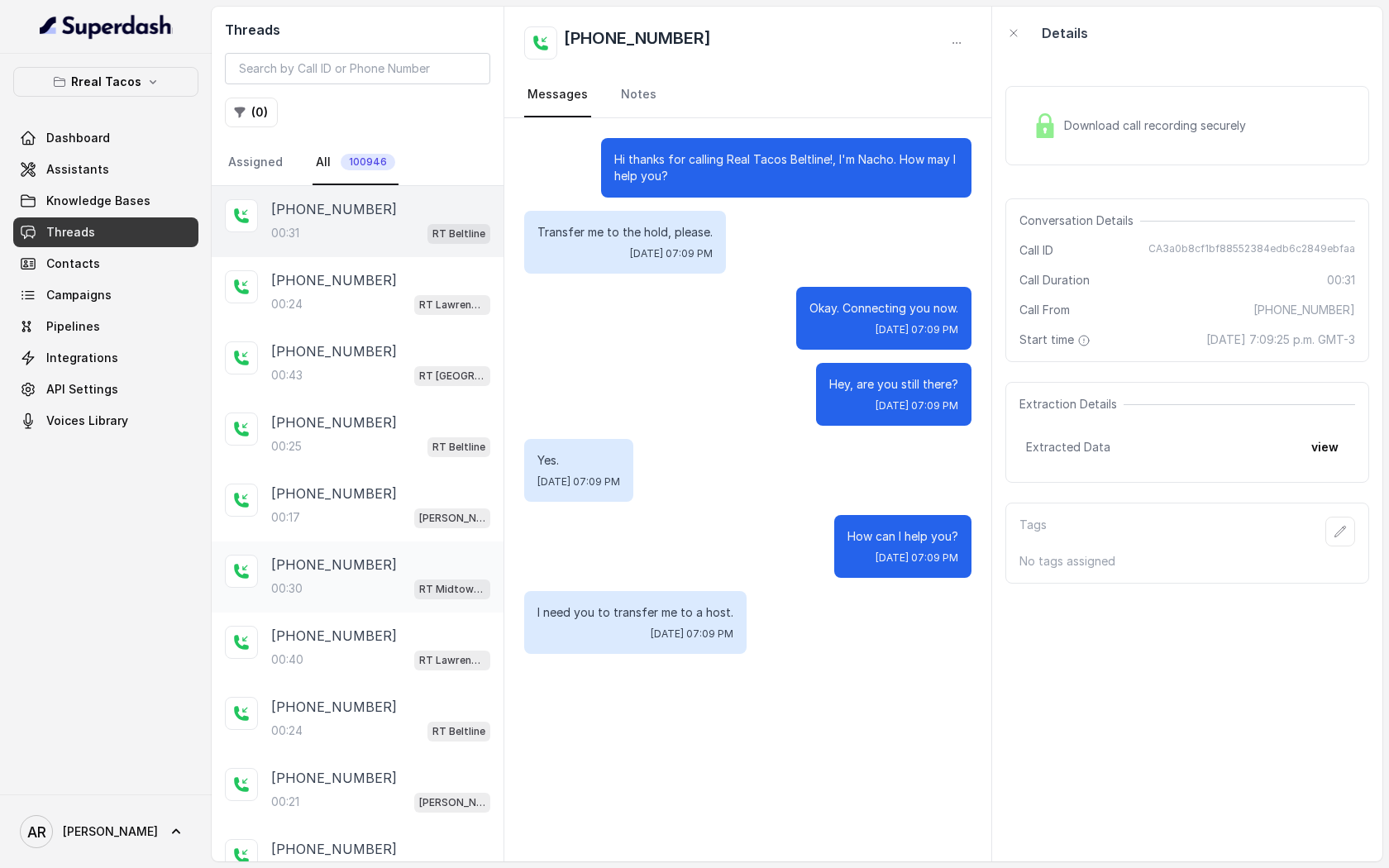
click at [491, 552] on div "+16783154607 00:30 RT Midtown / EN" at bounding box center [358, 577] width 292 height 71
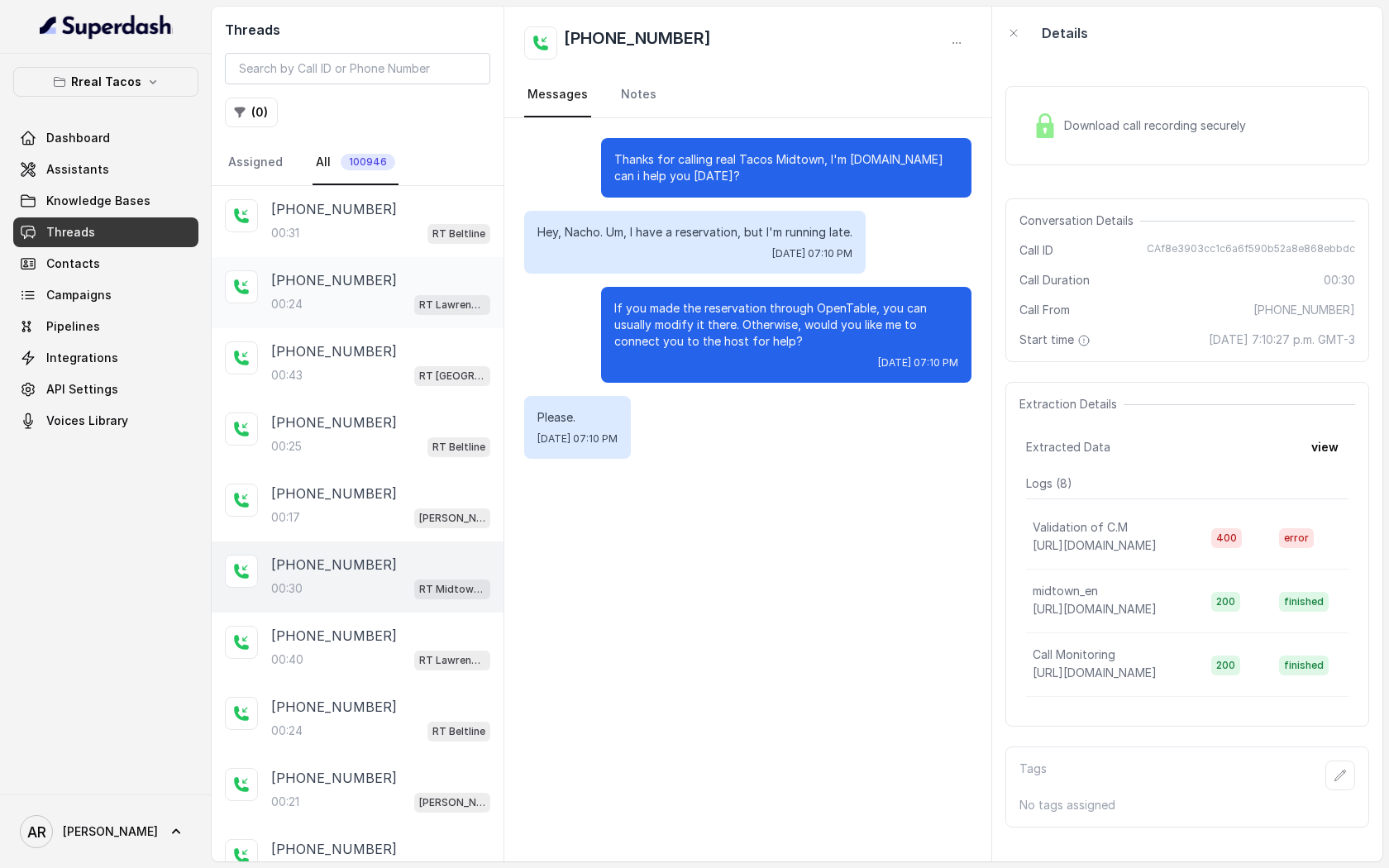
click at [402, 313] on div "00:24 RT Lawrenceville" at bounding box center [380, 304] width 219 height 22
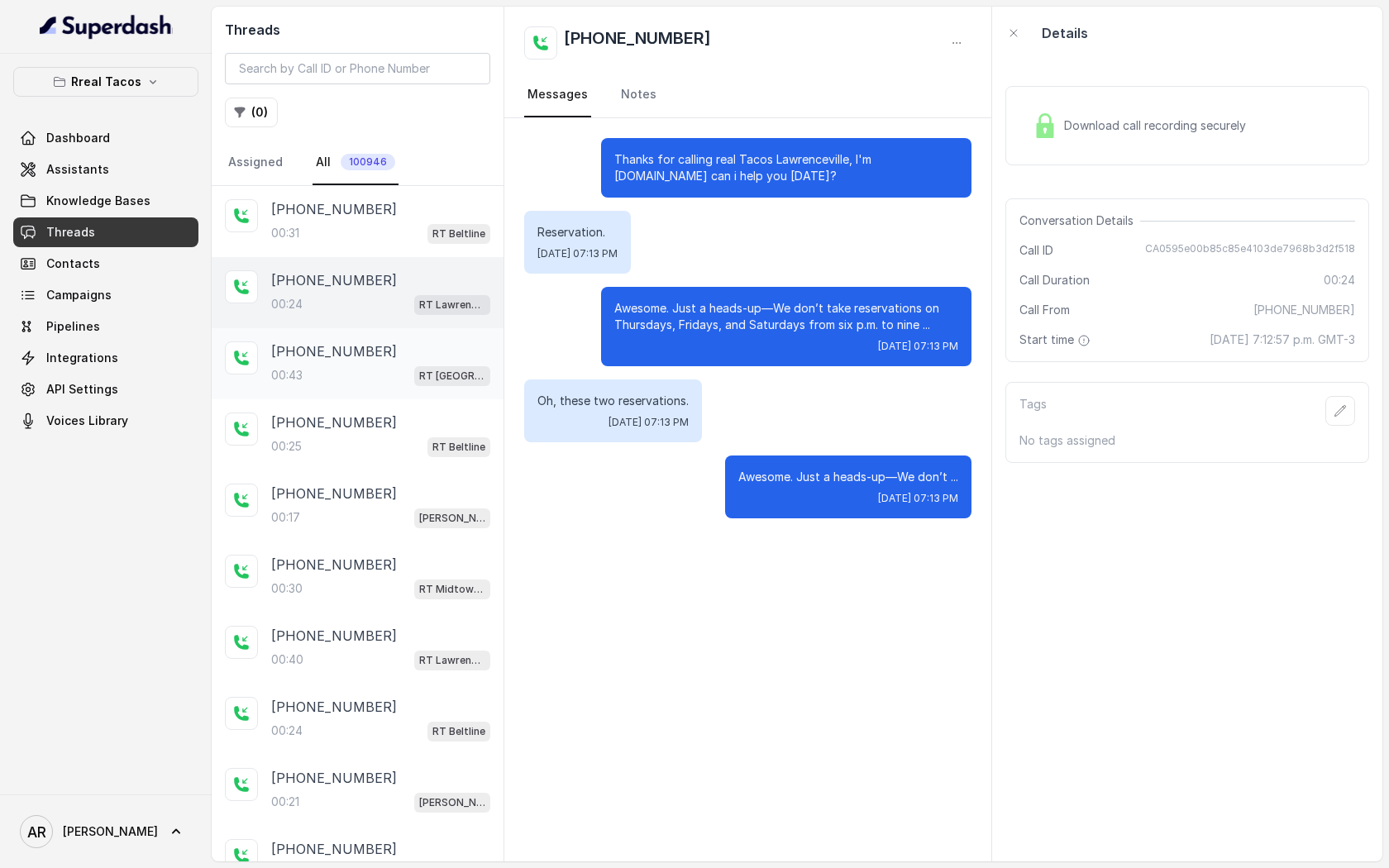
click at [400, 340] on div "+17874499943 00:43 RT West Midtown / EN" at bounding box center [358, 364] width 292 height 71
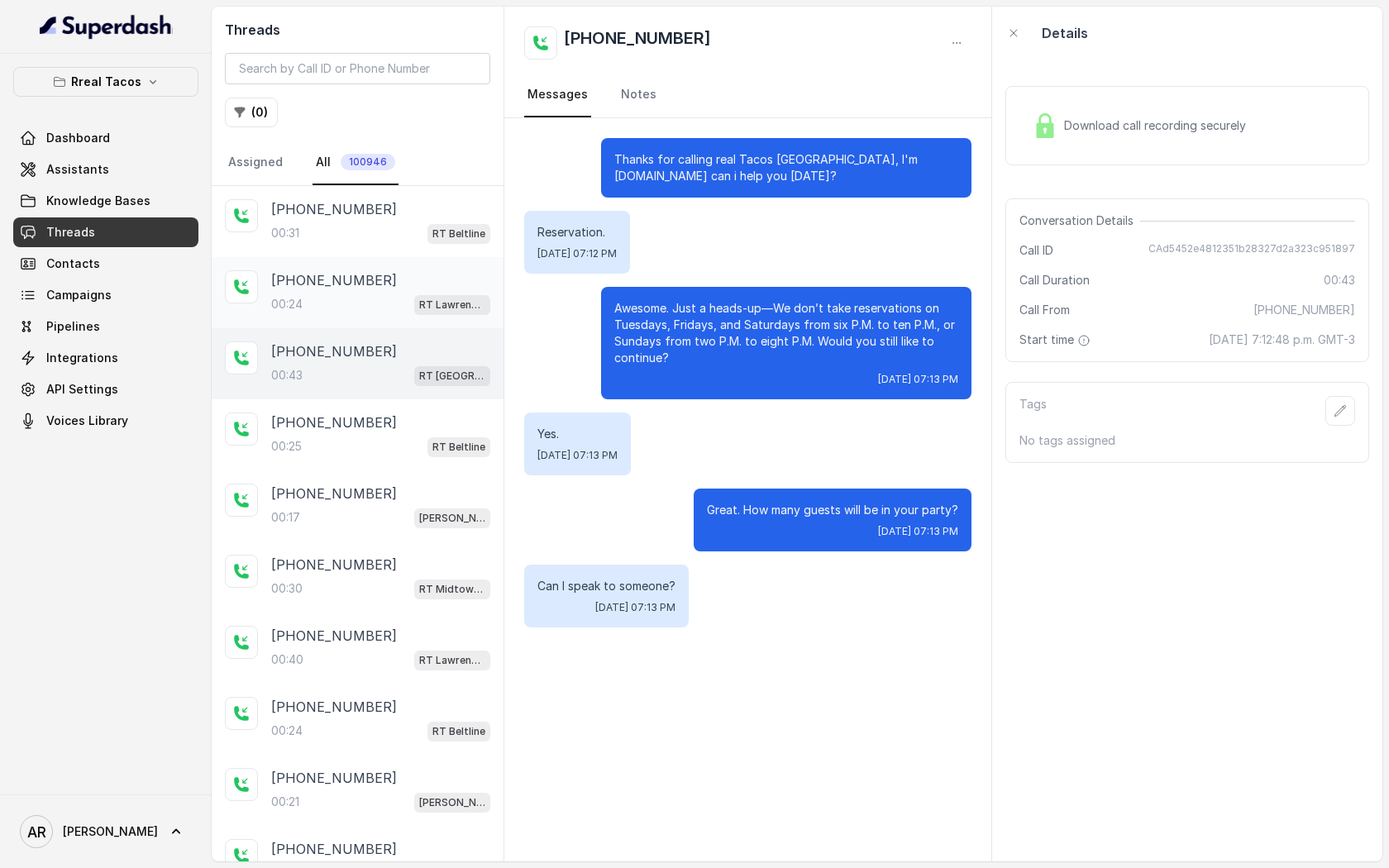
click at [405, 298] on div "00:24 RT Lawrenceville" at bounding box center [380, 304] width 219 height 22
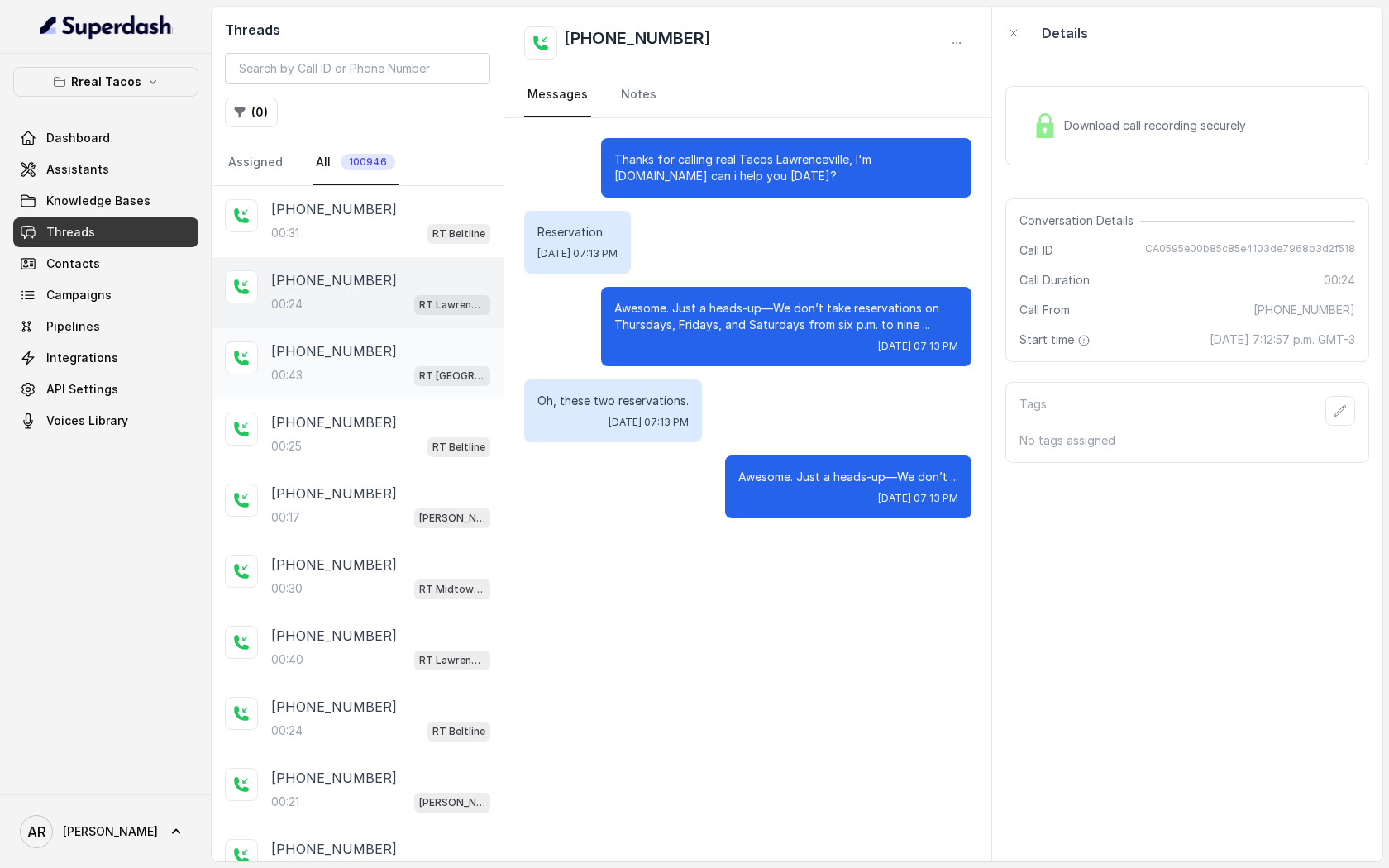
click at [282, 336] on div "+17874499943 00:43 RT West Midtown / EN" at bounding box center [358, 364] width 292 height 71
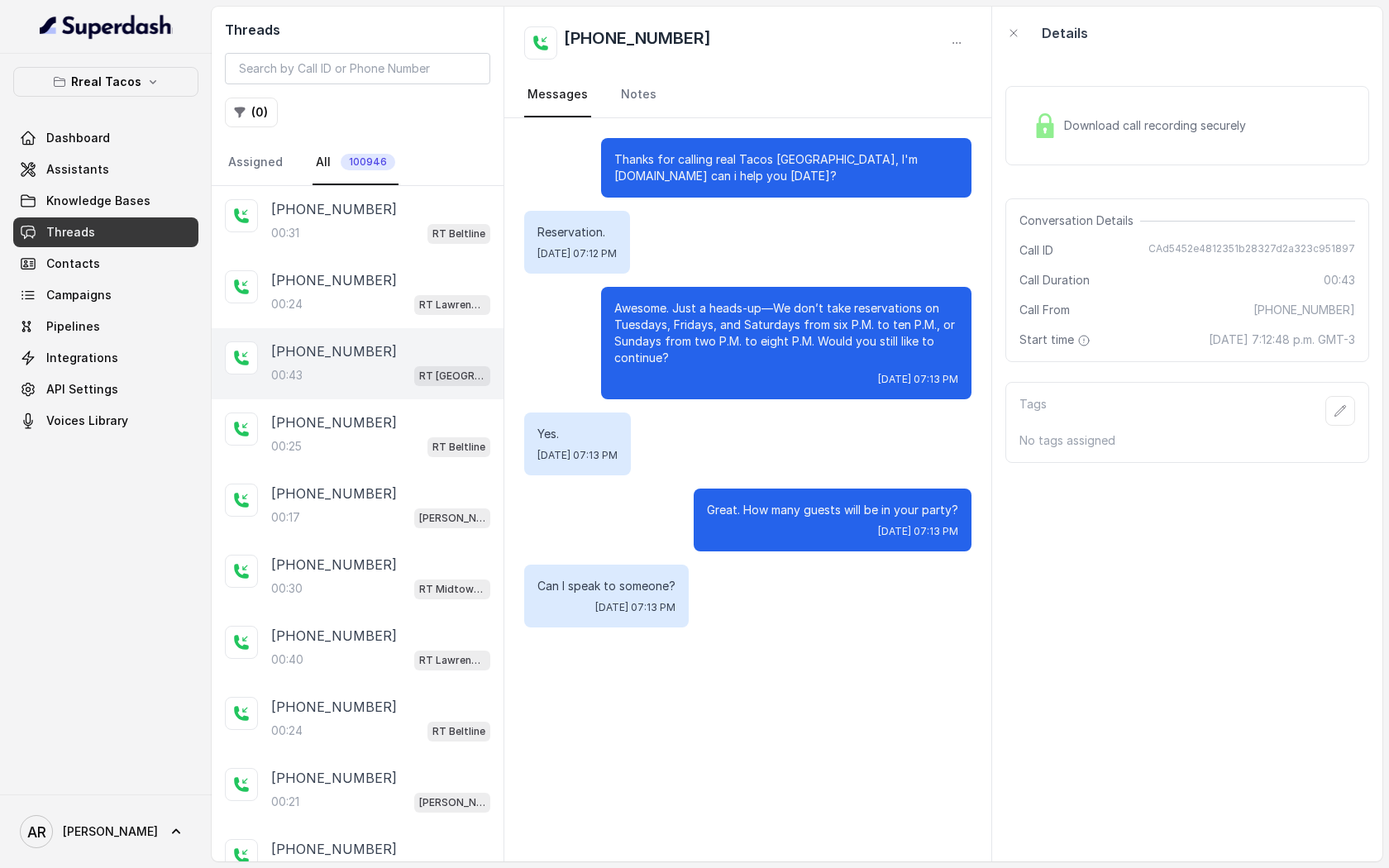
click at [1079, 119] on span "Download call recording securely" at bounding box center [1158, 125] width 189 height 17
click at [1051, 144] on div "Download call recording securely" at bounding box center [1139, 126] width 226 height 38
click at [377, 247] on div "[PHONE_NUMBER]:31 RT Beltline" at bounding box center [358, 221] width 292 height 71
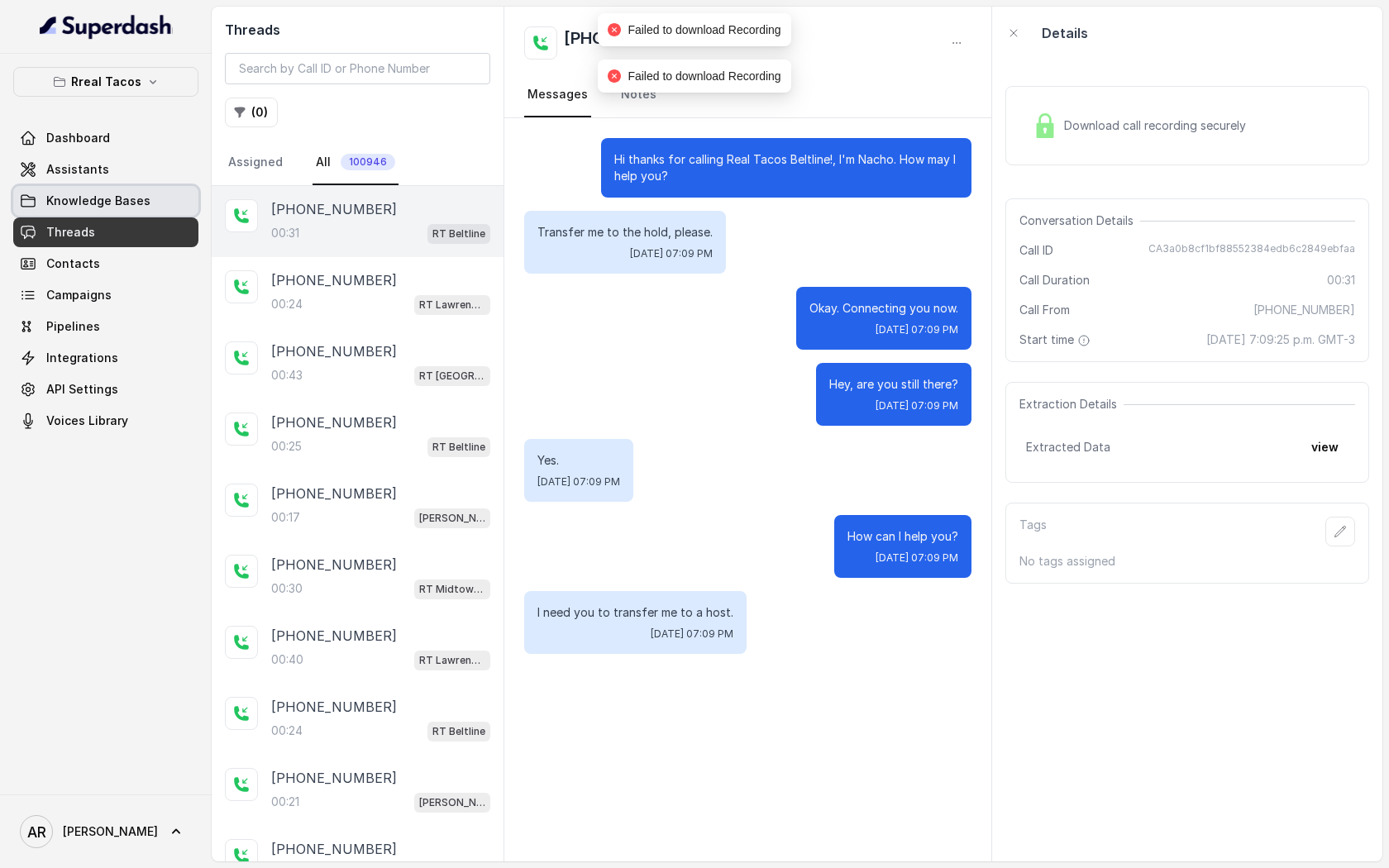
click at [145, 198] on link "Knowledge Bases" at bounding box center [106, 201] width 185 height 30
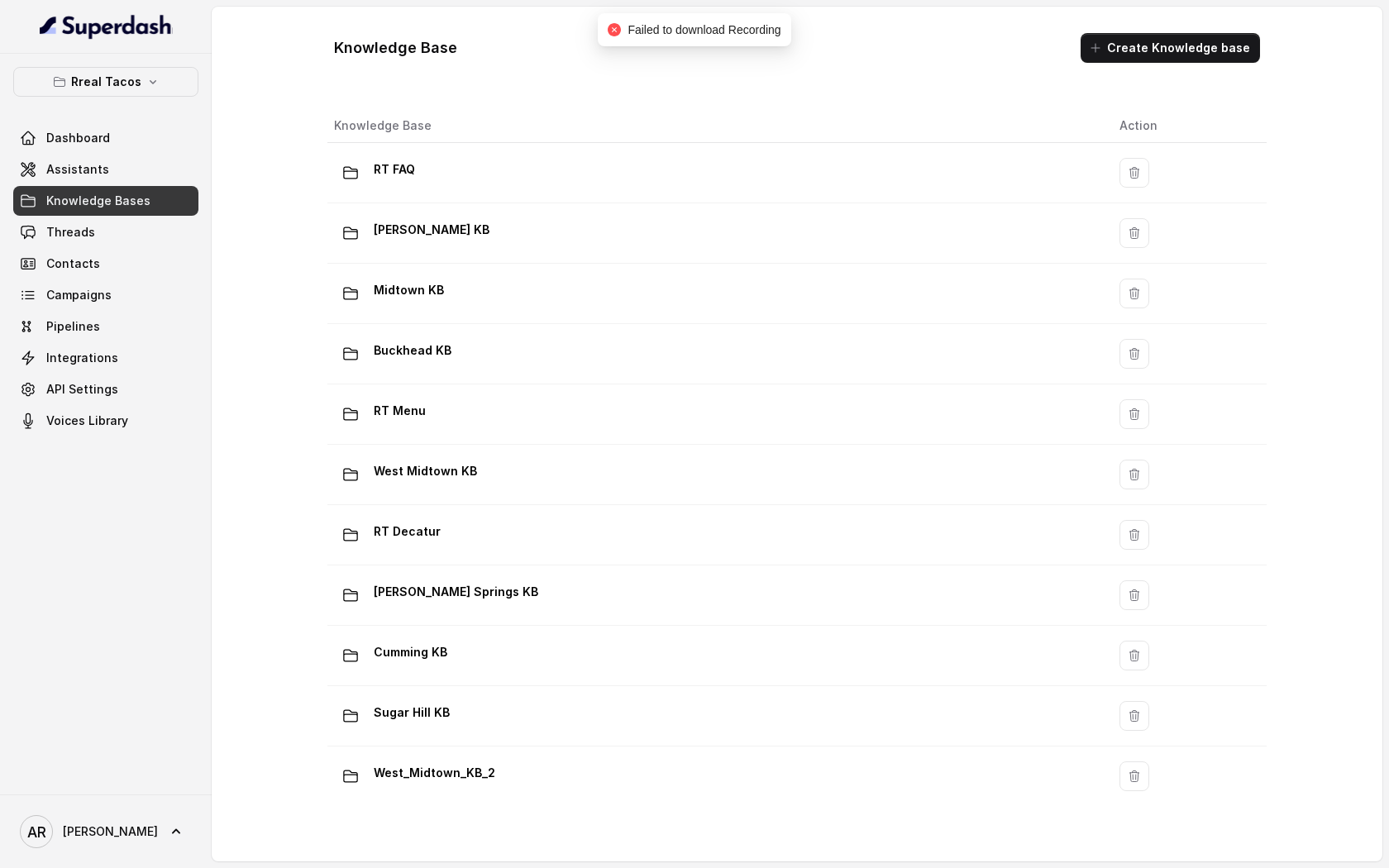
click at [130, 98] on div "Rreal Tacos Dashboard Assistants Knowledge Bases Threads Contacts Campaigns Pip…" at bounding box center [106, 252] width 185 height 369
click at [132, 72] on p "Rreal Tacos" at bounding box center [106, 81] width 70 height 20
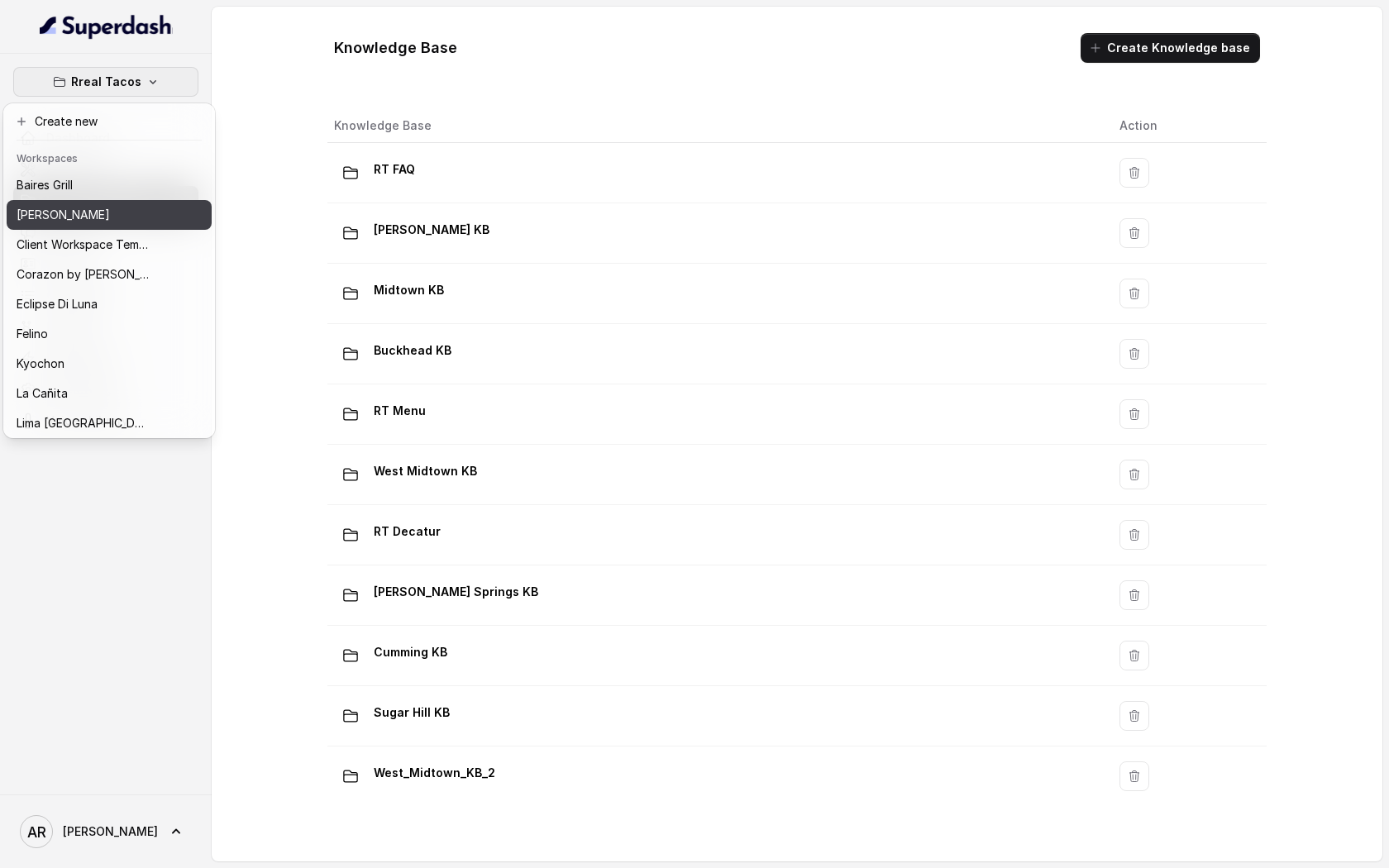
click at [135, 228] on button "[PERSON_NAME]" at bounding box center [109, 215] width 205 height 30
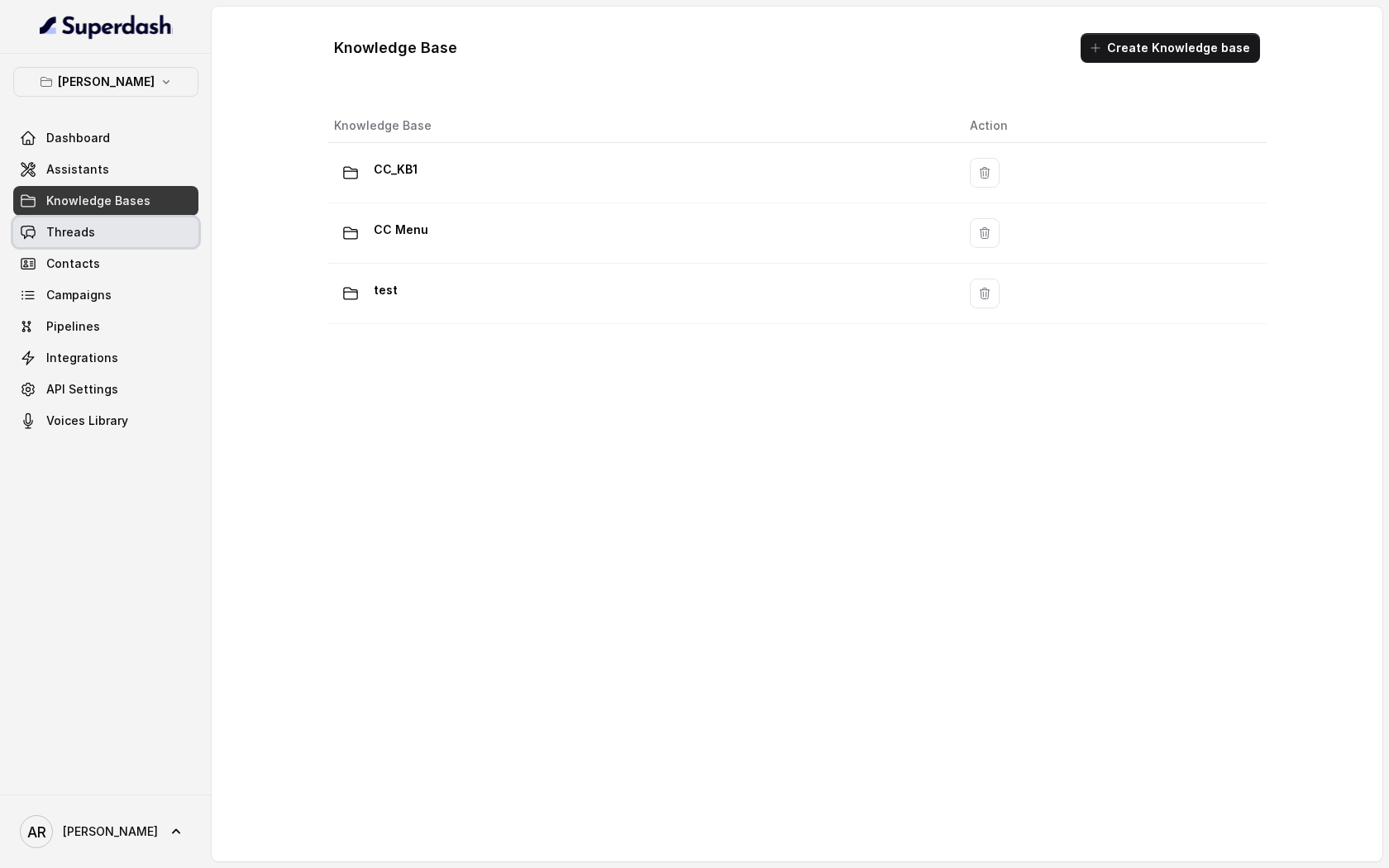
click at [141, 222] on link "Threads" at bounding box center [106, 233] width 185 height 30
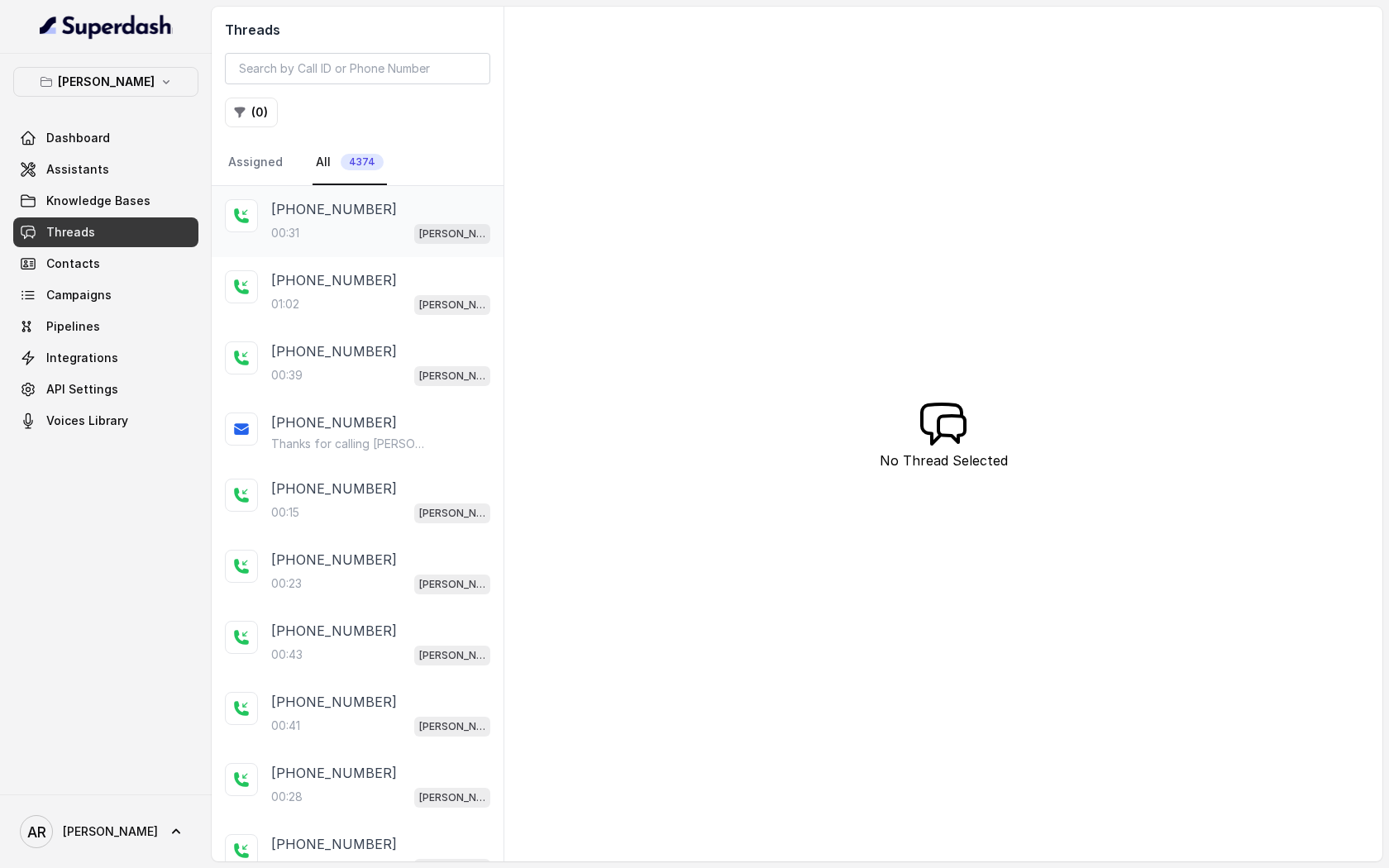
click at [305, 244] on div "+19403677236 00:31 Chelsea Corner" at bounding box center [358, 221] width 292 height 71
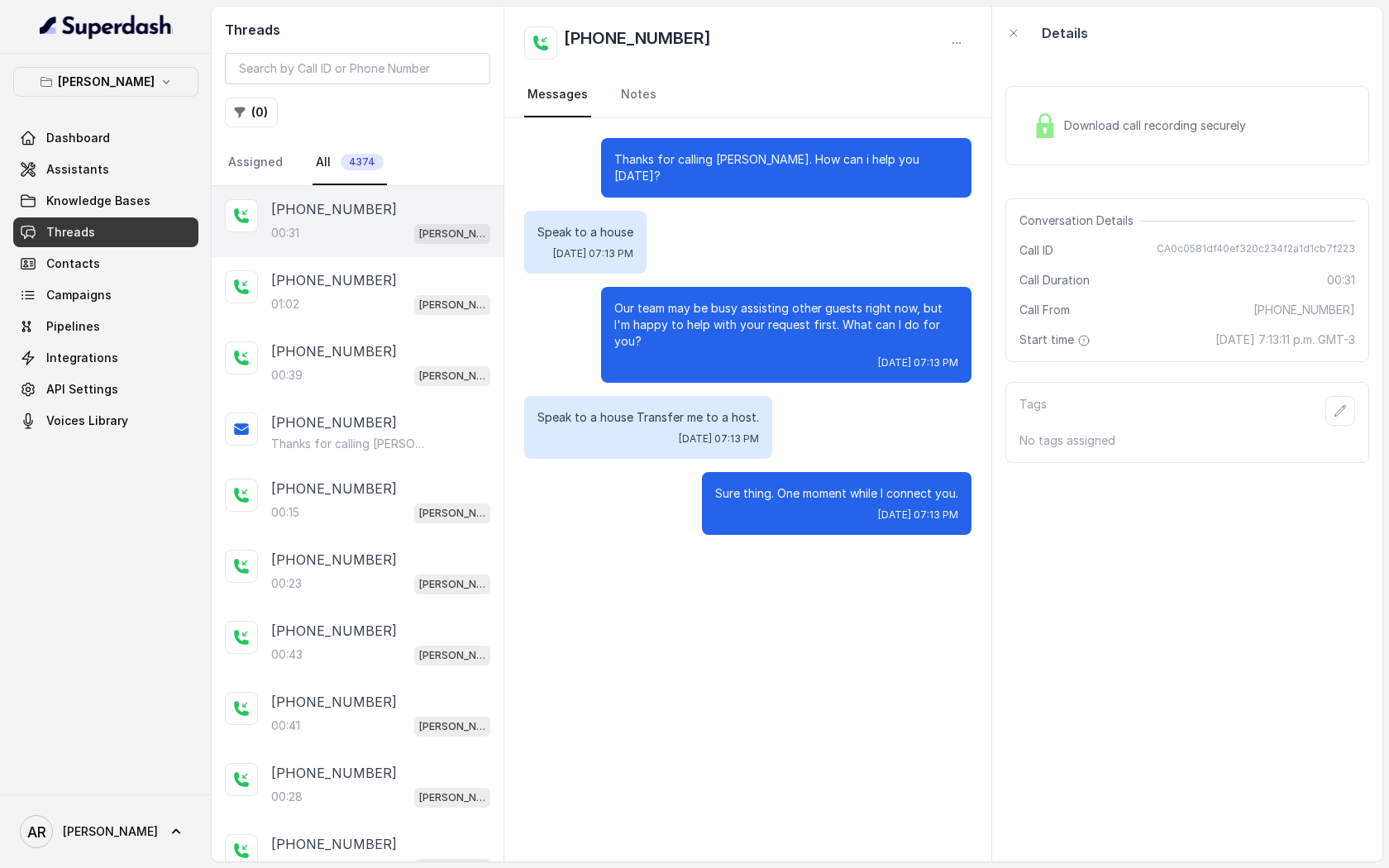
click at [1103, 108] on div "Download call recording securely" at bounding box center [1139, 126] width 226 height 38
click at [1077, 143] on div "Download call recording securely" at bounding box center [1139, 126] width 226 height 38
click at [394, 277] on div "+19726723503" at bounding box center [380, 280] width 219 height 20
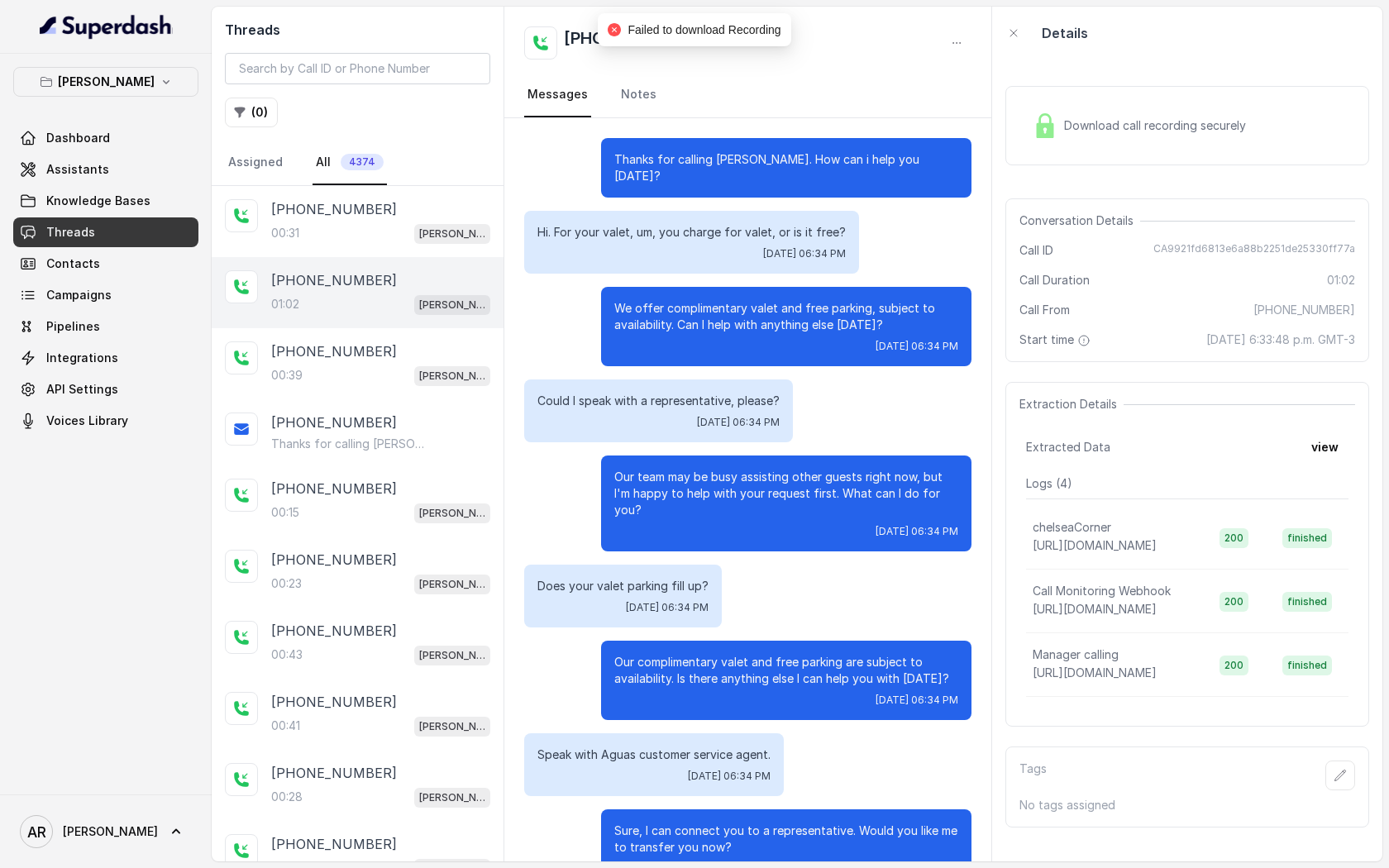
scroll to position [183, 0]
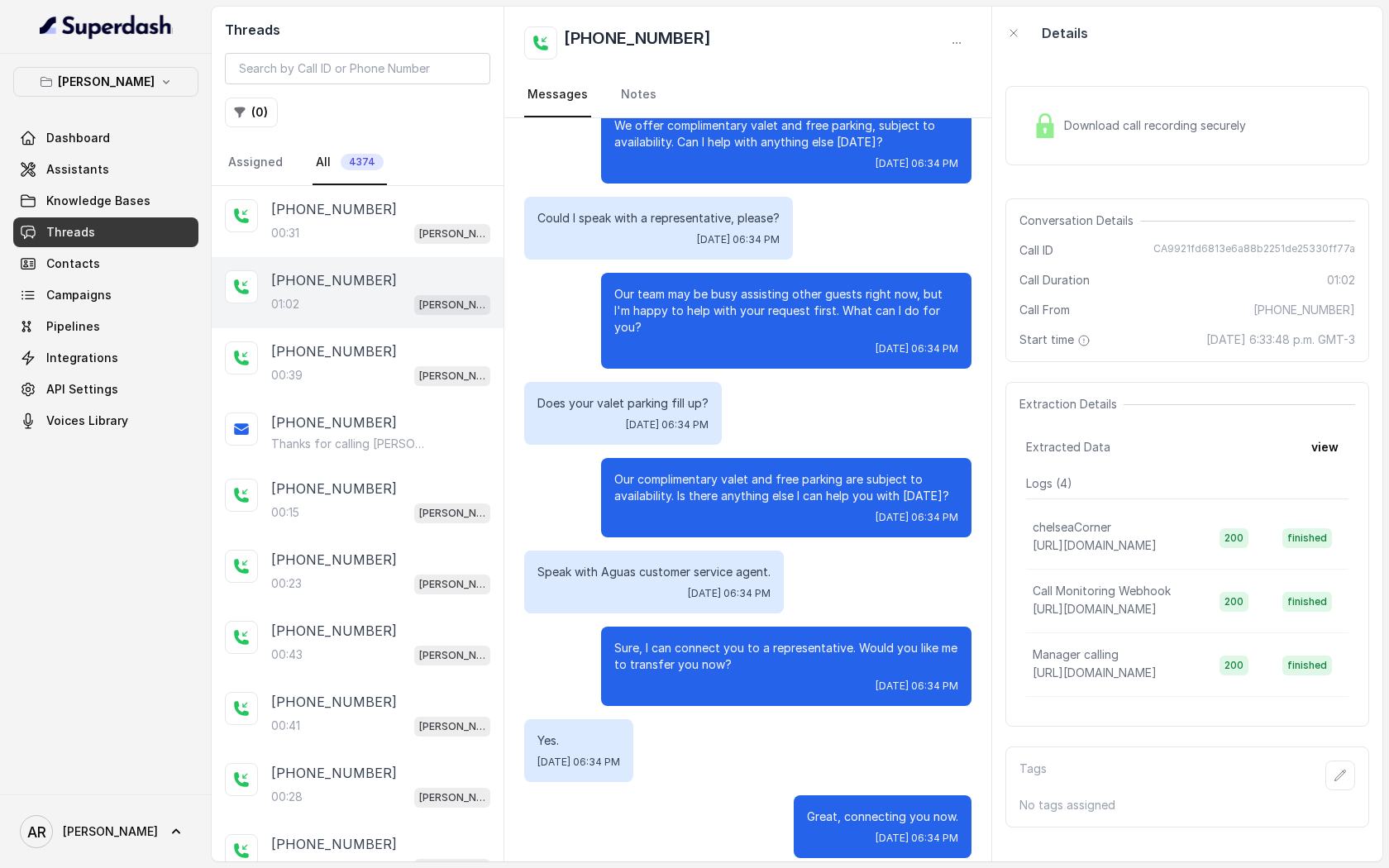
click at [1067, 156] on div "Download call recording securely" at bounding box center [1187, 125] width 364 height 80
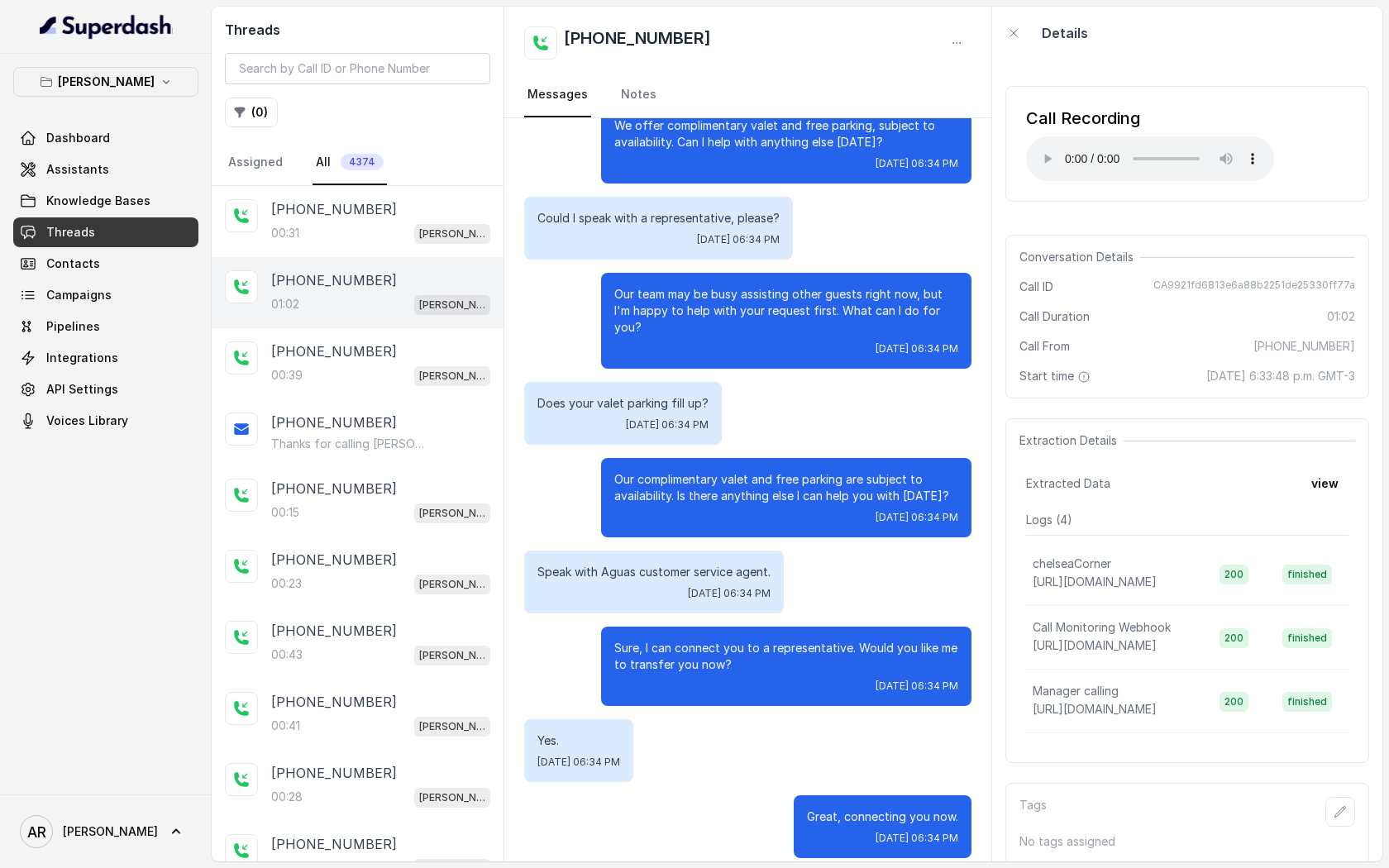
drag, startPoint x: 348, startPoint y: 351, endPoint x: 821, endPoint y: 345, distance: 473.0
click at [821, 345] on div "Threads ( 0 ) Assigned All 4374 +19403677236 00:31 Chelsea Corner +19726723503 …" at bounding box center [796, 434] width 1170 height 855
click at [821, 345] on div "Our team may be busy assisting other guests right now, but I'm happy to help wi…" at bounding box center [787, 321] width 371 height 96
click at [461, 355] on div "+16026841491" at bounding box center [380, 351] width 219 height 20
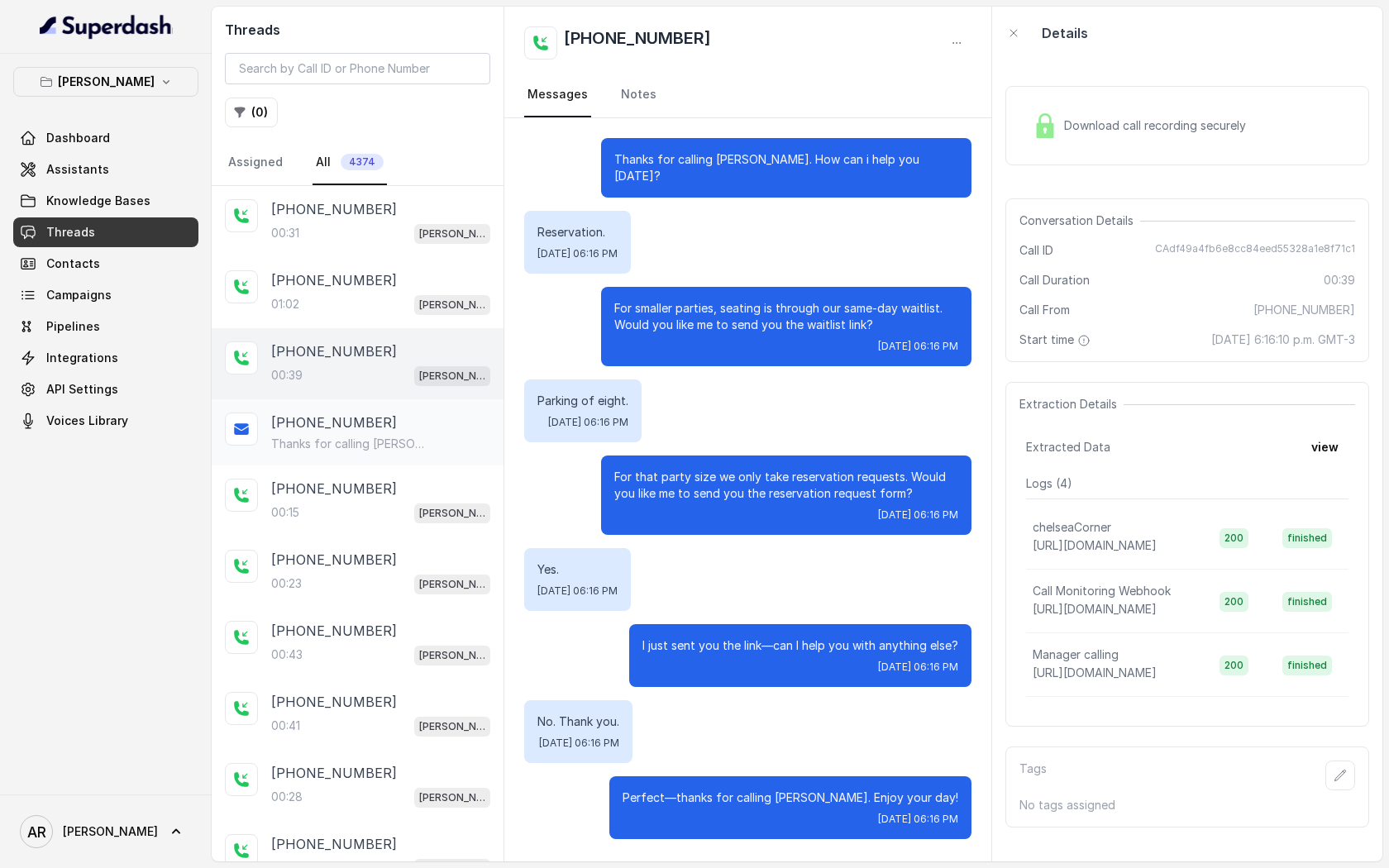
click at [401, 438] on p "Thanks for calling Chelsea Corner! For catering inquires, events, private event…" at bounding box center [351, 443] width 159 height 17
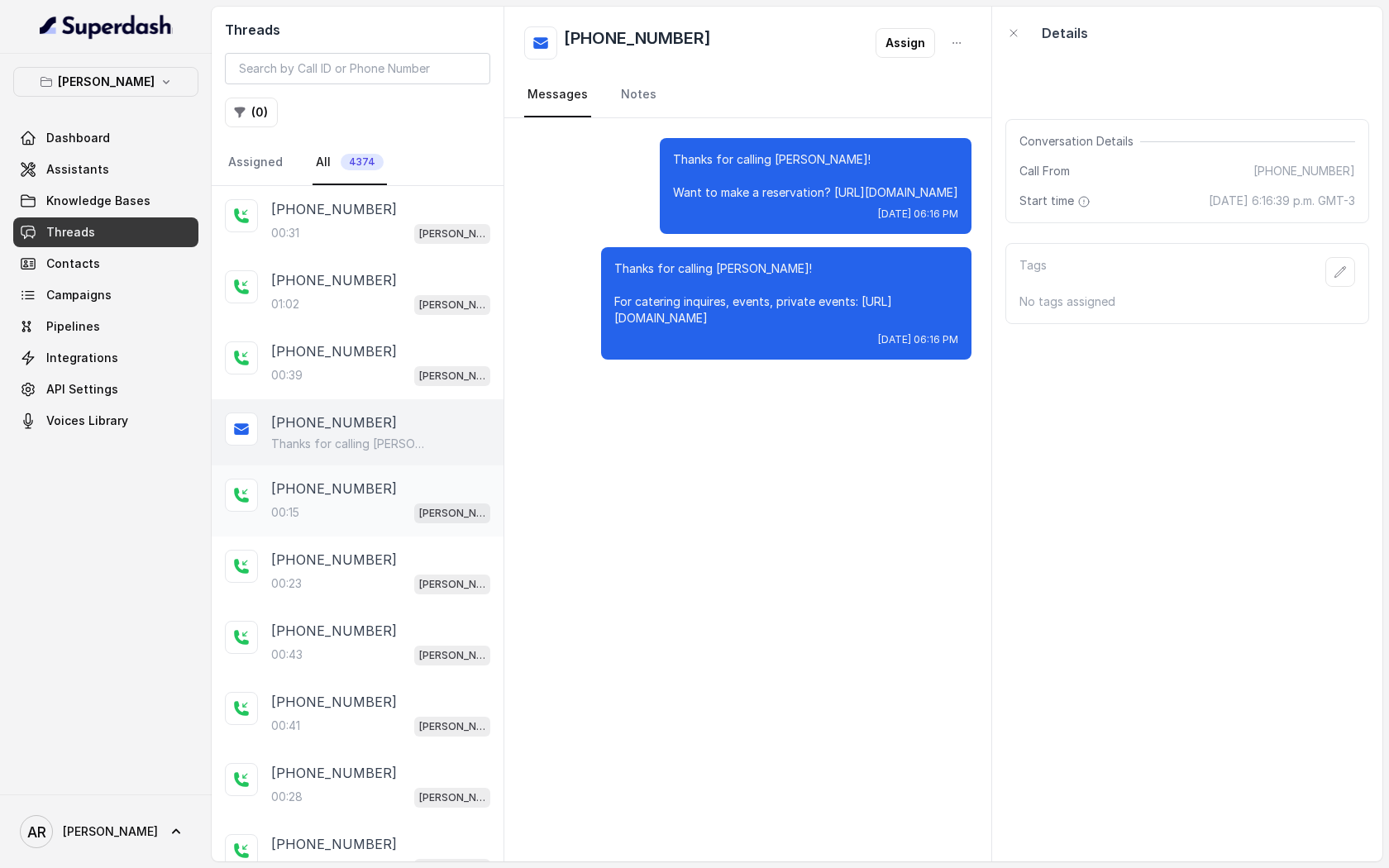
click at [386, 485] on div "+19729770773" at bounding box center [380, 489] width 219 height 20
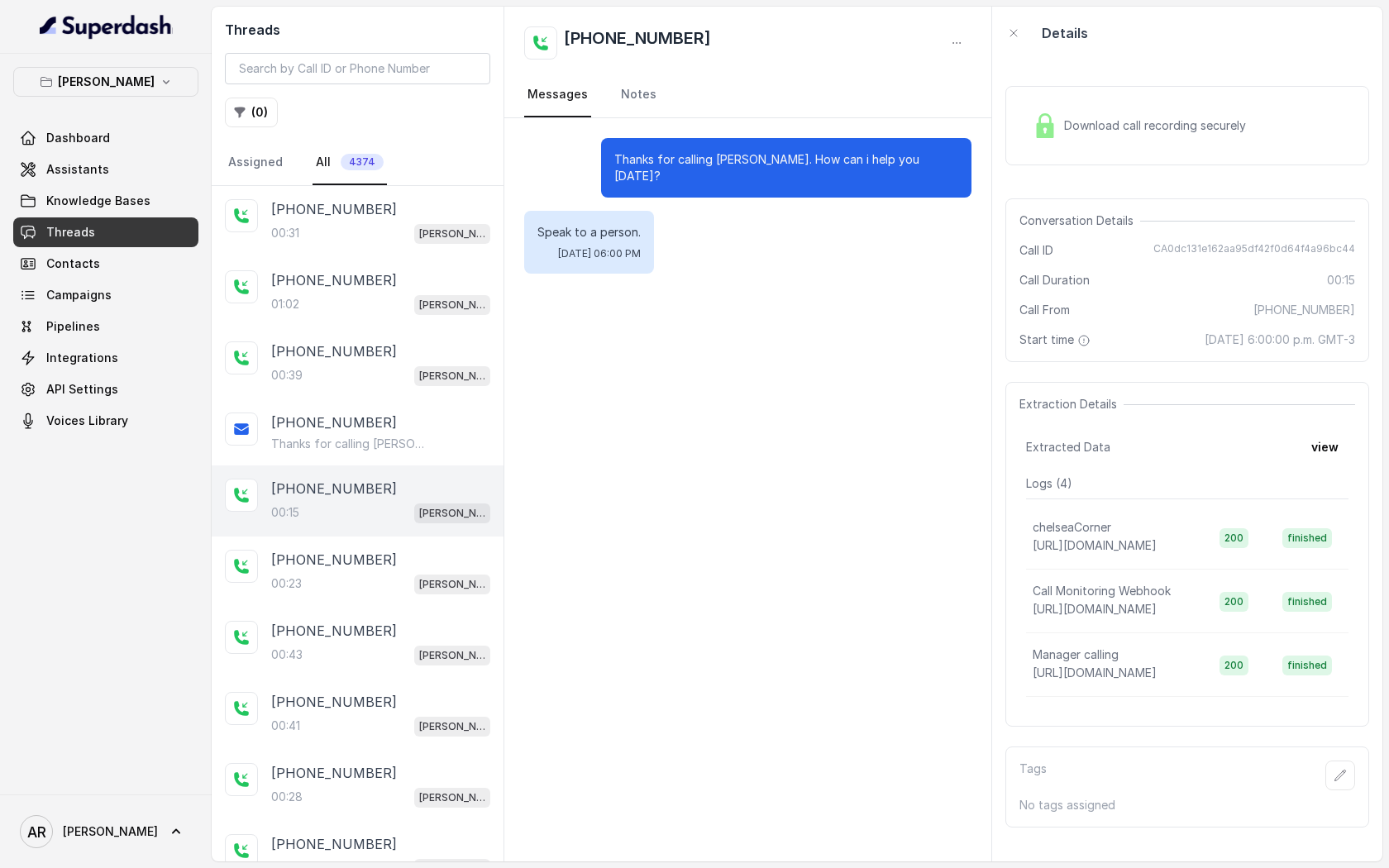
click at [995, 154] on div "Download call recording securely Conversation Details Call ID CA0dc131e162aa95d…" at bounding box center [1187, 461] width 390 height 802
click at [1041, 133] on img at bounding box center [1045, 126] width 24 height 24
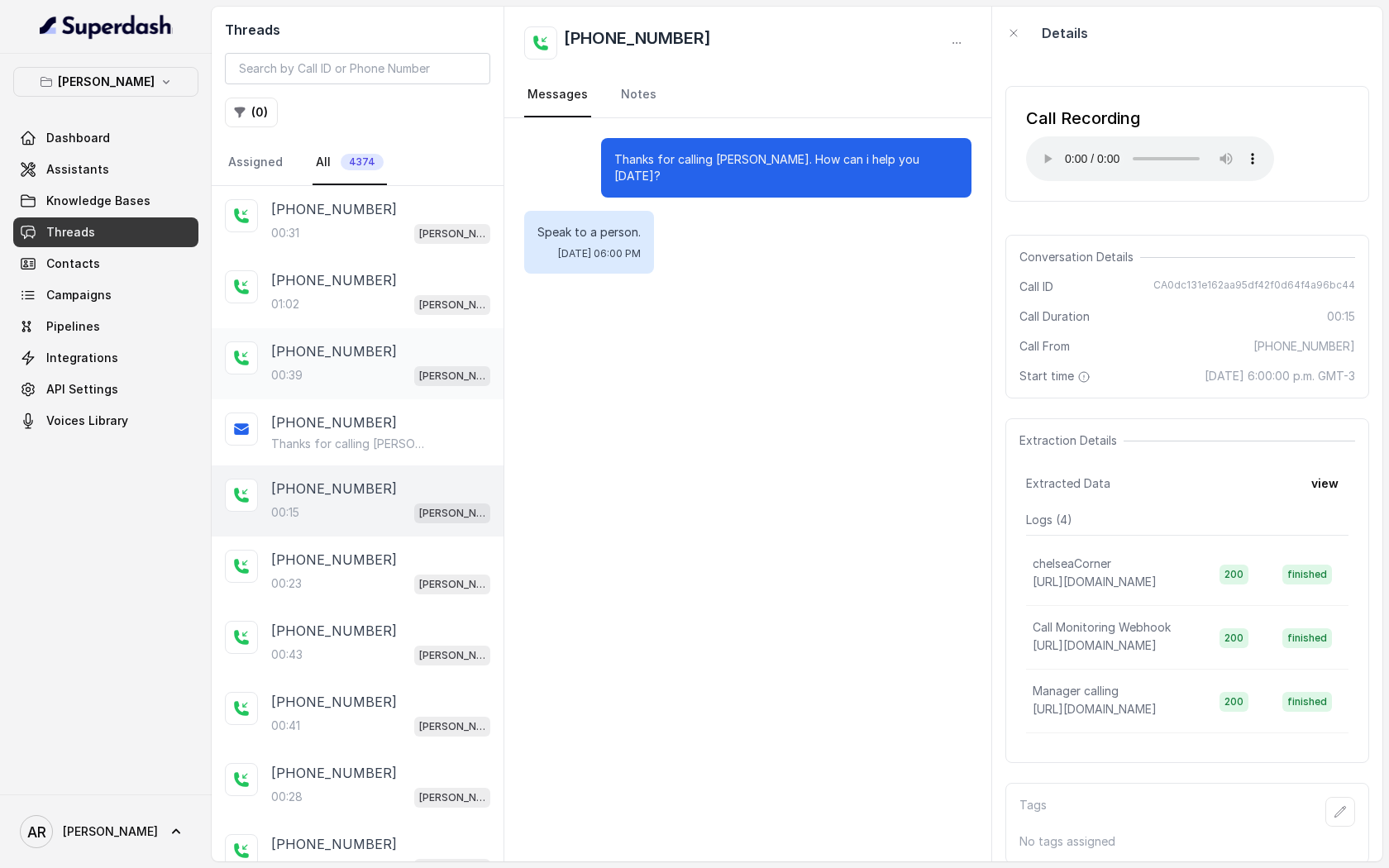
click at [419, 351] on div "+16026841491" at bounding box center [380, 351] width 219 height 20
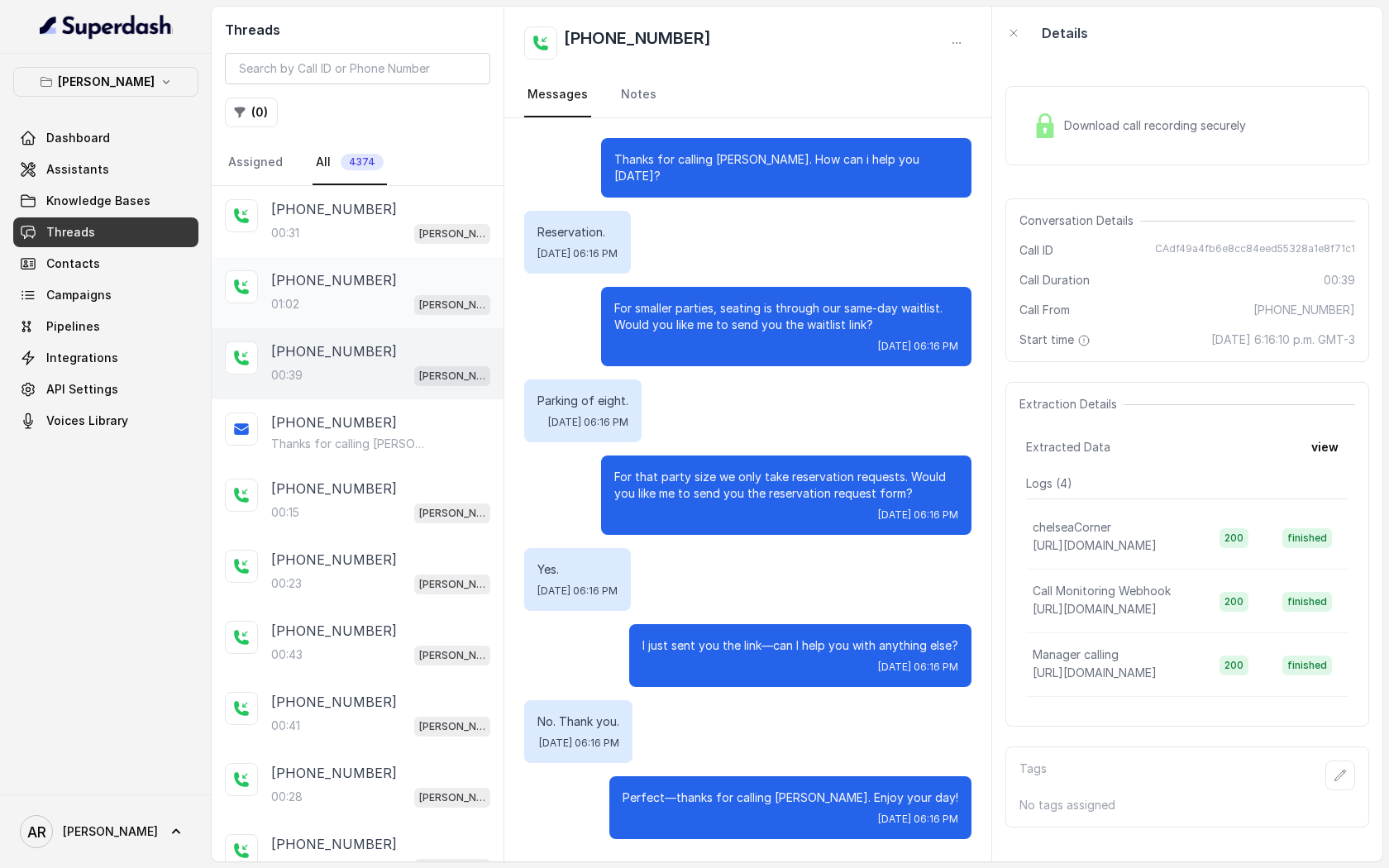
click at [417, 268] on div "+19726723503 01:02 Chelsea Corner" at bounding box center [358, 292] width 292 height 71
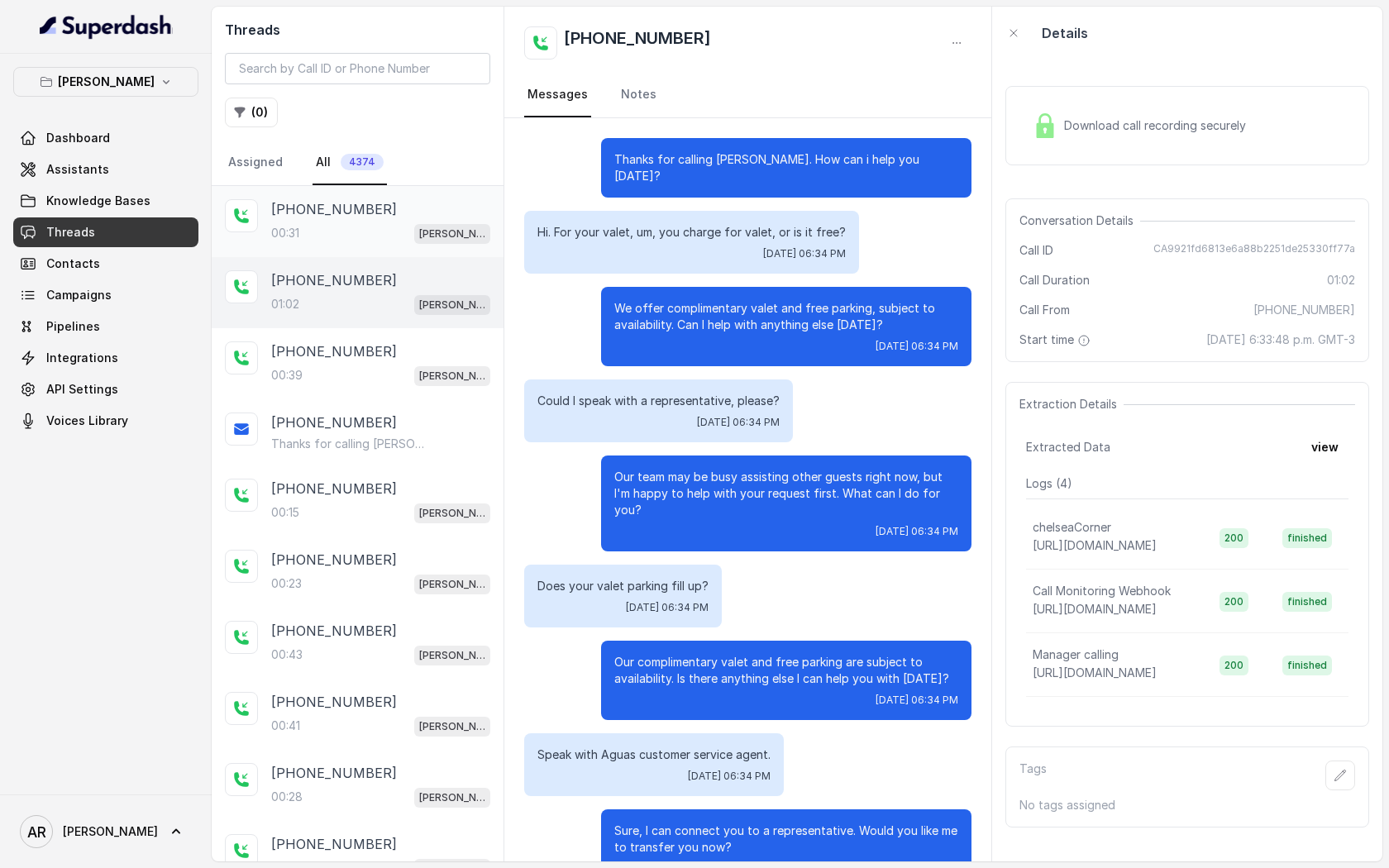
scroll to position [183, 0]
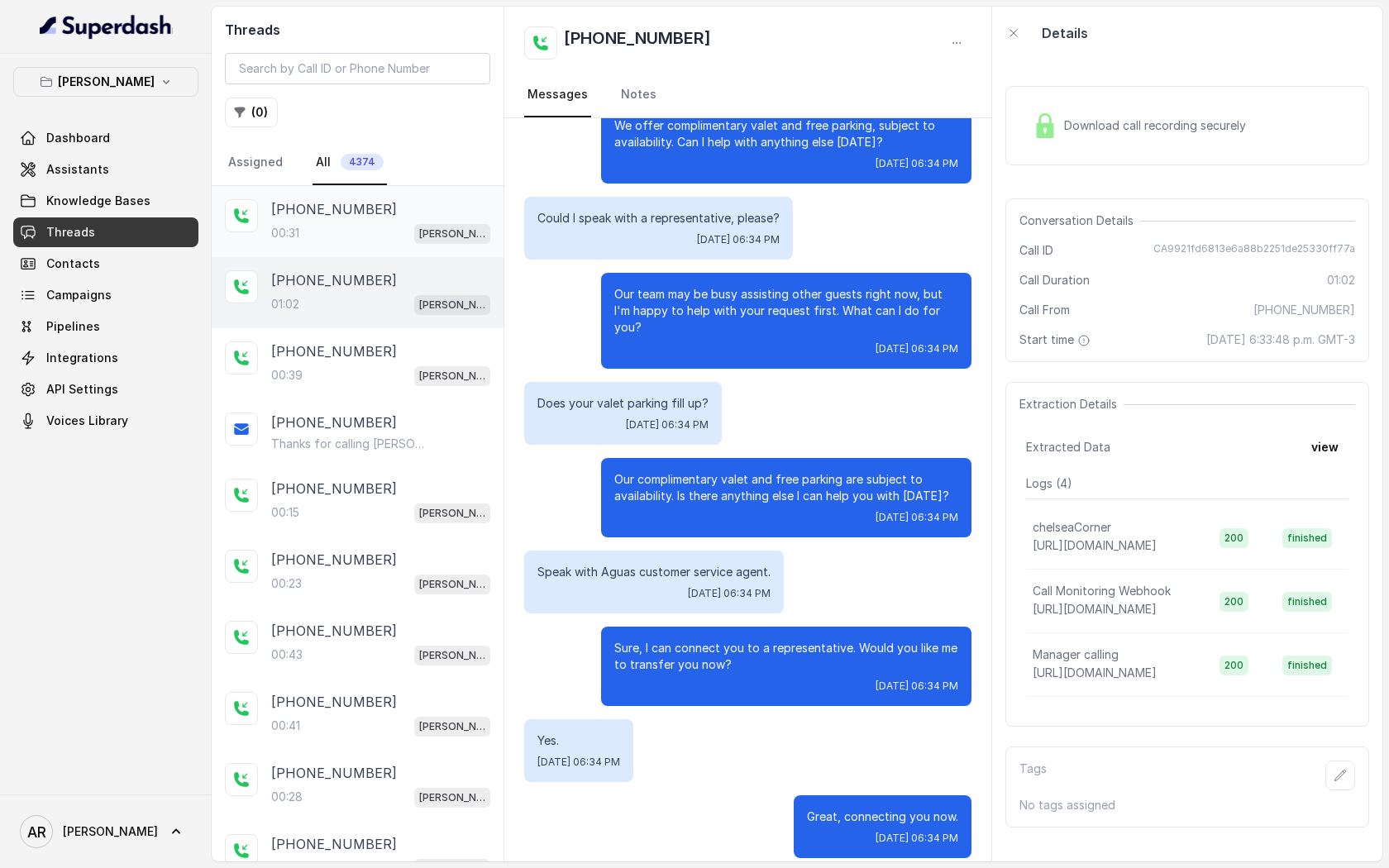
click at [420, 236] on p "[PERSON_NAME]" at bounding box center [453, 233] width 66 height 17
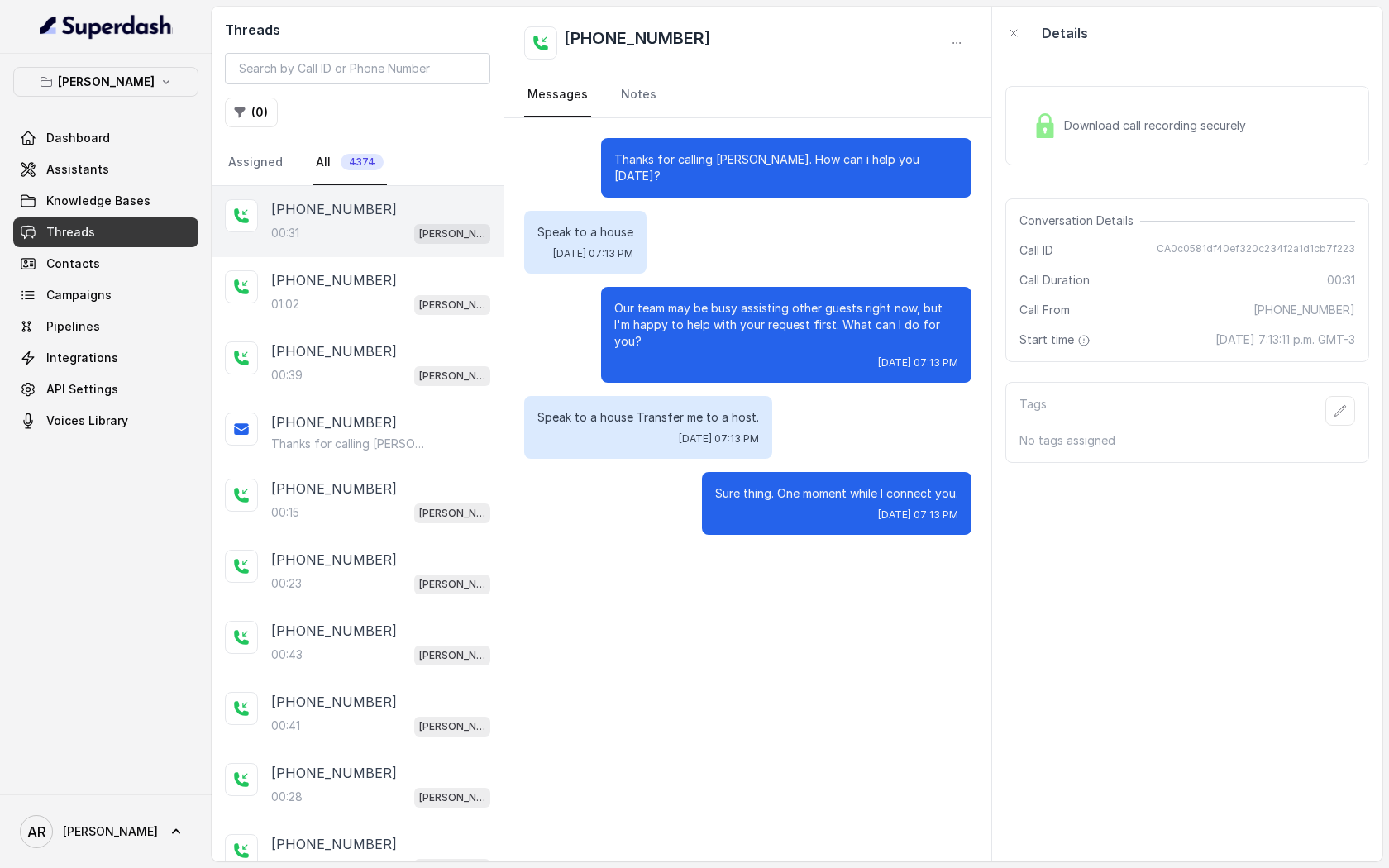
click at [1046, 94] on div "Download call recording securely" at bounding box center [1187, 125] width 364 height 80
click at [1120, 124] on span "Download call recording securely" at bounding box center [1158, 125] width 189 height 17
click at [1066, 134] on div "Download call recording securely" at bounding box center [1139, 126] width 226 height 38
click at [455, 319] on div "+19726723503 01:02 Chelsea Corner" at bounding box center [358, 292] width 292 height 71
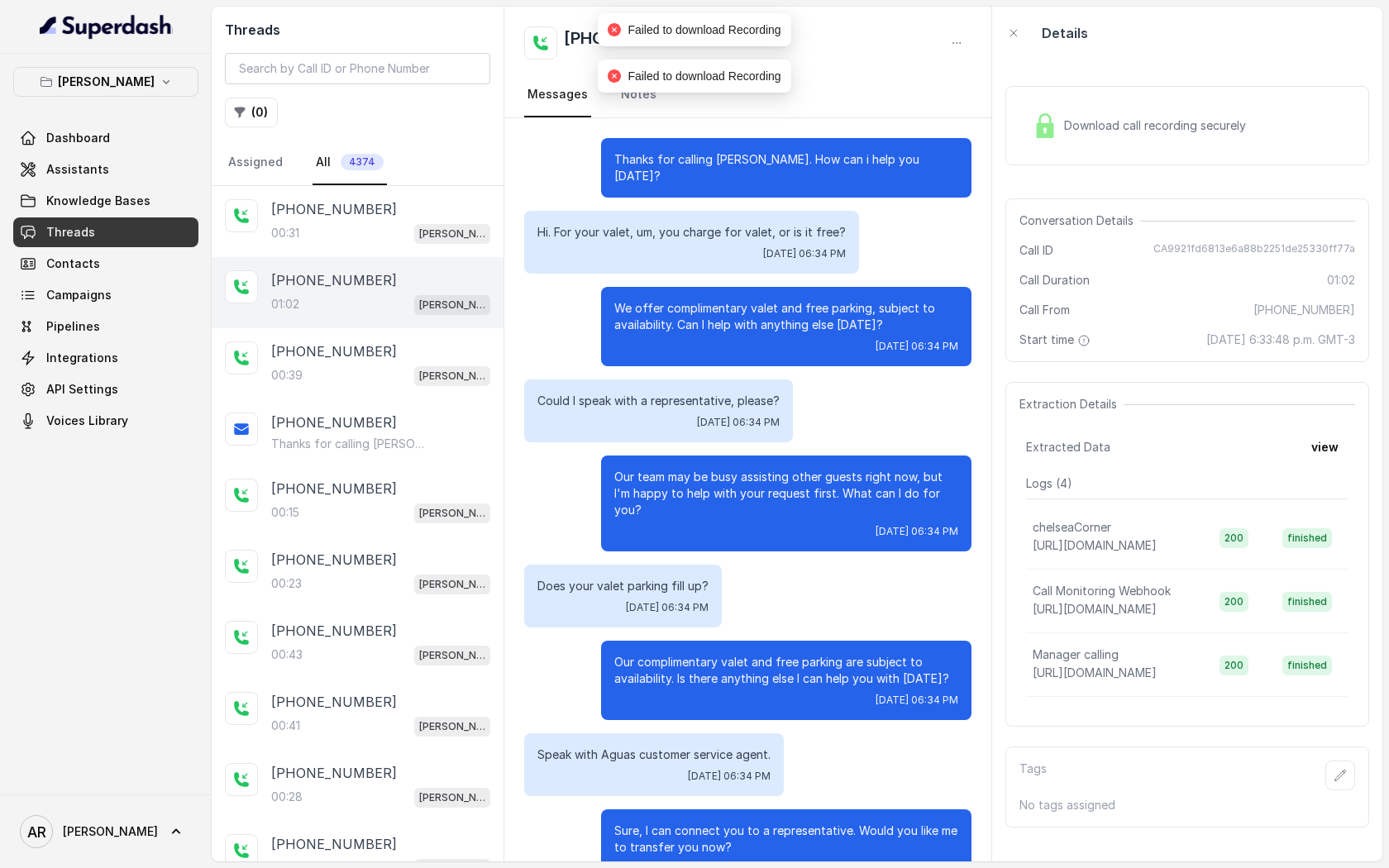
scroll to position [183, 0]
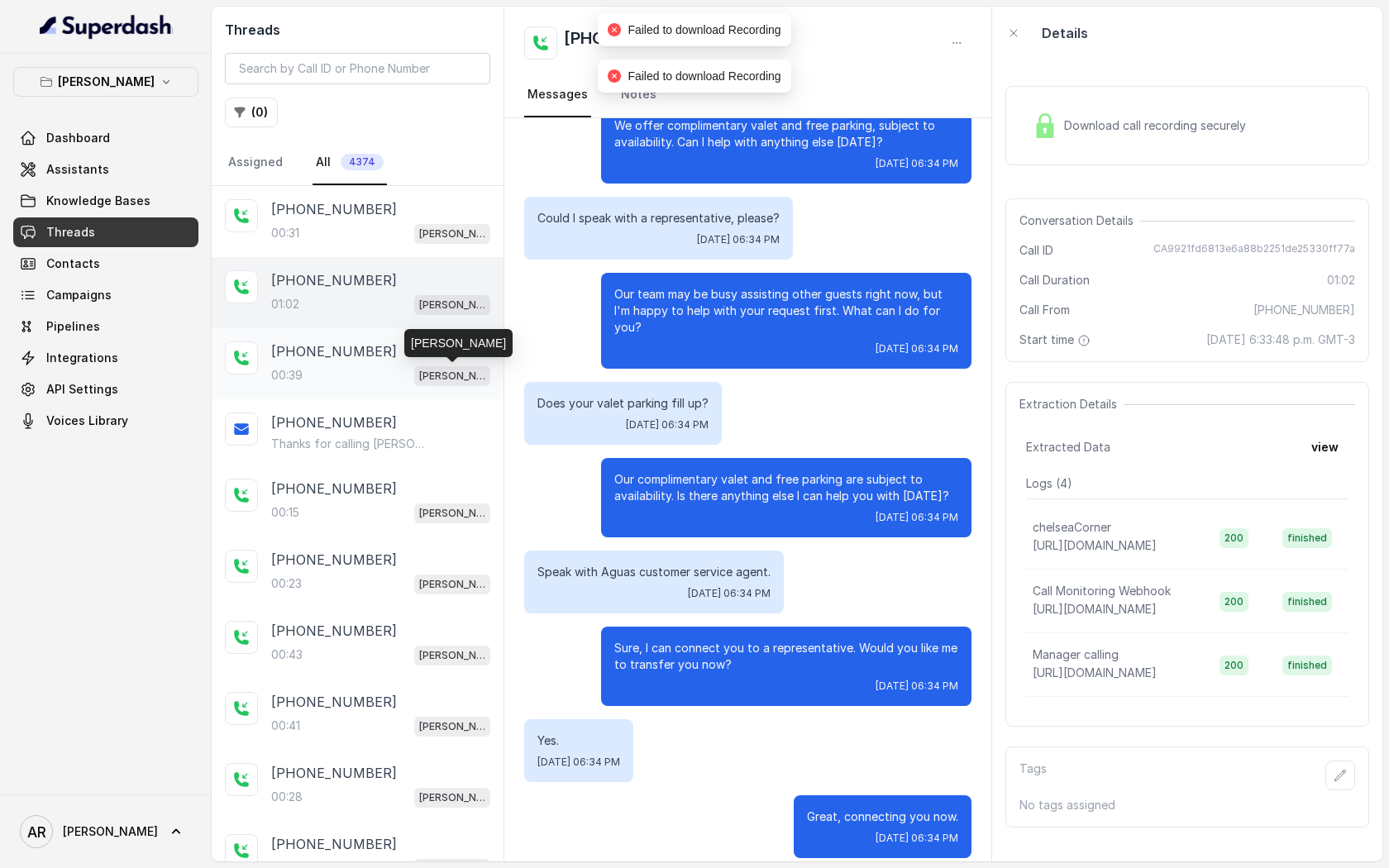
click at [449, 372] on p "[PERSON_NAME]" at bounding box center [453, 376] width 66 height 17
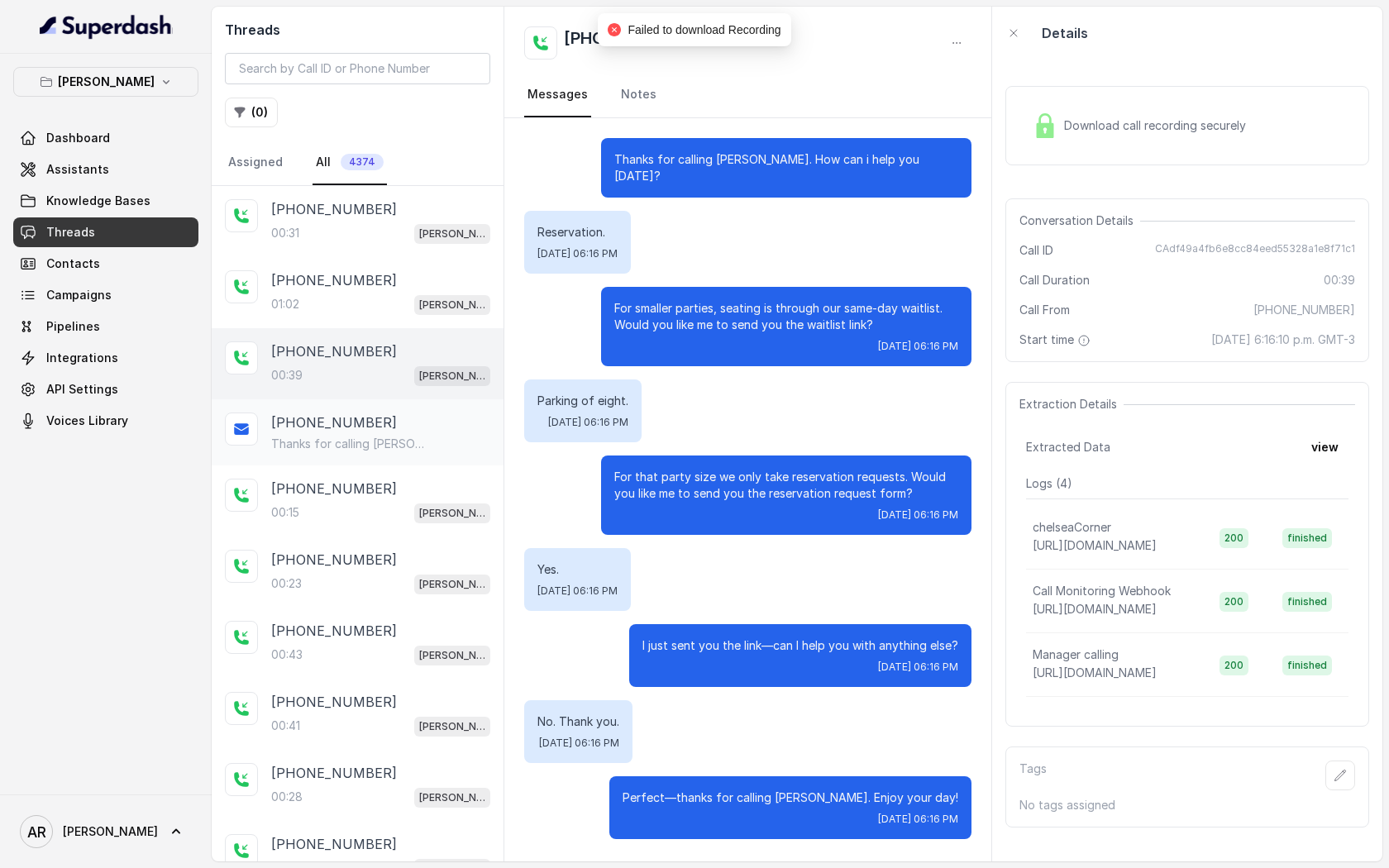
click at [455, 444] on div "Thanks for calling Chelsea Corner! For catering inquires, events, private event…" at bounding box center [380, 443] width 219 height 17
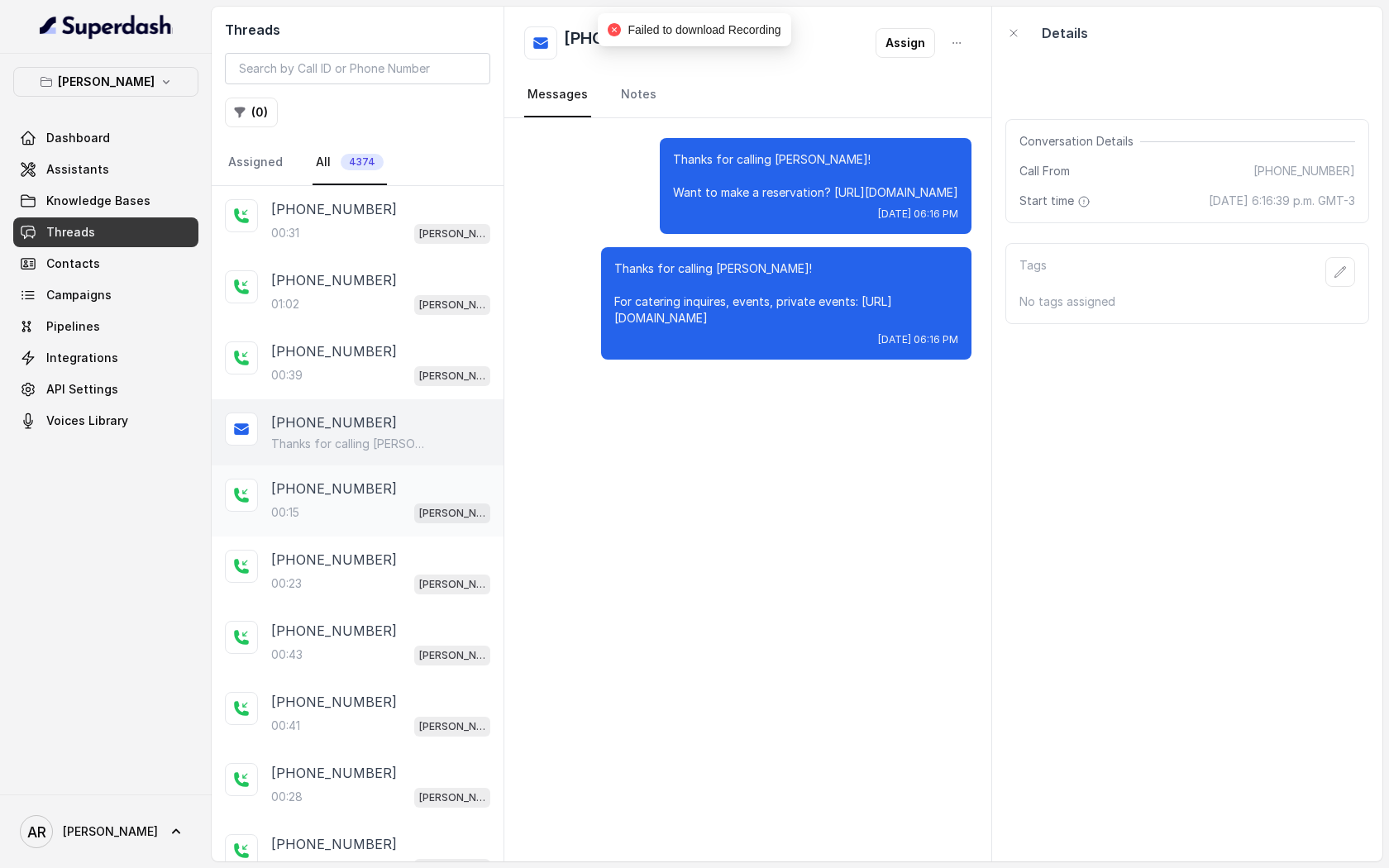
click at [441, 496] on div "+19729770773 00:15 Chelsea Corner" at bounding box center [380, 501] width 219 height 45
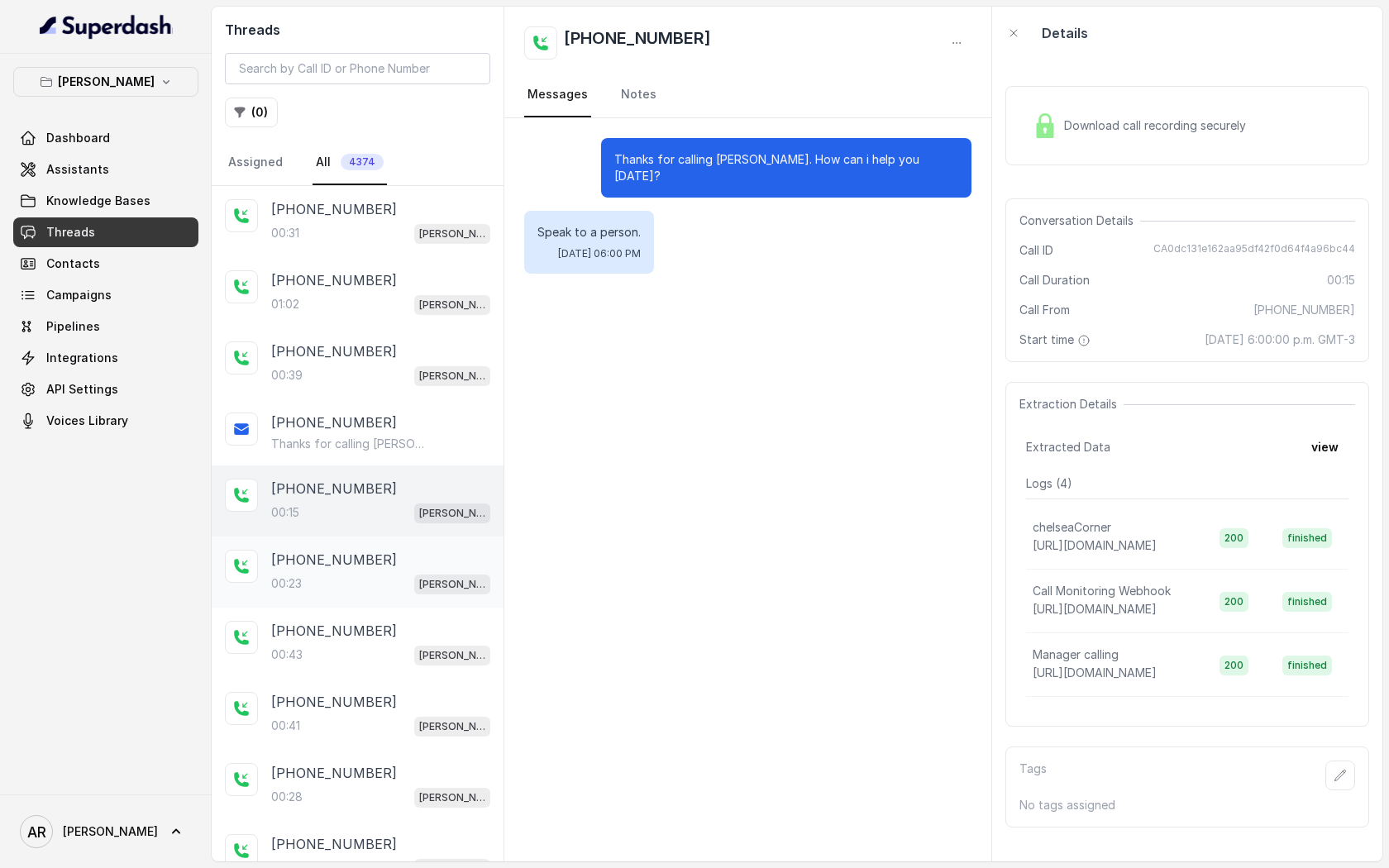
click at [437, 538] on div "+14694810634 00:23 Chelsea Corner" at bounding box center [358, 572] width 292 height 71
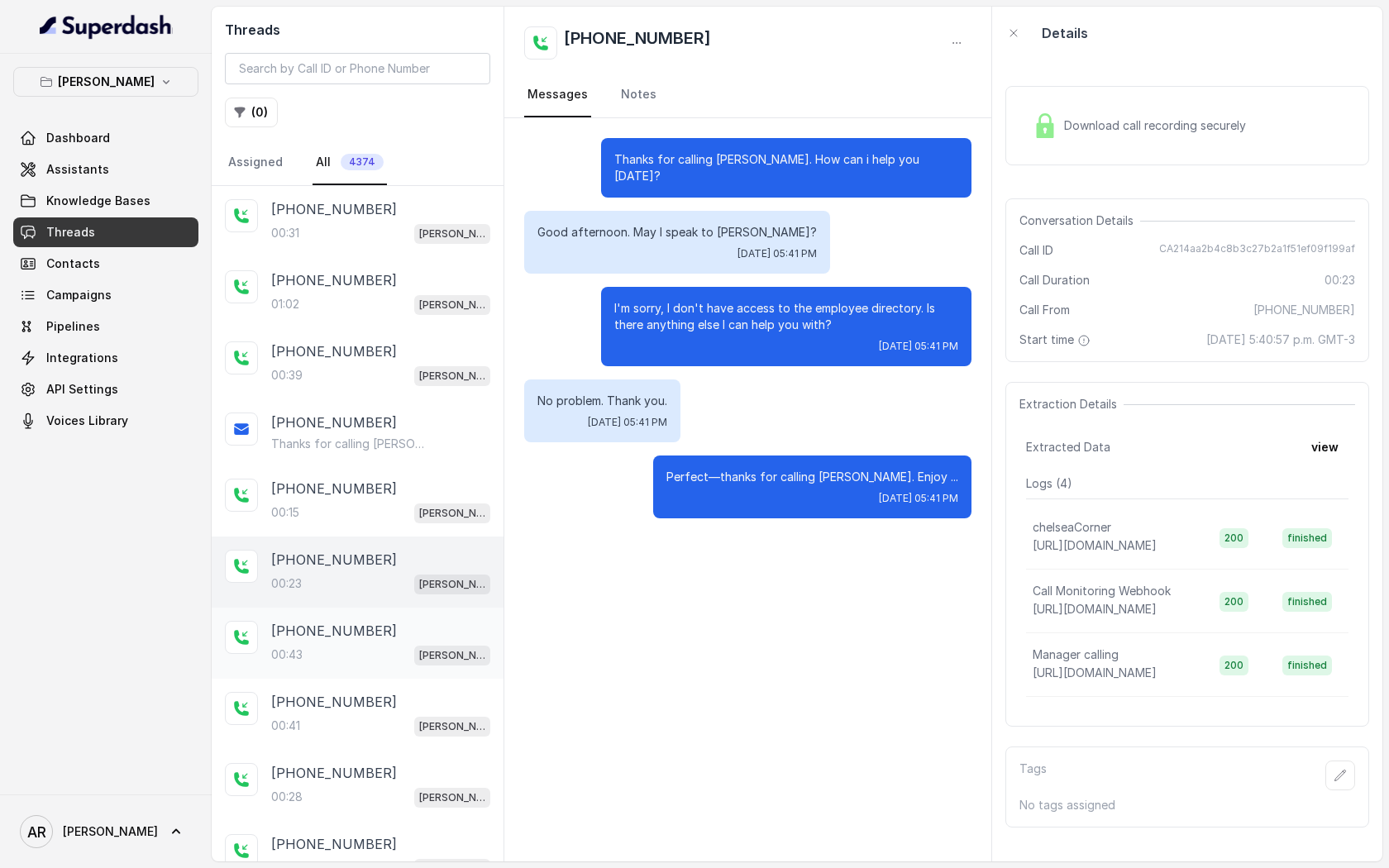
click at [372, 635] on div "+12247633440" at bounding box center [380, 630] width 219 height 20
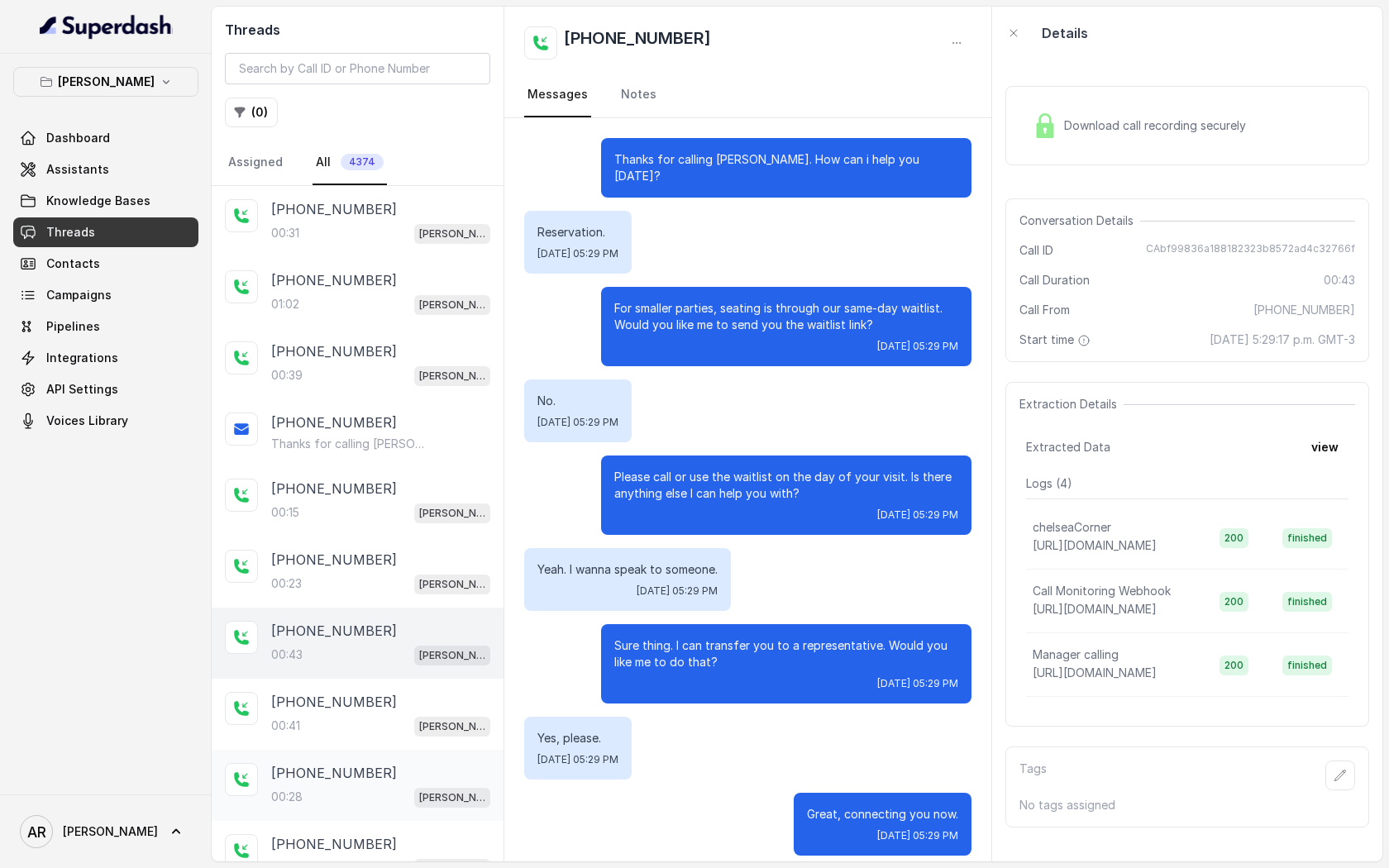
click at [338, 763] on p "+12145351855" at bounding box center [334, 773] width 126 height 20
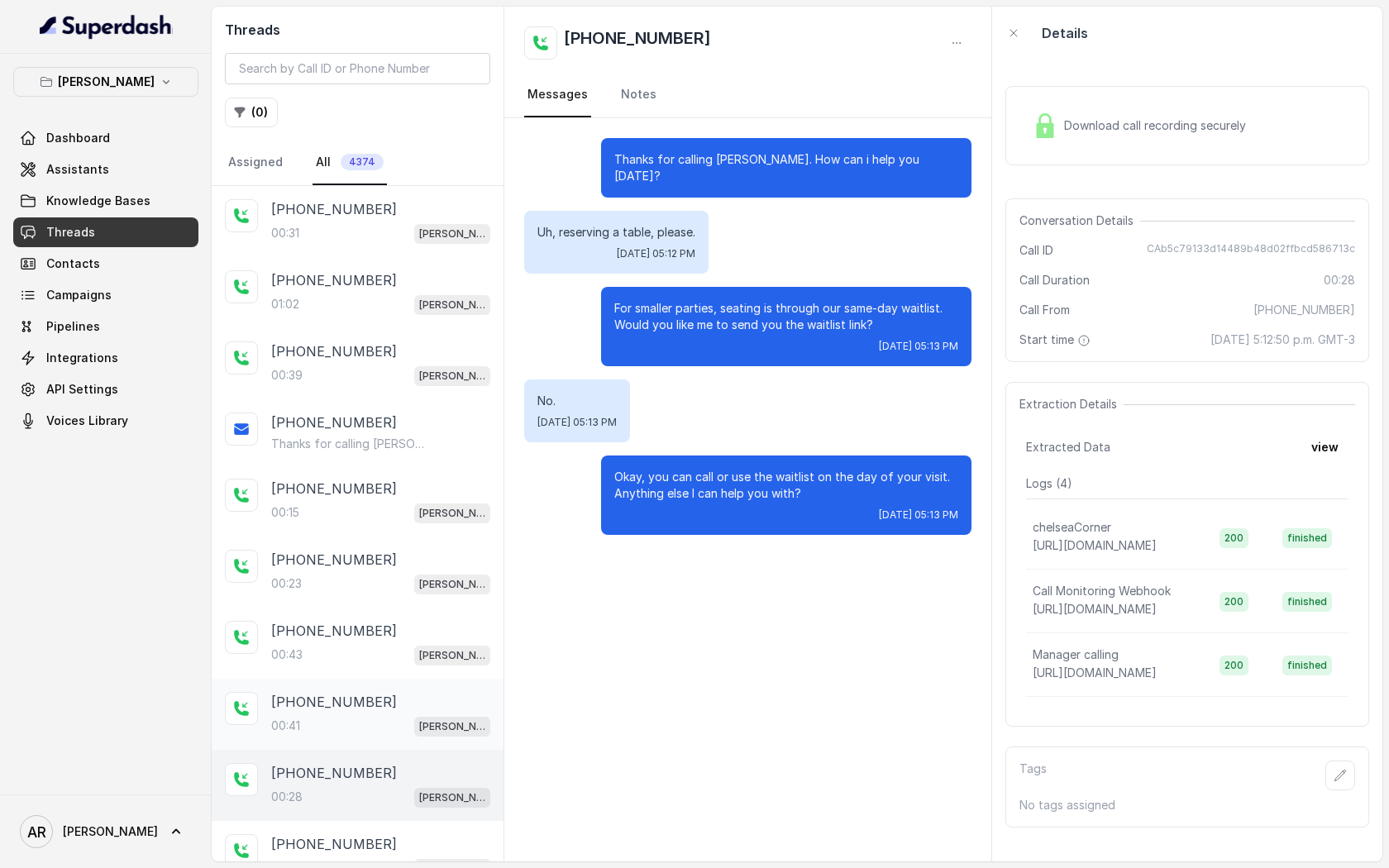
click at [344, 726] on div "00:41 Chelsea Corner" at bounding box center [380, 726] width 219 height 22
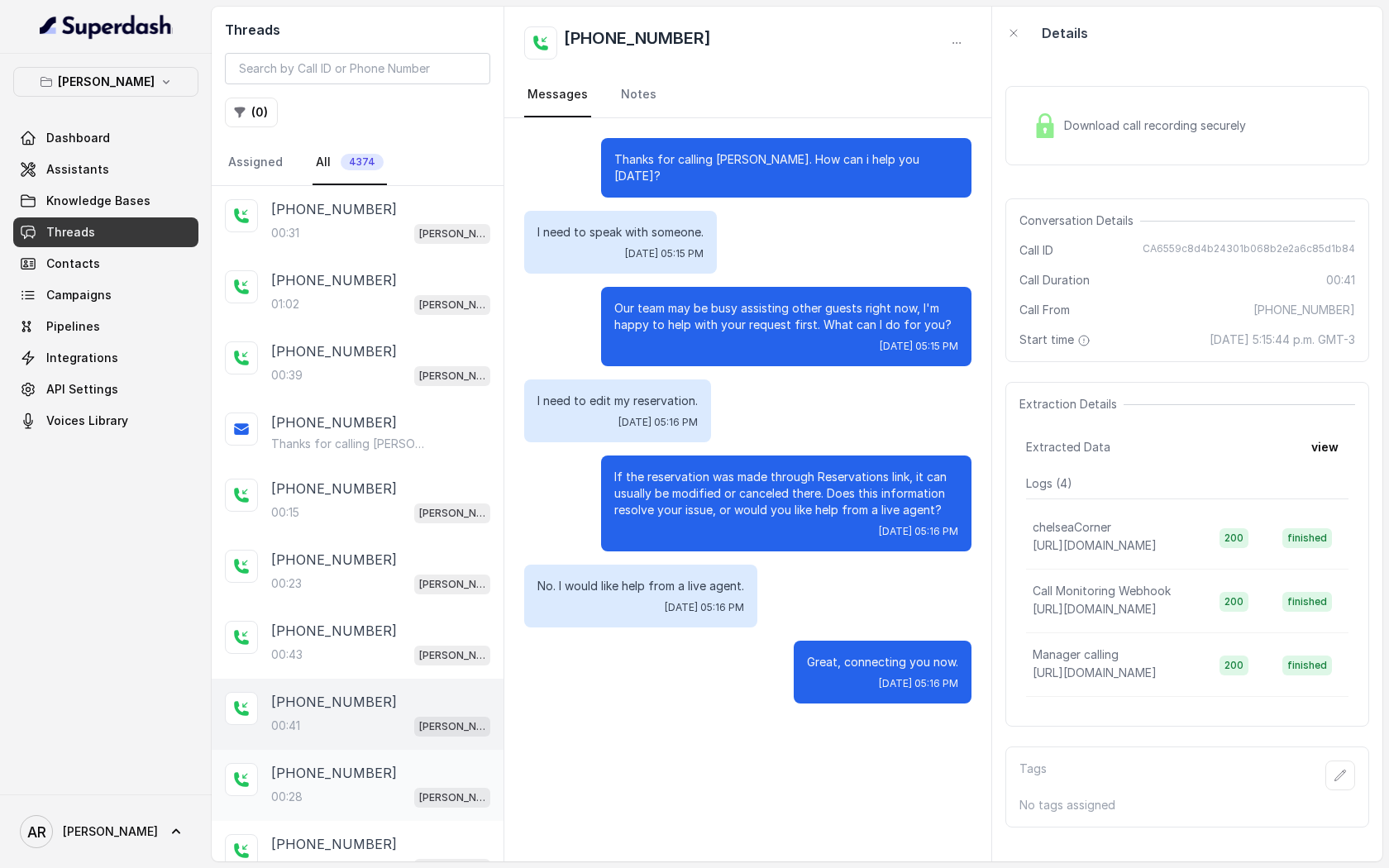
click at [351, 751] on div "+12145351855 00:28 Chelsea Corner" at bounding box center [358, 785] width 292 height 71
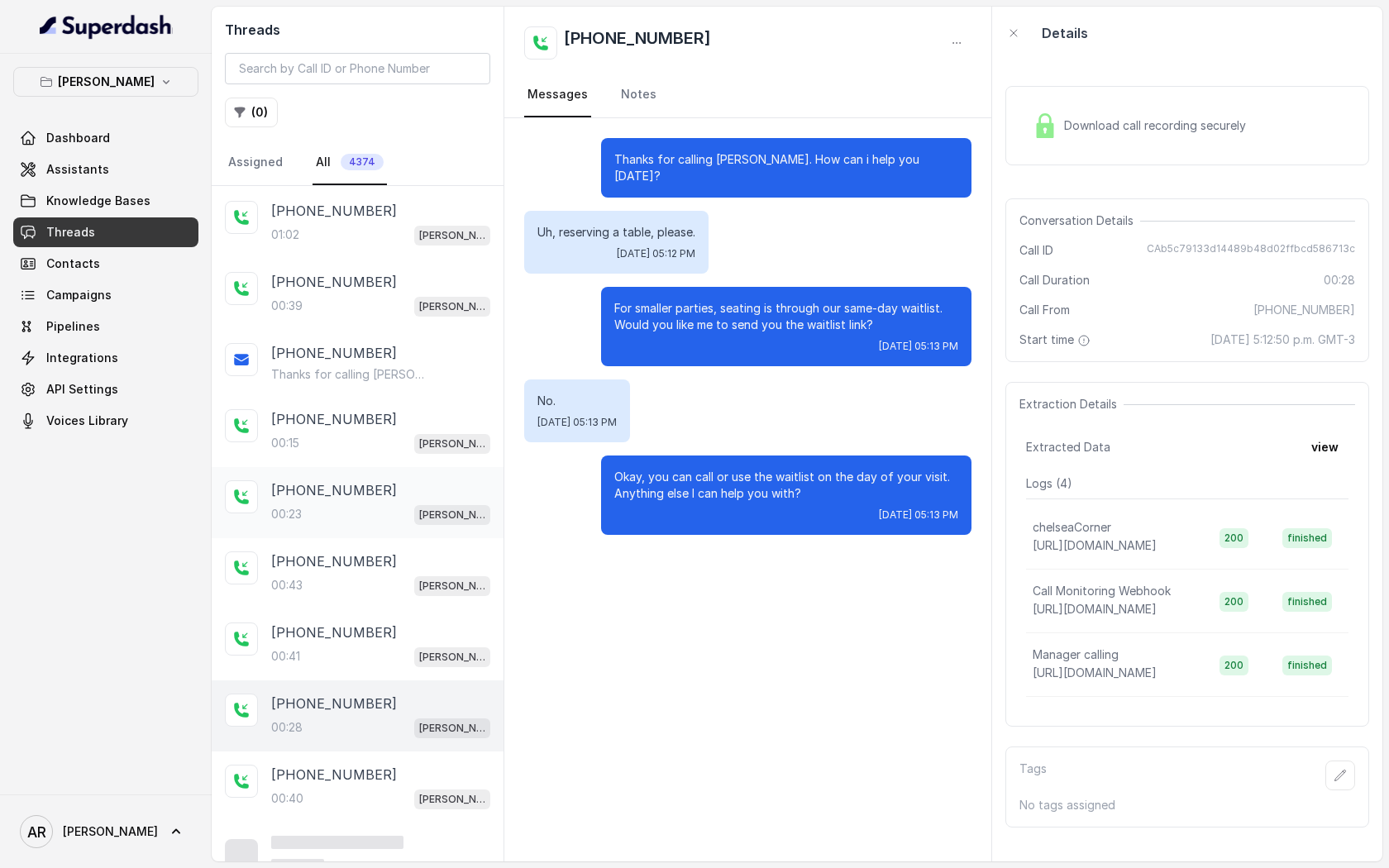
scroll to position [91, 0]
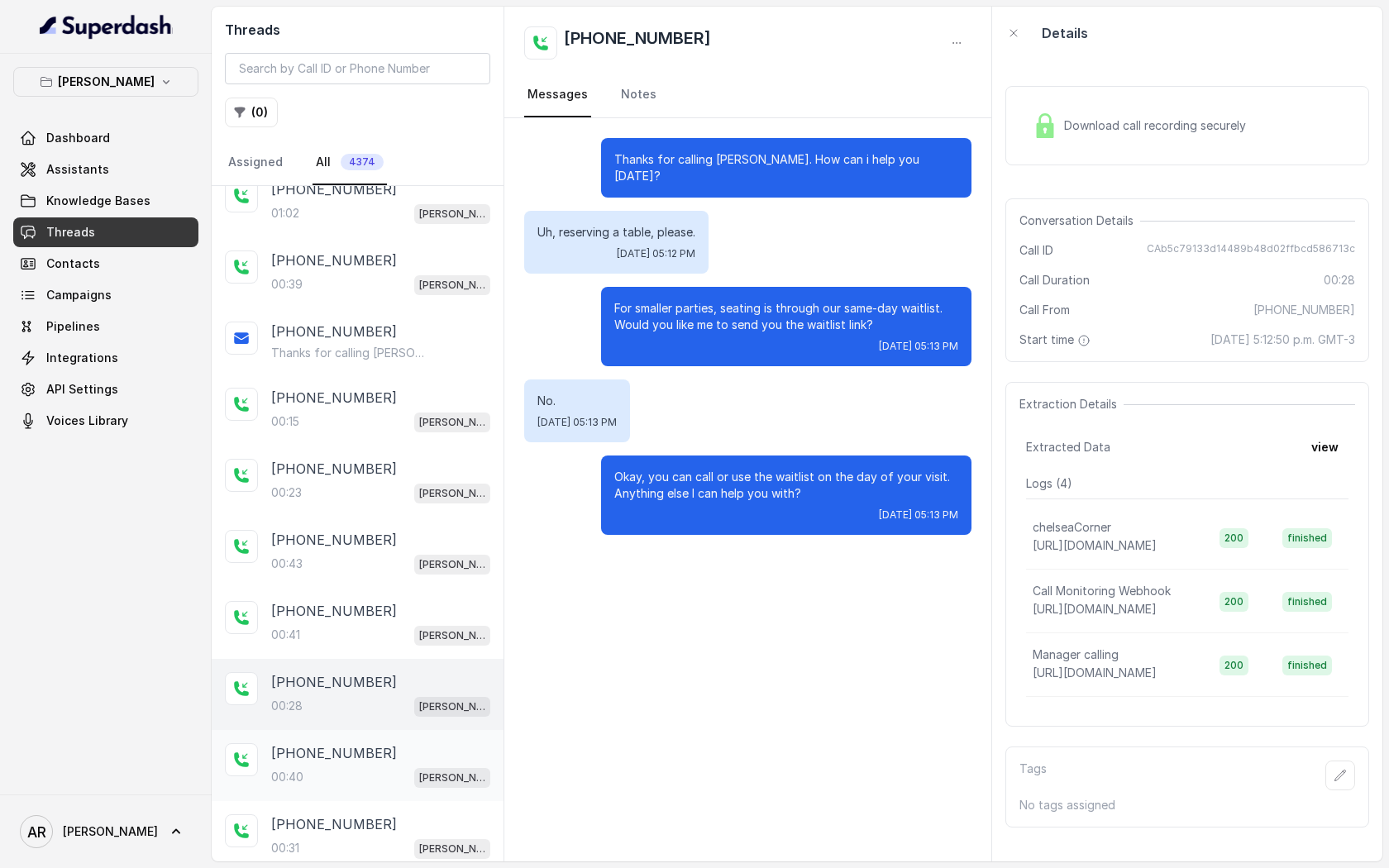
click at [374, 743] on div "+14694758325" at bounding box center [380, 753] width 219 height 20
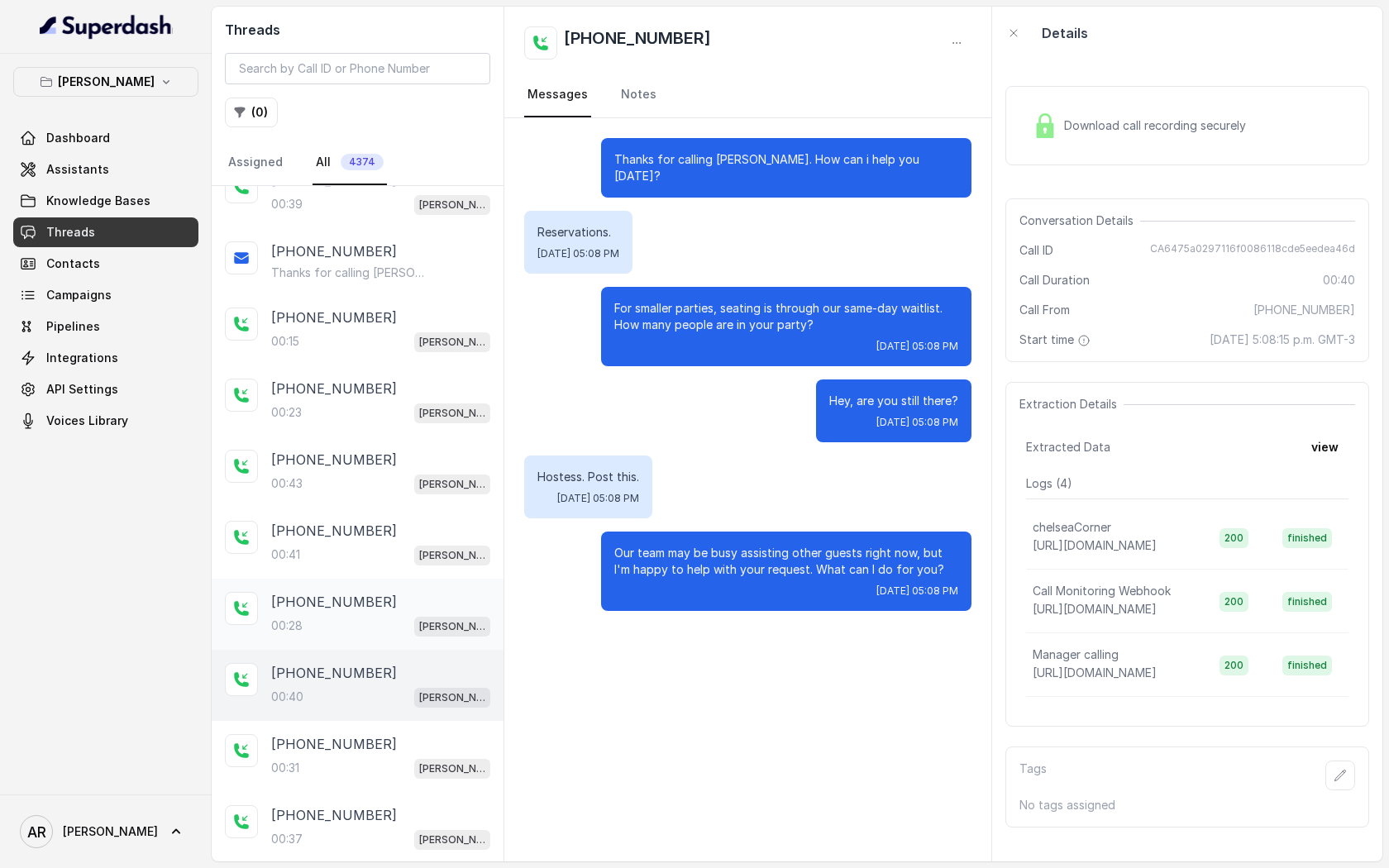
scroll to position [302, 0]
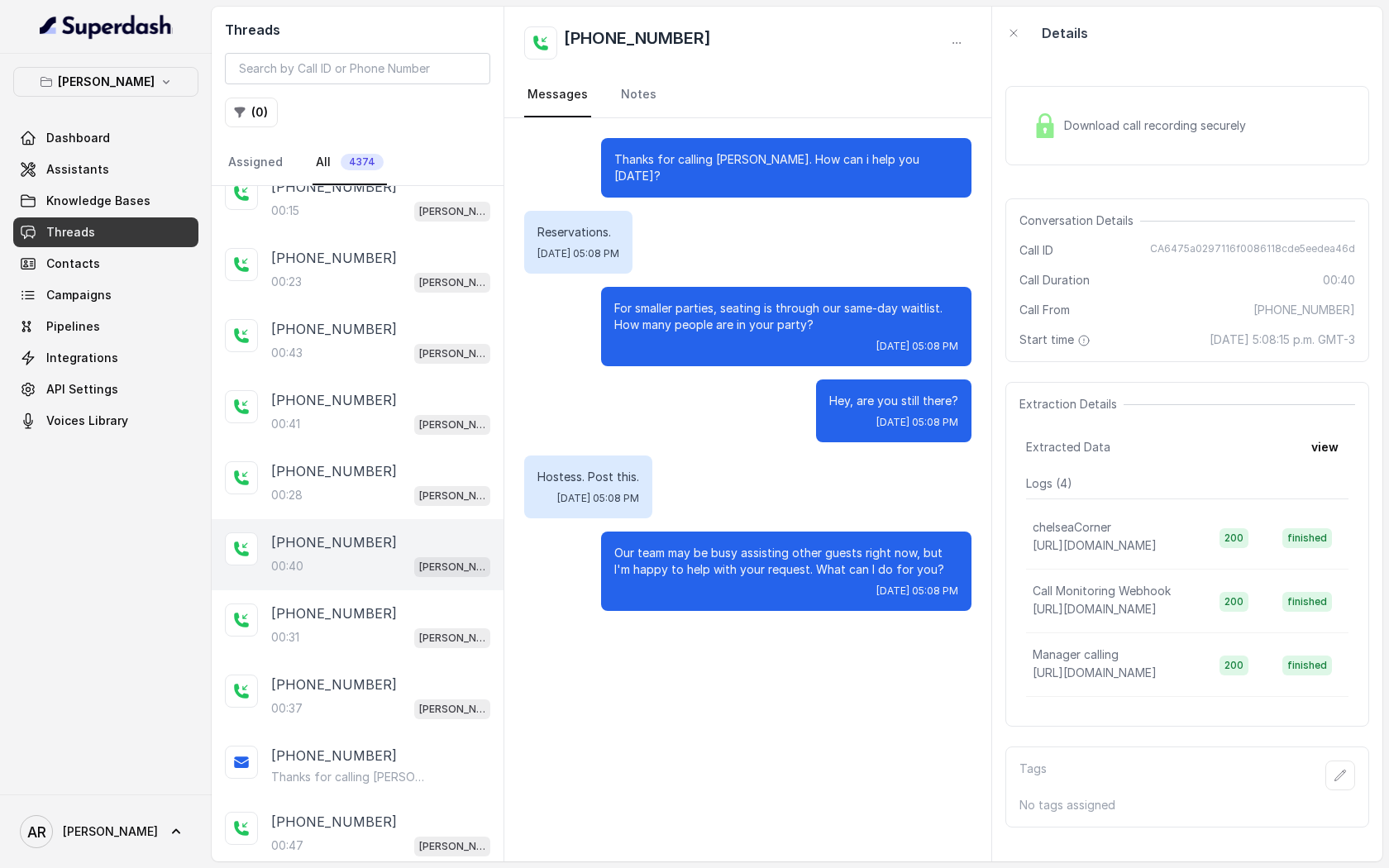
click at [1059, 173] on div "Download call recording securely" at bounding box center [1187, 125] width 364 height 106
click at [1055, 168] on div "Download call recording securely" at bounding box center [1187, 125] width 364 height 106
click at [1039, 94] on div "Download call recording securely" at bounding box center [1187, 125] width 364 height 80
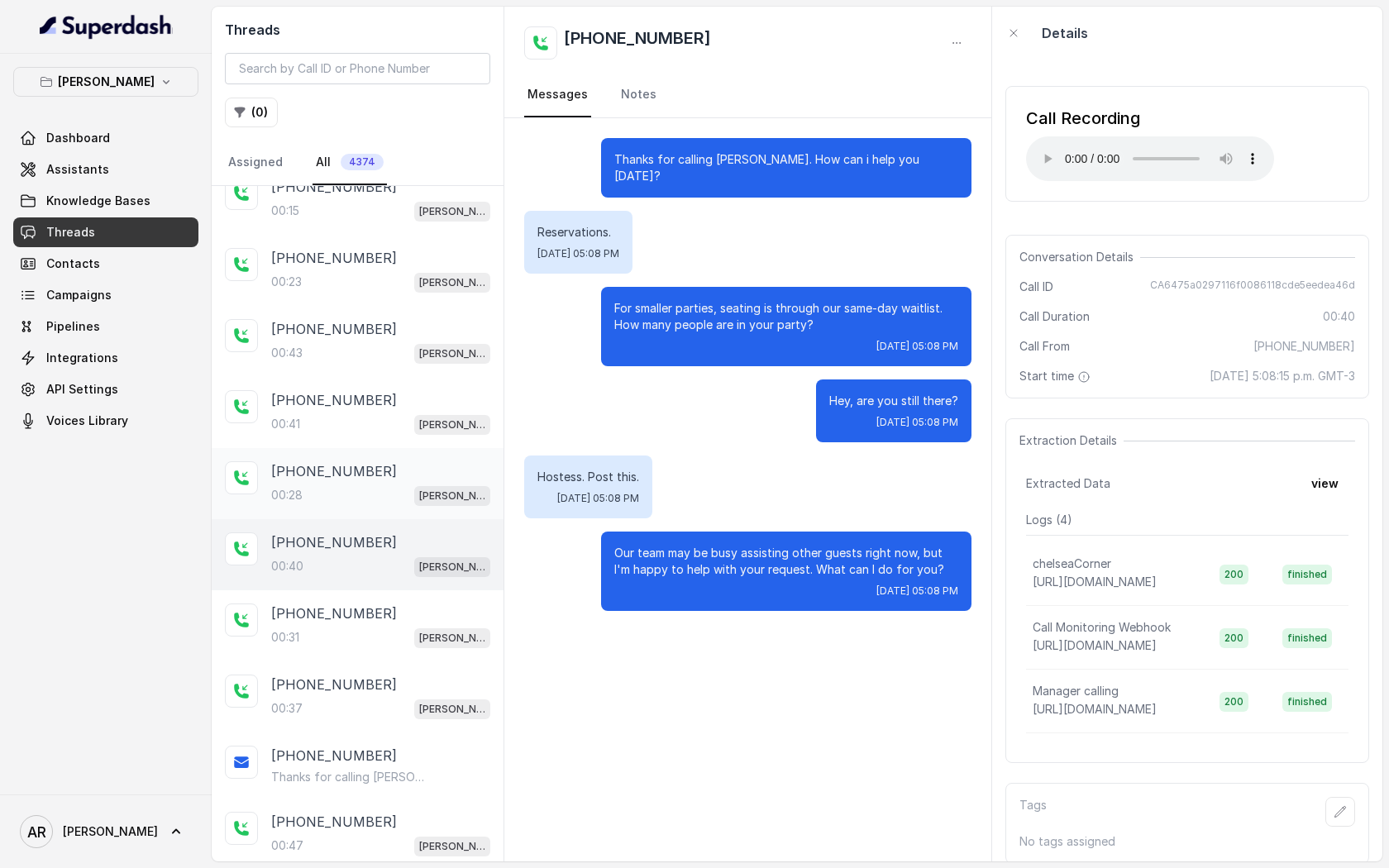
click at [350, 501] on div "00:28 Chelsea Corner" at bounding box center [380, 495] width 219 height 22
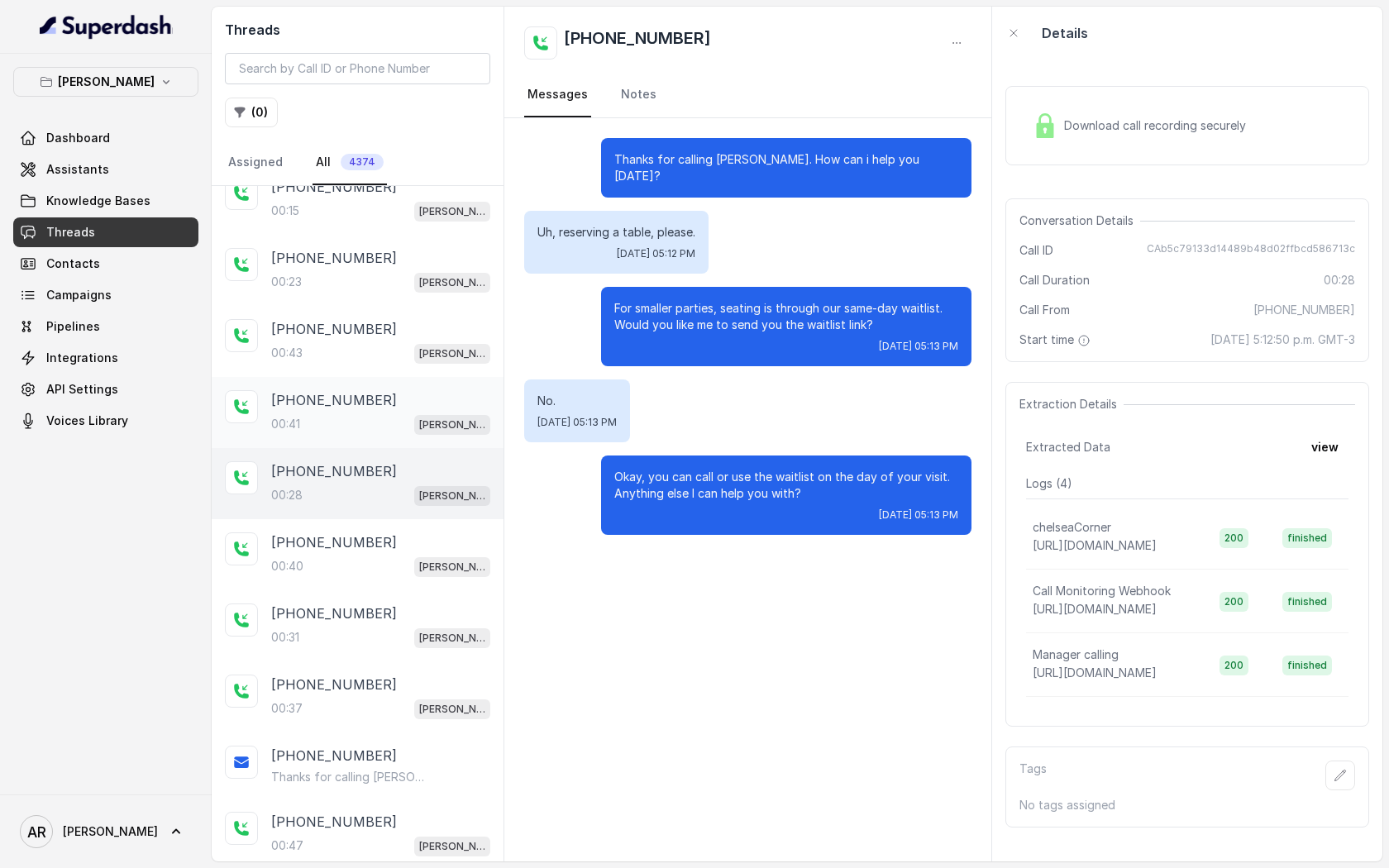
click at [398, 413] on div "00:41 Chelsea Corner" at bounding box center [380, 424] width 219 height 22
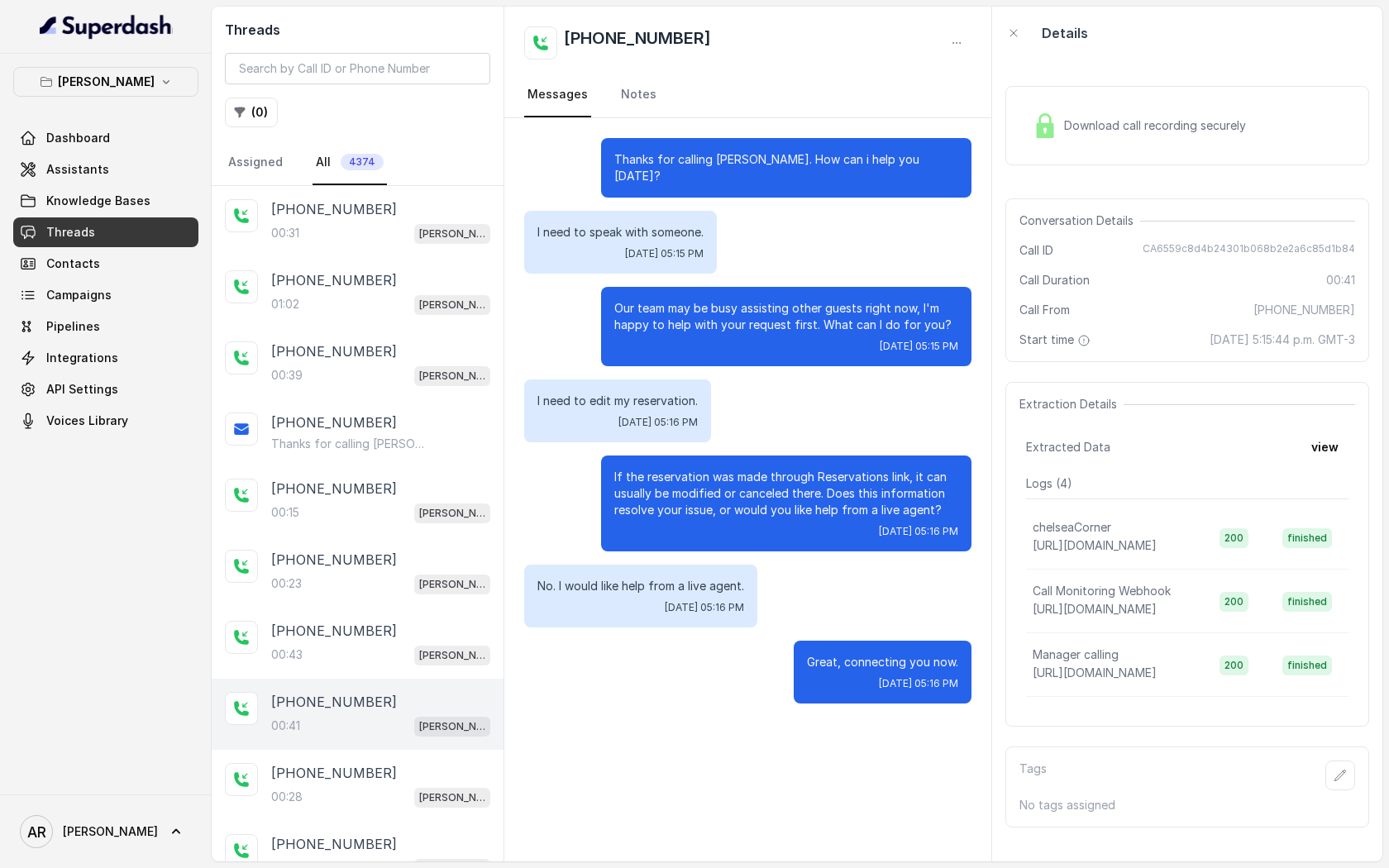
click at [633, 340] on div "[DATE] 05:15 PM" at bounding box center [786, 346] width 344 height 13
click at [181, 80] on button "[PERSON_NAME]" at bounding box center [106, 82] width 185 height 30
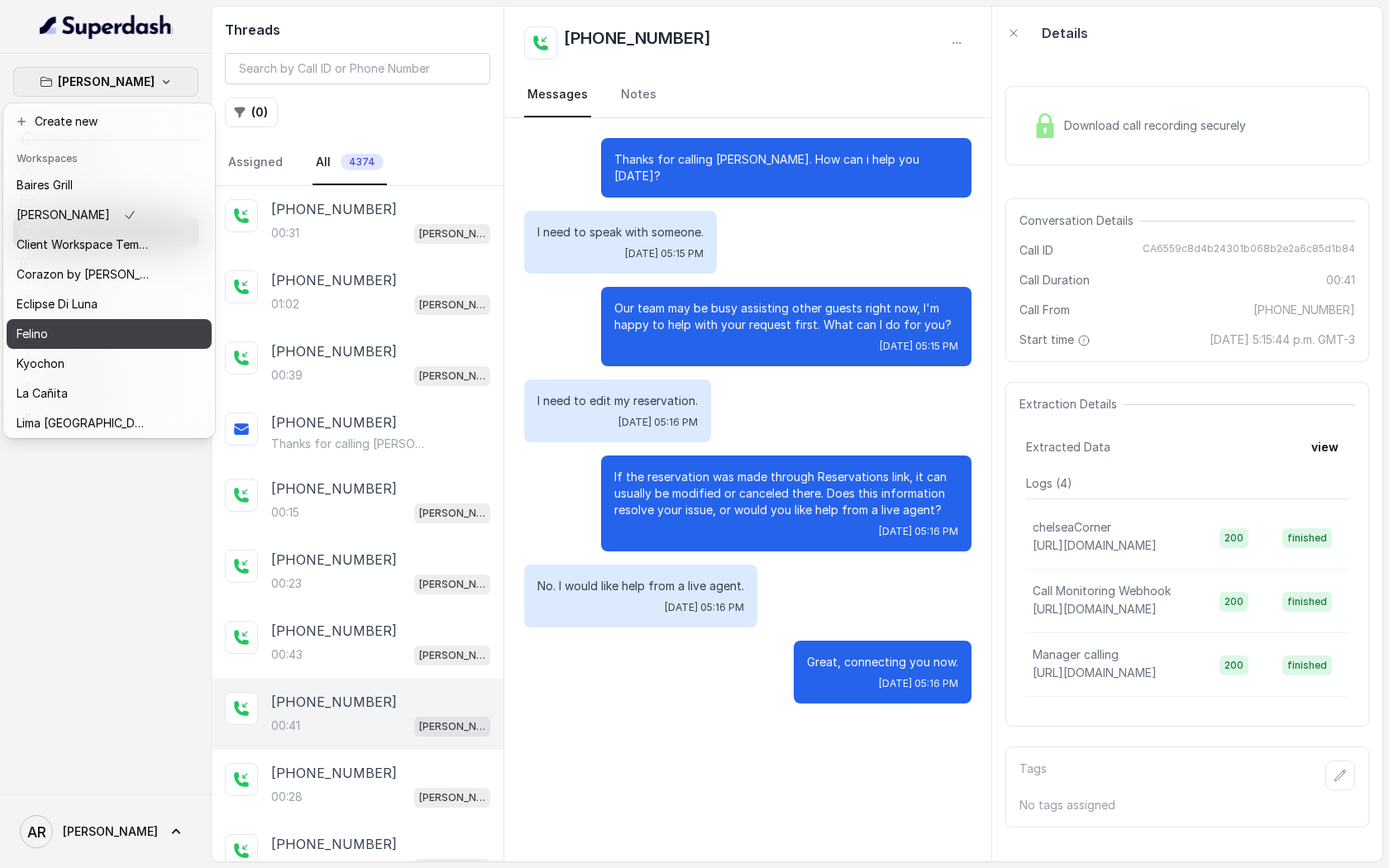
scroll to position [241, 0]
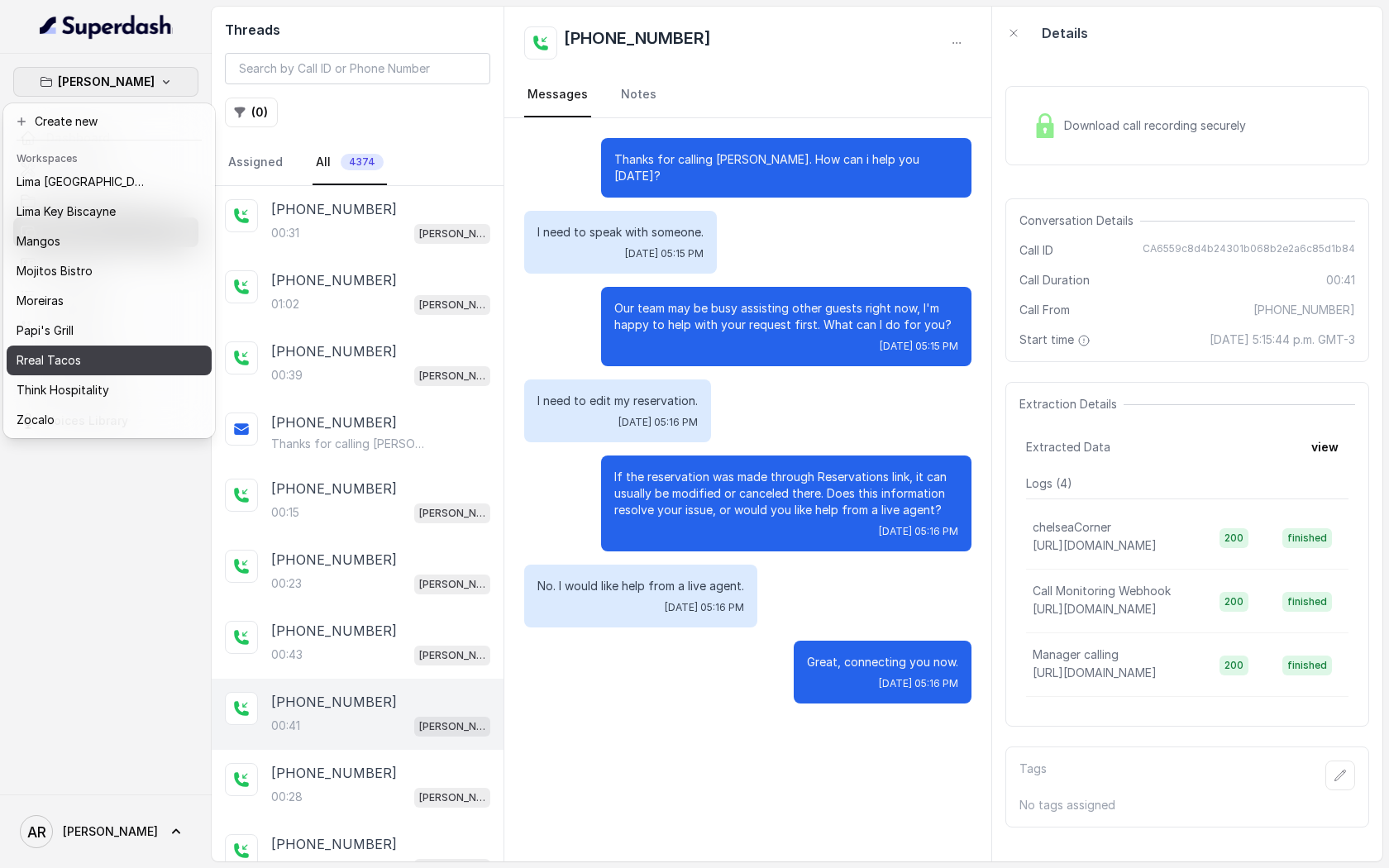
click at [115, 346] on button "Rreal Tacos" at bounding box center [109, 360] width 205 height 30
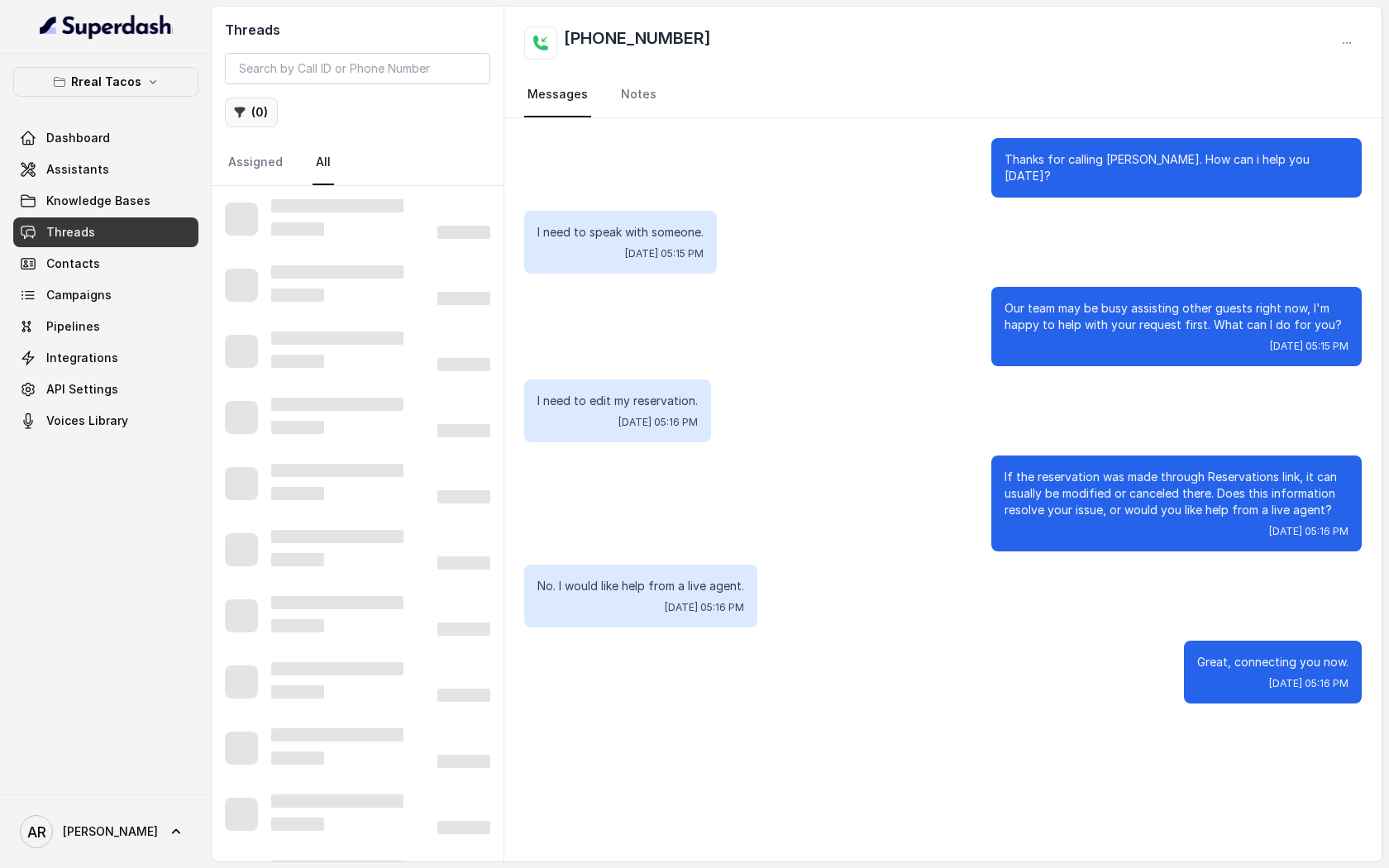
click at [256, 106] on button "( 0 )" at bounding box center [251, 113] width 53 height 30
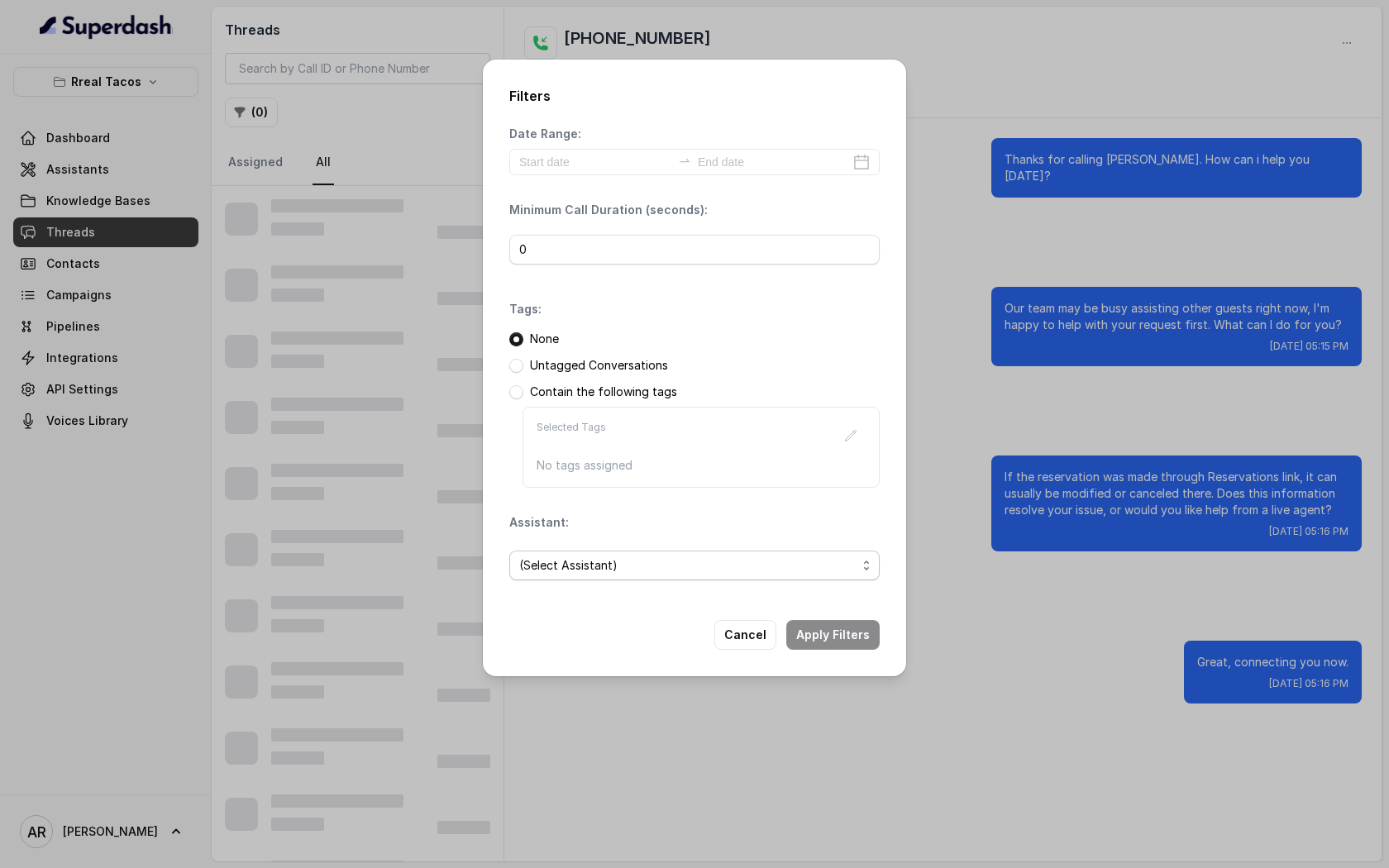
click at [673, 557] on span "(Select Assistant)" at bounding box center [688, 566] width 337 height 20
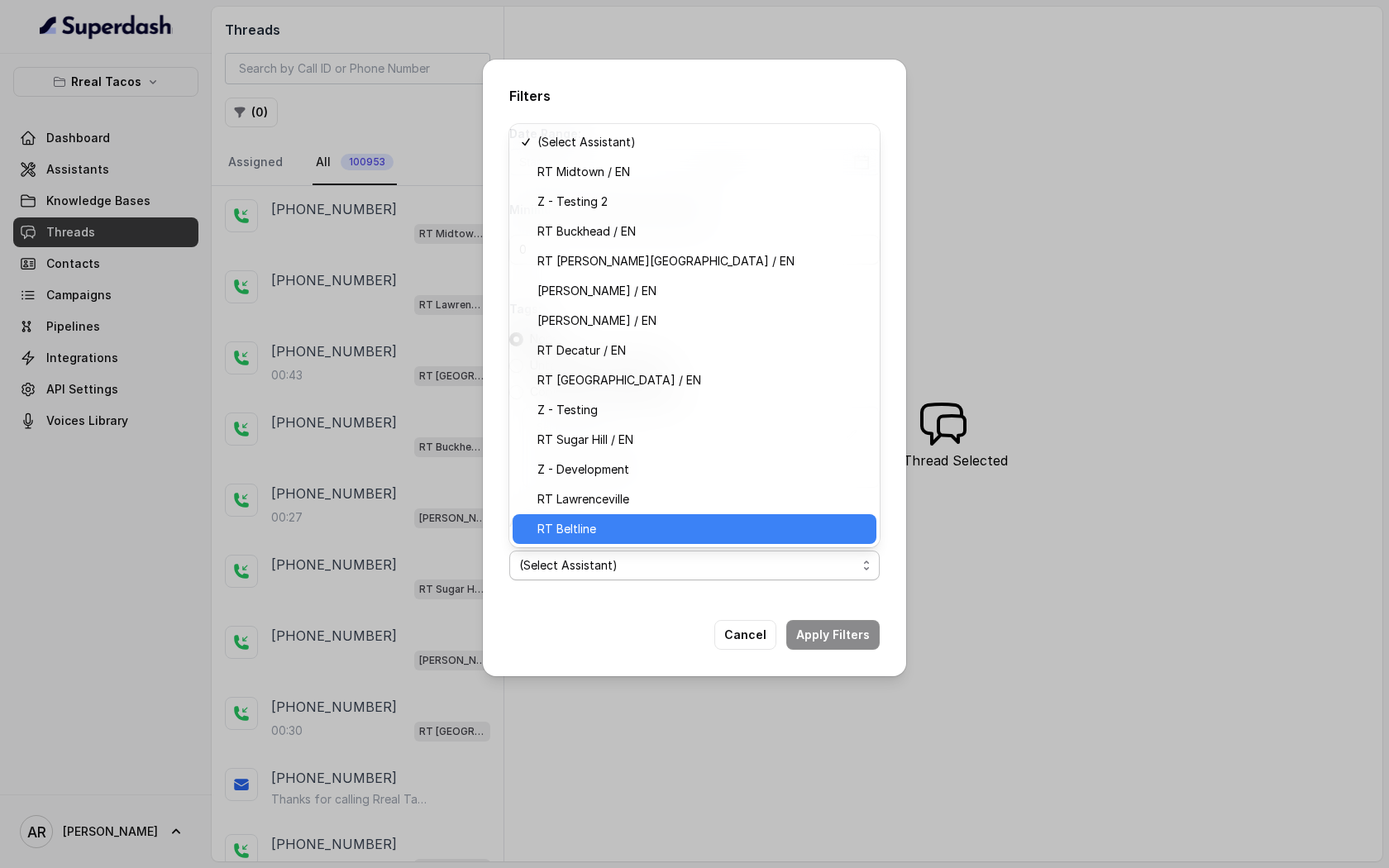
click at [701, 527] on span "RT Beltline" at bounding box center [702, 529] width 329 height 20
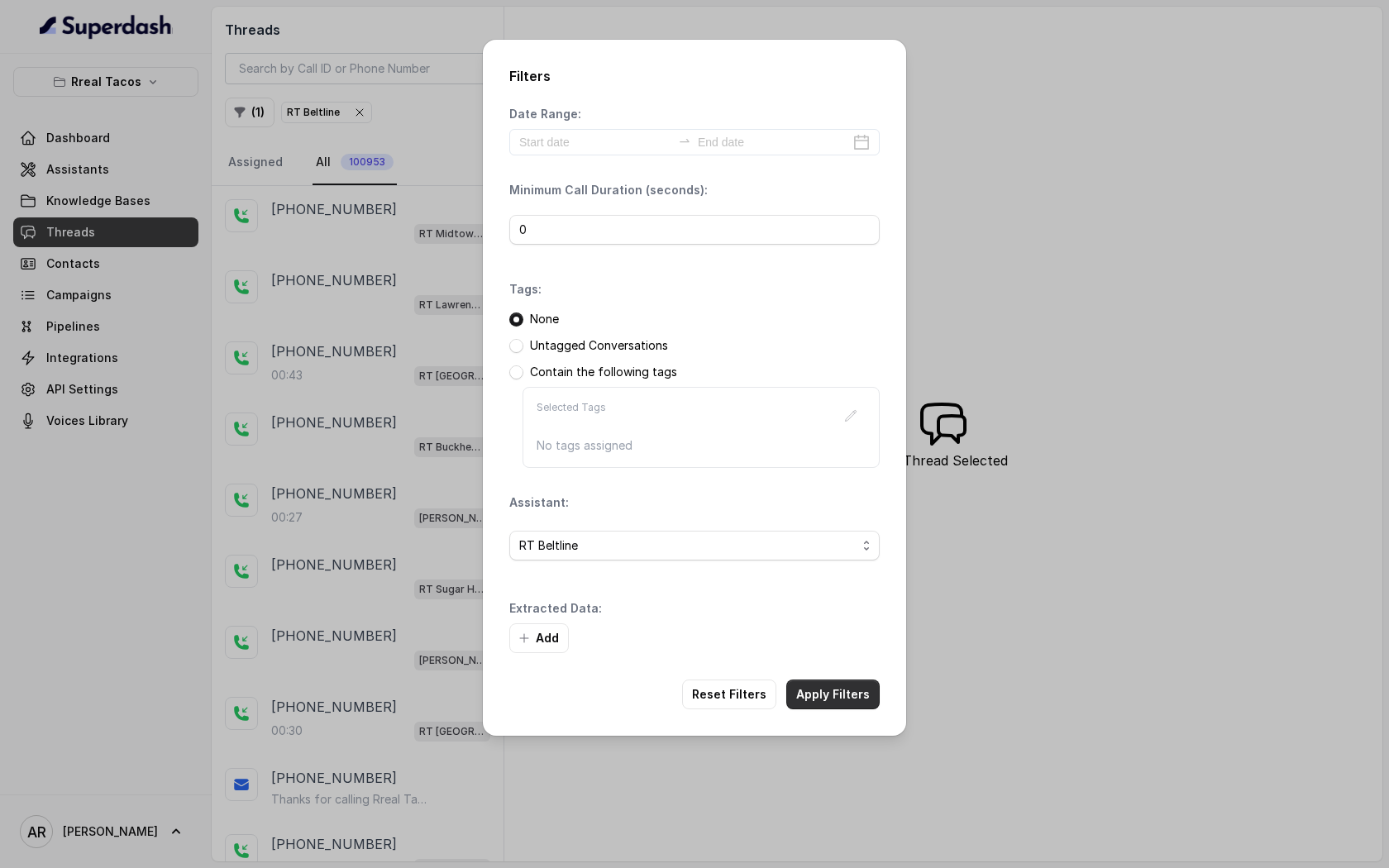
click at [842, 680] on button "Apply Filters" at bounding box center [833, 695] width 94 height 30
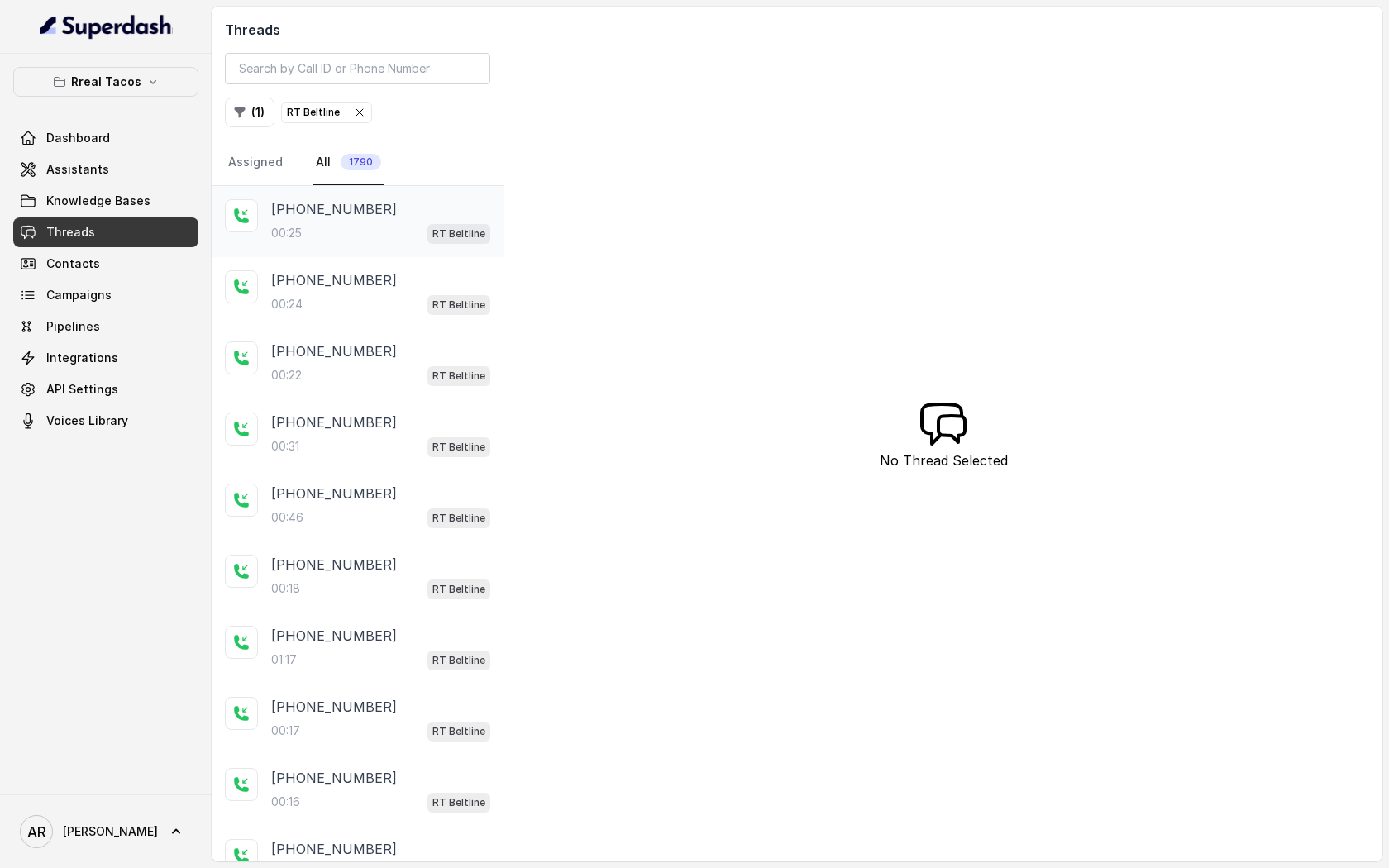
click at [363, 222] on div "00:25 RT Beltline" at bounding box center [380, 233] width 219 height 22
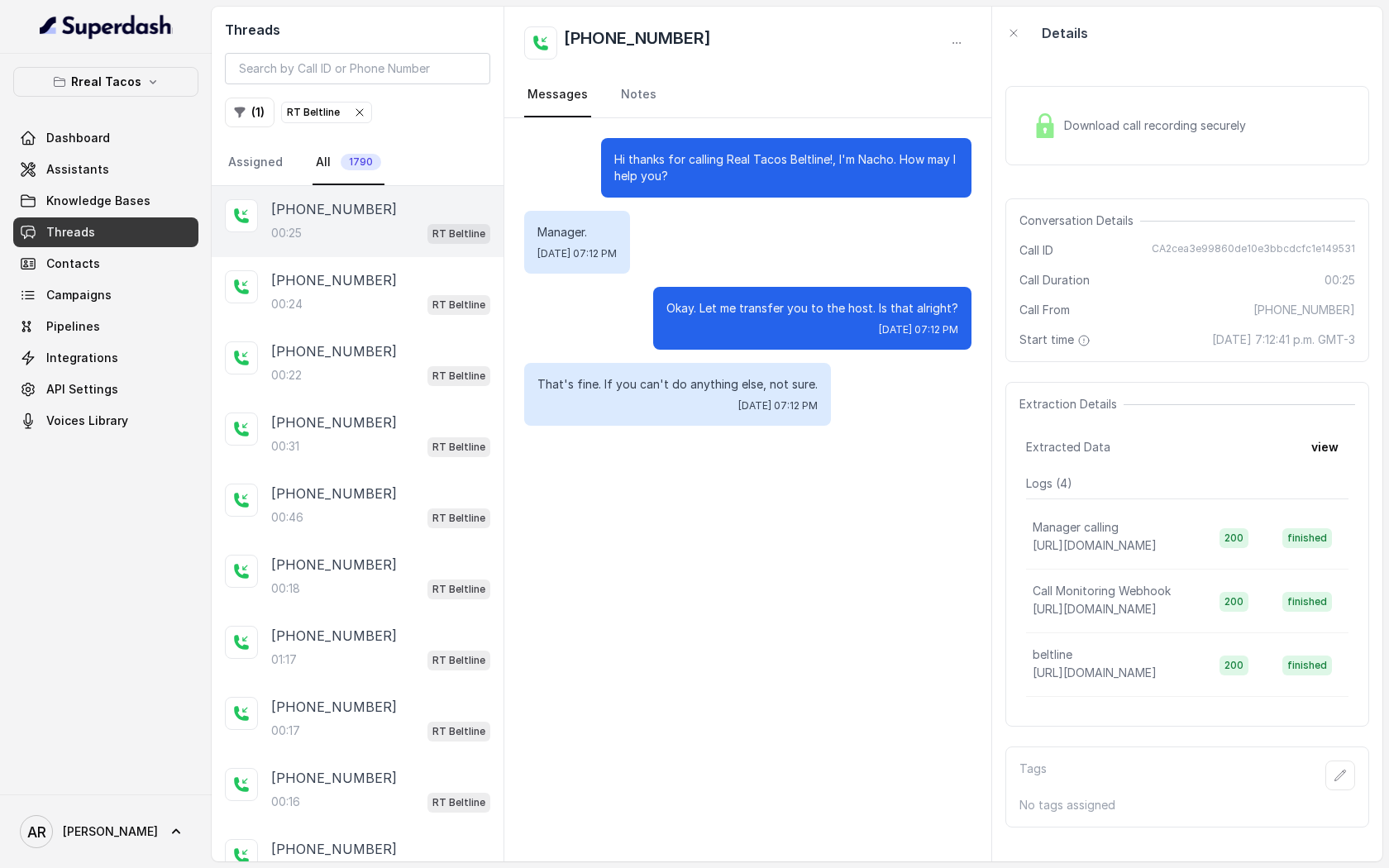
click at [1242, 163] on div "Download call recording securely" at bounding box center [1187, 125] width 364 height 80
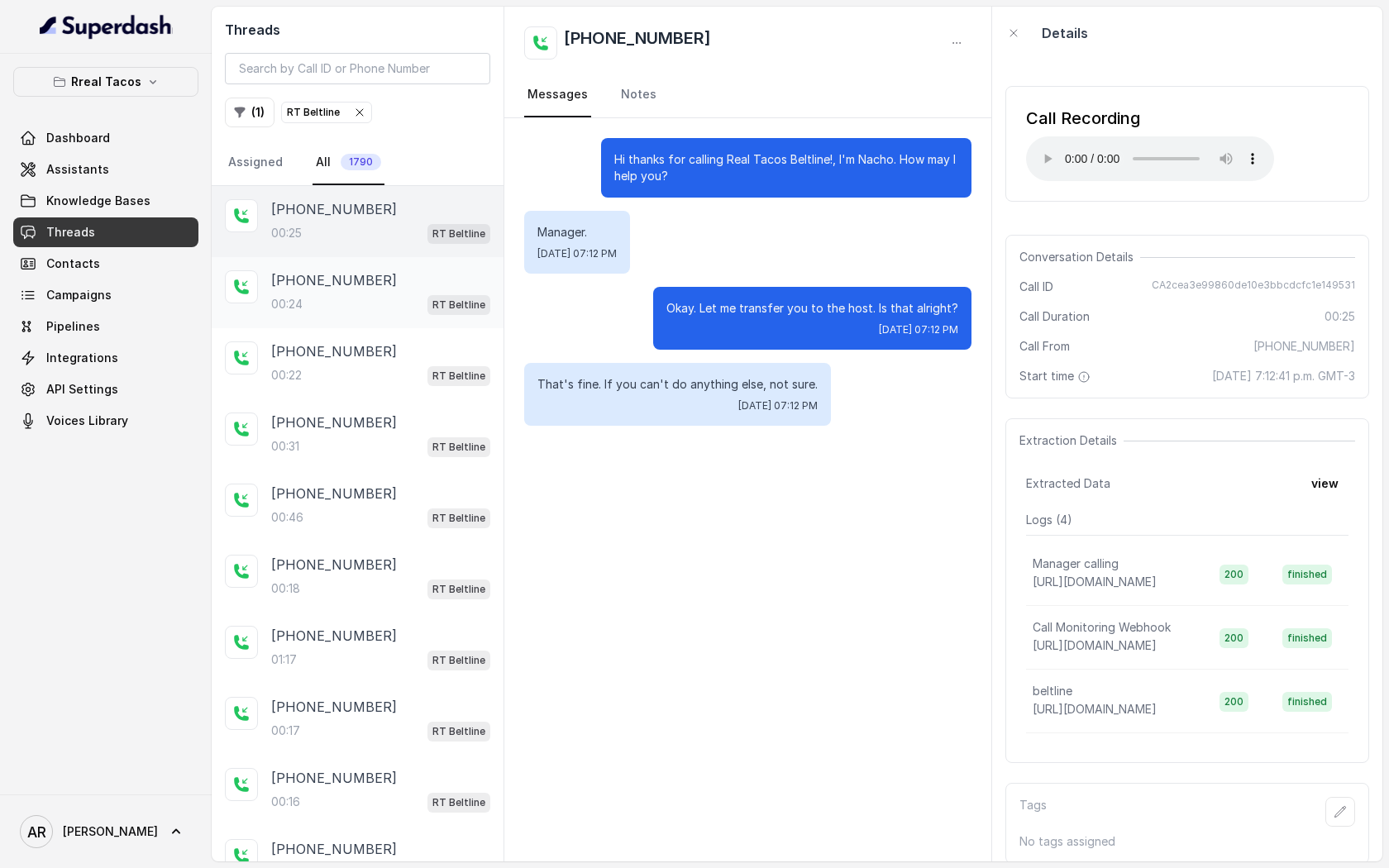
click at [335, 324] on div "+14049832908 00:24 RT Beltline" at bounding box center [358, 292] width 292 height 71
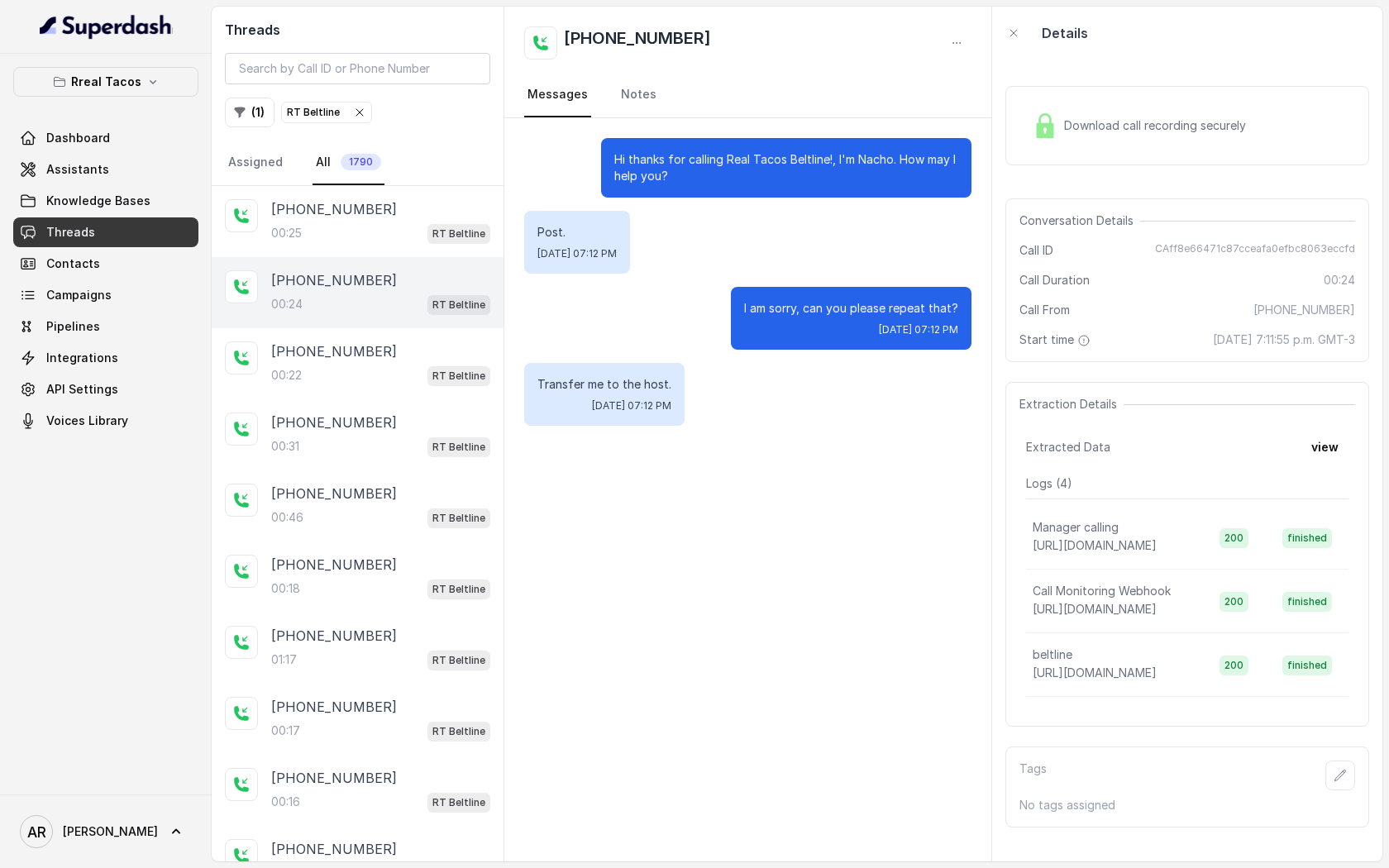
click at [1030, 186] on div "Download call recording securely Conversation Details Call ID CAff8e66471c87cce…" at bounding box center [1187, 461] width 390 height 802
click at [1052, 136] on img at bounding box center [1045, 126] width 24 height 24
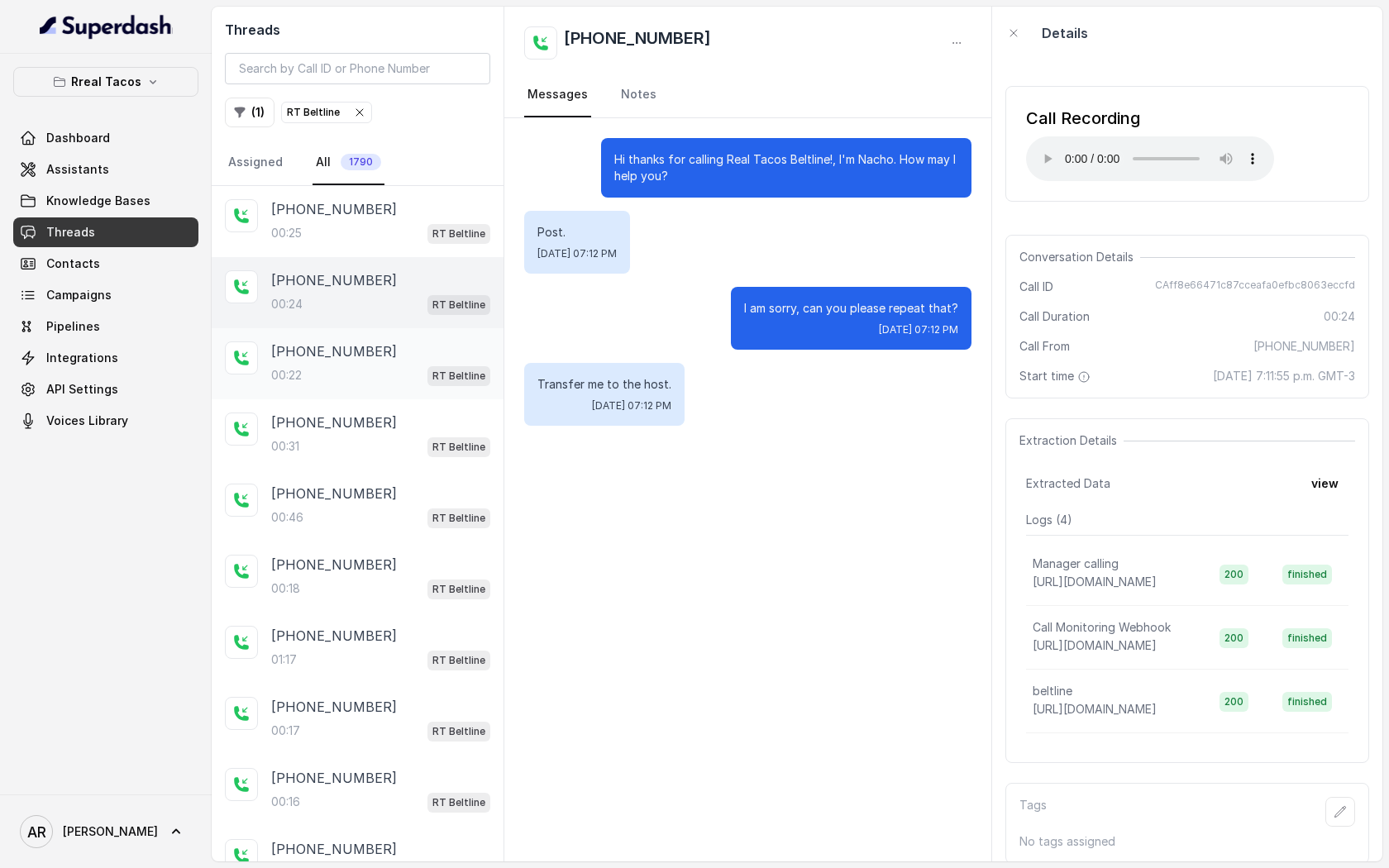
click at [458, 357] on div "[PHONE_NUMBER]" at bounding box center [380, 351] width 219 height 20
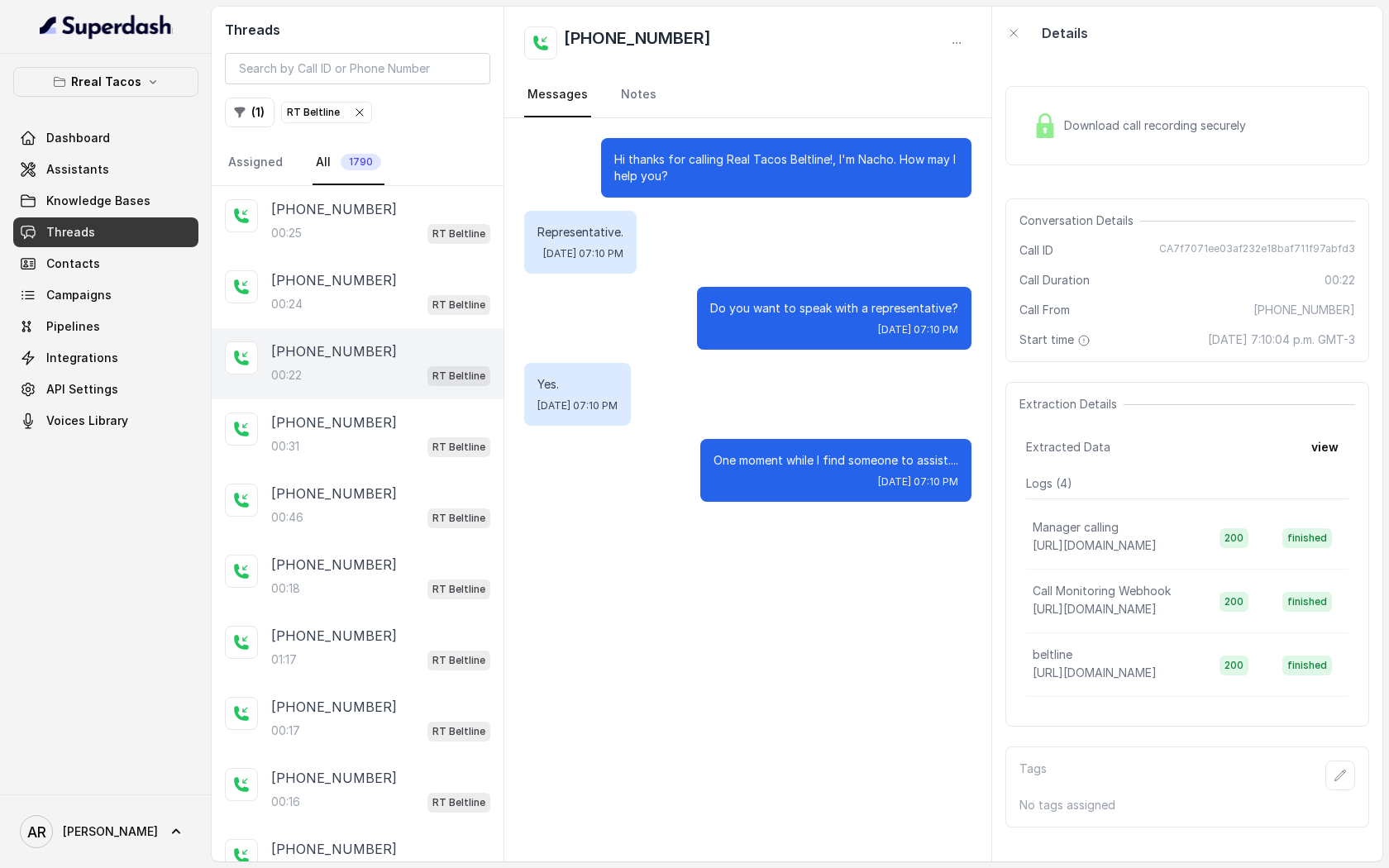
click at [1020, 136] on div "Download call recording securely" at bounding box center [1187, 125] width 364 height 80
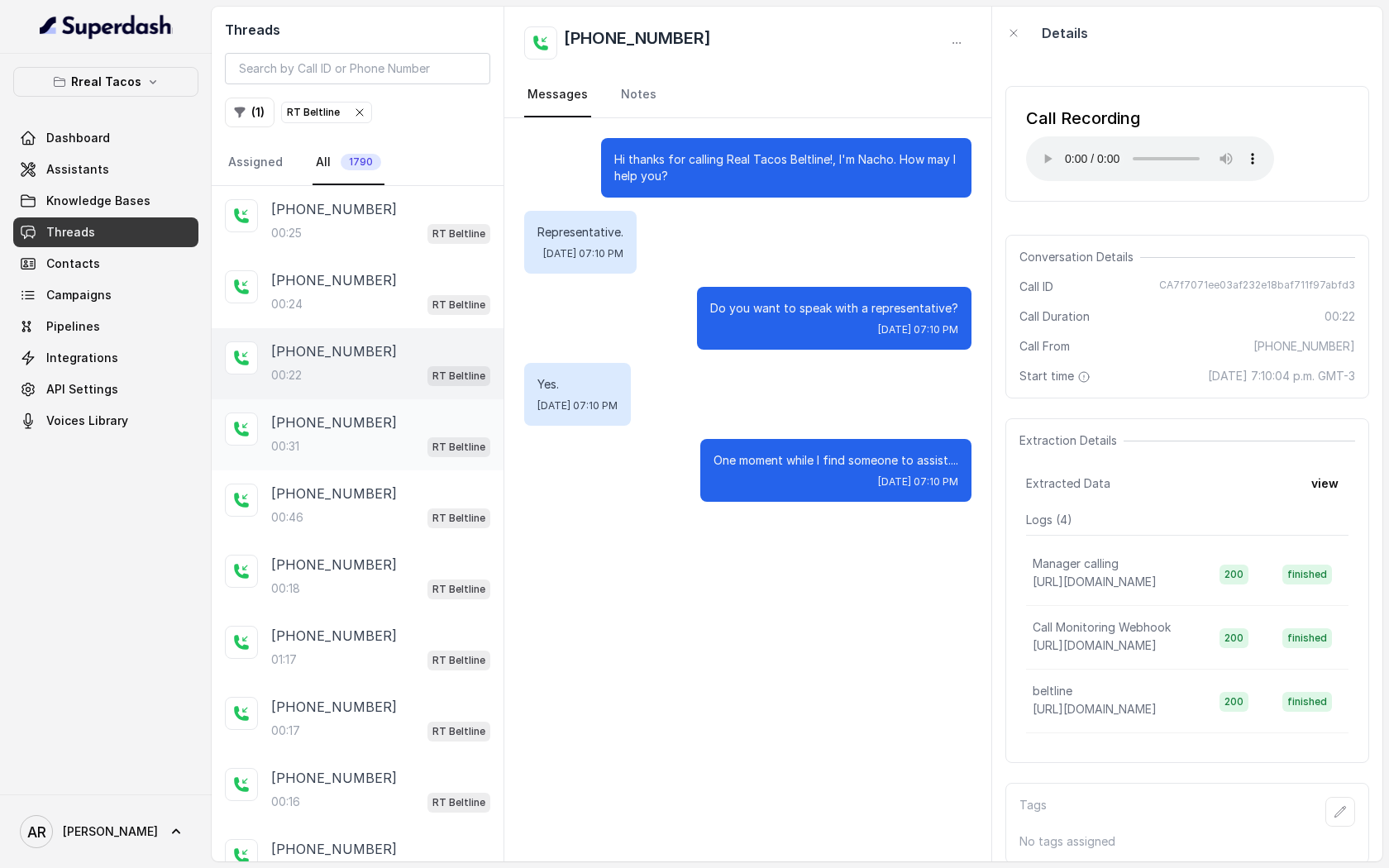
click at [459, 446] on p "RT Beltline" at bounding box center [459, 447] width 53 height 17
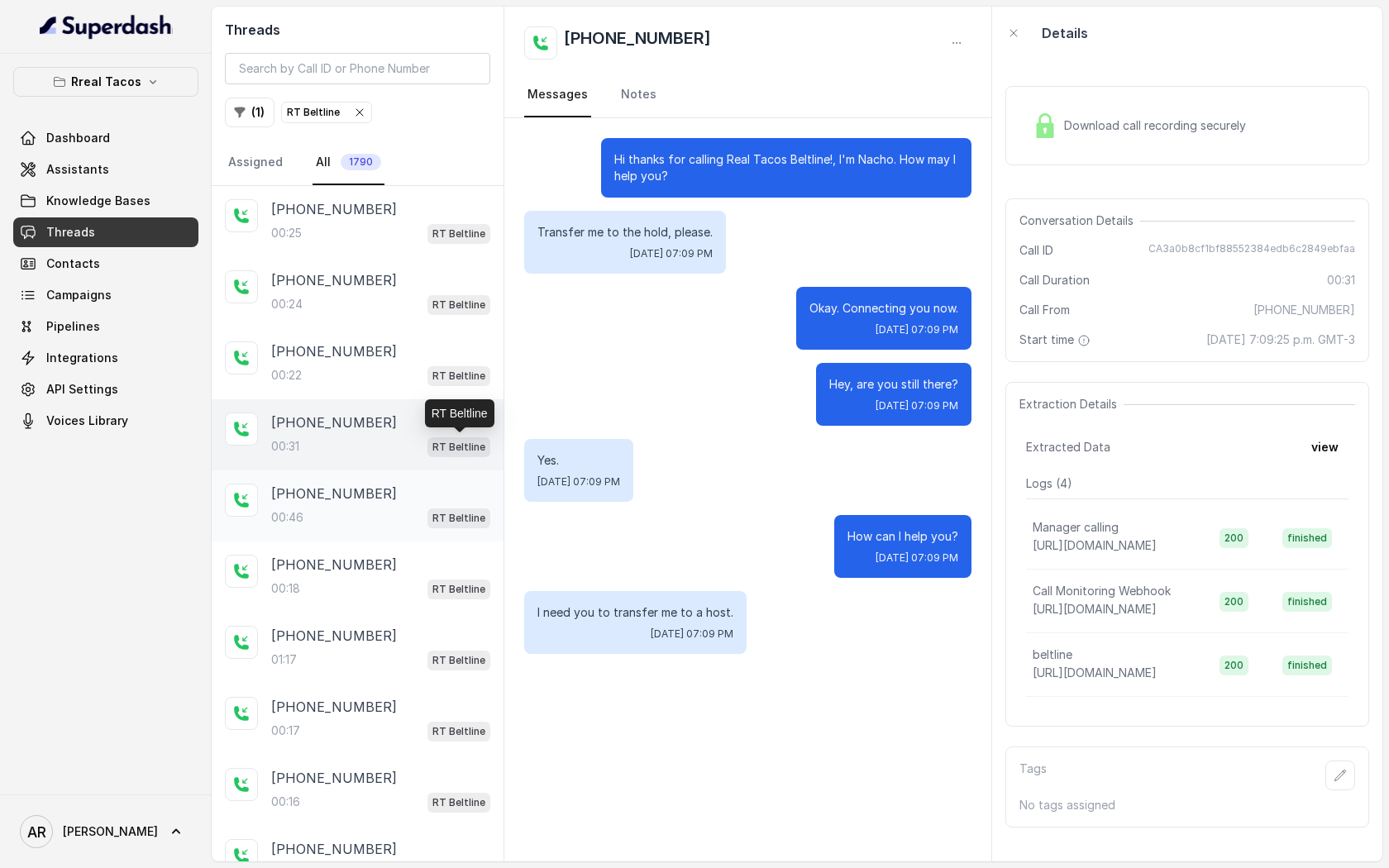
click at [434, 494] on div "[PHONE_NUMBER]" at bounding box center [380, 493] width 219 height 20
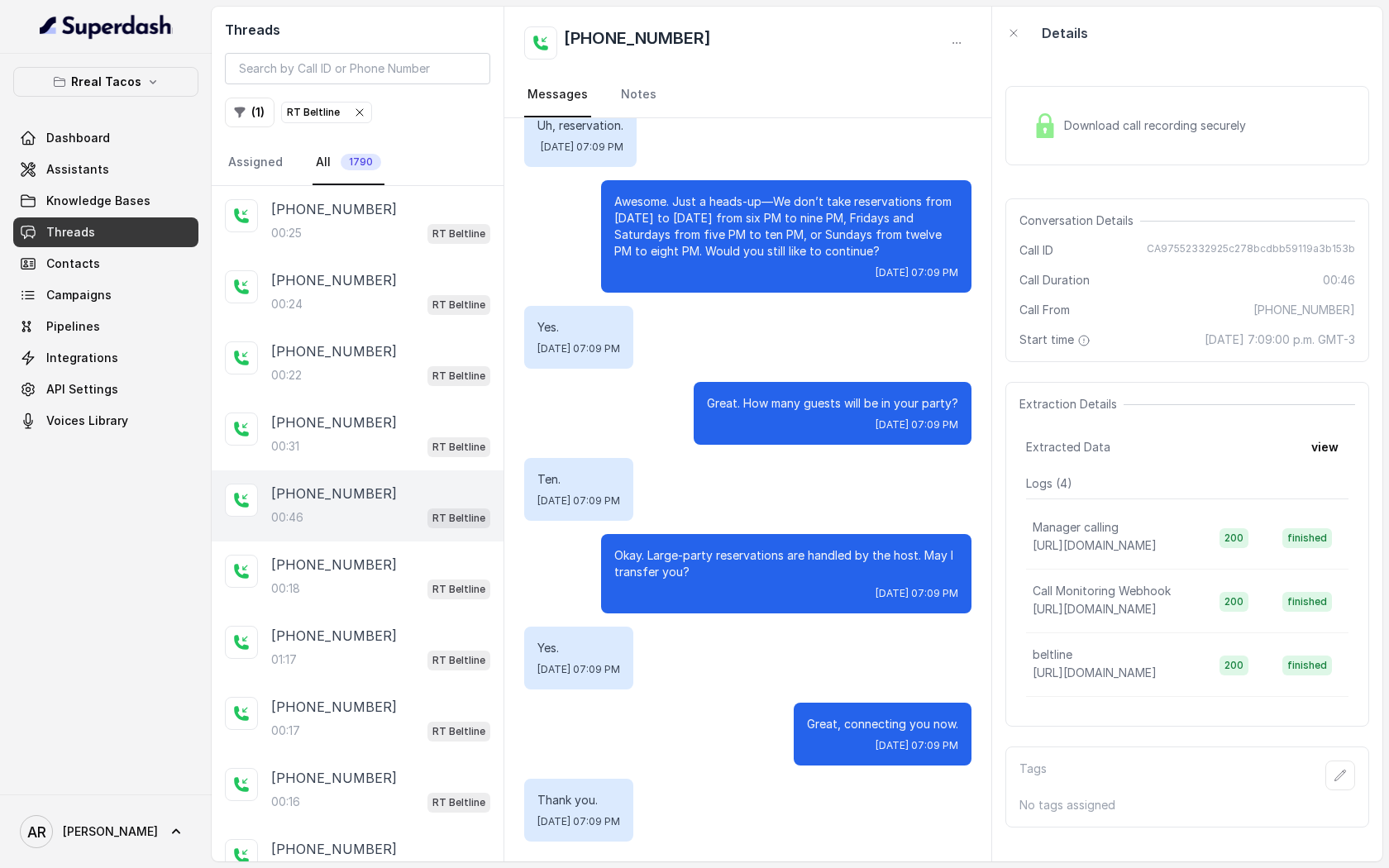
scroll to position [84, 0]
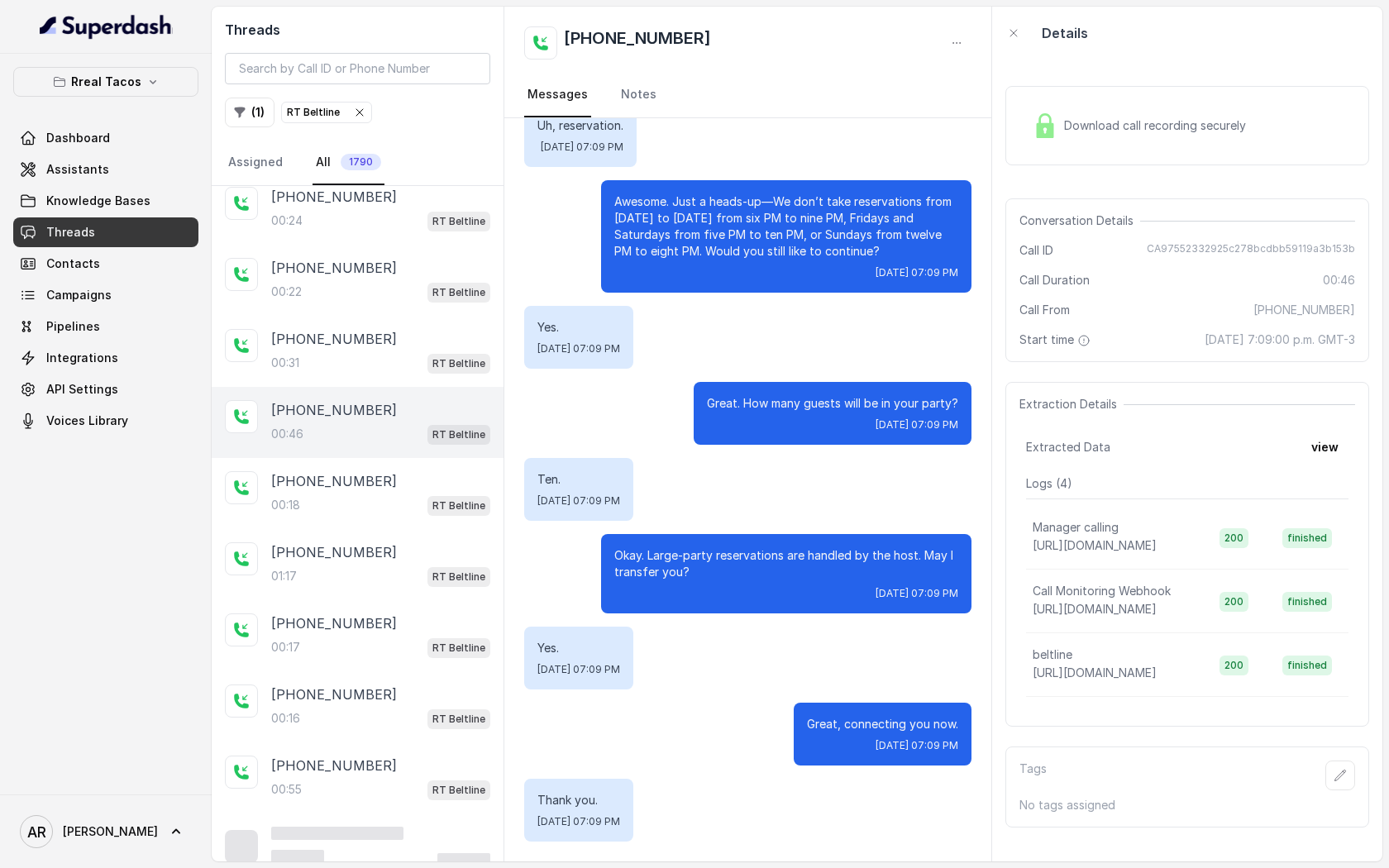
click at [434, 496] on span "RT Beltline" at bounding box center [459, 506] width 63 height 20
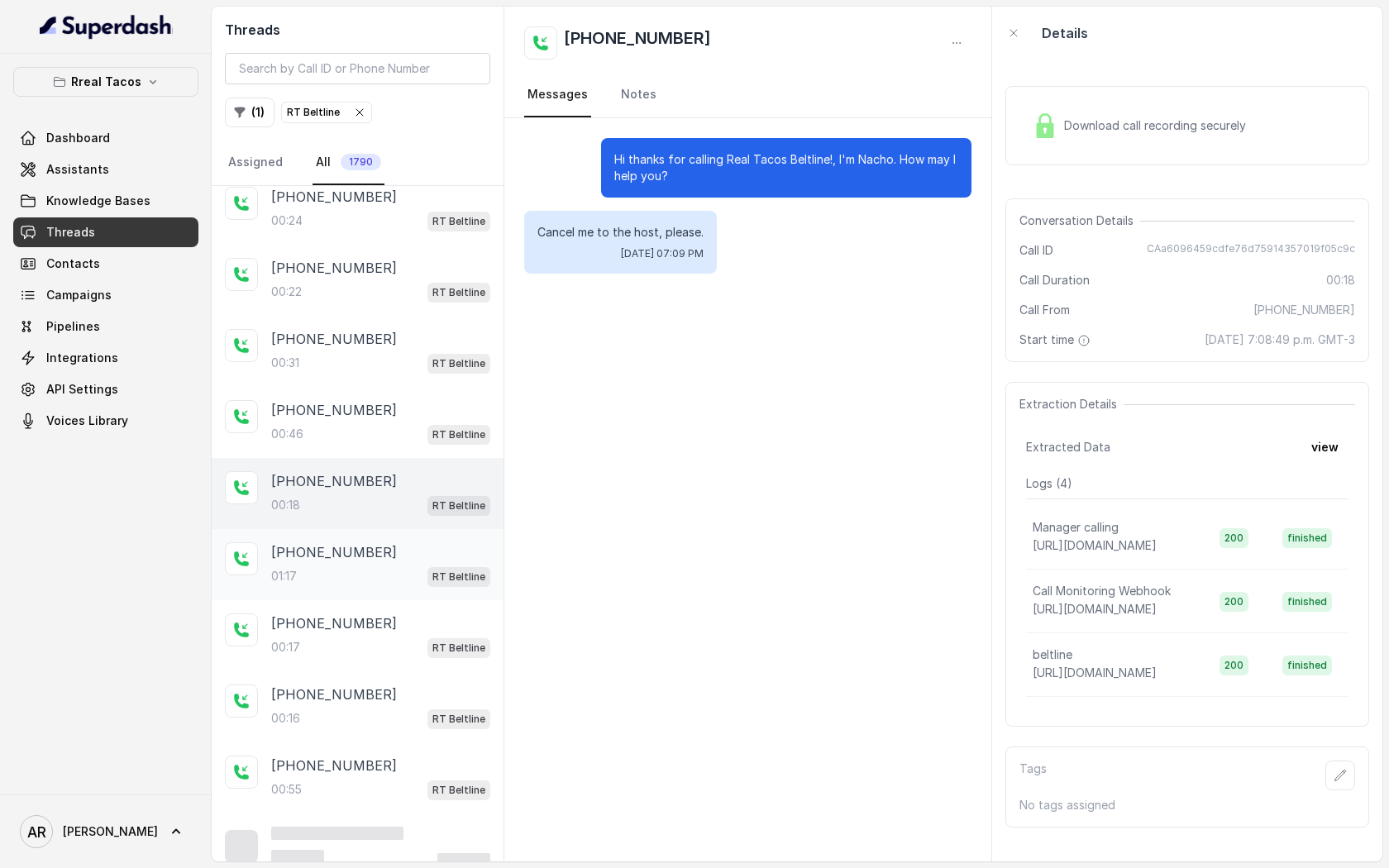
click at [434, 568] on span "RT Beltline" at bounding box center [459, 577] width 63 height 20
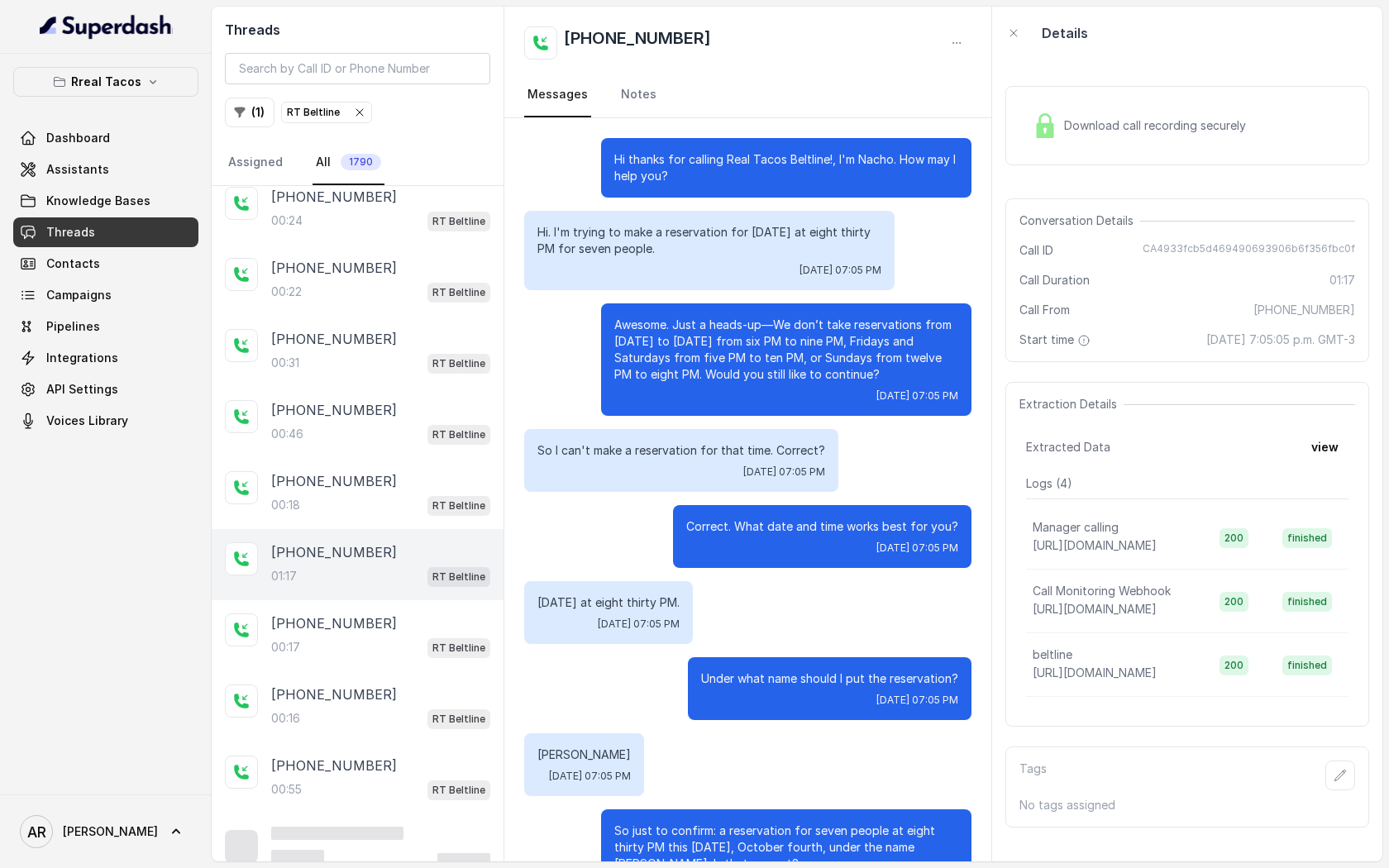
scroll to position [325, 0]
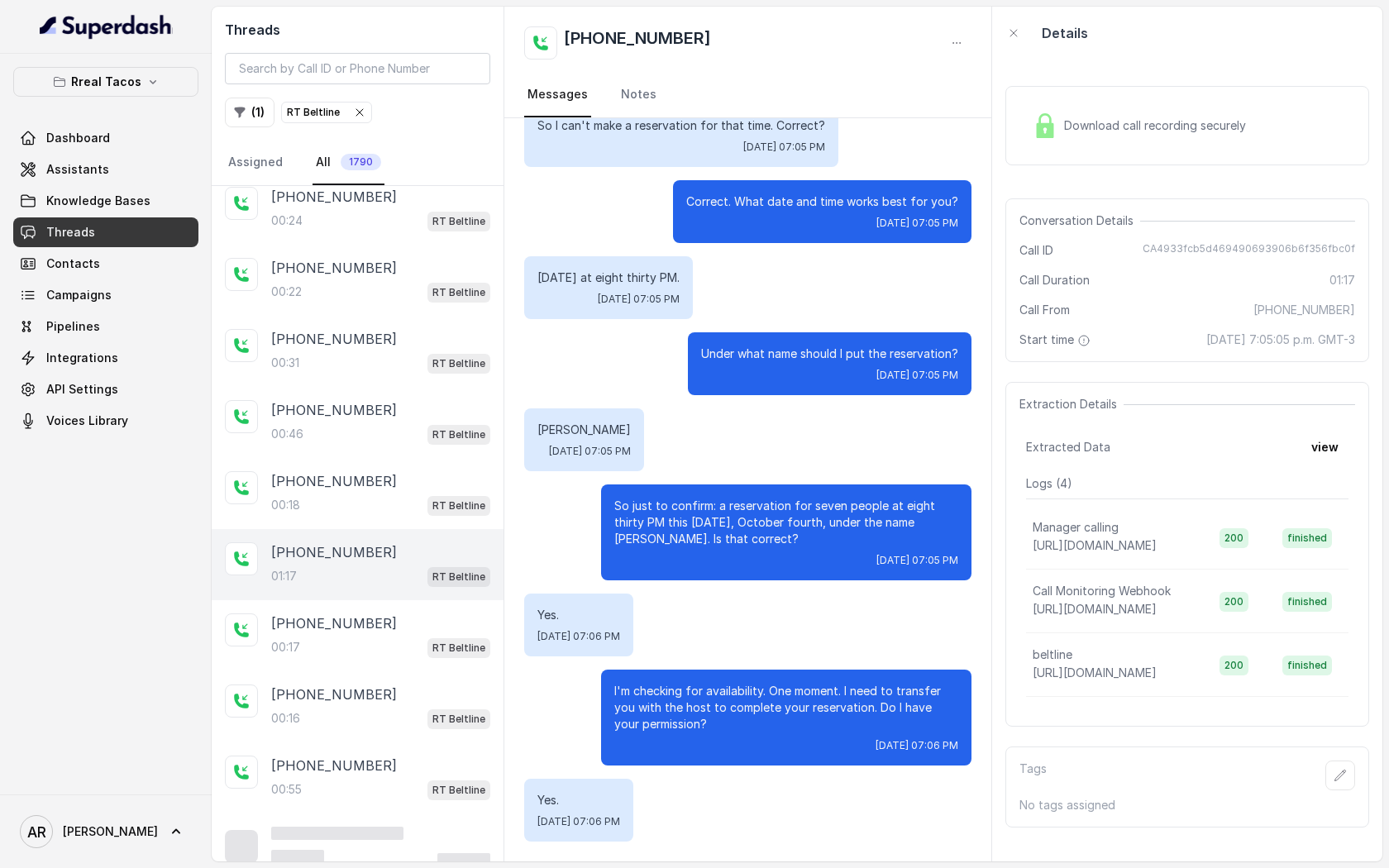
click at [435, 536] on div "+18034680157 01:17 RT Beltline" at bounding box center [358, 564] width 292 height 71
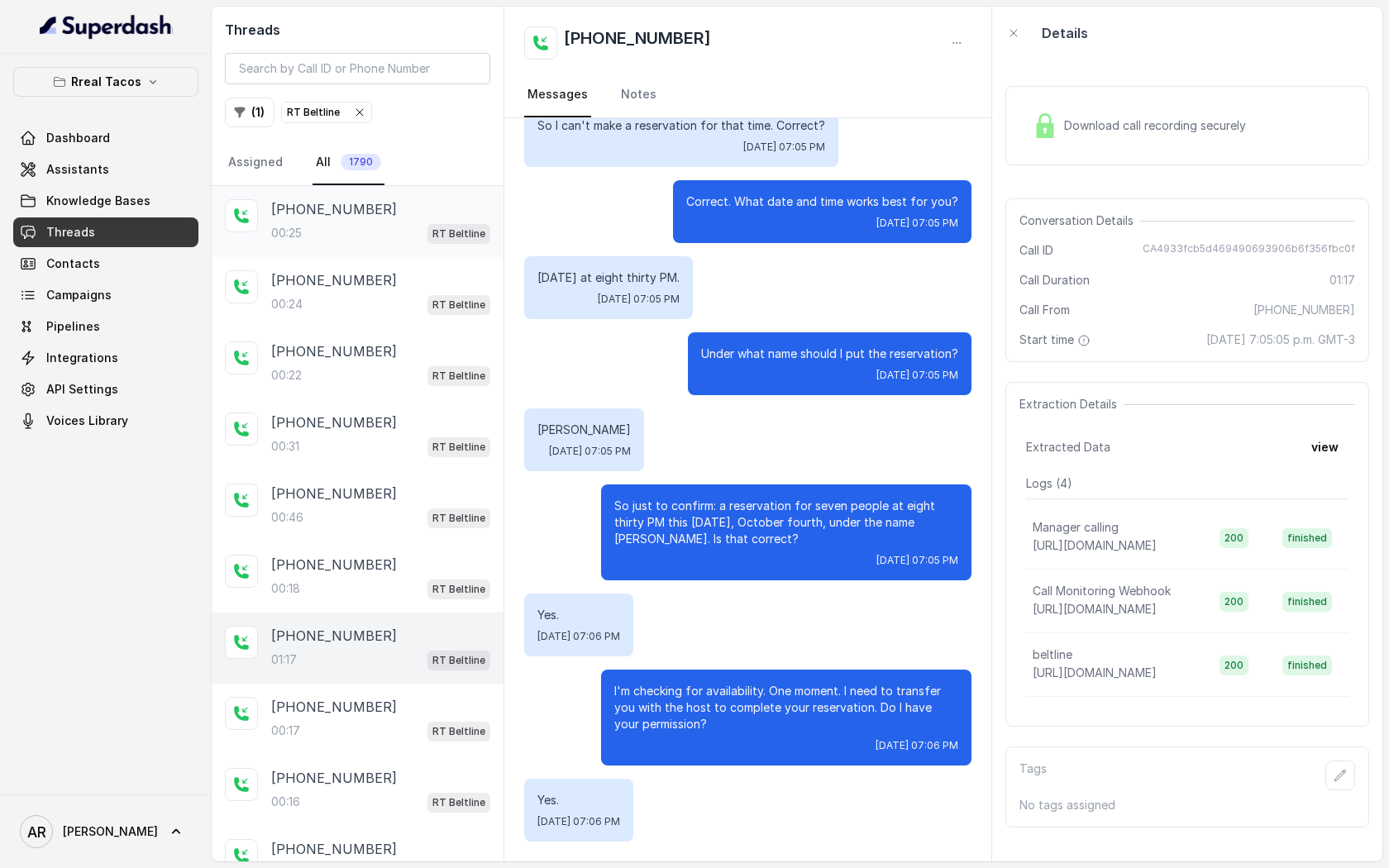
click at [441, 208] on div "[PHONE_NUMBER]" at bounding box center [380, 209] width 219 height 20
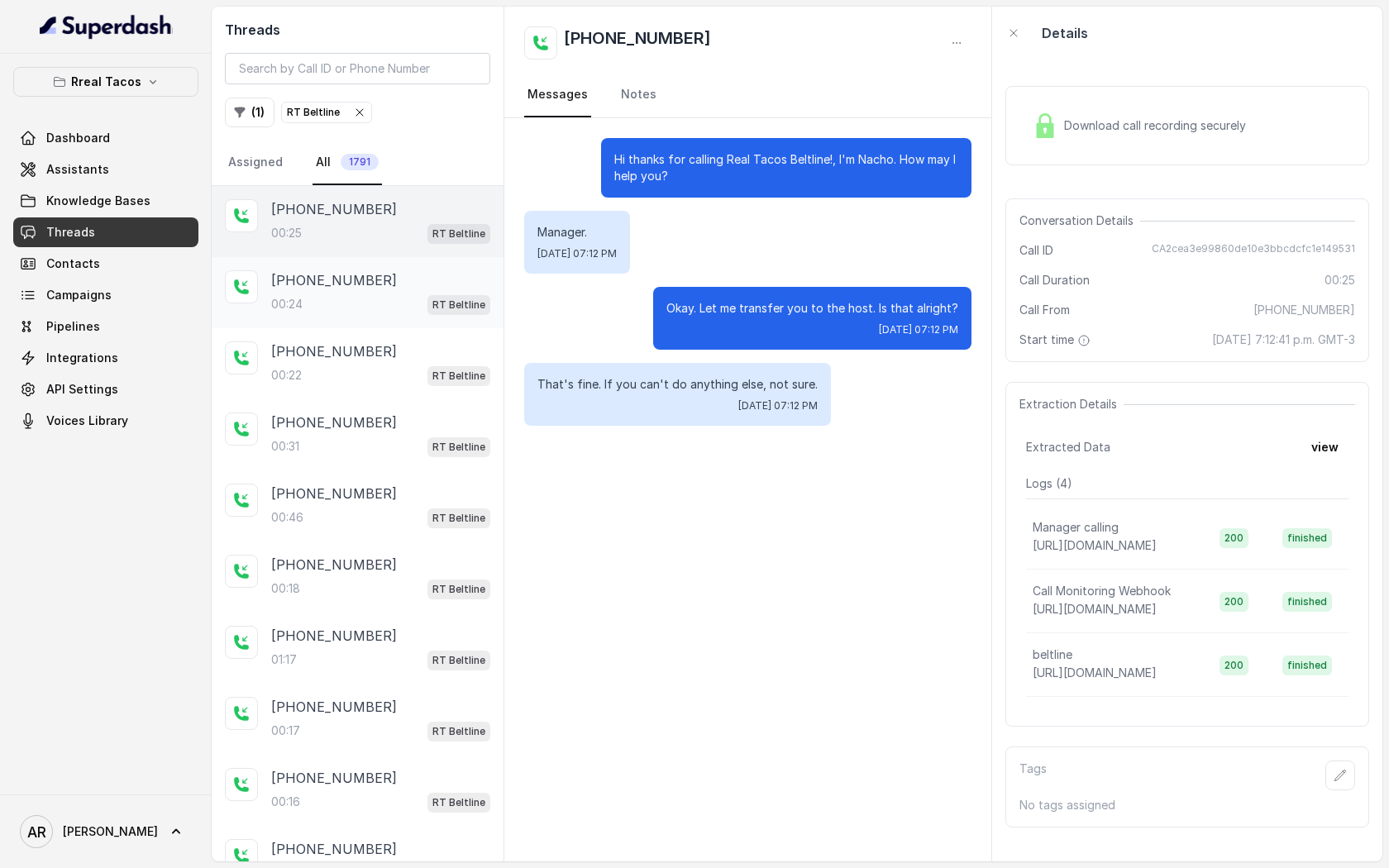
click at [463, 295] on span "RT Beltline" at bounding box center [459, 305] width 63 height 20
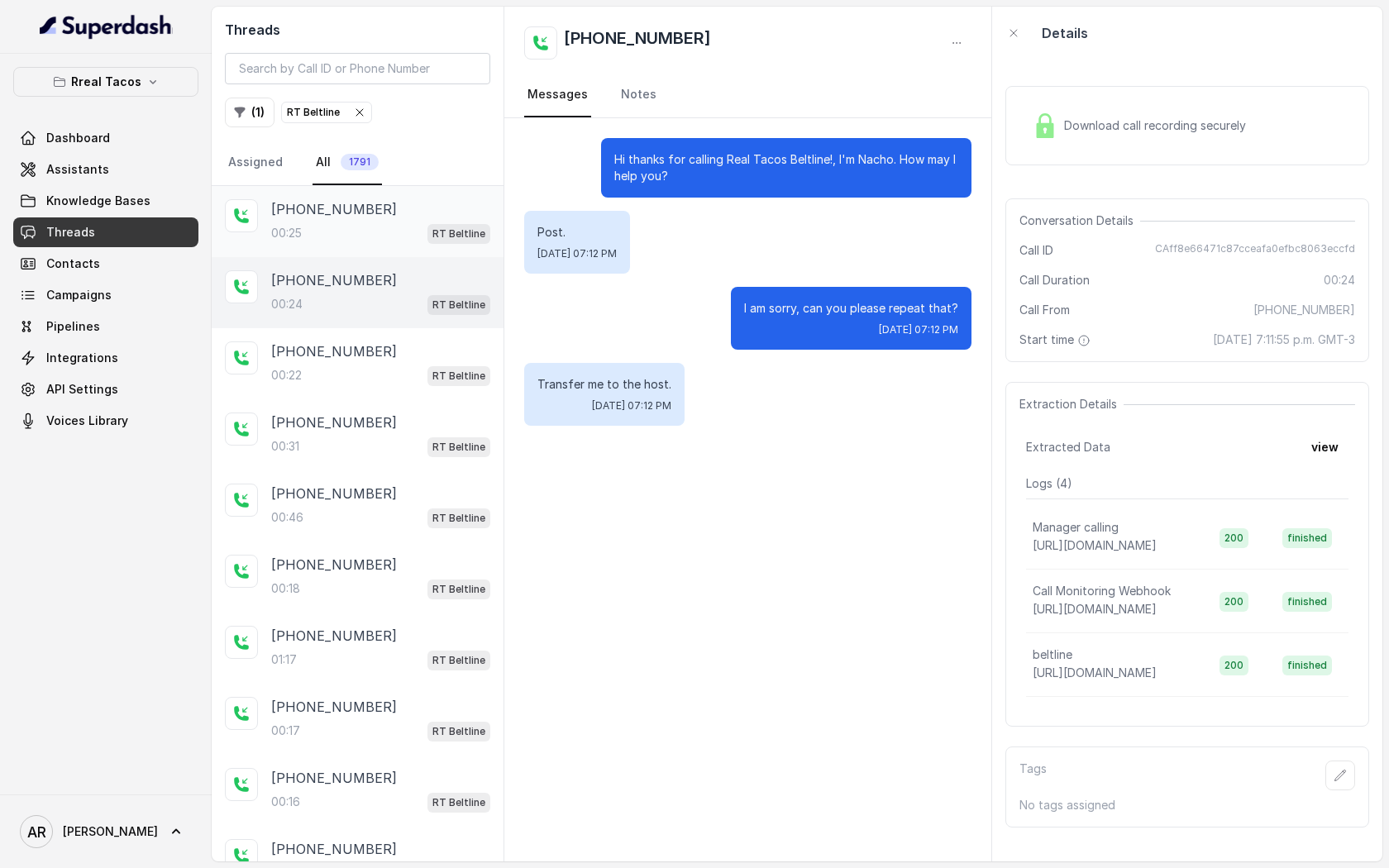
click at [418, 217] on div "[PHONE_NUMBER]" at bounding box center [380, 209] width 219 height 20
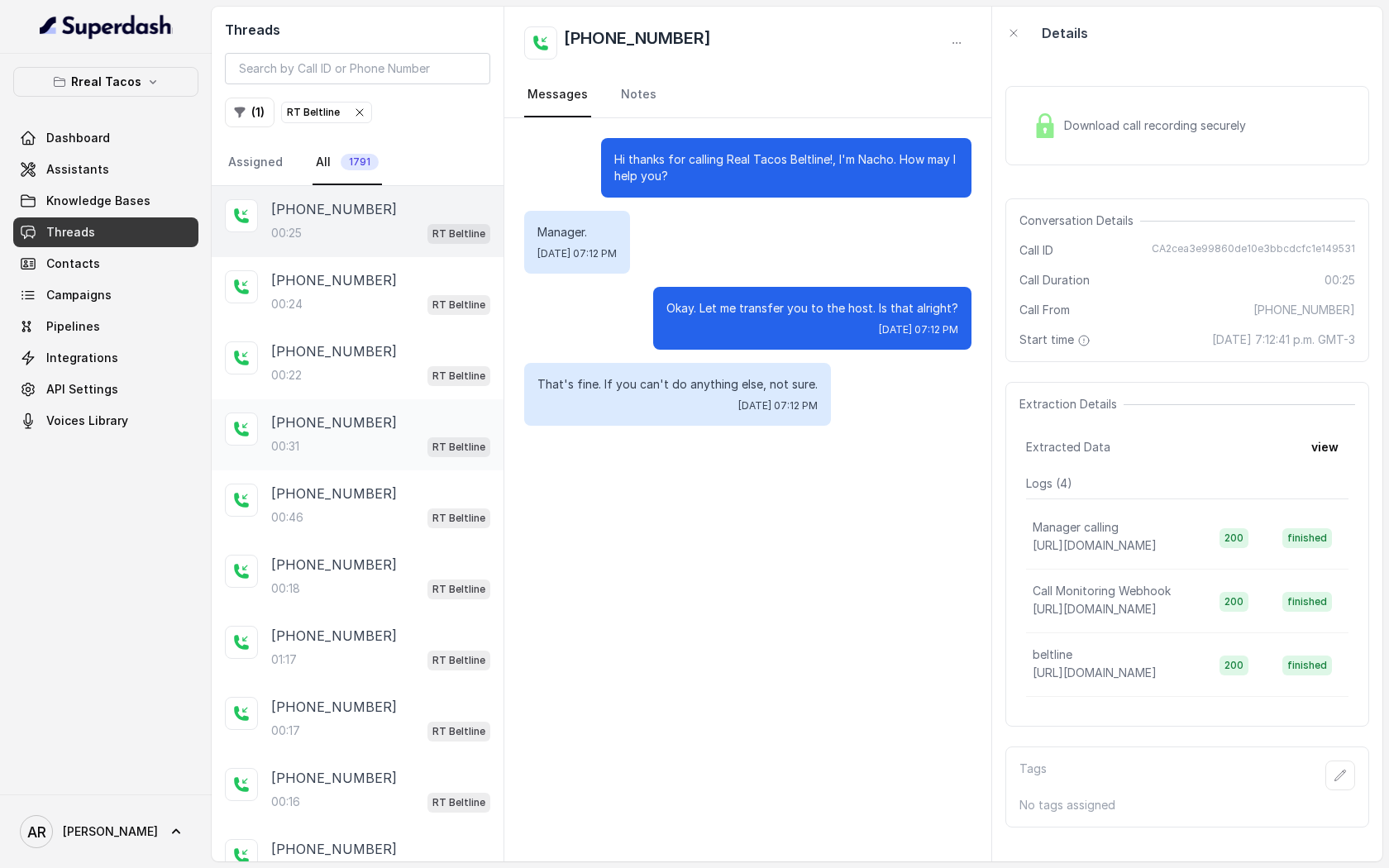
click at [461, 431] on div "[PHONE_NUMBER]" at bounding box center [380, 422] width 219 height 20
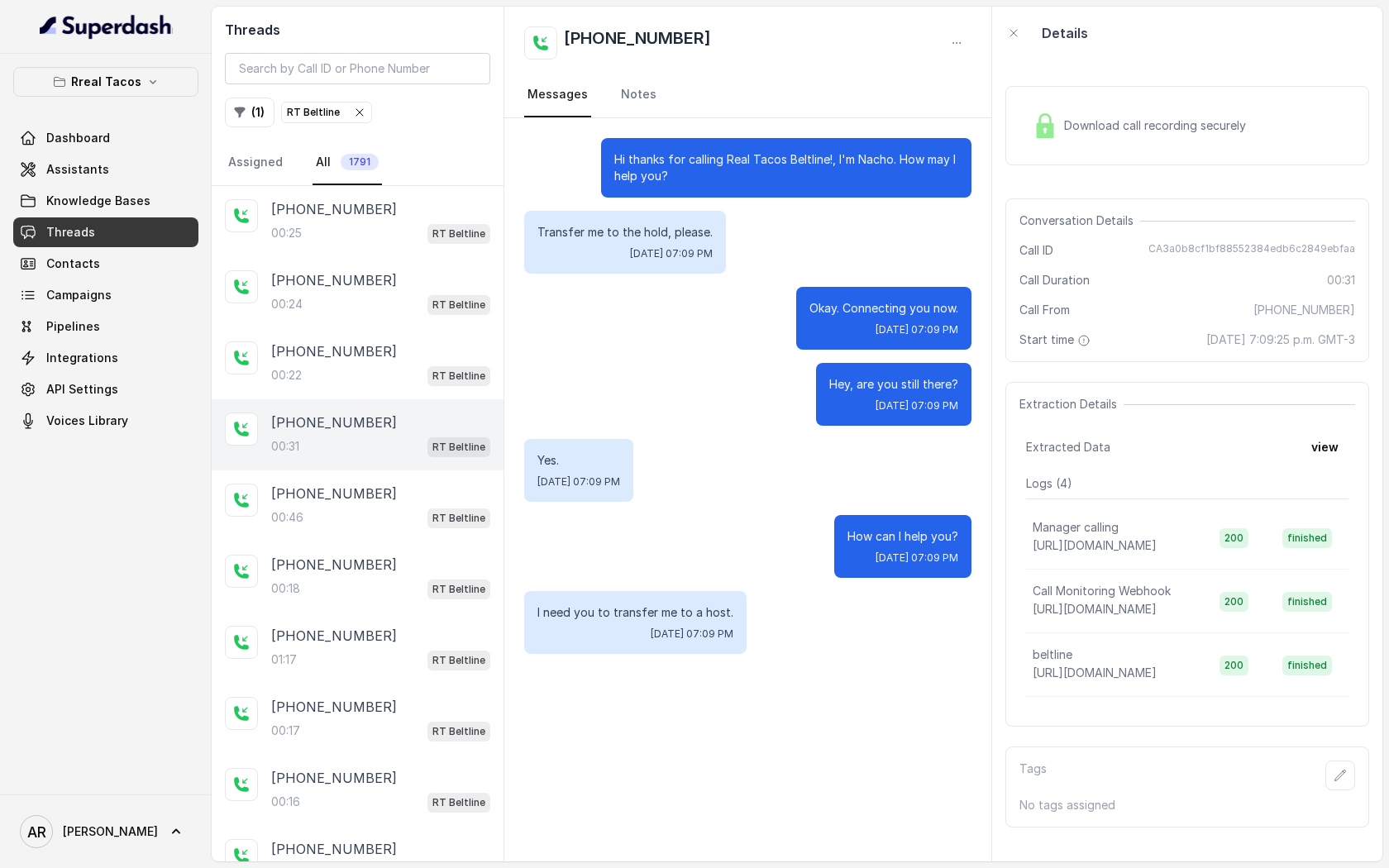
click at [360, 116] on icon "button" at bounding box center [359, 112] width 13 height 13
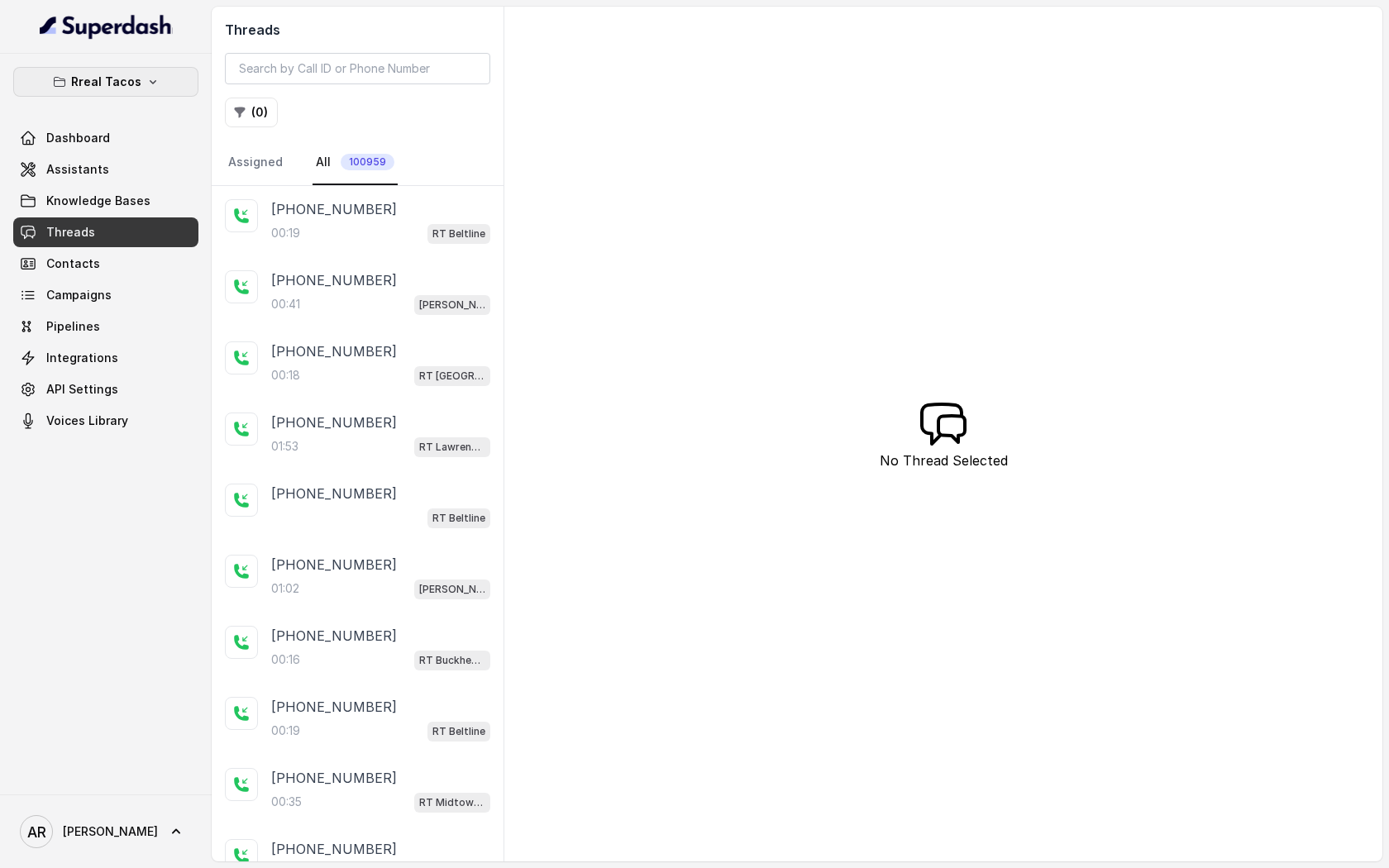
click at [147, 83] on icon "button" at bounding box center [152, 81] width 13 height 13
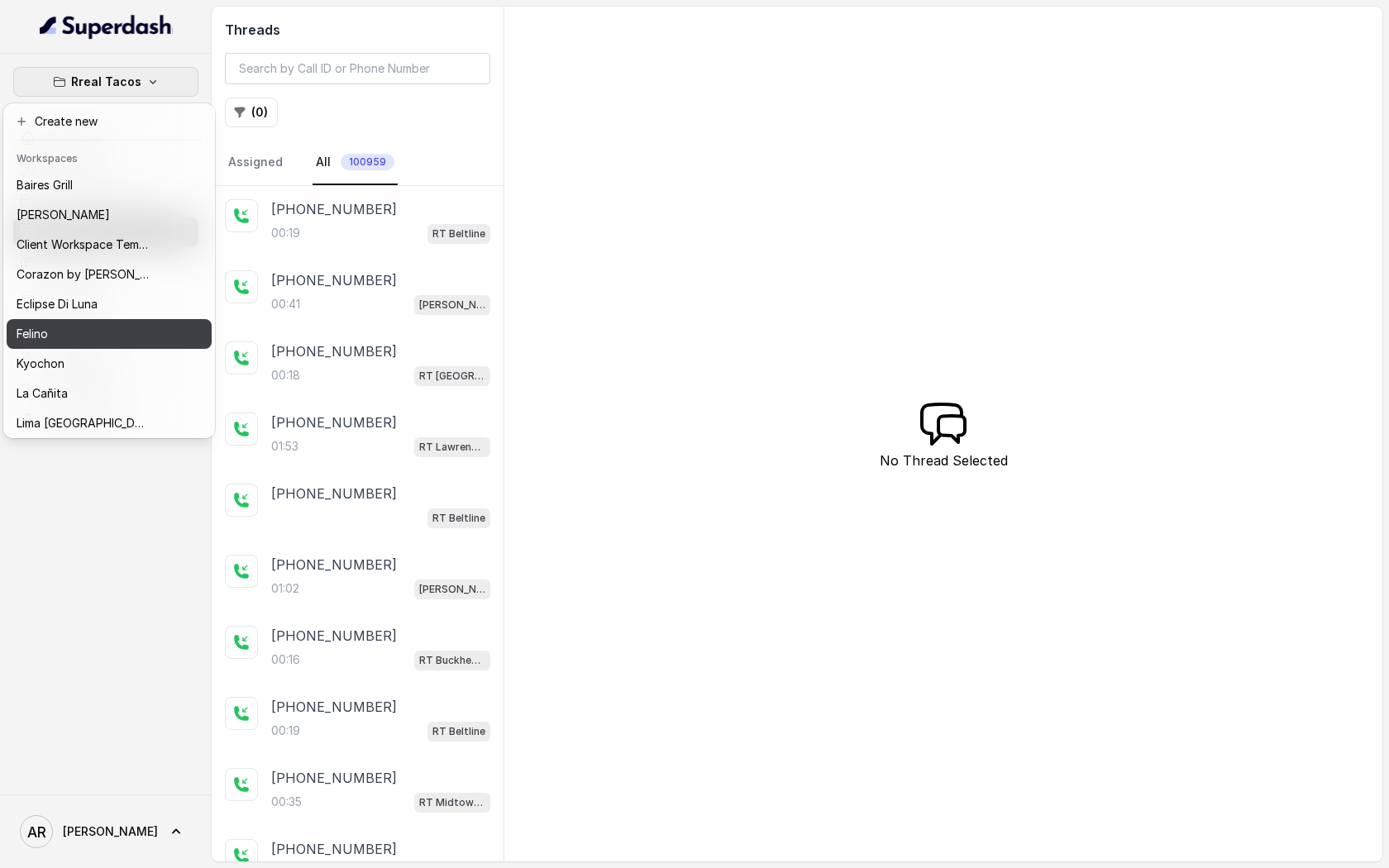
click at [107, 335] on div "Felino" at bounding box center [82, 334] width 132 height 20
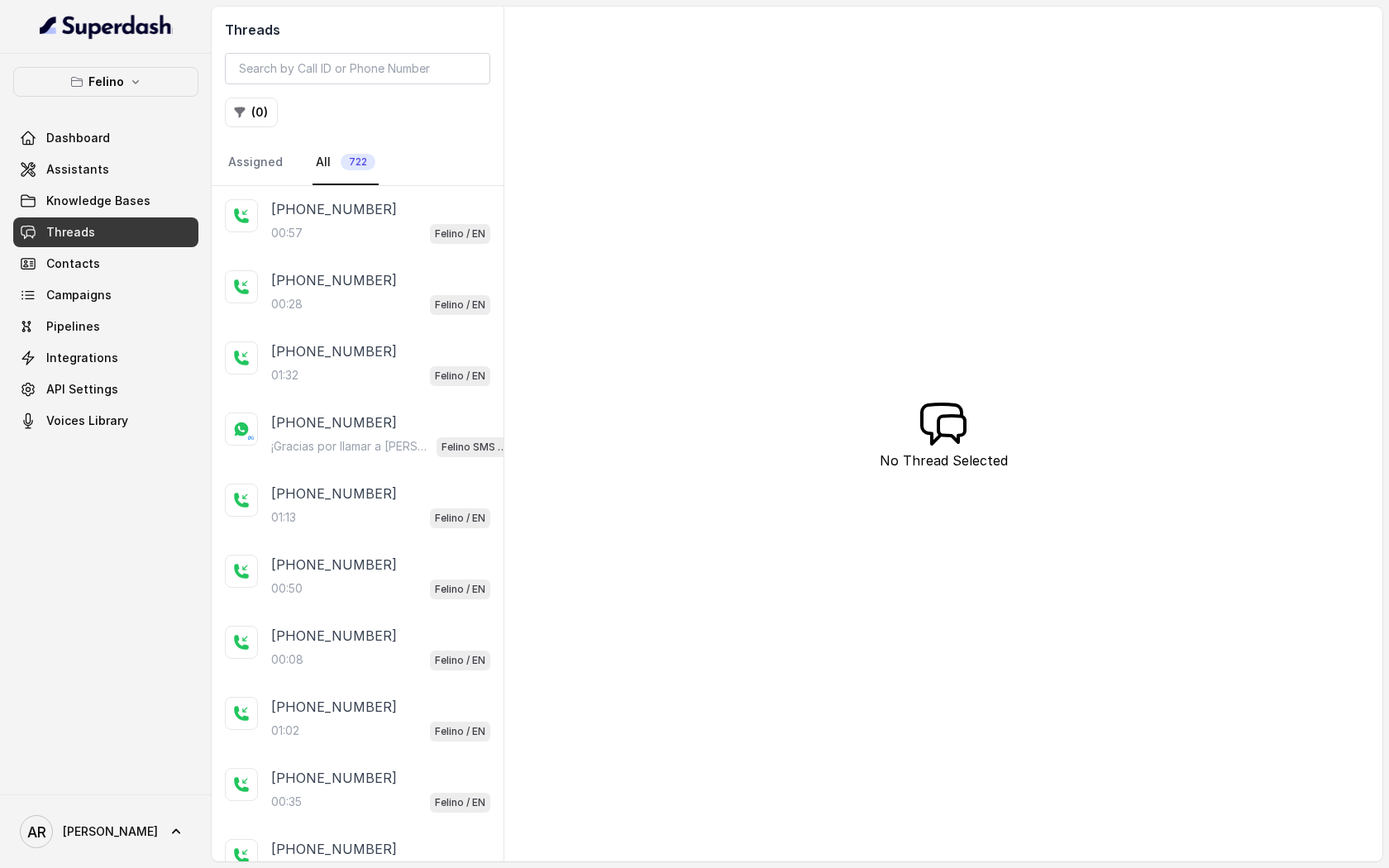
click at [358, 238] on div "00:57 Felino / EN" at bounding box center [380, 233] width 219 height 22
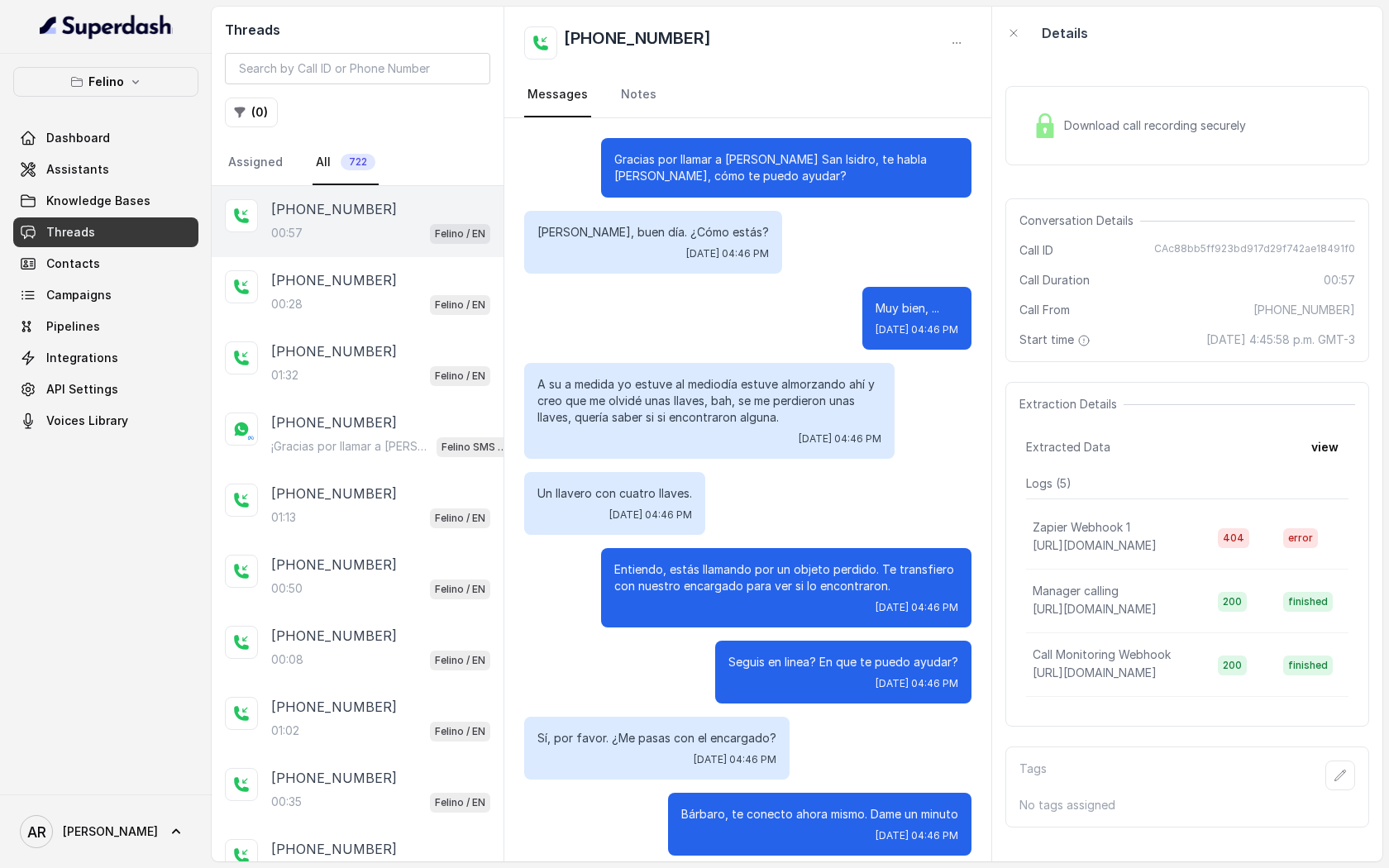
scroll to position [14, 0]
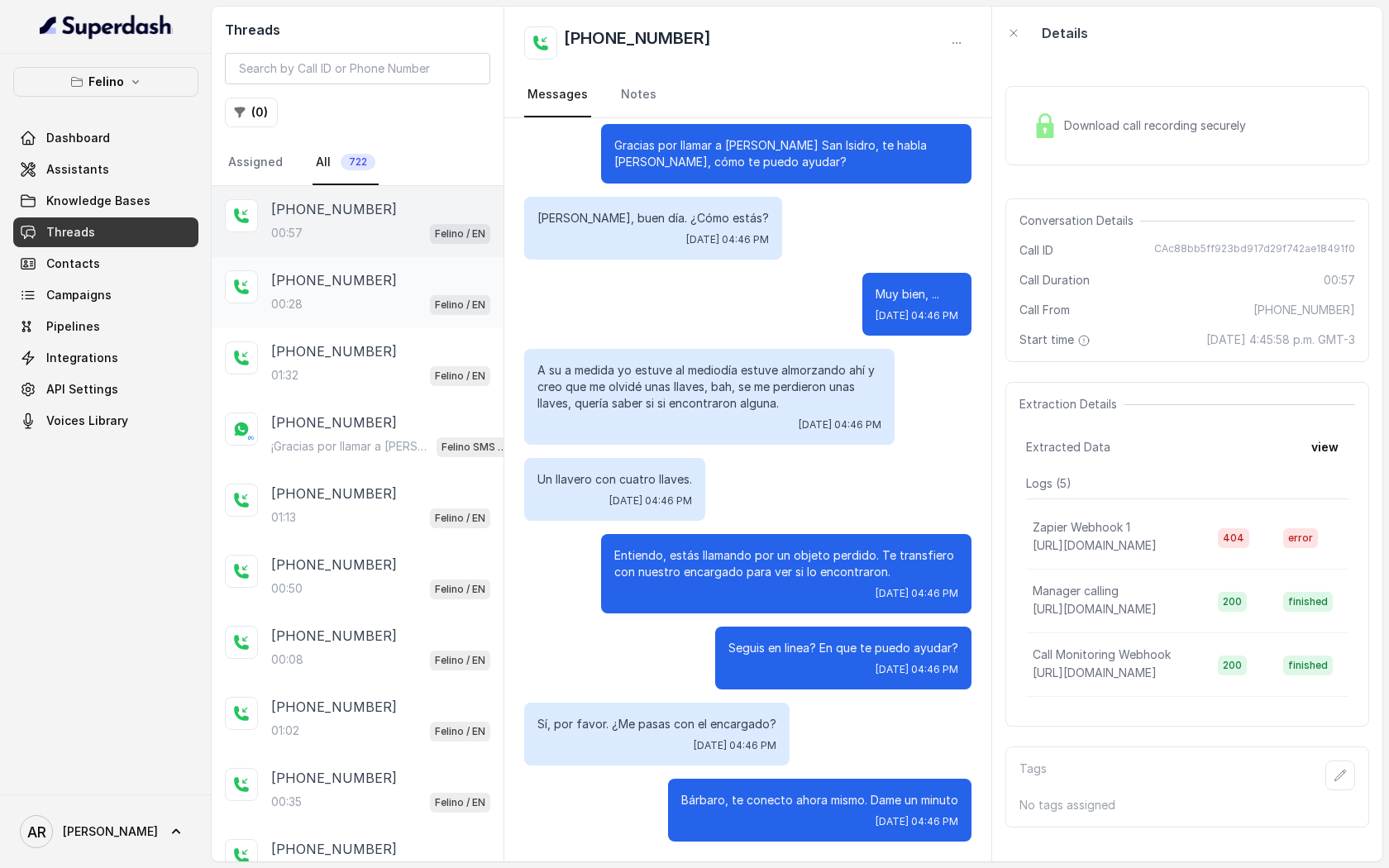
click at [413, 315] on div "+5491159963095 00:28 Felino / EN" at bounding box center [358, 292] width 292 height 71
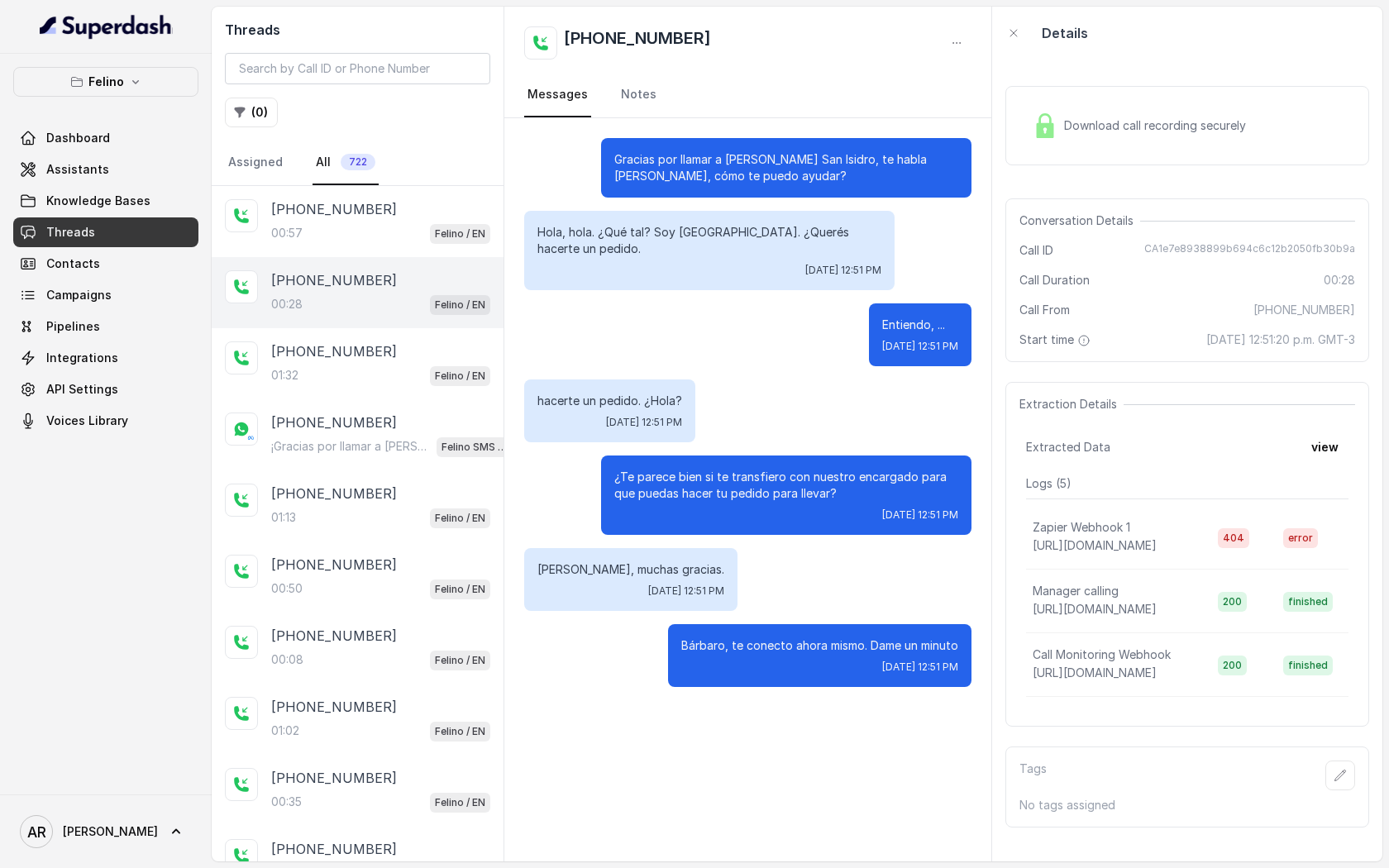
click at [1073, 155] on div "Download call recording securely" at bounding box center [1187, 125] width 364 height 80
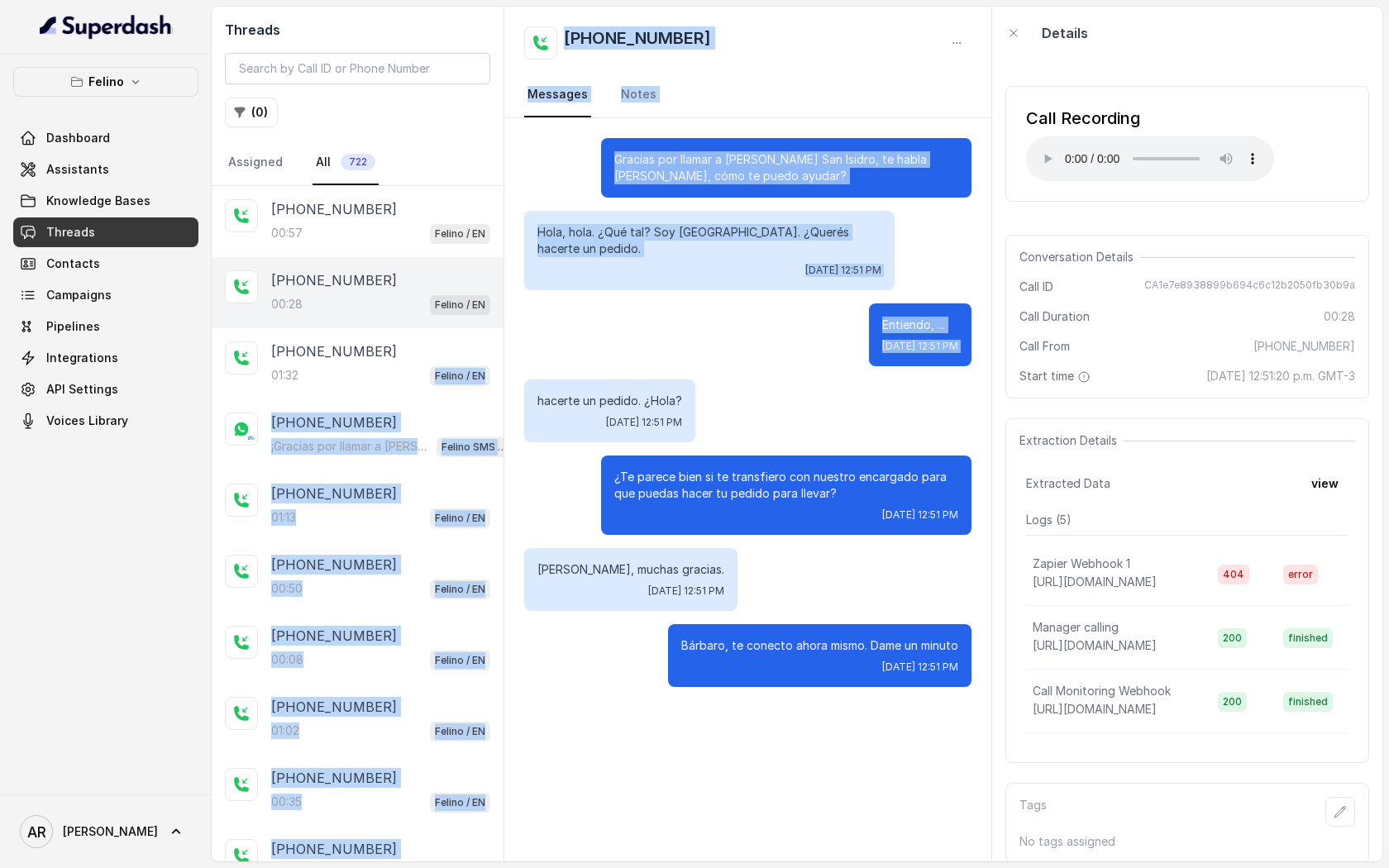
drag, startPoint x: 426, startPoint y: 381, endPoint x: 668, endPoint y: 398, distance: 242.6
click at [634, 389] on div "Threads ( 0 ) Assigned All 722 +5491156561678 00:57 Felino / EN +5491159963095 …" at bounding box center [796, 434] width 1170 height 855
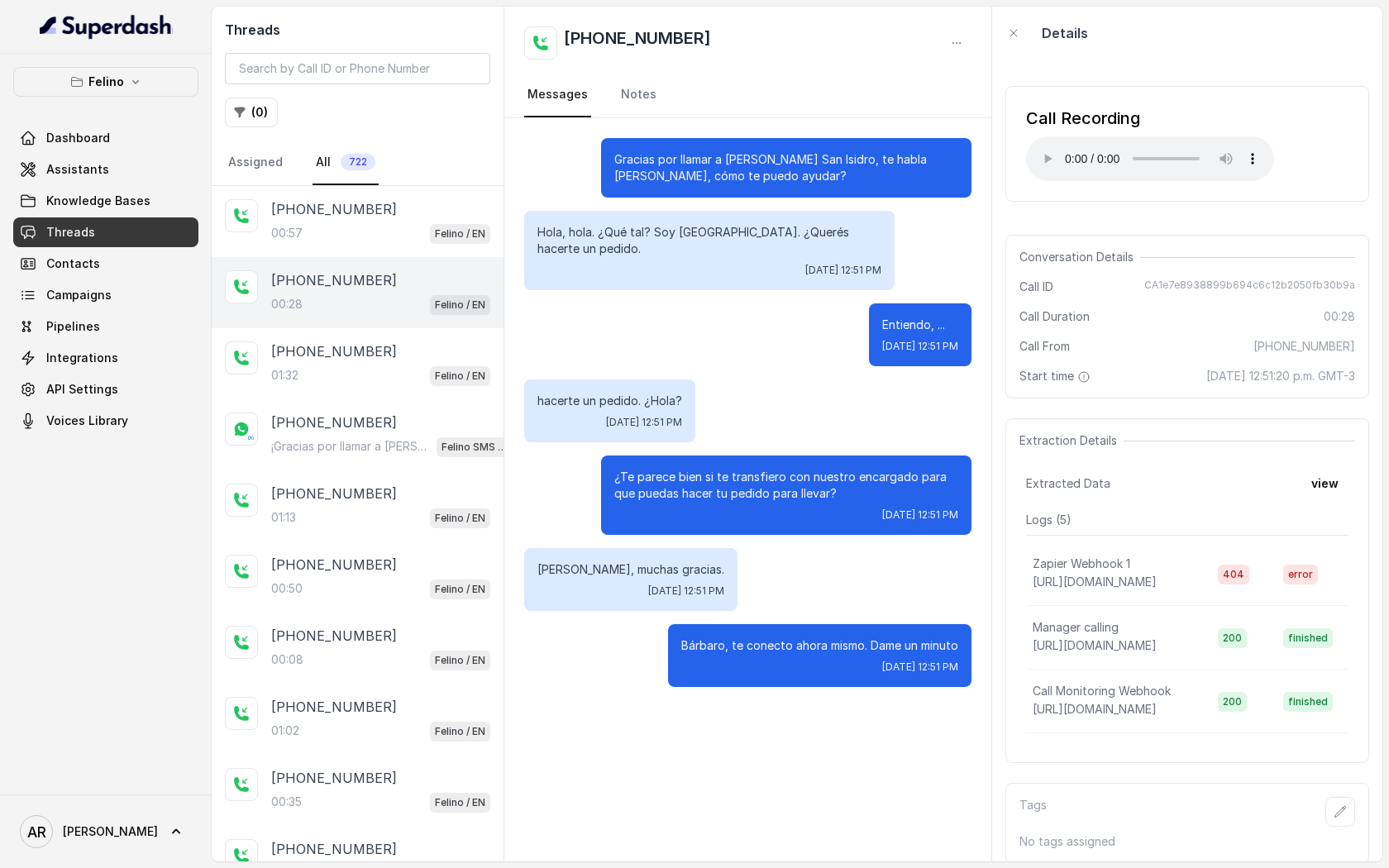
click at [674, 401] on p "hacerte un pedido. ¿Hola?" at bounding box center [610, 400] width 145 height 17
click at [419, 358] on div "+5491168381625" at bounding box center [380, 351] width 219 height 20
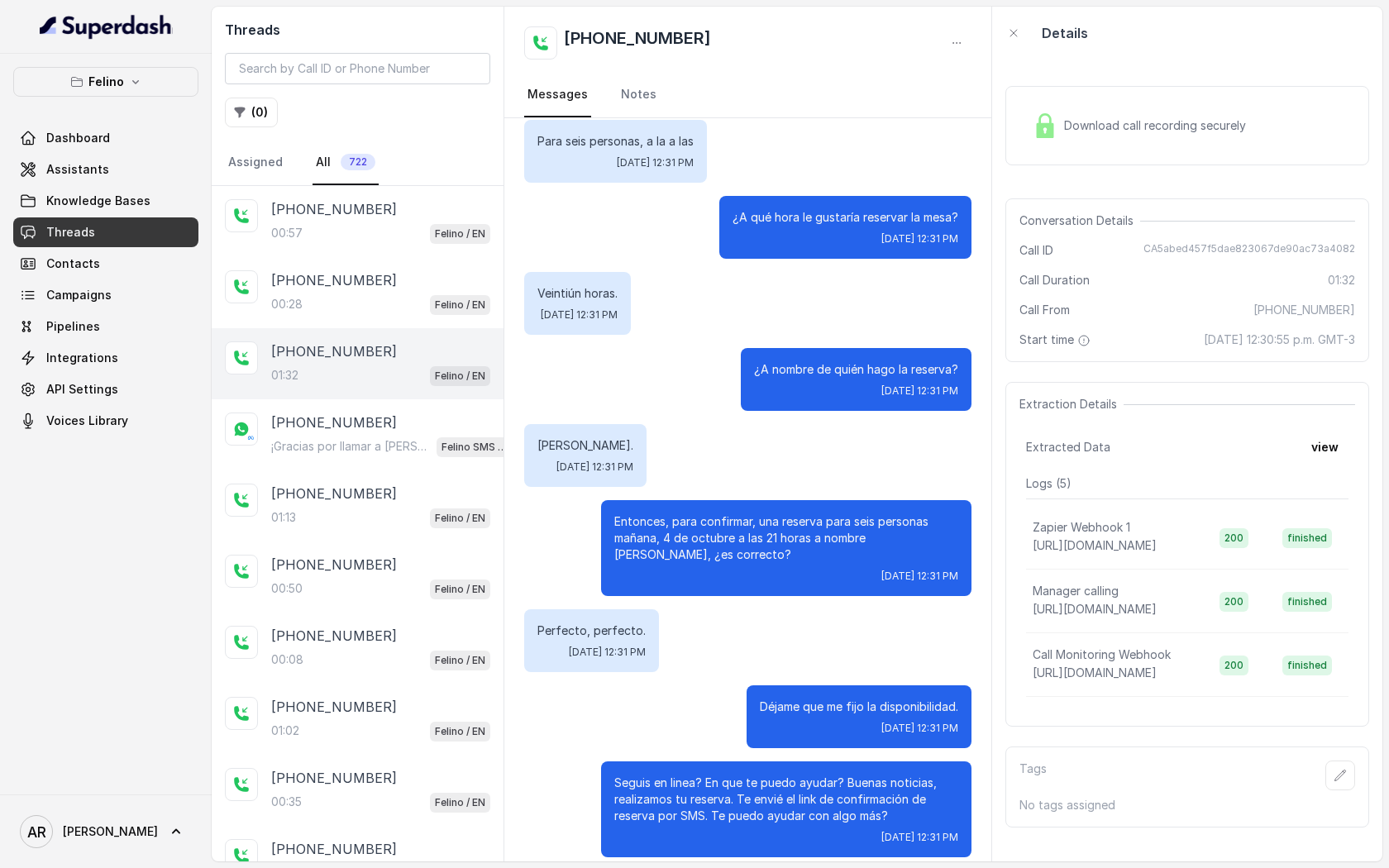
scroll to position [765, 0]
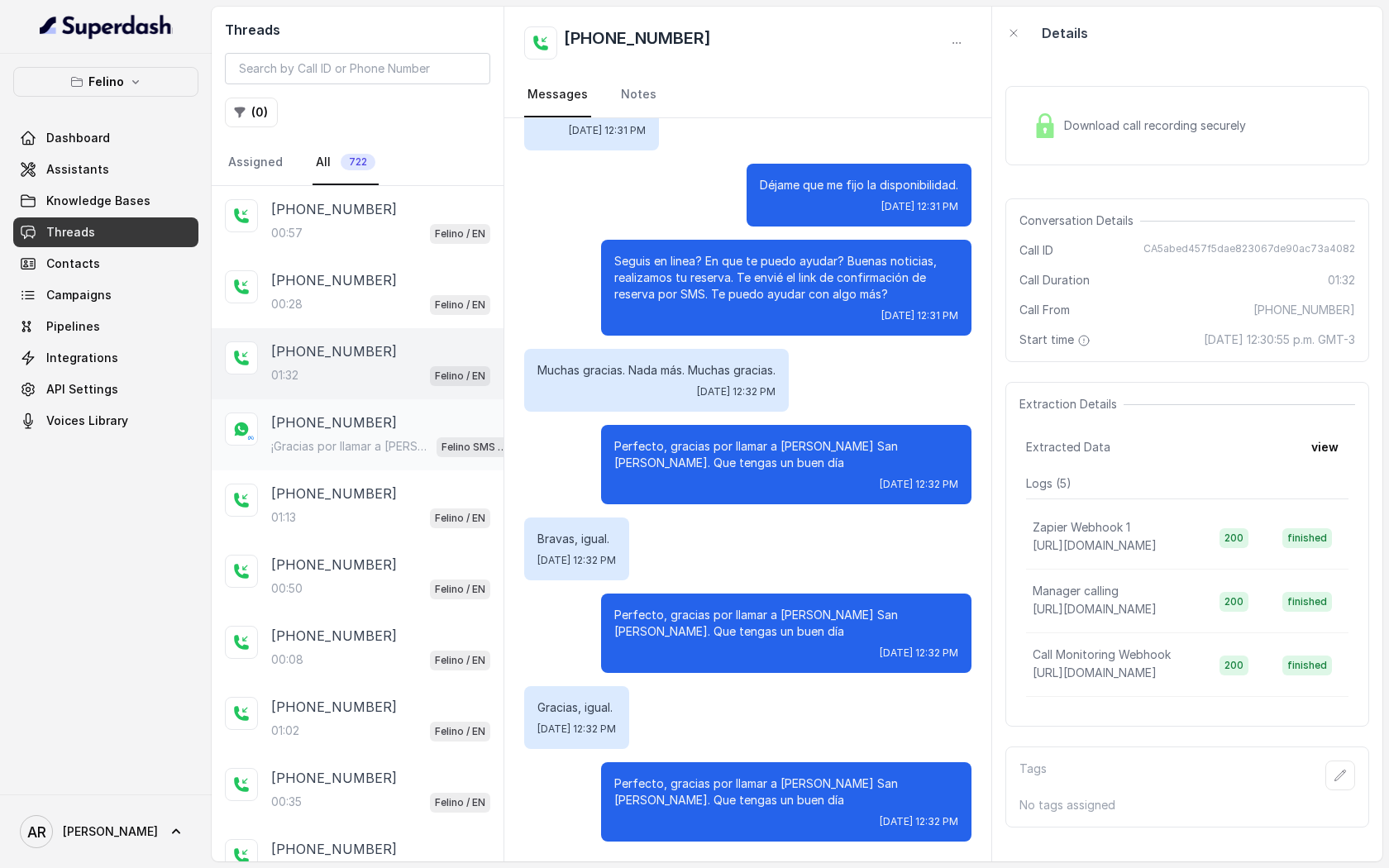
click at [425, 443] on p "¡Gracias por llamar a Felino! Para menú, reservas, direcciones u otras opciones…" at bounding box center [351, 446] width 159 height 17
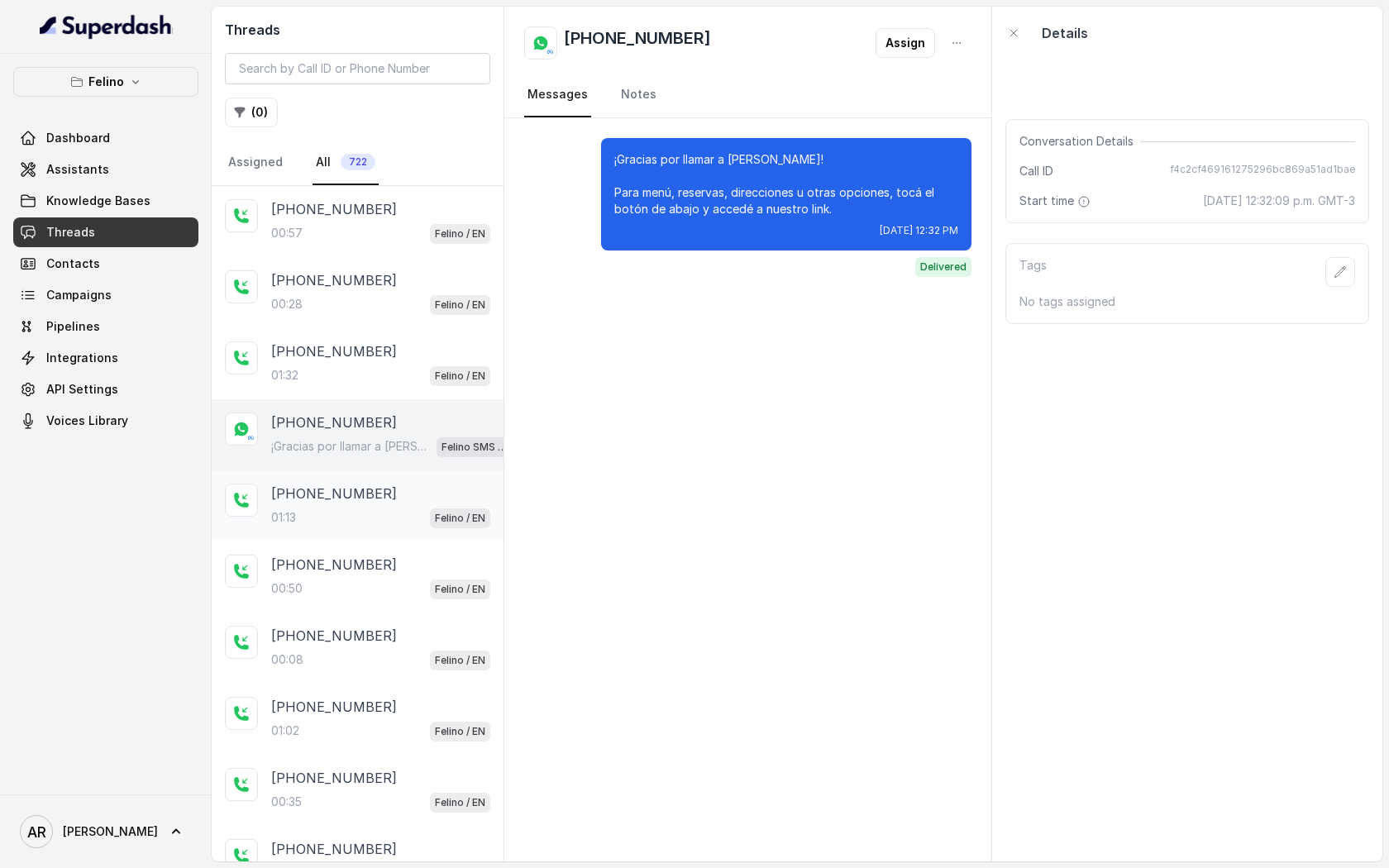
click at [407, 484] on div "+5491157394650" at bounding box center [380, 493] width 219 height 20
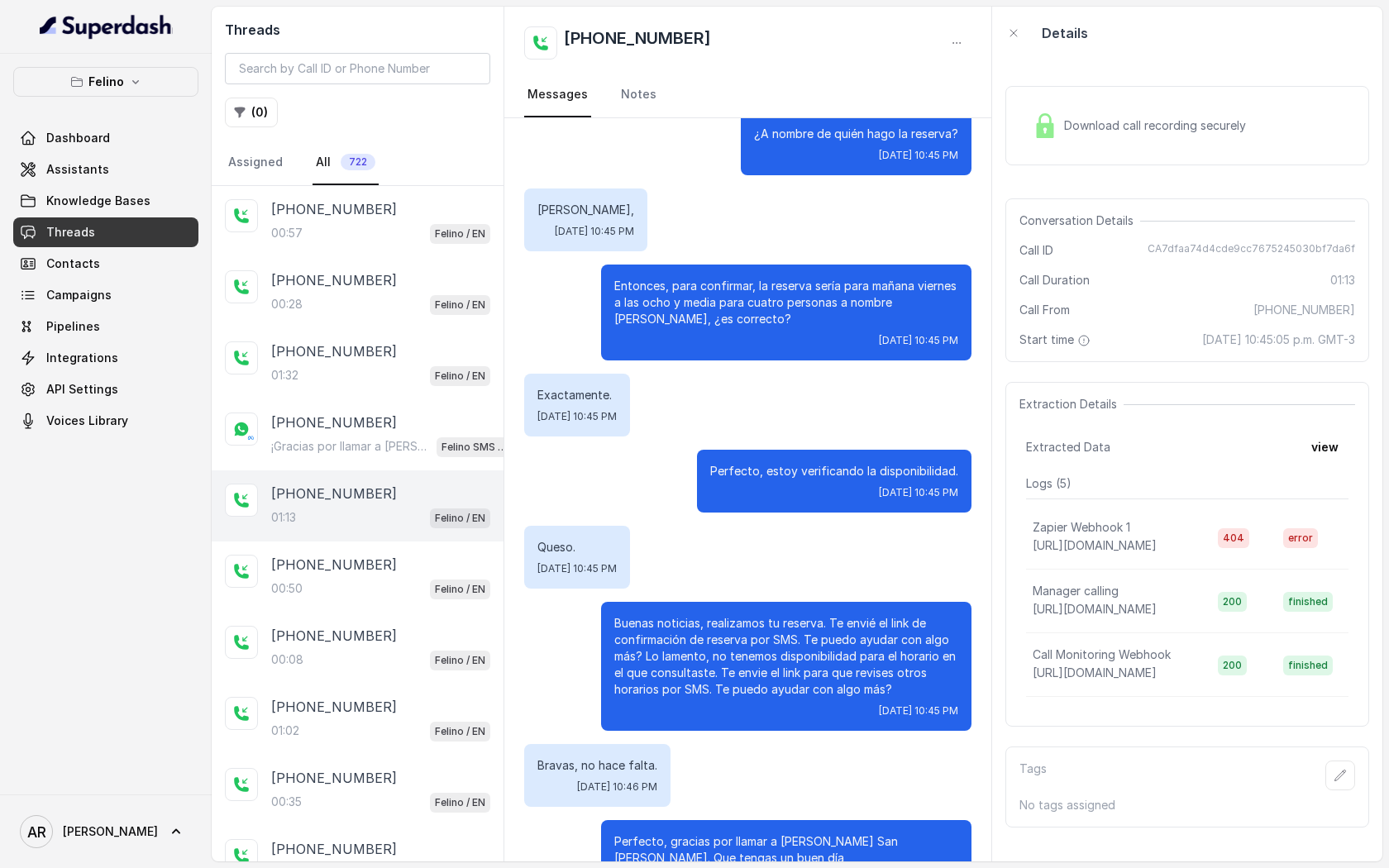
scroll to position [385, 0]
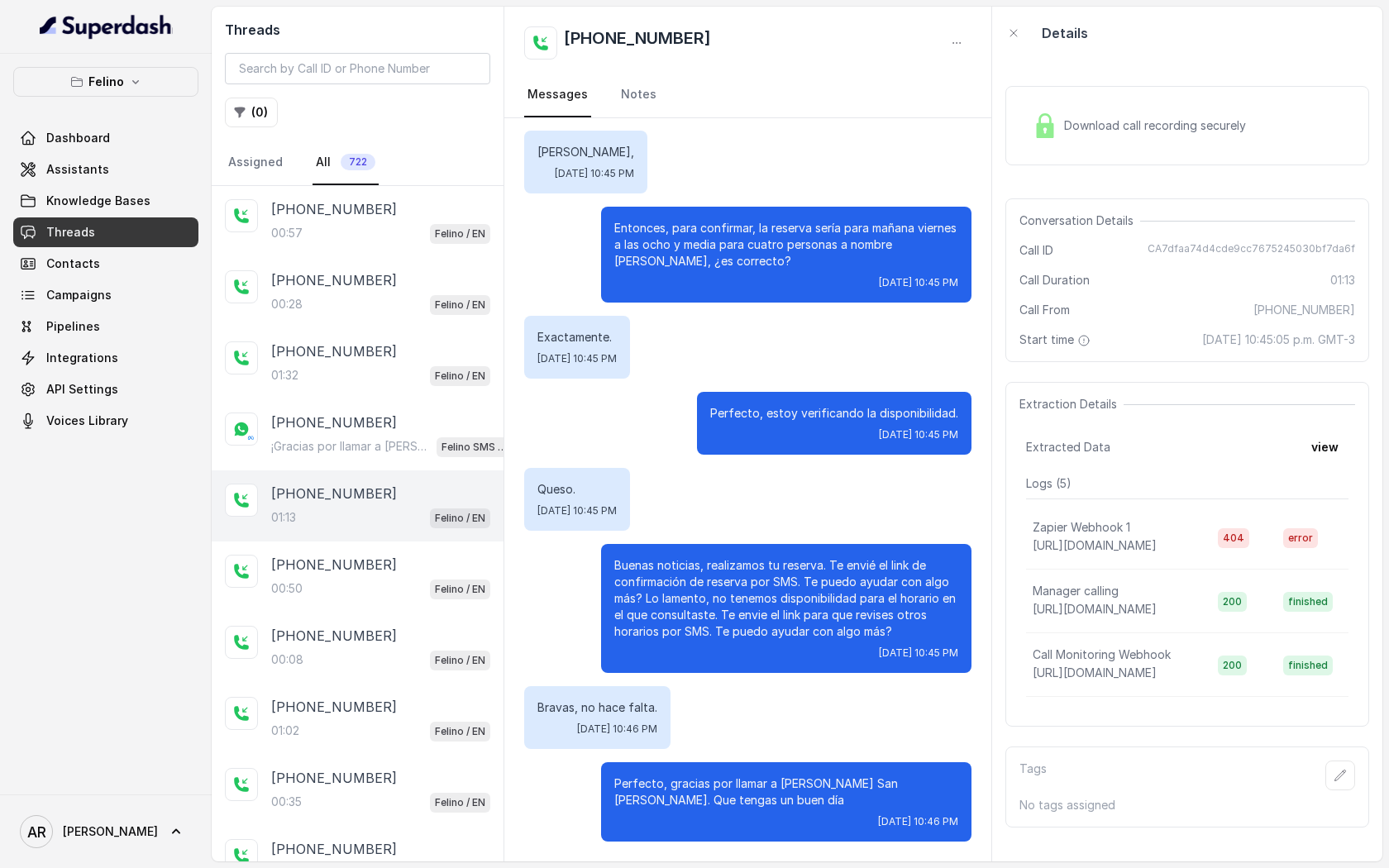
click at [994, 201] on div "Download call recording securely Conversation Details Call ID CA7dfaa74d4cde9cc…" at bounding box center [1187, 461] width 390 height 802
click at [1017, 153] on div "Download call recording securely" at bounding box center [1187, 125] width 364 height 80
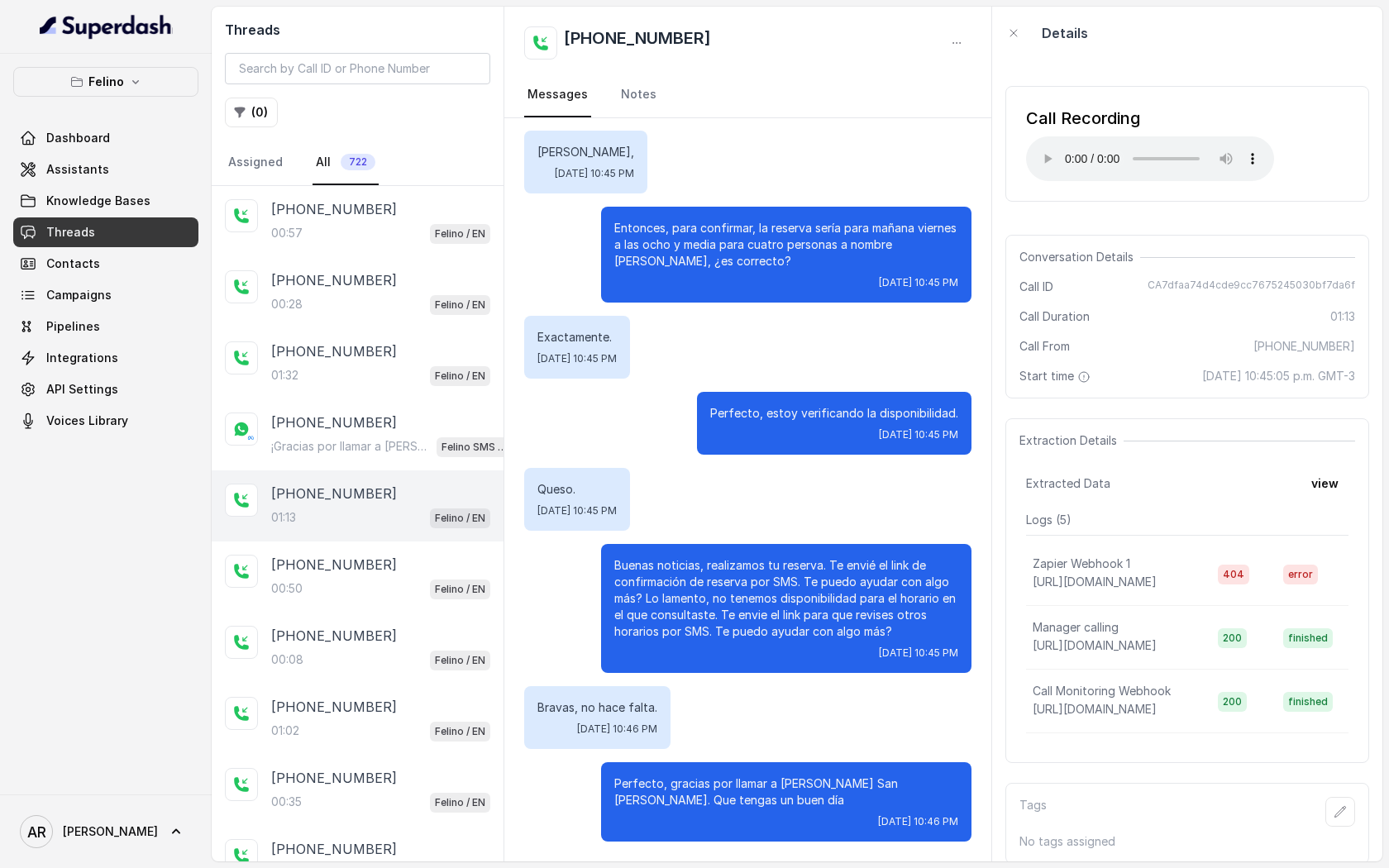
click at [1120, 329] on div "Conversation Details Call ID CA7dfaa74d4cde9cc7675245030bf7da6f Call Duration 0…" at bounding box center [1187, 316] width 364 height 163
drag, startPoint x: 1159, startPoint y: 283, endPoint x: 1356, endPoint y: 283, distance: 197.0
click at [1356, 283] on div "Conversation Details Call ID CA7dfaa74d4cde9cc7675245030bf7da6f Call Duration 0…" at bounding box center [1187, 316] width 364 height 163
copy span "CA7dfaa74d4cde9cc7675245030bf7da6f"
click at [1094, 318] on div "Call Duration 01:13" at bounding box center [1187, 316] width 336 height 17
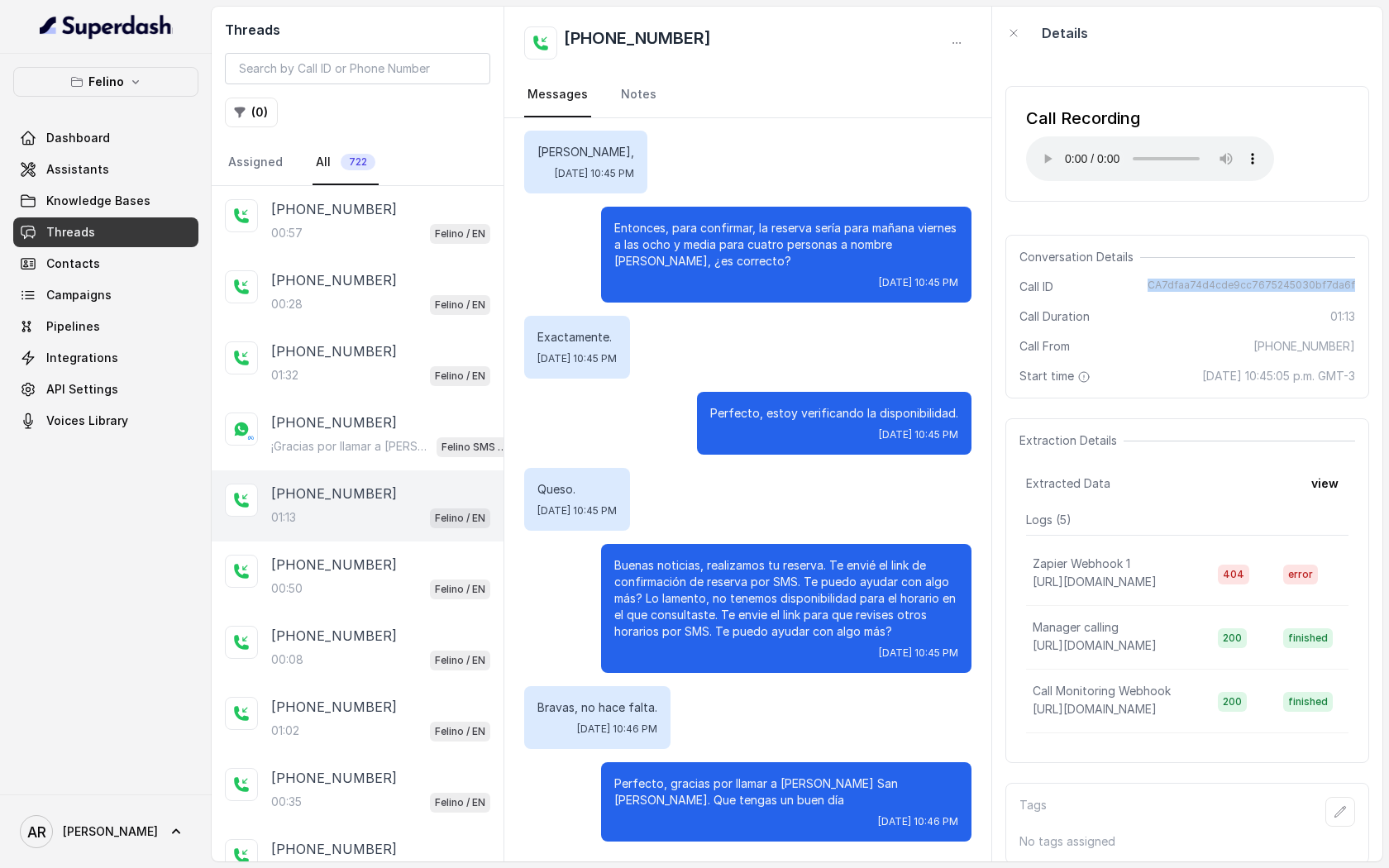
drag, startPoint x: 1160, startPoint y: 281, endPoint x: 1359, endPoint y: 280, distance: 199.0
click at [1359, 280] on div "Conversation Details Call ID CA7dfaa74d4cde9cc7675245030bf7da6f Call Duration 0…" at bounding box center [1187, 316] width 364 height 163
copy span "CA7dfaa74d4cde9cc7675245030bf7da6f"
click at [428, 579] on div "00:50 Felino / EN" at bounding box center [380, 588] width 219 height 22
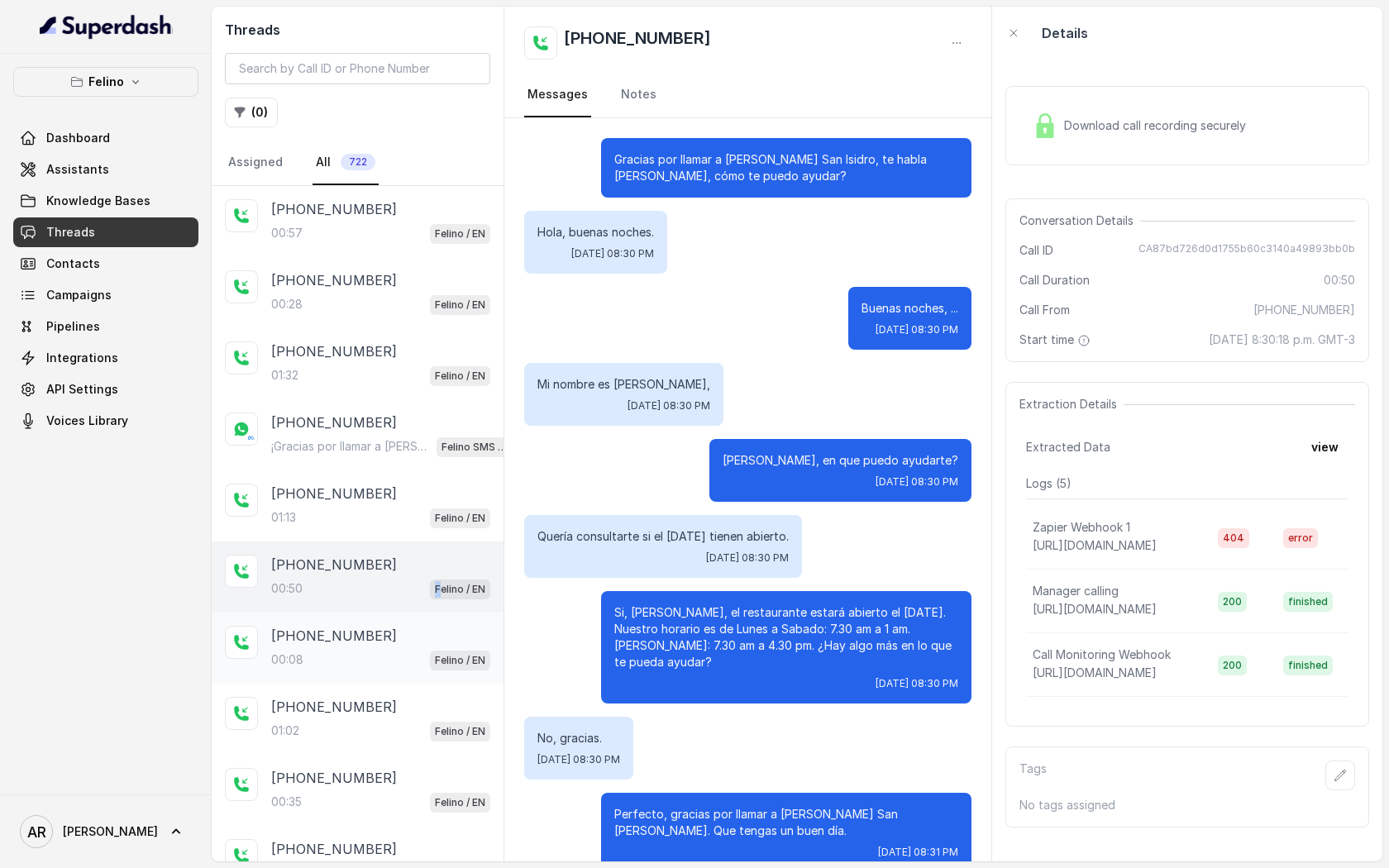
scroll to position [107, 0]
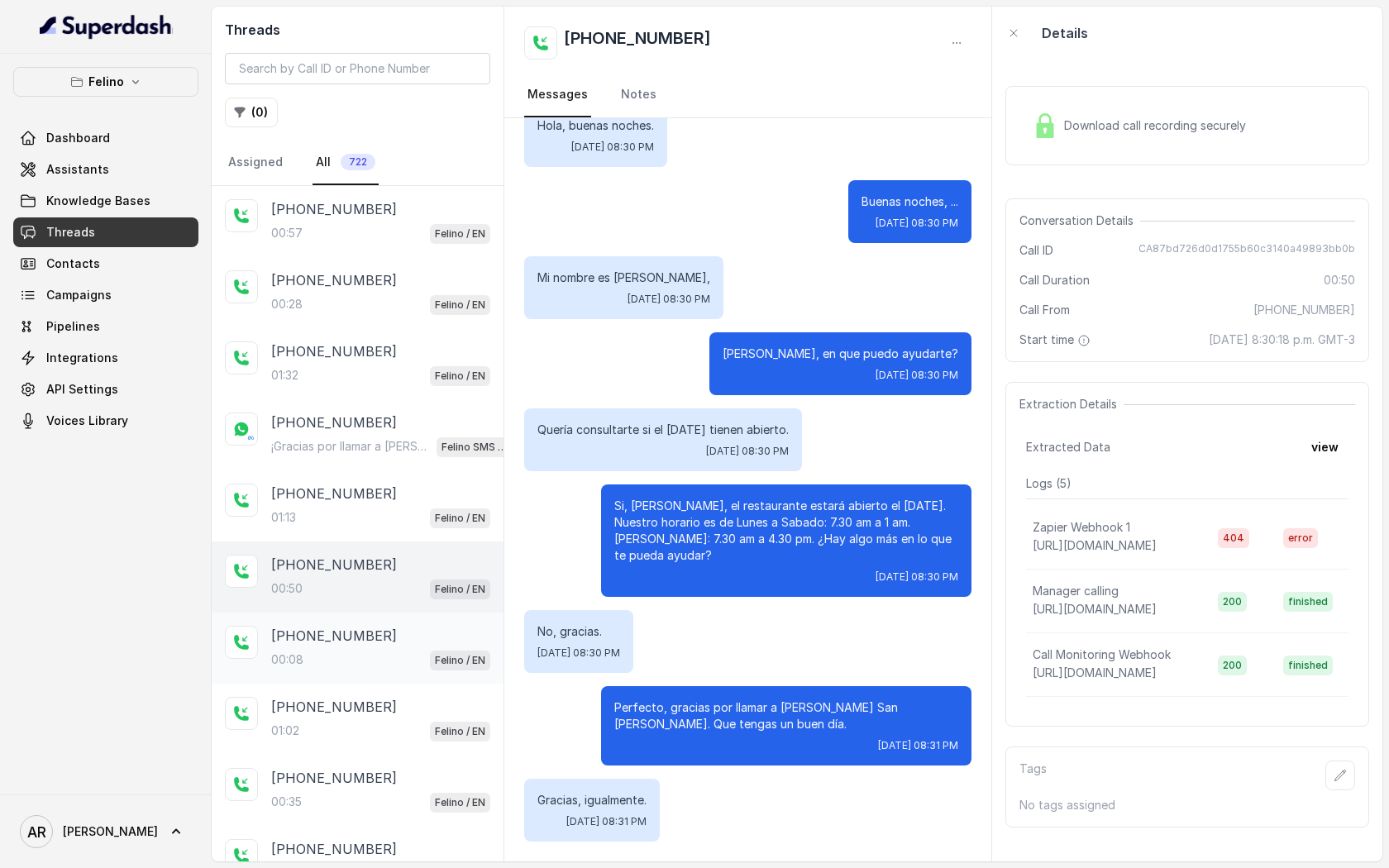
click at [422, 661] on div "00:08 Felino / EN" at bounding box center [380, 660] width 219 height 22
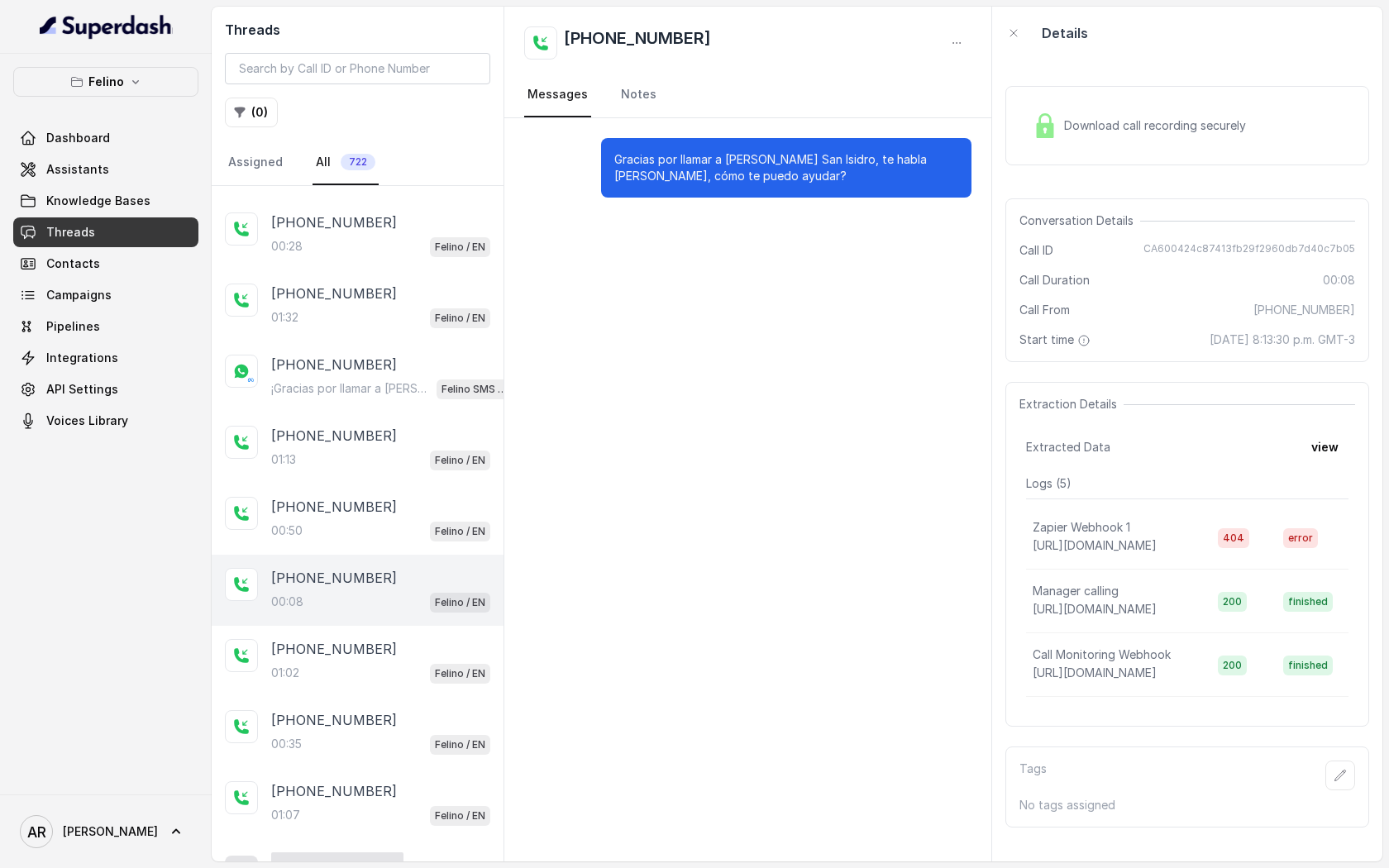
scroll to position [98, 0]
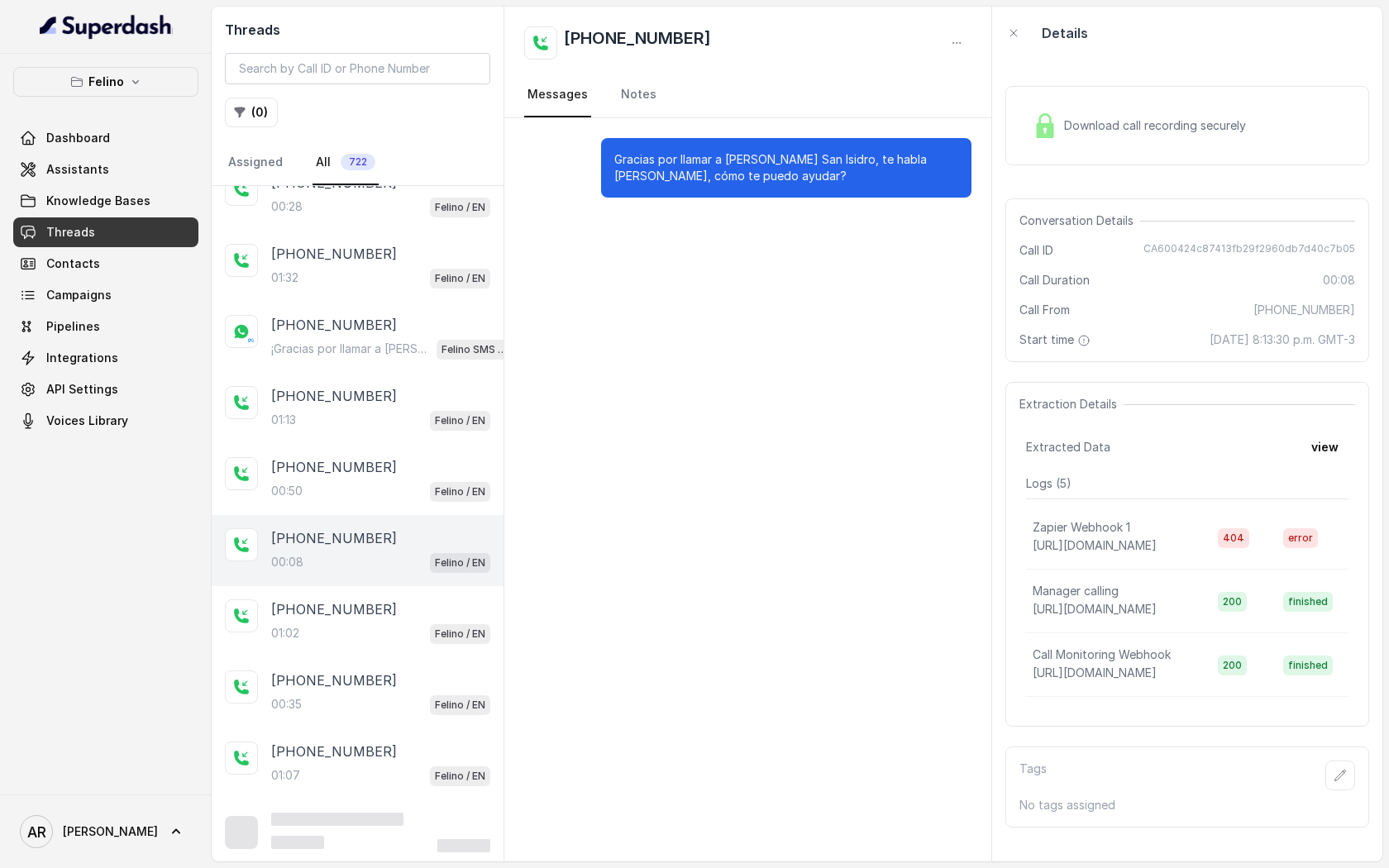
click at [422, 661] on div "+5491144174170 00:35 Felino / EN" at bounding box center [358, 692] width 292 height 71
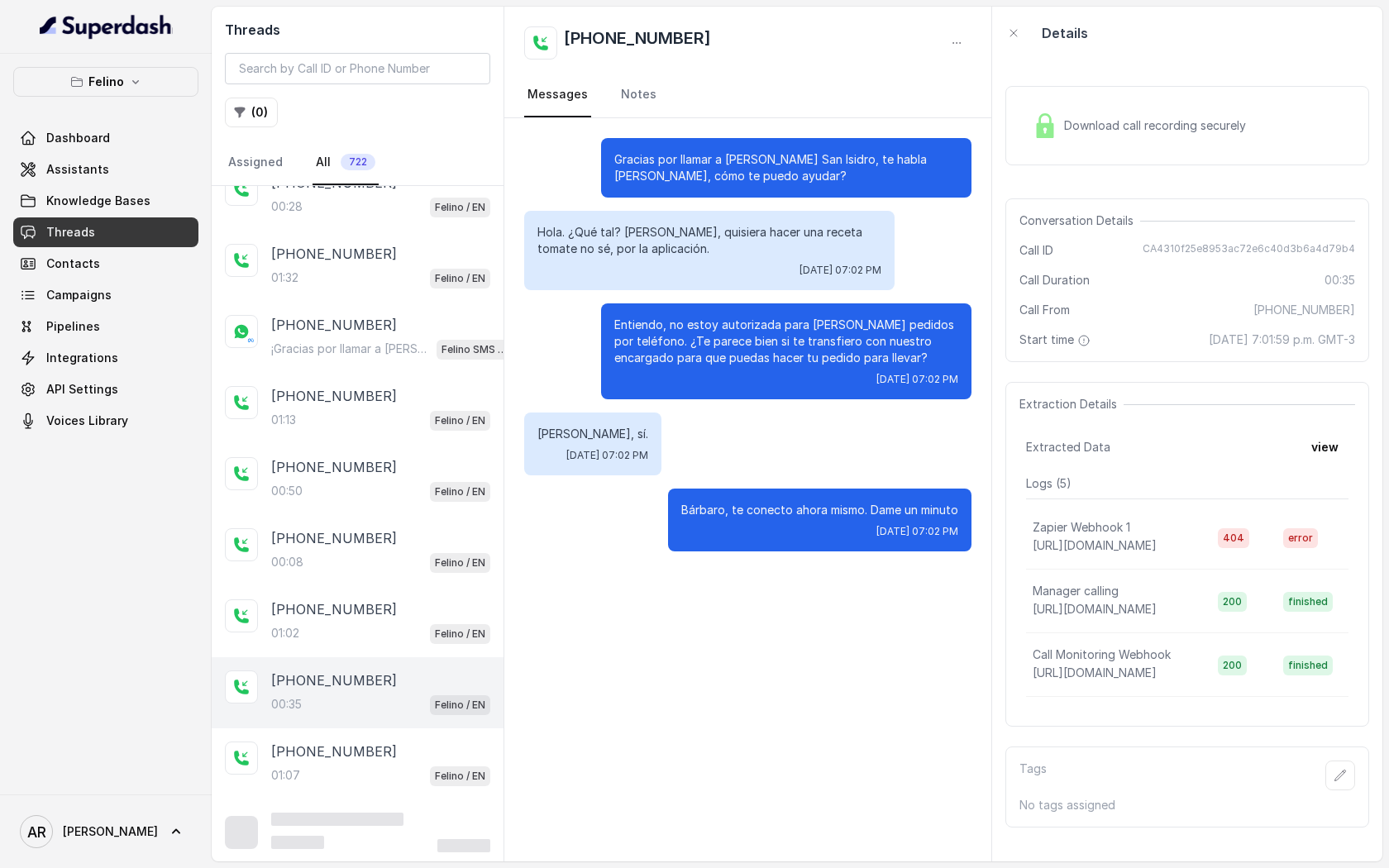
drag, startPoint x: 420, startPoint y: 612, endPoint x: 409, endPoint y: 667, distance: 56.1
click at [420, 616] on div "+5491144174170 01:02 Felino / EN" at bounding box center [380, 621] width 219 height 45
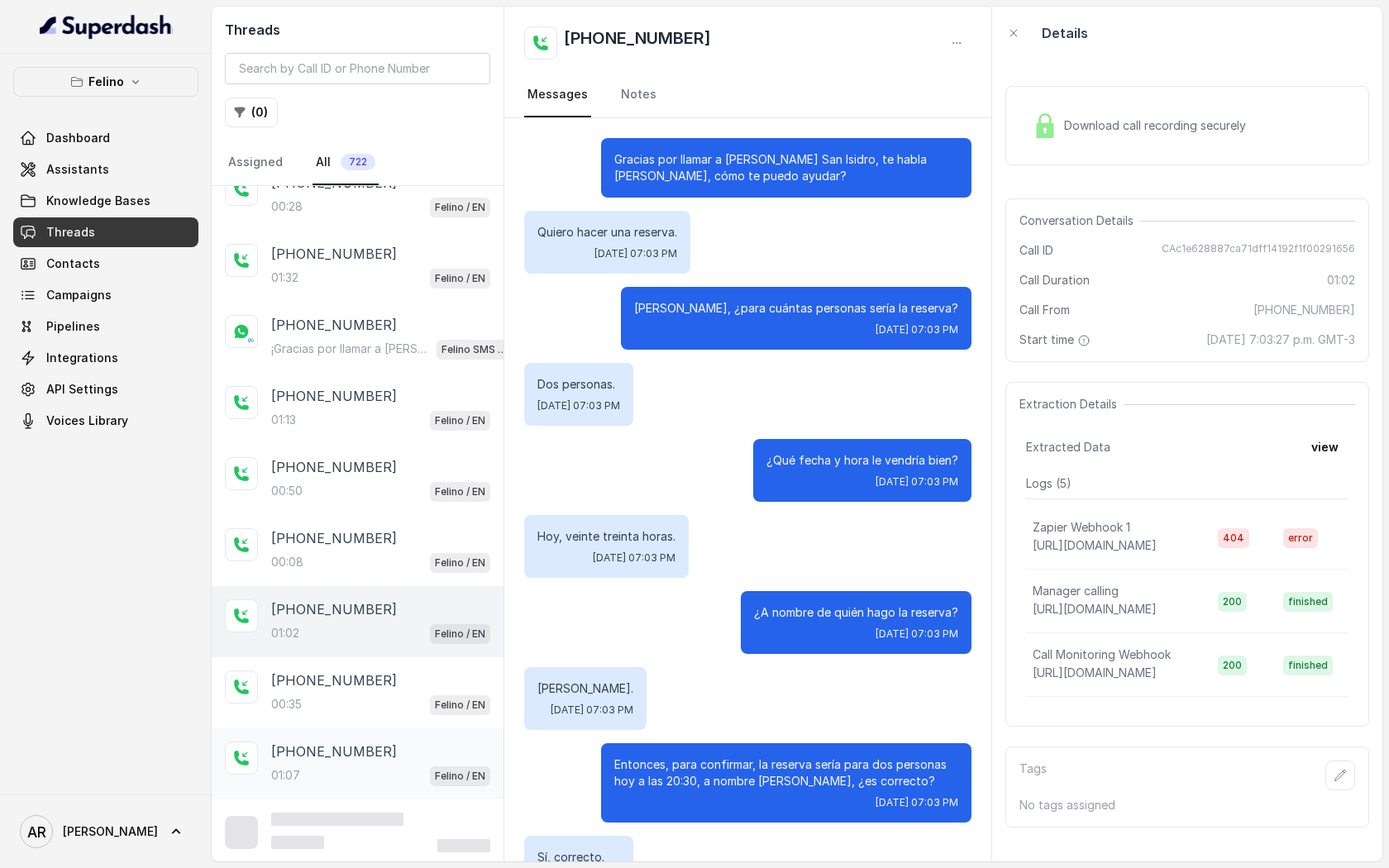
scroll to position [487, 0]
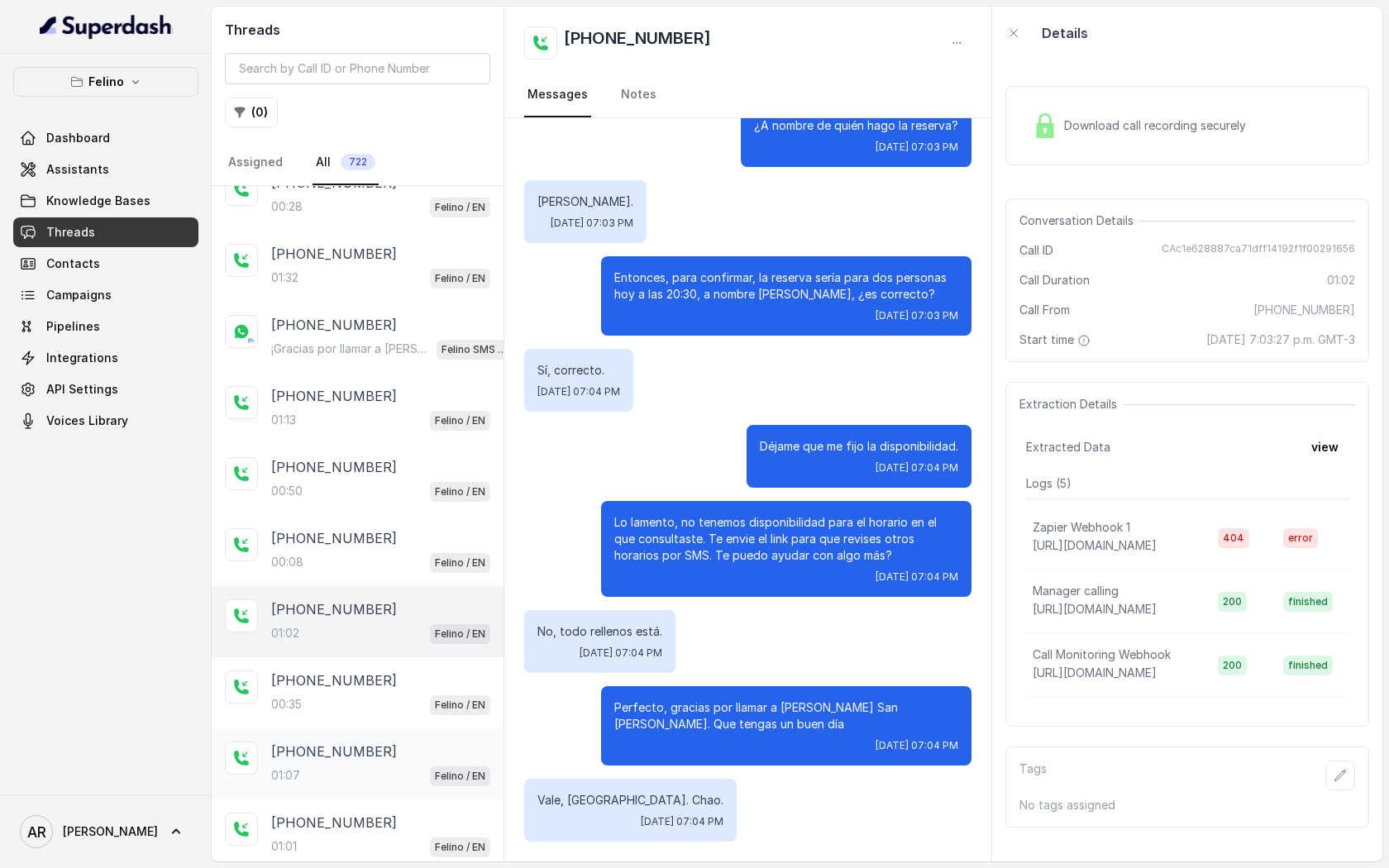
click at [405, 753] on div "+5491165302984" at bounding box center [380, 751] width 219 height 20
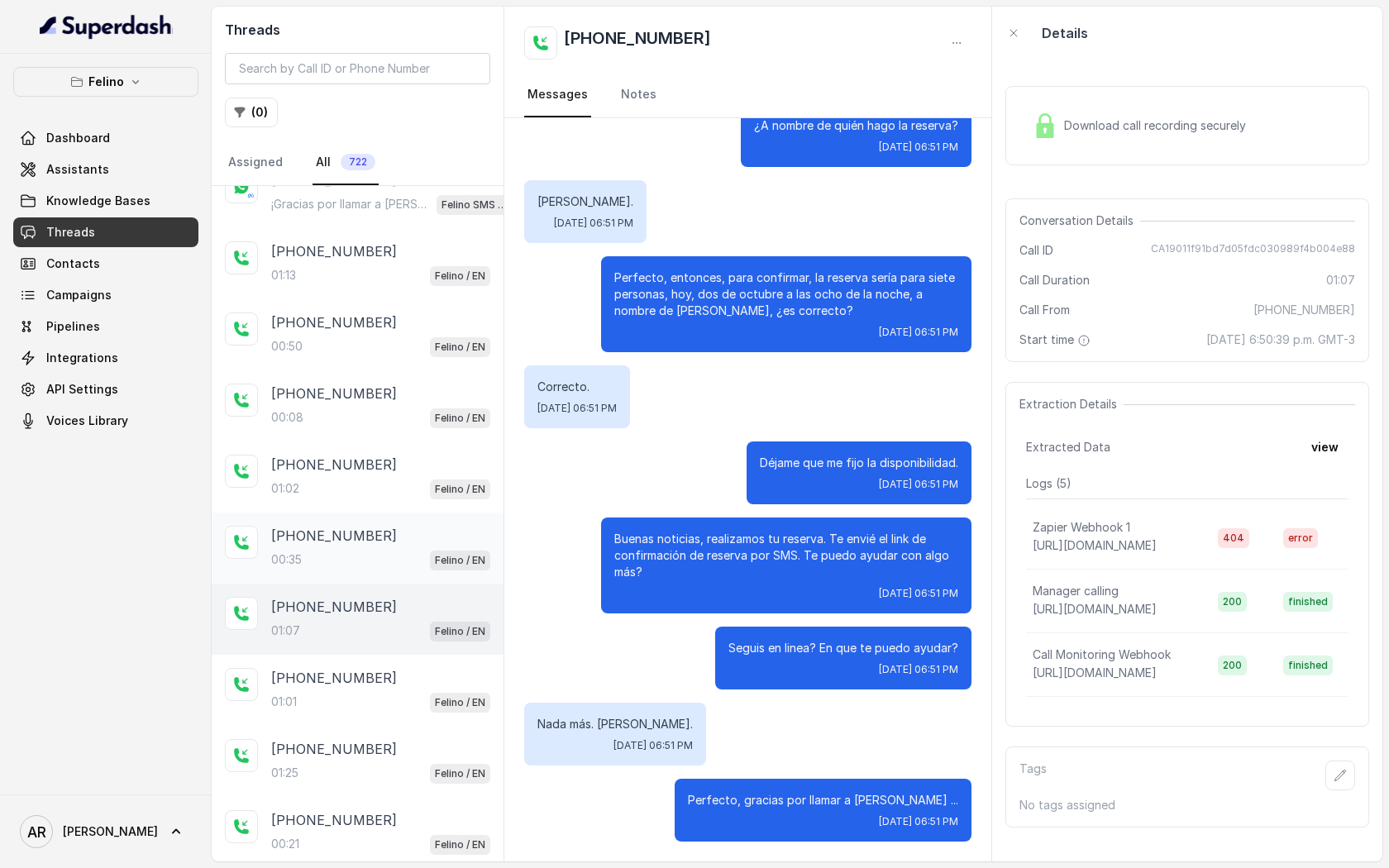
scroll to position [226, 0]
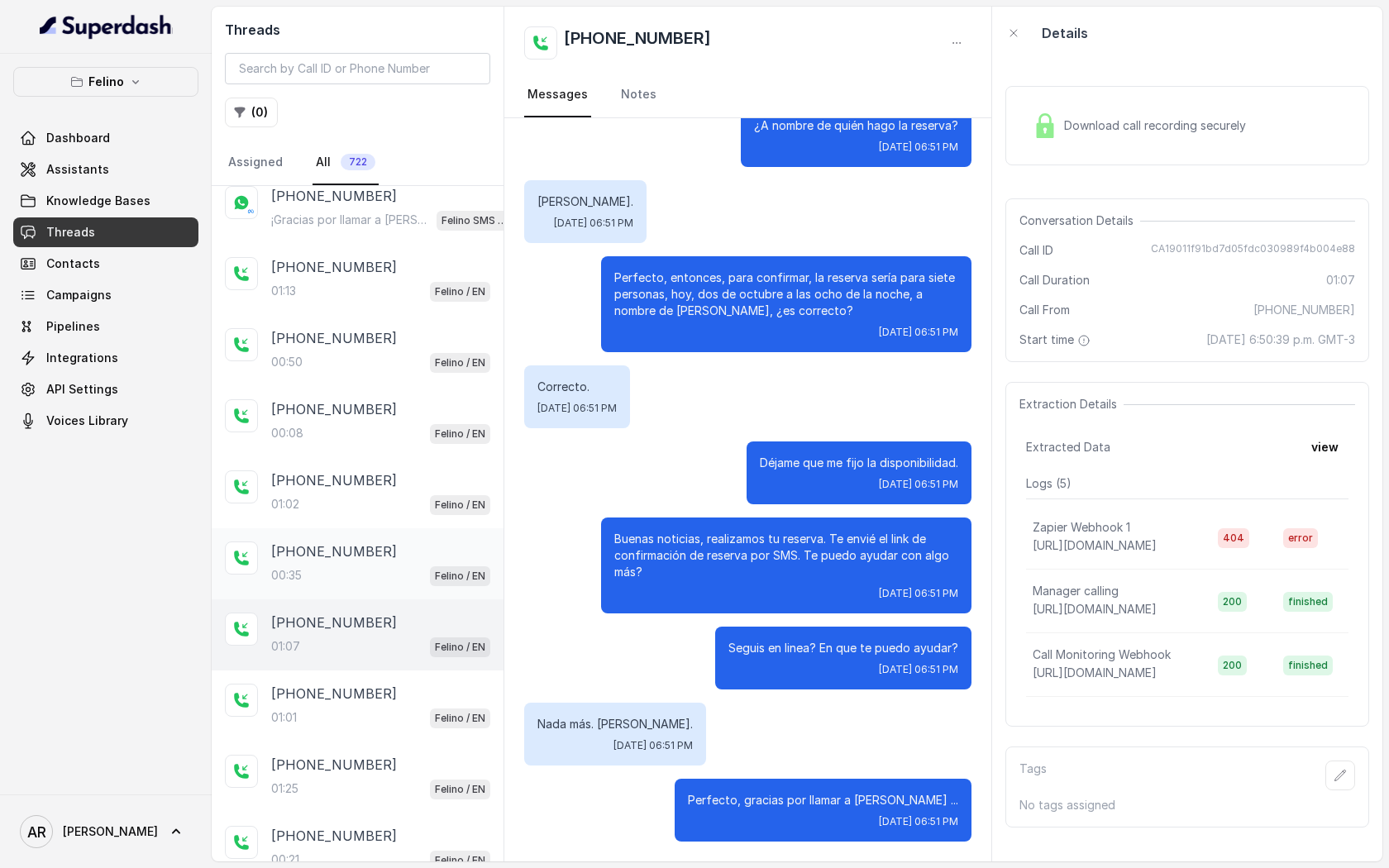
click at [392, 549] on div "+5491144174170" at bounding box center [380, 552] width 219 height 20
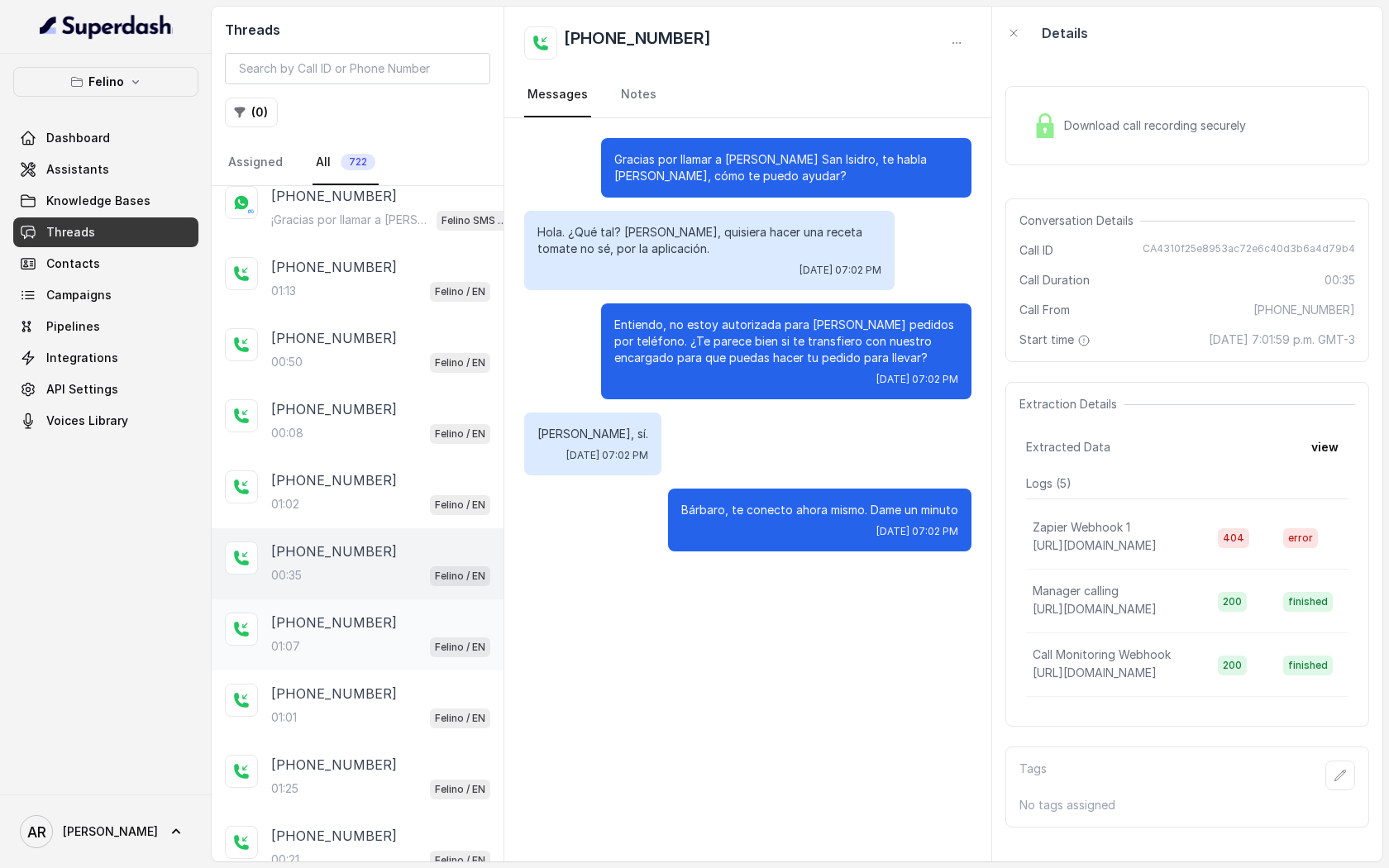
click at [396, 664] on div "+5491165302984 01:07 Felino / EN" at bounding box center [358, 635] width 292 height 71
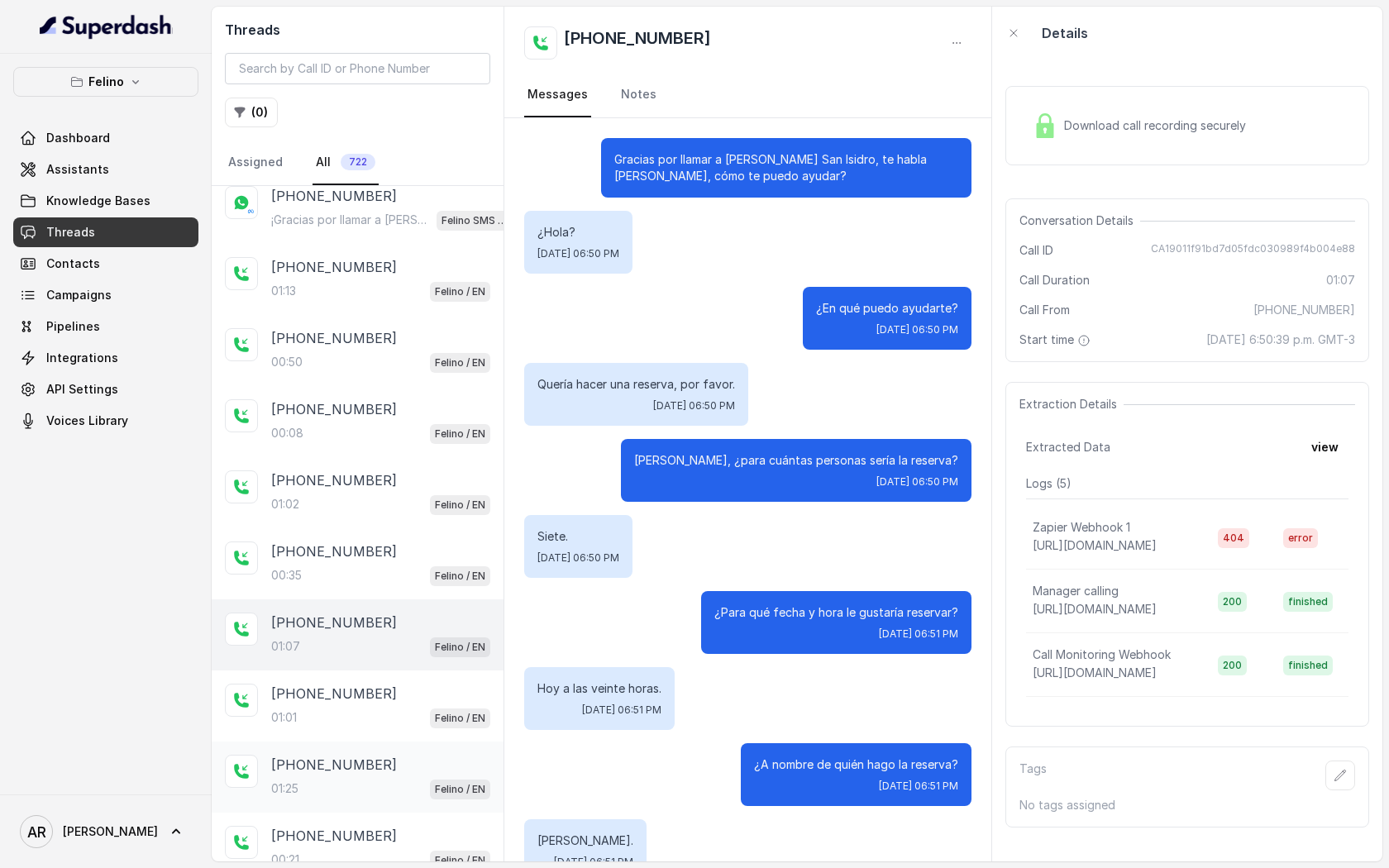
scroll to position [639, 0]
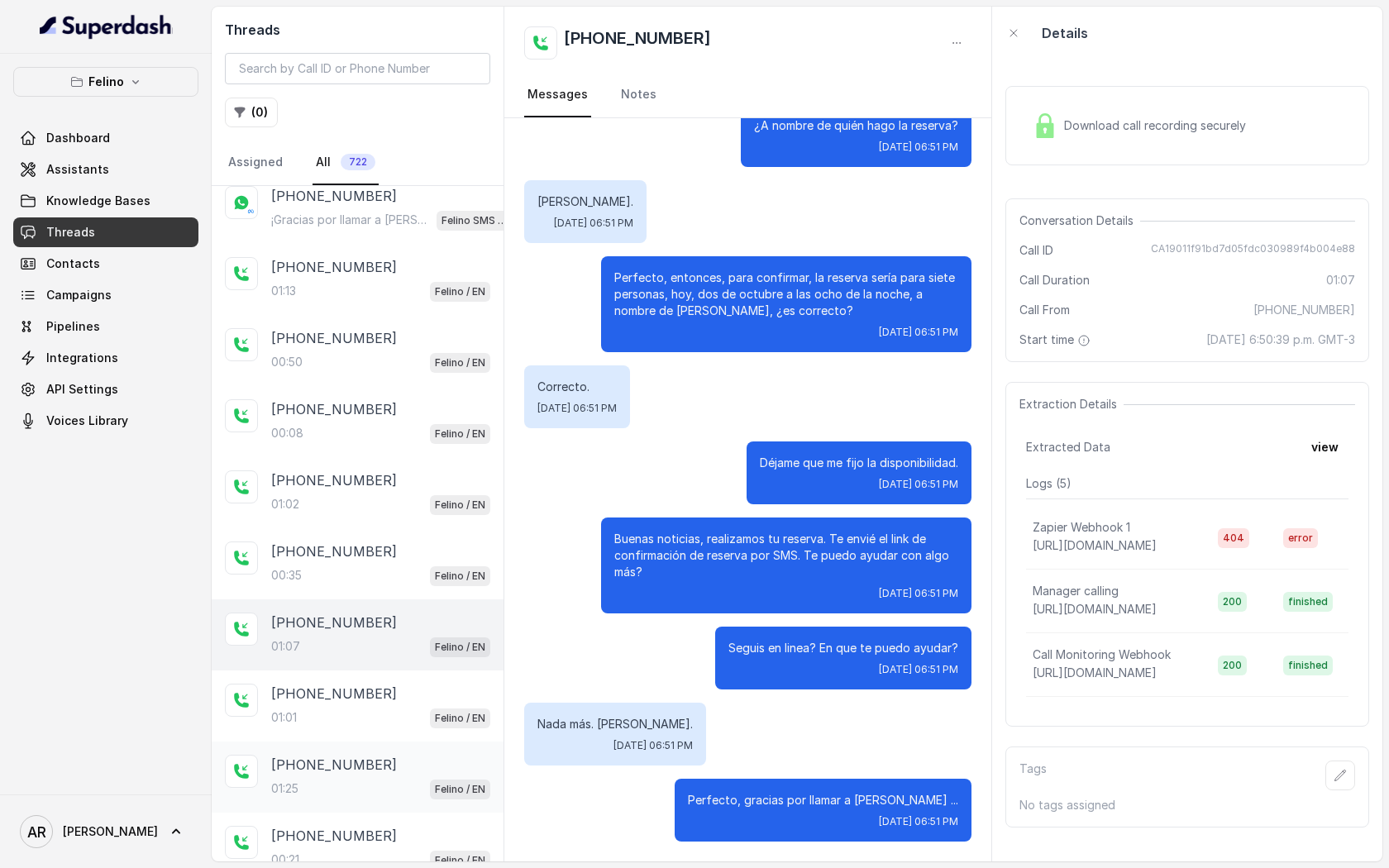
click at [392, 755] on div "+5491124072093" at bounding box center [380, 765] width 219 height 20
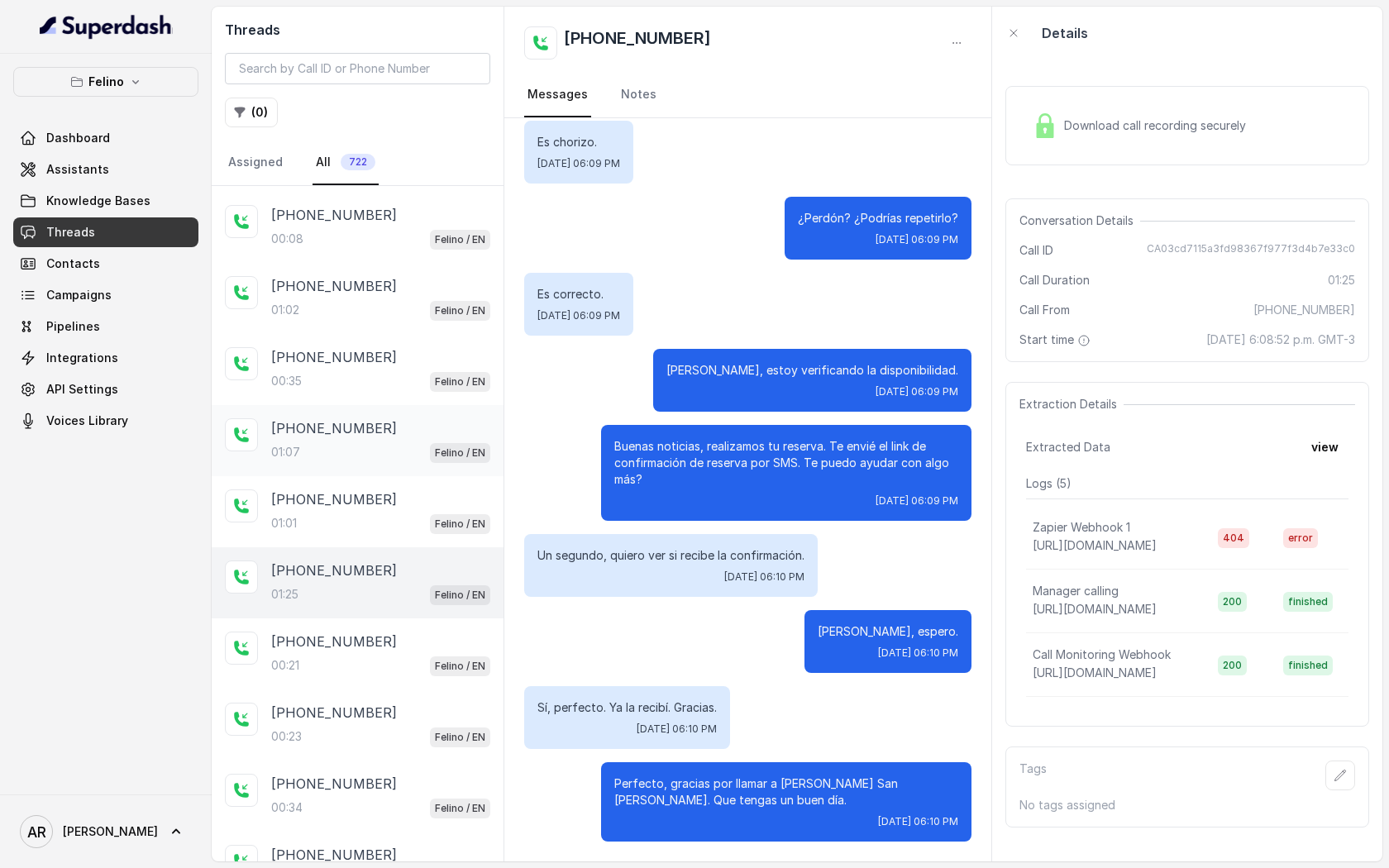
scroll to position [444, 0]
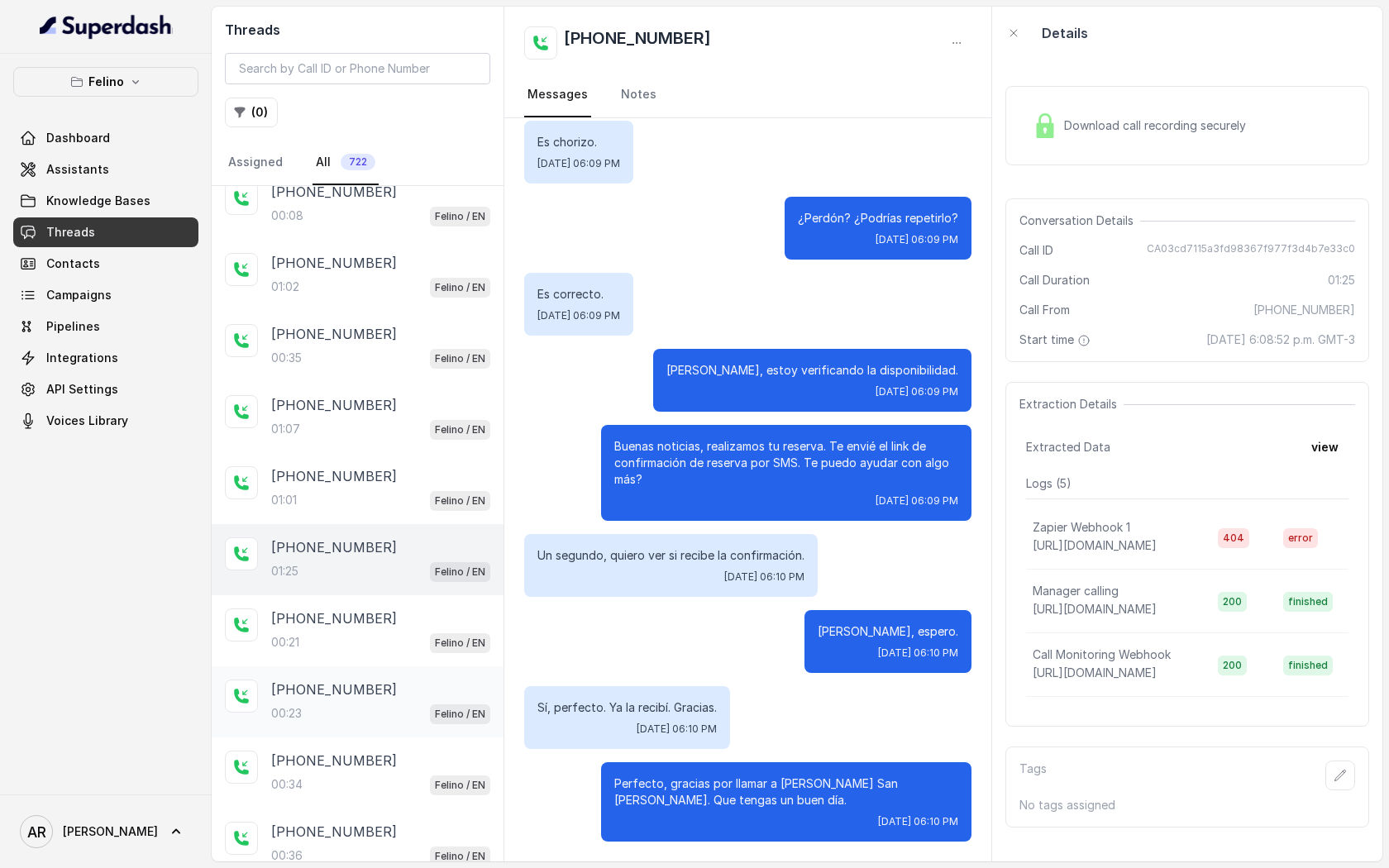
click at [361, 666] on div "+5491123192144 00:23 Felino / EN" at bounding box center [358, 701] width 292 height 71
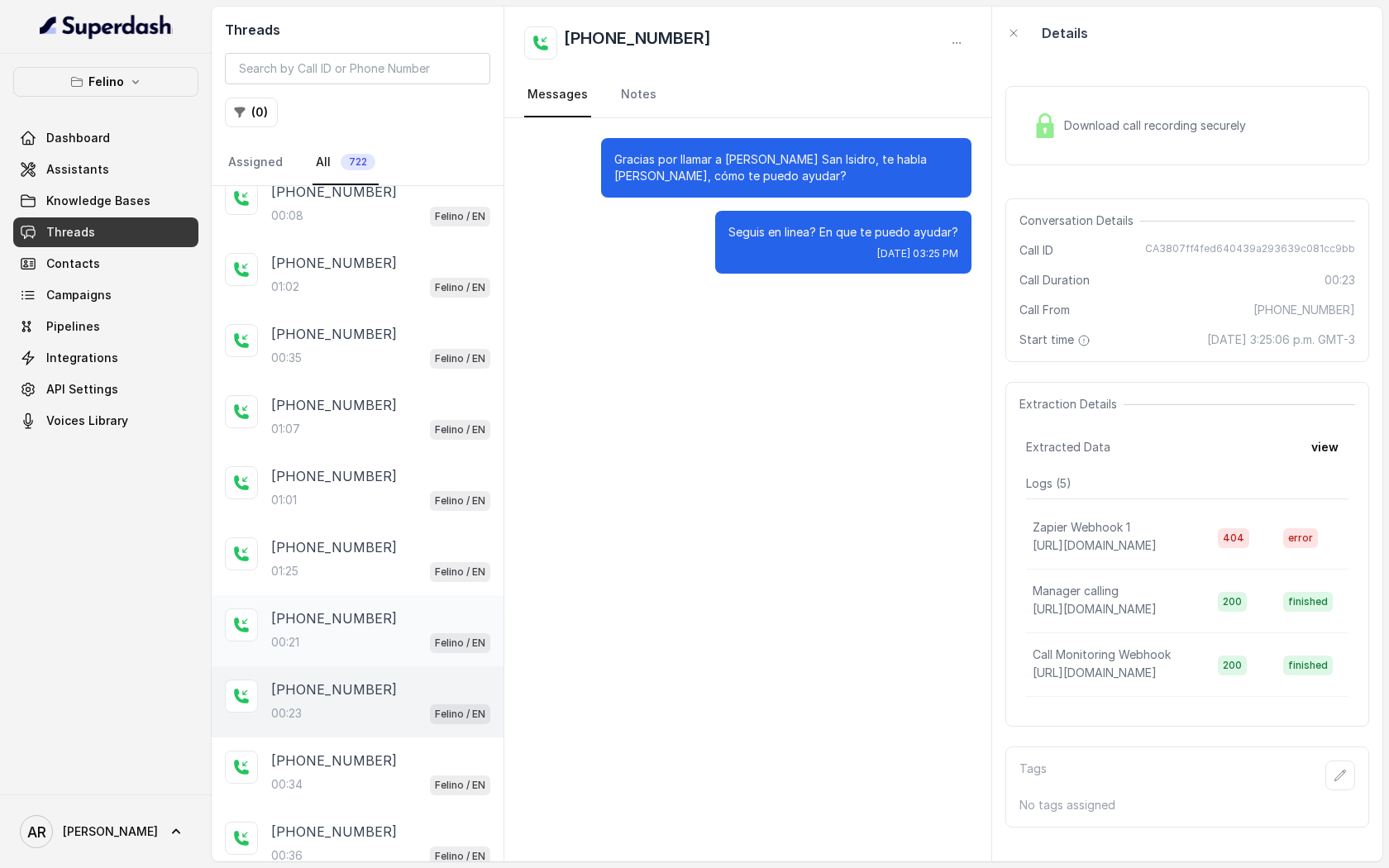
click at [365, 615] on p "+5491123192144" at bounding box center [334, 618] width 126 height 20
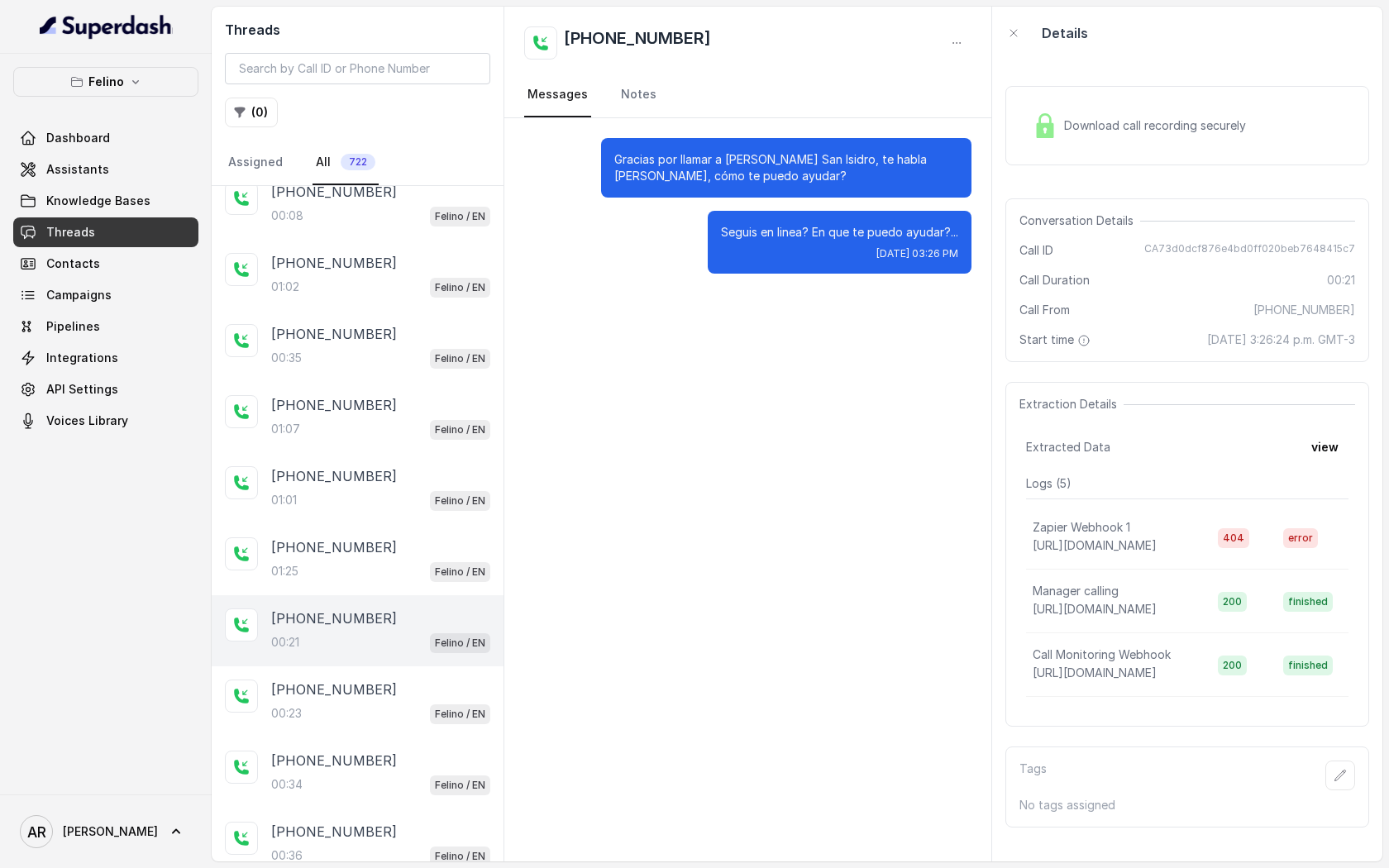
scroll to position [613, 0]
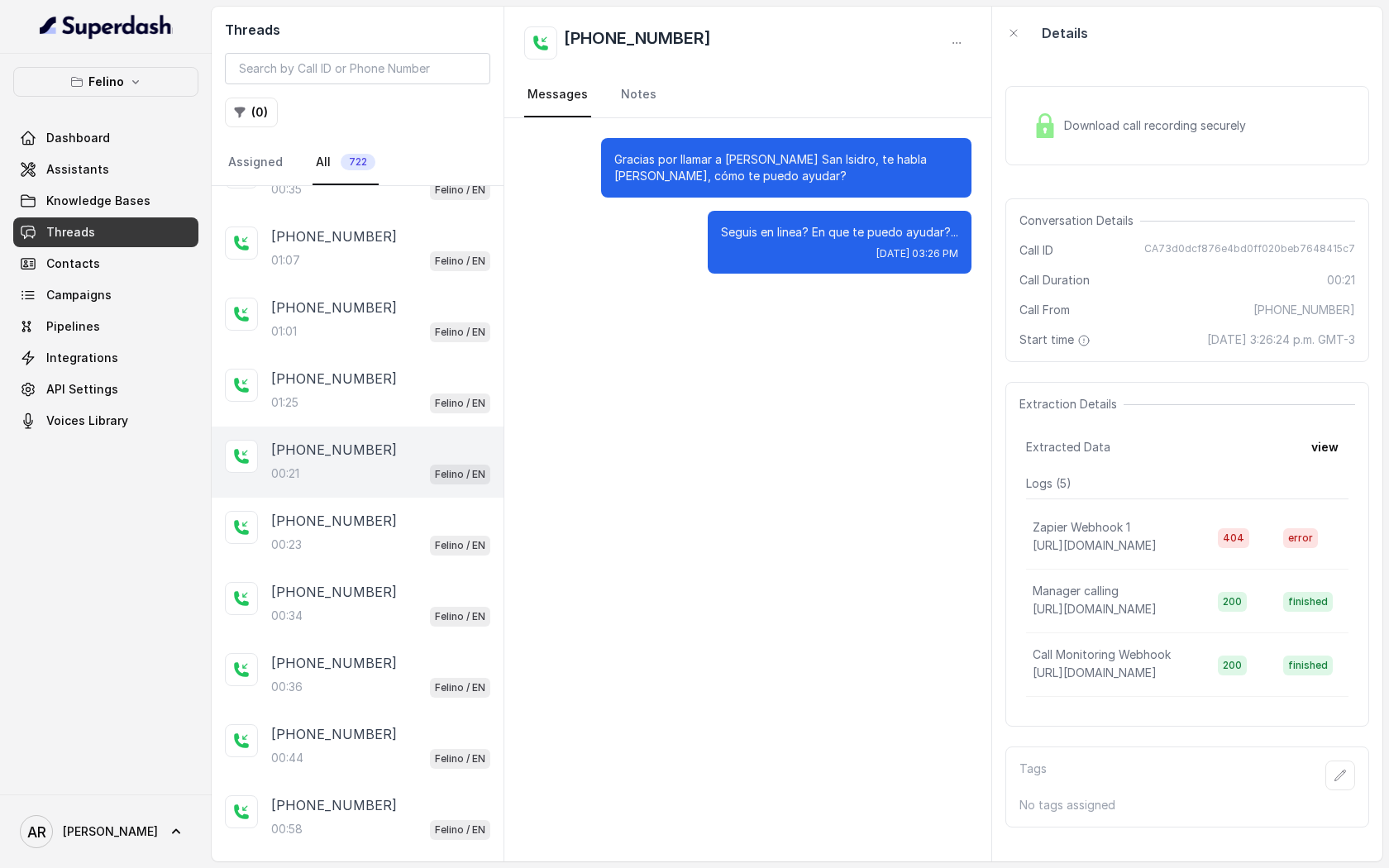
click at [365, 615] on div "00:34 Felino / EN" at bounding box center [380, 615] width 219 height 22
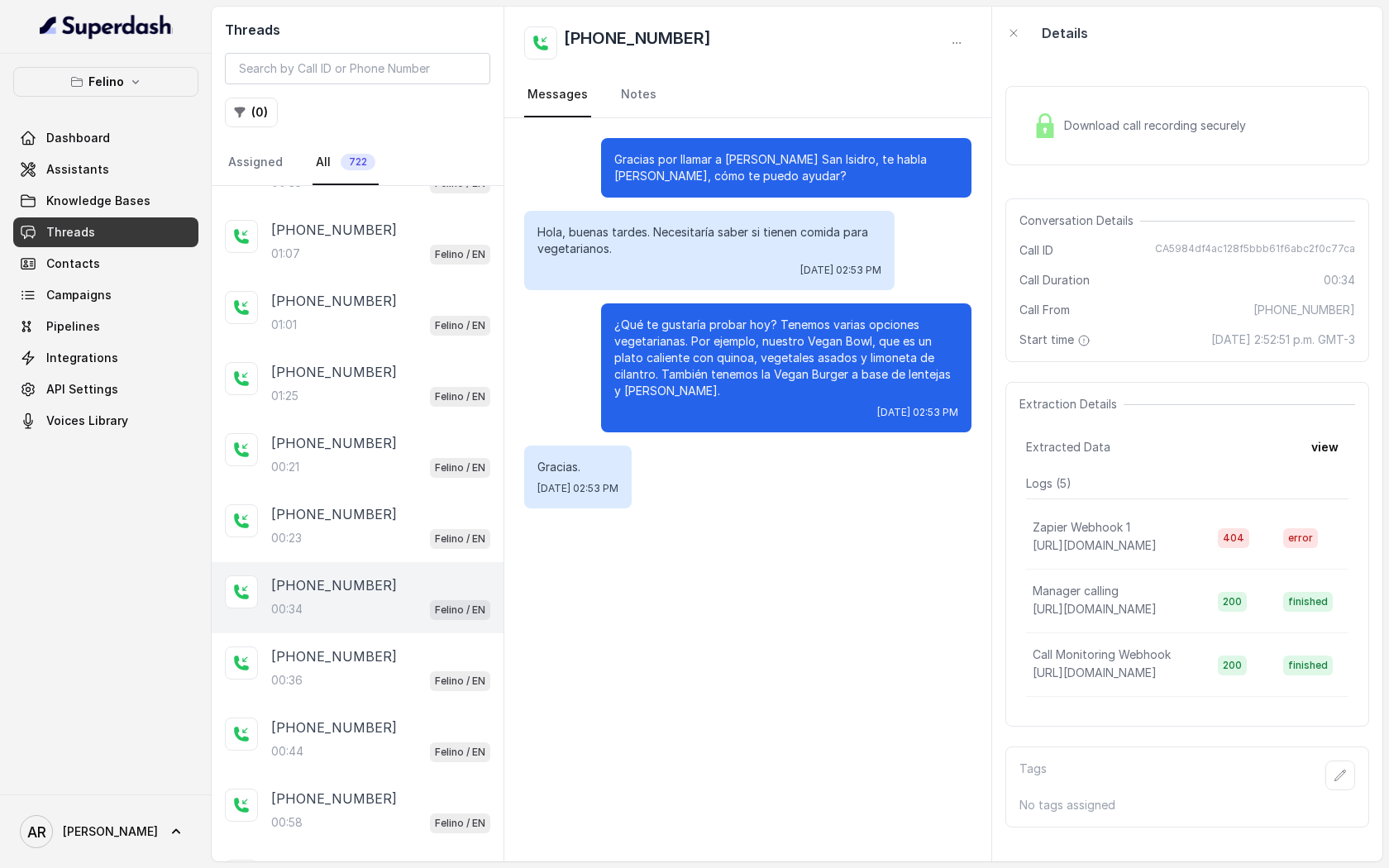
scroll to position [641, 0]
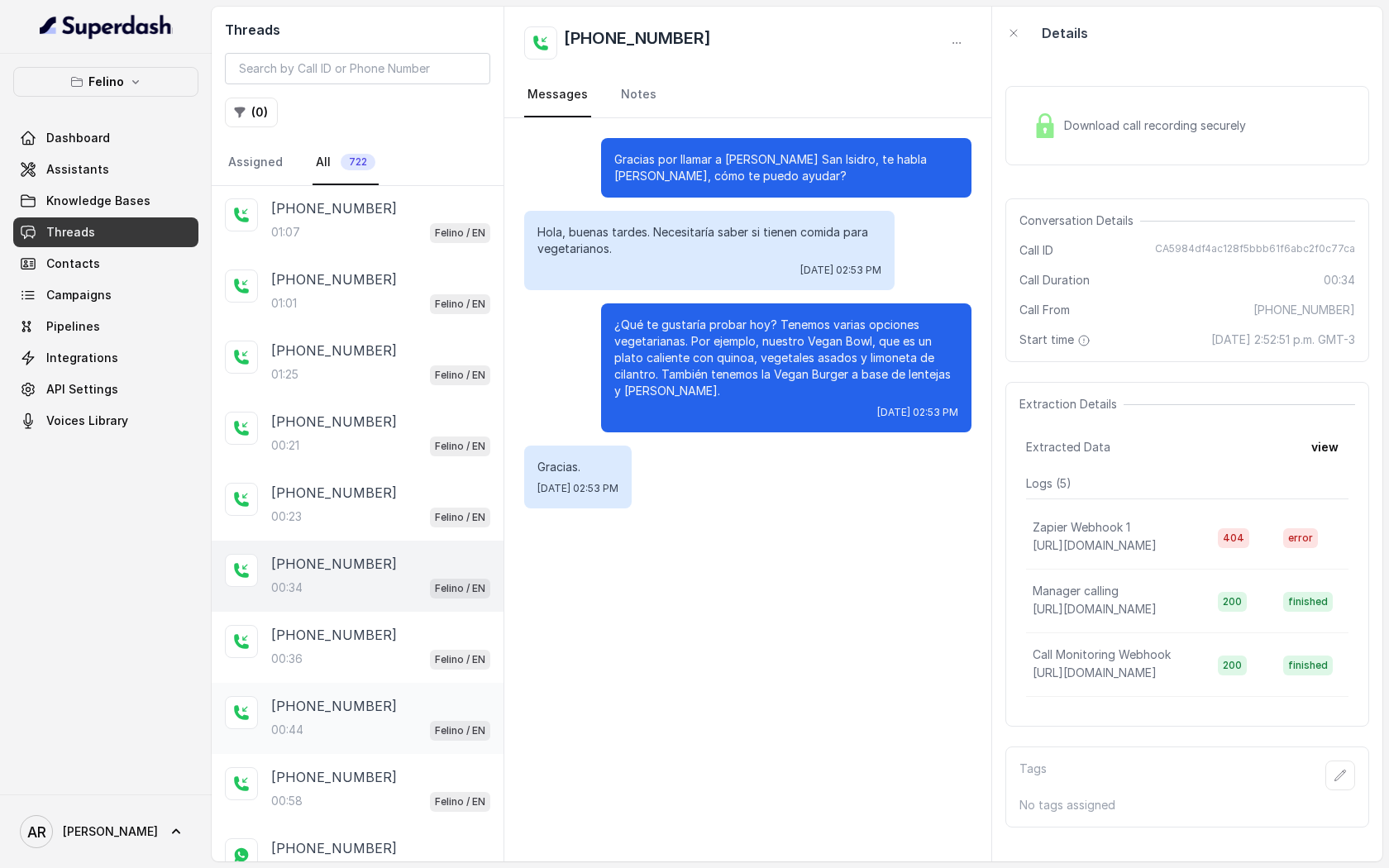
click at [375, 701] on p "+5491124644755" at bounding box center [334, 705] width 126 height 20
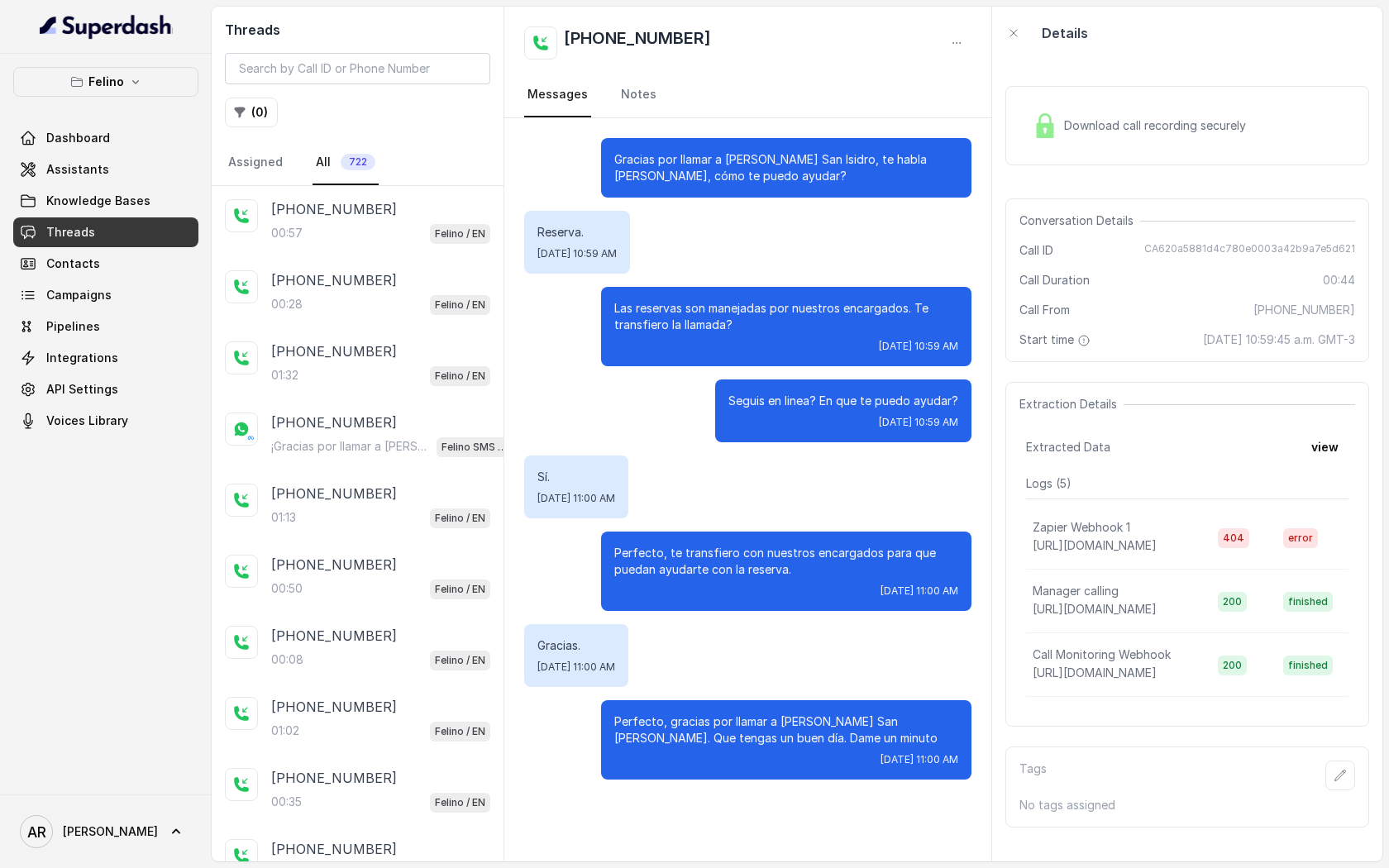
click at [185, 243] on link "Threads" at bounding box center [106, 233] width 185 height 30
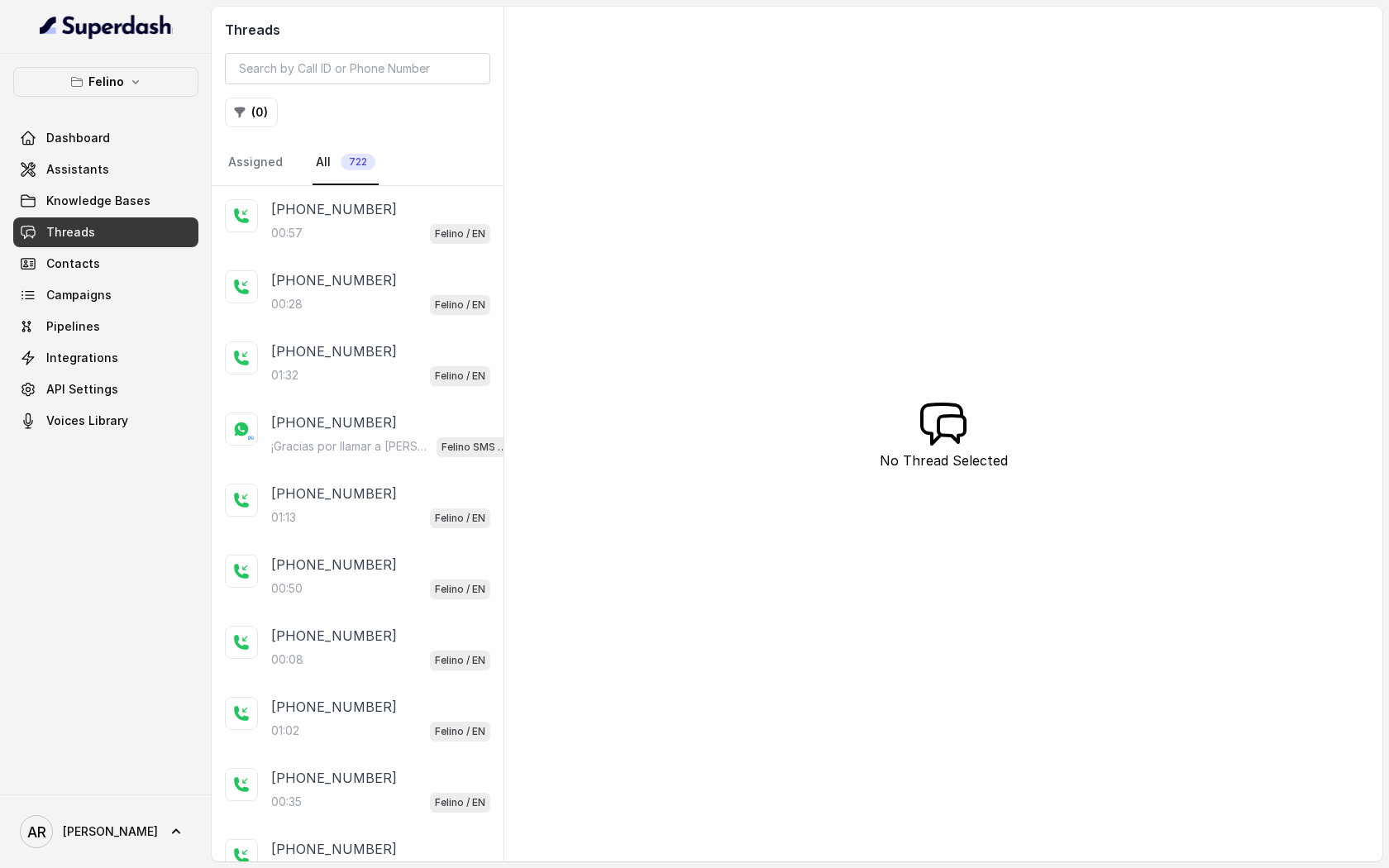
click at [167, 98] on div "Felino Dashboard Assistants Knowledge Bases Threads Contacts Campaigns Pipeline…" at bounding box center [106, 252] width 185 height 369
click at [166, 93] on button "Felino" at bounding box center [106, 82] width 185 height 30
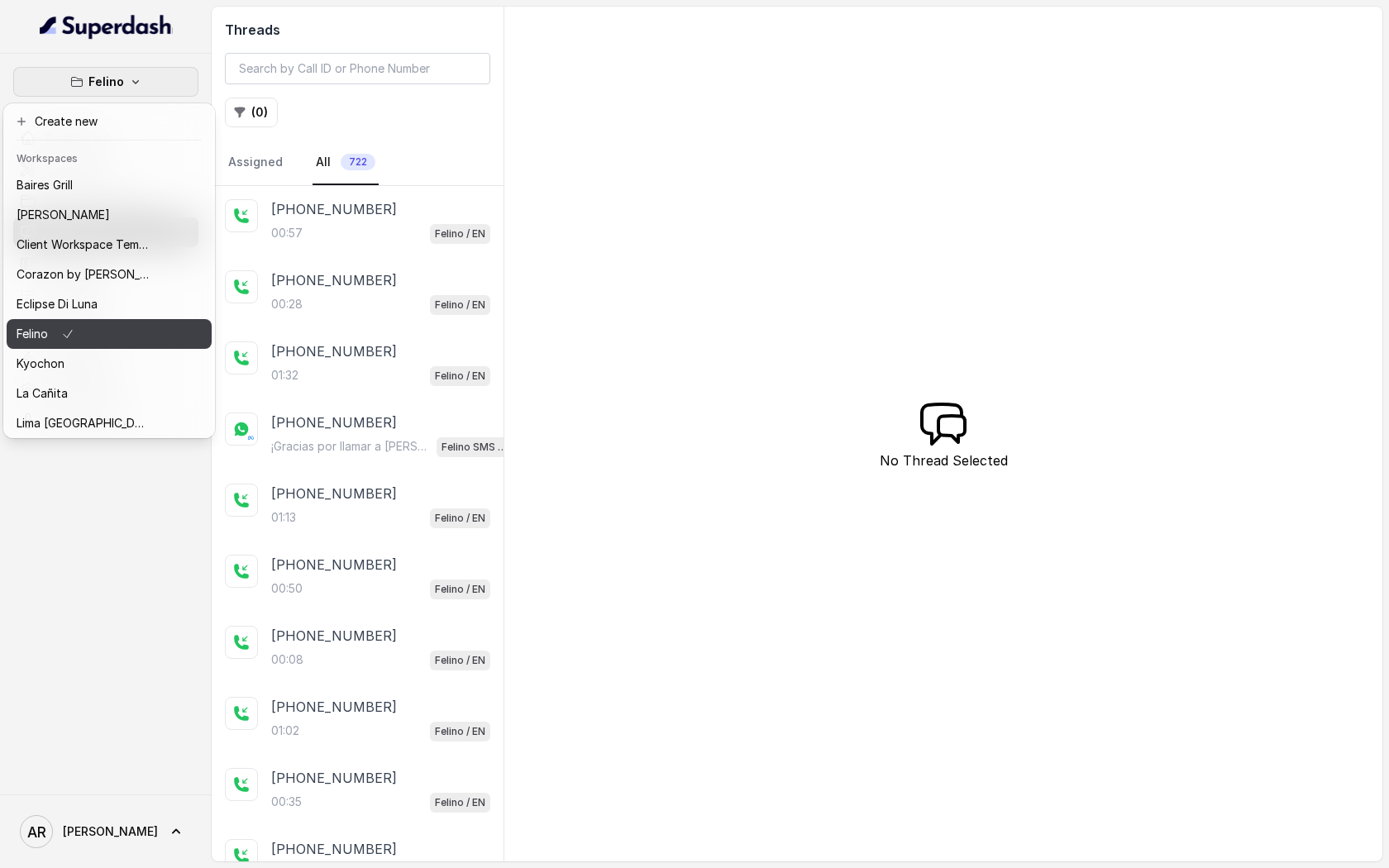
scroll to position [241, 0]
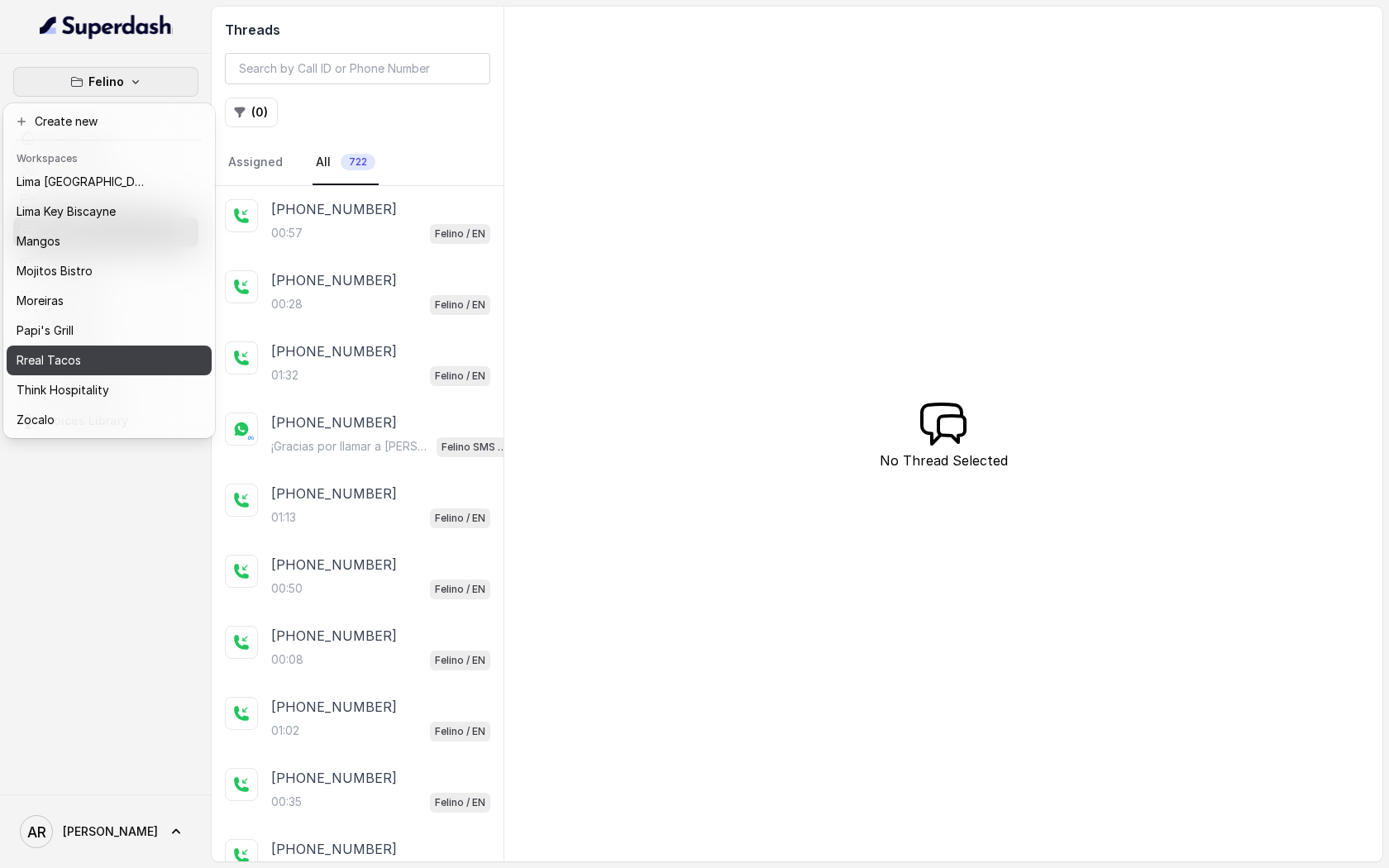
click at [101, 365] on div "Rreal Tacos" at bounding box center [82, 360] width 132 height 20
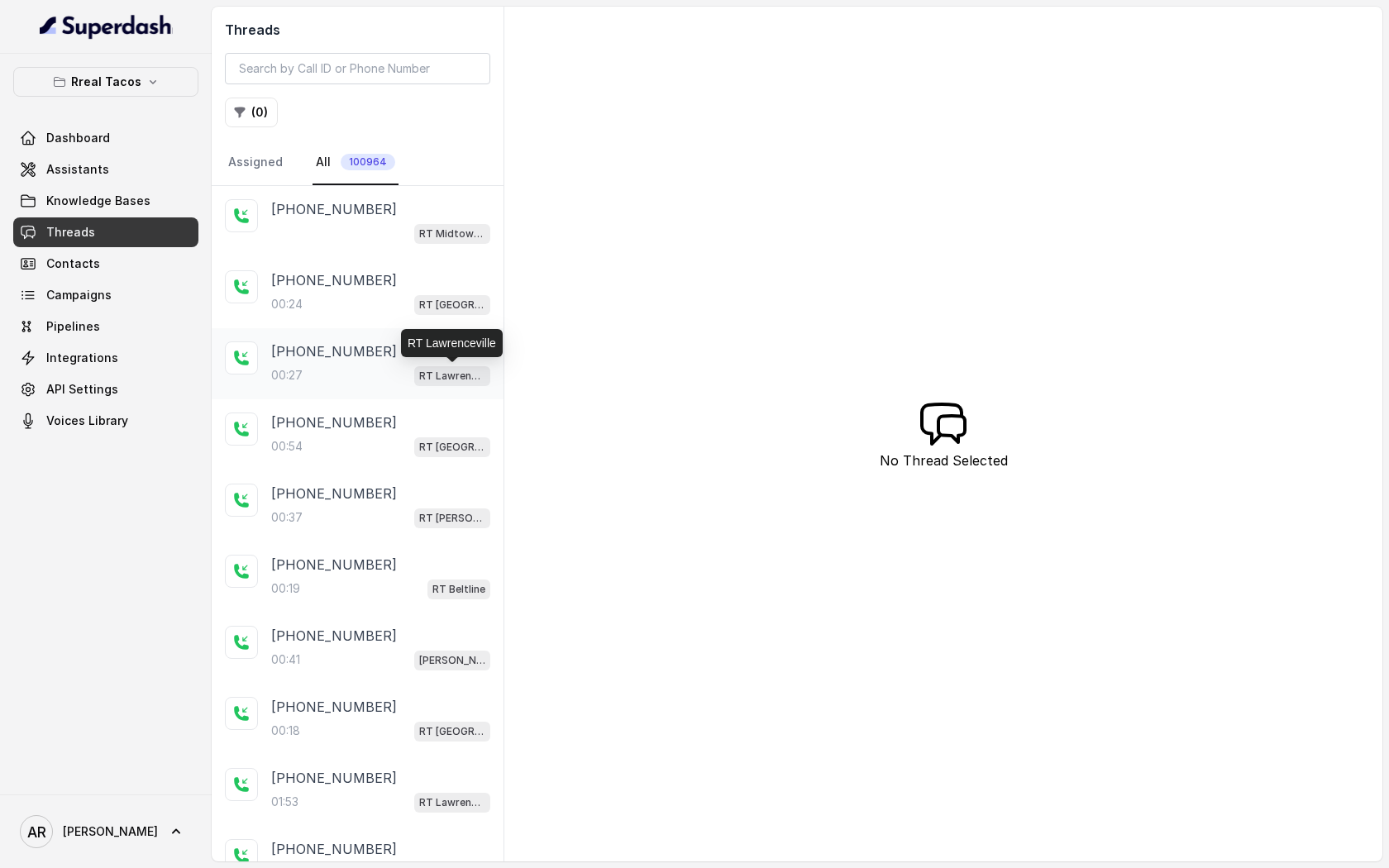
click at [438, 383] on p "RT Lawrenceville" at bounding box center [453, 376] width 66 height 17
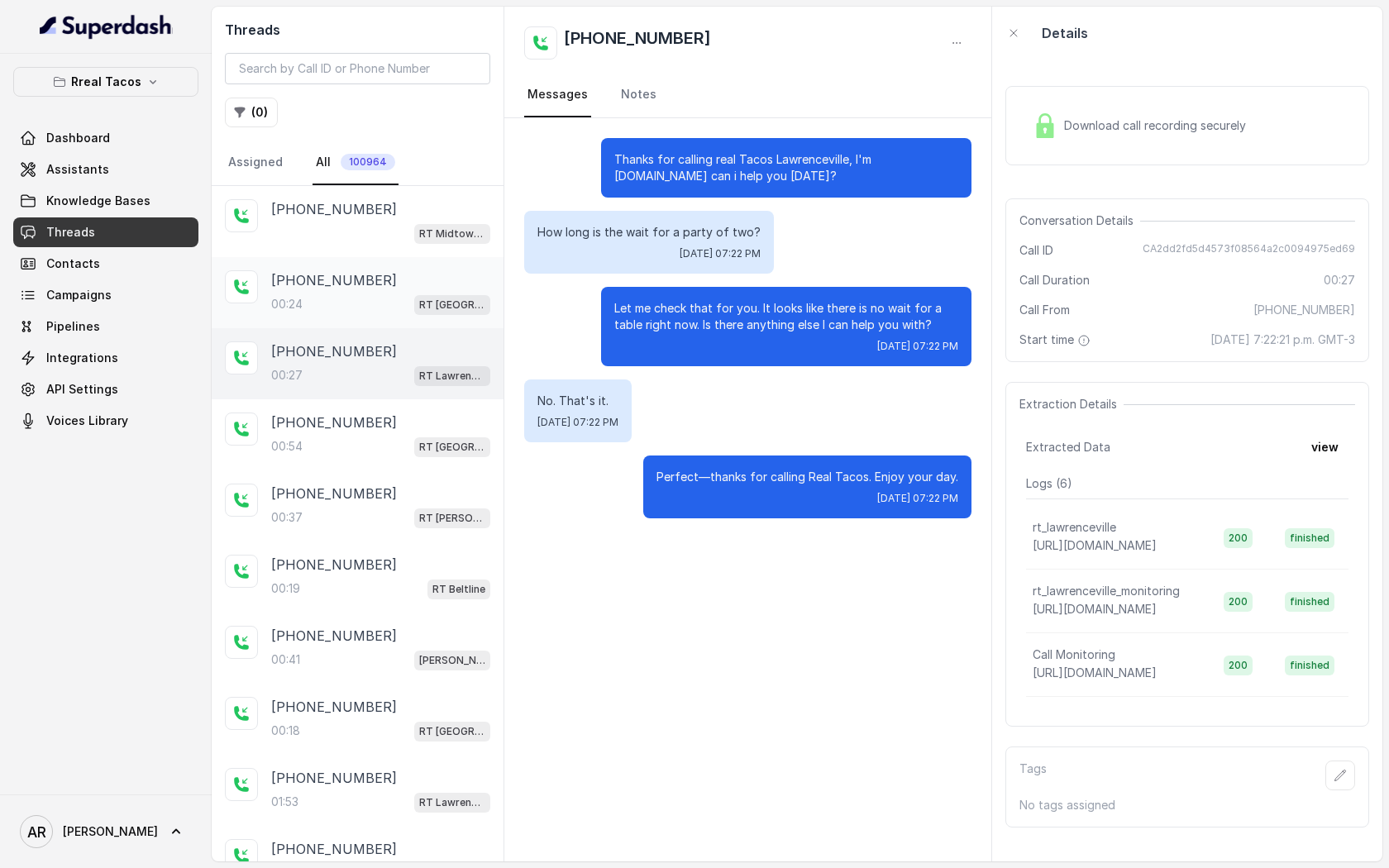
click at [369, 303] on div "00:24 RT West Midtown / EN" at bounding box center [380, 304] width 219 height 22
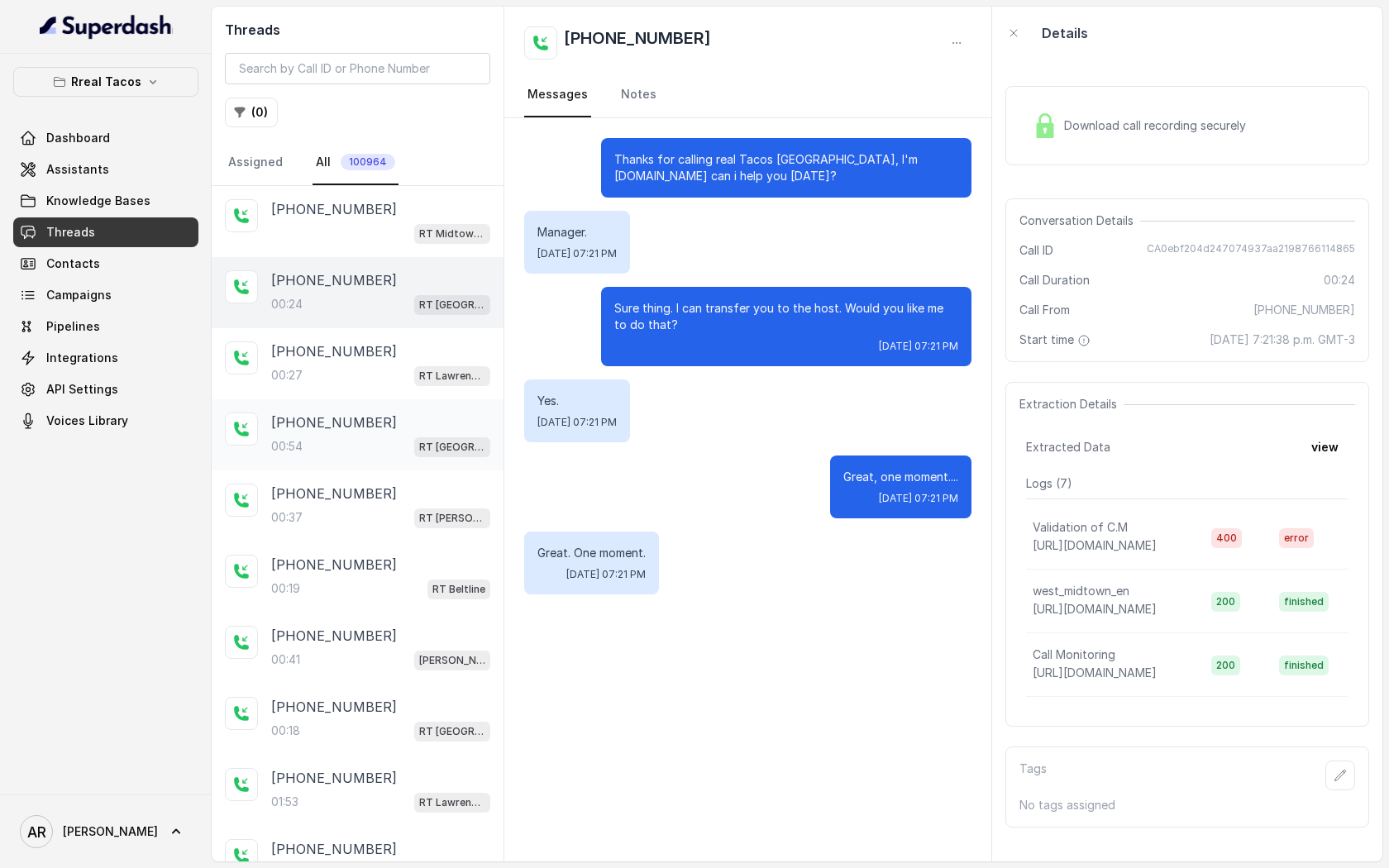
click at [410, 459] on div "+17063124004 00:54 RT West Midtown / EN" at bounding box center [358, 434] width 292 height 71
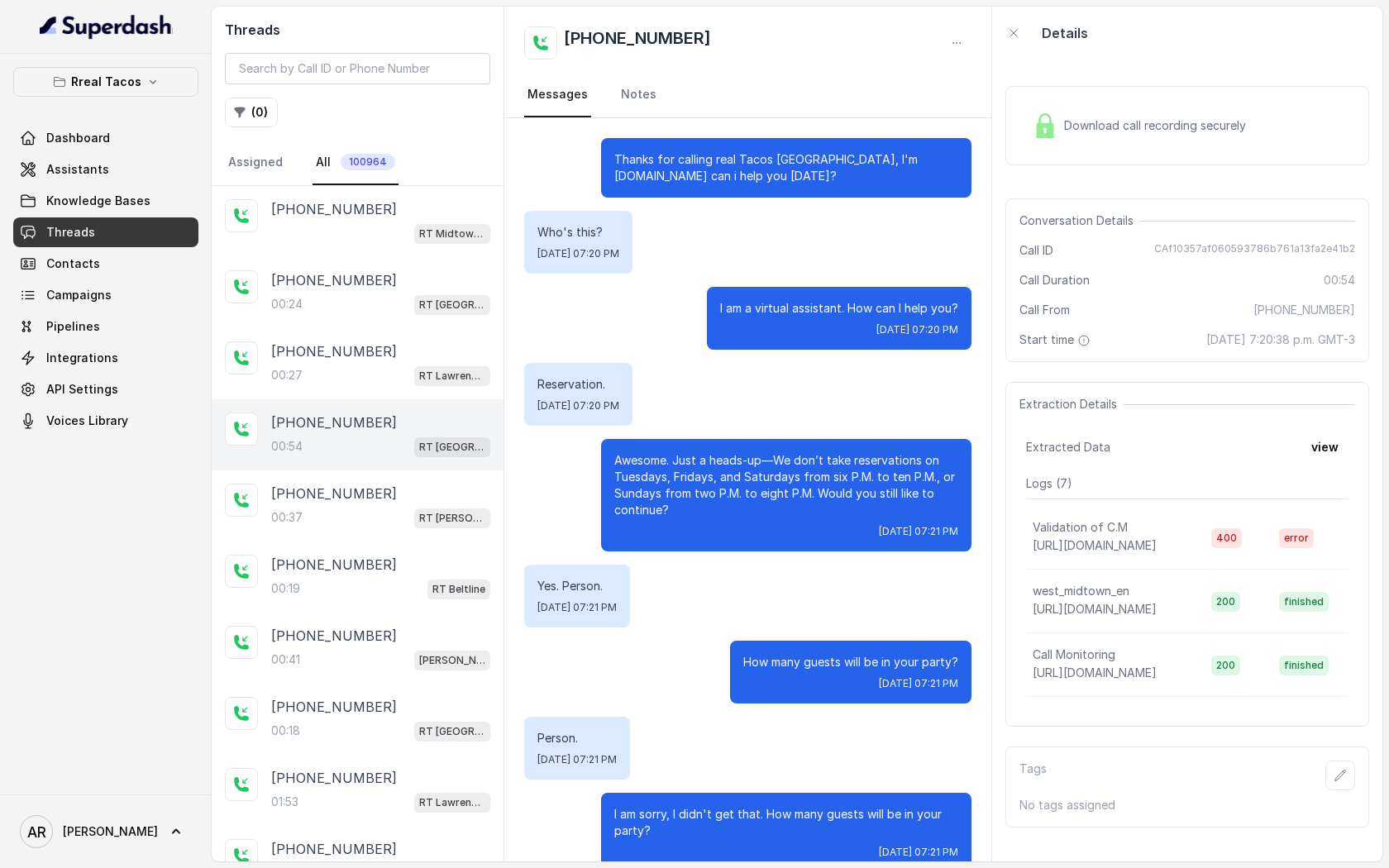
scroll to position [199, 0]
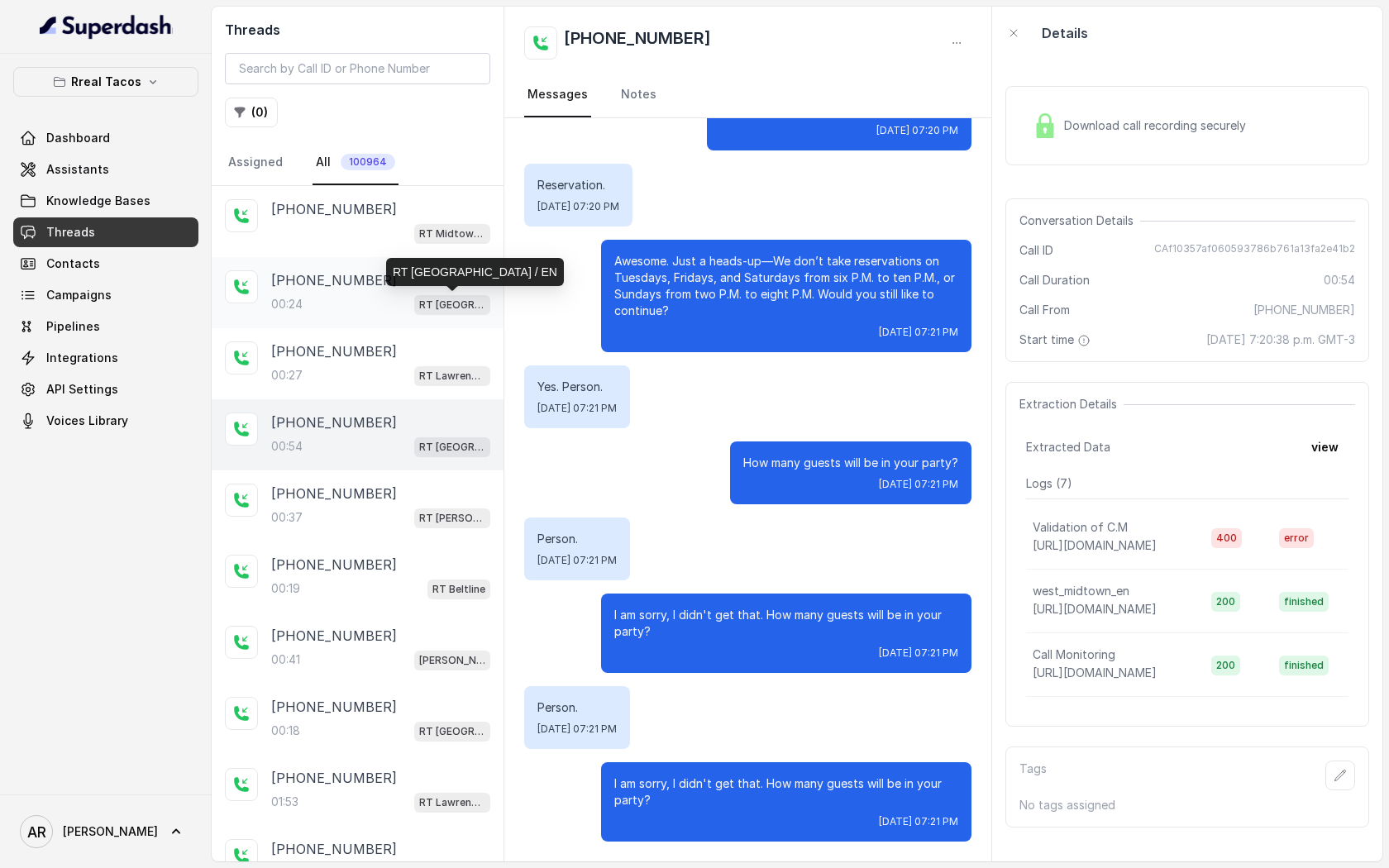
click at [444, 297] on p "RT [GEOGRAPHIC_DATA] / EN" at bounding box center [453, 305] width 66 height 17
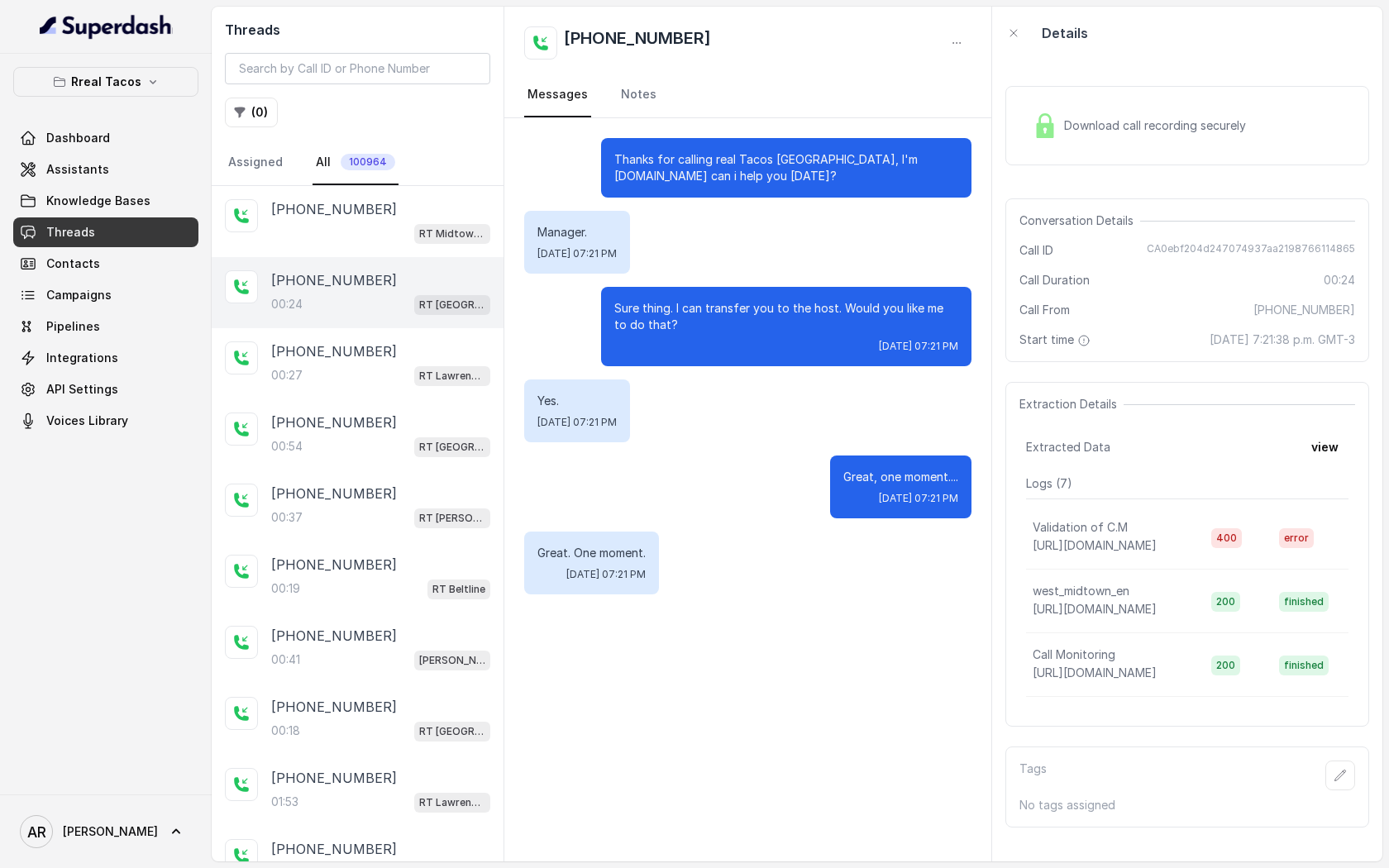
click at [1052, 100] on div "Download call recording securely" at bounding box center [1187, 125] width 364 height 80
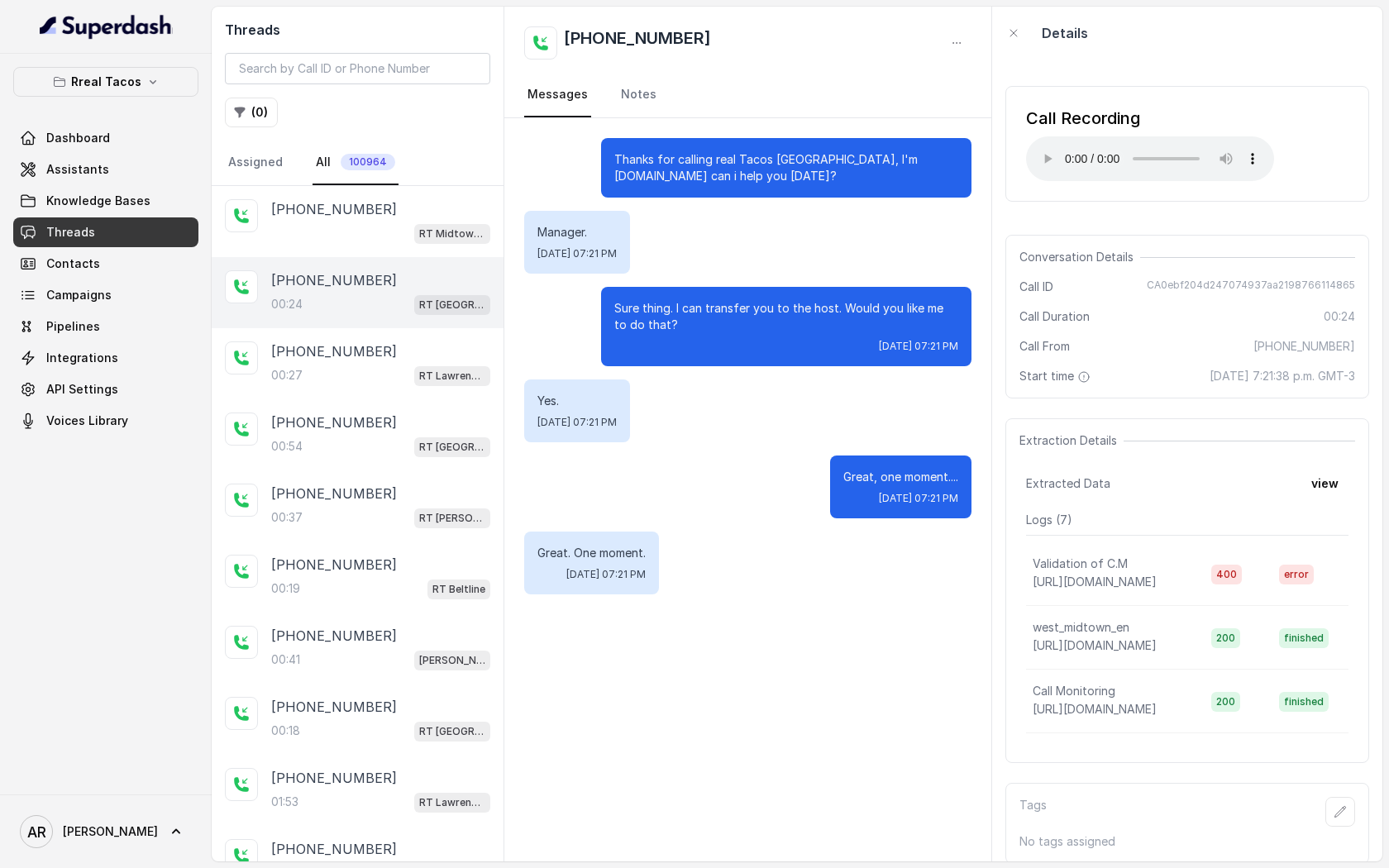
click at [259, 126] on button "( 0 )" at bounding box center [251, 113] width 53 height 30
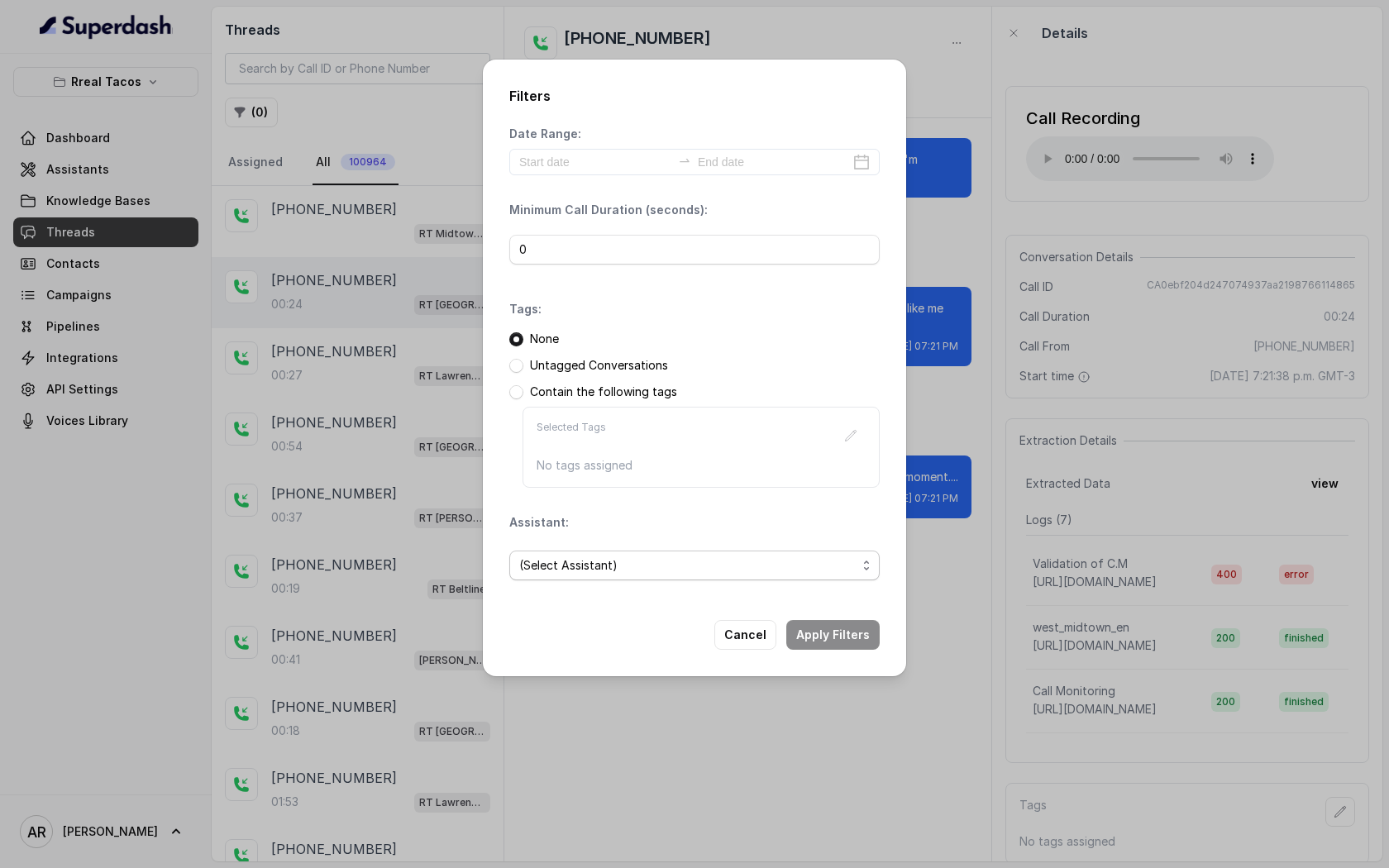
click at [748, 562] on span "(Select Assistant)" at bounding box center [688, 566] width 337 height 20
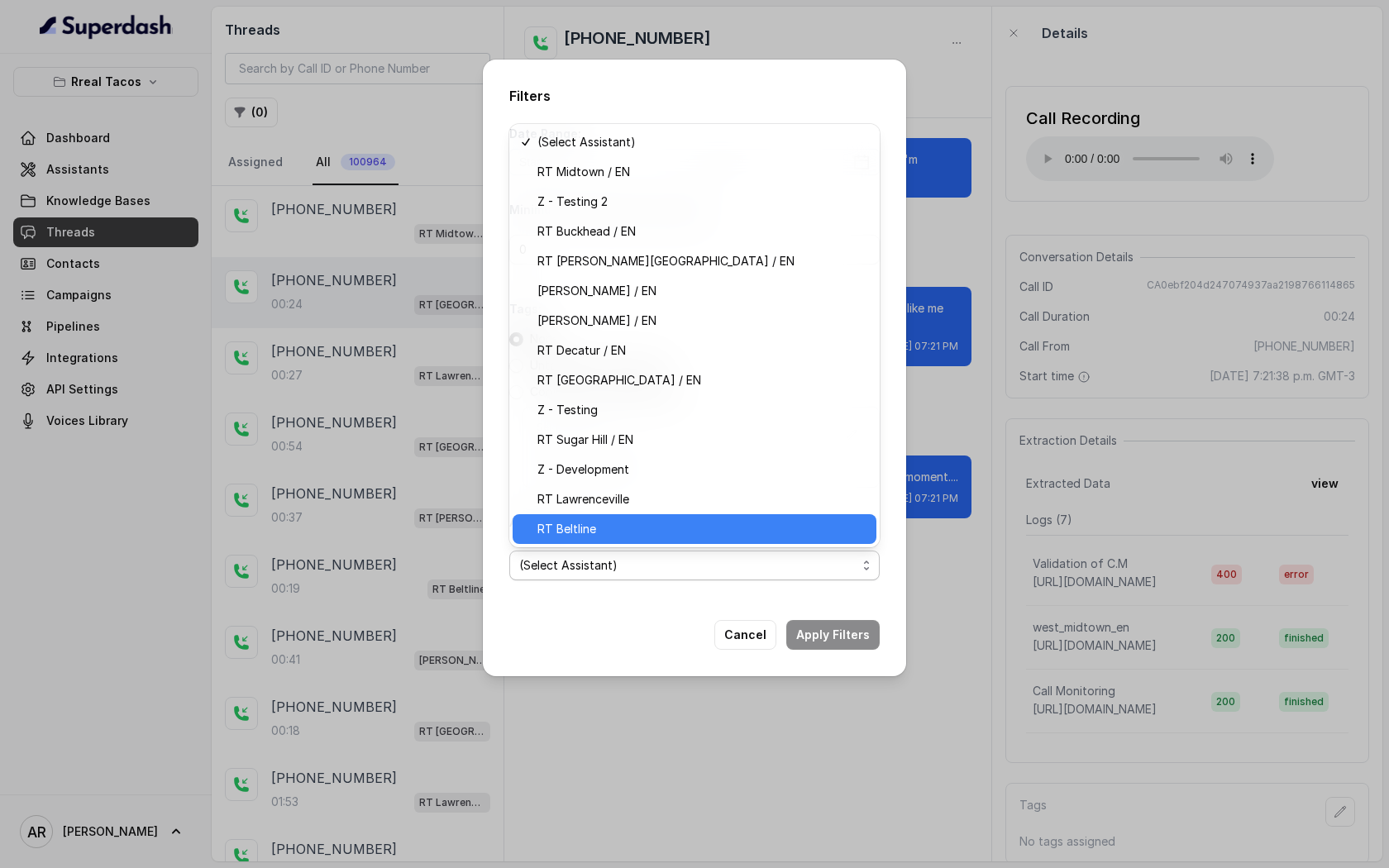
click at [658, 520] on span "RT Beltline" at bounding box center [702, 529] width 329 height 20
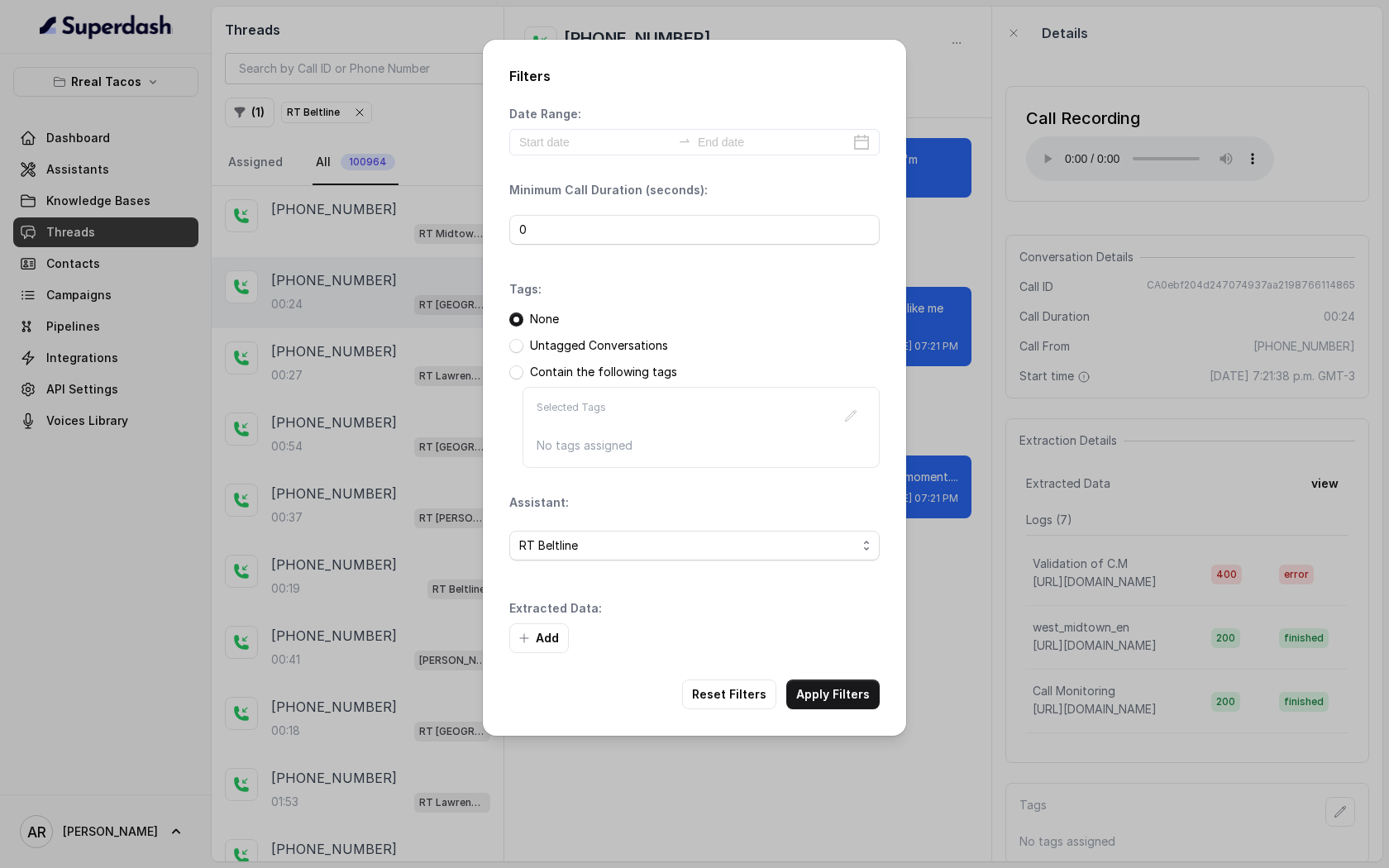
click at [830, 661] on div "Filters Date Range: Minimum Call Duration (seconds): 0 Tags: None Untagged Conv…" at bounding box center [694, 387] width 423 height 696
click at [830, 680] on button "Apply Filters" at bounding box center [833, 695] width 94 height 30
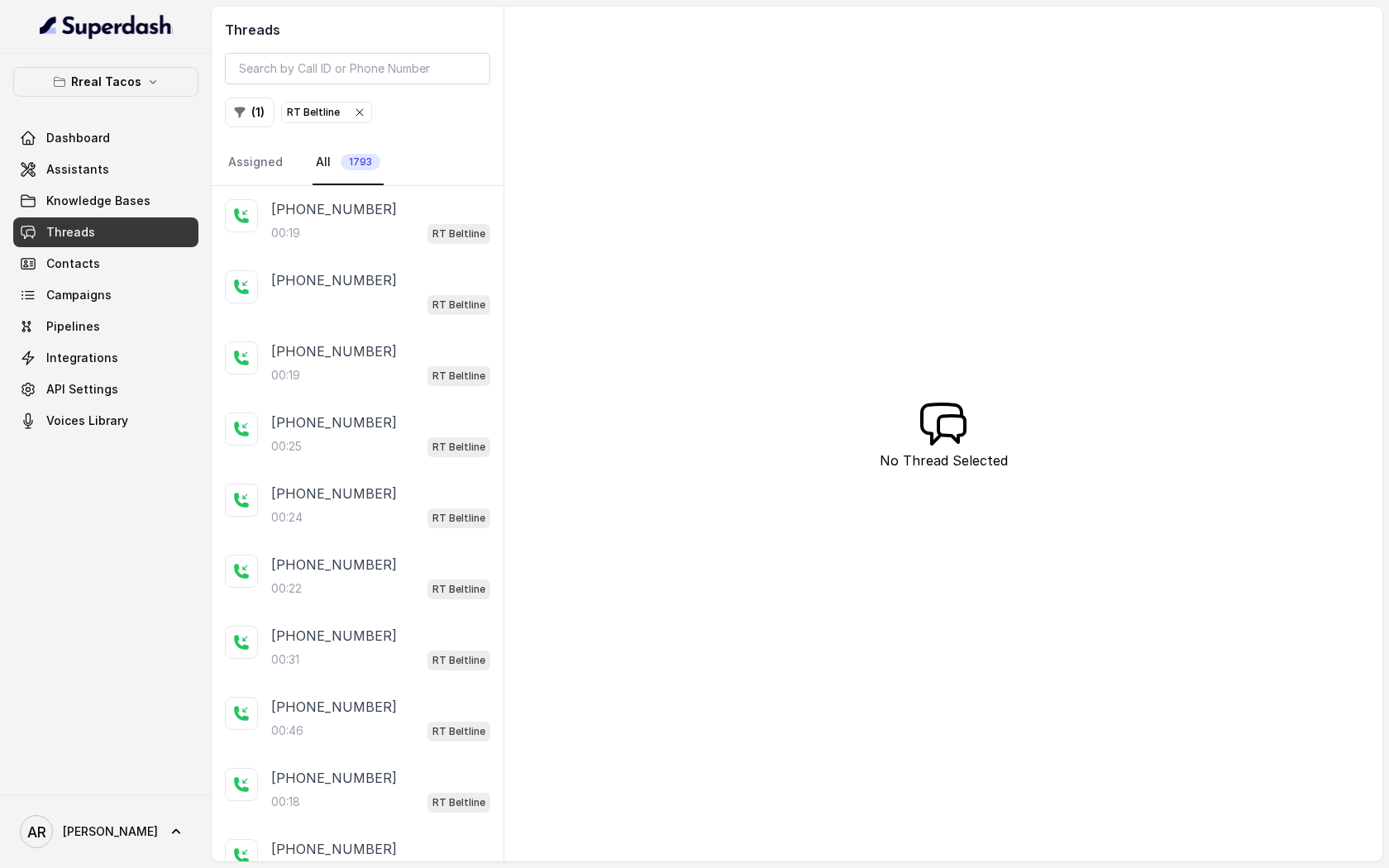
click at [325, 229] on div "00:19 RT Beltline" at bounding box center [380, 233] width 219 height 22
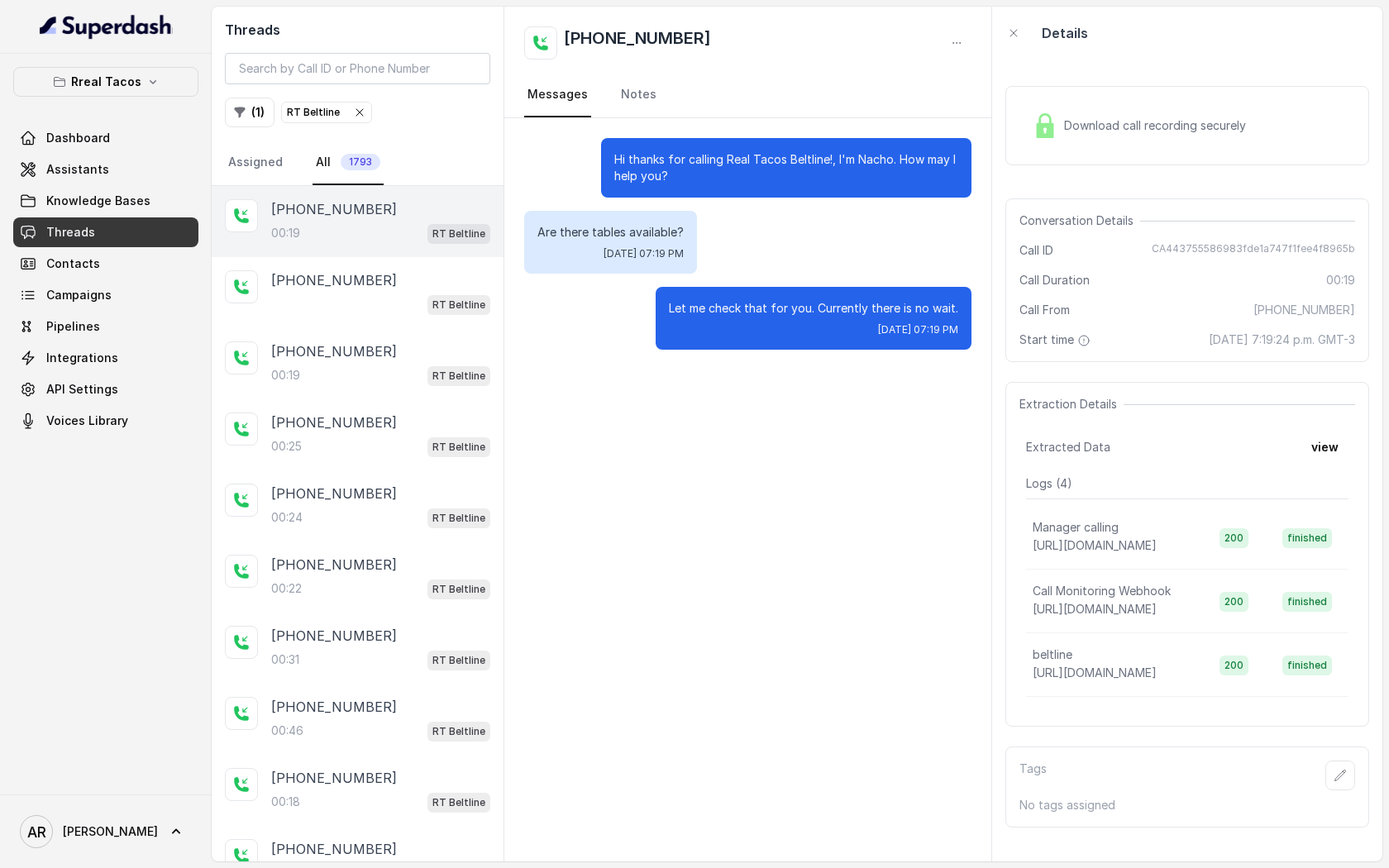
click at [1095, 123] on span "Download call recording securely" at bounding box center [1158, 125] width 189 height 17
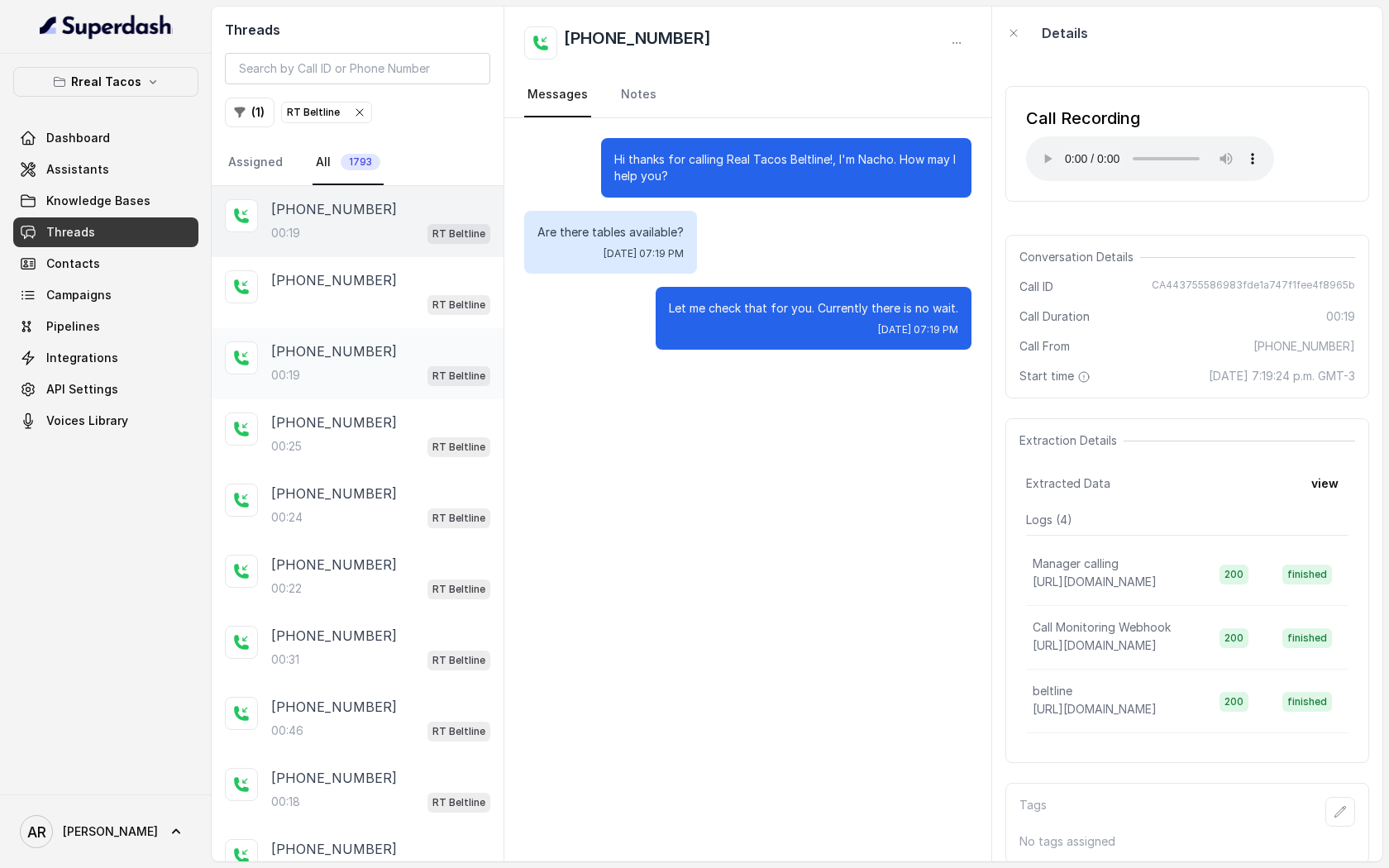
click at [329, 330] on div "+14045906345 00:19 RT Beltline" at bounding box center [358, 364] width 292 height 71
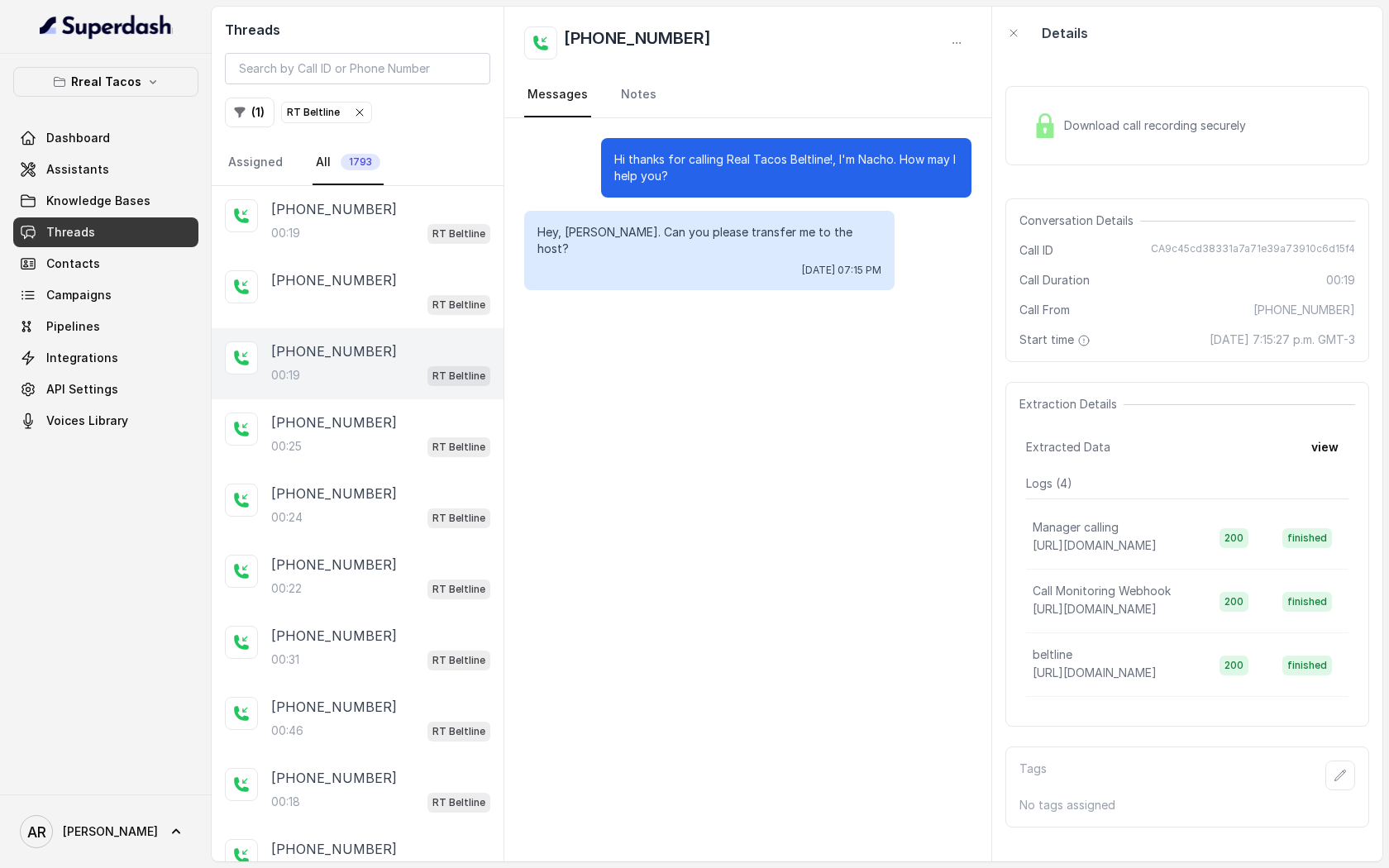
click at [1106, 142] on div "Download call recording securely" at bounding box center [1139, 126] width 226 height 38
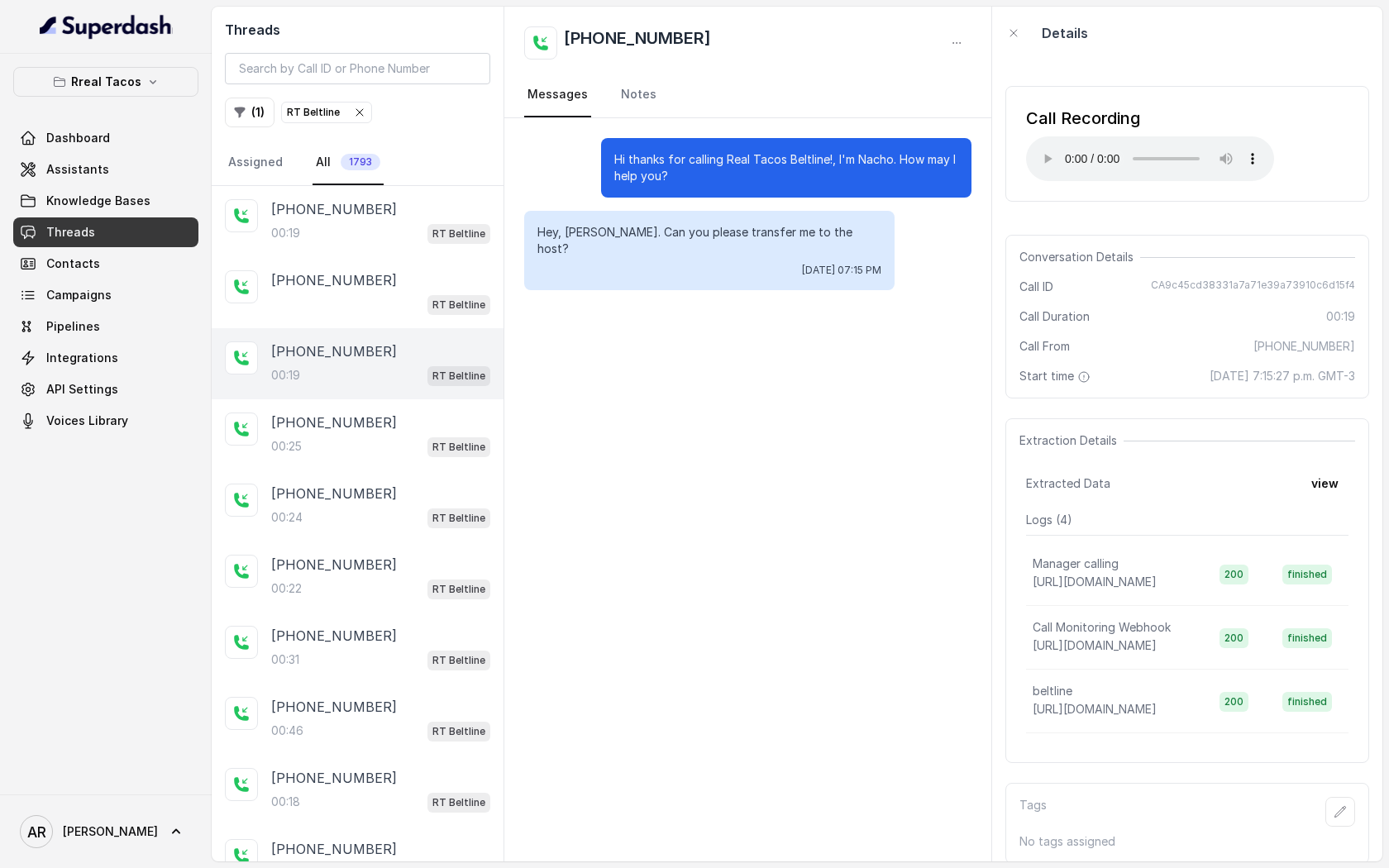
click at [1042, 184] on div "Call Recording Your browser does not support the audio element." at bounding box center [1187, 143] width 364 height 115
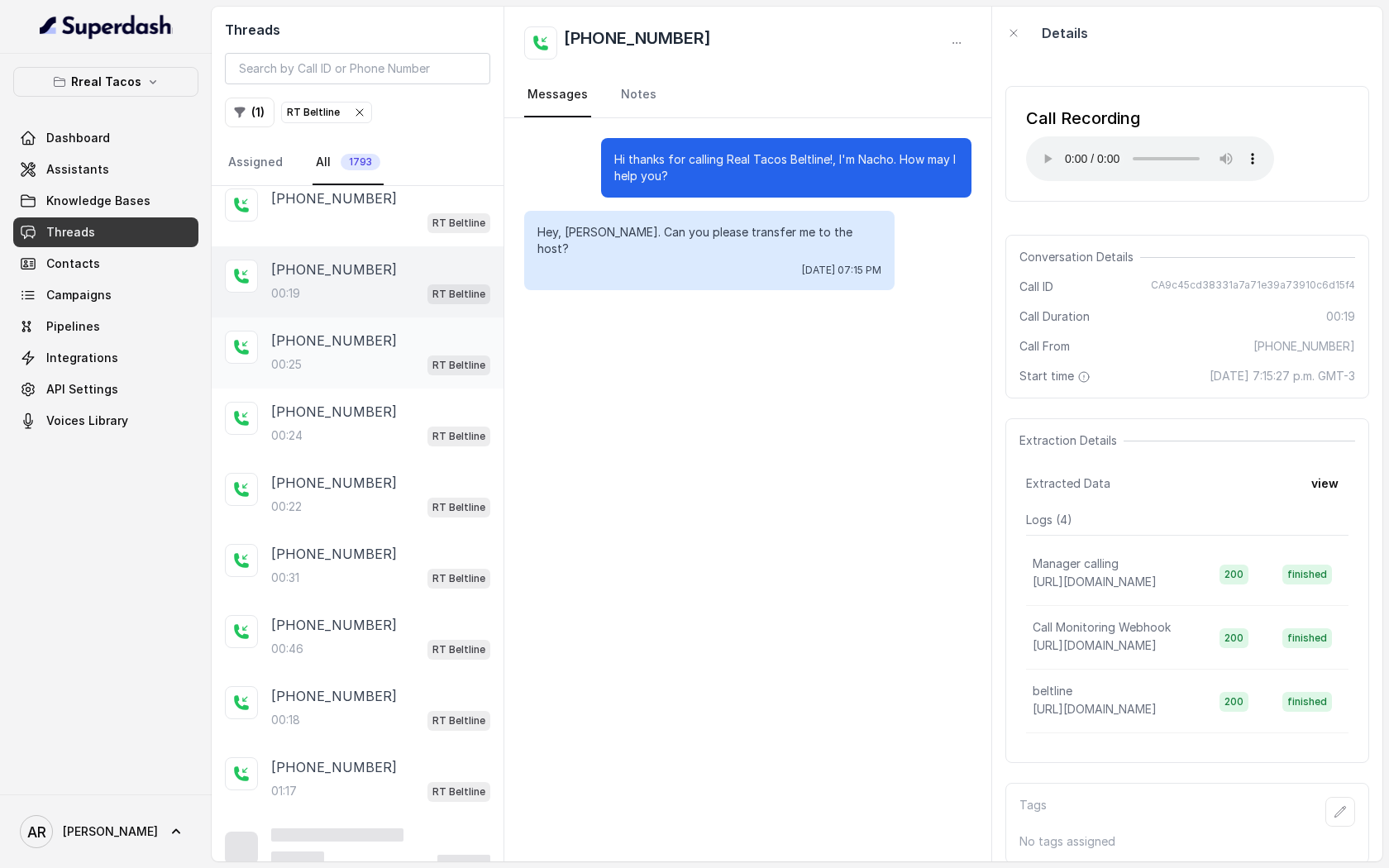
scroll to position [80, 0]
click at [434, 385] on div "+14049832908 00:25 RT Beltline" at bounding box center [358, 355] width 292 height 71
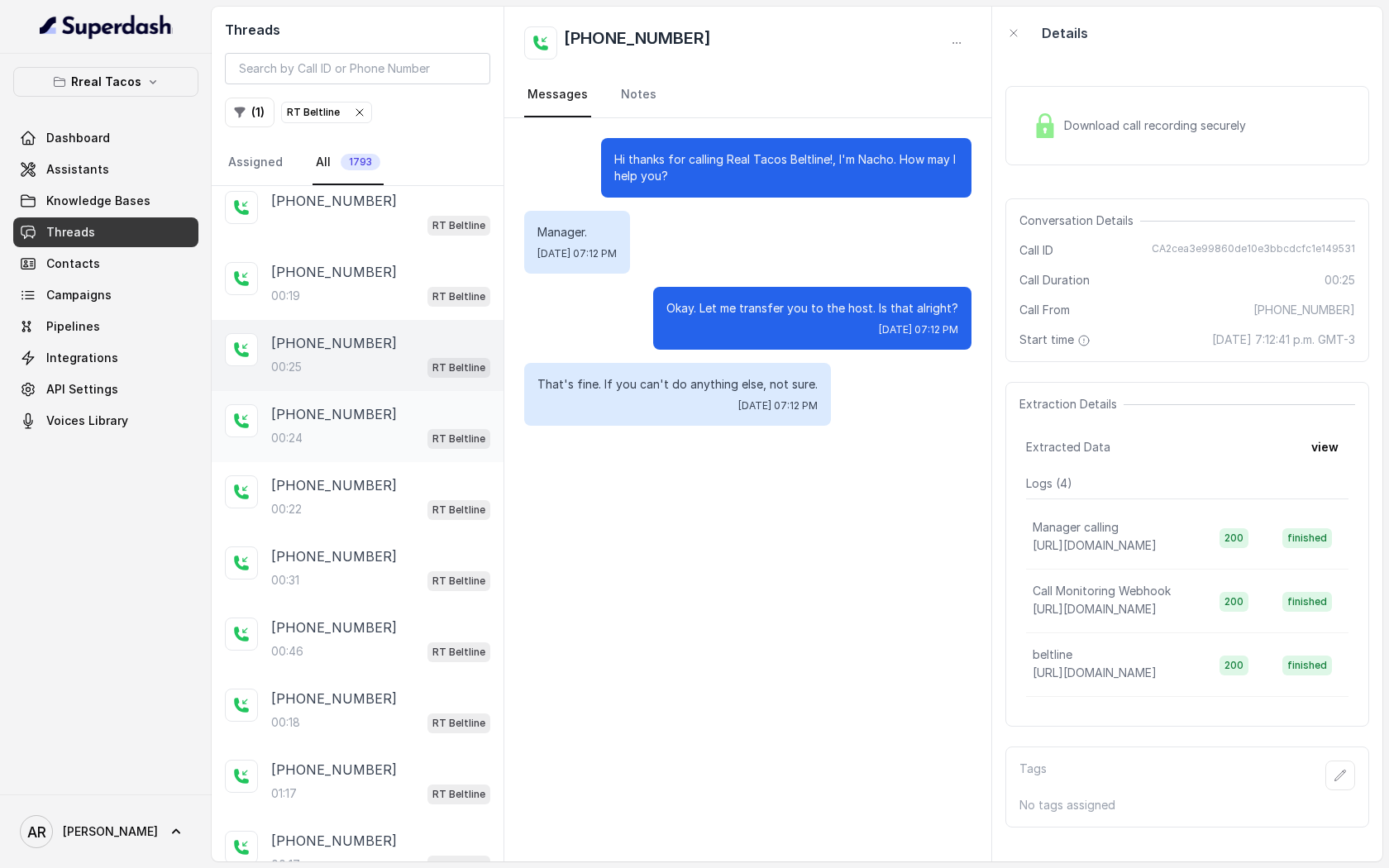
click at [434, 410] on div "[PHONE_NUMBER]" at bounding box center [380, 414] width 219 height 20
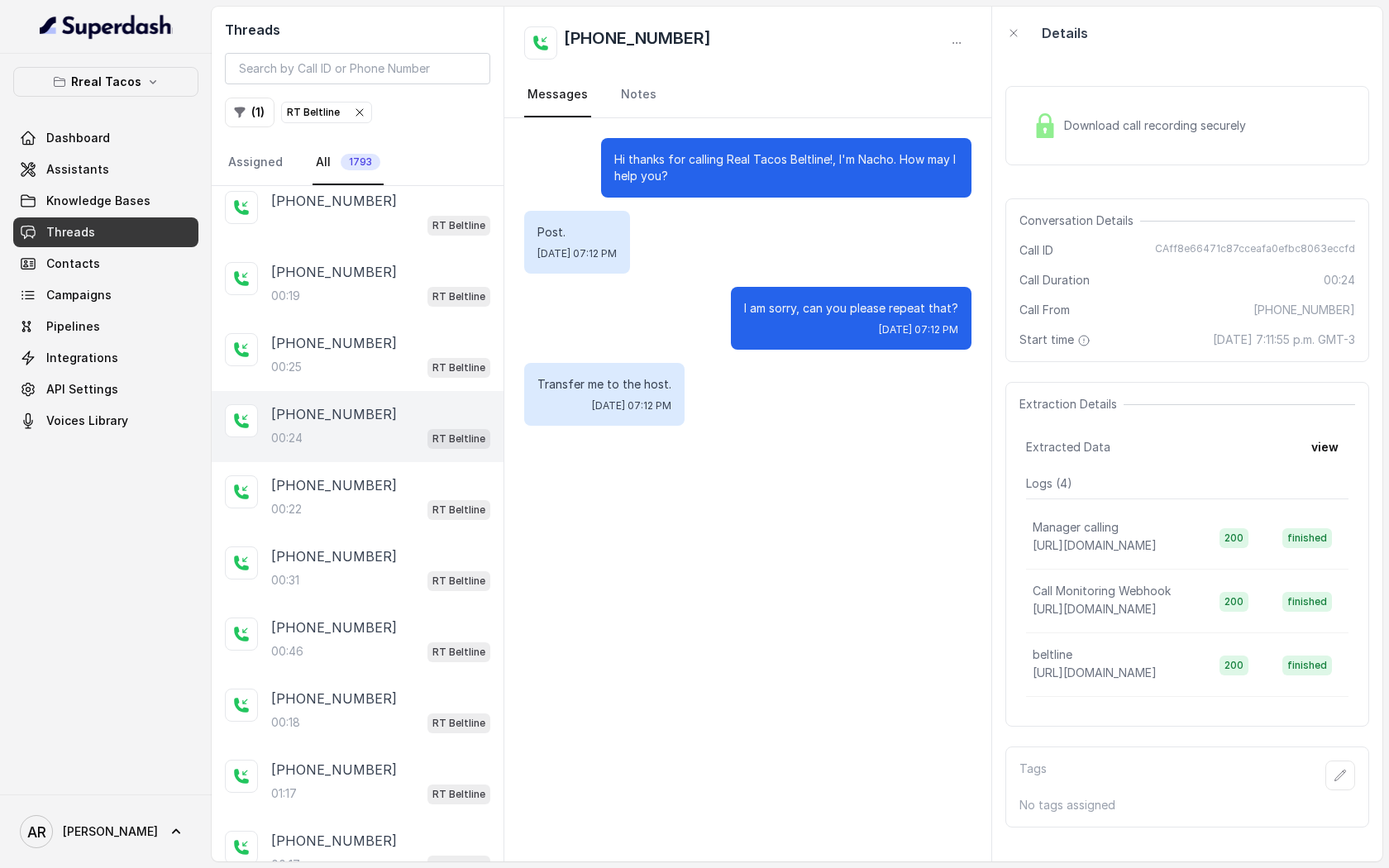
click at [1074, 110] on div "Download call recording securely" at bounding box center [1139, 126] width 226 height 38
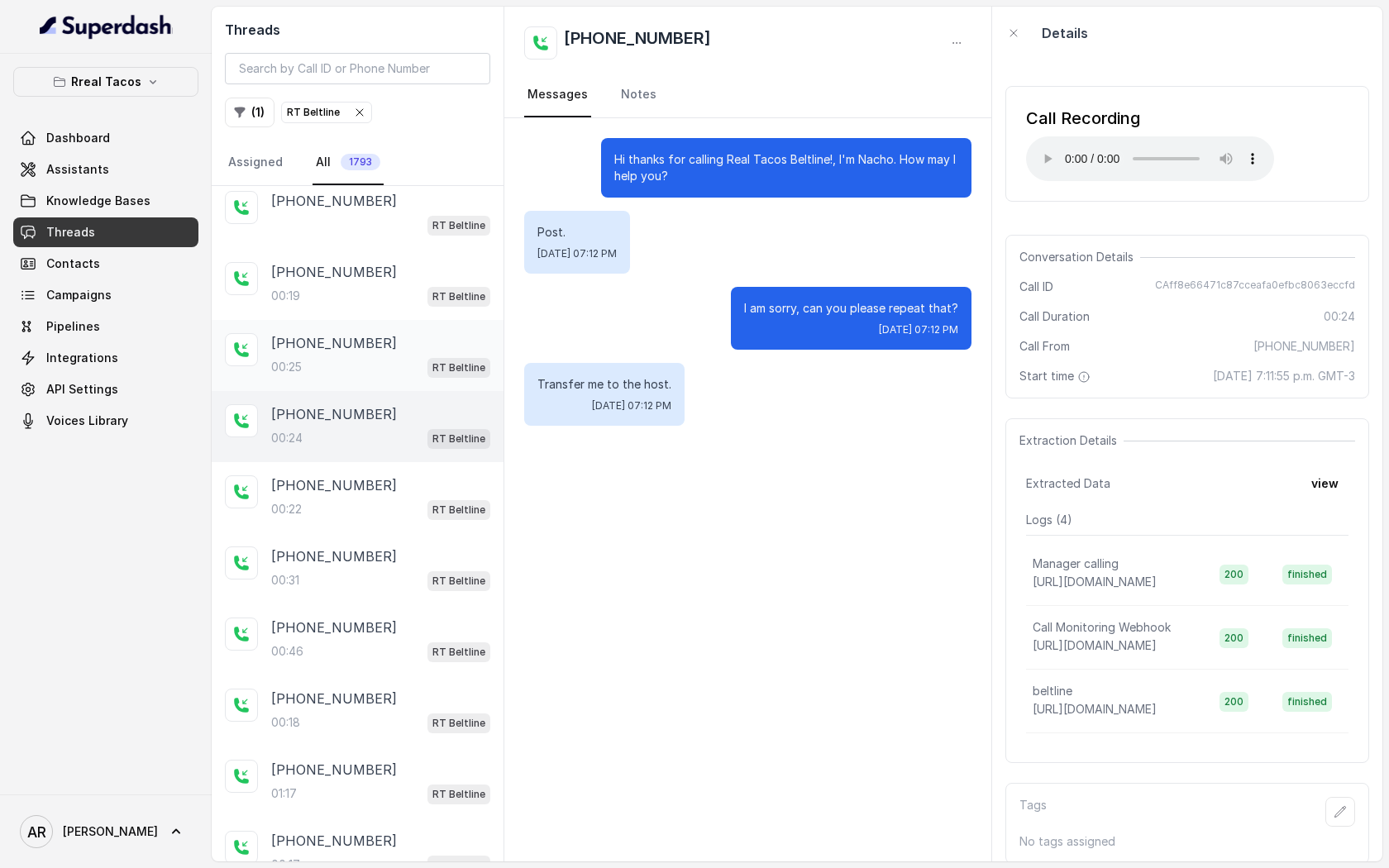
click at [381, 344] on div "[PHONE_NUMBER]" at bounding box center [380, 343] width 219 height 20
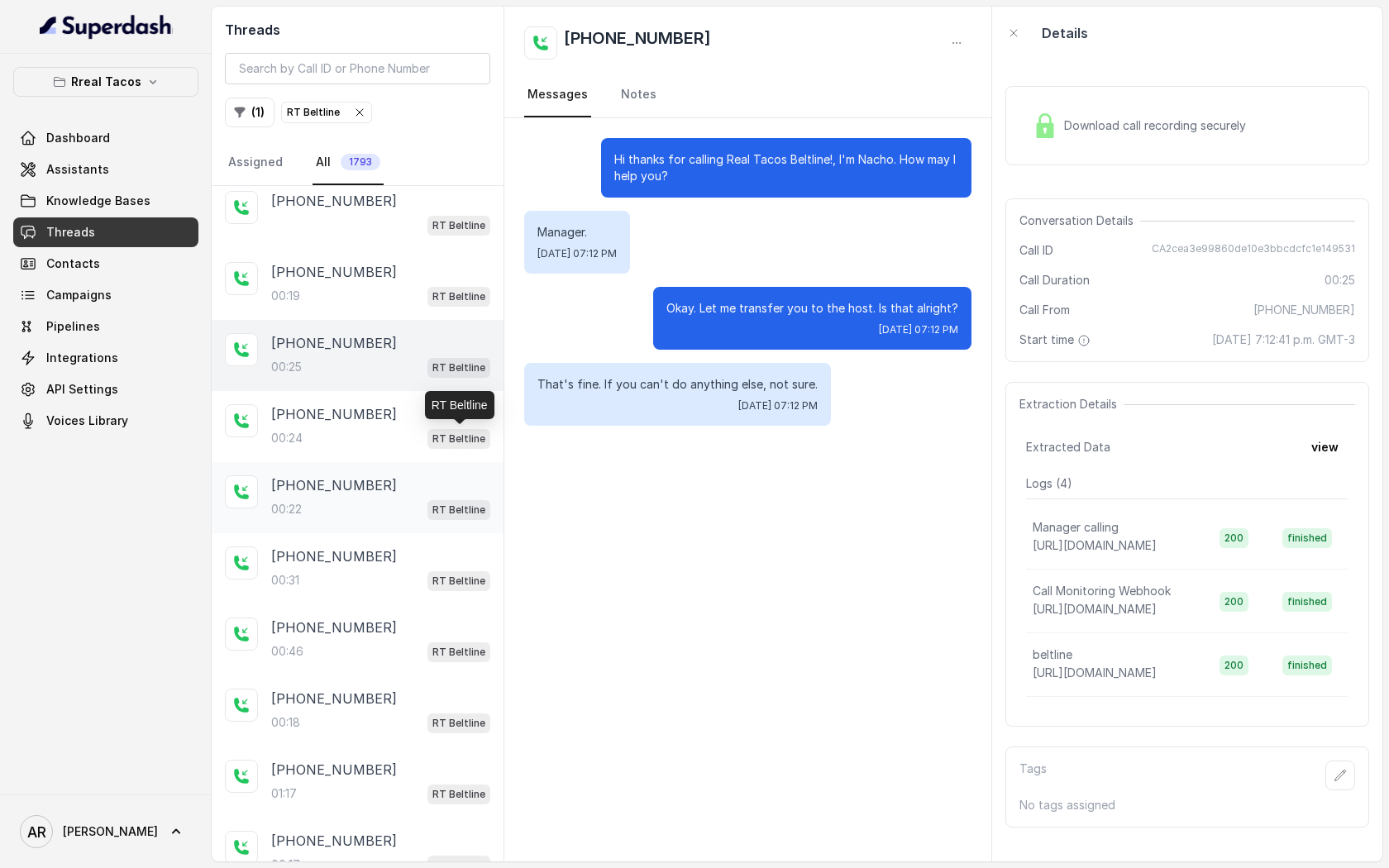
click at [396, 491] on div "[PHONE_NUMBER]" at bounding box center [380, 485] width 219 height 20
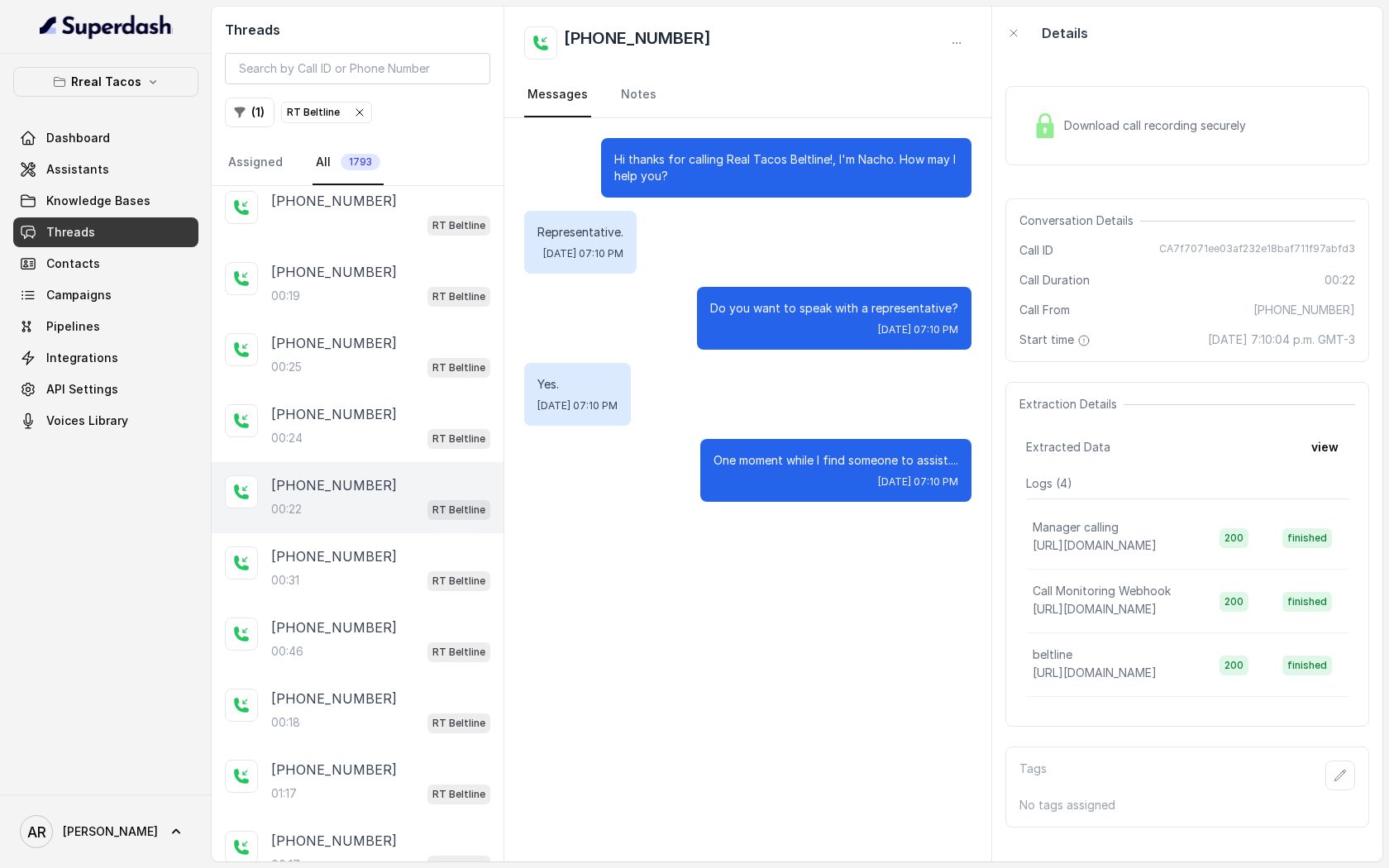
click at [1062, 130] on div "Download call recording securely" at bounding box center [1139, 126] width 226 height 38
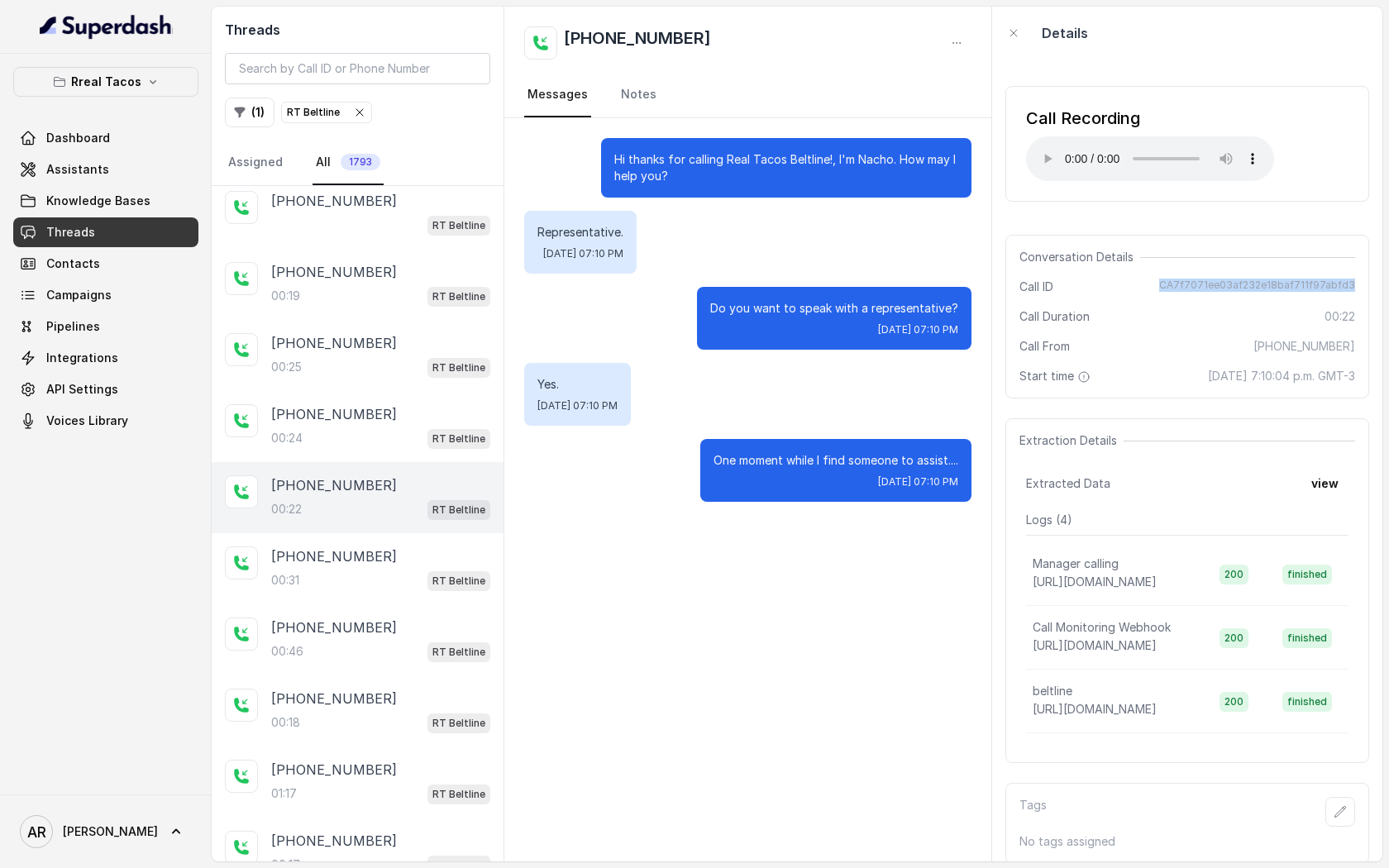
drag, startPoint x: 1170, startPoint y: 281, endPoint x: 1364, endPoint y: 281, distance: 194.0
click at [1364, 281] on div "Conversation Details Call ID CA7f7071ee03af232e18baf711f97abfd3 Call Duration 0…" at bounding box center [1187, 316] width 364 height 163
copy span "CA7f7071ee03af232e18baf711f97abfd3"
click at [367, 72] on input "search" at bounding box center [358, 69] width 266 height 31
click at [362, 106] on icon "button" at bounding box center [359, 112] width 13 height 13
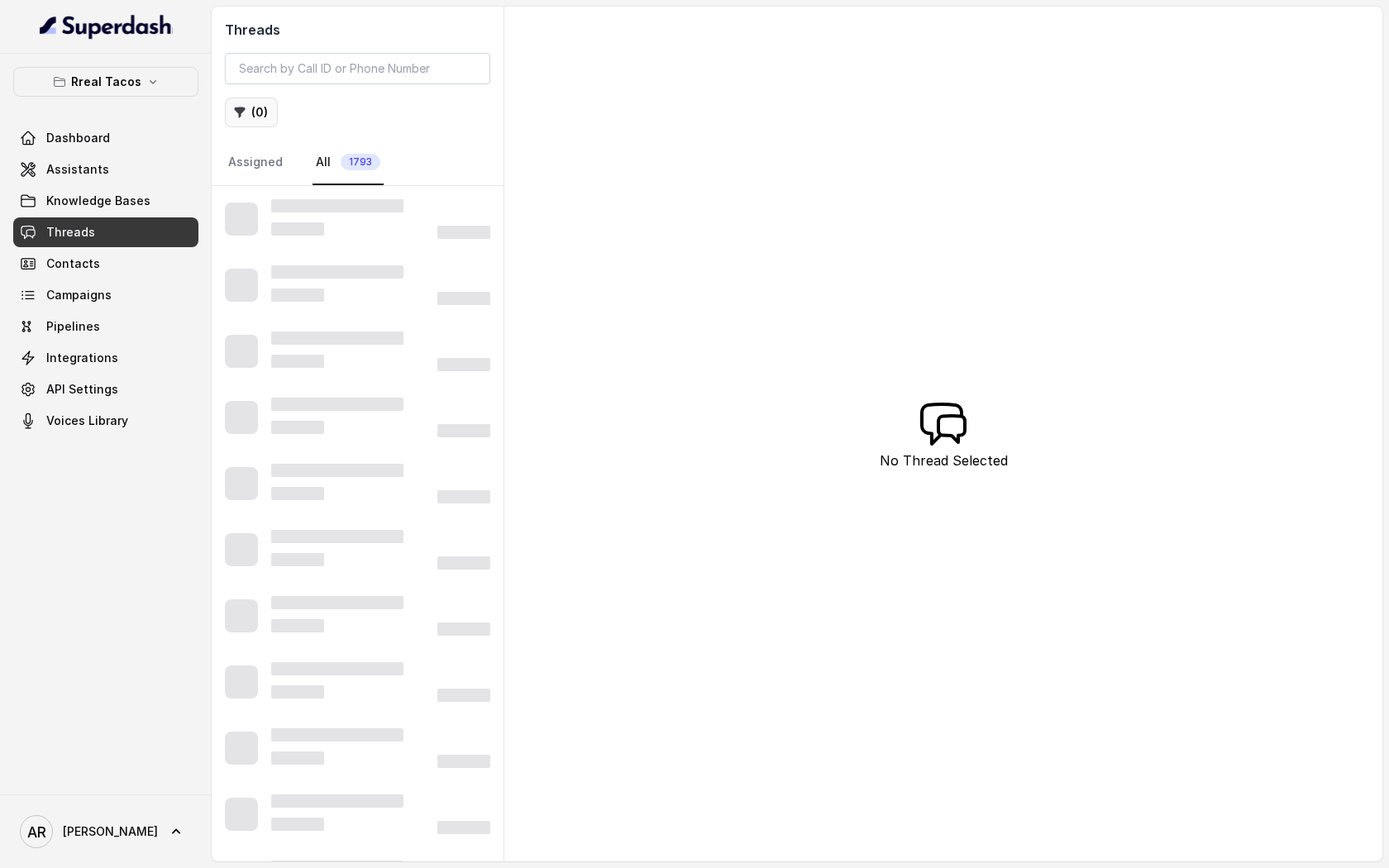
click at [261, 109] on button "( 0 )" at bounding box center [251, 113] width 53 height 30
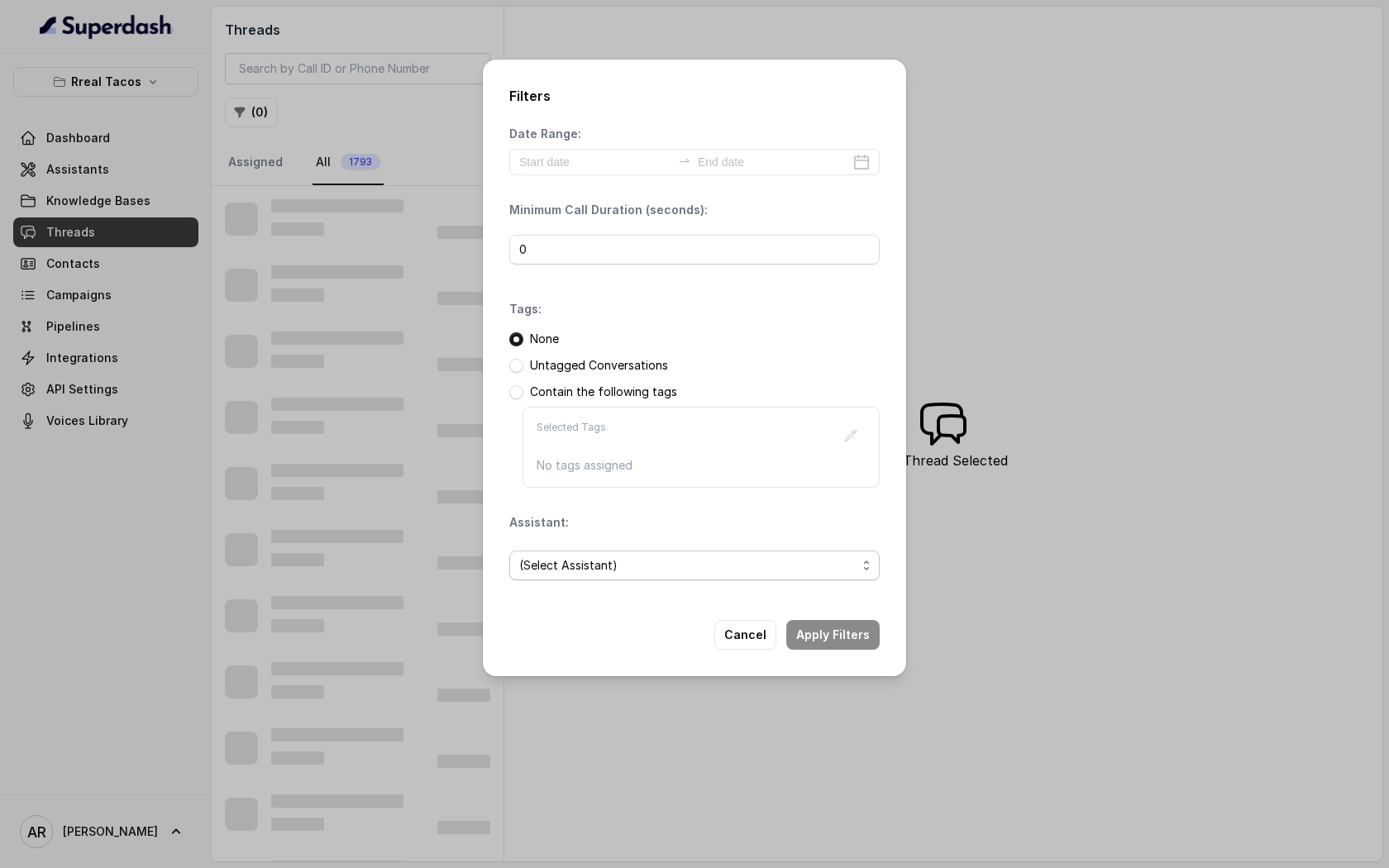
click at [719, 558] on span "(Select Assistant)" at bounding box center [688, 566] width 337 height 20
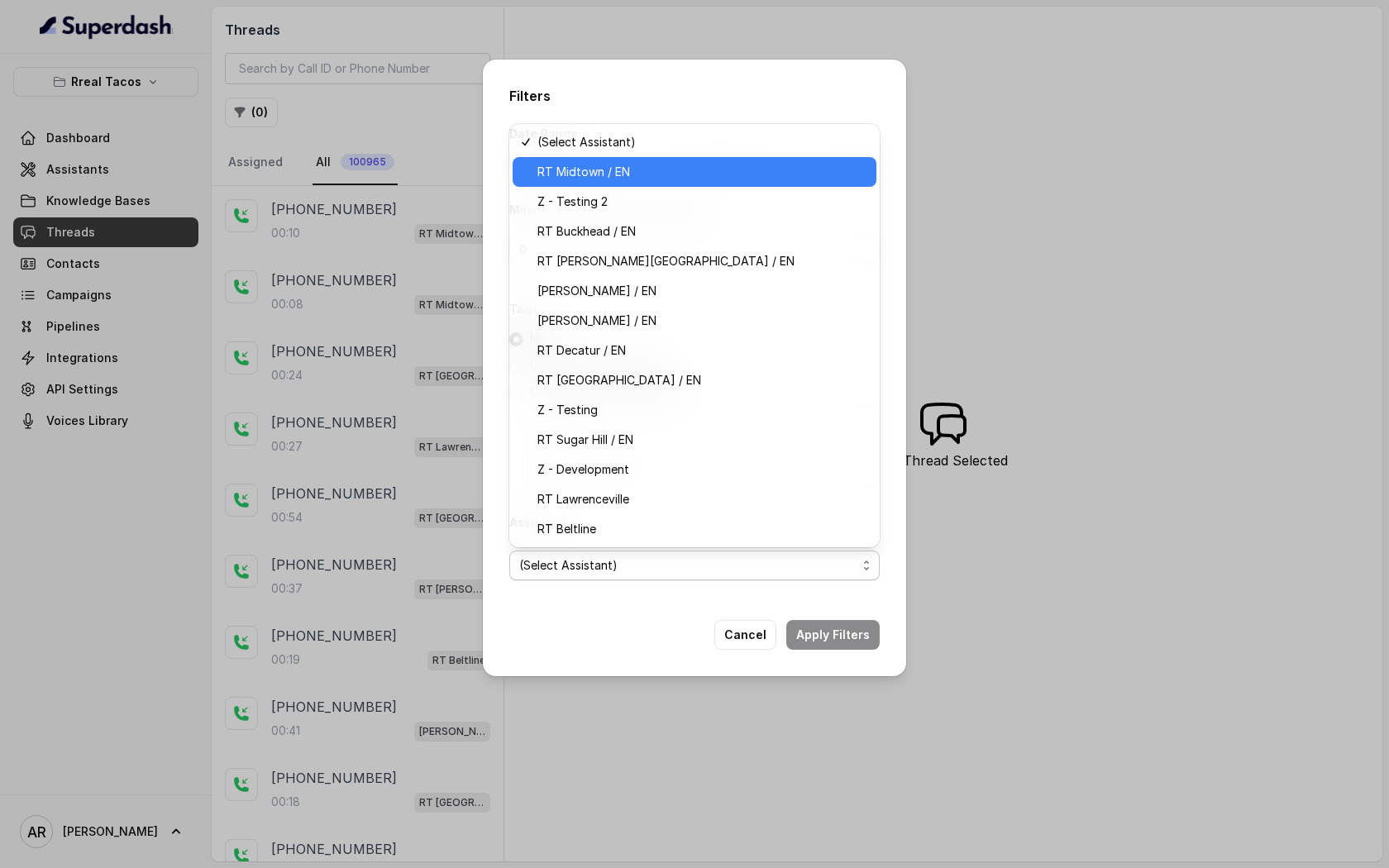
click at [659, 170] on span "RT Midtown / EN" at bounding box center [702, 171] width 329 height 20
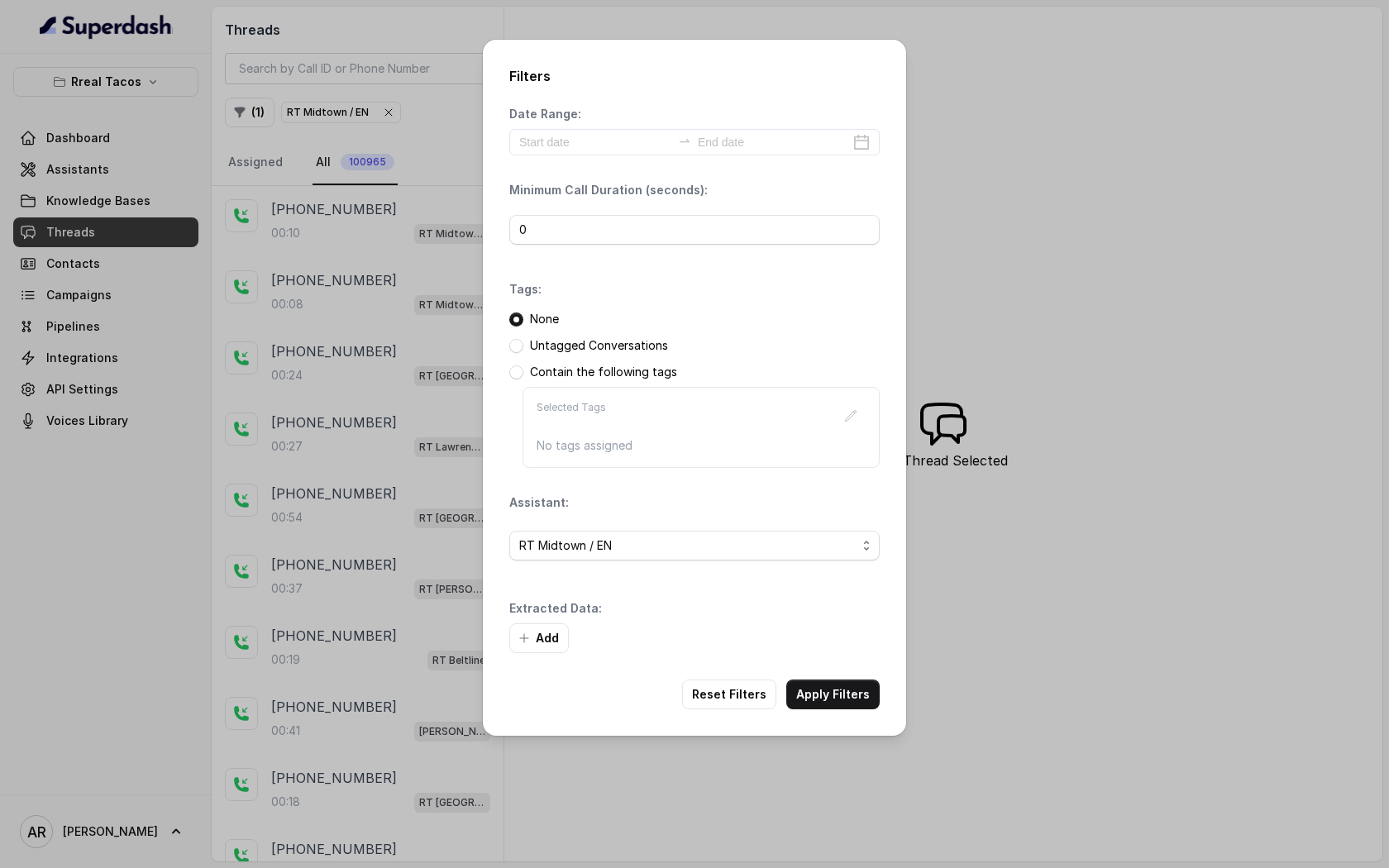
click at [819, 697] on button "Apply Filters" at bounding box center [833, 695] width 94 height 30
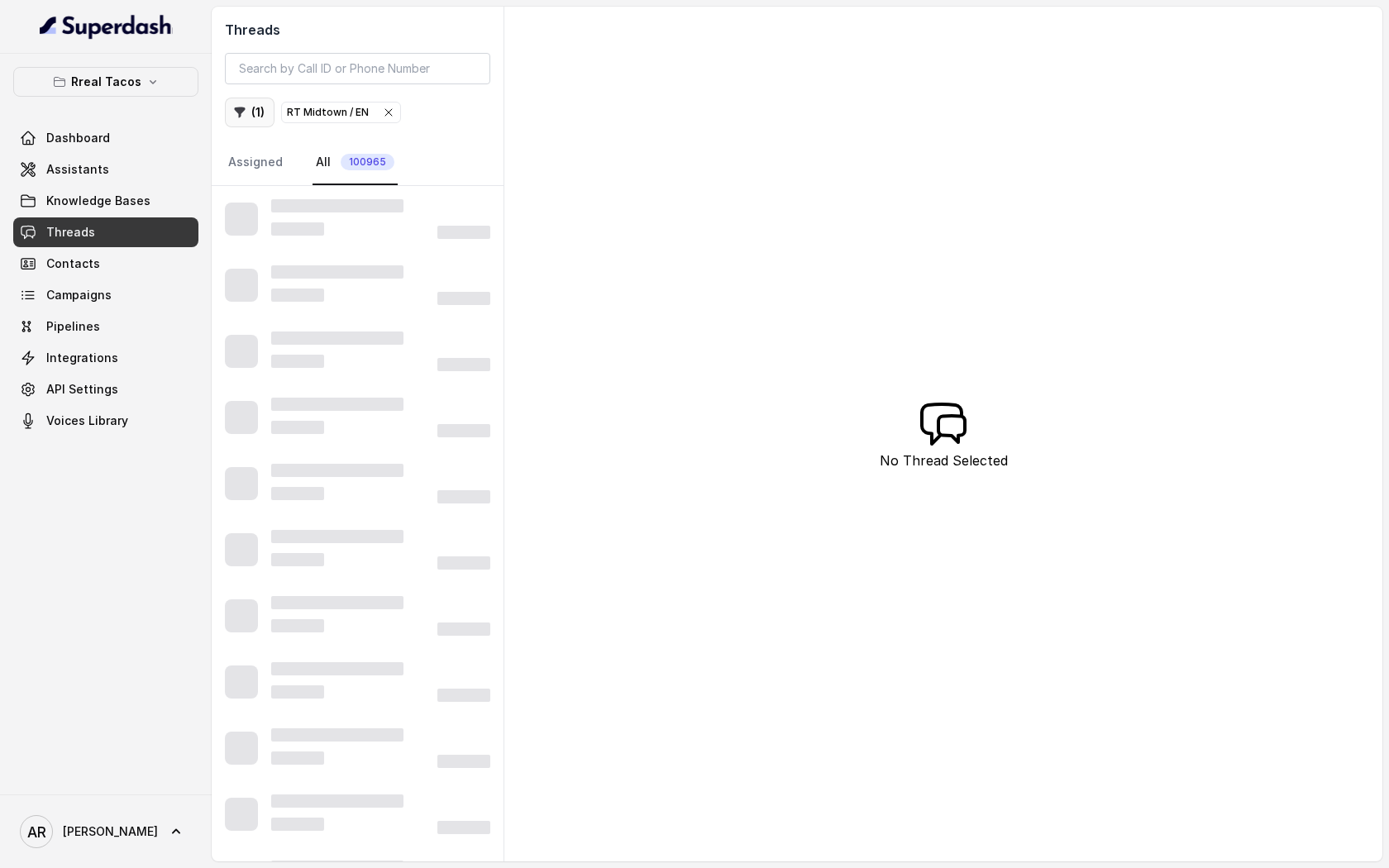
click at [249, 108] on button "( 1 )" at bounding box center [249, 113] width 50 height 30
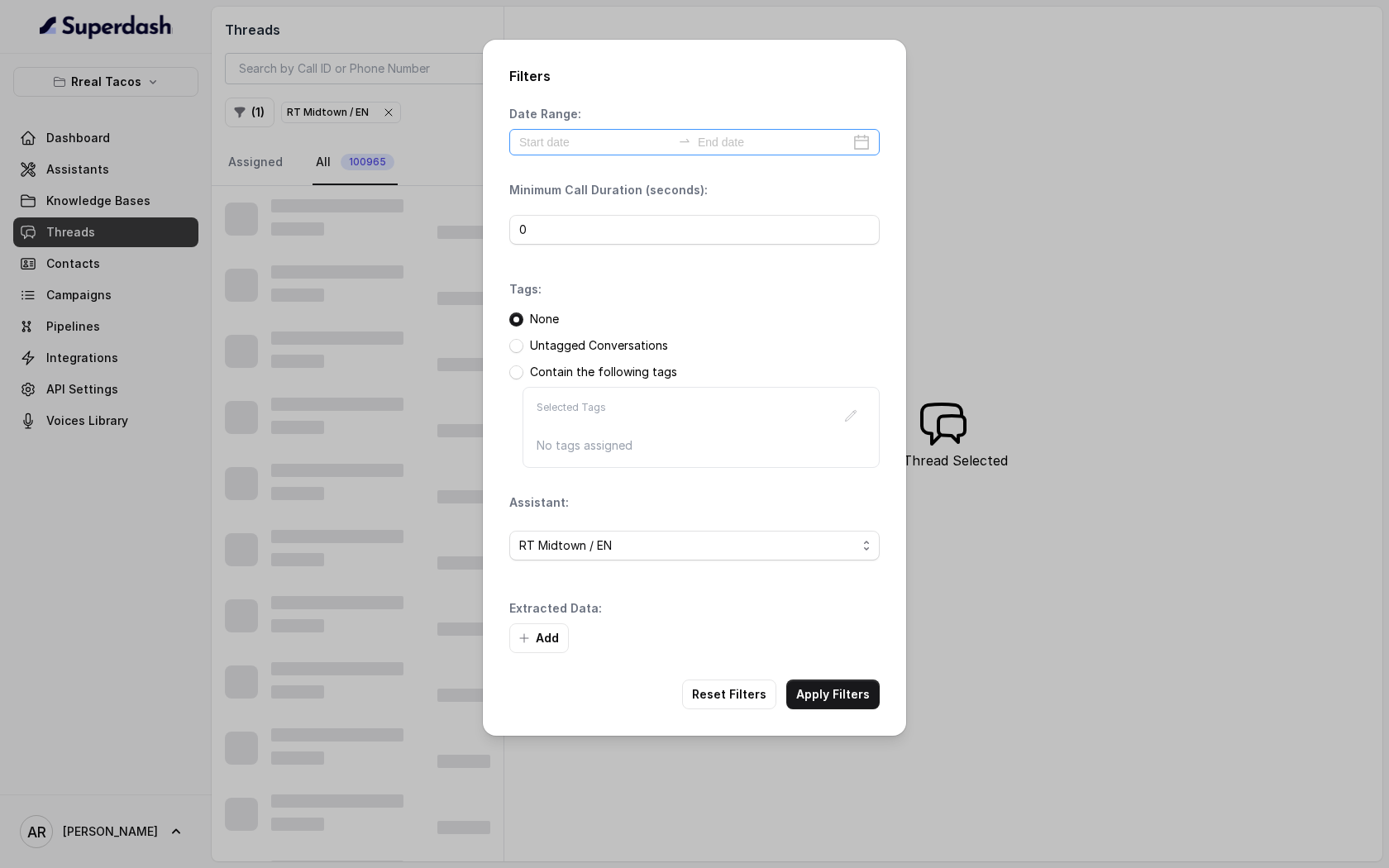
click at [557, 155] on div at bounding box center [695, 142] width 371 height 26
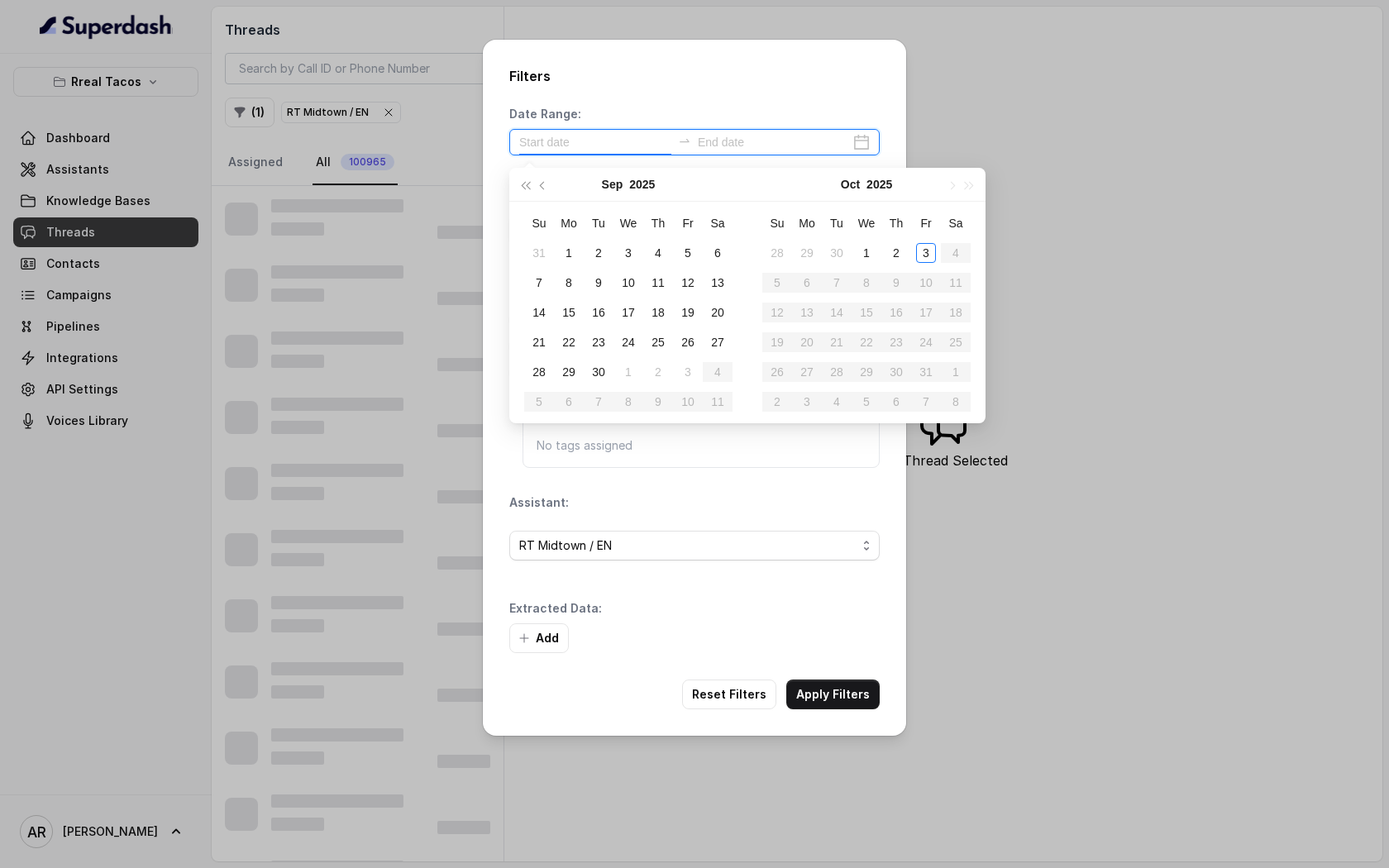
click at [560, 131] on div at bounding box center [695, 142] width 371 height 26
type input "2025-09-06"
type input "2025-10-03"
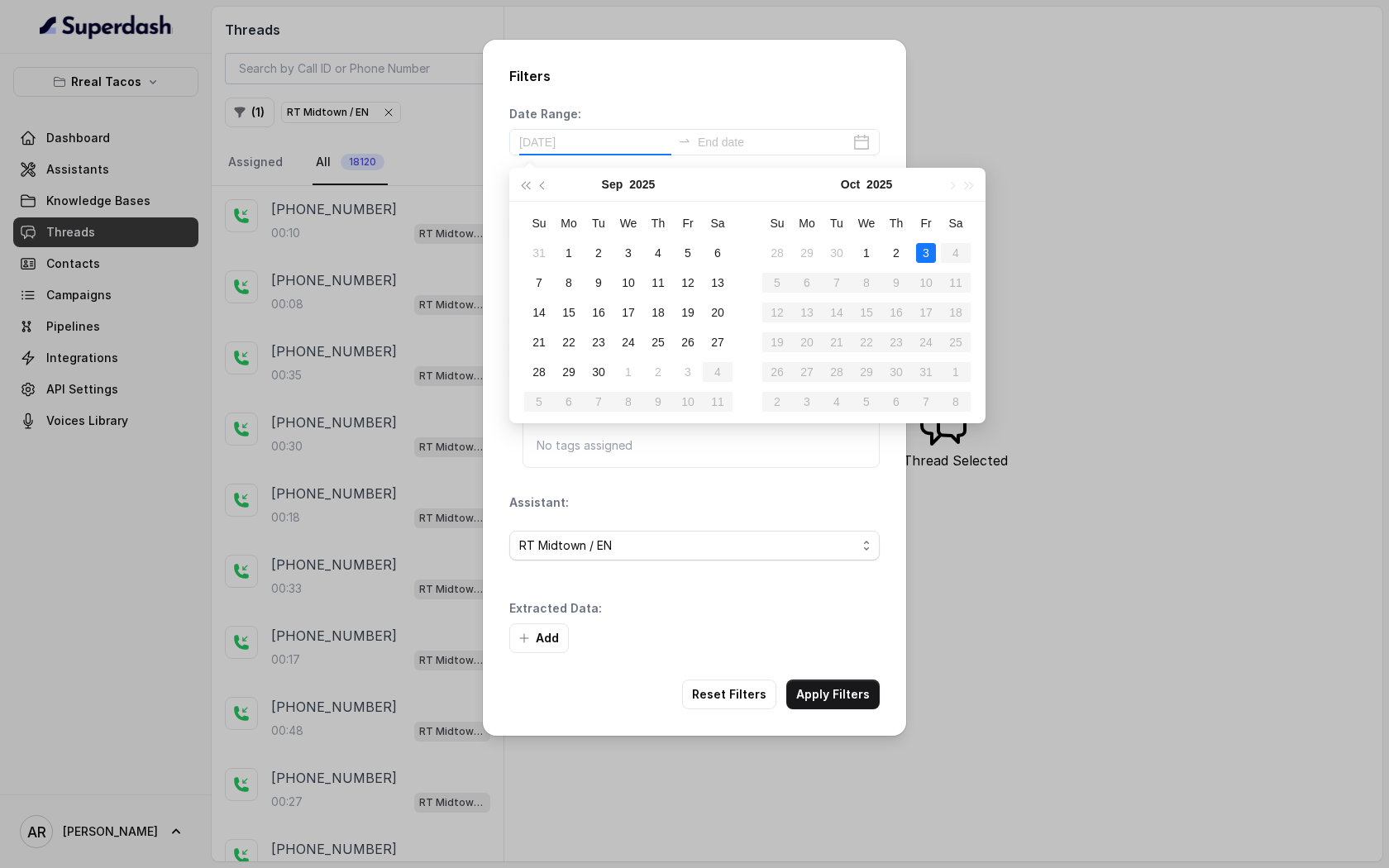
click at [921, 253] on div "3" at bounding box center [926, 253] width 20 height 20
type input "2025-10-03"
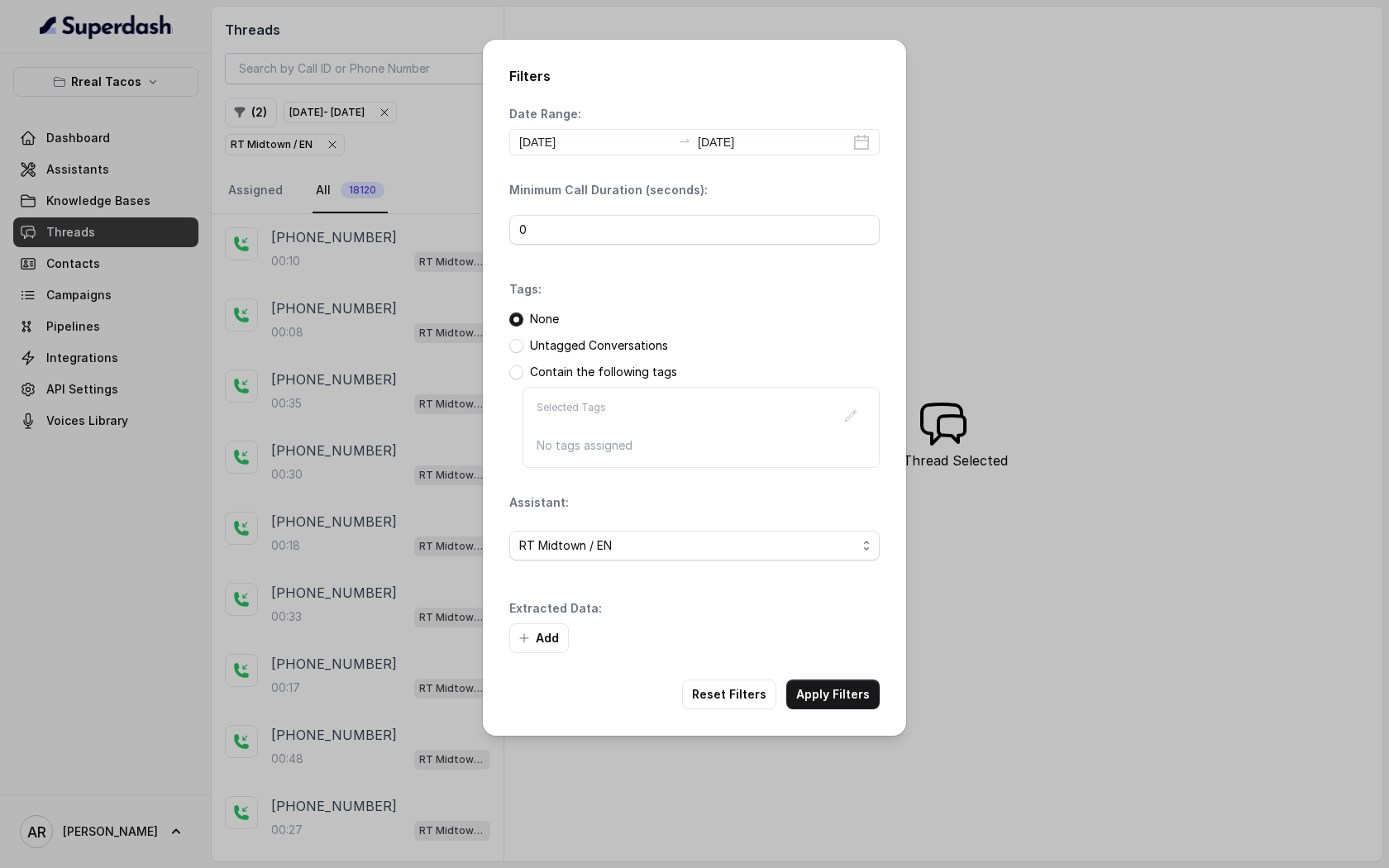
click at [828, 717] on div "Filters Date Range: 2025-10-03 2025-10-03 Minimum Call Duration (seconds): 0 Ta…" at bounding box center [694, 387] width 423 height 696
click at [848, 683] on button "Apply Filters" at bounding box center [833, 695] width 94 height 30
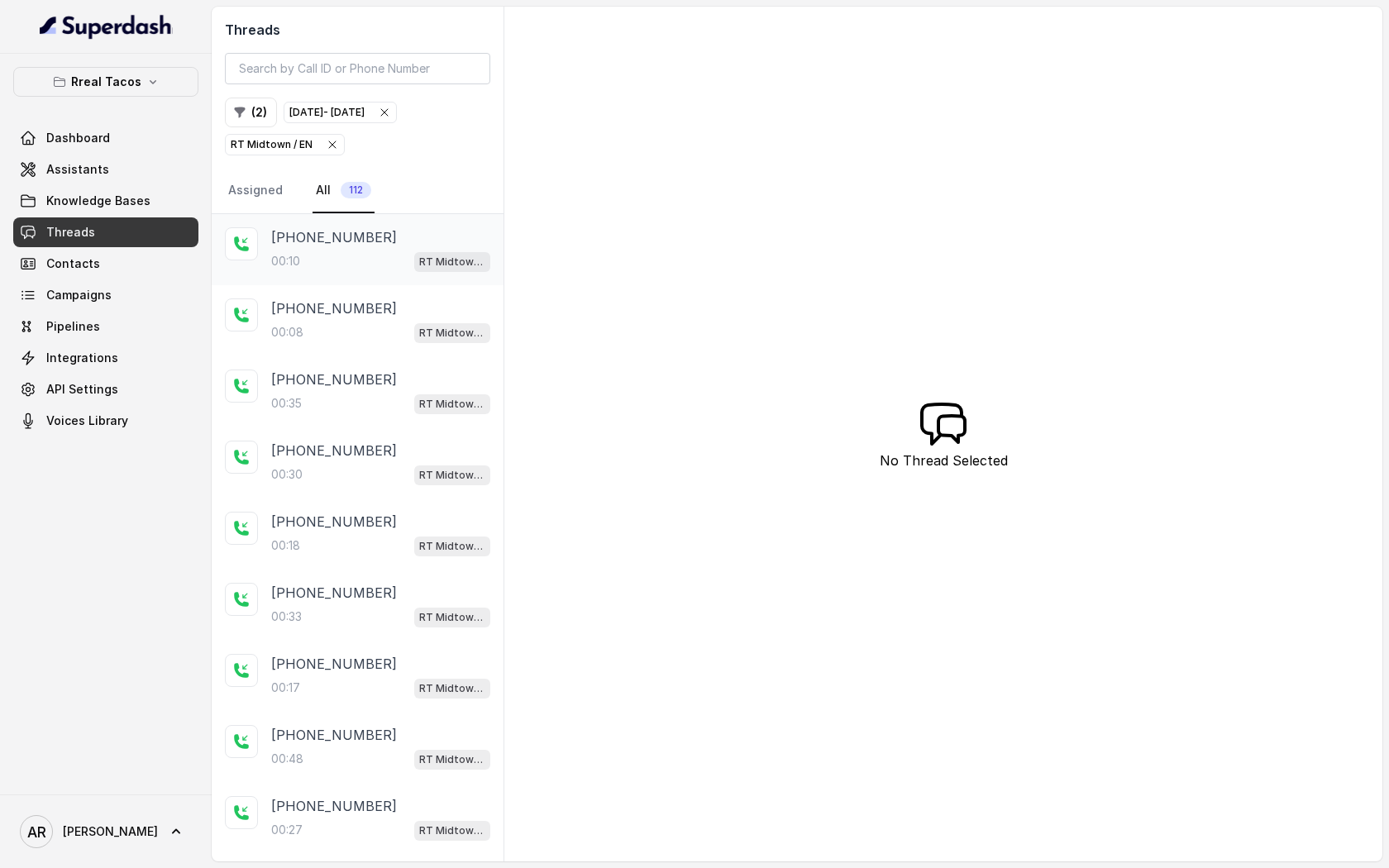
click at [432, 267] on p "RT Midtown / EN" at bounding box center [453, 261] width 66 height 17
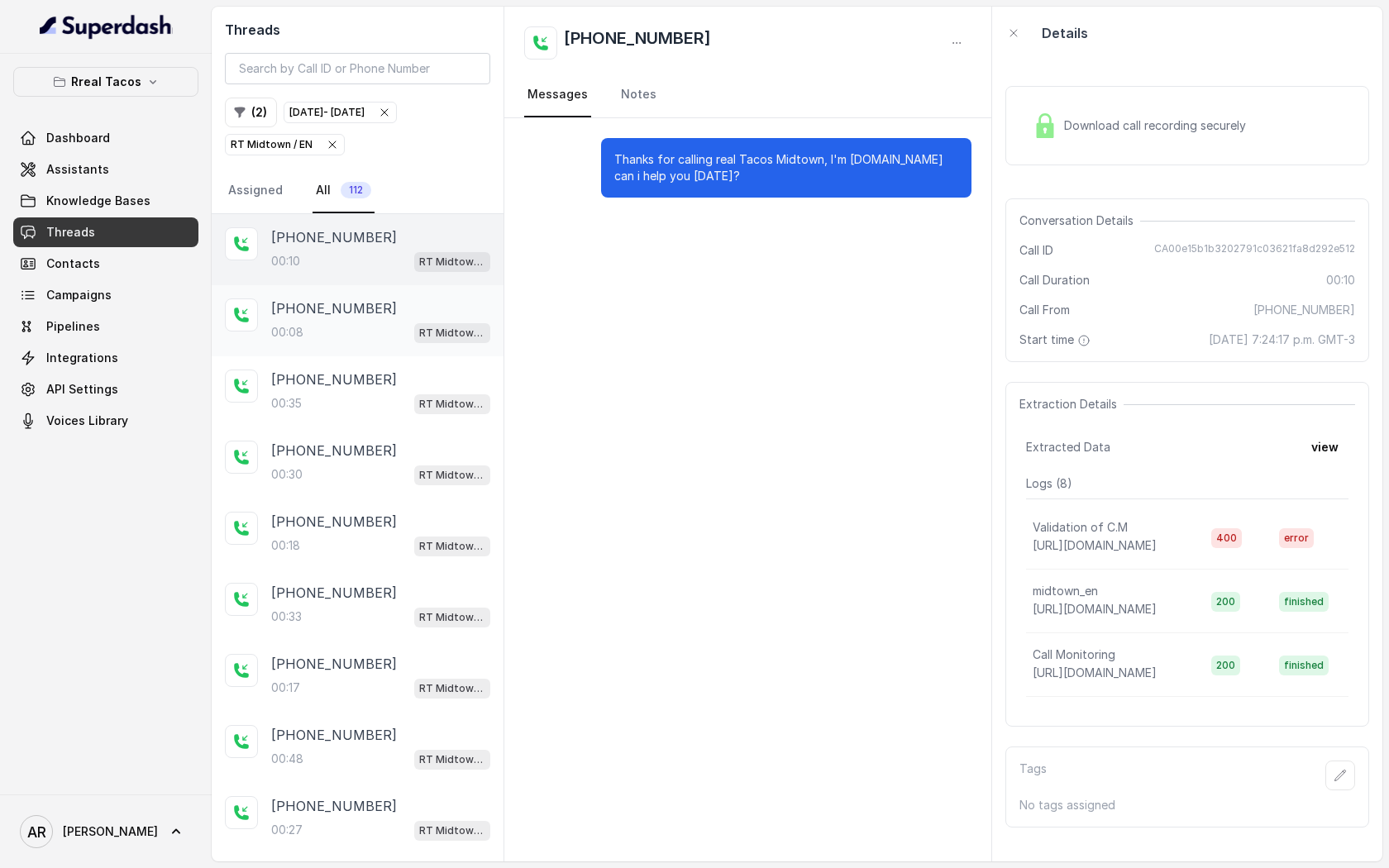
click at [428, 328] on p "RT Midtown / EN" at bounding box center [453, 333] width 66 height 17
click at [409, 384] on div "+17706898198" at bounding box center [380, 379] width 219 height 20
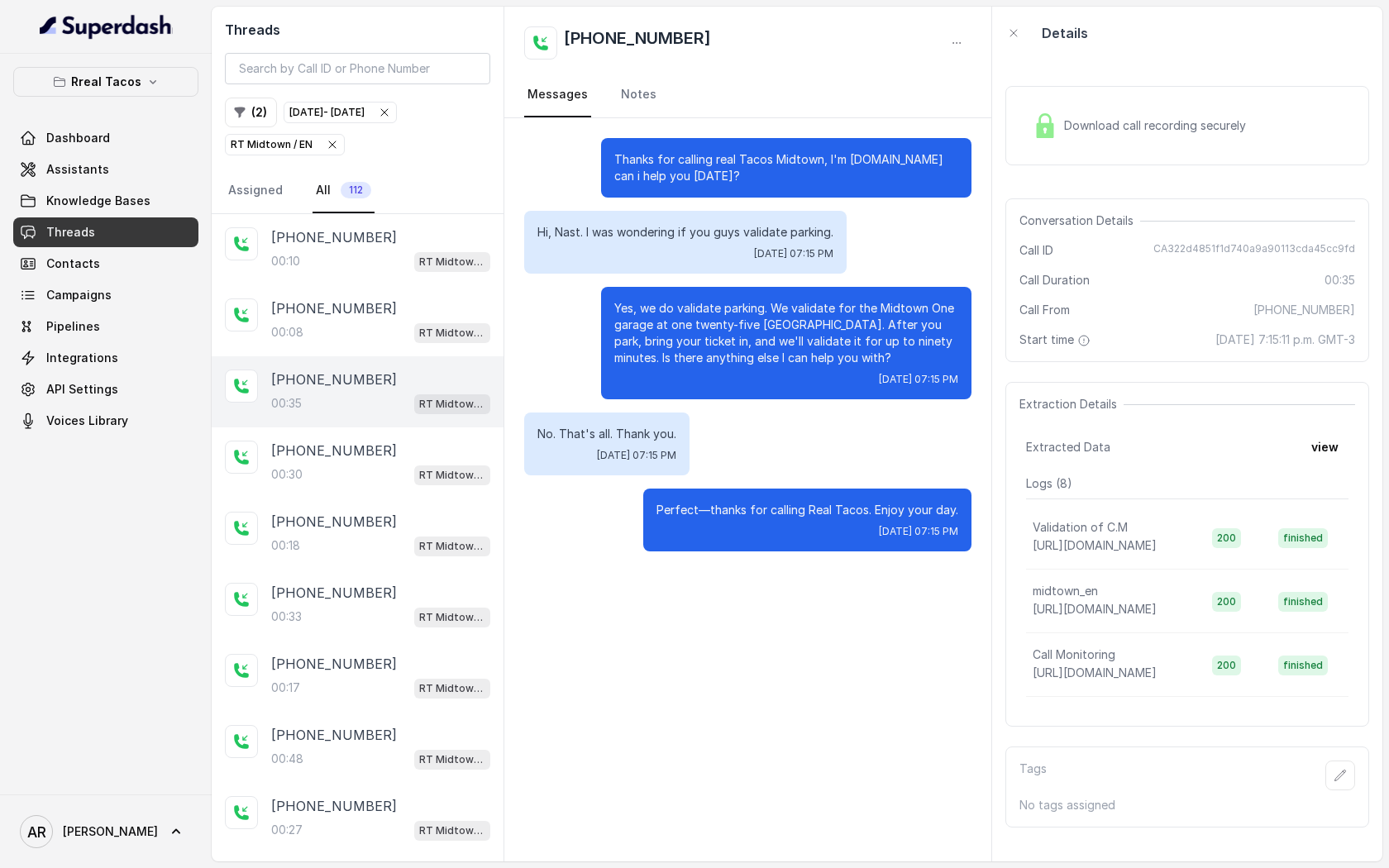
scroll to position [40, 0]
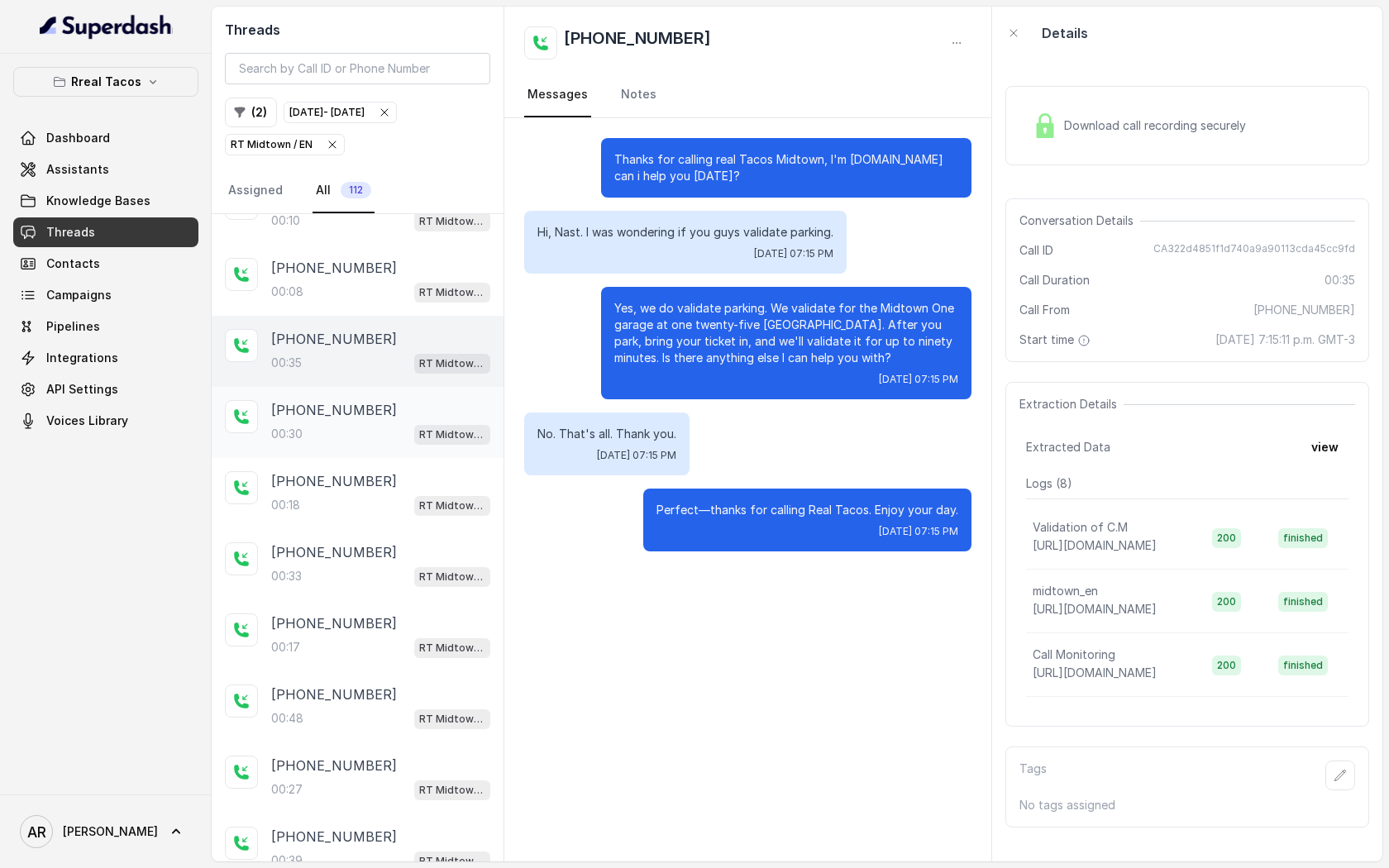
click at [414, 411] on div "[PHONE_NUMBER]" at bounding box center [380, 410] width 219 height 20
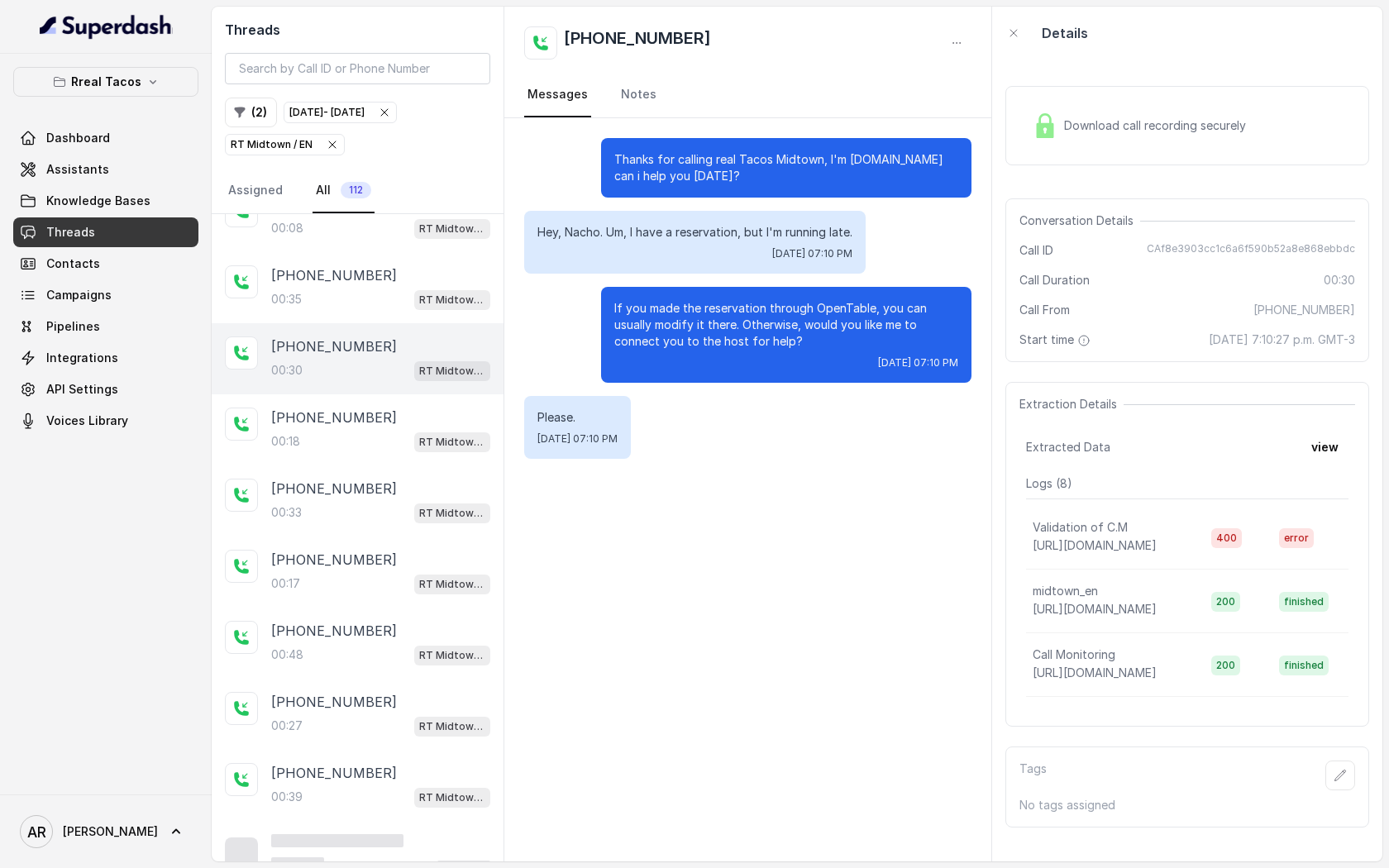
scroll to position [114, 0]
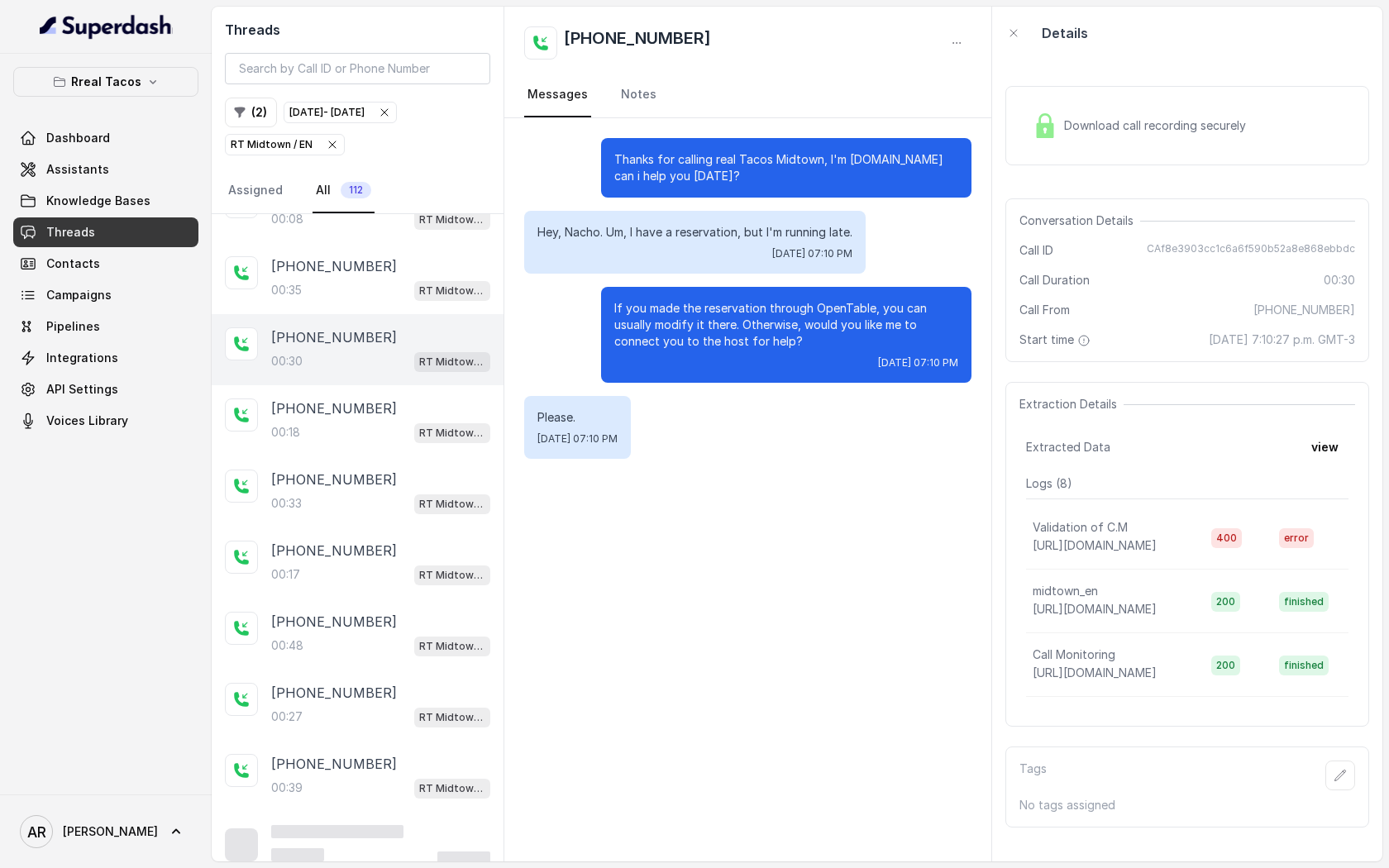
click at [414, 411] on div "[PHONE_NUMBER]" at bounding box center [380, 408] width 219 height 20
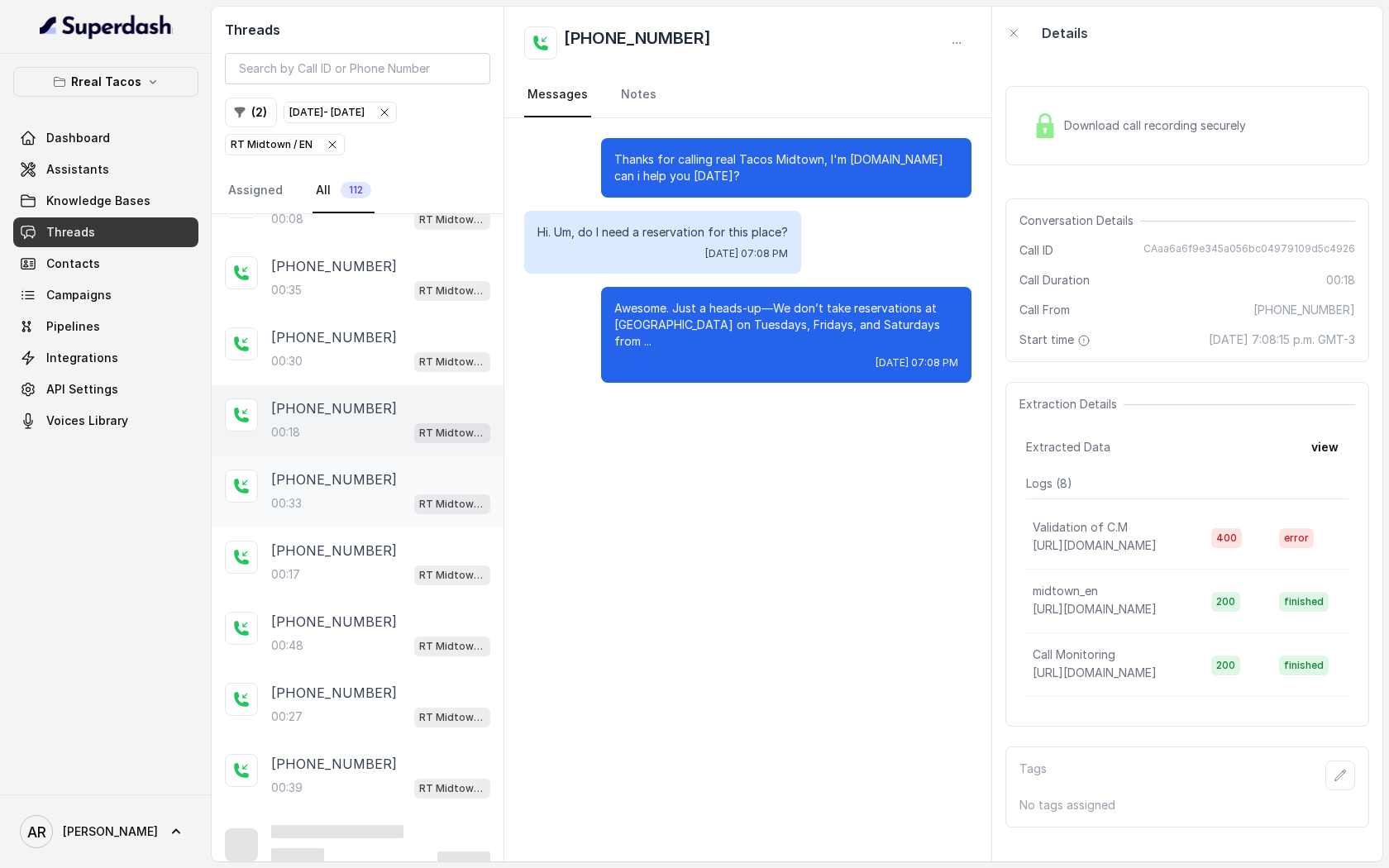
click at [392, 494] on div "00:33 RT Midtown / EN" at bounding box center [380, 503] width 219 height 22
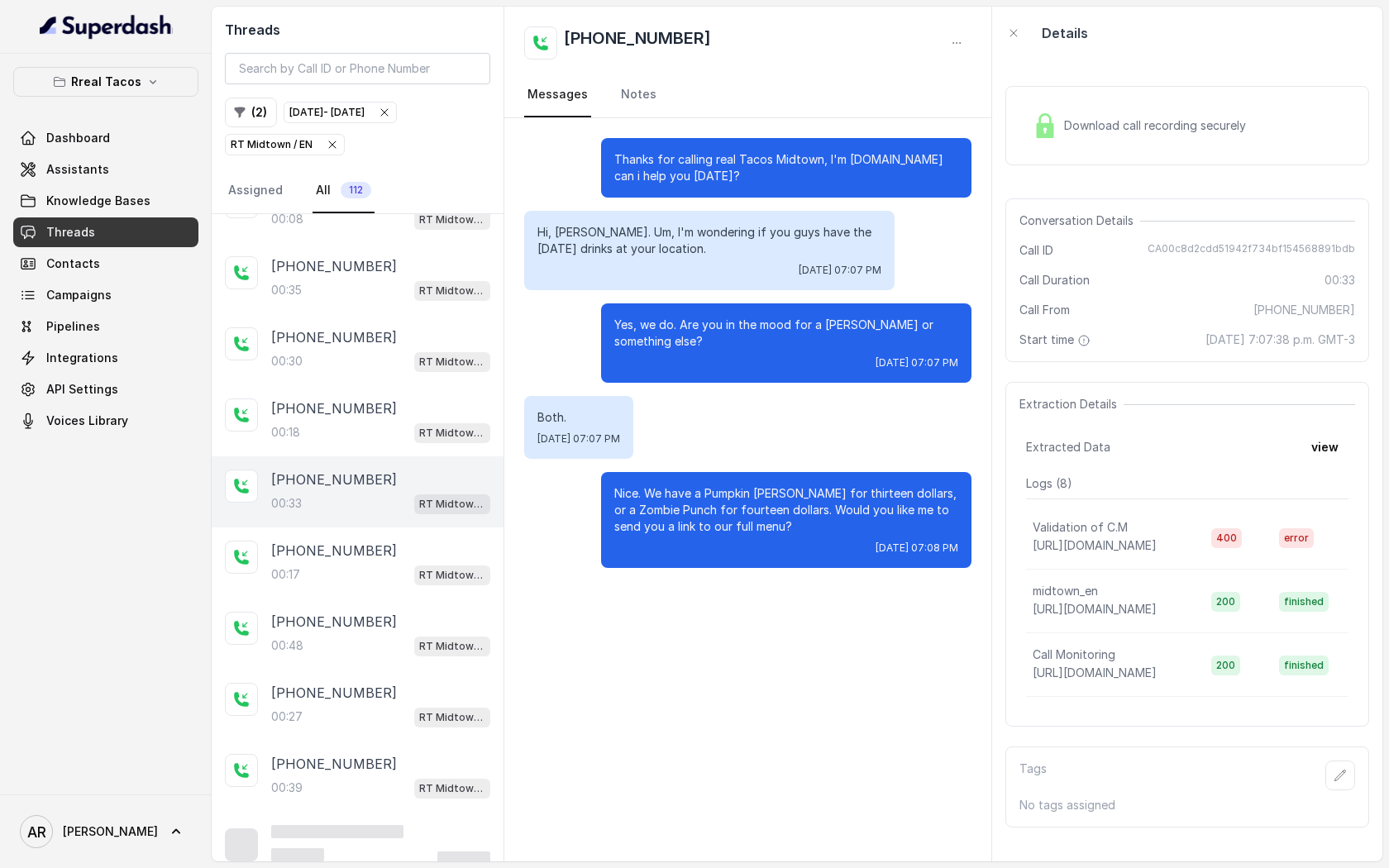
scroll to position [126, 0]
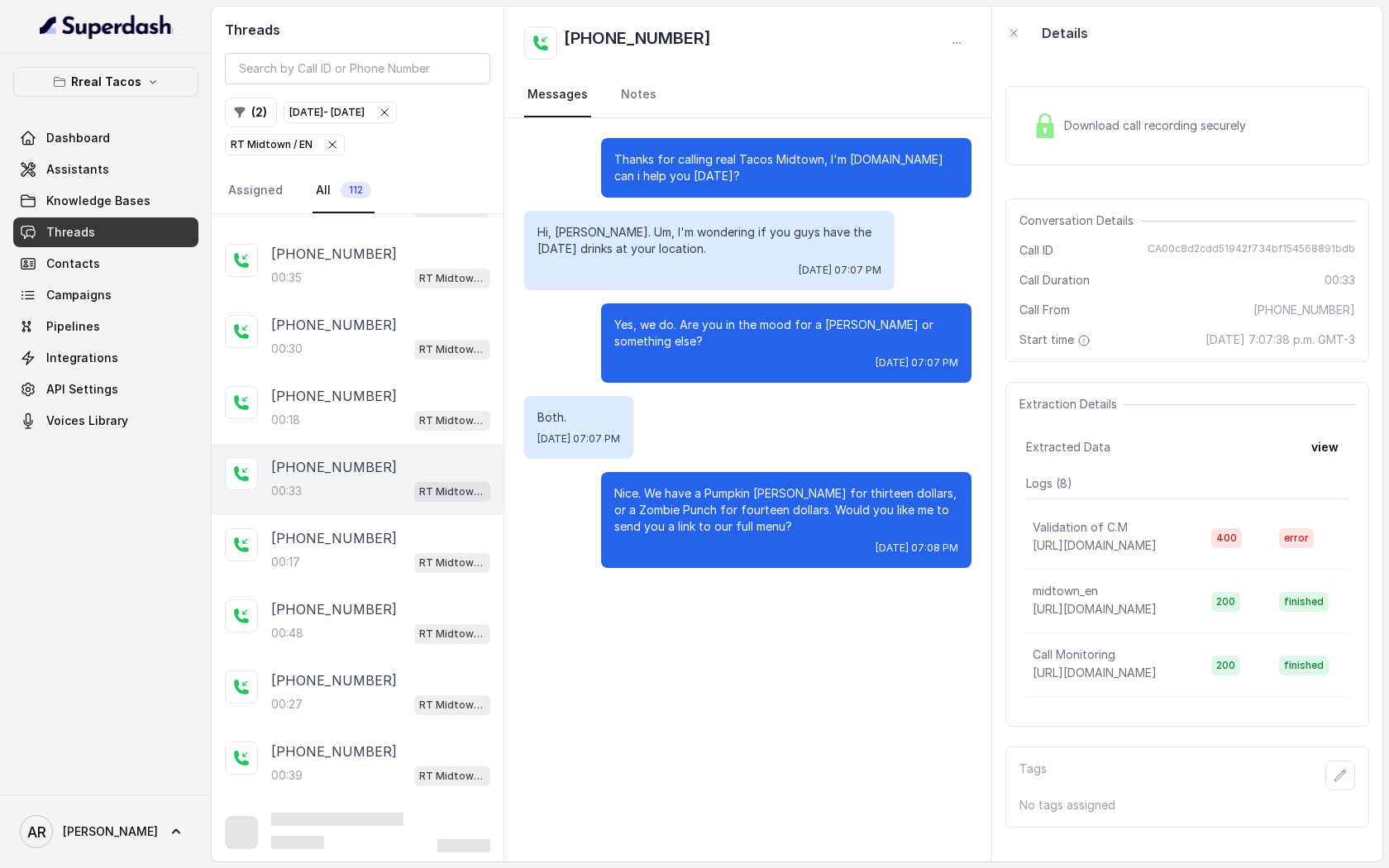
click at [392, 494] on div "00:33 RT Midtown / EN" at bounding box center [380, 491] width 219 height 22
click at [381, 535] on div "[PHONE_NUMBER]" at bounding box center [380, 538] width 219 height 20
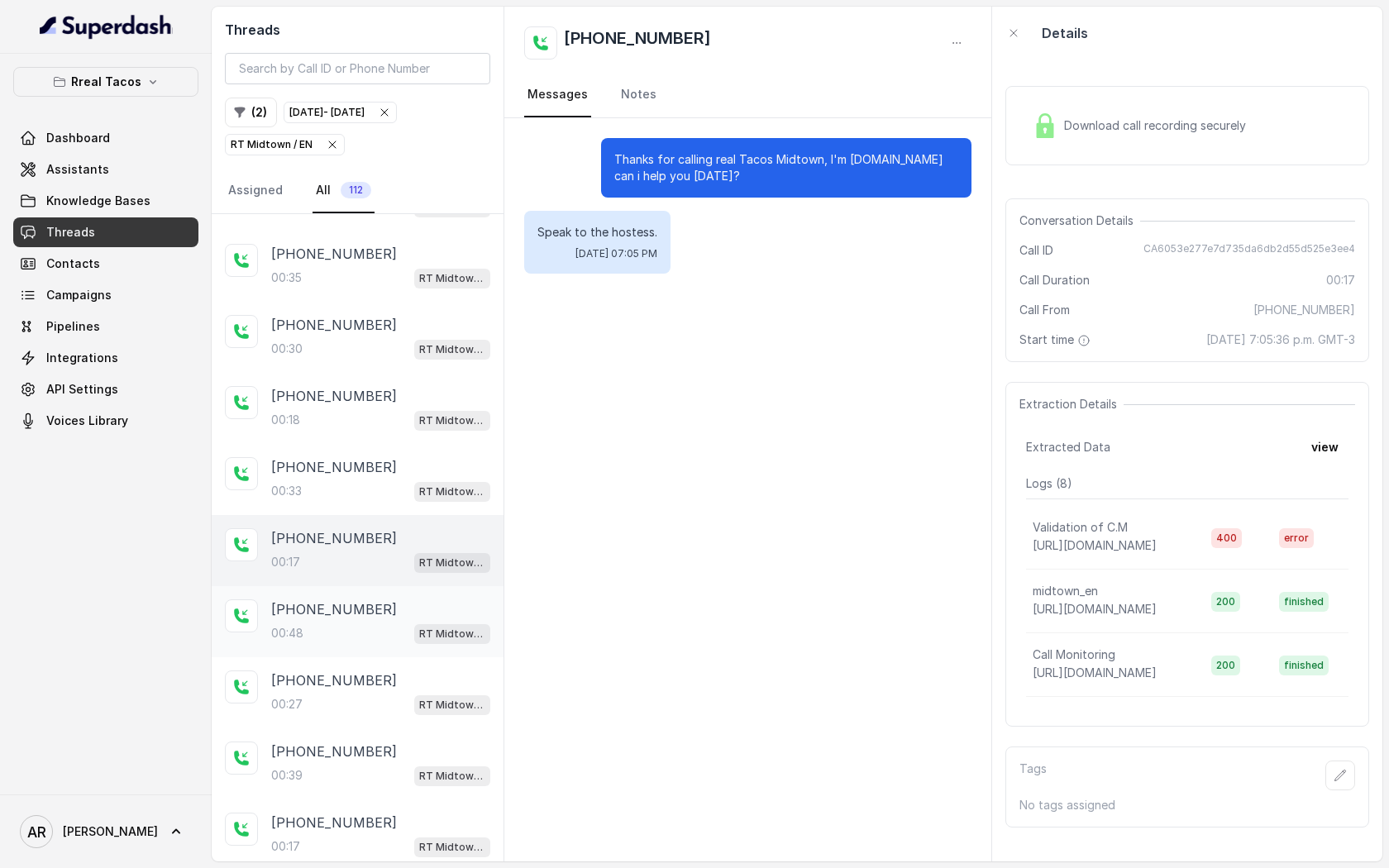
click at [403, 600] on div "[PHONE_NUMBER]" at bounding box center [380, 609] width 219 height 20
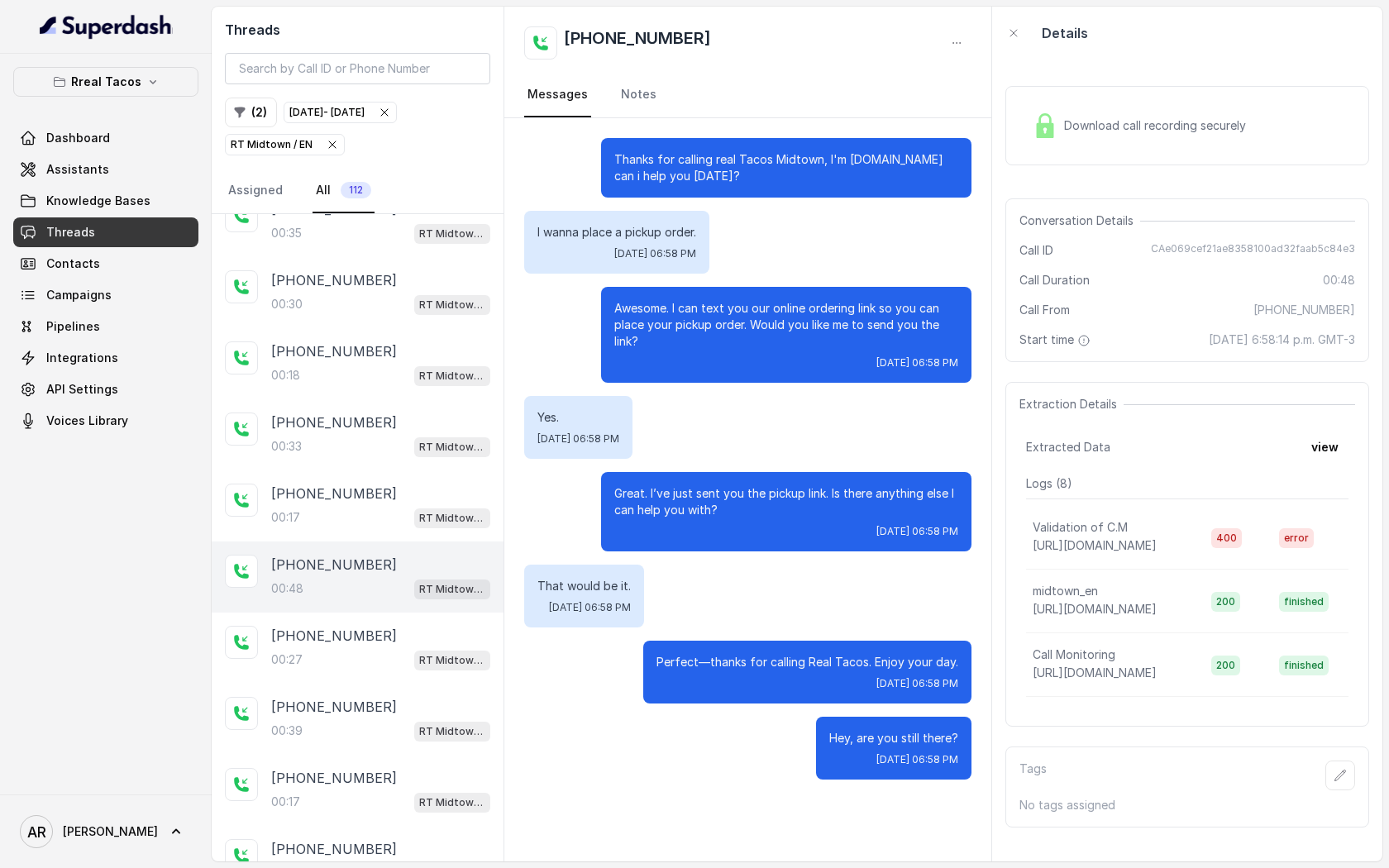
scroll to position [171, 0]
click at [409, 665] on div "00:27 RT Midtown / EN" at bounding box center [380, 659] width 219 height 22
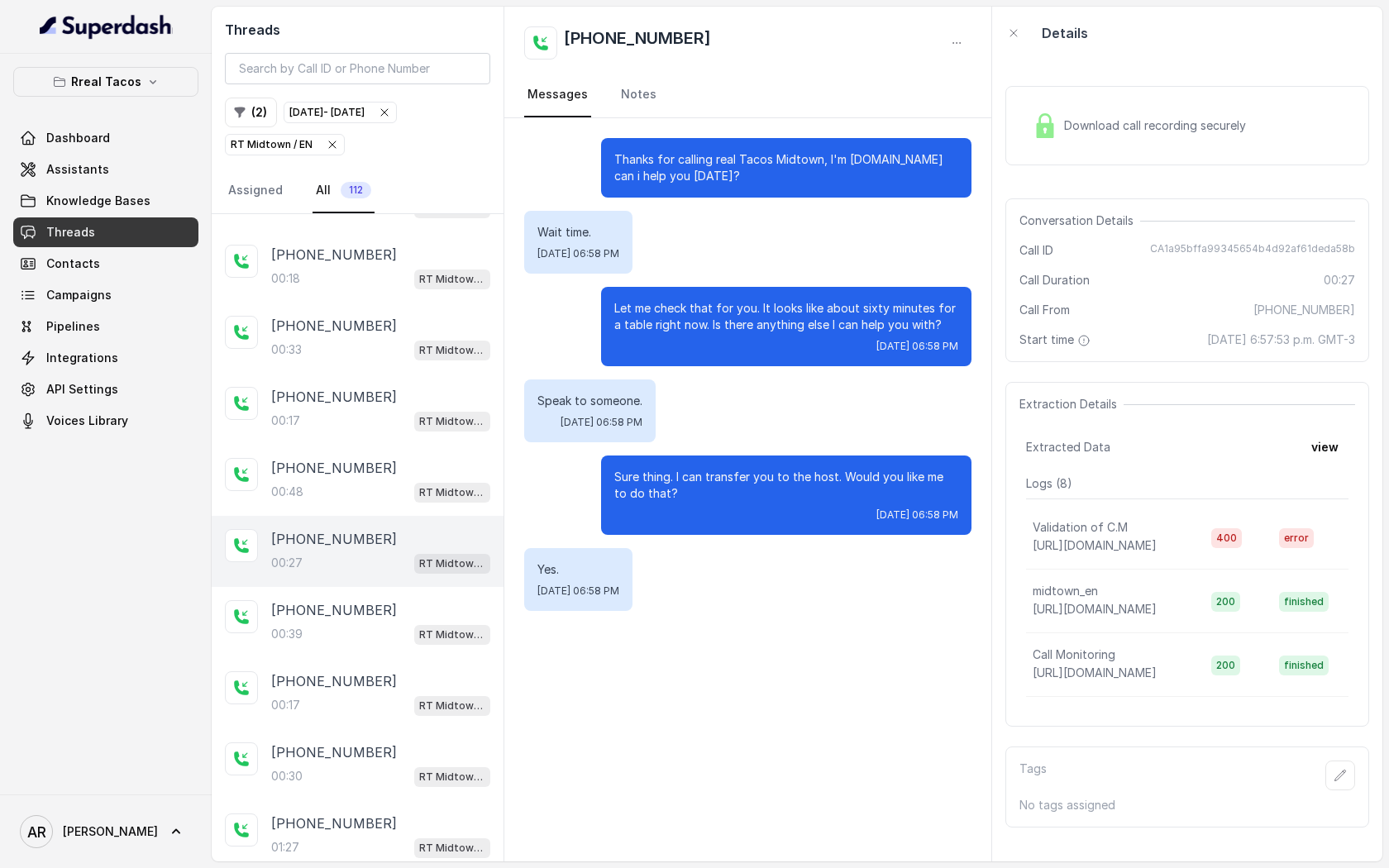
scroll to position [301, 0]
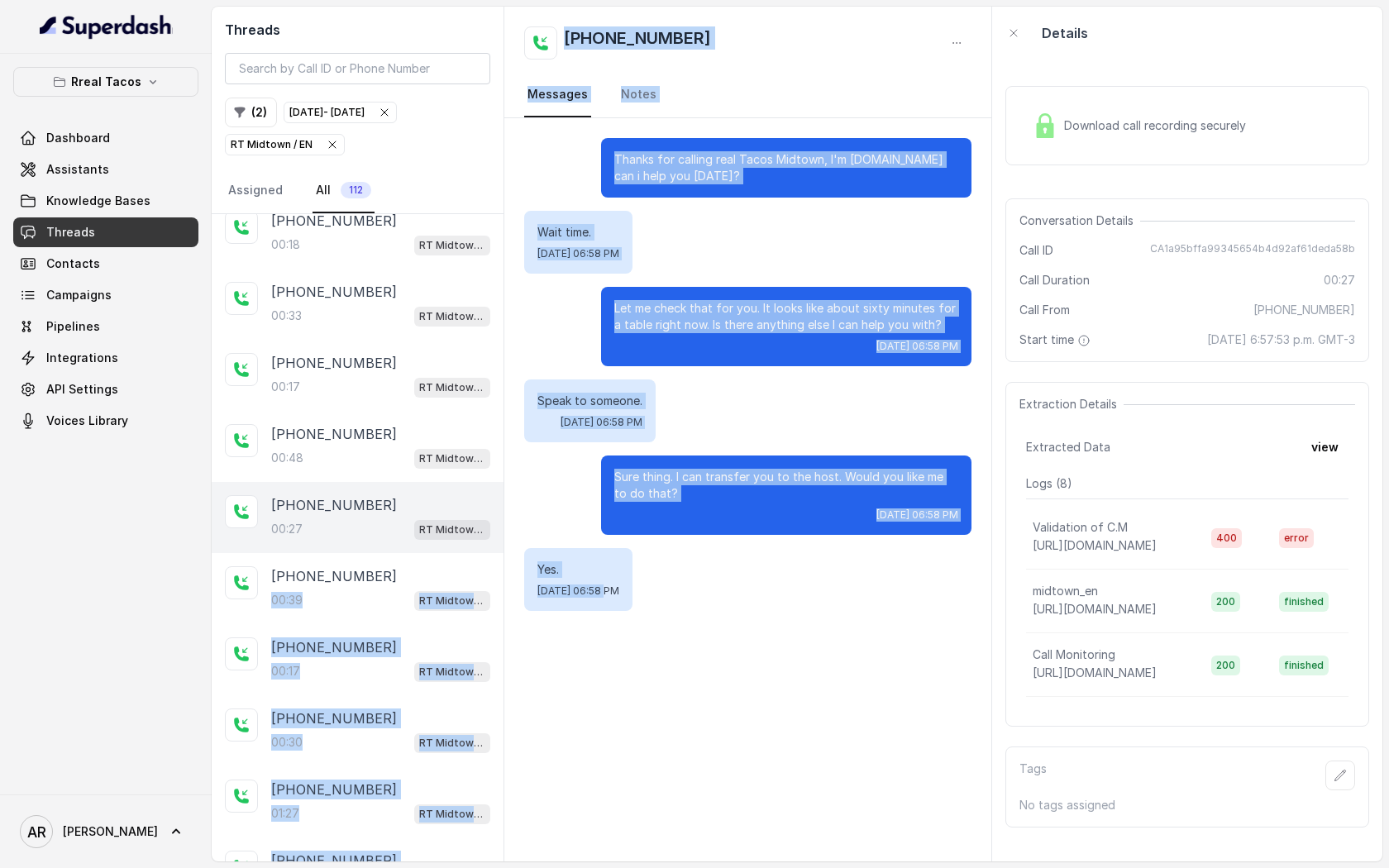
drag, startPoint x: 420, startPoint y: 574, endPoint x: 592, endPoint y: 595, distance: 173.3
click at [594, 594] on div "Threads ( 2 ) Oct 03, 2025 - Oct 03, 2025 RT Midtown / EN Assigned All 112 +141…" at bounding box center [796, 434] width 1170 height 855
click at [592, 595] on span "[DATE] 06:58 PM" at bounding box center [579, 591] width 82 height 13
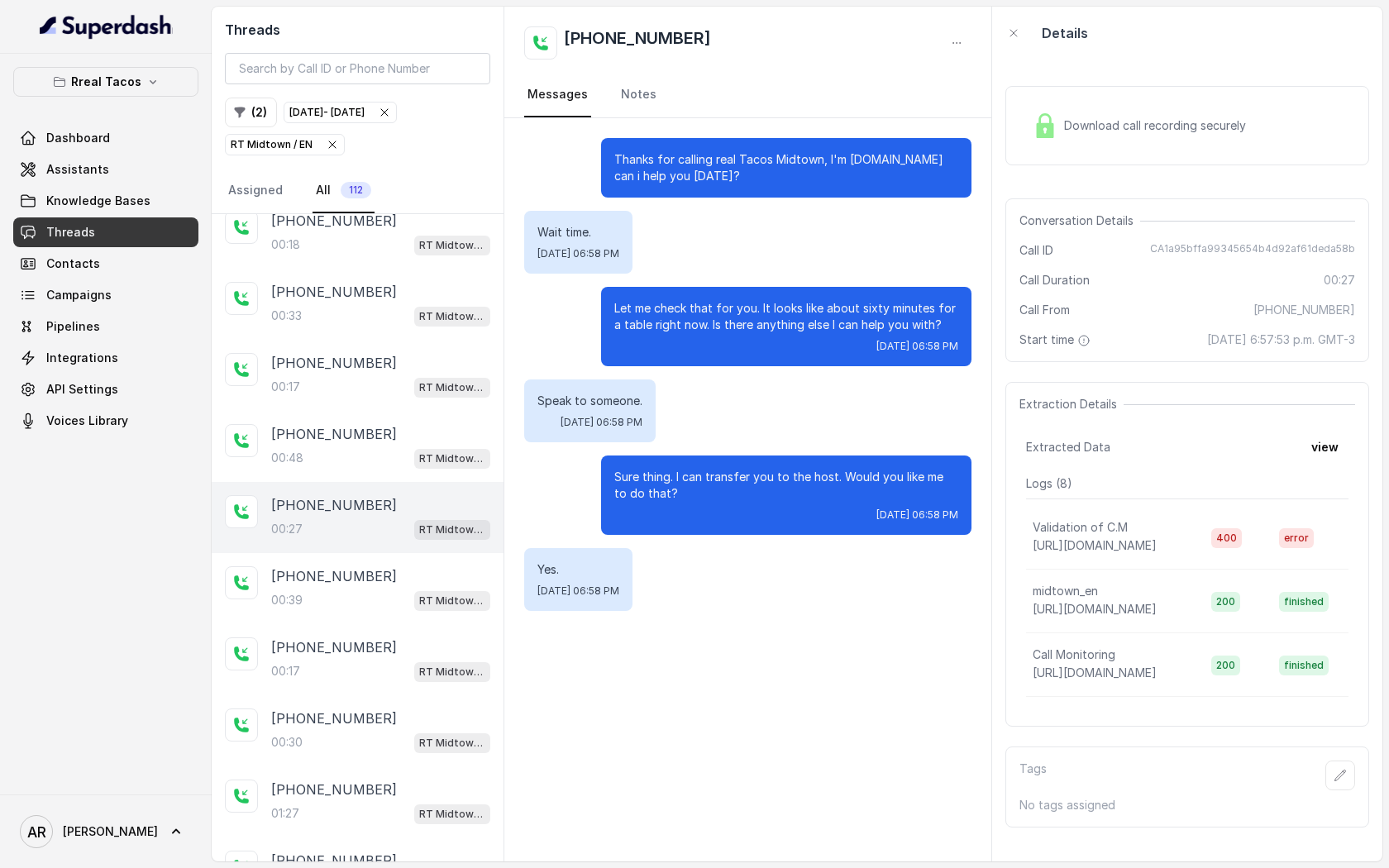
click at [1065, 130] on span "Download call recording securely" at bounding box center [1158, 125] width 189 height 17
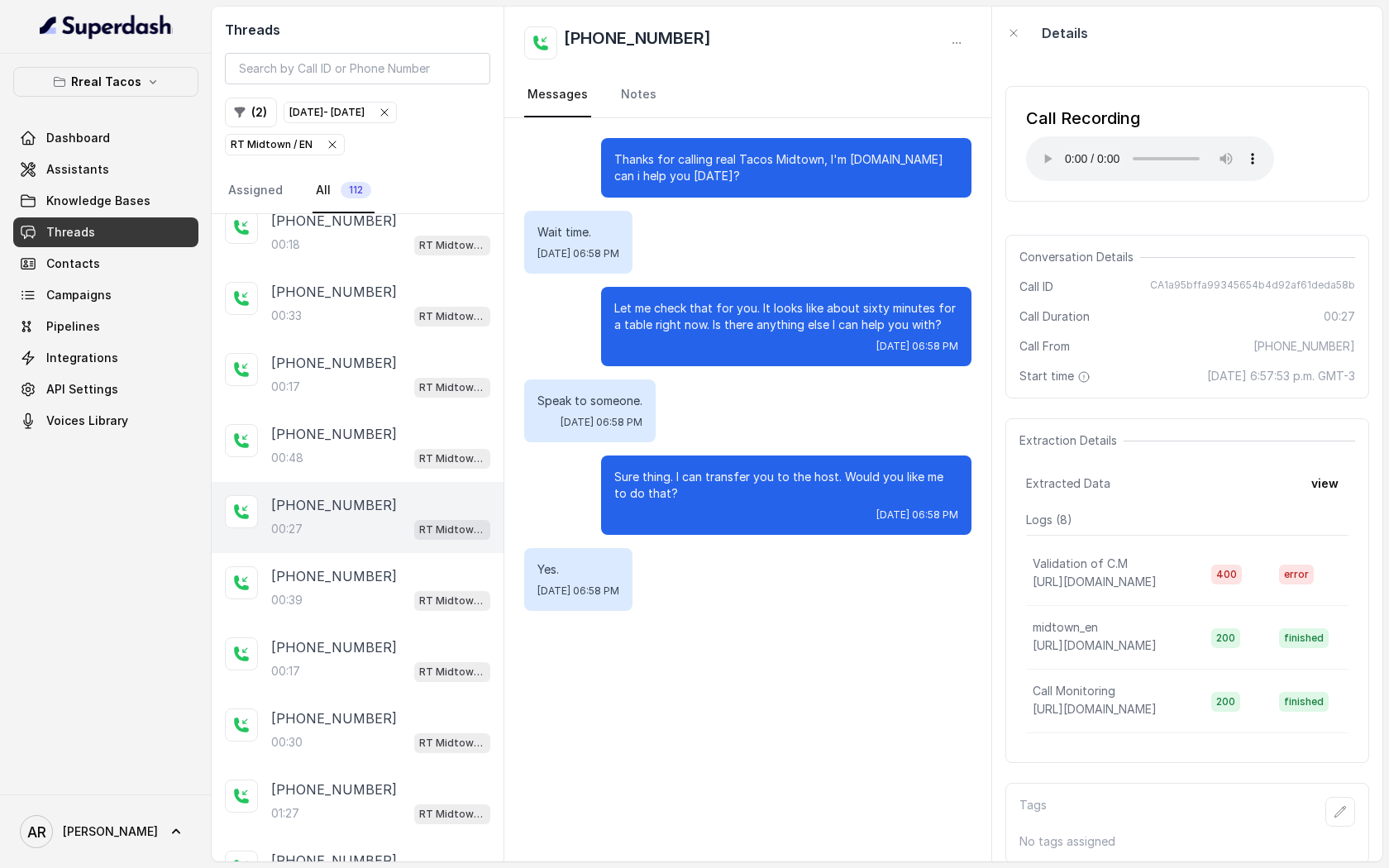
scroll to position [67, 0]
click at [1344, 817] on icon "button" at bounding box center [1340, 811] width 13 height 13
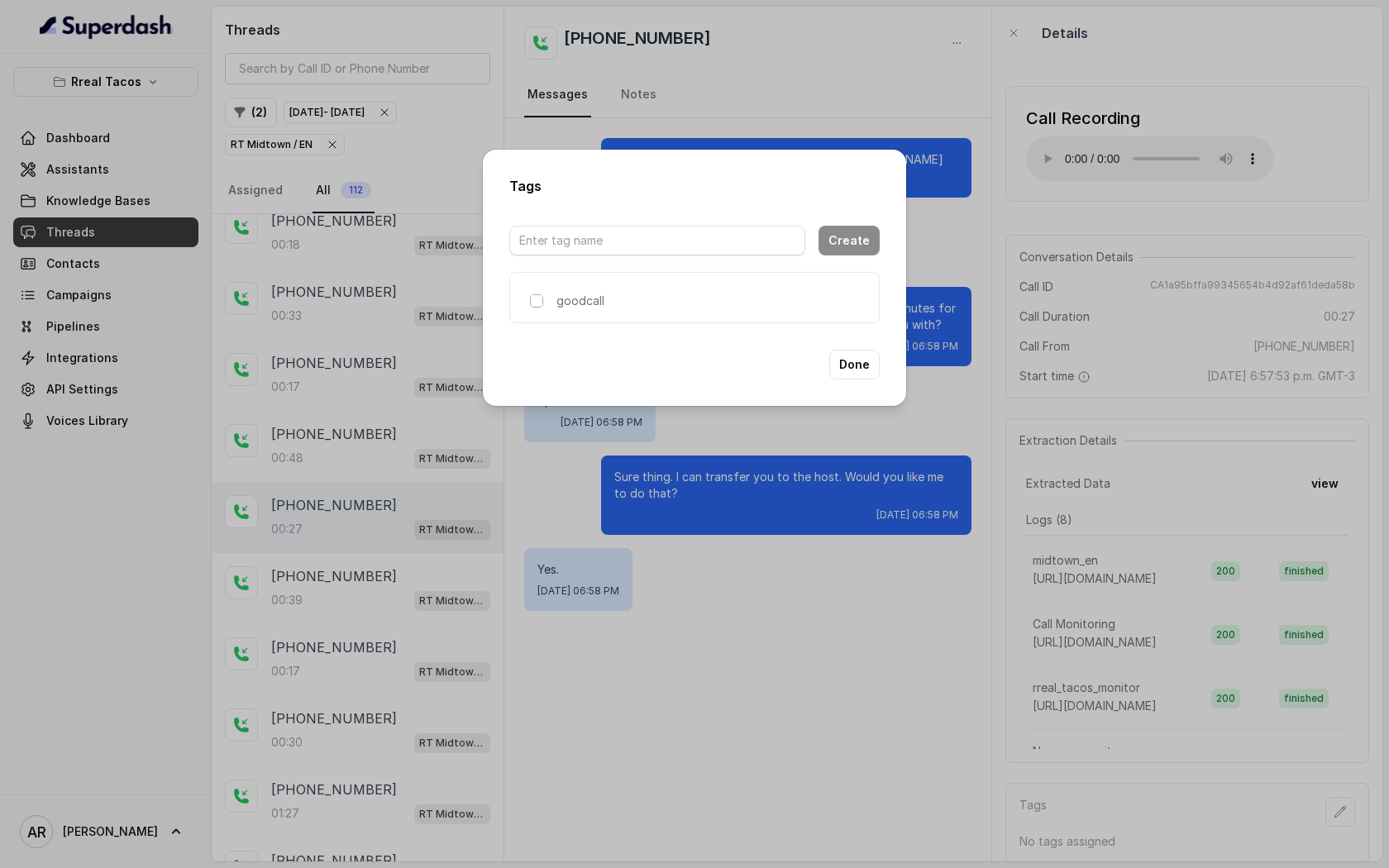
click at [534, 295] on span at bounding box center [536, 301] width 13 height 13
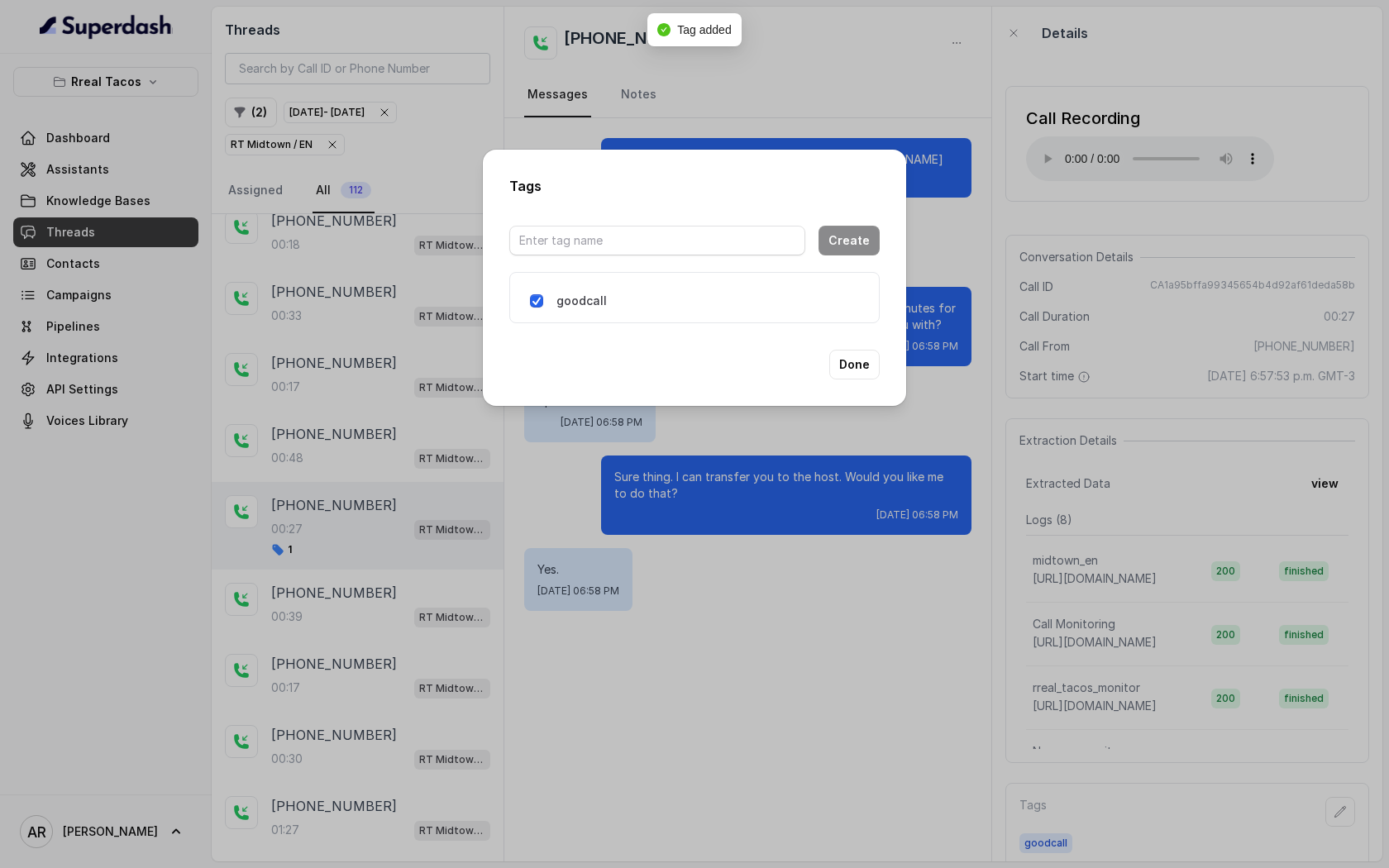
click at [538, 299] on span at bounding box center [536, 301] width 13 height 13
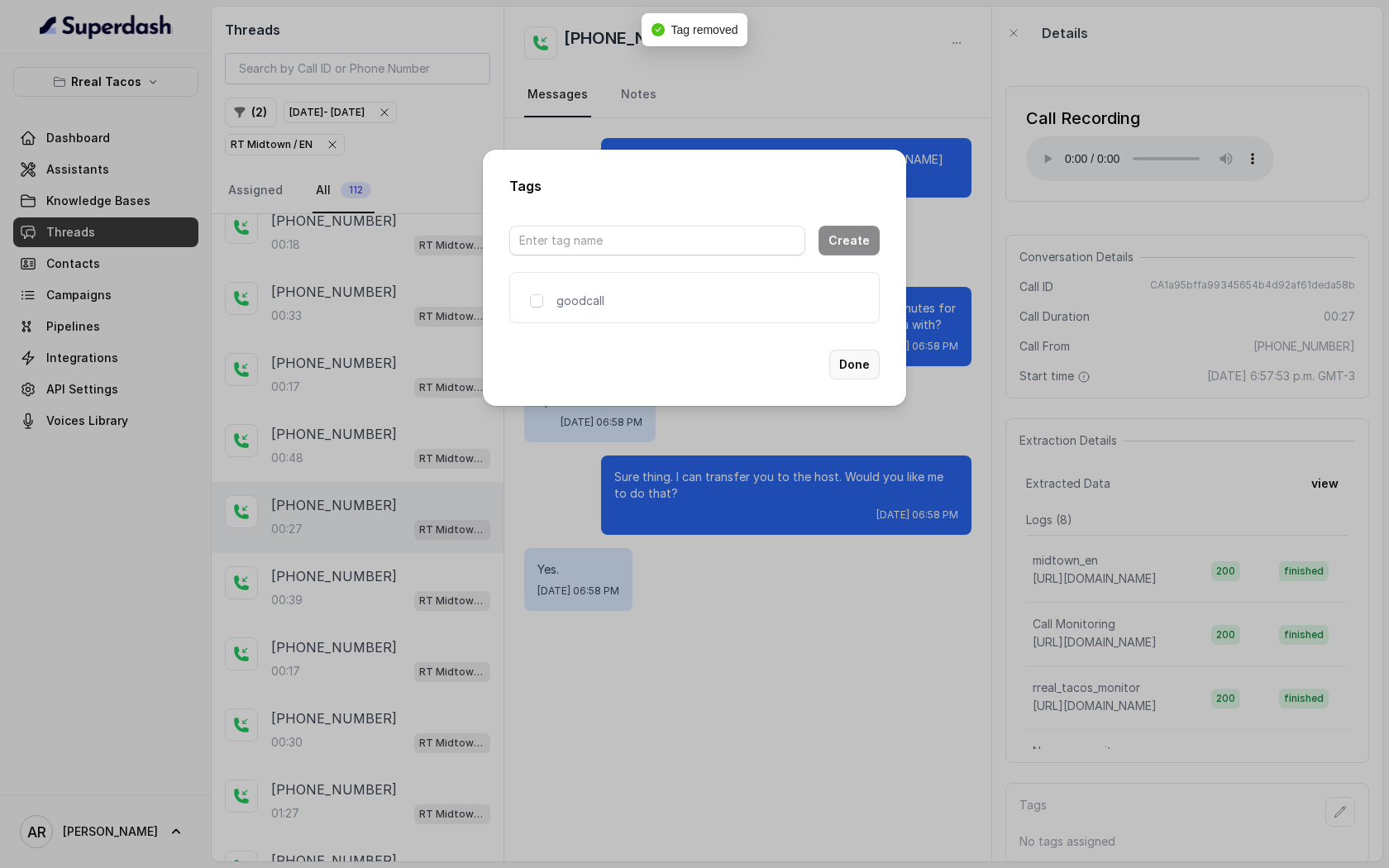
click at [869, 365] on button "Done" at bounding box center [855, 365] width 51 height 30
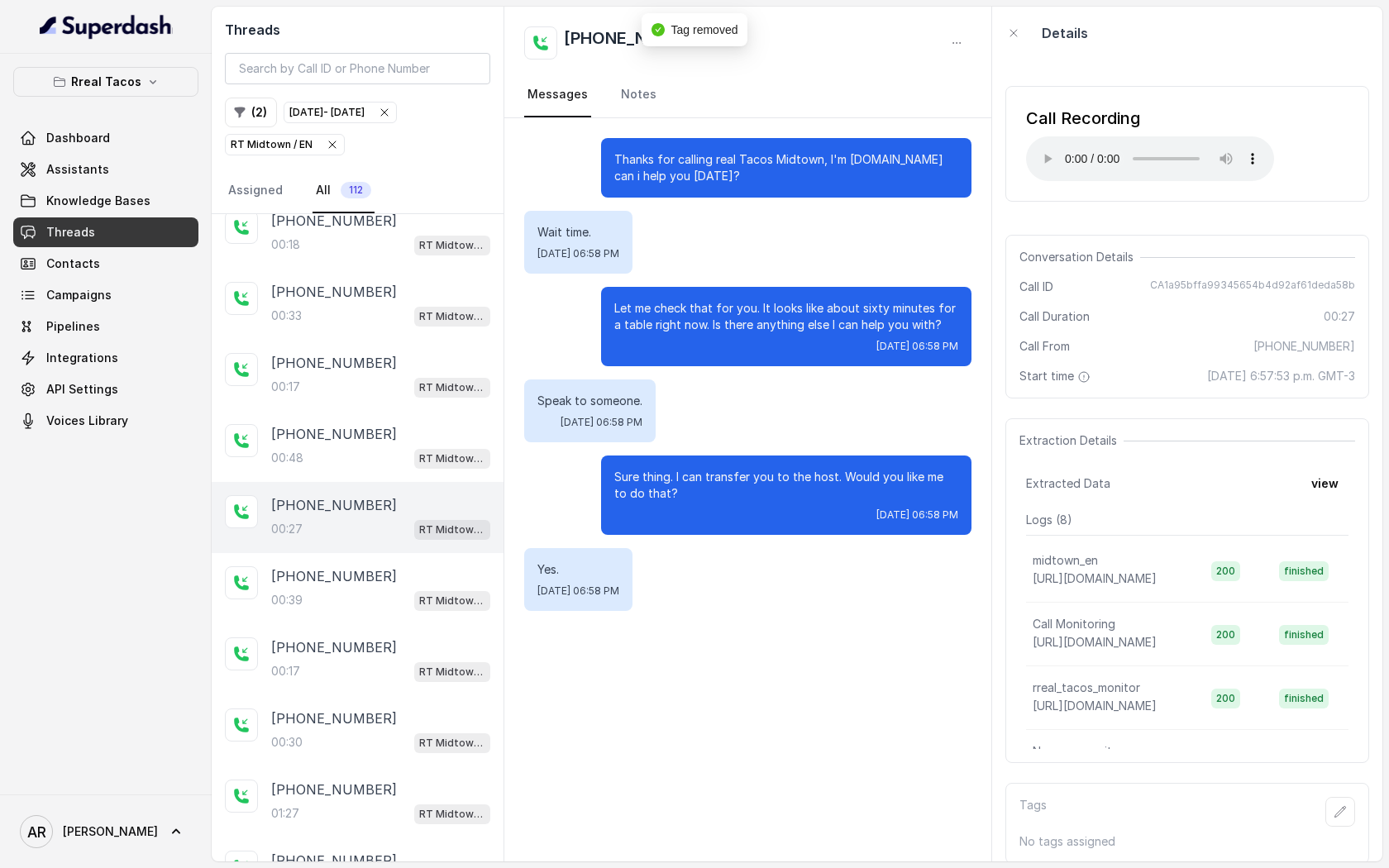
click at [869, 365] on div "Let me check that for you. It looks like about sixty minutes for a table right …" at bounding box center [787, 326] width 371 height 80
click at [1349, 821] on button "button" at bounding box center [1340, 812] width 30 height 30
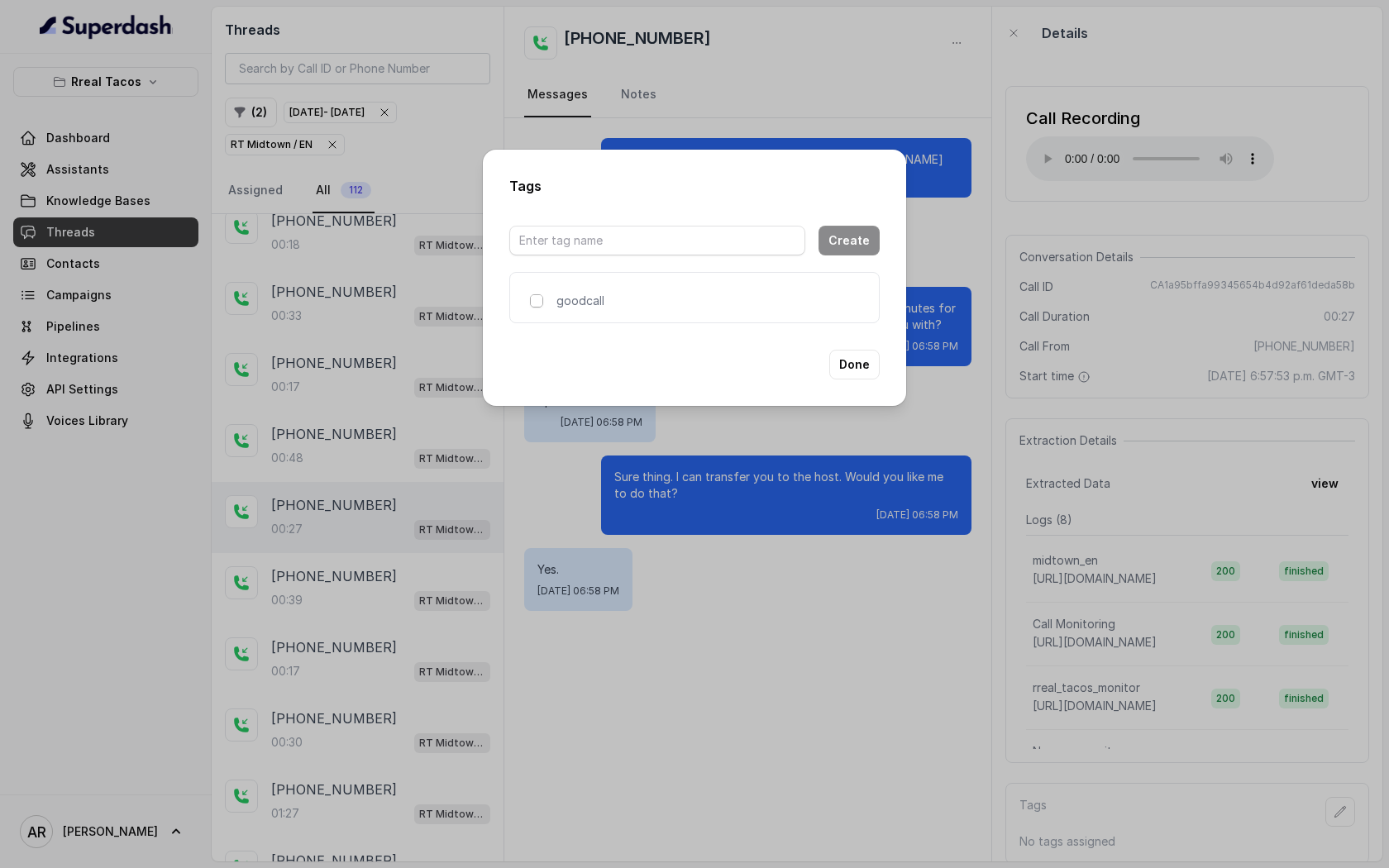
click at [534, 300] on span at bounding box center [536, 301] width 13 height 13
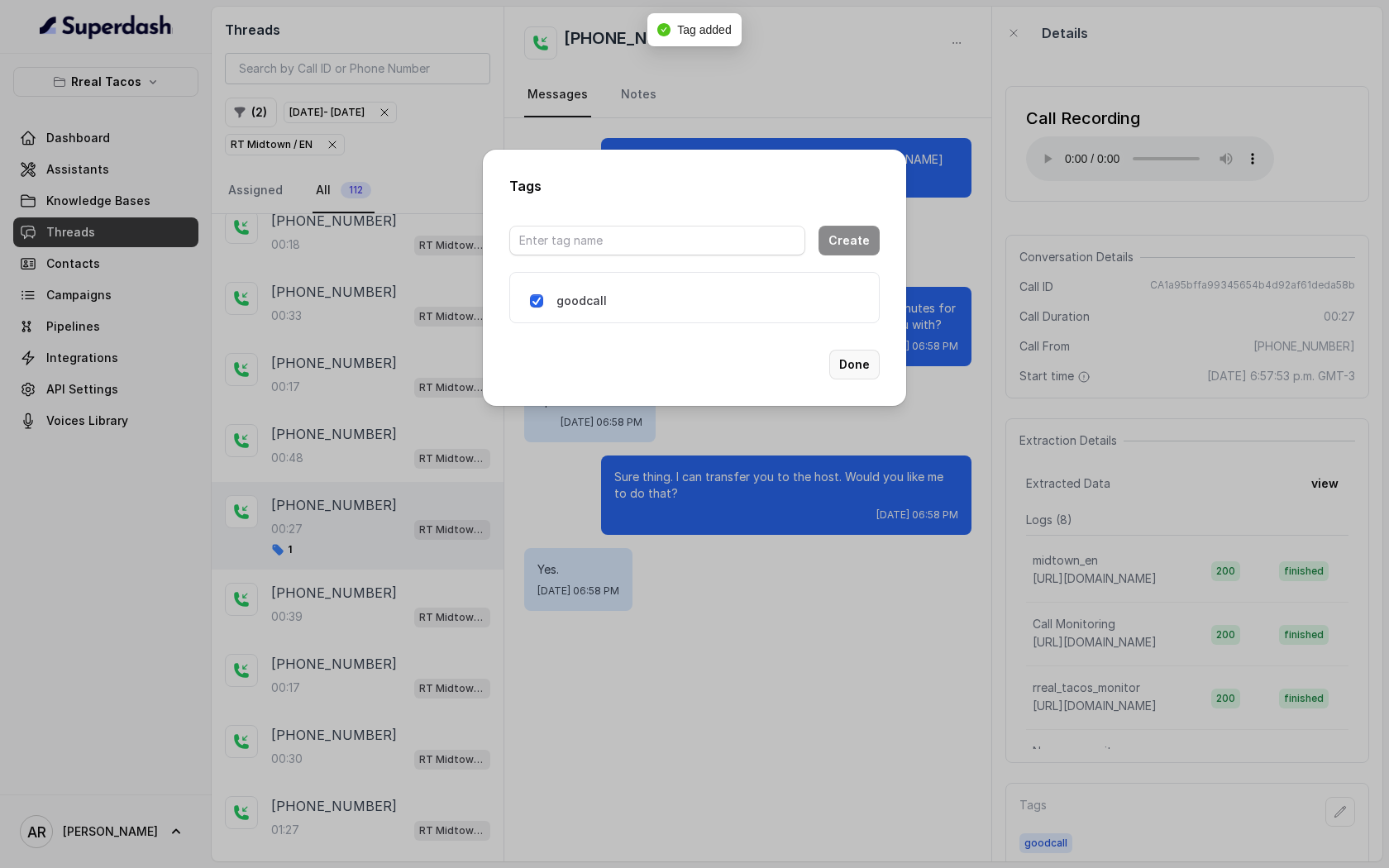
click at [861, 365] on button "Done" at bounding box center [855, 365] width 51 height 30
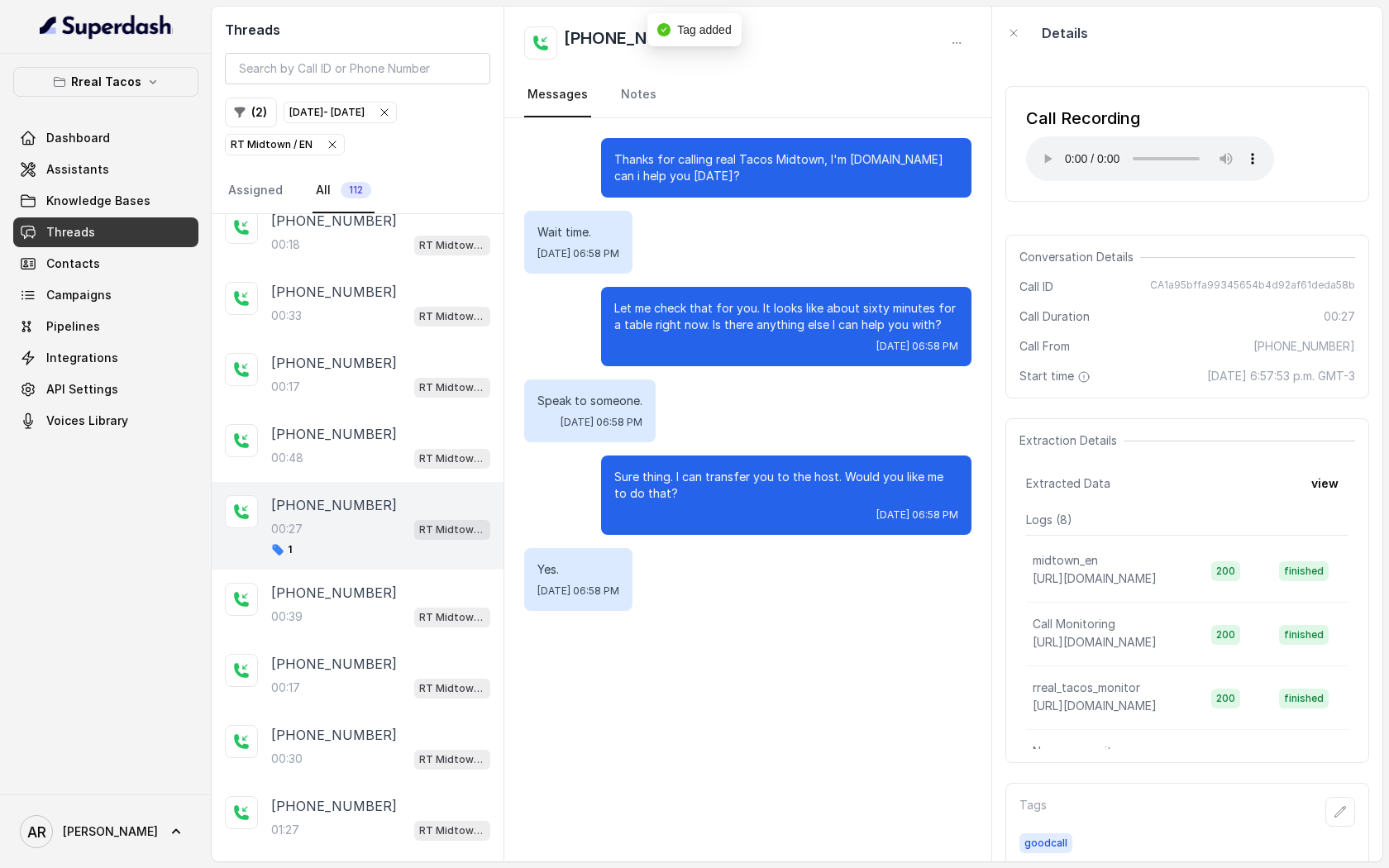
click at [1053, 264] on span "Conversation Details" at bounding box center [1080, 257] width 121 height 17
click at [1078, 203] on div "Call Recording Your browser does not support the audio element." at bounding box center [1187, 143] width 364 height 142
click at [399, 621] on div "00:39 RT Midtown / EN" at bounding box center [380, 616] width 219 height 22
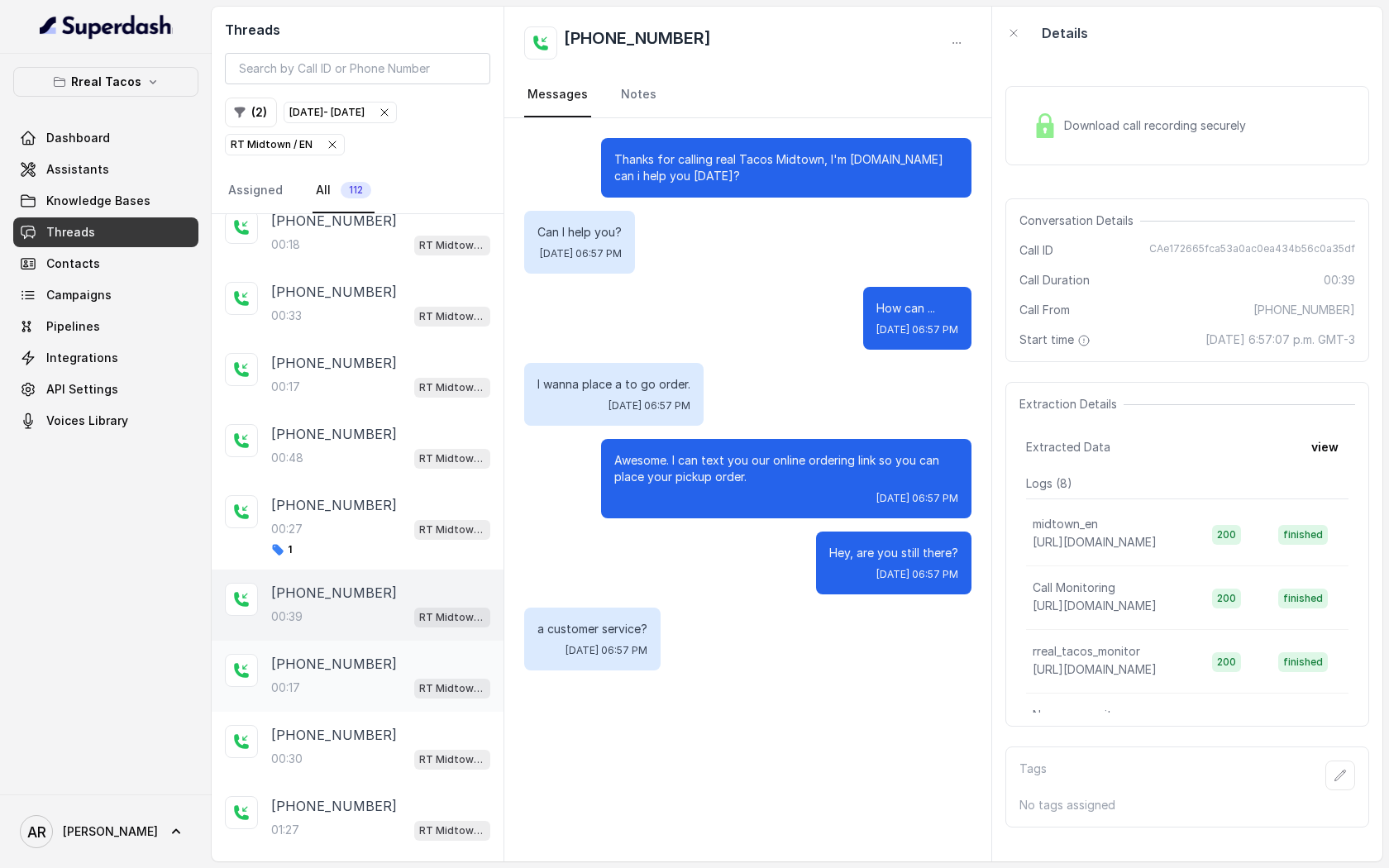
click at [382, 643] on div "+17085575098 00:17 RT Midtown / EN" at bounding box center [358, 676] width 292 height 71
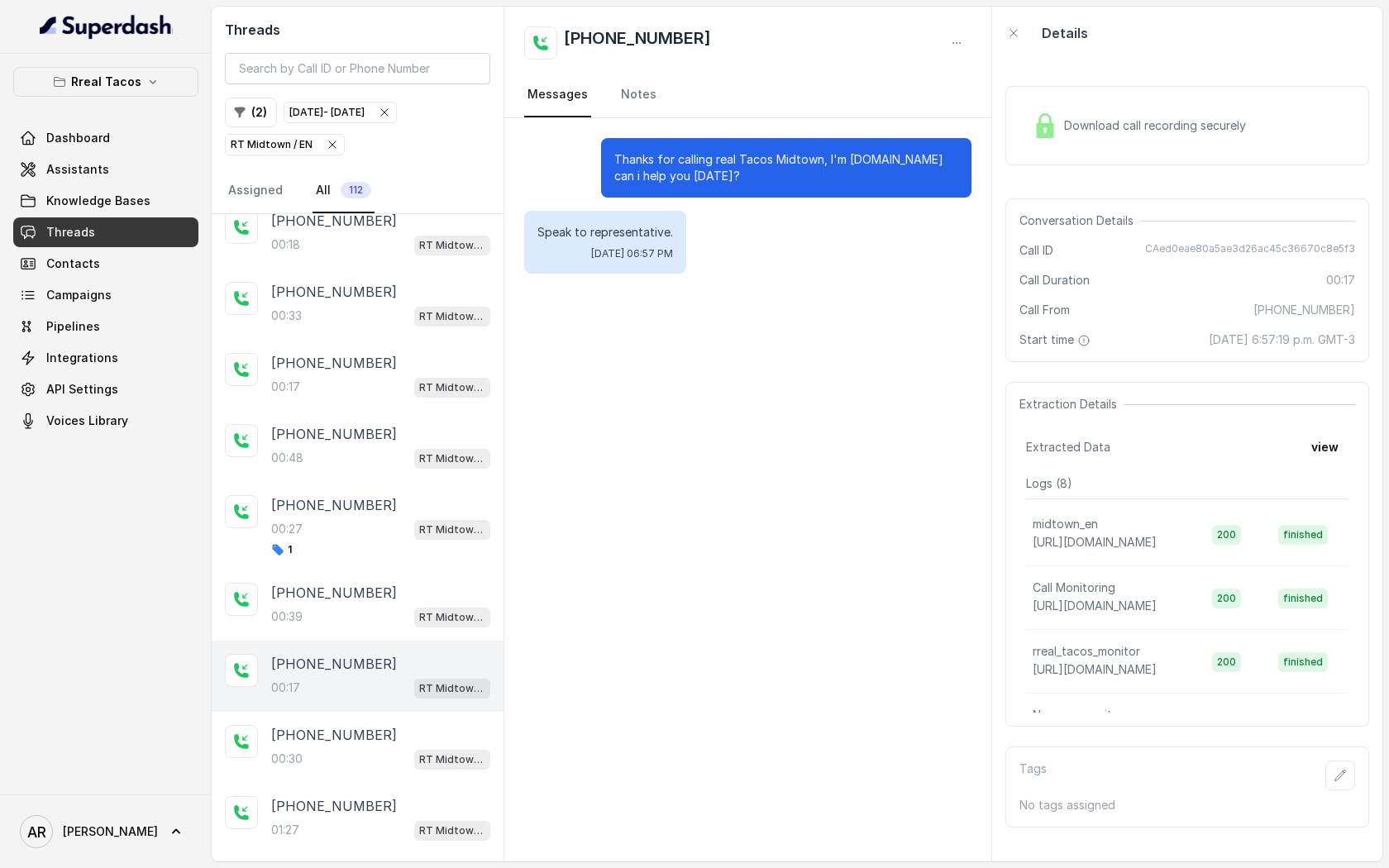
click at [383, 706] on div "+17085575098 00:17 RT Midtown / EN" at bounding box center [358, 676] width 292 height 71
click at [378, 771] on div "+15712861352 00:30 RT Midtown / EN" at bounding box center [358, 746] width 292 height 71
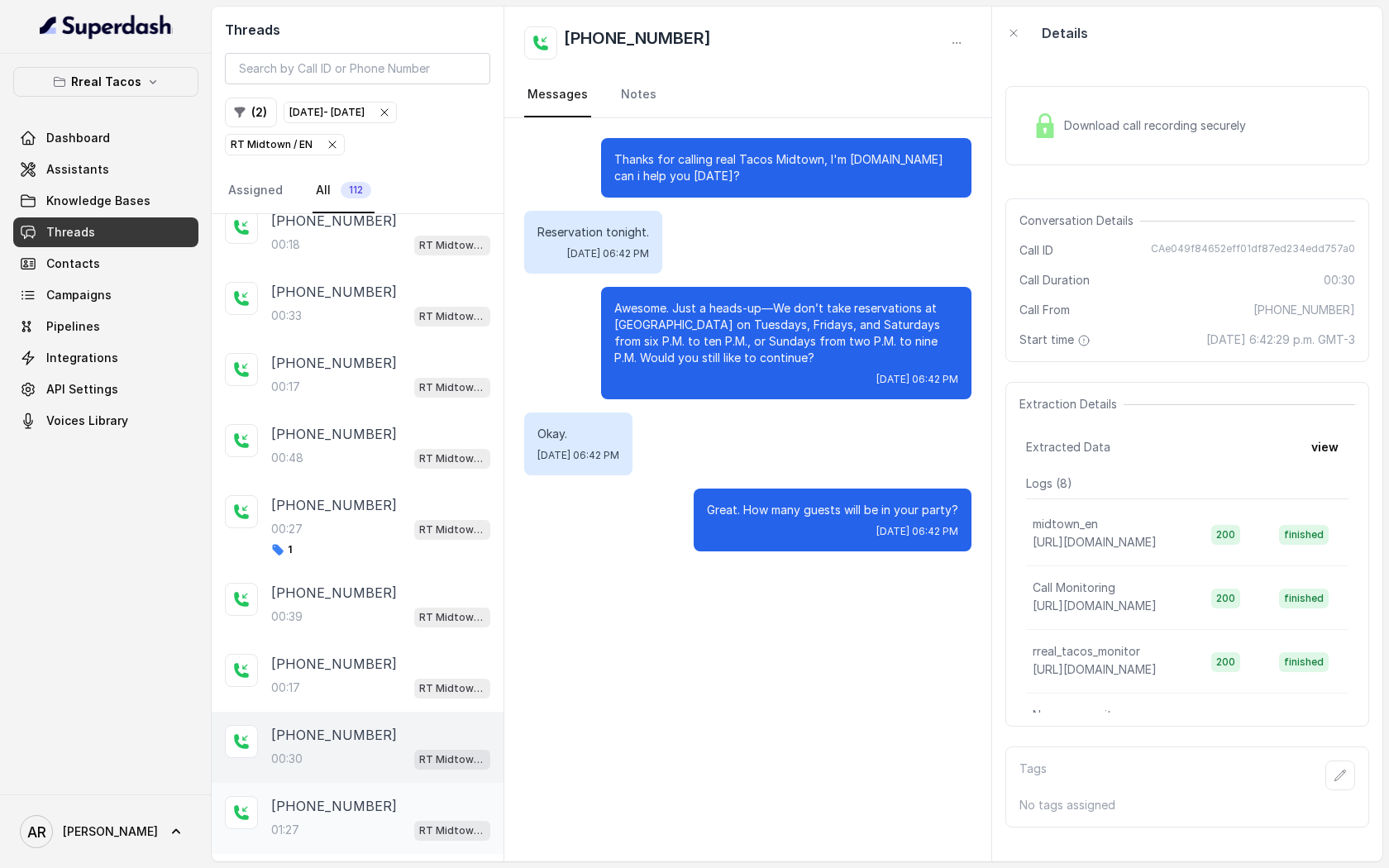
click at [378, 802] on div "+17703157275" at bounding box center [380, 806] width 219 height 20
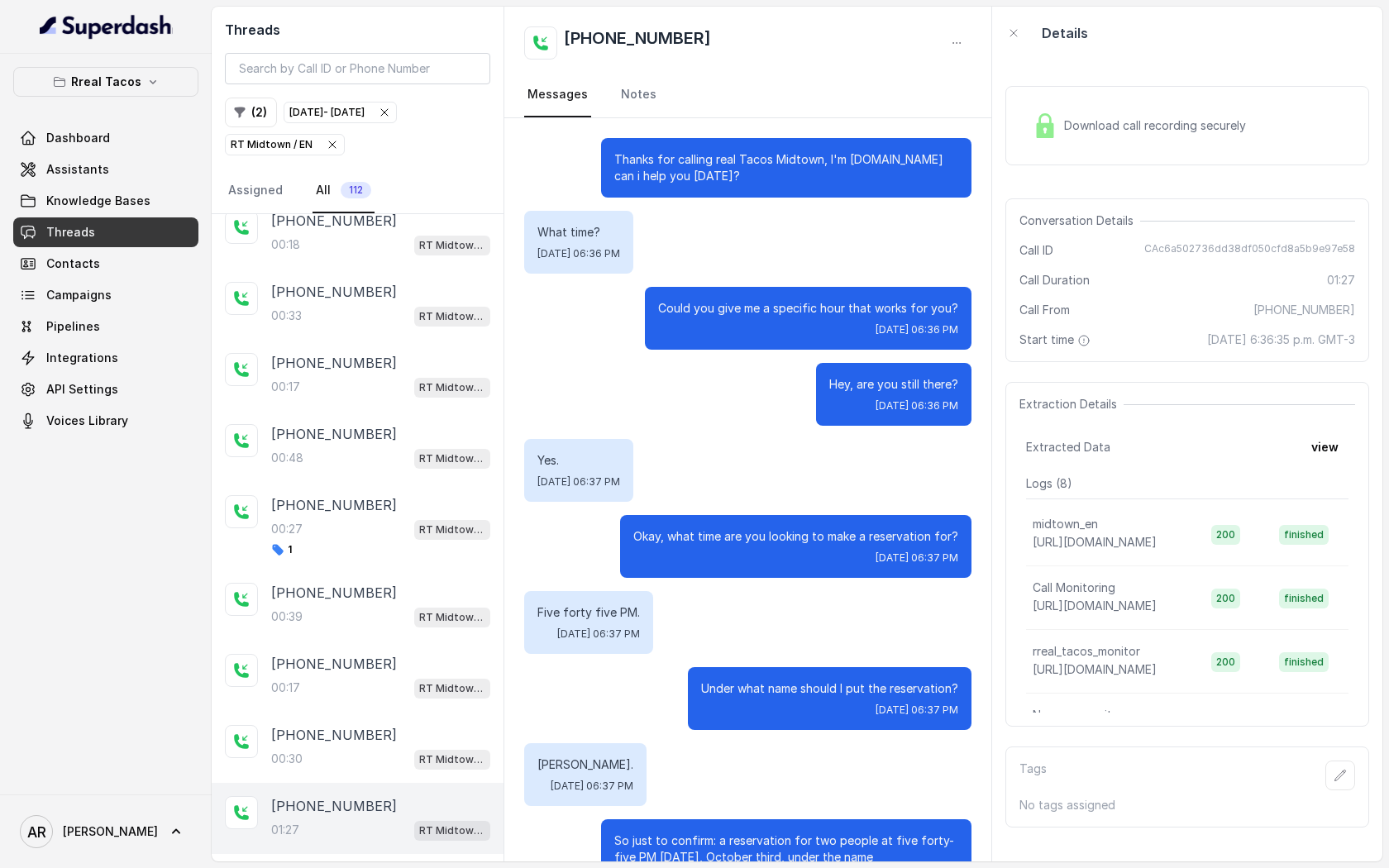
scroll to position [765, 0]
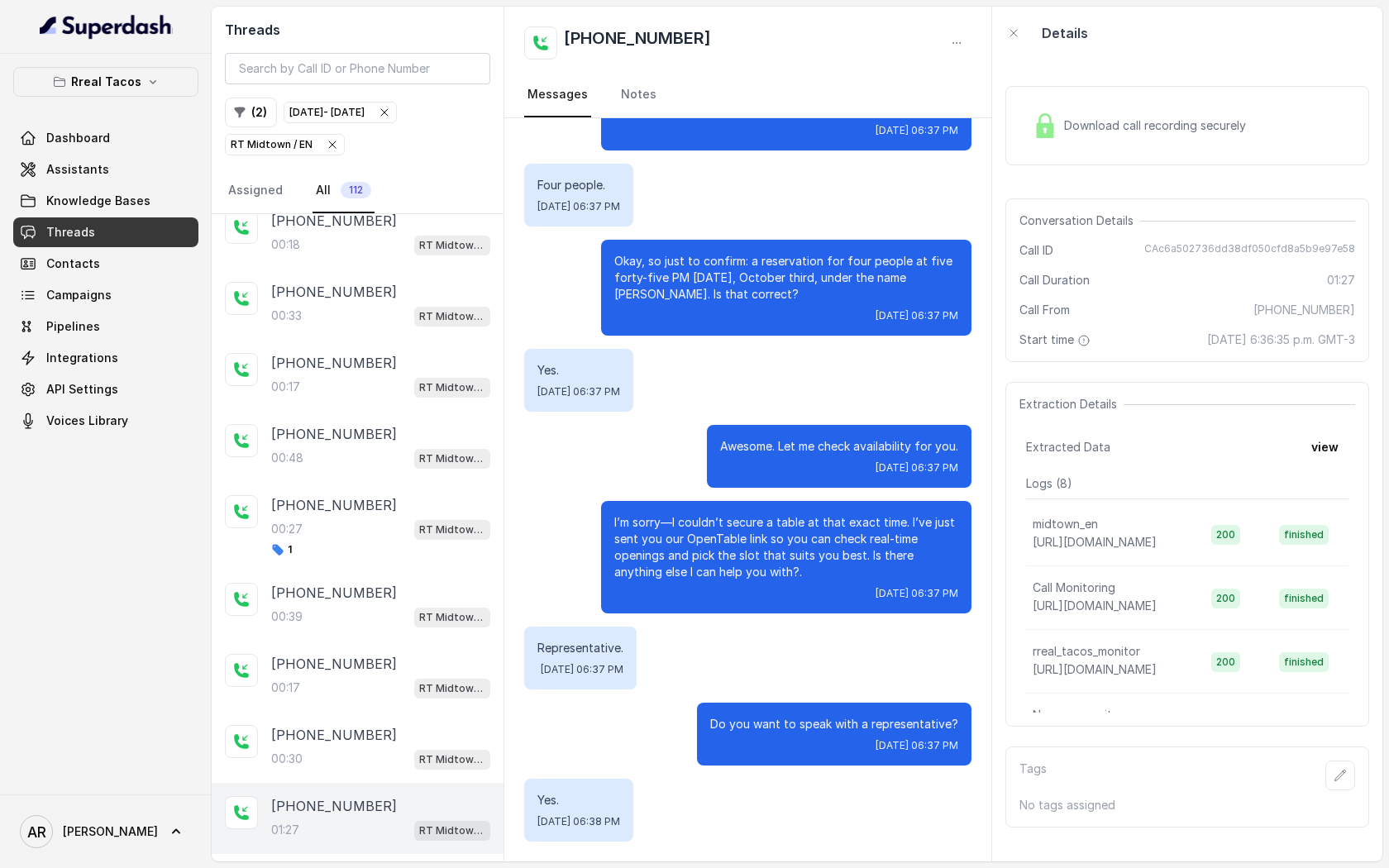
click at [344, 131] on div "( 2 ) Oct 03, 2025 - Oct 03, 2025 RT Midtown / EN" at bounding box center [358, 127] width 266 height 58
click at [337, 134] on button "RT Midtown / EN" at bounding box center [284, 144] width 120 height 22
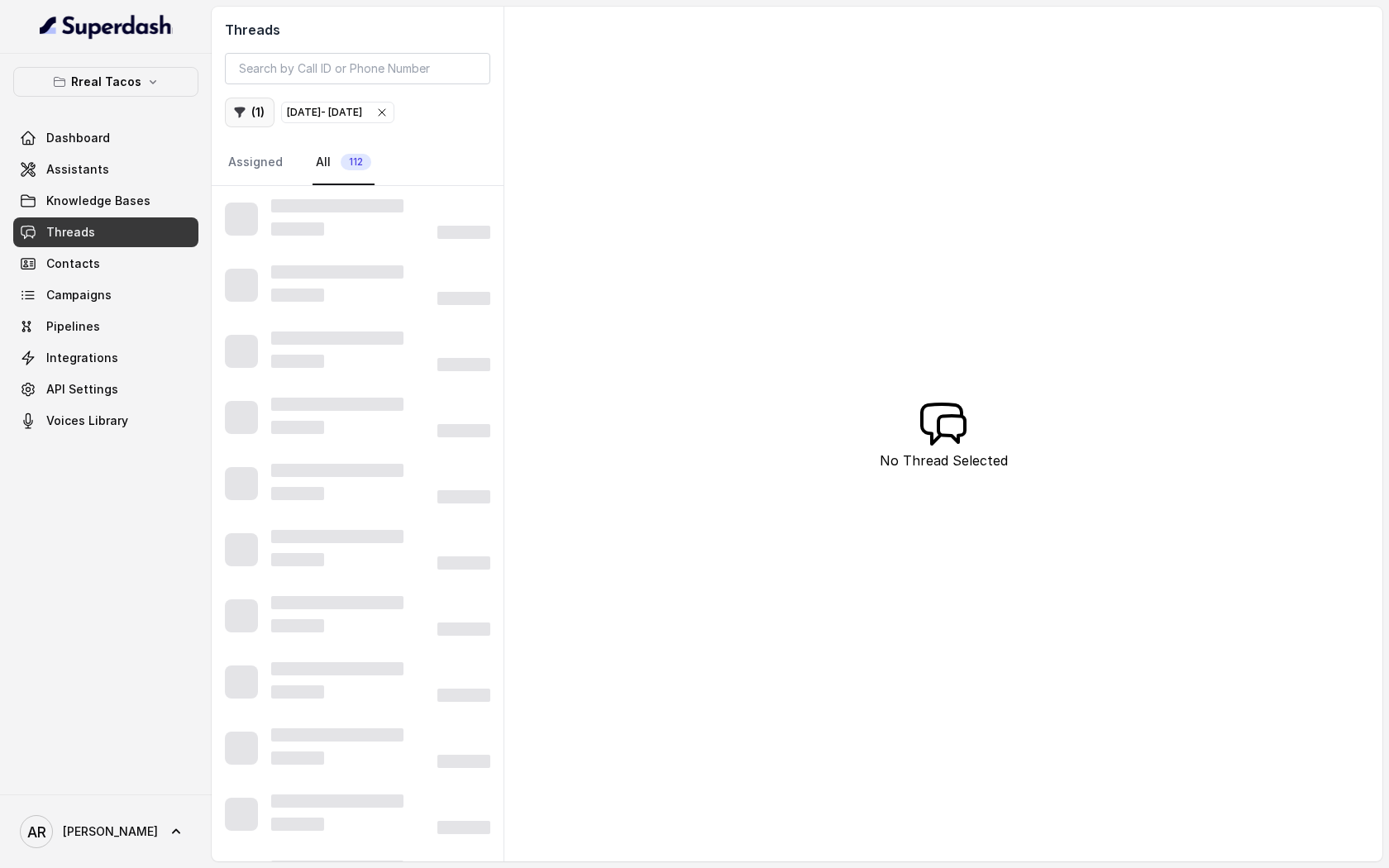
click at [252, 108] on button "( 1 )" at bounding box center [249, 113] width 50 height 30
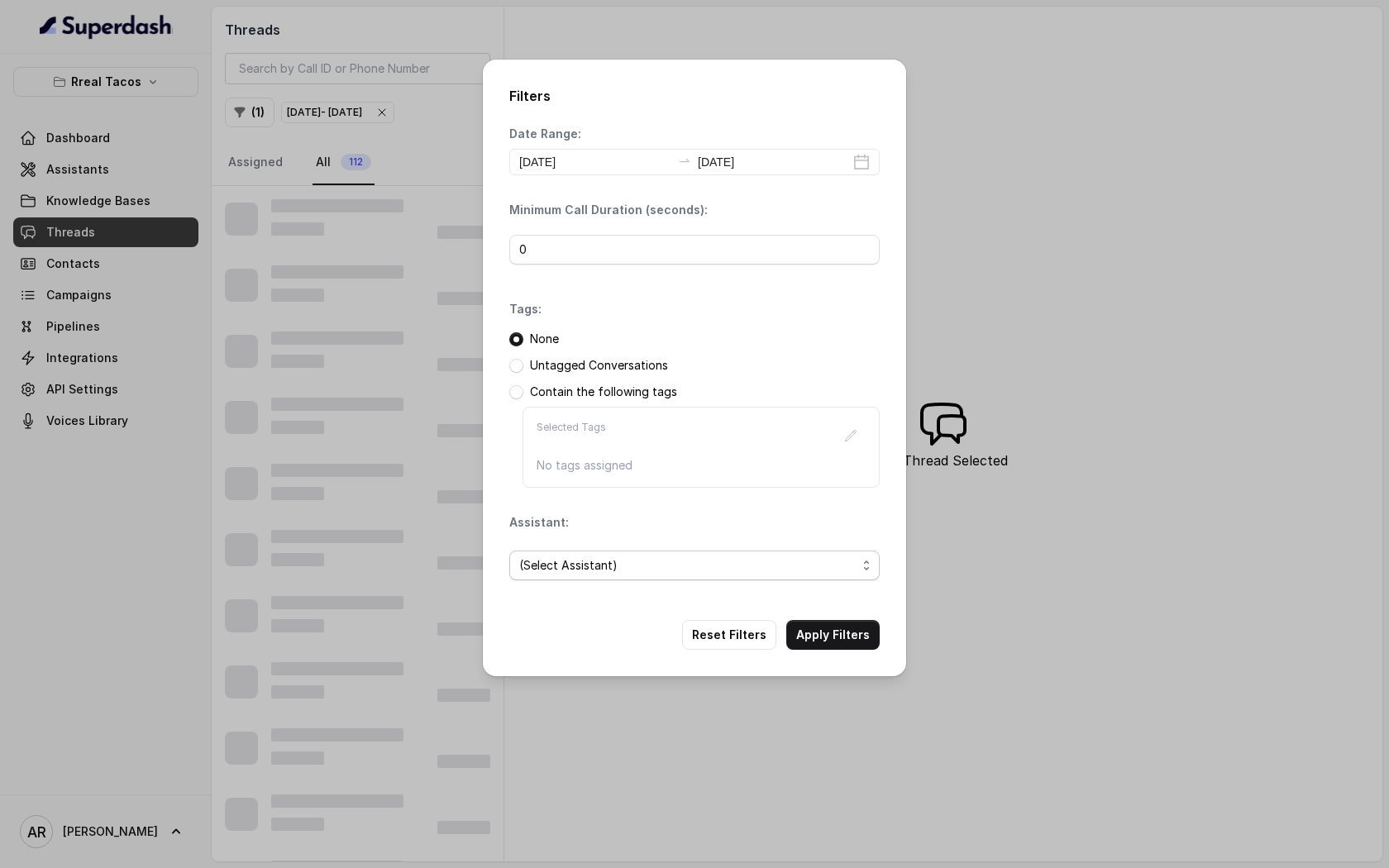
click at [695, 558] on span "(Select Assistant)" at bounding box center [688, 566] width 337 height 20
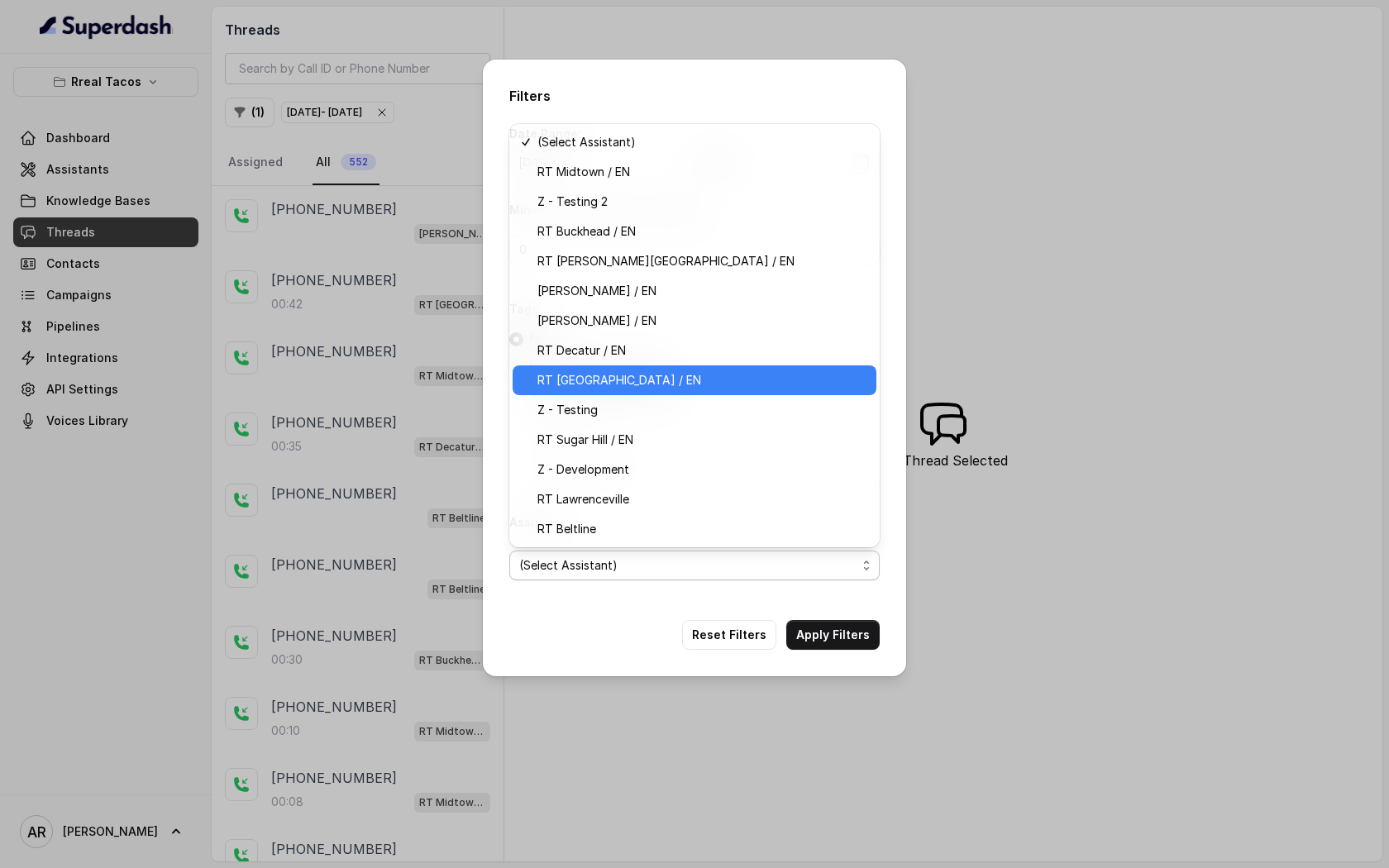
click at [707, 368] on div "RT [GEOGRAPHIC_DATA] / EN" at bounding box center [694, 380] width 364 height 30
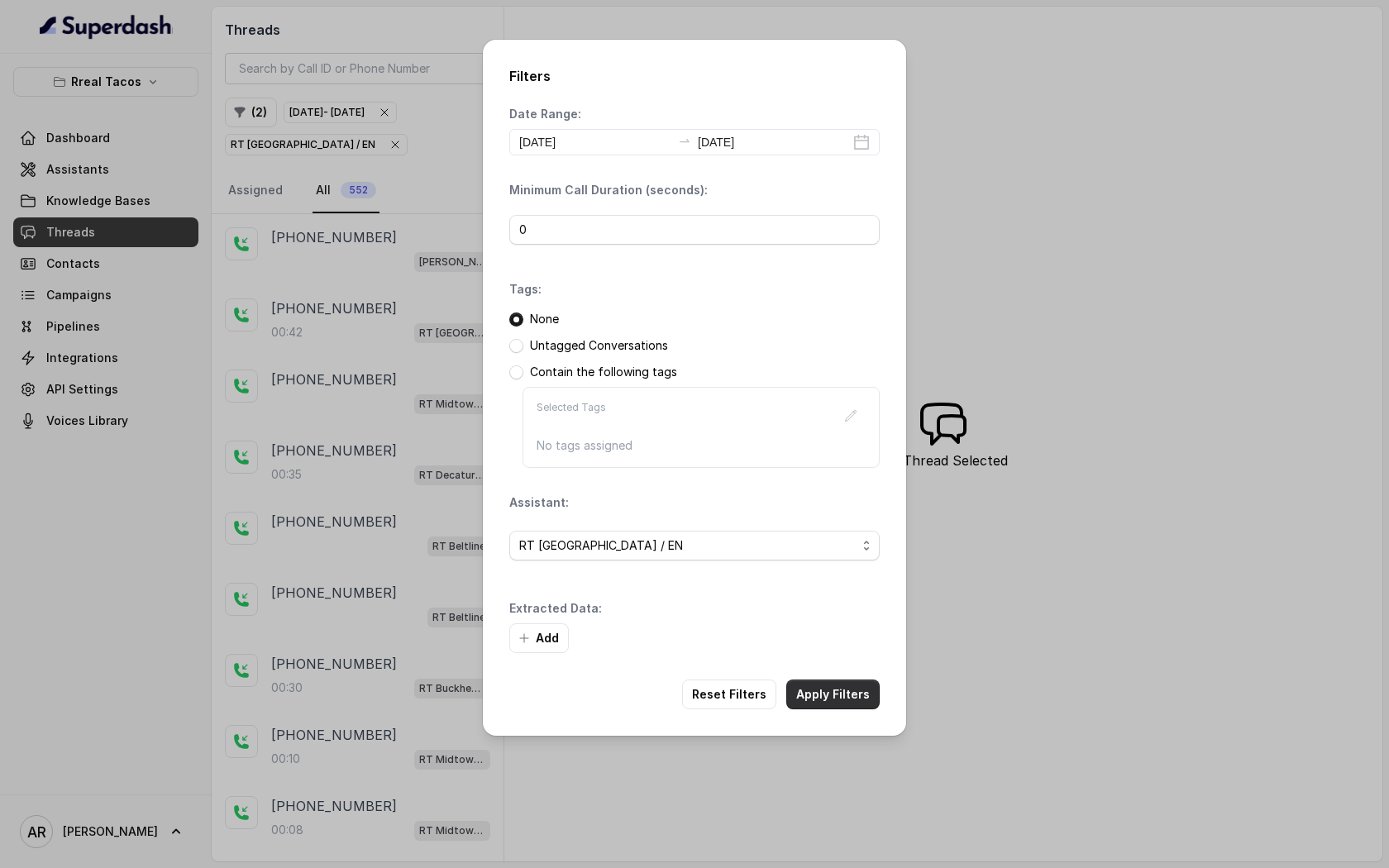
click at [837, 696] on button "Apply Filters" at bounding box center [833, 695] width 94 height 30
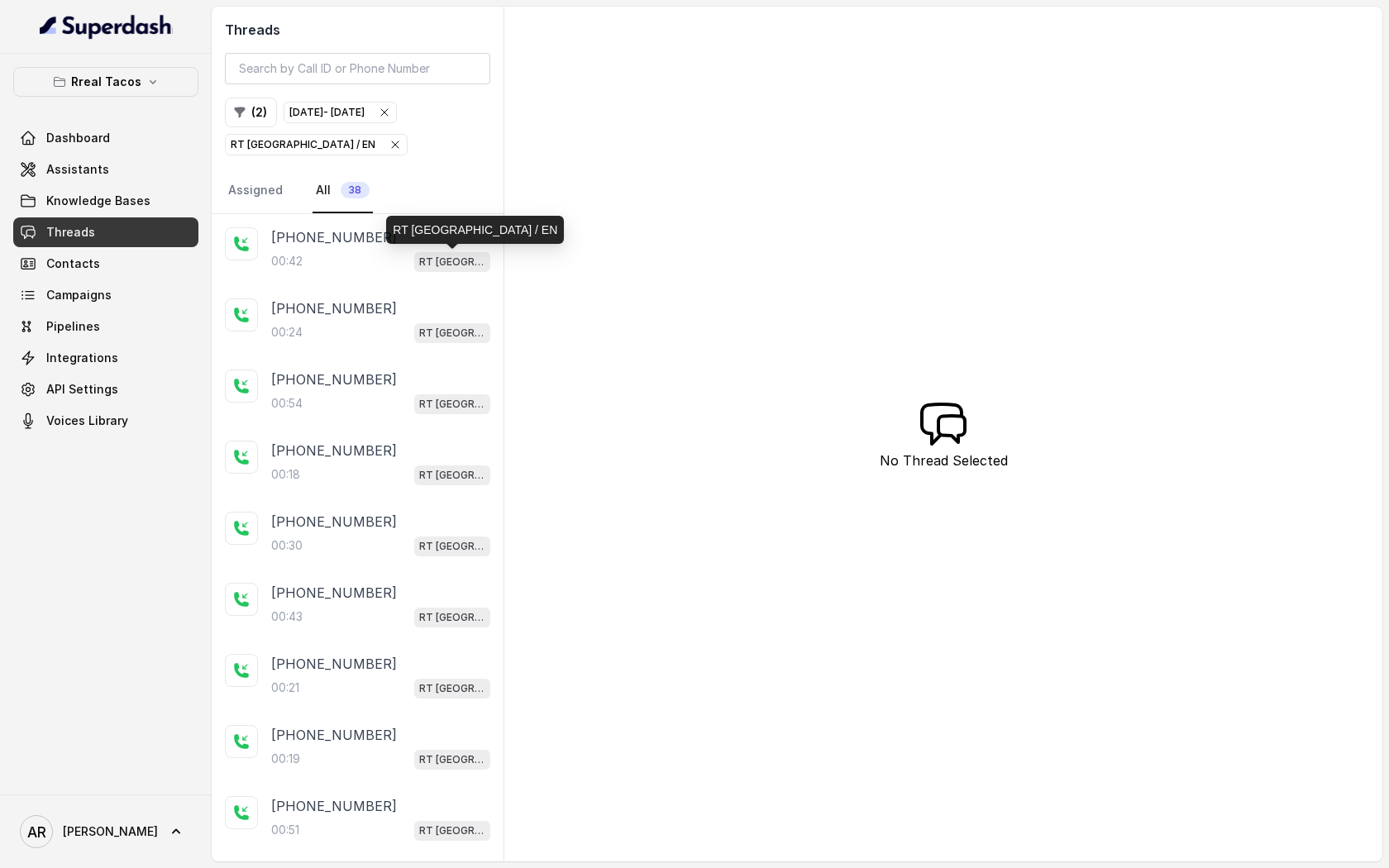
drag, startPoint x: 431, startPoint y: 253, endPoint x: 431, endPoint y: 241, distance: 12.0
click at [431, 253] on span "RT [GEOGRAPHIC_DATA] / EN" at bounding box center [452, 262] width 76 height 20
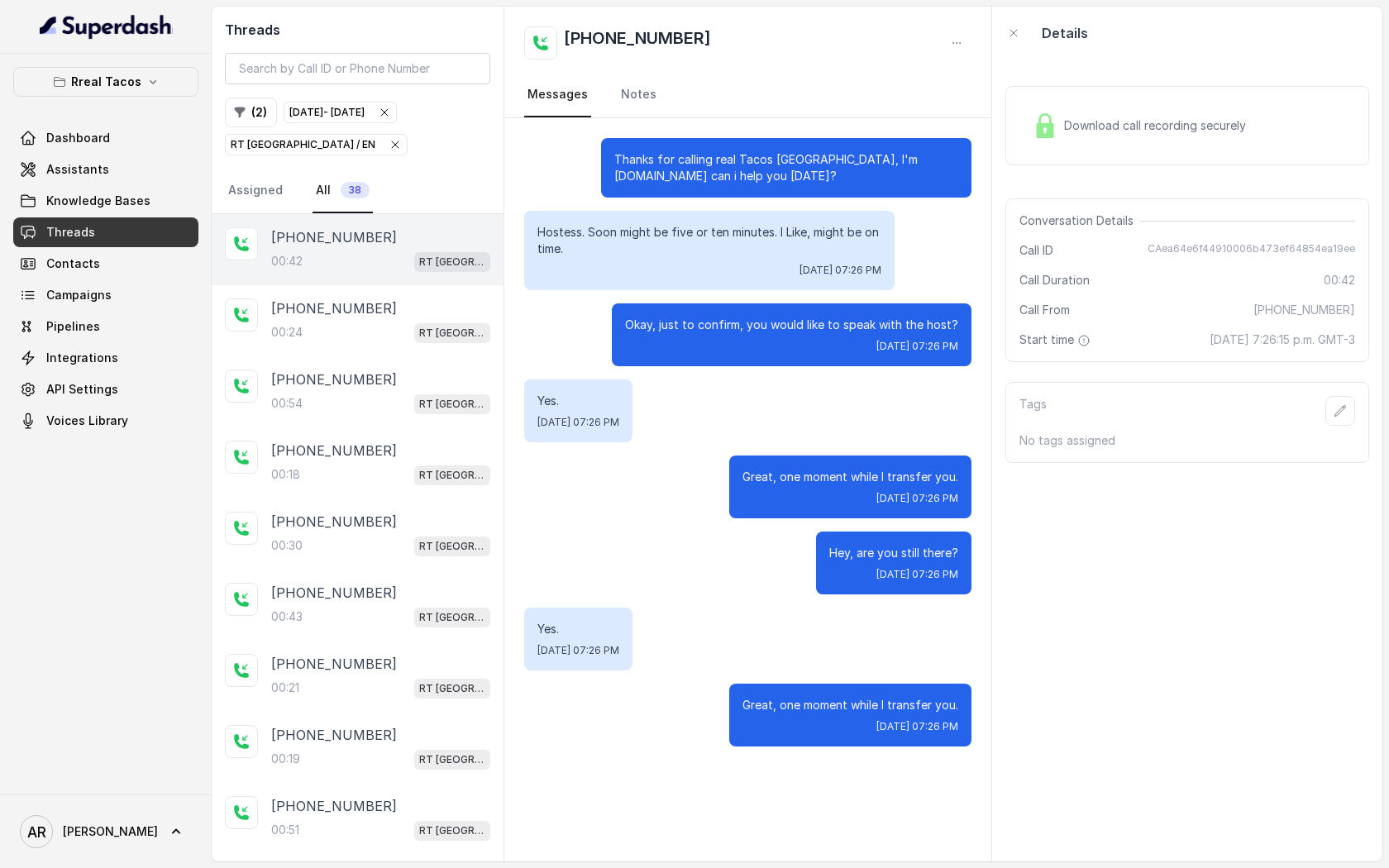
click at [609, 359] on div "Okay, just to confirm, you would like to speak with the host? Fri, Oct 3, 2025,…" at bounding box center [748, 335] width 448 height 63
click at [1086, 94] on div "Download call recording securely" at bounding box center [1187, 125] width 364 height 80
click at [1050, 144] on div "Download call recording securely" at bounding box center [1139, 126] width 226 height 38
click at [455, 319] on div "+17063124004 00:24 RT West Midtown / EN" at bounding box center [380, 320] width 219 height 45
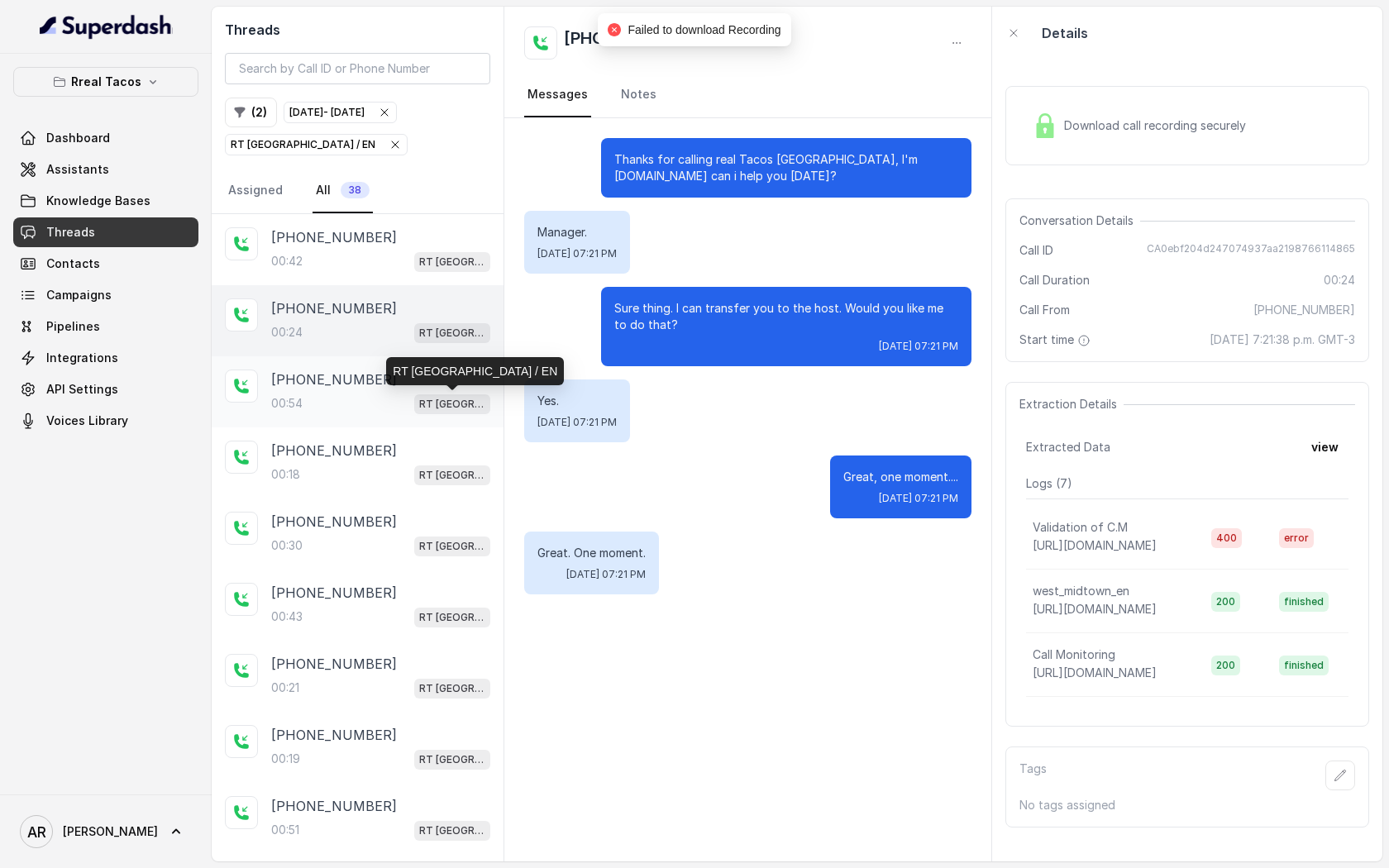
click at [448, 399] on p "RT [GEOGRAPHIC_DATA] / EN" at bounding box center [453, 404] width 66 height 17
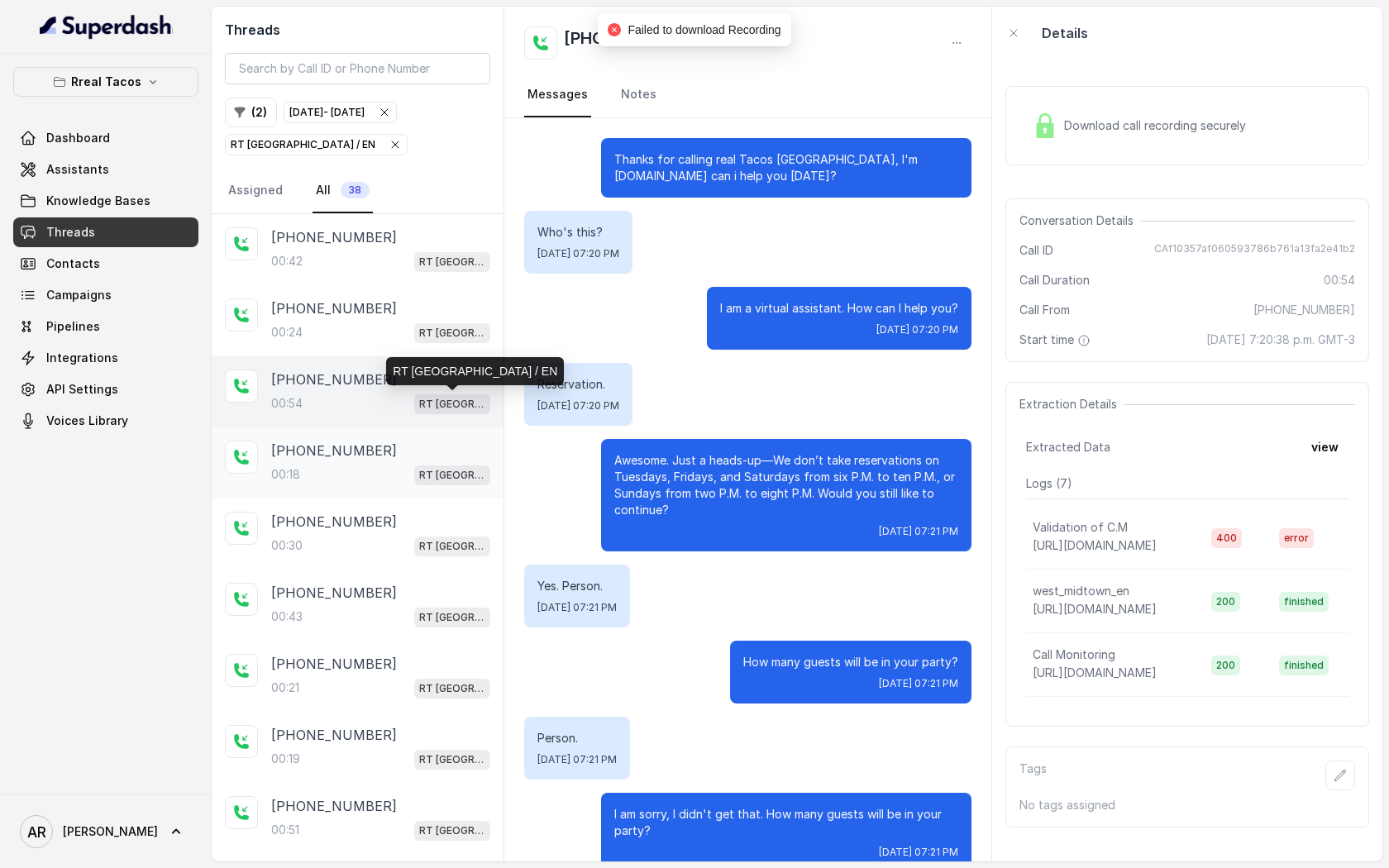
scroll to position [199, 0]
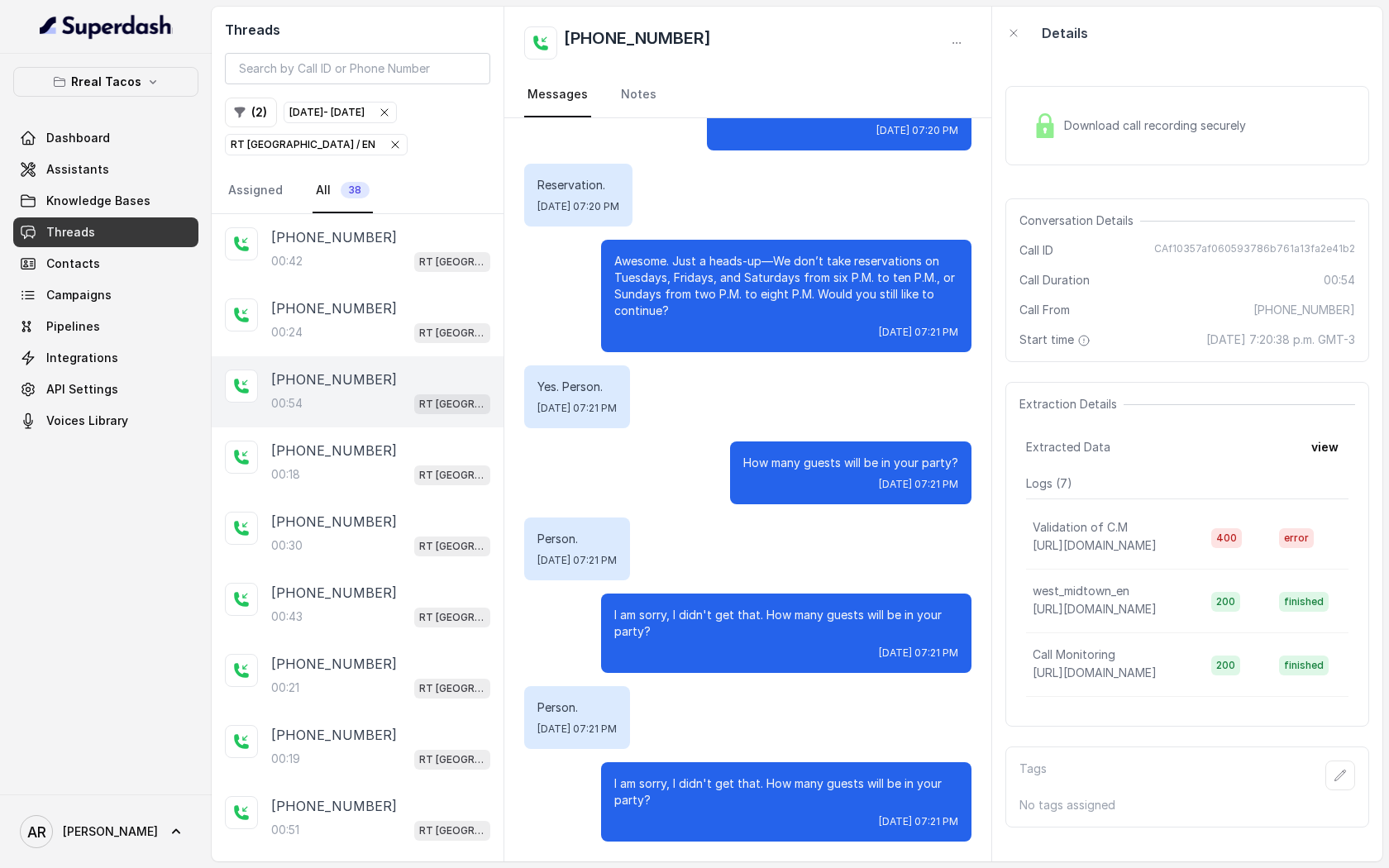
click at [447, 365] on div "+17063124004 00:54 RT West Midtown / EN" at bounding box center [358, 392] width 292 height 71
click at [447, 303] on div "+17063124004" at bounding box center [380, 308] width 219 height 20
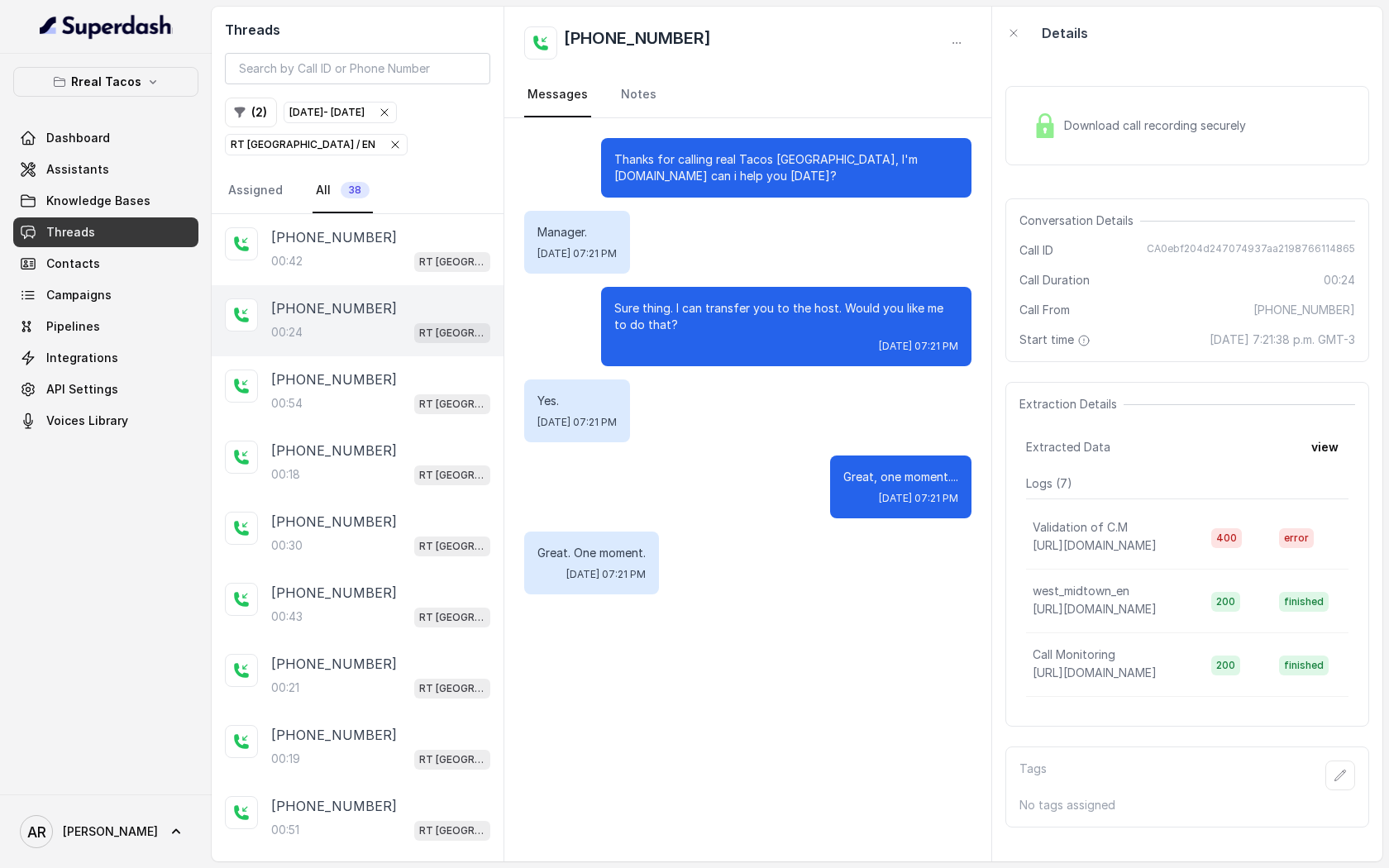
click at [969, 103] on nav "Messages Notes" at bounding box center [748, 94] width 448 height 45
click at [1065, 123] on span "Download call recording securely" at bounding box center [1158, 125] width 189 height 17
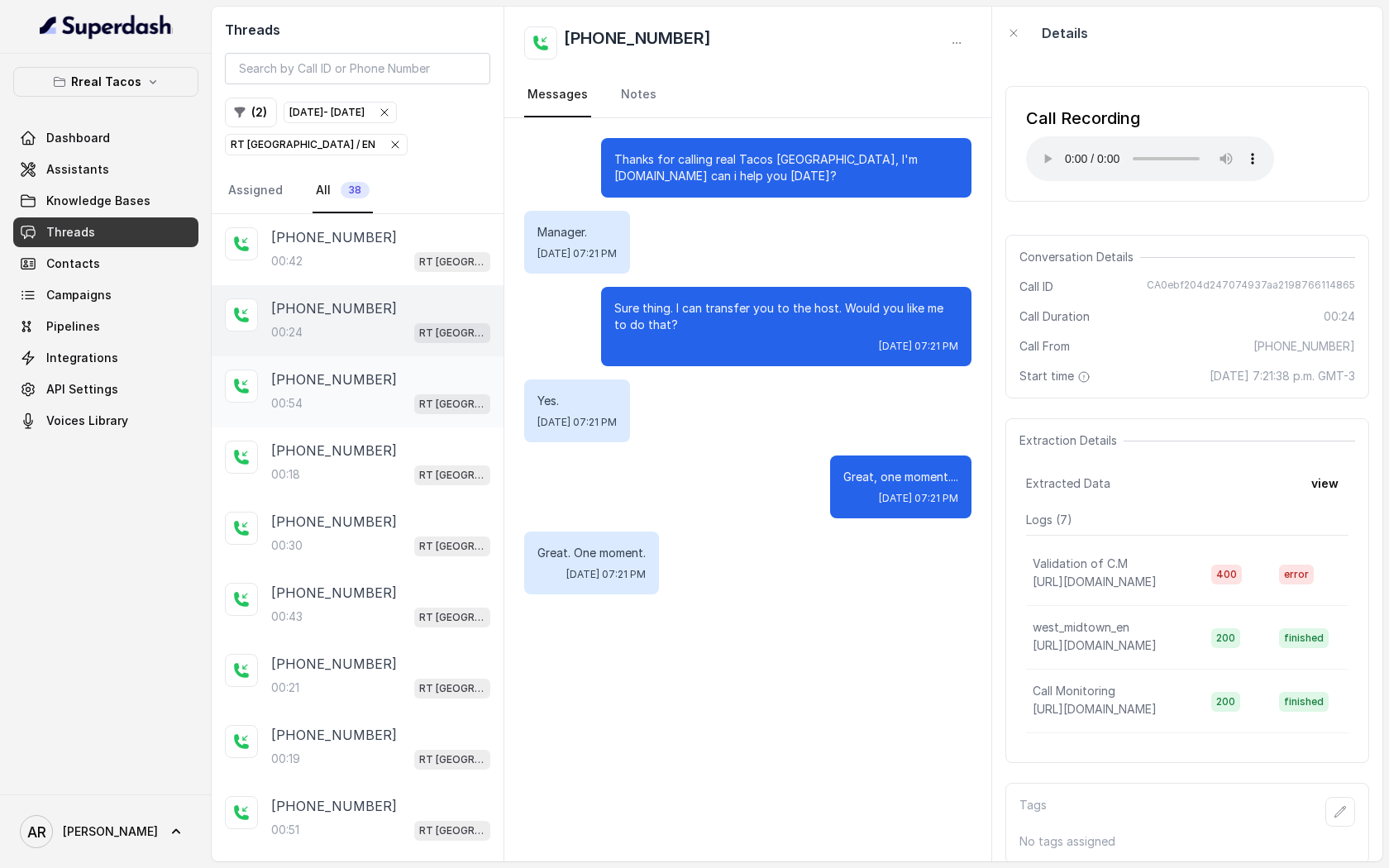
click at [436, 407] on p "RT [GEOGRAPHIC_DATA] / EN" at bounding box center [453, 404] width 66 height 17
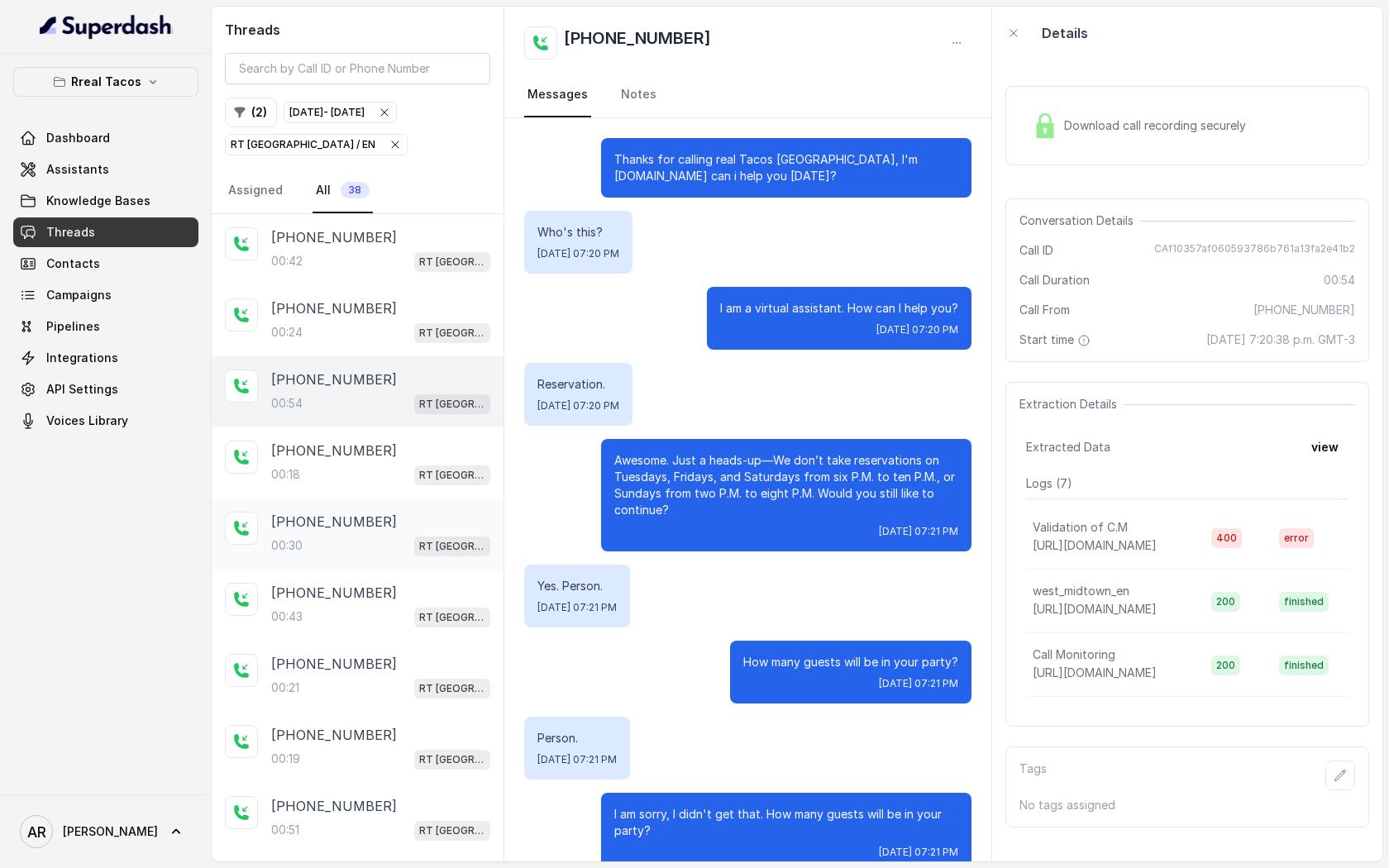
click at [381, 516] on div "+12013346569" at bounding box center [380, 522] width 219 height 20
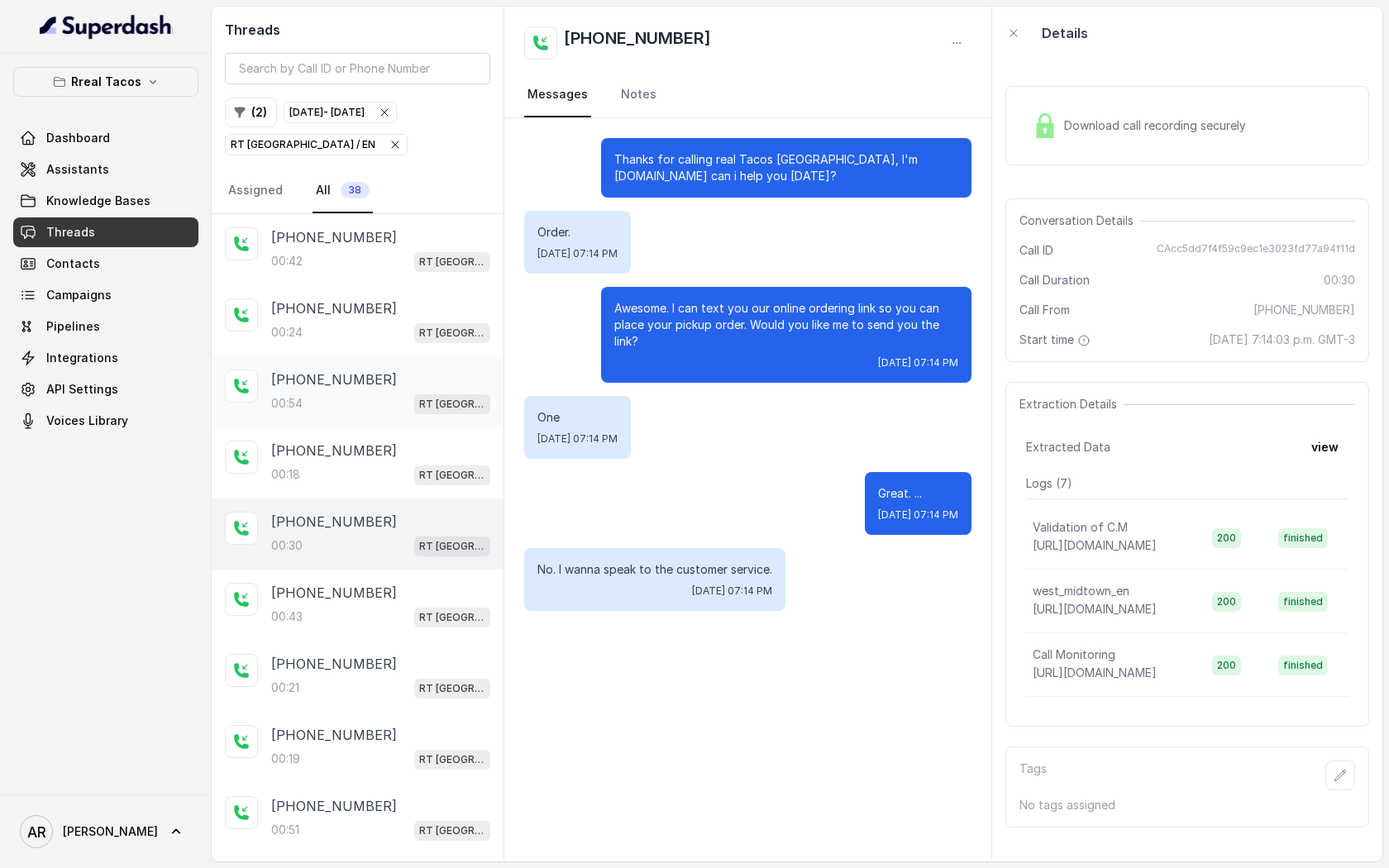
click at [420, 420] on div "+17063124004 00:54 RT West Midtown / EN" at bounding box center [358, 392] width 292 height 71
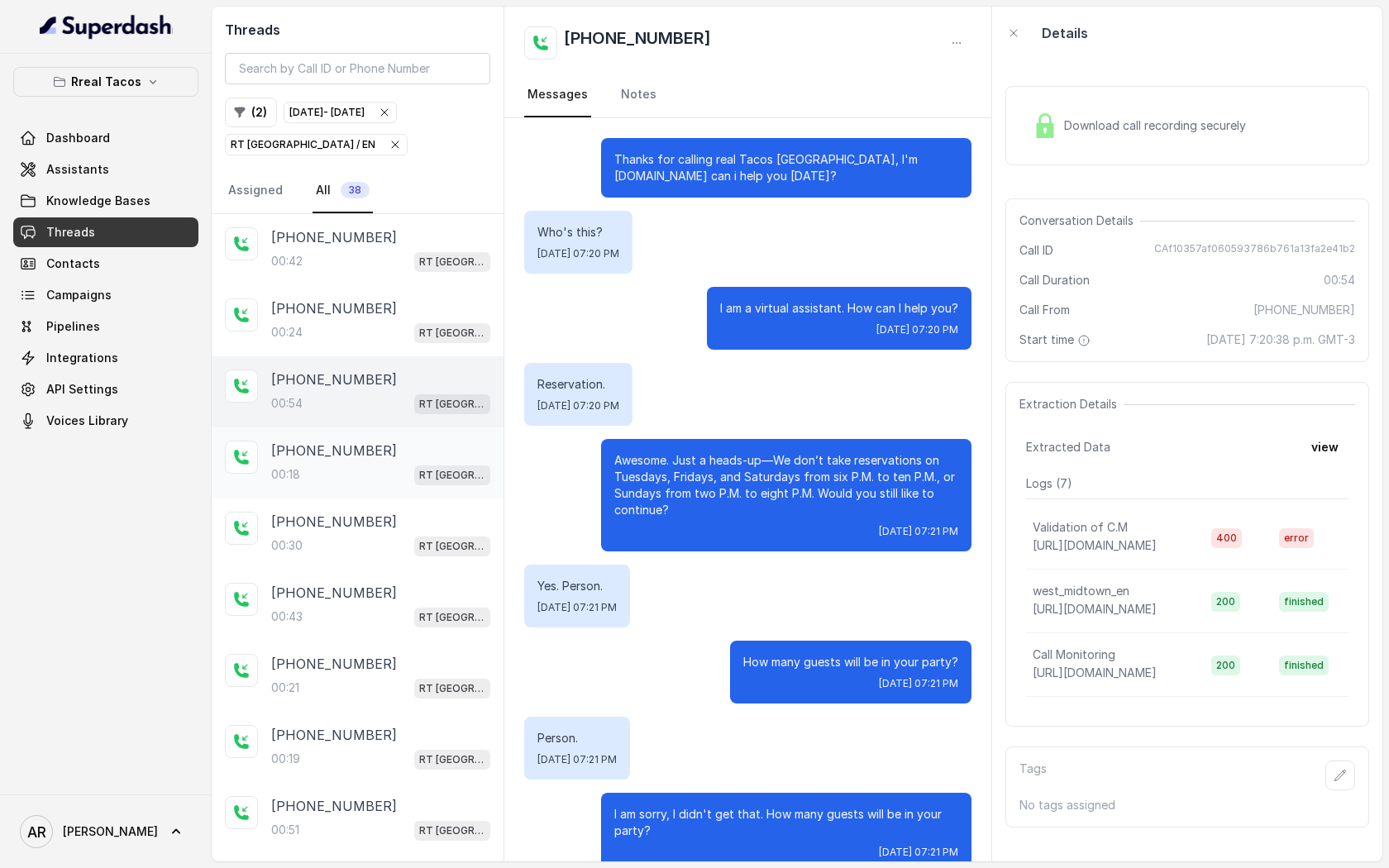
click at [312, 490] on div "+14707889881 00:18 RT West Midtown / EN" at bounding box center [358, 462] width 292 height 71
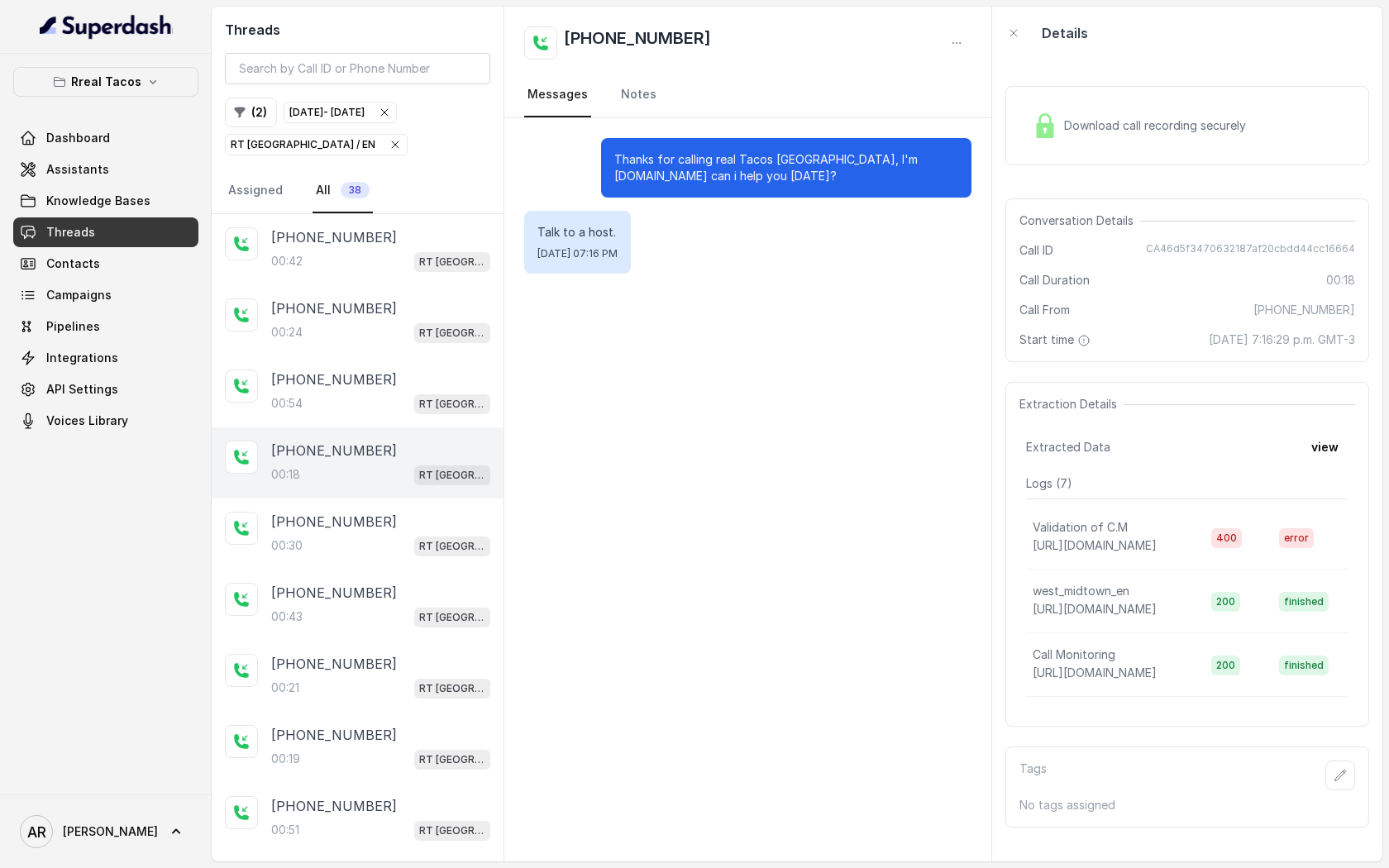
click at [1115, 148] on div "Download call recording securely" at bounding box center [1187, 125] width 364 height 80
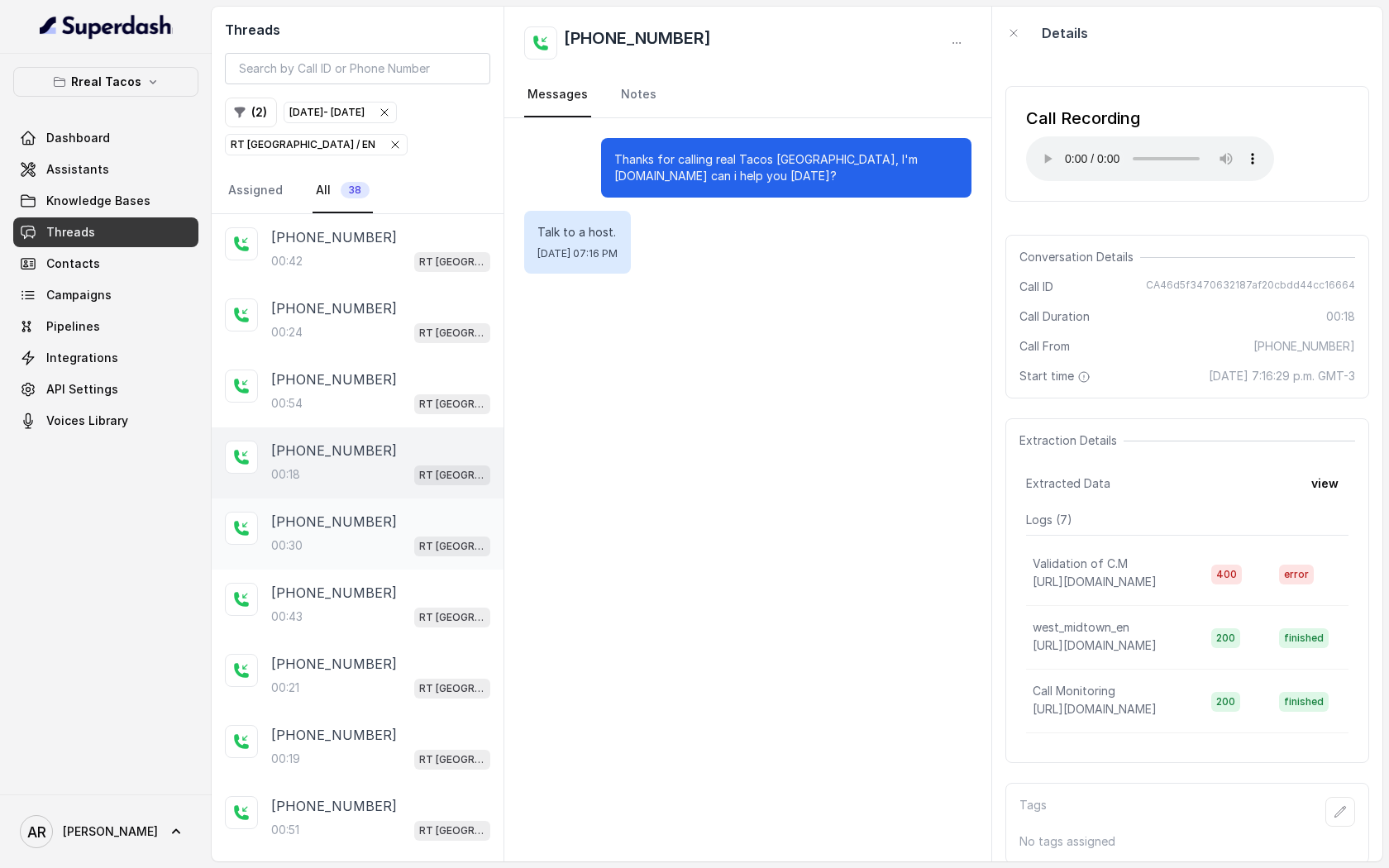
click at [399, 538] on div "00:30 RT West Midtown / EN" at bounding box center [380, 545] width 219 height 22
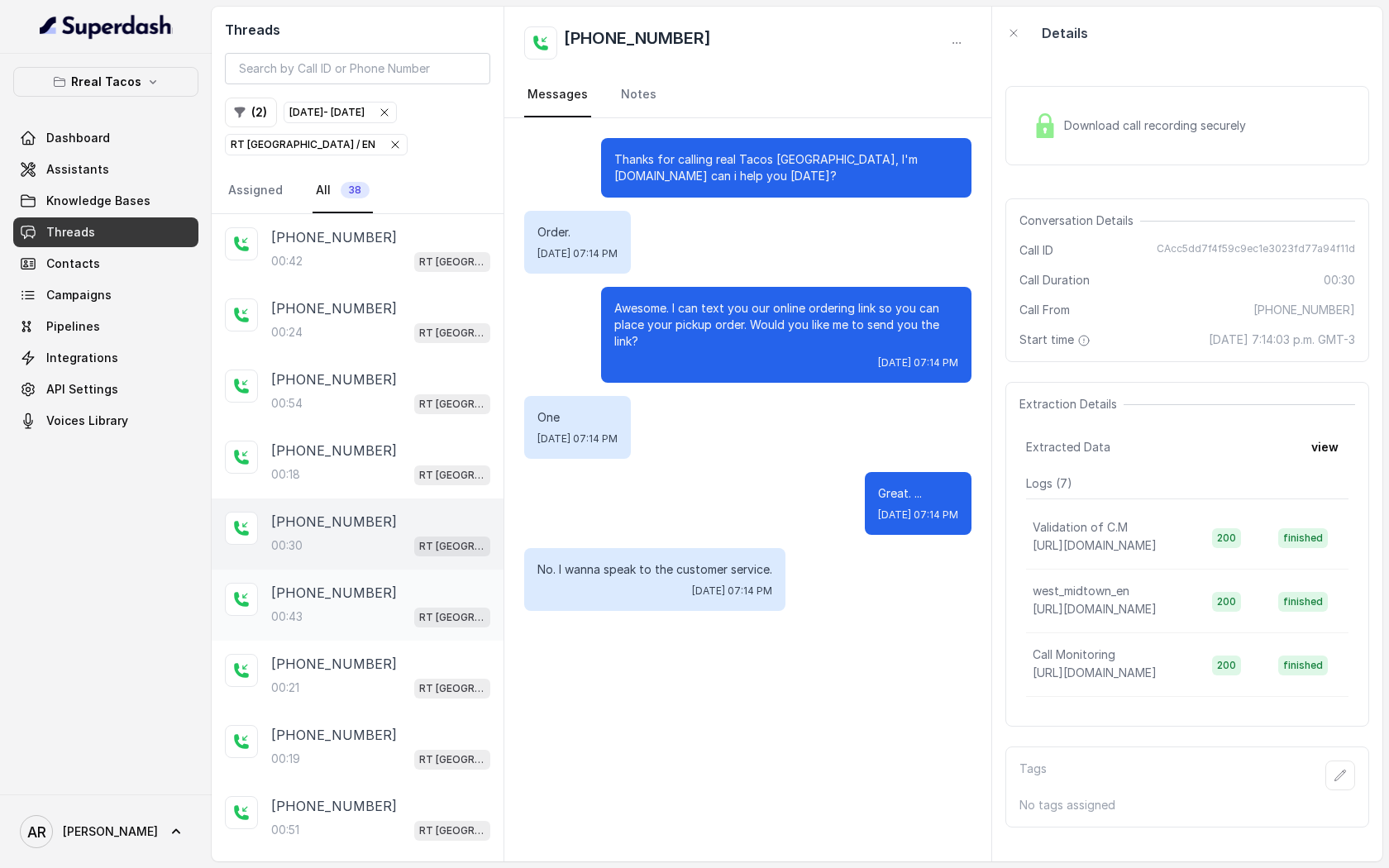
click at [386, 612] on div "00:43 RT West Midtown / EN" at bounding box center [380, 616] width 219 height 22
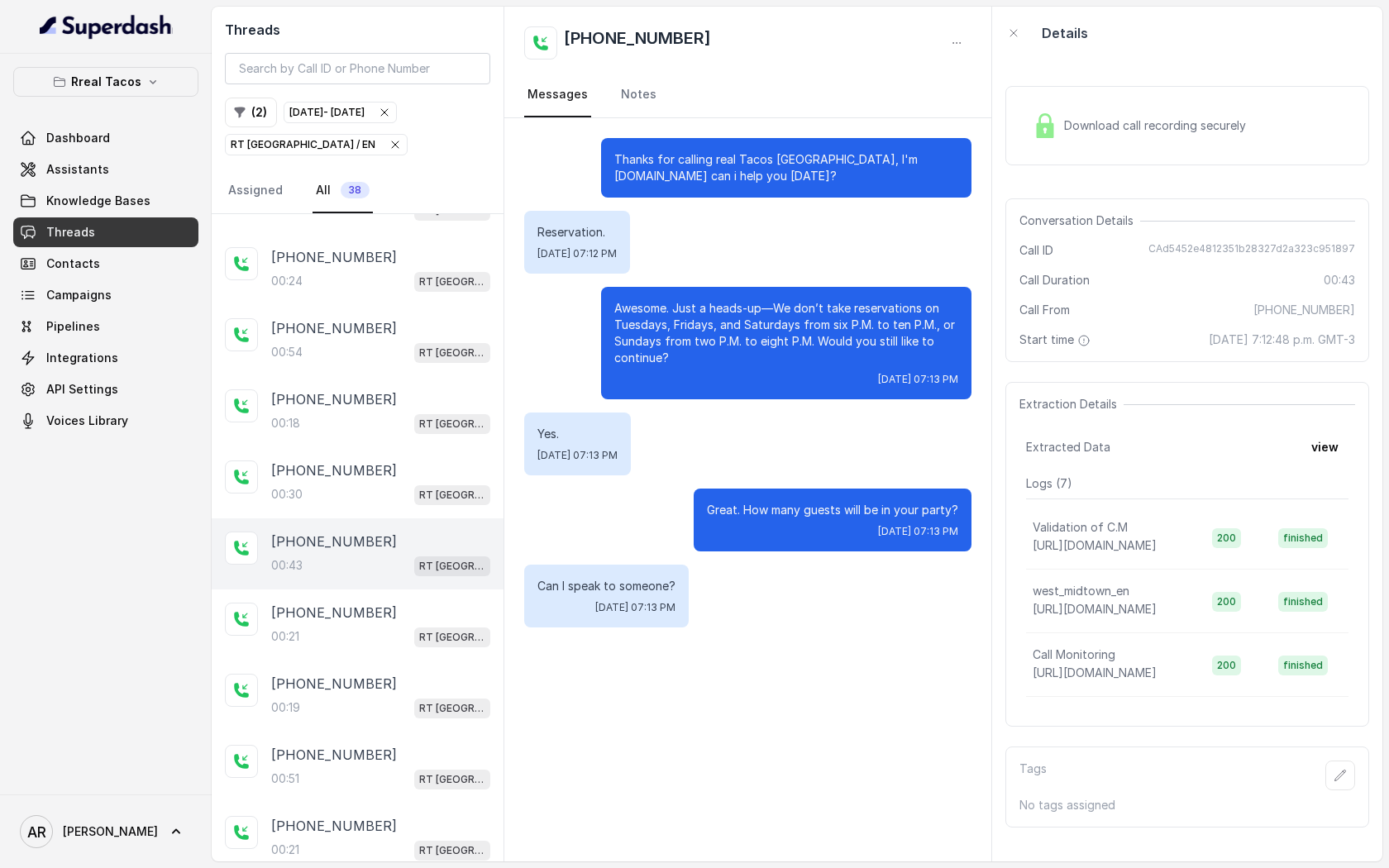
click at [386, 612] on div "[PHONE_NUMBER]" at bounding box center [380, 613] width 219 height 20
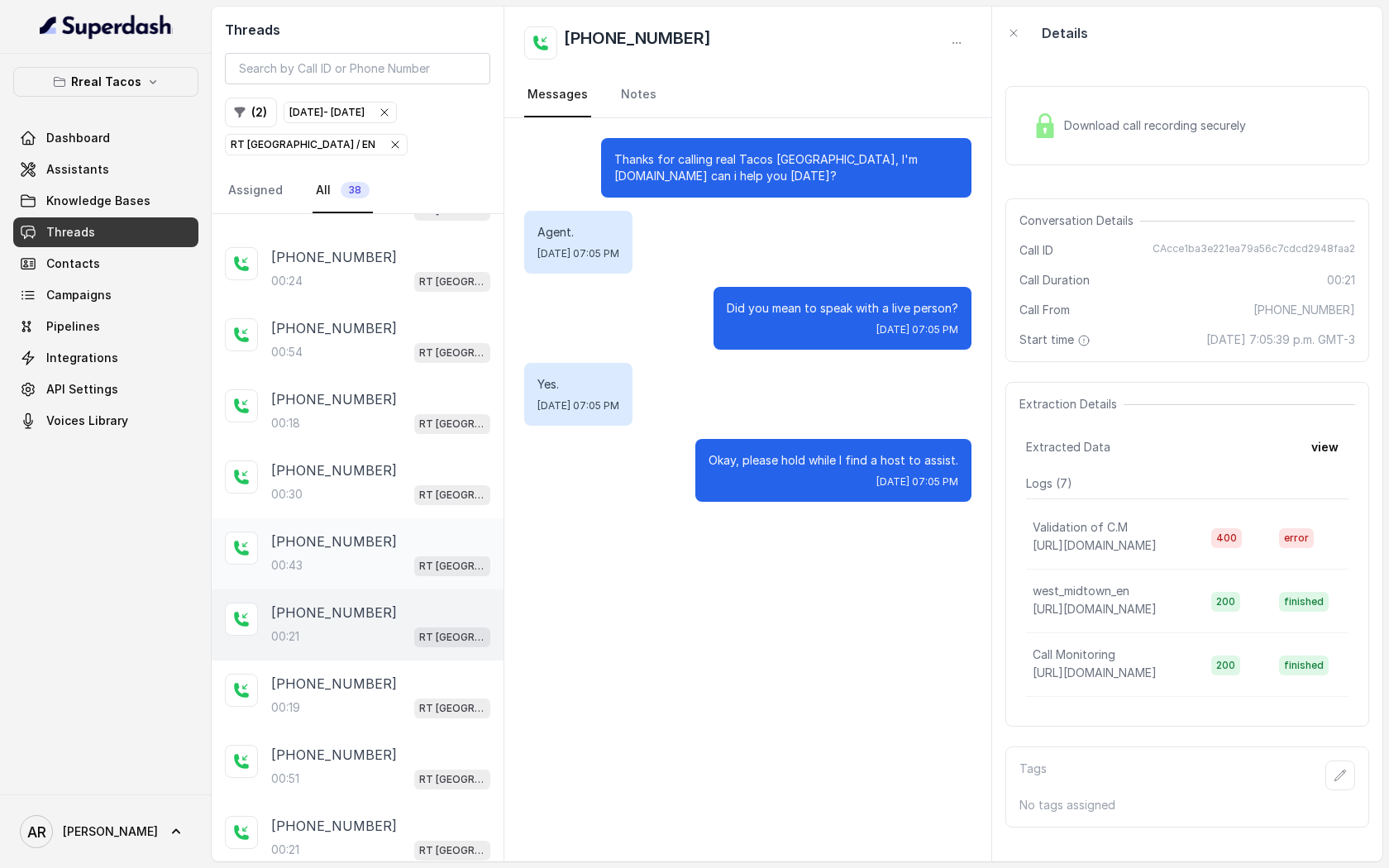
scroll to position [105, 0]
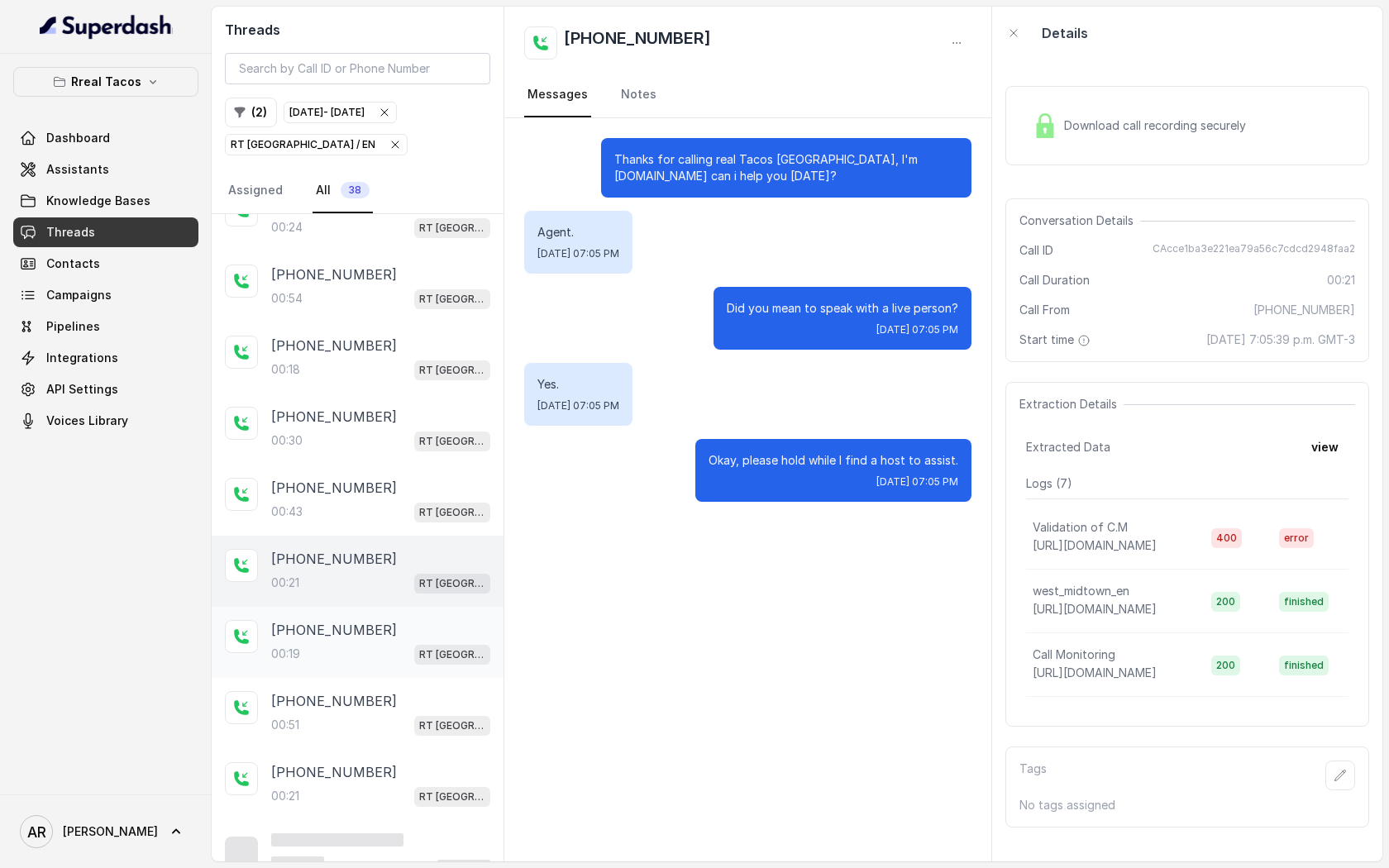
click at [377, 652] on div "00:19 RT West Midtown / EN" at bounding box center [380, 654] width 219 height 22
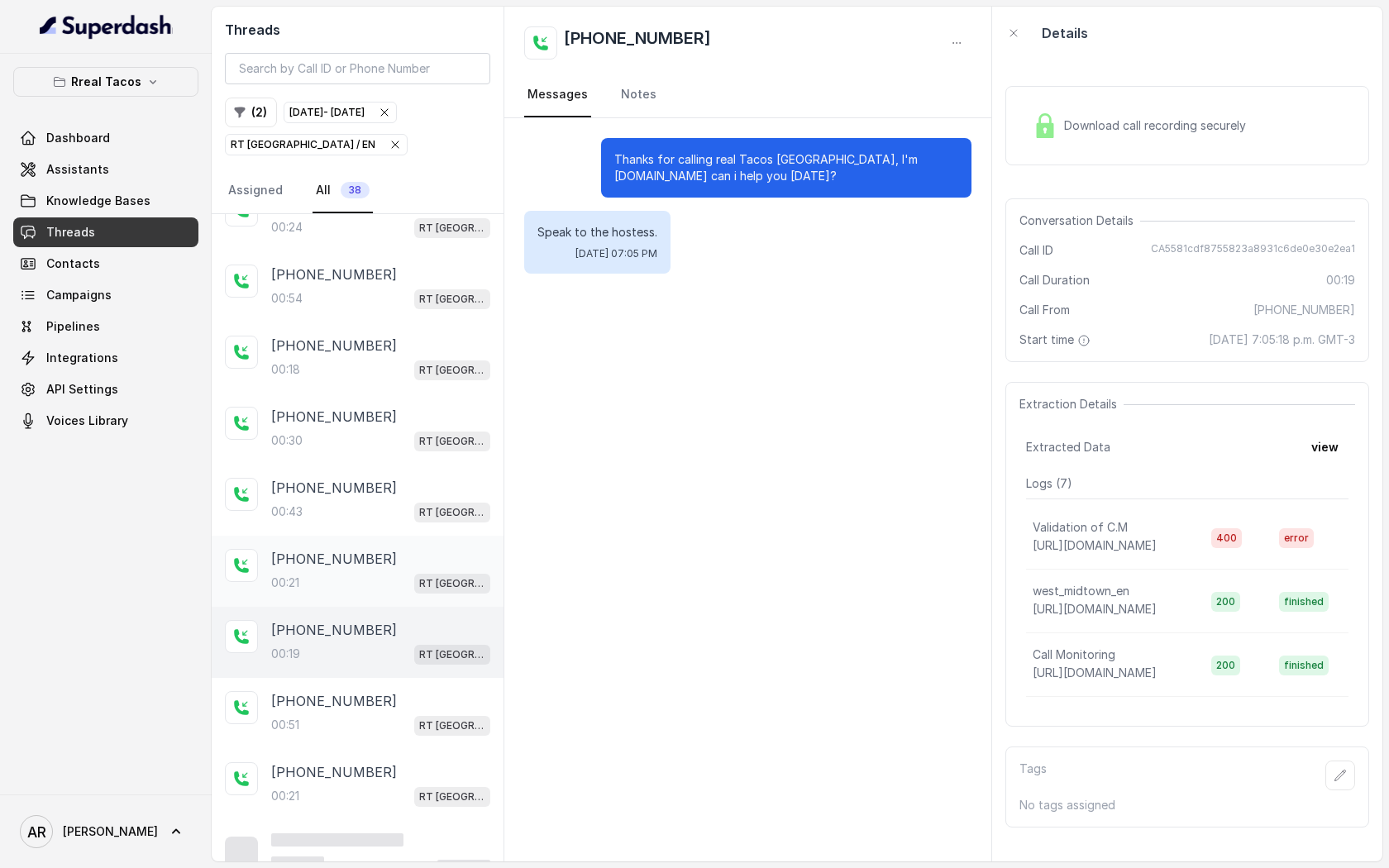
click at [390, 559] on div "[PHONE_NUMBER]" at bounding box center [380, 559] width 219 height 20
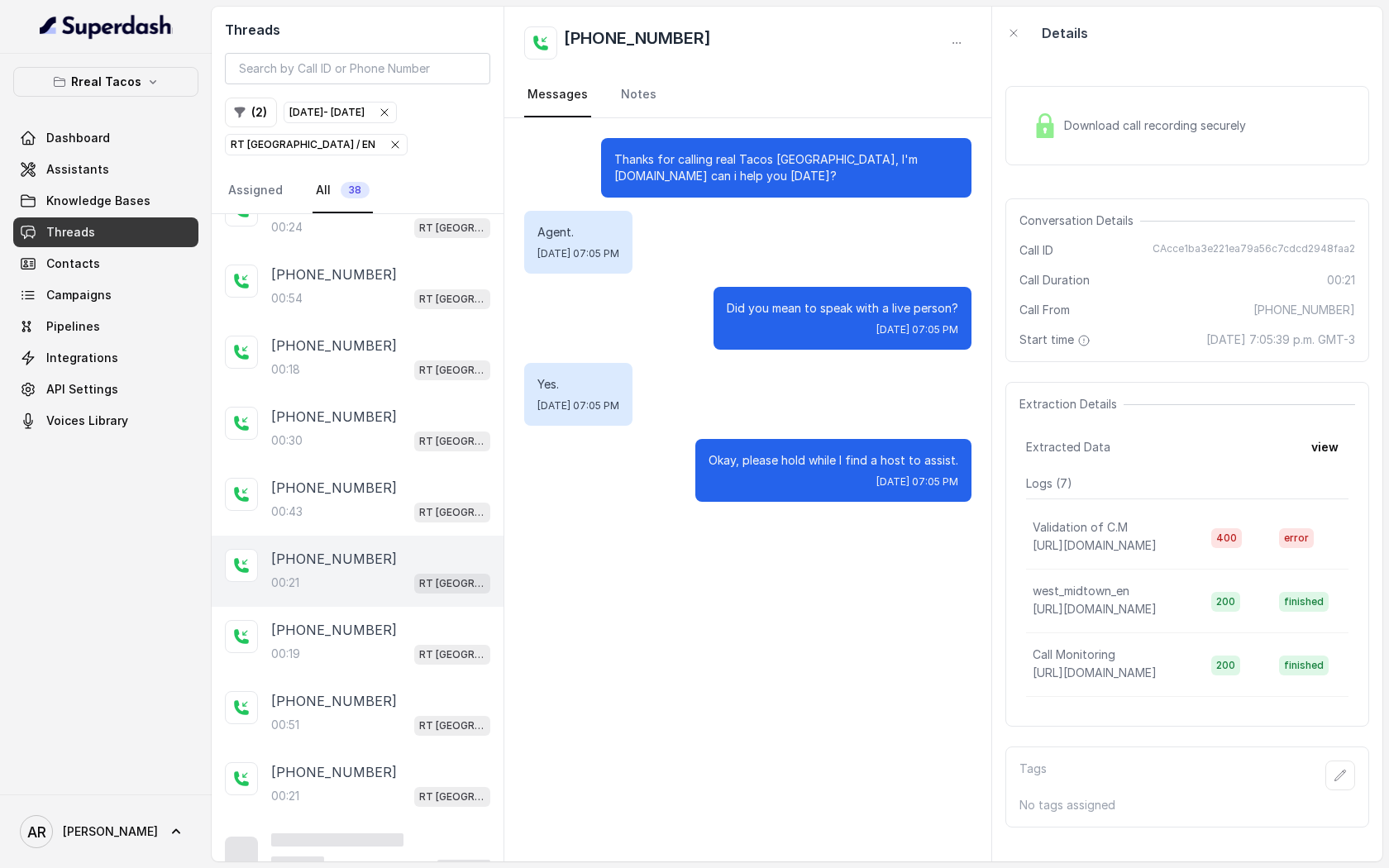
click at [1005, 420] on div "Extraction Details Extracted Data view Logs ( 7 ) Validation of C.M https://hoo…" at bounding box center [1187, 554] width 364 height 344
click at [1065, 141] on div "Download call recording securely" at bounding box center [1139, 126] width 226 height 38
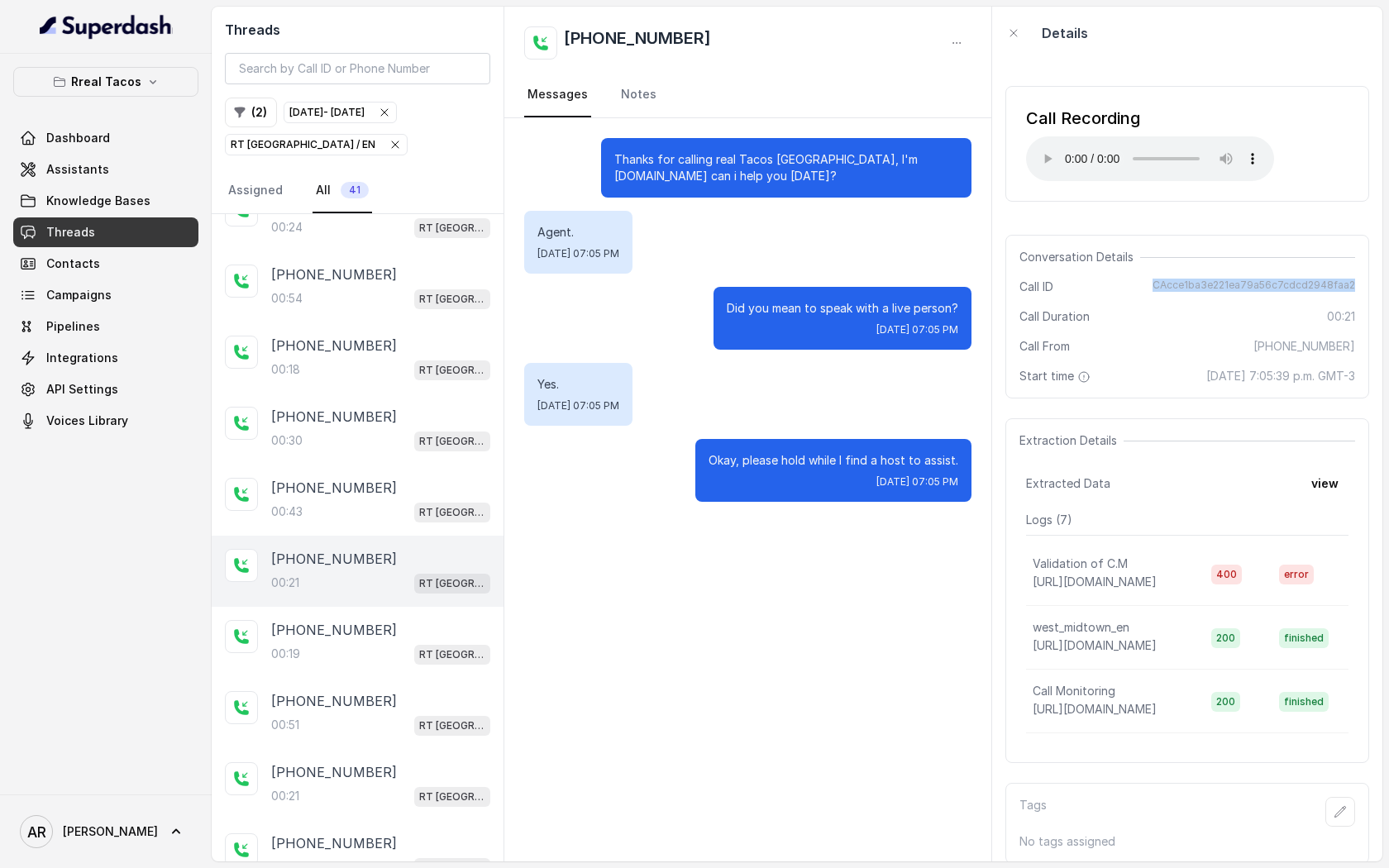
drag, startPoint x: 1154, startPoint y: 277, endPoint x: 1373, endPoint y: 288, distance: 219.3
click at [1373, 288] on div "Call Recording Your browser does not support the audio element. Conversation De…" at bounding box center [1187, 461] width 390 height 802
copy span "CAcce1ba3e221ea79a56c7cdcd2948faa2"
click at [911, 470] on div "Okay, please hold while I find a host to assist. Fri, Oct 3, 2025, 07:05 PM" at bounding box center [834, 470] width 276 height 63
drag, startPoint x: 730, startPoint y: 460, endPoint x: 963, endPoint y: 457, distance: 233.0
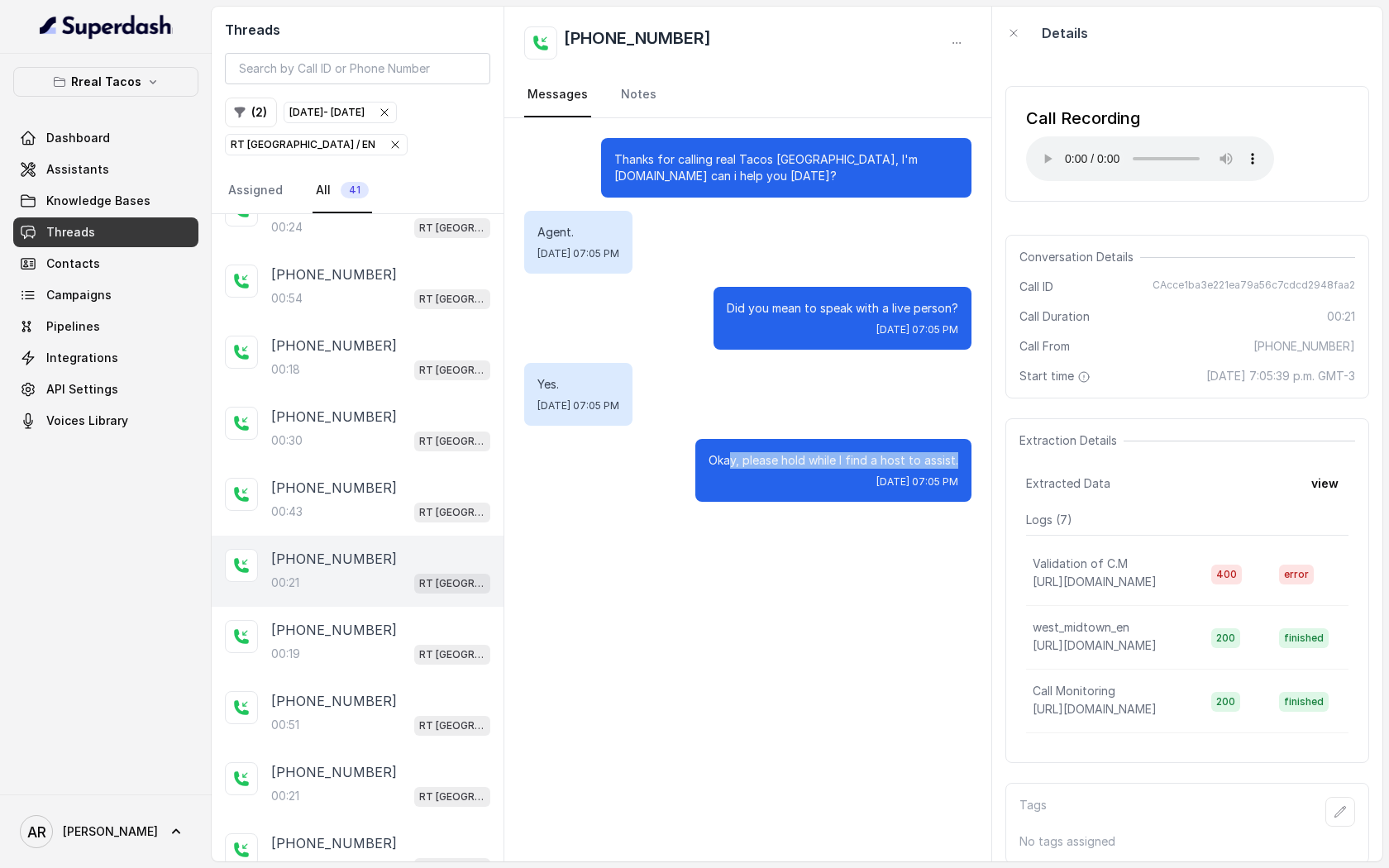
click at [963, 457] on div "Okay, please hold while I find a host to assist. Fri, Oct 3, 2025, 07:05 PM" at bounding box center [834, 470] width 276 height 63
copy p "y, please hold while I find a host to assist."
click at [765, 345] on div "Did you mean to speak with a live person? Fri, Oct 3, 2025, 07:05 PM" at bounding box center [842, 318] width 258 height 63
click at [389, 141] on icon "button" at bounding box center [395, 144] width 13 height 13
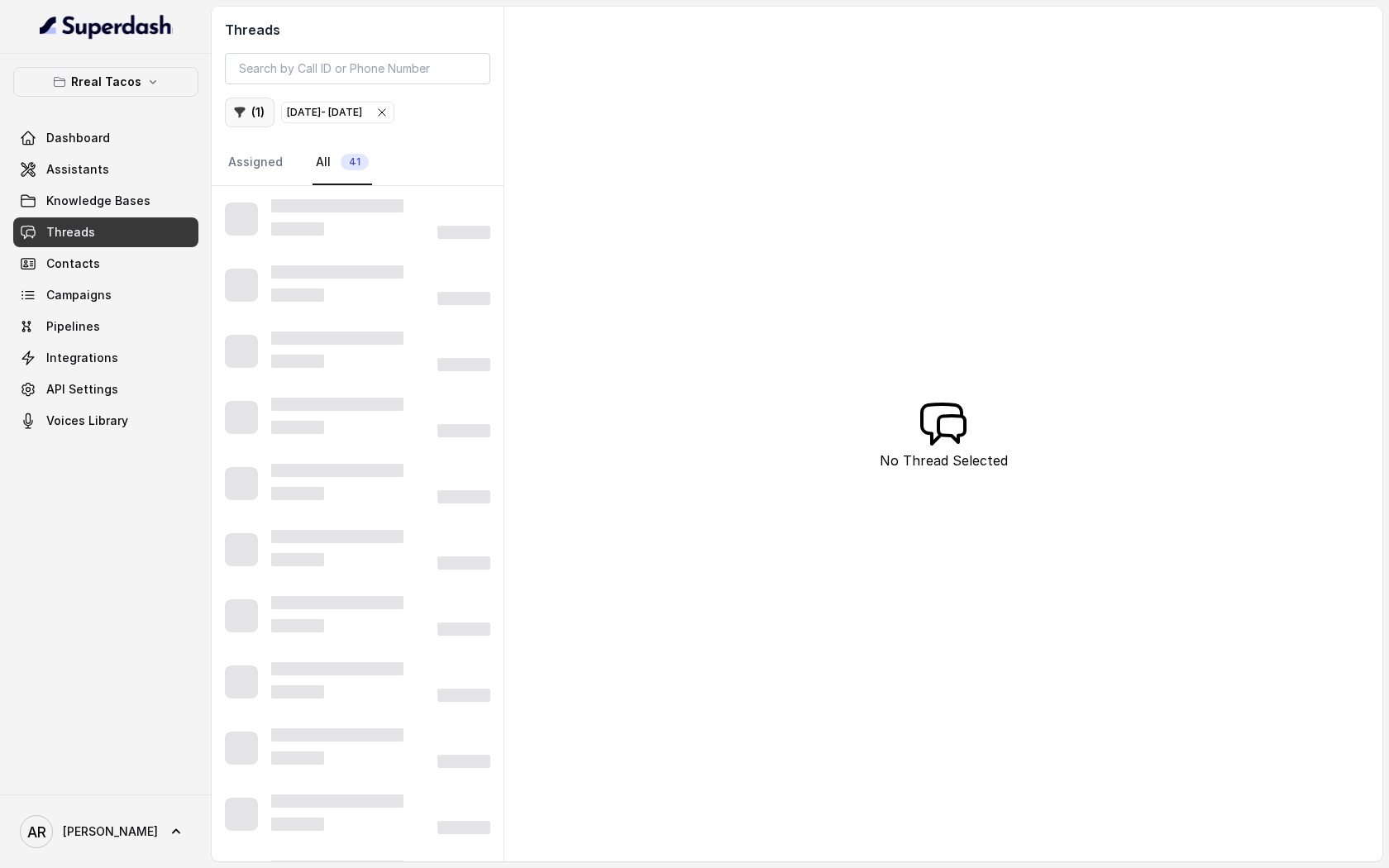
click at [253, 121] on button "( 1 )" at bounding box center [249, 113] width 50 height 30
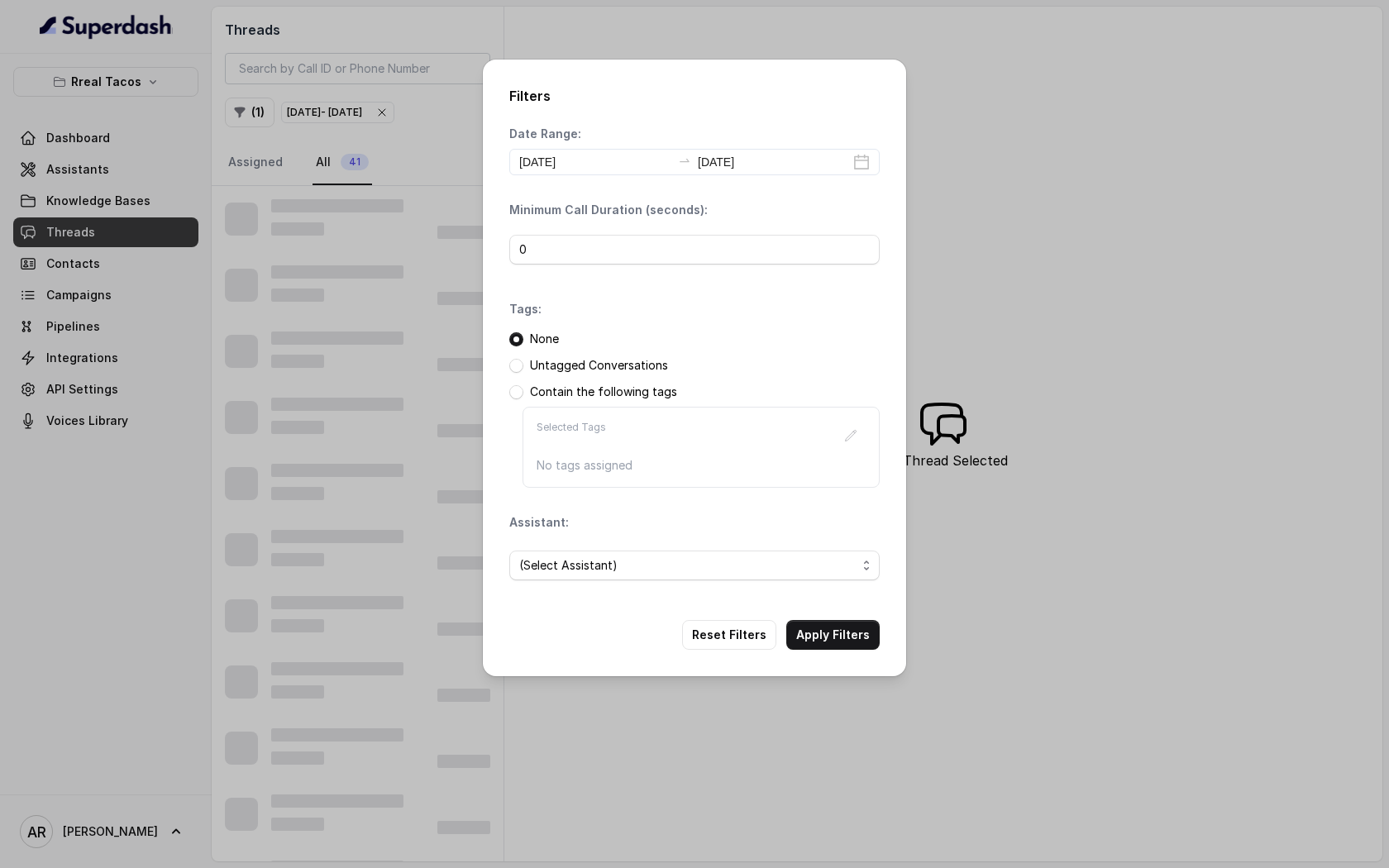
click at [649, 564] on span "(Select Assistant)" at bounding box center [688, 566] width 337 height 20
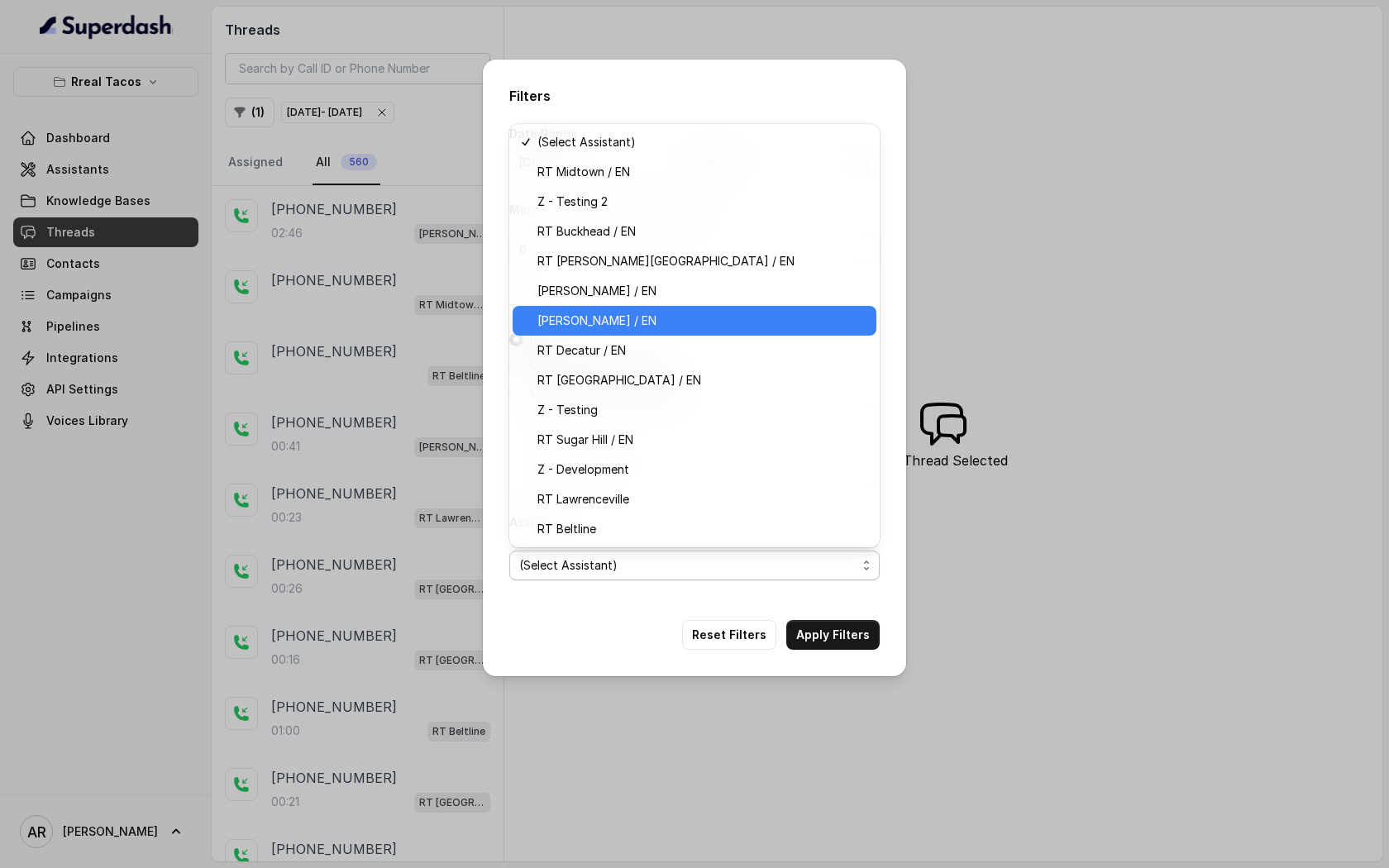
click at [667, 309] on div "[PERSON_NAME] / EN" at bounding box center [694, 321] width 364 height 30
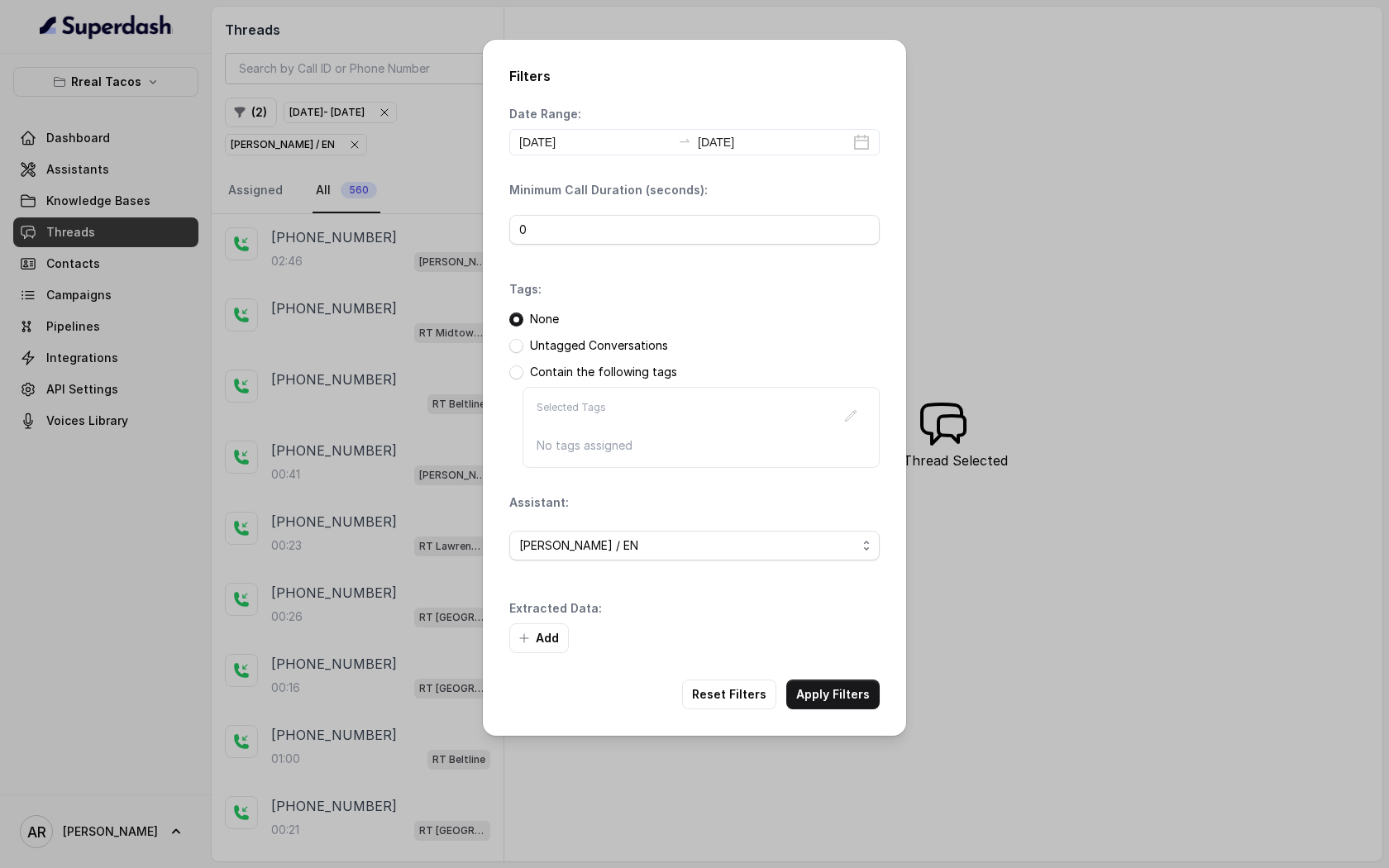
click at [854, 717] on div "Filters Date Range: 2025-10-03 2025-10-03 Minimum Call Duration (seconds): 0 Ta…" at bounding box center [694, 387] width 423 height 696
click at [852, 674] on div "Filters Date Range: 2025-10-03 2025-10-03 Minimum Call Duration (seconds): 0 Ta…" at bounding box center [694, 387] width 423 height 696
click at [848, 696] on button "Apply Filters" at bounding box center [833, 695] width 94 height 30
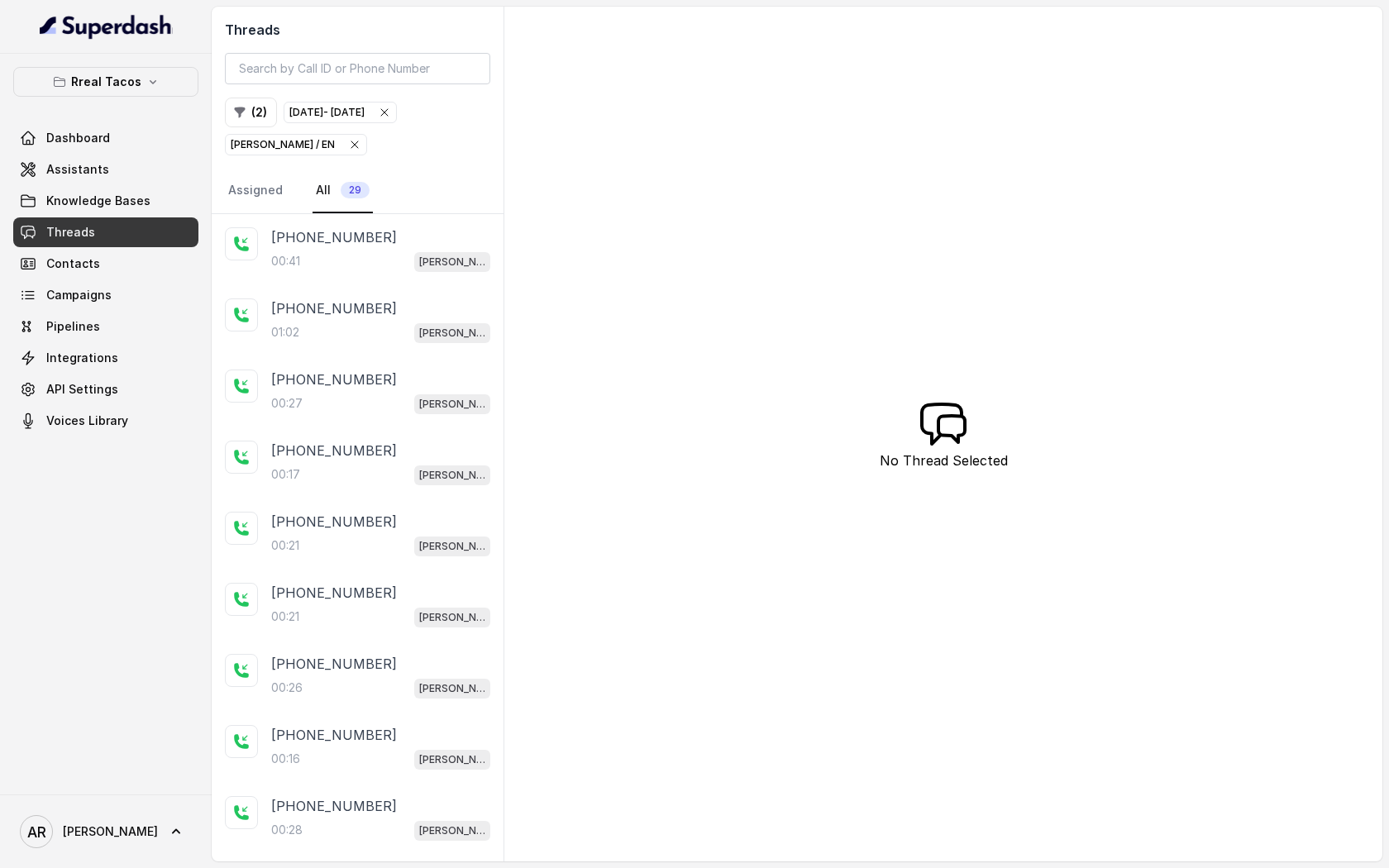
click at [401, 249] on div "+14702408693 00:41 RT Chamblee / EN" at bounding box center [380, 249] width 219 height 45
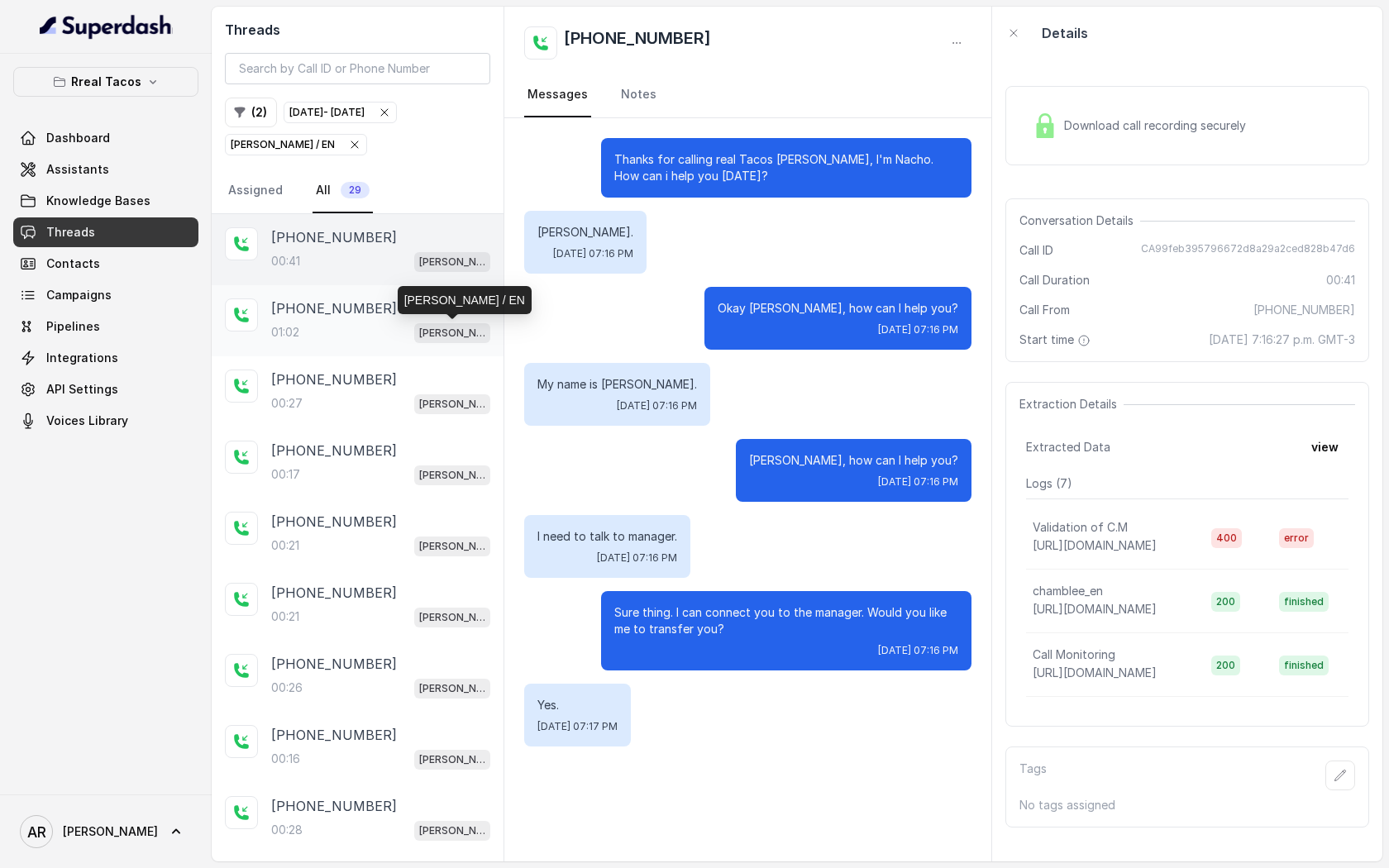
click at [422, 330] on p "[PERSON_NAME] / EN" at bounding box center [453, 333] width 66 height 17
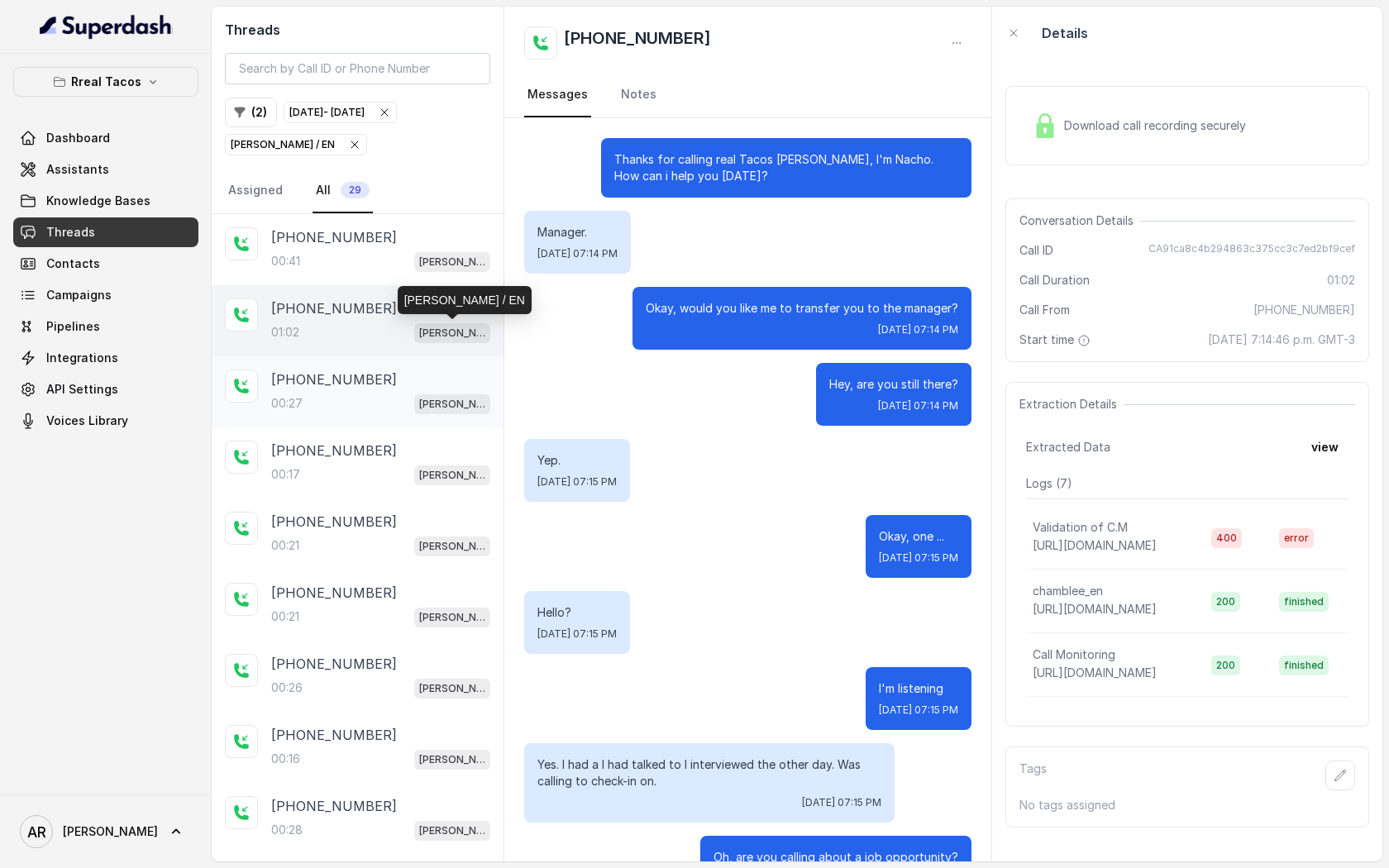
scroll to position [378, 0]
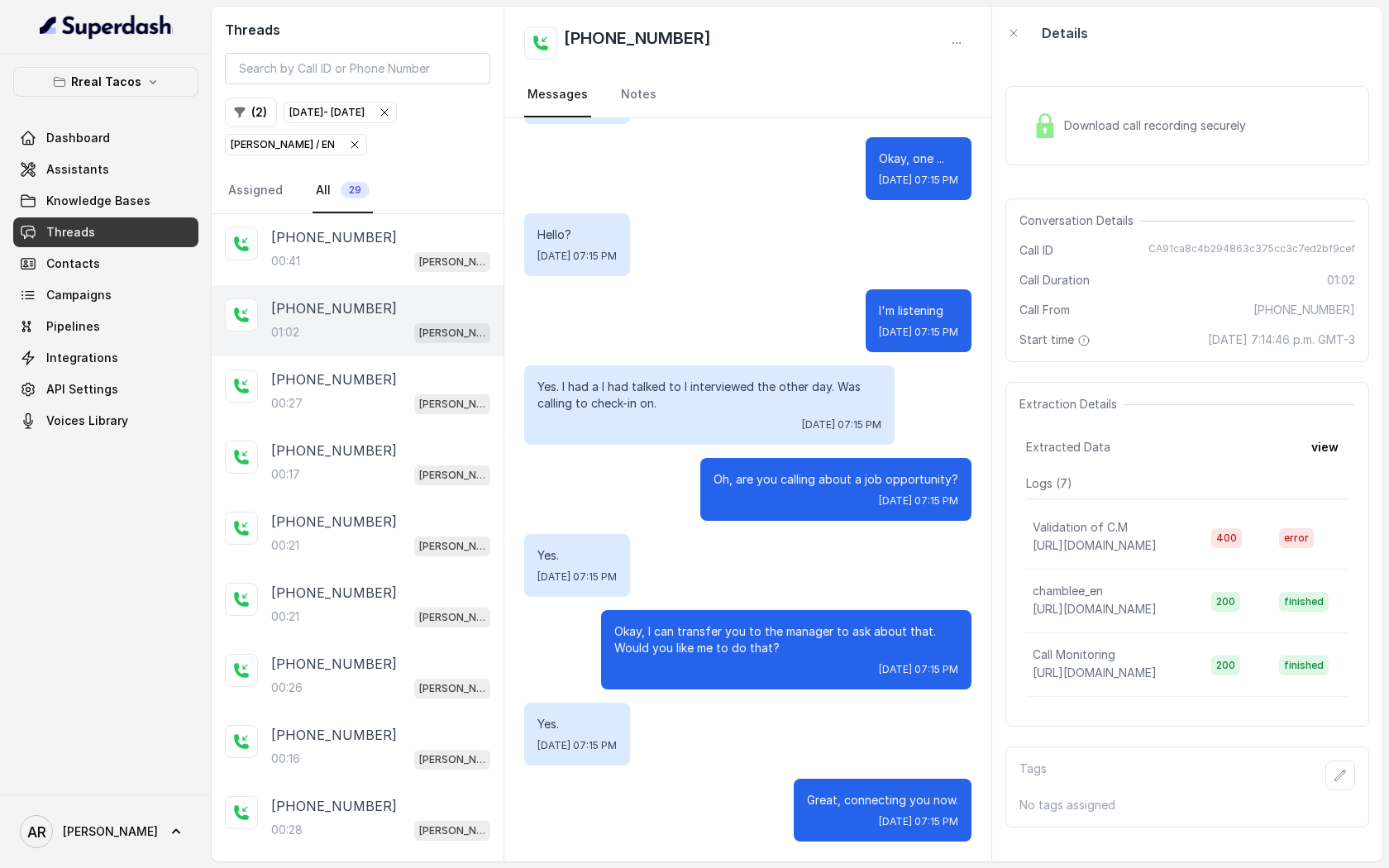
click at [1060, 165] on div "Download call recording securely" at bounding box center [1187, 125] width 364 height 106
click at [1060, 117] on div "Download call recording securely" at bounding box center [1139, 126] width 226 height 38
